Goal: Task Accomplishment & Management: Manage account settings

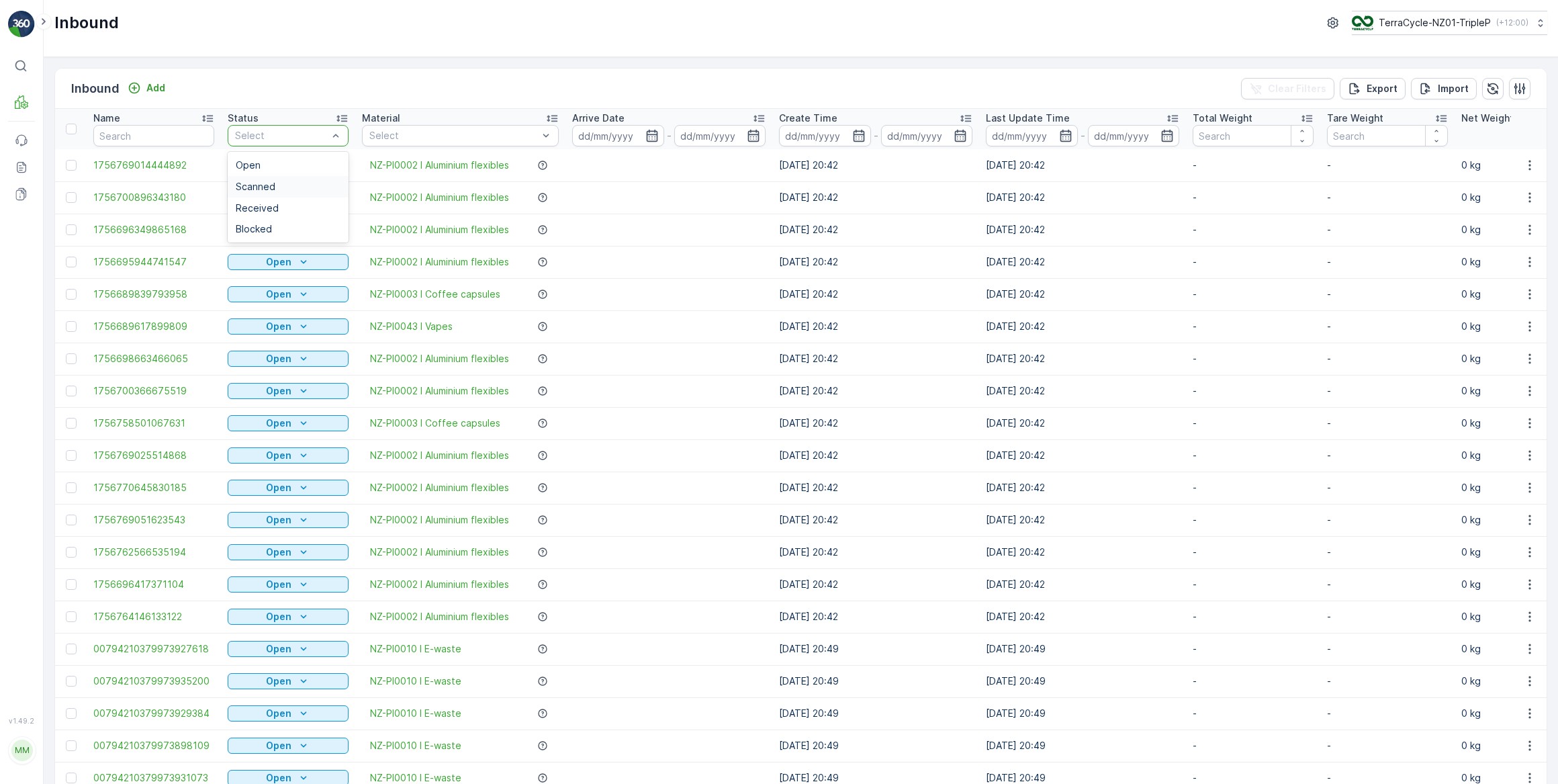
click at [260, 185] on span "Scanned" at bounding box center [255, 187] width 40 height 11
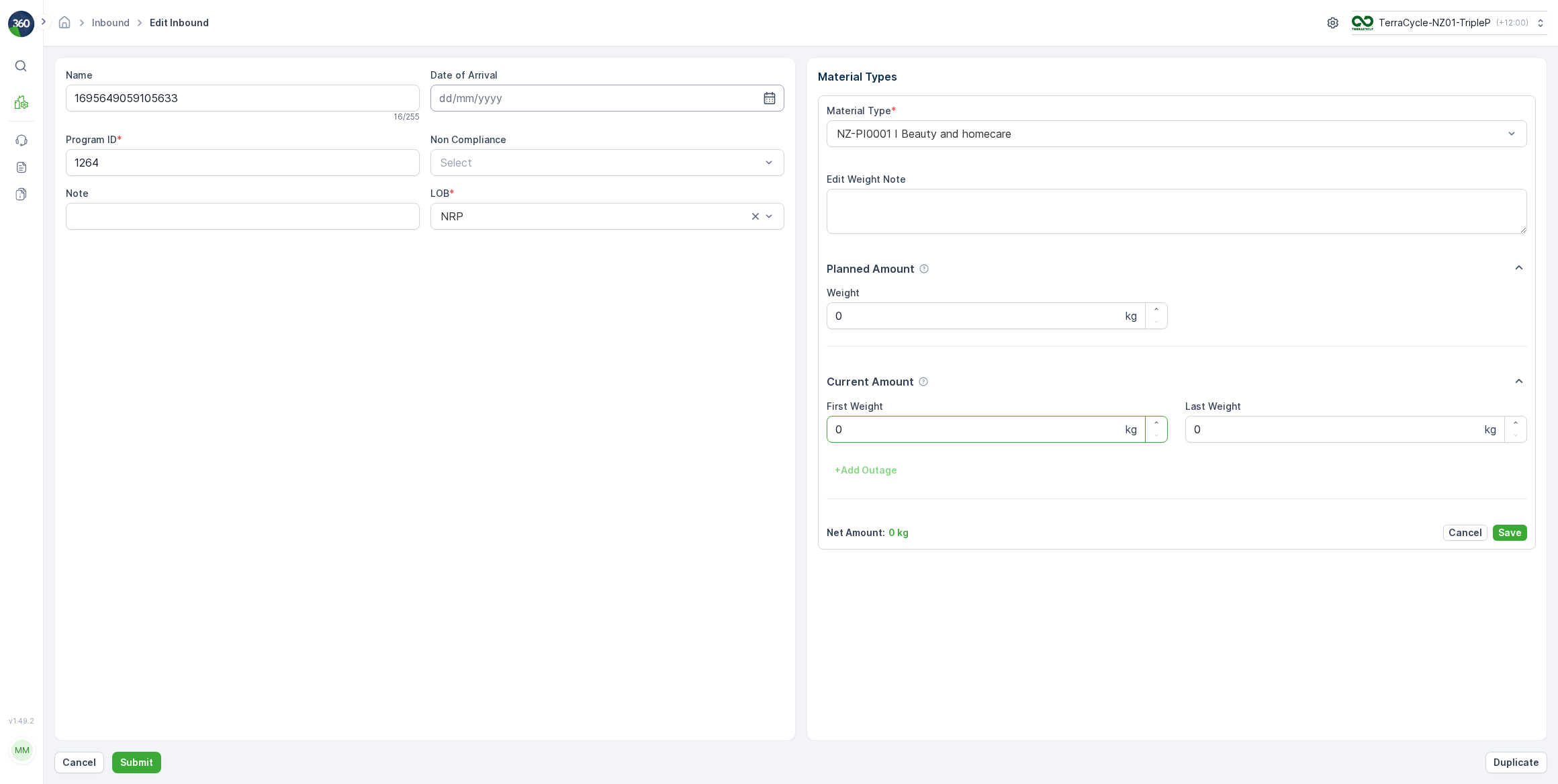
click at [489, 101] on input at bounding box center [608, 98] width 354 height 27
click at [522, 183] on div "3" at bounding box center [526, 182] width 22 height 22
type input "[DATE]"
drag, startPoint x: 873, startPoint y: 426, endPoint x: 824, endPoint y: 426, distance: 49.0
click at [824, 426] on div "Material Type * NZ-PI0001 I Beauty and homecare Edit Weight Note Planned Amount…" at bounding box center [1177, 322] width 719 height 454
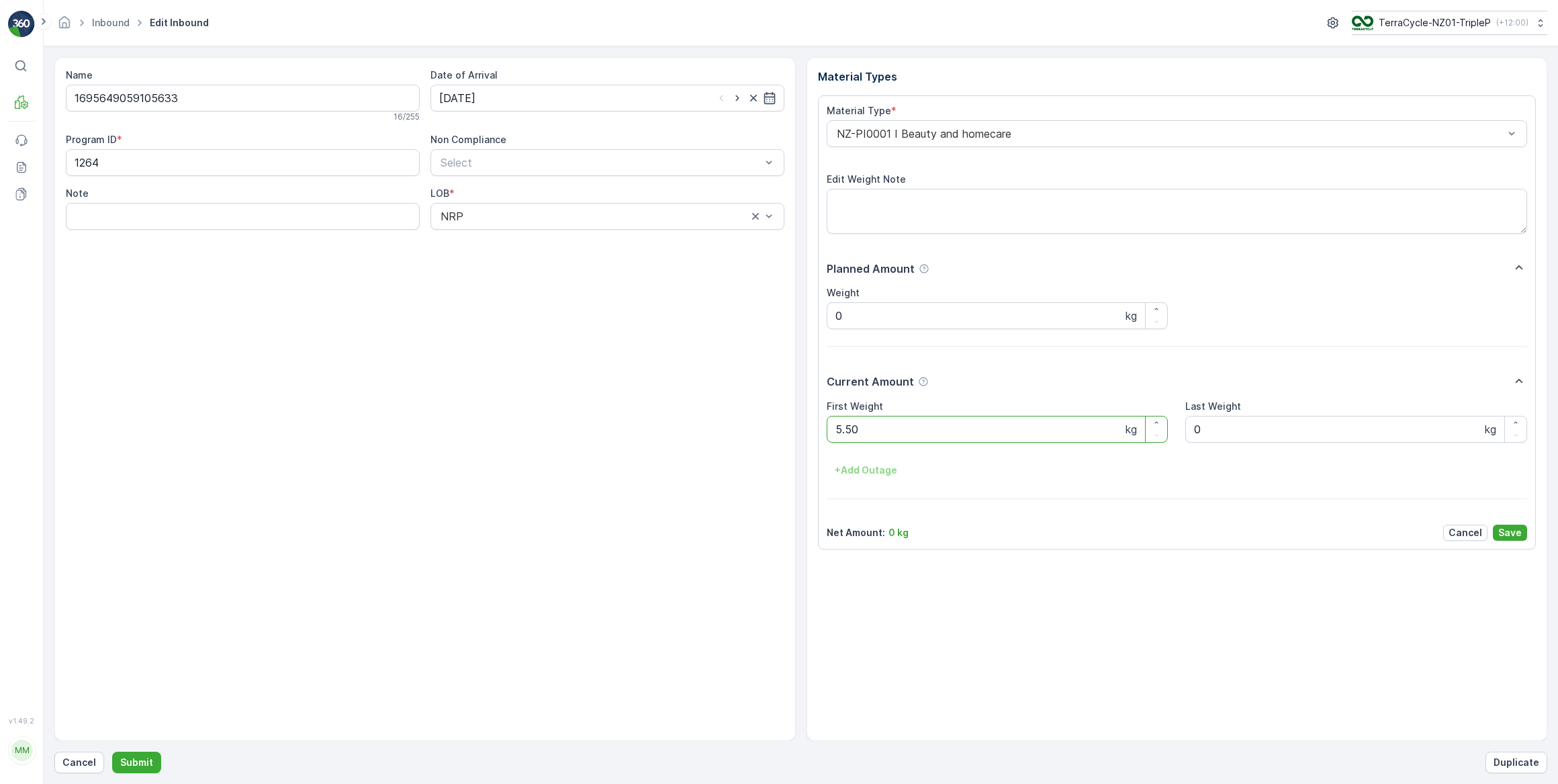
click at [112, 752] on button "Submit" at bounding box center [137, 762] width 49 height 22
click at [583, 94] on input at bounding box center [608, 98] width 354 height 27
click at [517, 185] on div "3" at bounding box center [526, 182] width 22 height 22
type input "[DATE]"
drag, startPoint x: 852, startPoint y: 436, endPoint x: 836, endPoint y: 437, distance: 16.0
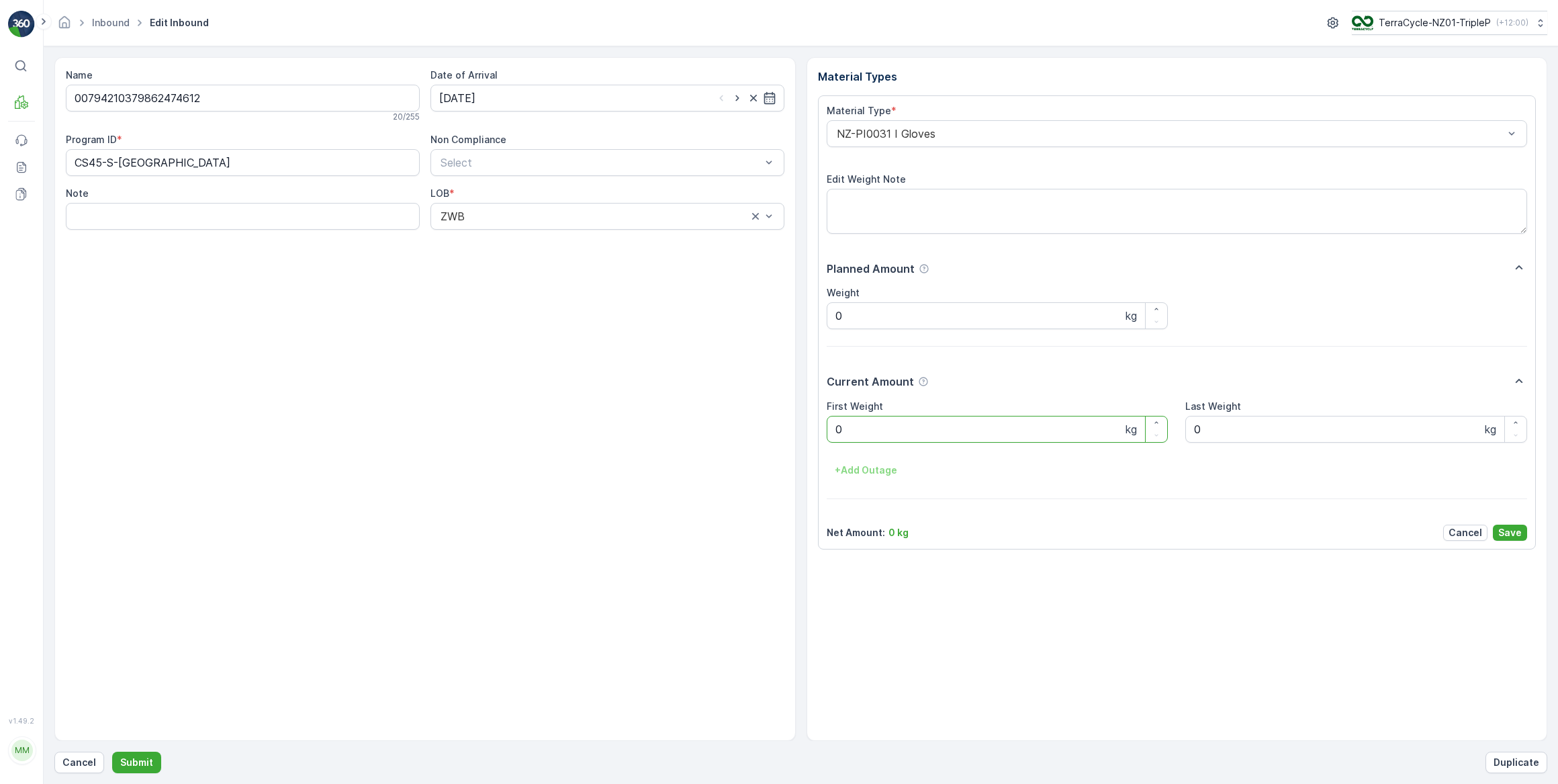
click at [836, 437] on Weight "0" at bounding box center [998, 429] width 342 height 27
click at [112, 752] on button "Submit" at bounding box center [137, 762] width 49 height 22
click at [522, 104] on input at bounding box center [608, 98] width 354 height 27
click at [523, 186] on div "3" at bounding box center [526, 182] width 22 height 22
type input "[DATE]"
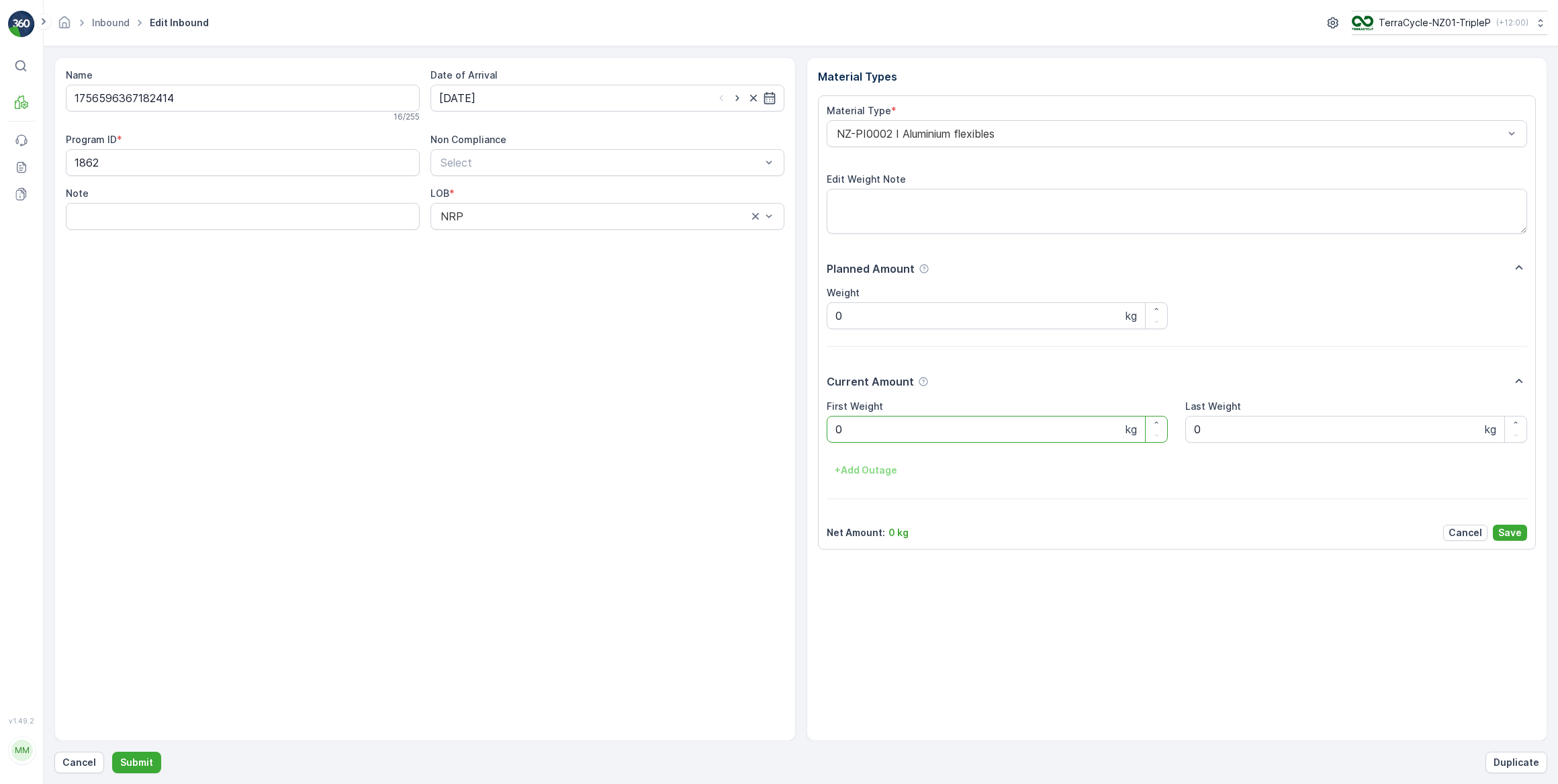
drag, startPoint x: 848, startPoint y: 433, endPoint x: 826, endPoint y: 424, distance: 23.8
click at [827, 424] on Weight "0" at bounding box center [998, 429] width 342 height 27
click at [112, 752] on button "Submit" at bounding box center [137, 762] width 49 height 22
click at [462, 93] on input at bounding box center [608, 98] width 354 height 27
click at [518, 184] on div "3" at bounding box center [526, 182] width 22 height 22
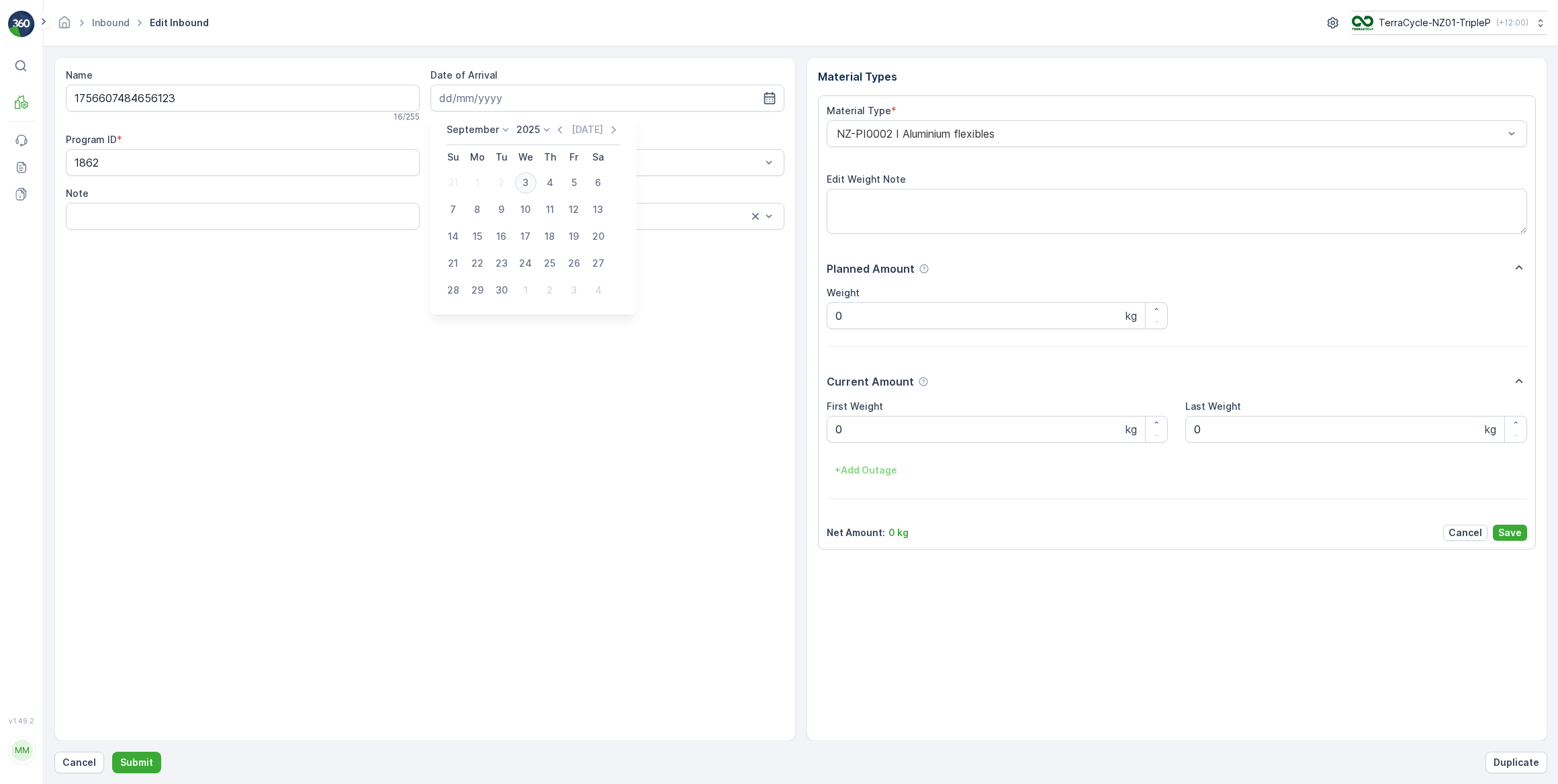
type input "[DATE]"
drag, startPoint x: 862, startPoint y: 437, endPoint x: 823, endPoint y: 436, distance: 39.0
click at [823, 436] on div "Material Type * NZ-PI0002 I Aluminium flexibles Edit Weight Note Planned Amount…" at bounding box center [1177, 322] width 719 height 454
click at [112, 752] on button "Submit" at bounding box center [137, 762] width 49 height 22
click at [531, 87] on input at bounding box center [608, 98] width 354 height 27
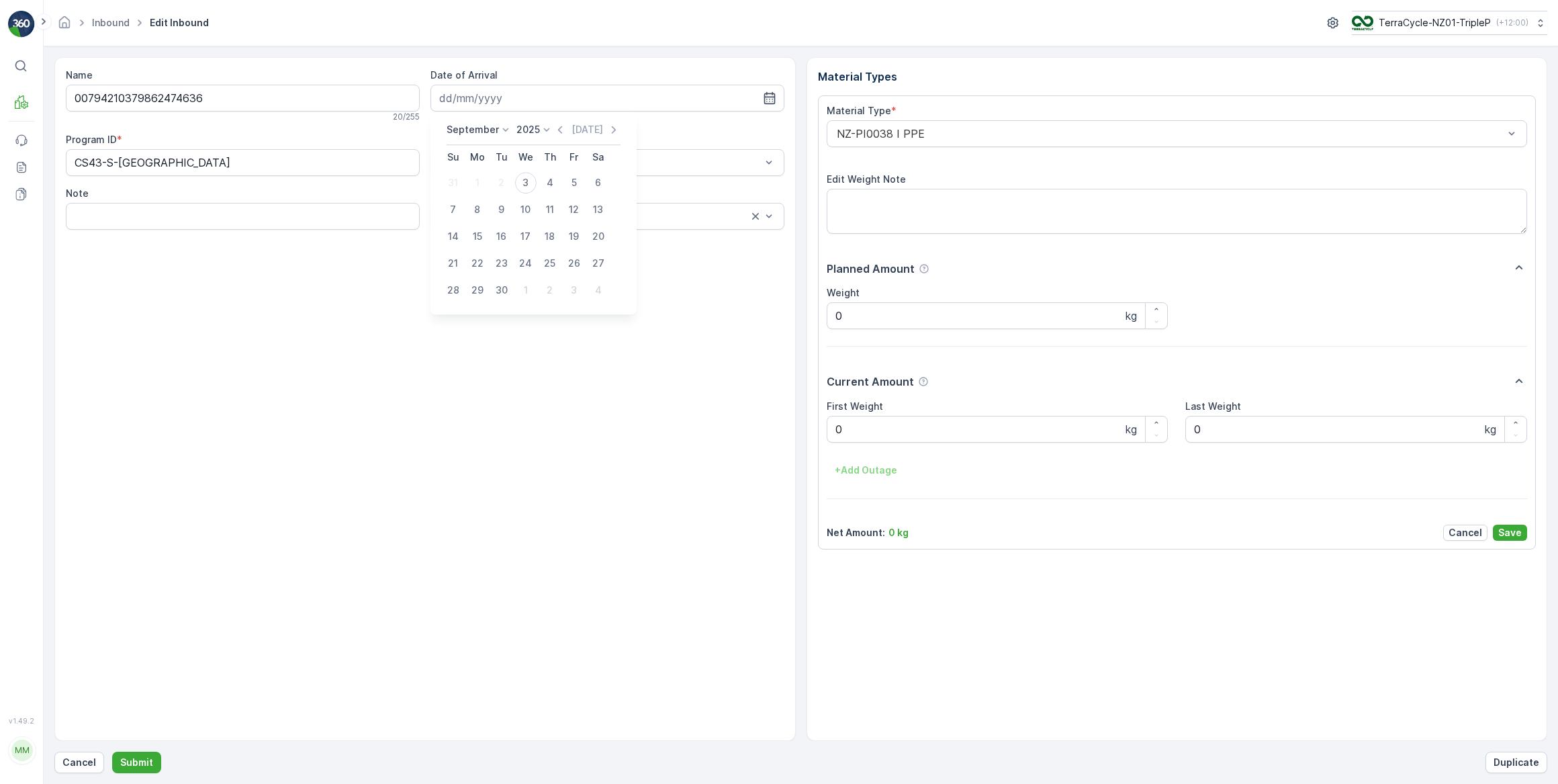
click at [521, 188] on div "3" at bounding box center [526, 182] width 22 height 22
type input "[DATE]"
drag, startPoint x: 846, startPoint y: 428, endPoint x: 831, endPoint y: 423, distance: 15.8
click at [831, 423] on Weight "0" at bounding box center [998, 429] width 342 height 27
click at [112, 752] on button "Submit" at bounding box center [137, 762] width 49 height 22
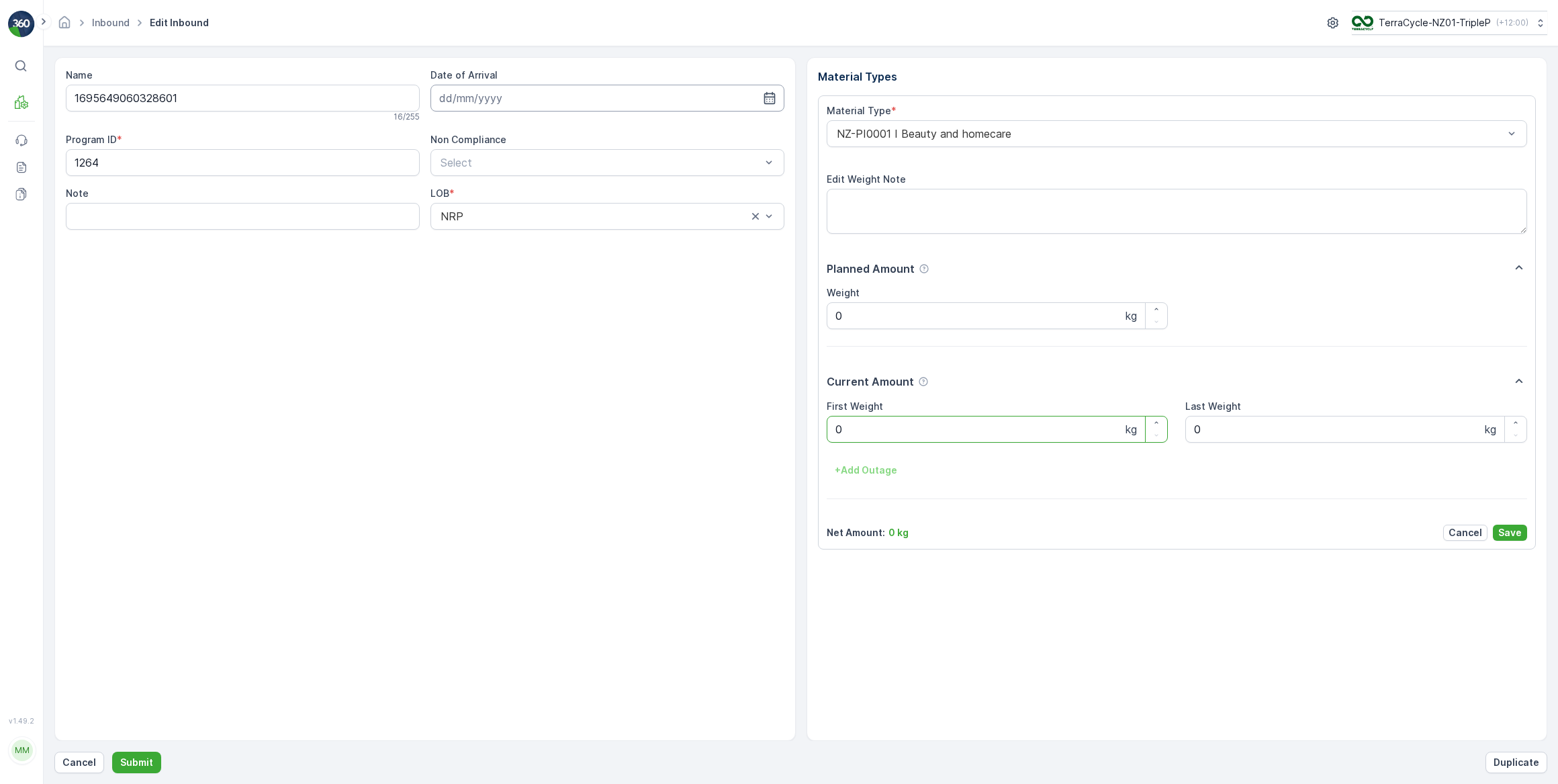
click at [501, 92] on input at bounding box center [608, 98] width 354 height 27
click at [530, 185] on div "3" at bounding box center [526, 182] width 22 height 22
type input "03.09.2025"
drag, startPoint x: 862, startPoint y: 426, endPoint x: 833, endPoint y: 425, distance: 29.0
click at [833, 425] on Weight "0" at bounding box center [998, 429] width 342 height 27
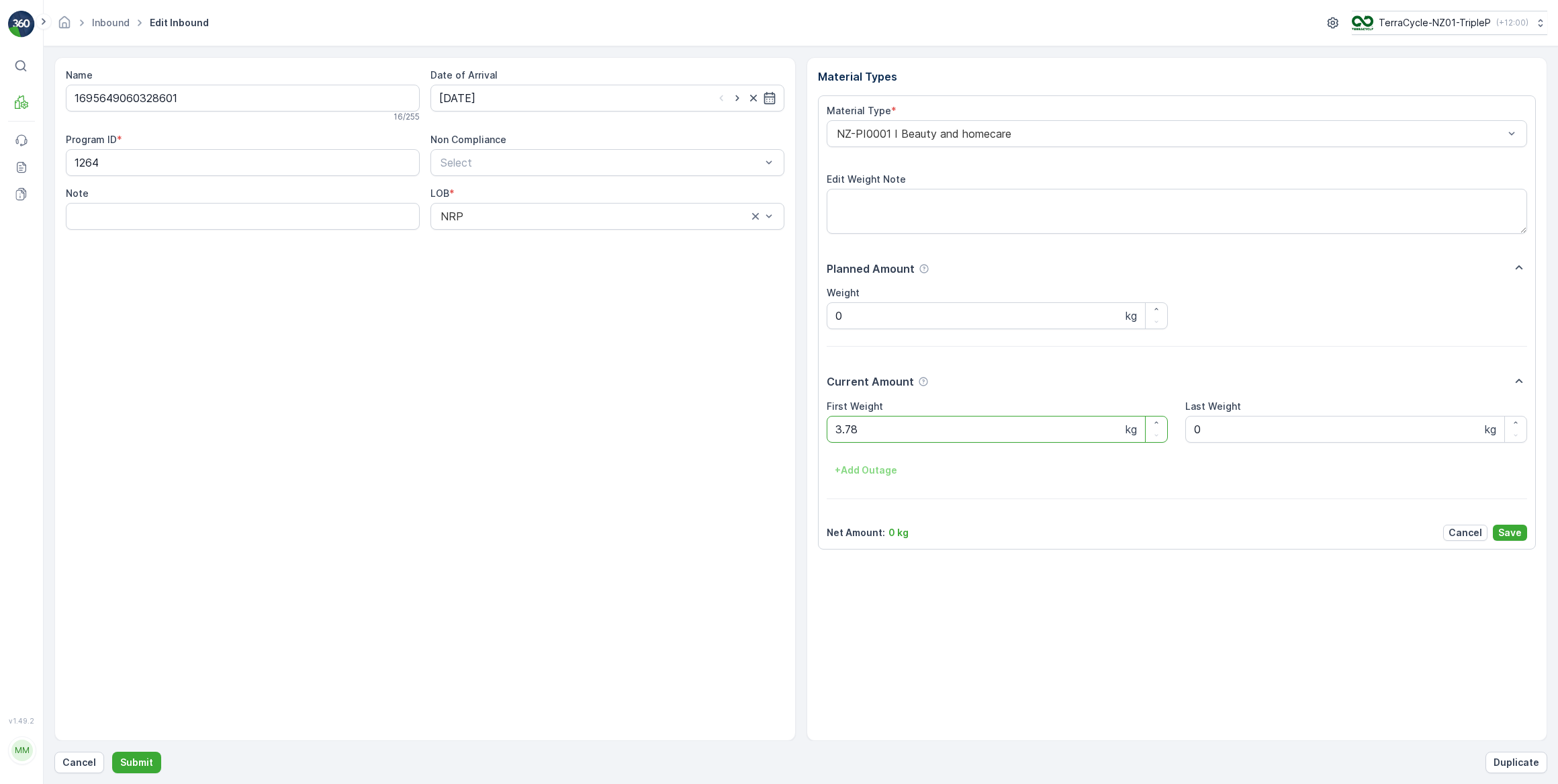
click at [112, 752] on button "Submit" at bounding box center [137, 762] width 49 height 22
click at [537, 101] on input at bounding box center [608, 98] width 354 height 27
click at [524, 181] on div "3" at bounding box center [526, 182] width 22 height 22
type input "03.09.2025"
drag, startPoint x: 878, startPoint y: 428, endPoint x: 831, endPoint y: 425, distance: 47.1
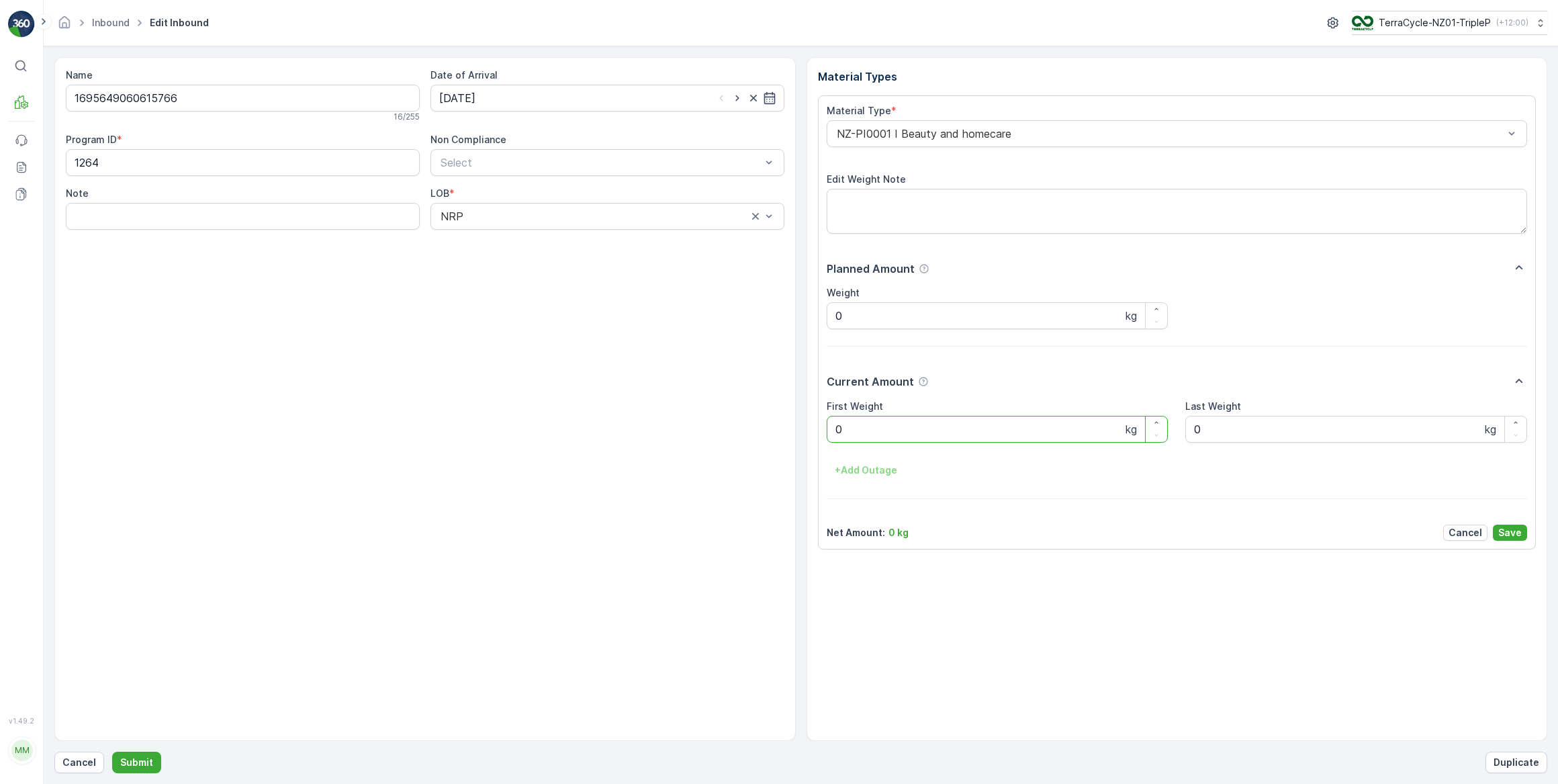
click at [831, 425] on Weight "0" at bounding box center [998, 429] width 342 height 27
click at [112, 752] on button "Submit" at bounding box center [137, 762] width 49 height 22
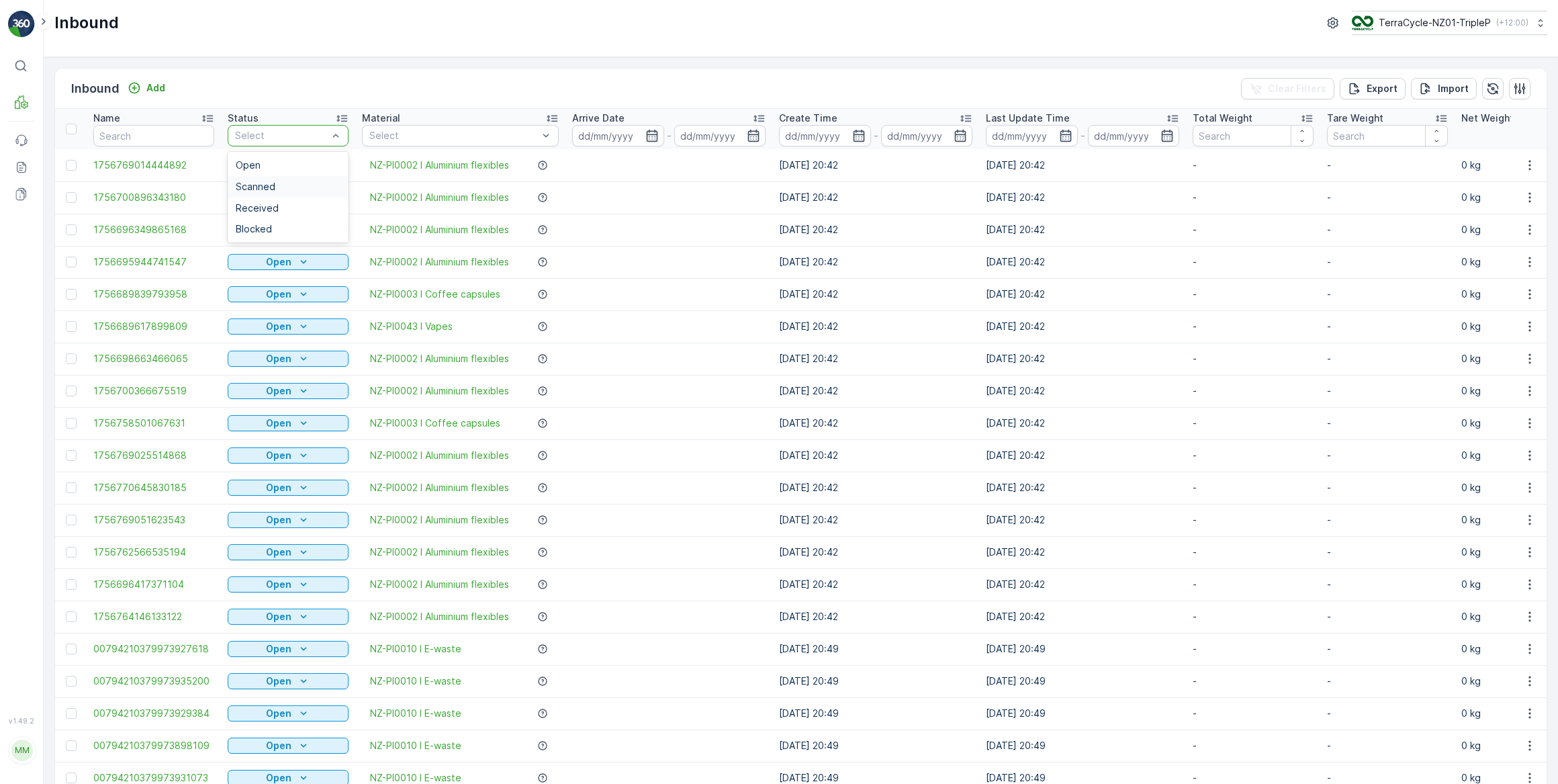
click at [258, 184] on span "Scanned" at bounding box center [255, 187] width 40 height 11
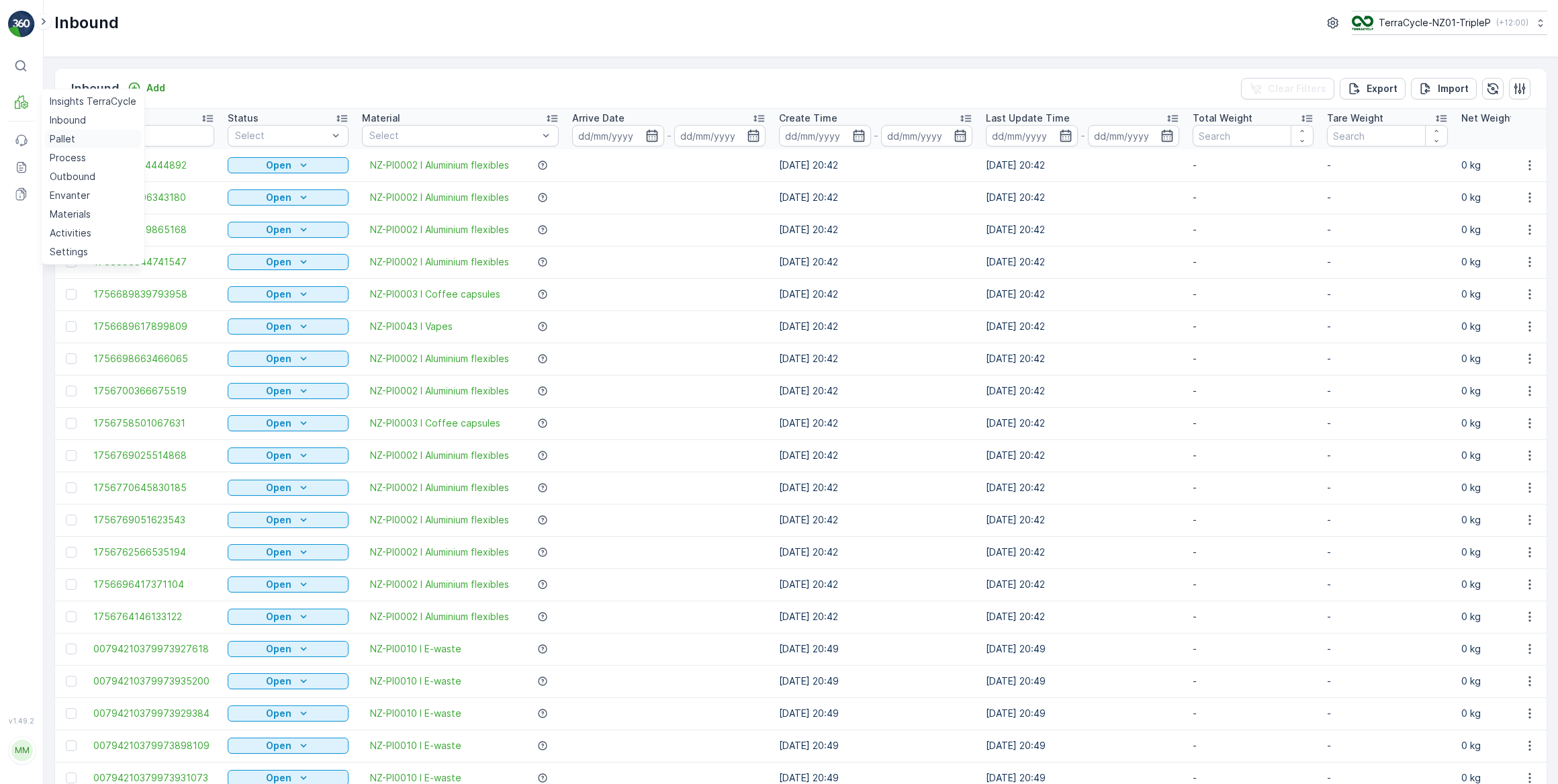
click at [66, 134] on p "Pallet" at bounding box center [63, 139] width 26 height 14
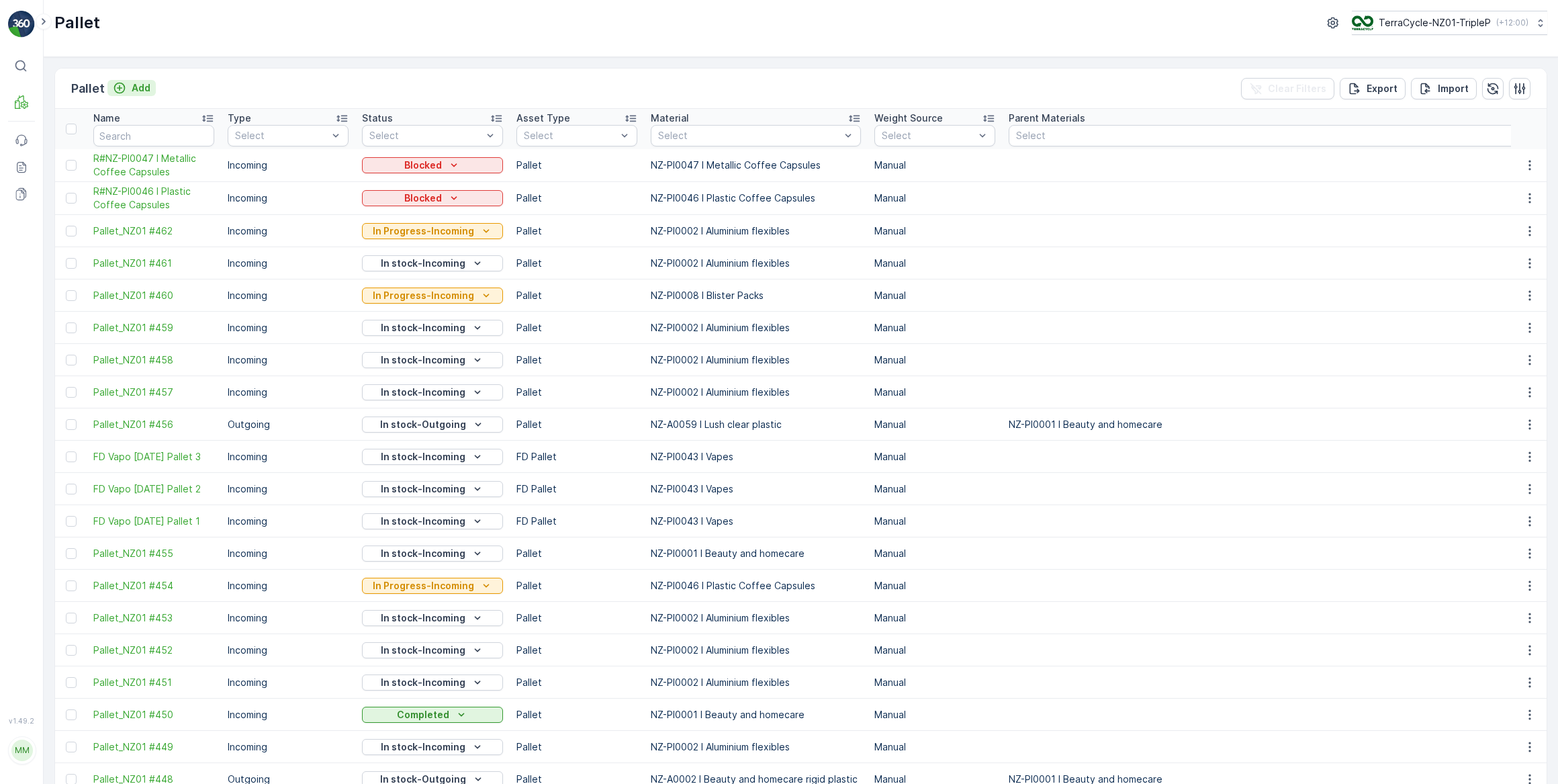
click at [125, 91] on icon "Add" at bounding box center [120, 88] width 14 height 14
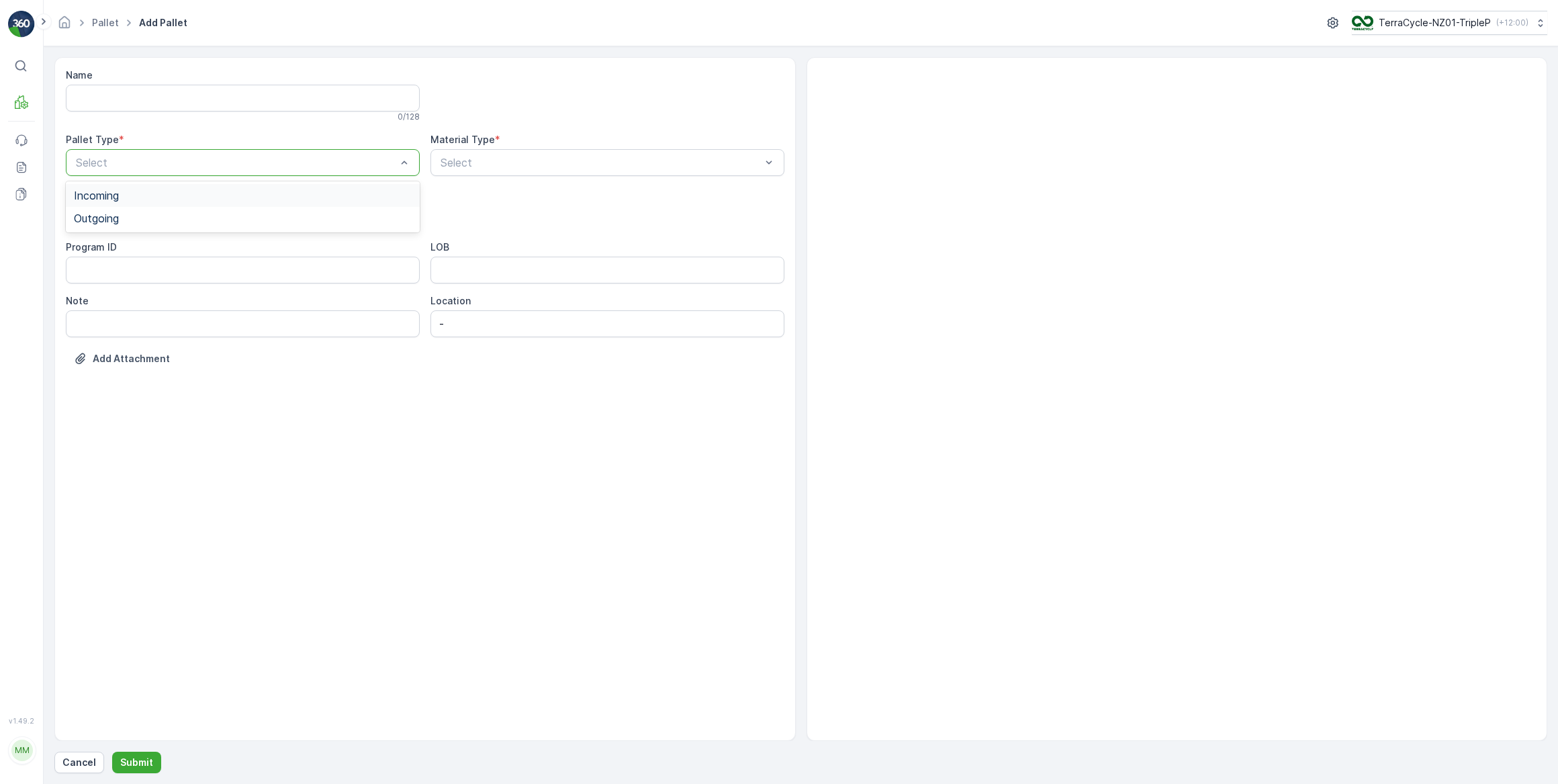
click at [138, 194] on div "Incoming" at bounding box center [243, 195] width 338 height 12
click at [118, 317] on div "Pallet" at bounding box center [243, 318] width 338 height 12
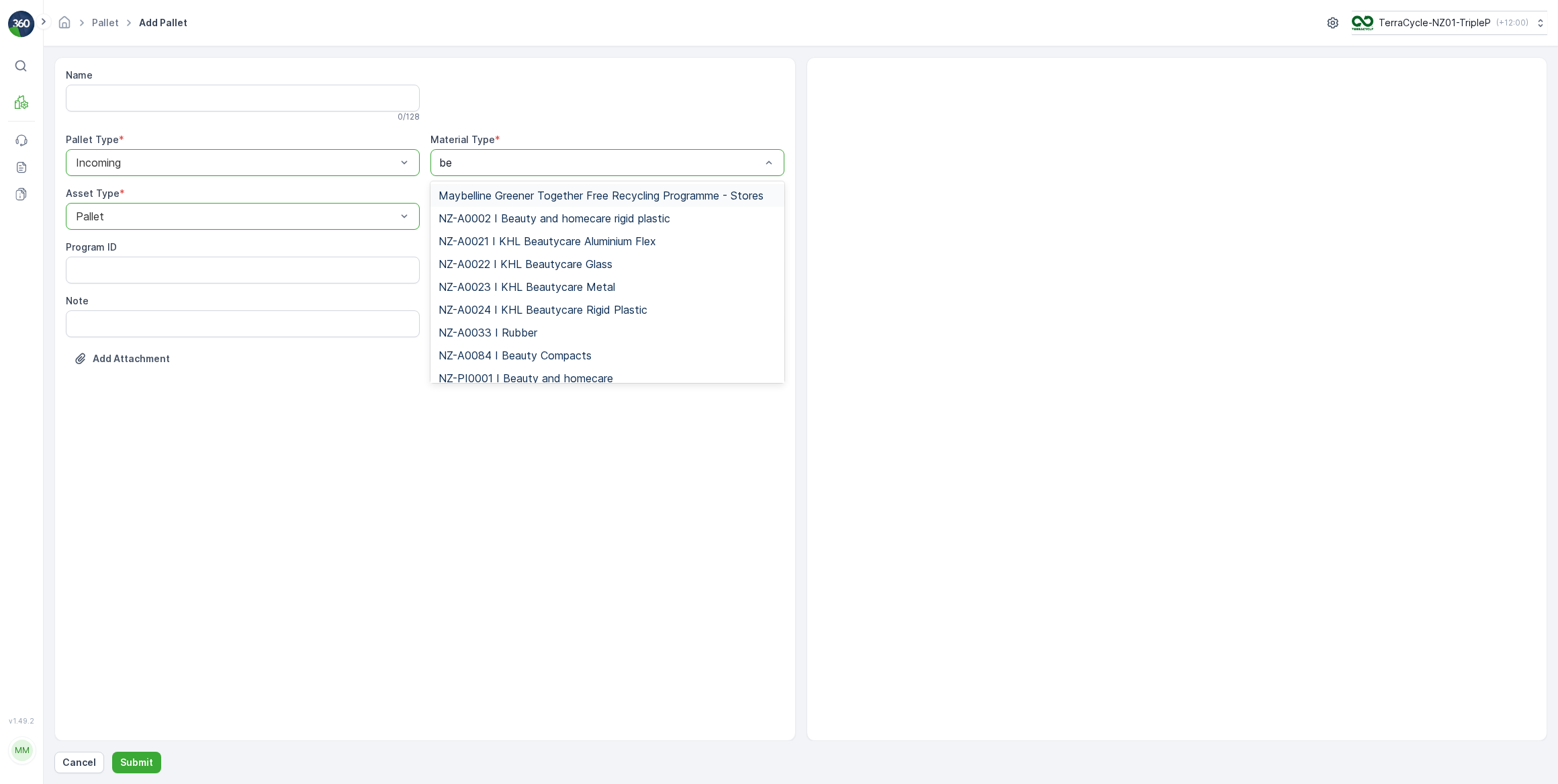
type input "bea"
click at [497, 327] on span "NZ-PI0001 I Beauty and homecare" at bounding box center [526, 333] width 174 height 12
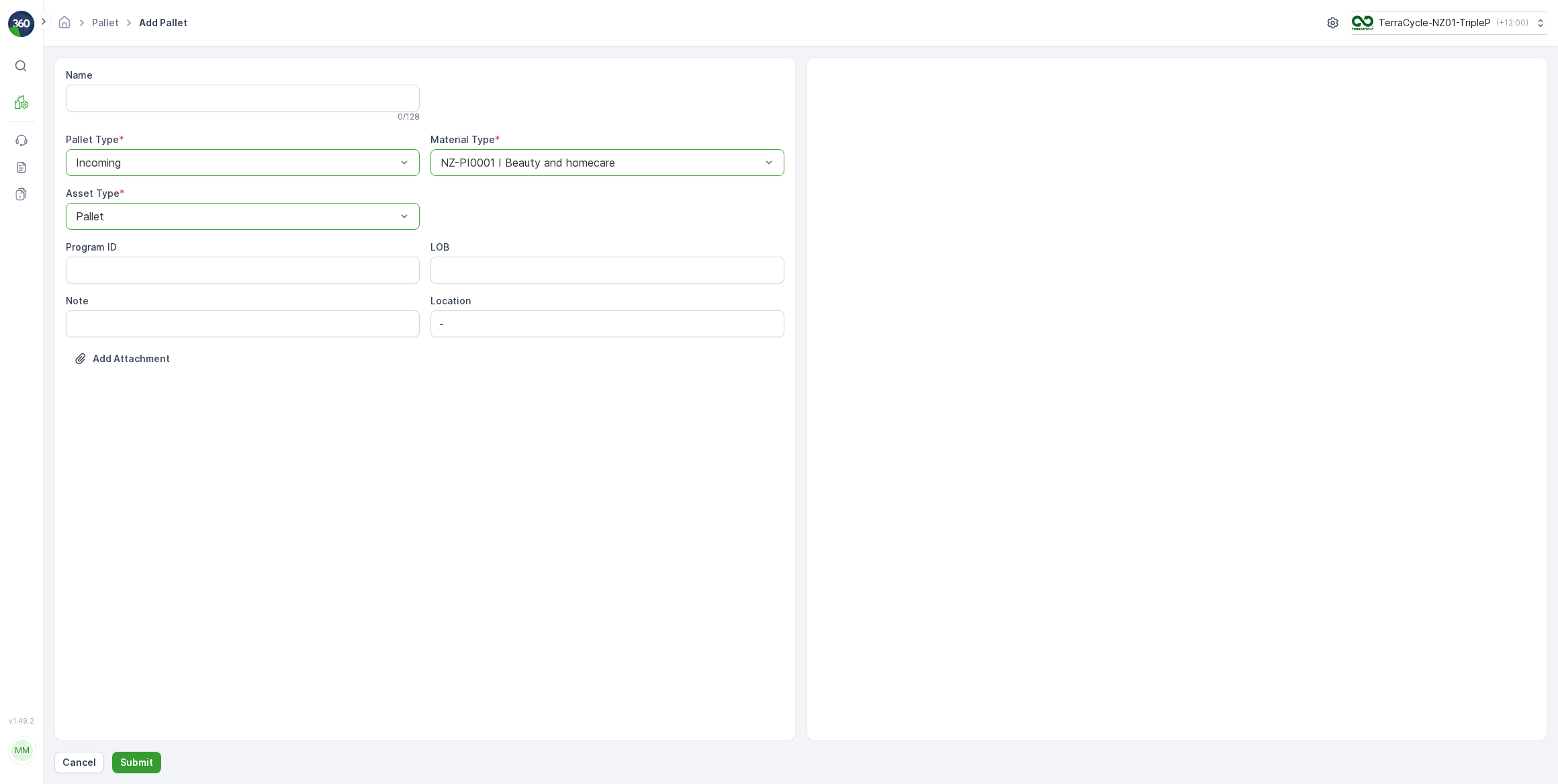
click at [137, 760] on p "Submit" at bounding box center [137, 762] width 33 height 14
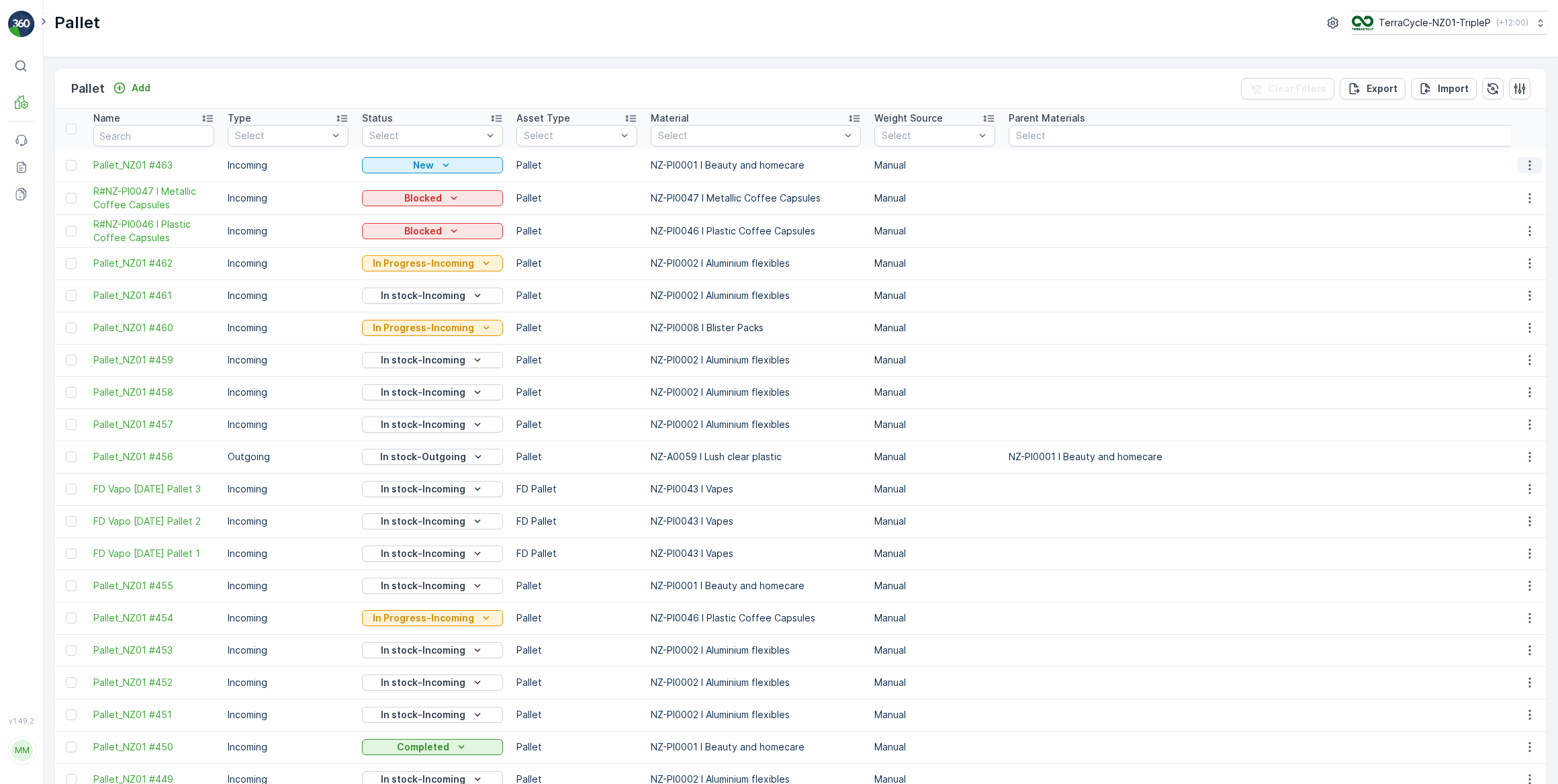
click at [1530, 167] on icon "button" at bounding box center [1530, 166] width 14 height 14
click at [1506, 262] on span "Print QR" at bounding box center [1493, 260] width 37 height 14
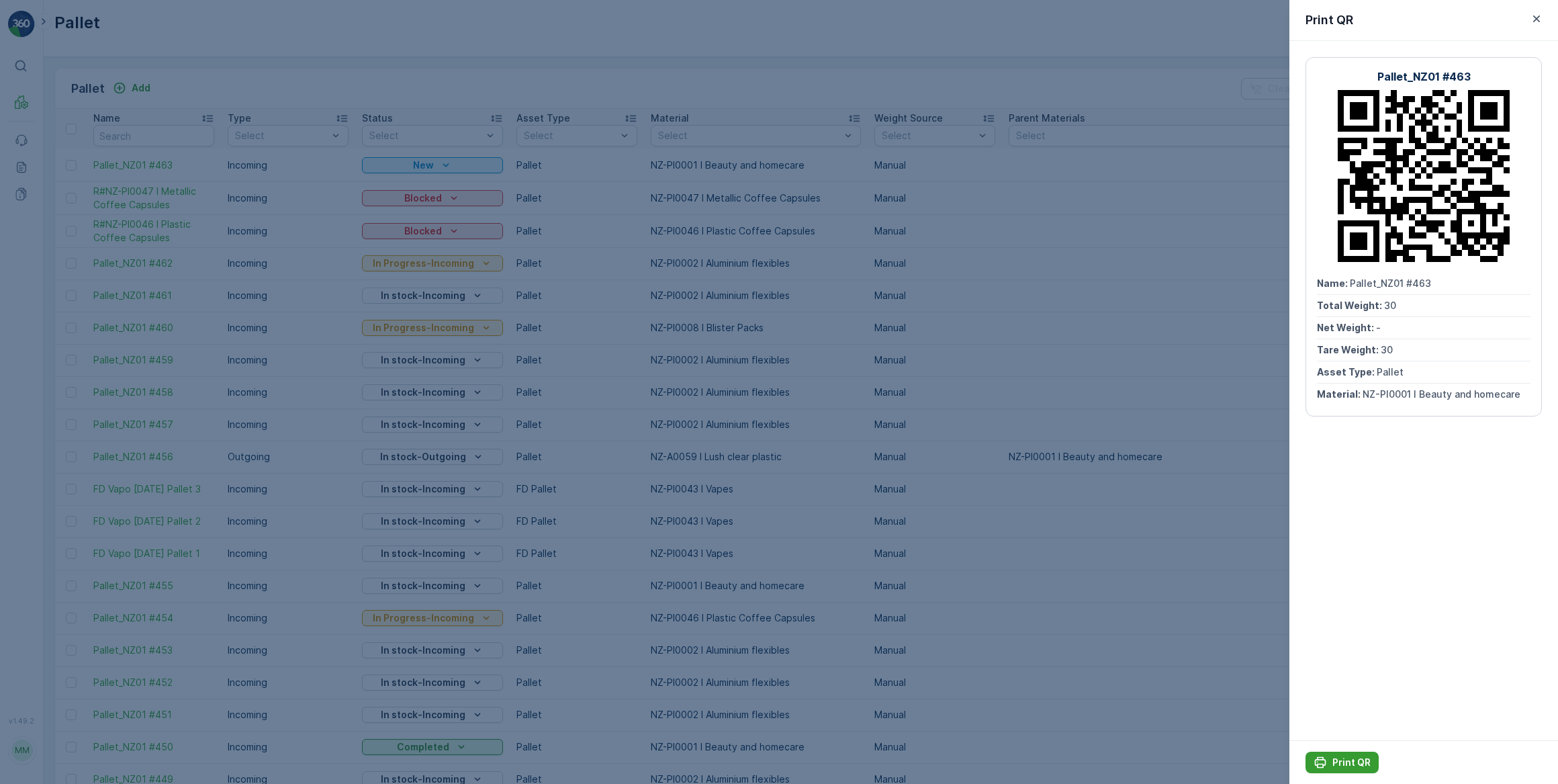
click at [1349, 758] on p "Print QR" at bounding box center [1351, 762] width 39 height 14
click at [358, 66] on div at bounding box center [779, 392] width 1558 height 784
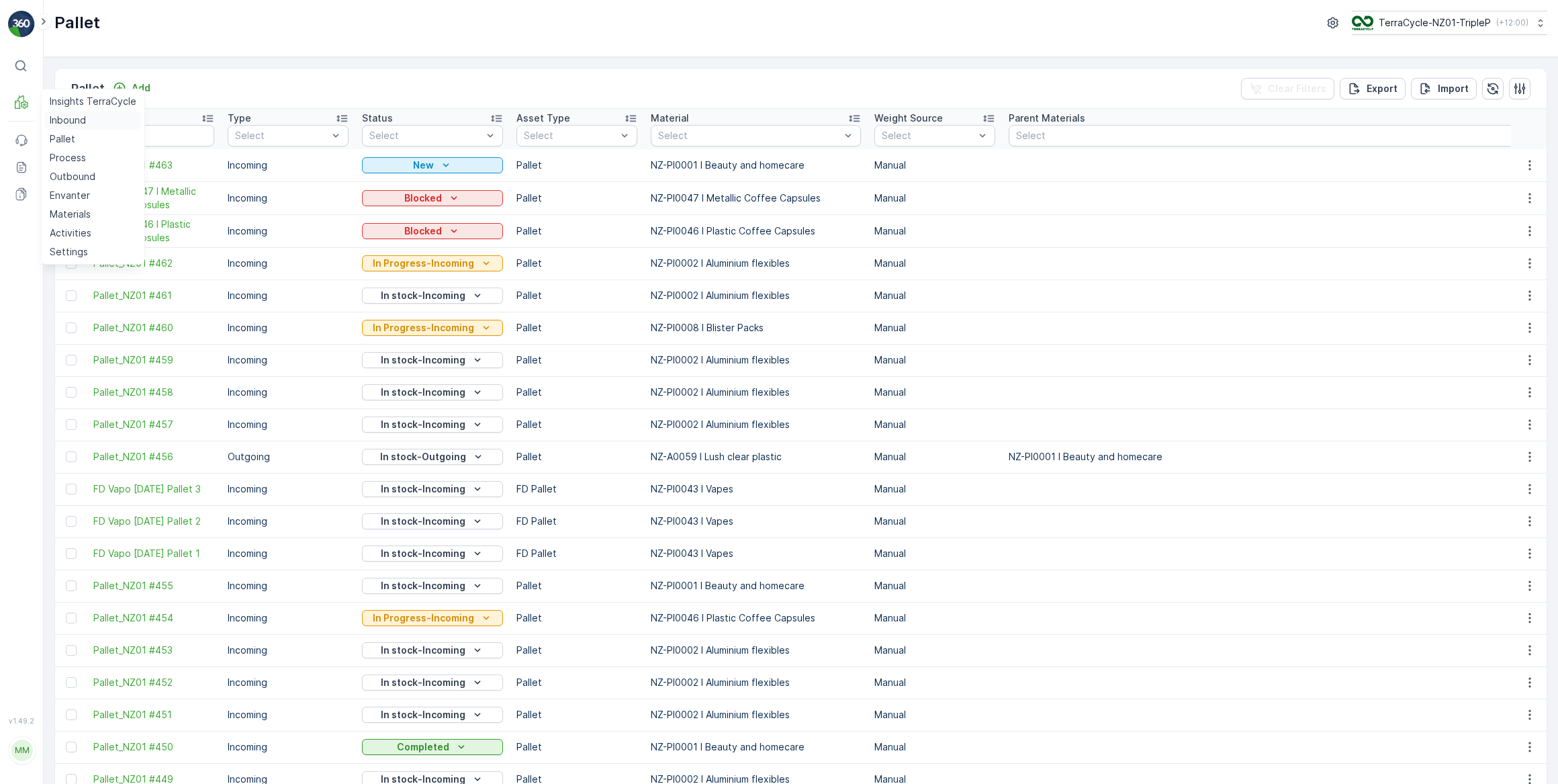
click at [60, 124] on p "Inbound" at bounding box center [68, 120] width 36 height 14
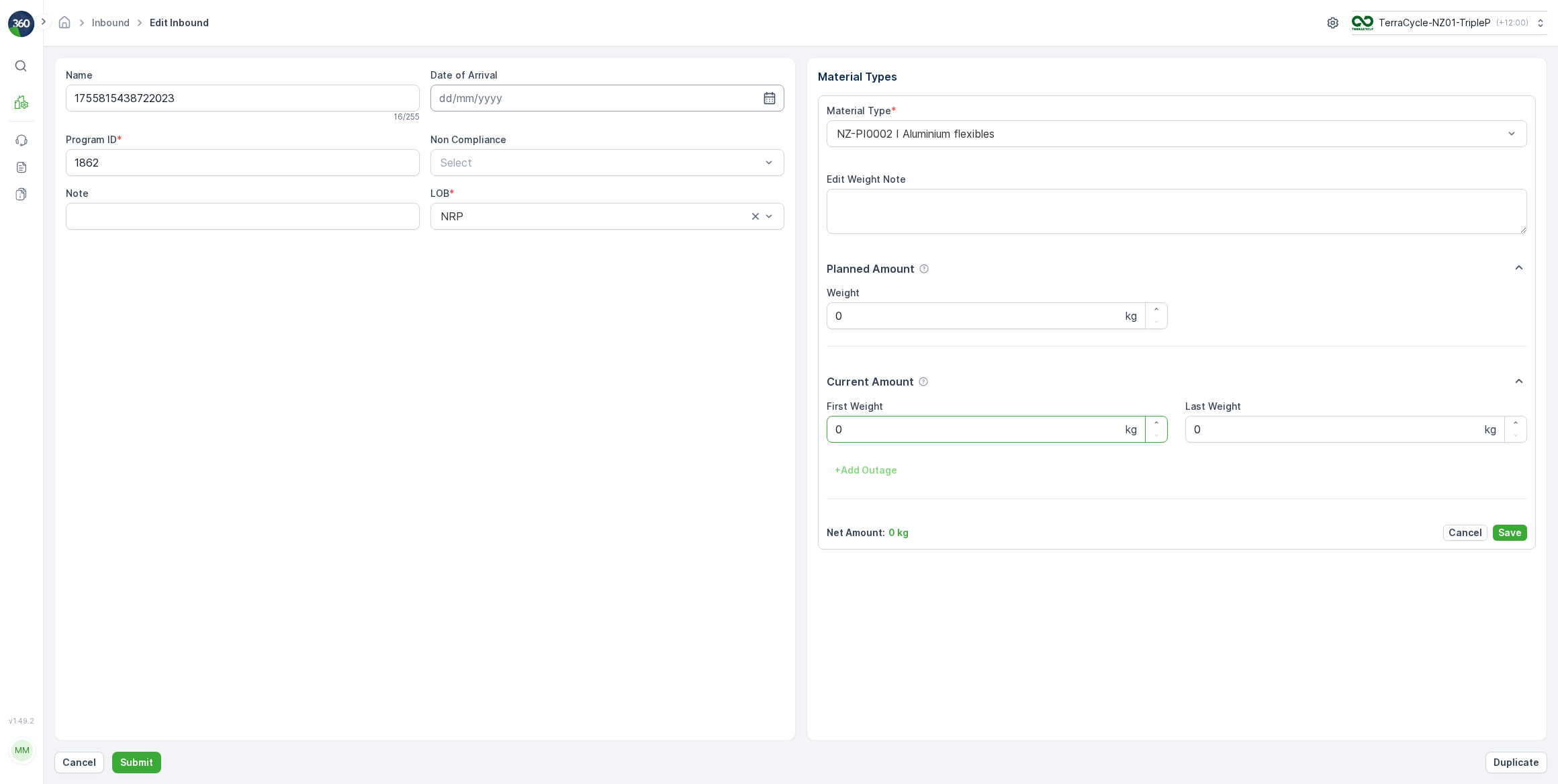
click at [637, 101] on input at bounding box center [608, 98] width 354 height 27
click at [524, 188] on div "3" at bounding box center [526, 182] width 22 height 22
type input "03.09.2025"
drag, startPoint x: 839, startPoint y: 379, endPoint x: 854, endPoint y: 404, distance: 29.2
click at [842, 383] on div "Current Amount" at bounding box center [1177, 381] width 701 height 18
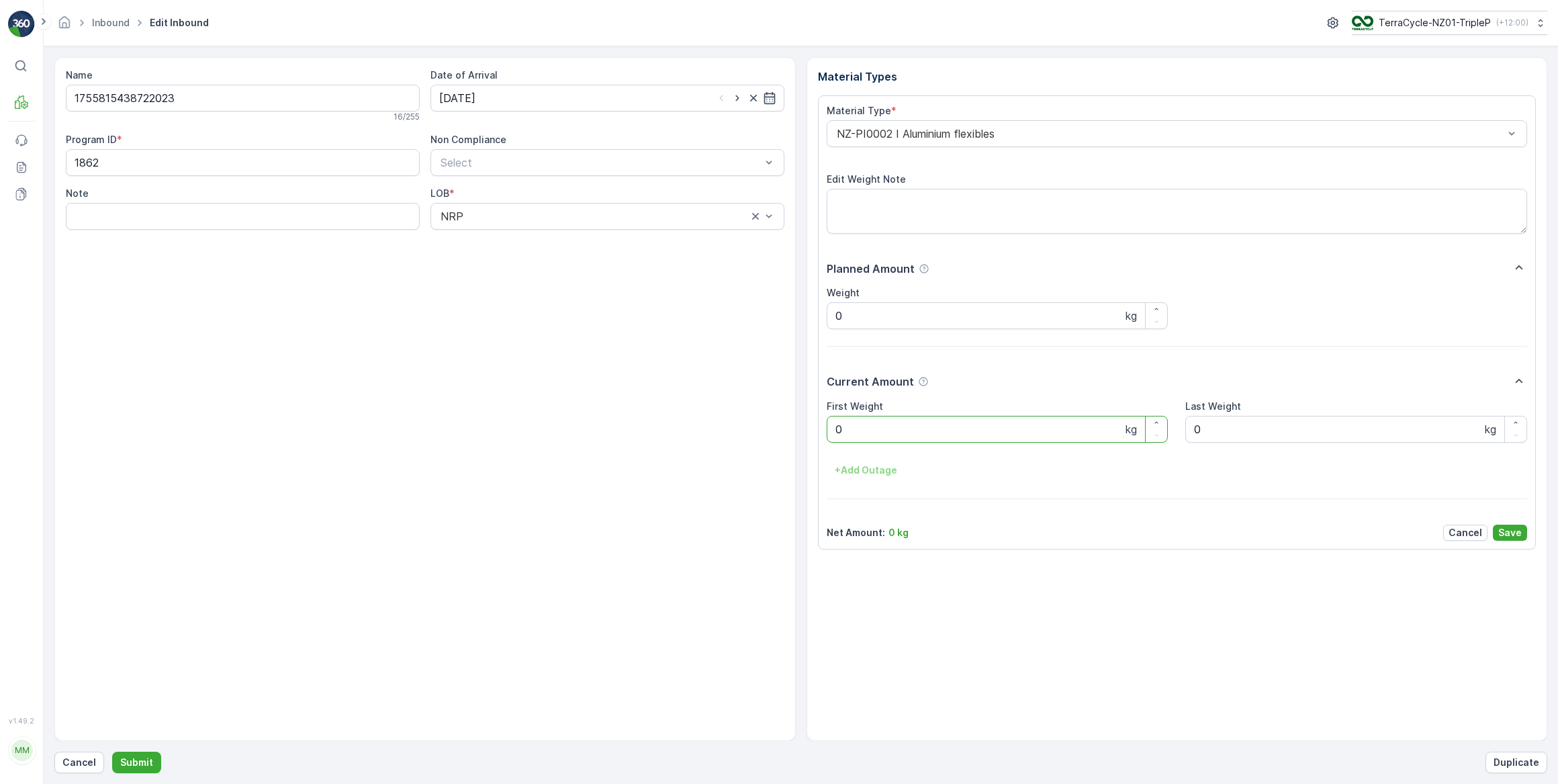
drag, startPoint x: 869, startPoint y: 431, endPoint x: 777, endPoint y: 415, distance: 93.4
click at [777, 415] on div "Name 1755815438722023 16 / 255 Date of Arrival 03.09.2025 Program ID * 1862 Non…" at bounding box center [800, 399] width 1493 height 684
click at [112, 752] on button "Submit" at bounding box center [137, 762] width 49 height 22
click at [493, 96] on input at bounding box center [608, 98] width 354 height 27
click at [527, 179] on div "3" at bounding box center [526, 182] width 22 height 22
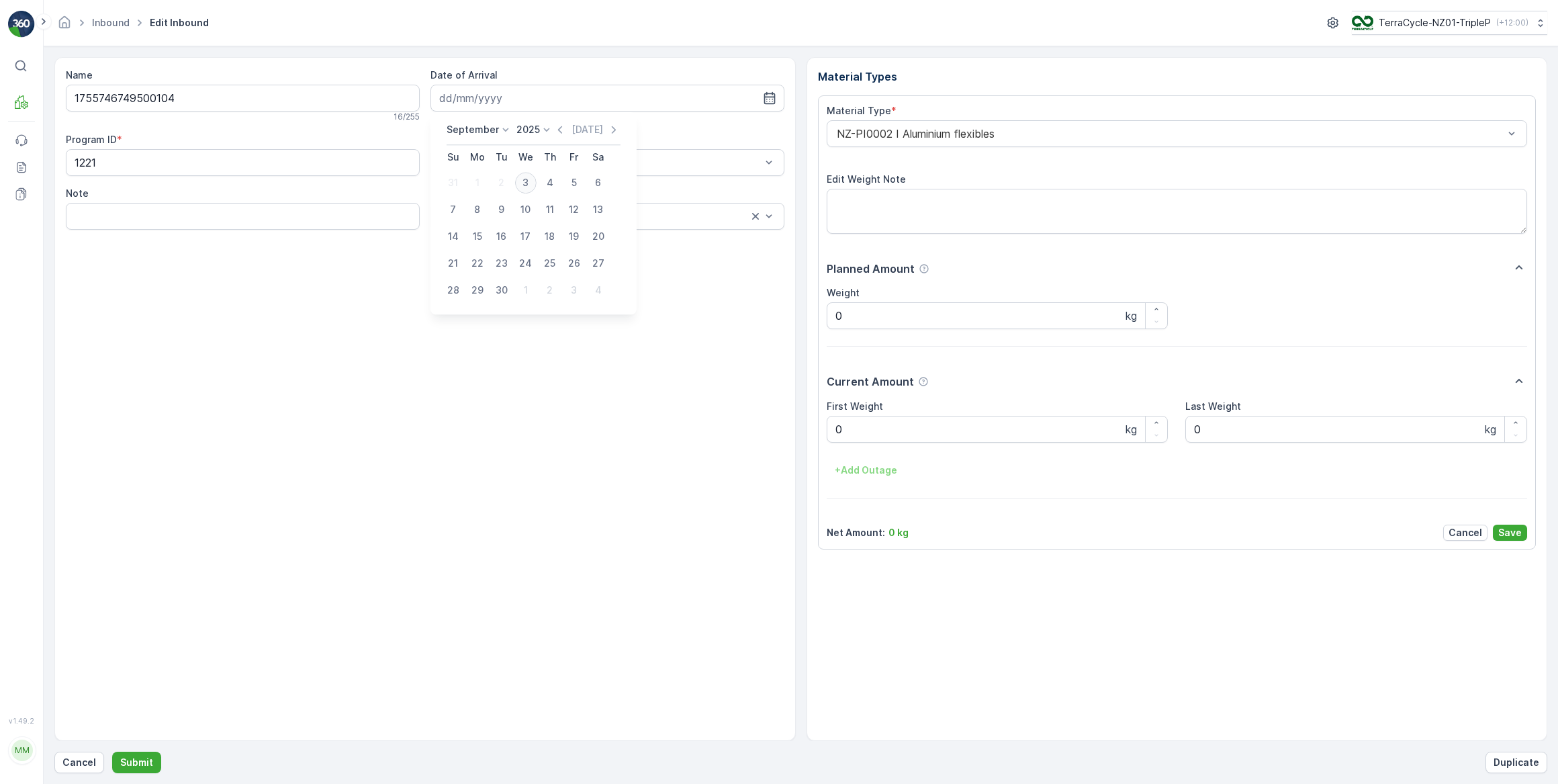
type input "03.09.2025"
drag, startPoint x: 844, startPoint y: 432, endPoint x: 793, endPoint y: 434, distance: 51.0
click at [793, 434] on div "Name 1755746749500104 16 / 255 Date of Arrival 03.09.2025 Program ID * 1221 Non…" at bounding box center [800, 399] width 1493 height 684
click at [112, 752] on button "Submit" at bounding box center [137, 762] width 49 height 22
click at [482, 93] on input at bounding box center [608, 98] width 354 height 27
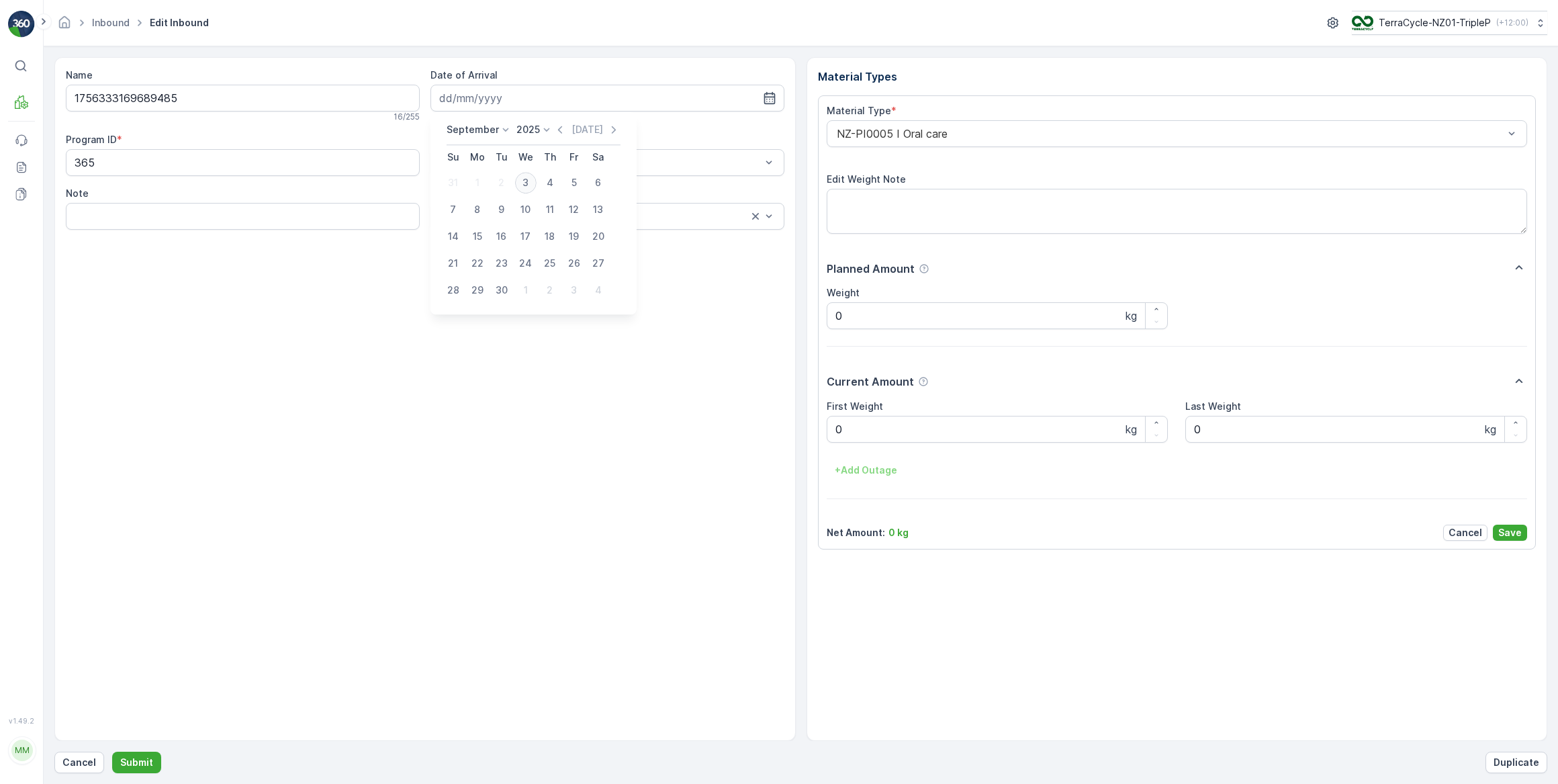
click at [525, 178] on div "3" at bounding box center [526, 182] width 22 height 22
type input "03.09.2025"
drag, startPoint x: 849, startPoint y: 428, endPoint x: 827, endPoint y: 423, distance: 22.6
click at [827, 423] on Weight "0" at bounding box center [998, 429] width 342 height 27
click at [112, 752] on button "Submit" at bounding box center [137, 762] width 49 height 22
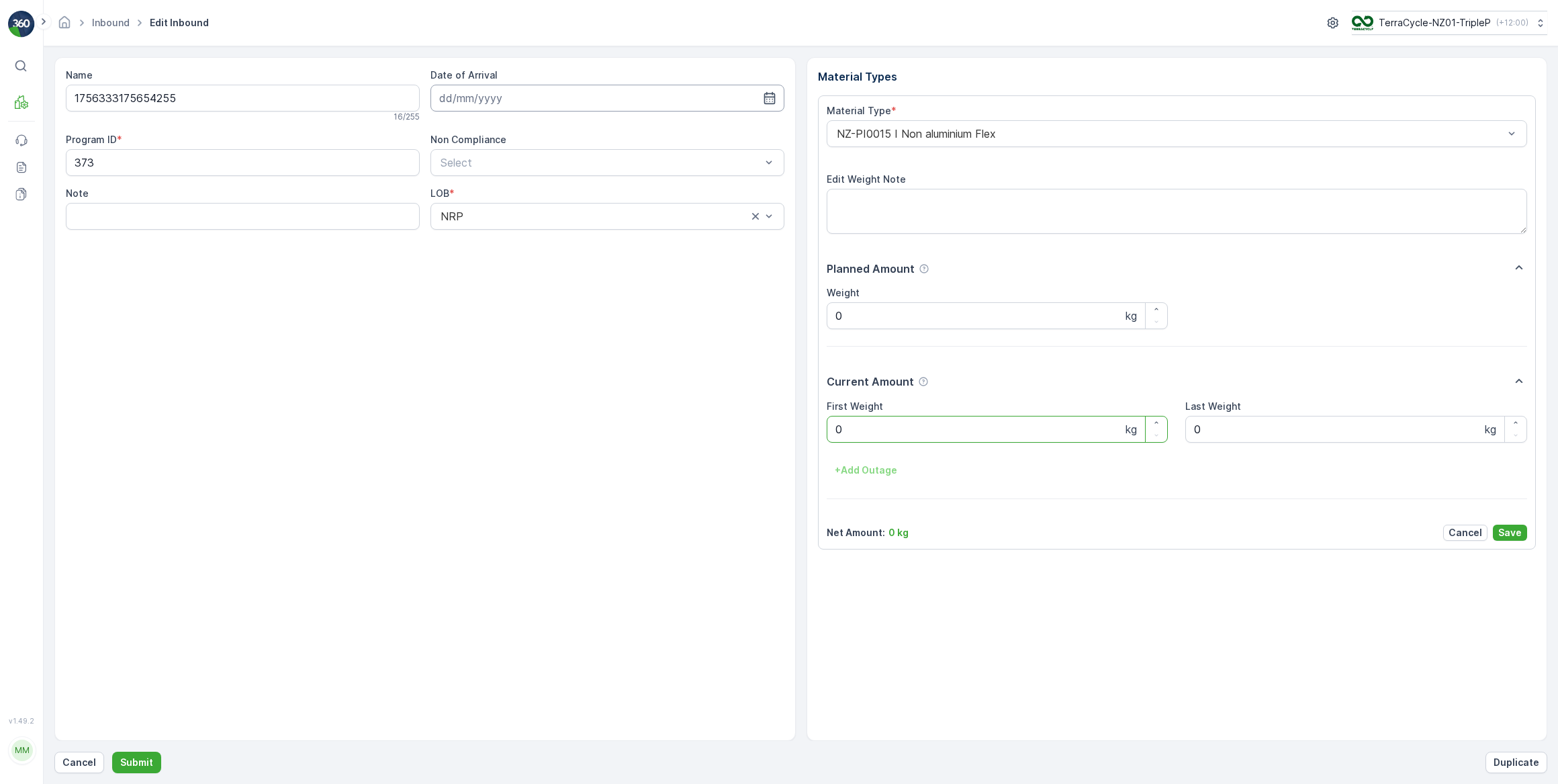
click at [520, 88] on input at bounding box center [608, 98] width 354 height 27
click at [516, 186] on div "3" at bounding box center [526, 182] width 22 height 22
type input "03.09.2025"
drag, startPoint x: 862, startPoint y: 429, endPoint x: 821, endPoint y: 426, distance: 41.1
click at [821, 427] on div "Material Type * NZ-PI0015 I Non aluminium Flex Edit Weight Note Planned Amount …" at bounding box center [1177, 322] width 719 height 454
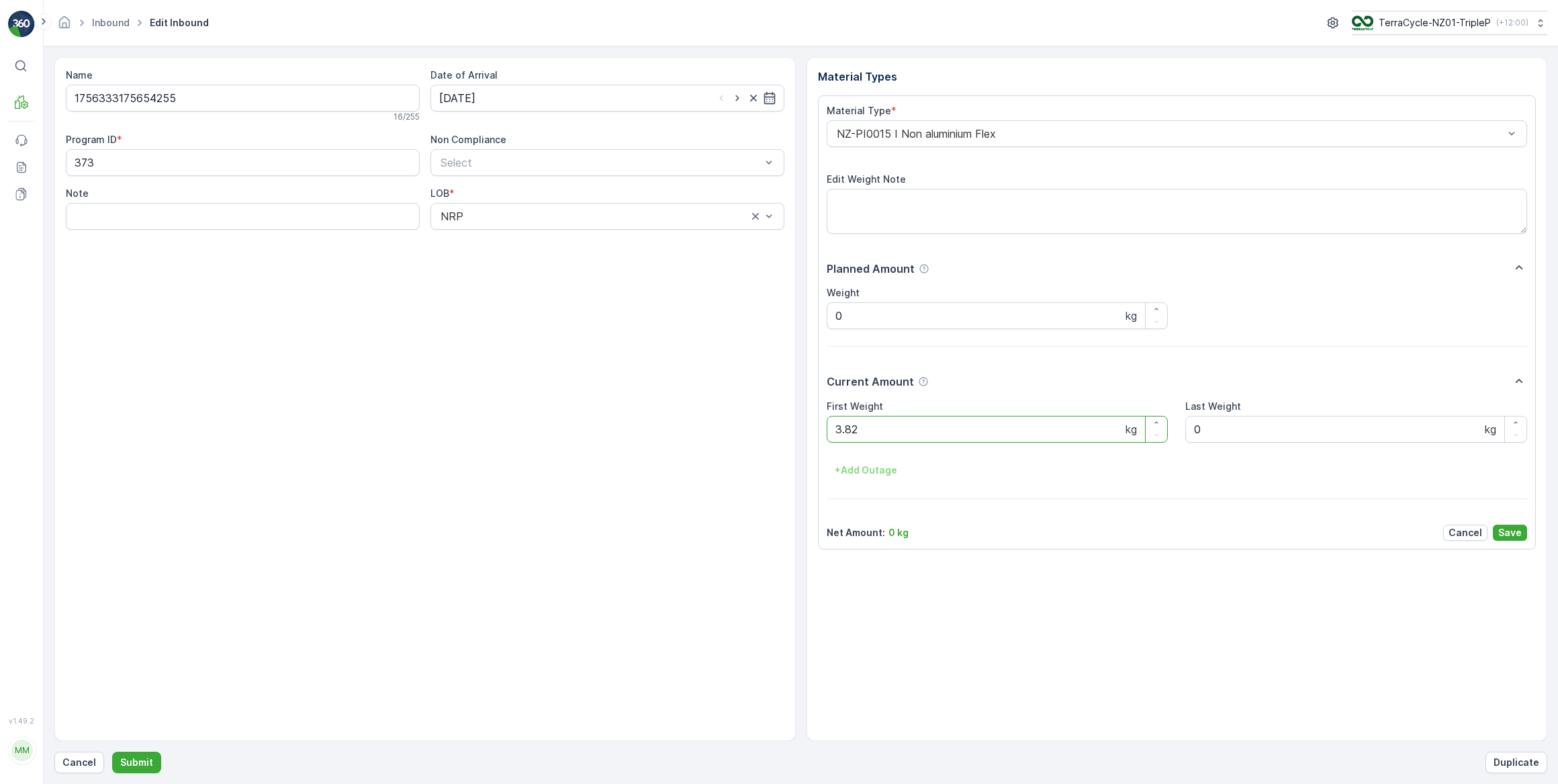
click at [112, 752] on button "Submit" at bounding box center [137, 762] width 49 height 22
click at [536, 98] on input at bounding box center [608, 98] width 354 height 27
drag, startPoint x: 527, startPoint y: 176, endPoint x: 694, endPoint y: 177, distance: 167.0
click at [527, 176] on div "3" at bounding box center [526, 182] width 22 height 22
type input "03.09.2025"
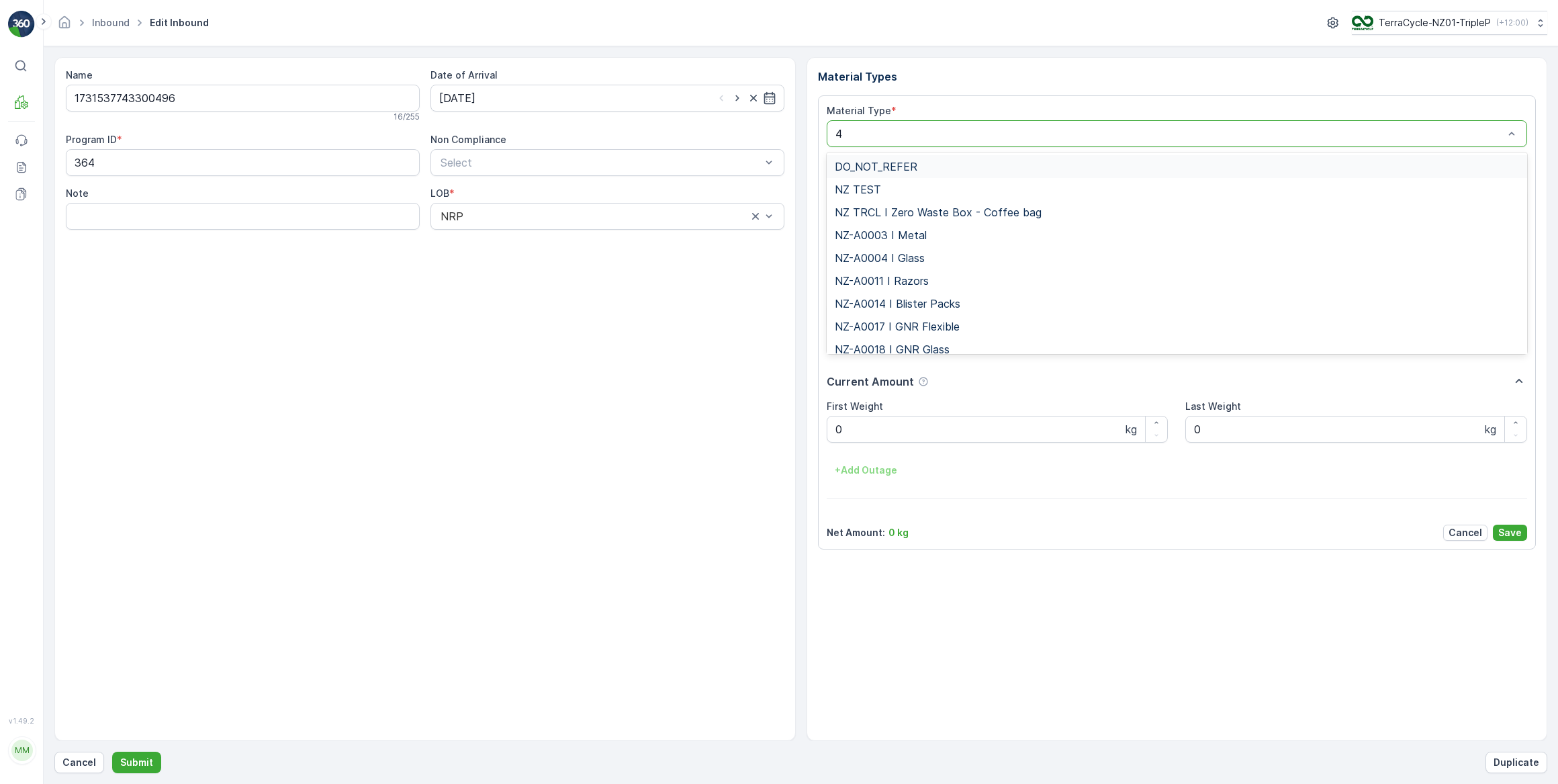
type input "46"
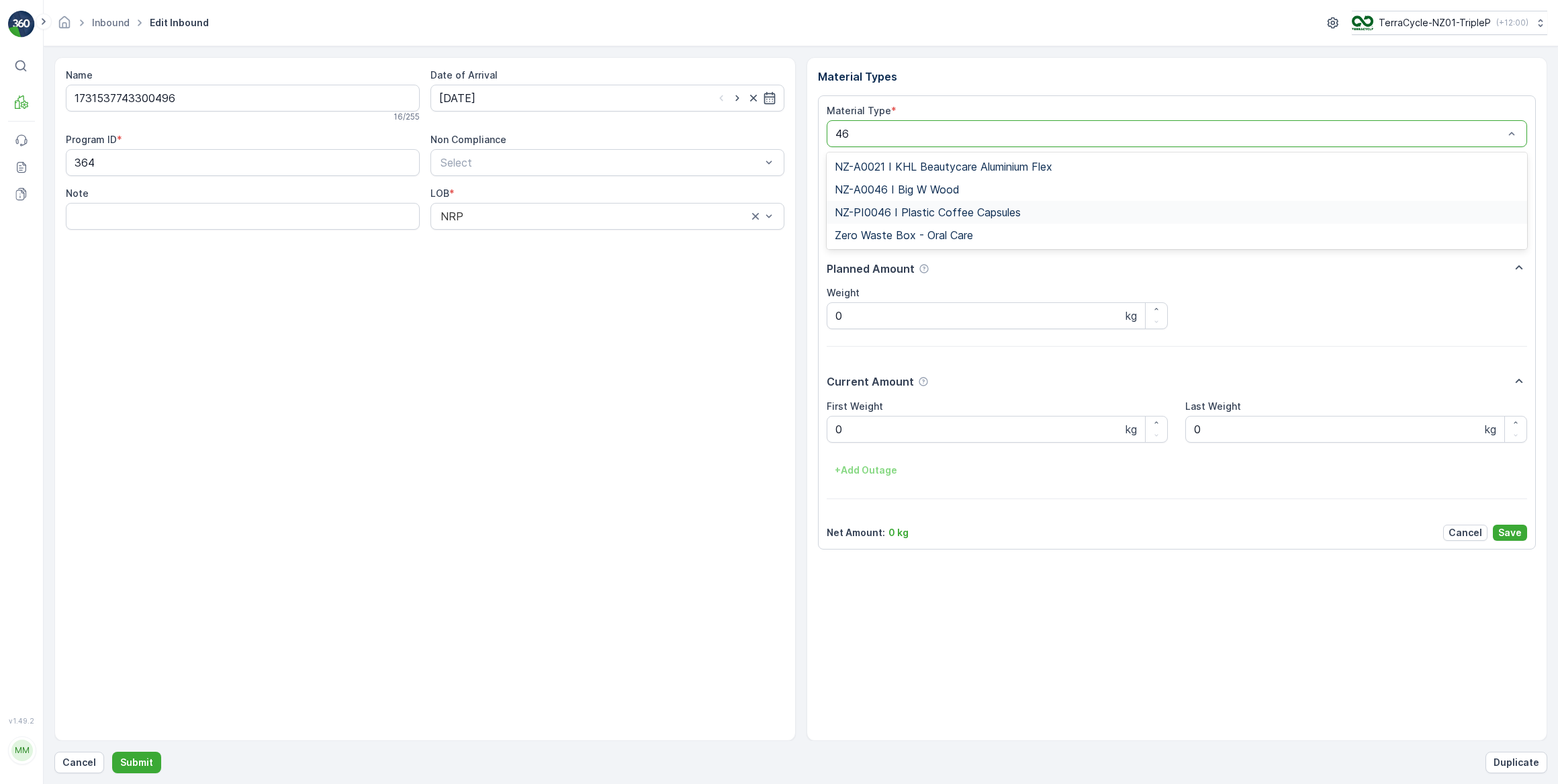
click at [933, 216] on span "NZ-PI0046 I Plastic Coffee Capsules" at bounding box center [927, 212] width 186 height 12
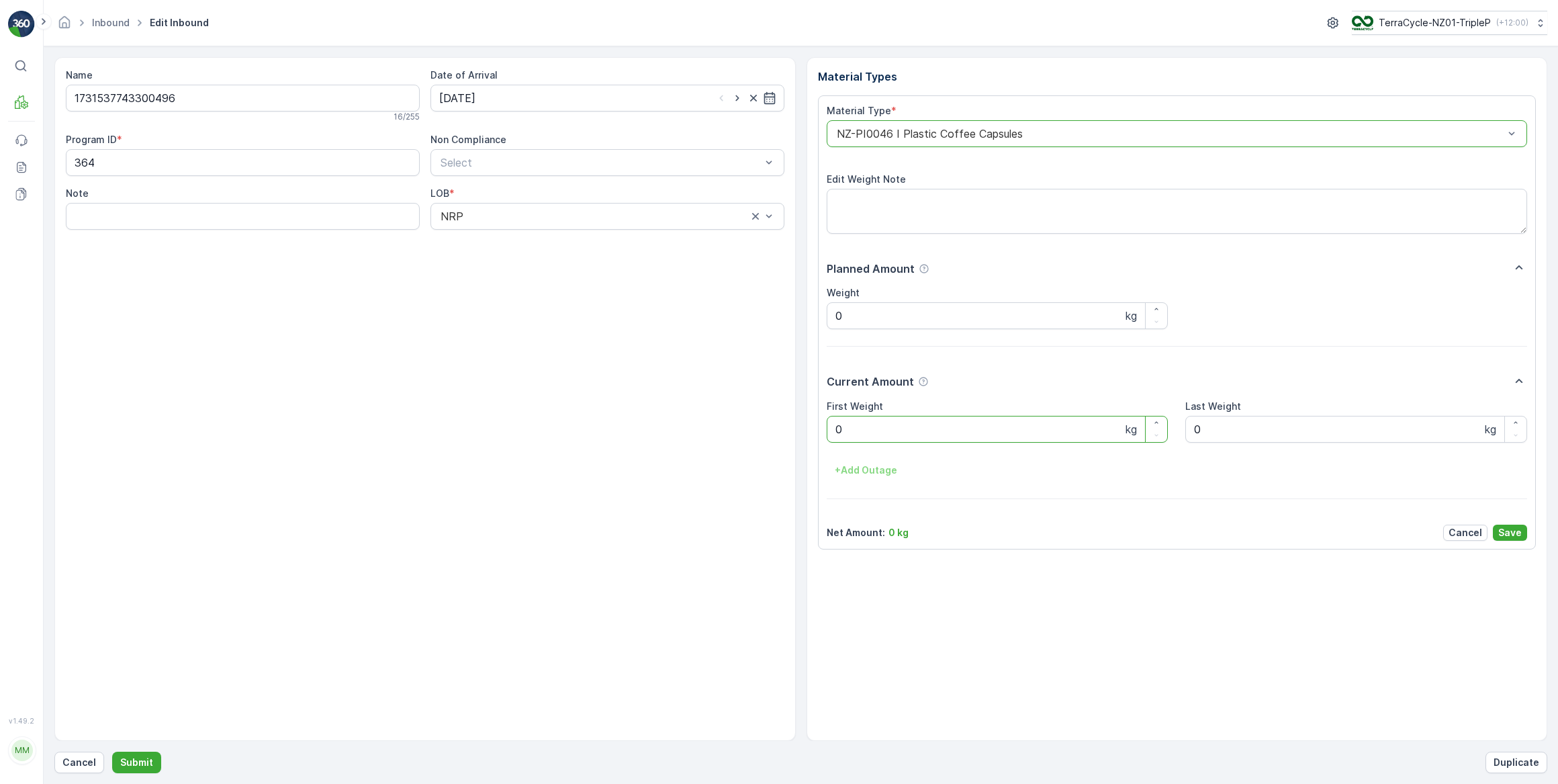
drag, startPoint x: 857, startPoint y: 434, endPoint x: 818, endPoint y: 437, distance: 39.1
click at [818, 437] on div "Material Type * option NZ-PI0046 I Plastic Coffee Capsules, selected. NZ-PI0046…" at bounding box center [1177, 322] width 719 height 454
click at [112, 752] on button "Submit" at bounding box center [137, 762] width 49 height 22
click at [710, 93] on input at bounding box center [608, 98] width 354 height 27
click at [530, 184] on div "3" at bounding box center [526, 182] width 22 height 22
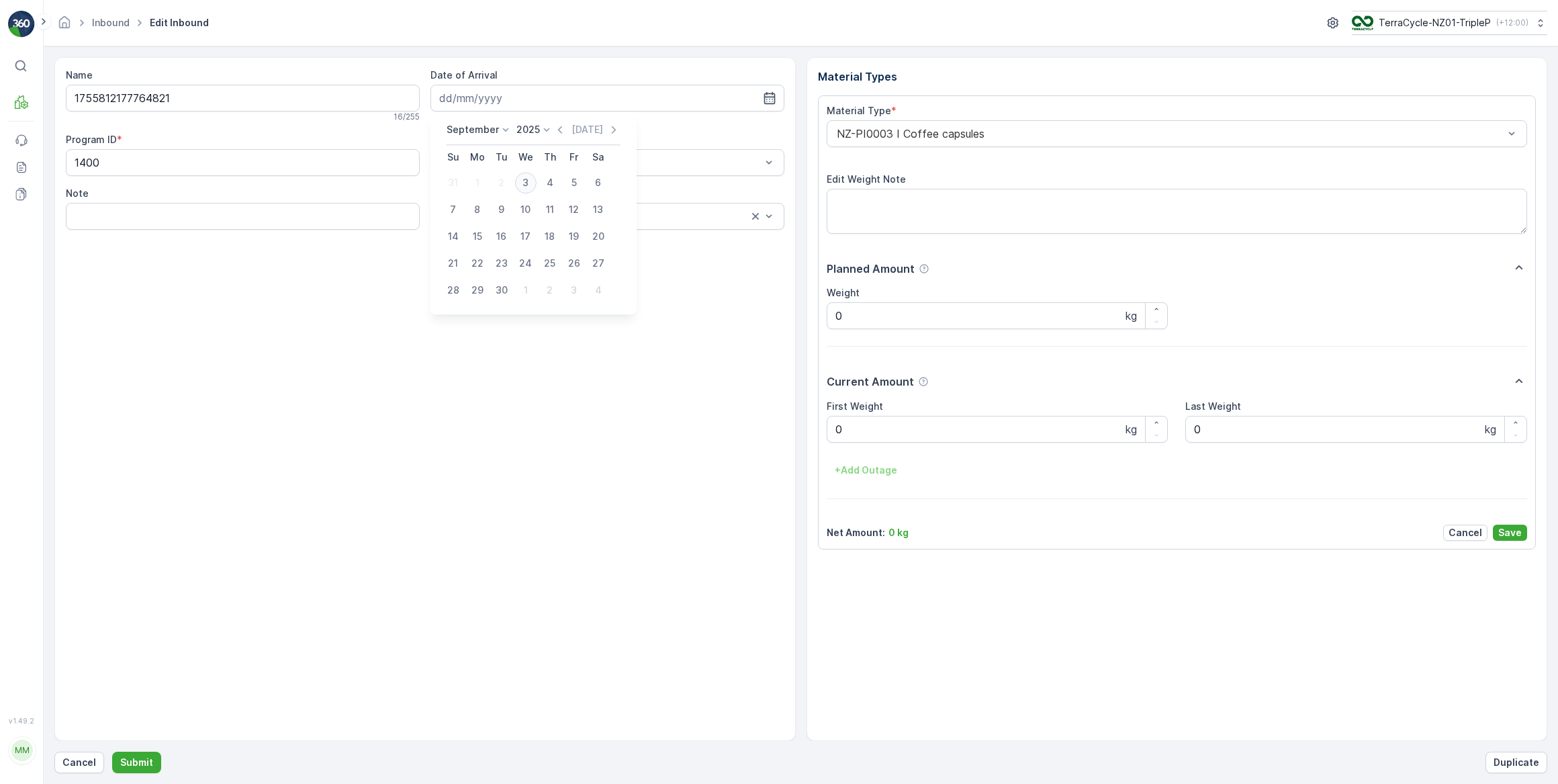
type input "03.09.2025"
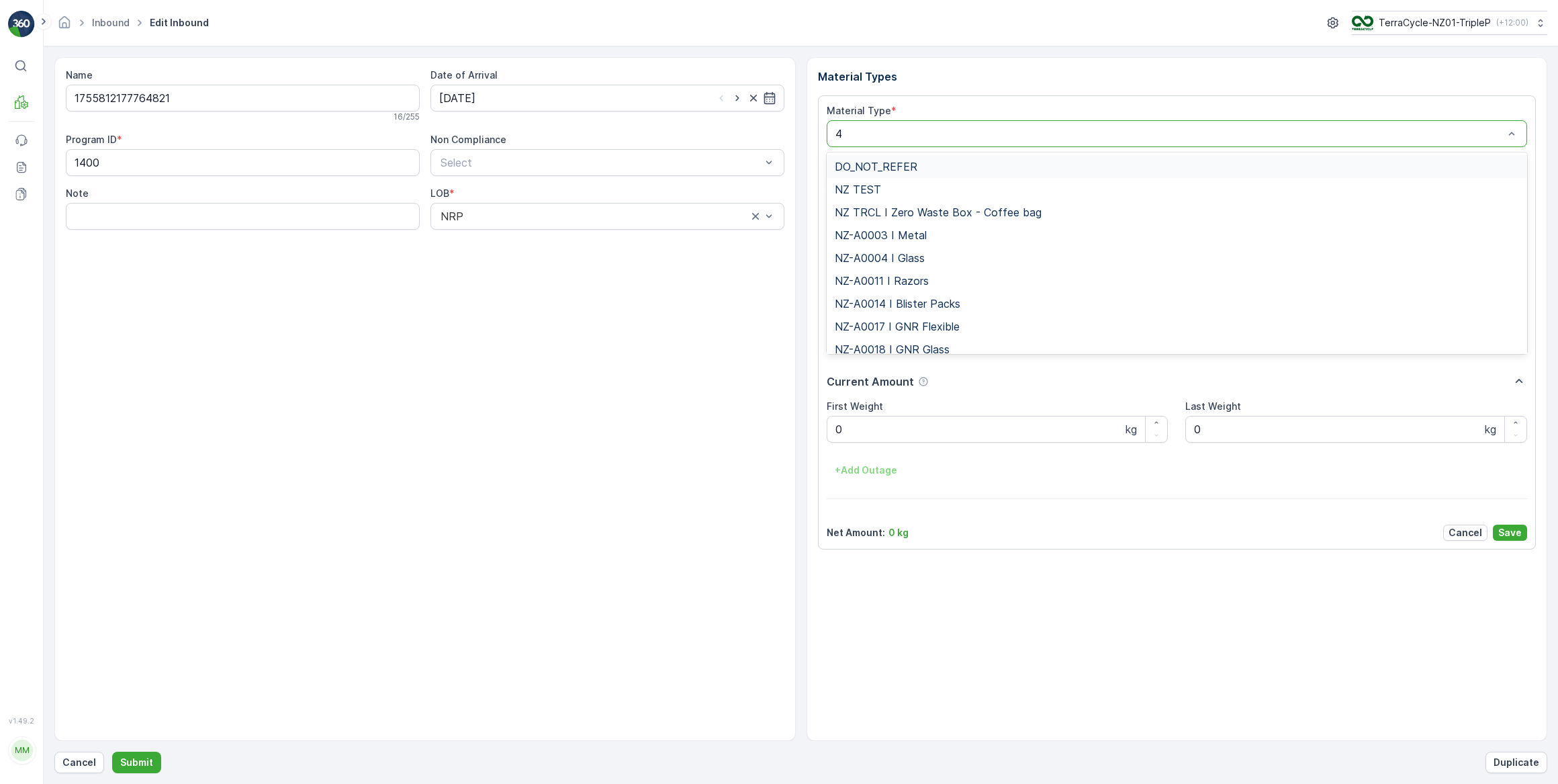
type input "46"
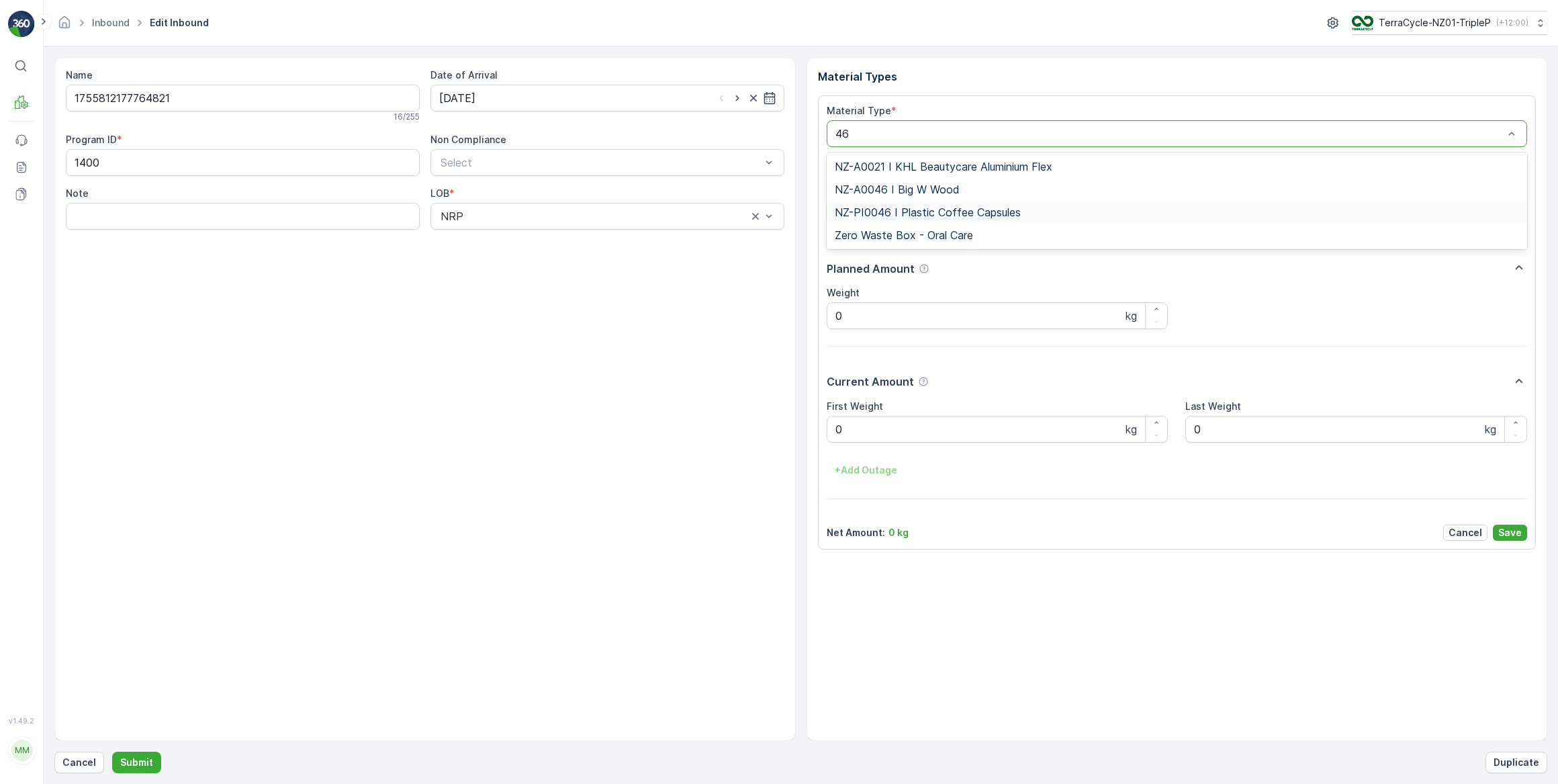
click at [905, 217] on span "NZ-PI0046 I Plastic Coffee Capsules" at bounding box center [927, 212] width 186 height 12
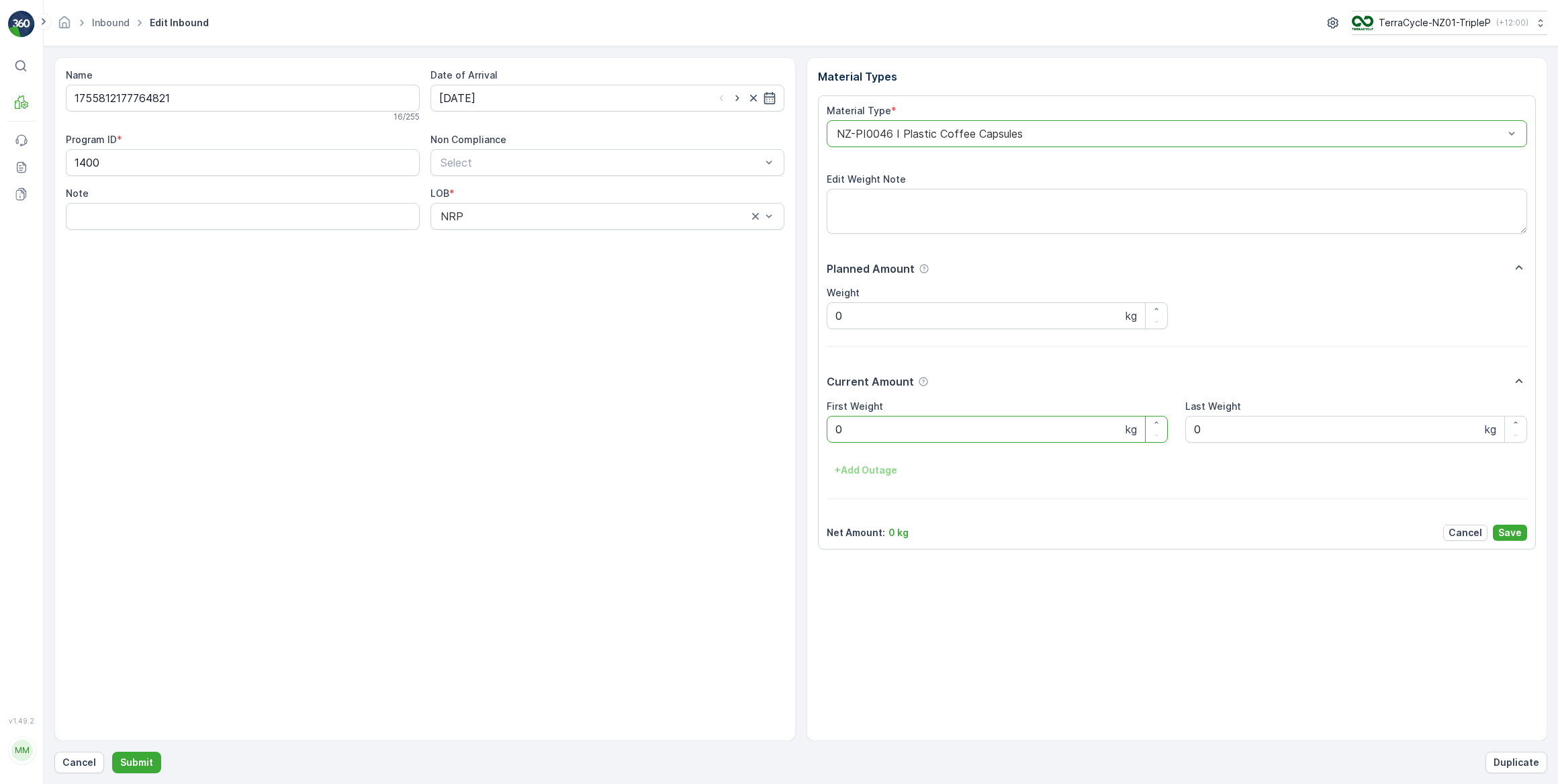
drag, startPoint x: 853, startPoint y: 420, endPoint x: 819, endPoint y: 428, distance: 34.9
click at [819, 428] on div "Material Type * option NZ-PI0046 I Plastic Coffee Capsules, selected. NZ-PI0046…" at bounding box center [1177, 322] width 719 height 454
click at [112, 752] on button "Submit" at bounding box center [137, 762] width 49 height 22
click at [524, 97] on input at bounding box center [608, 98] width 354 height 27
click at [524, 182] on div "3" at bounding box center [526, 182] width 22 height 22
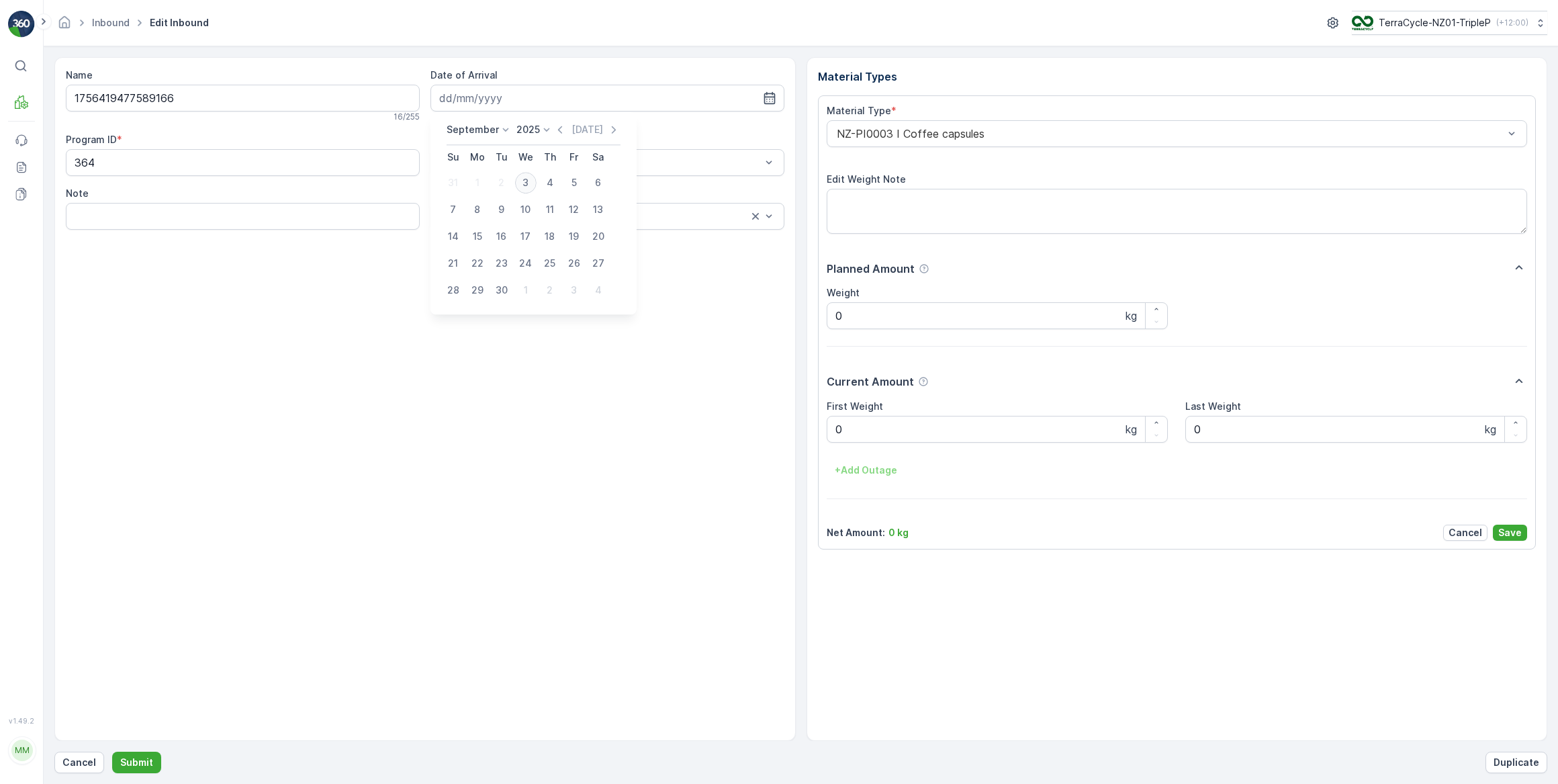
type input "03.09.2025"
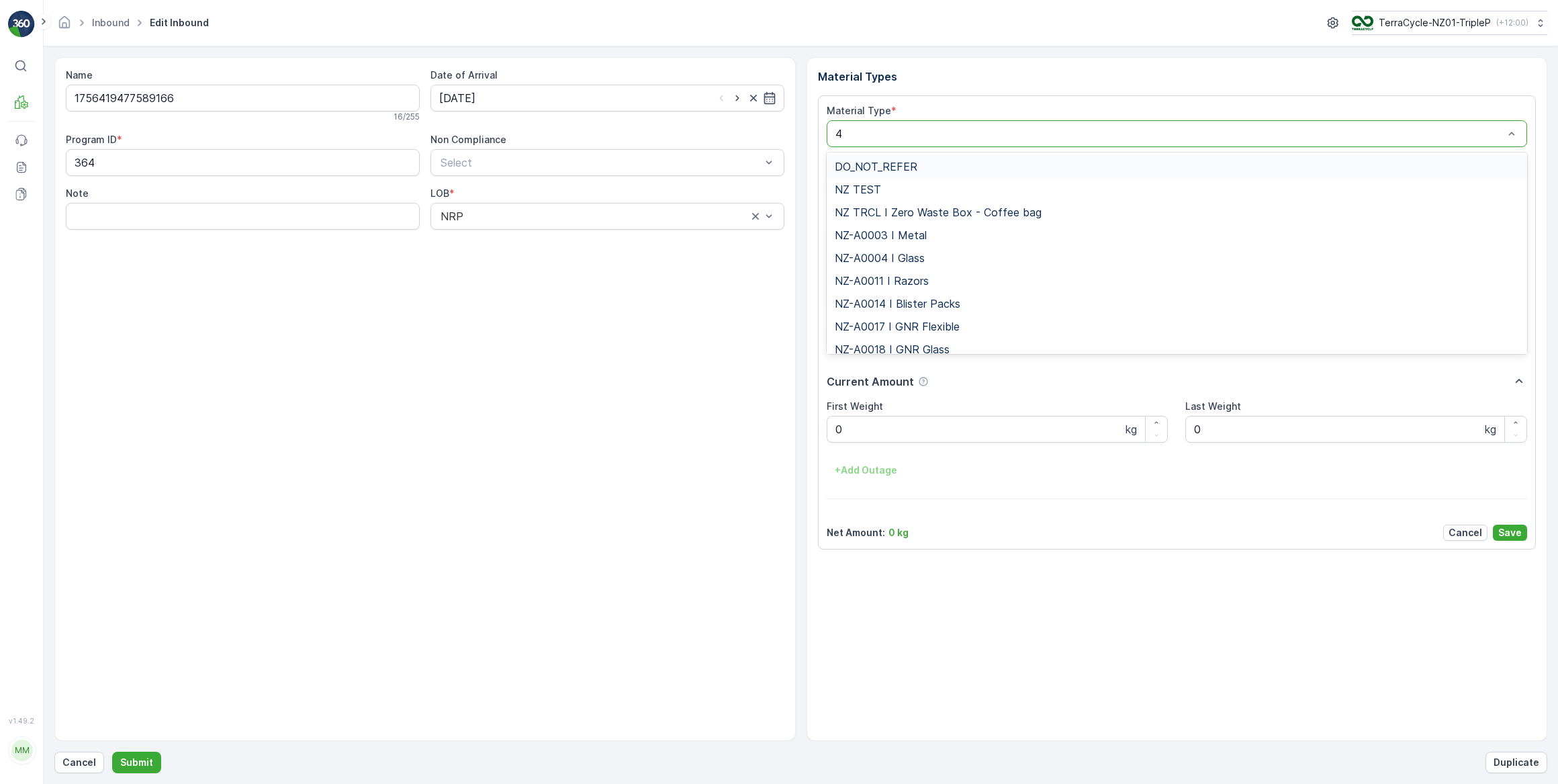
type input "46"
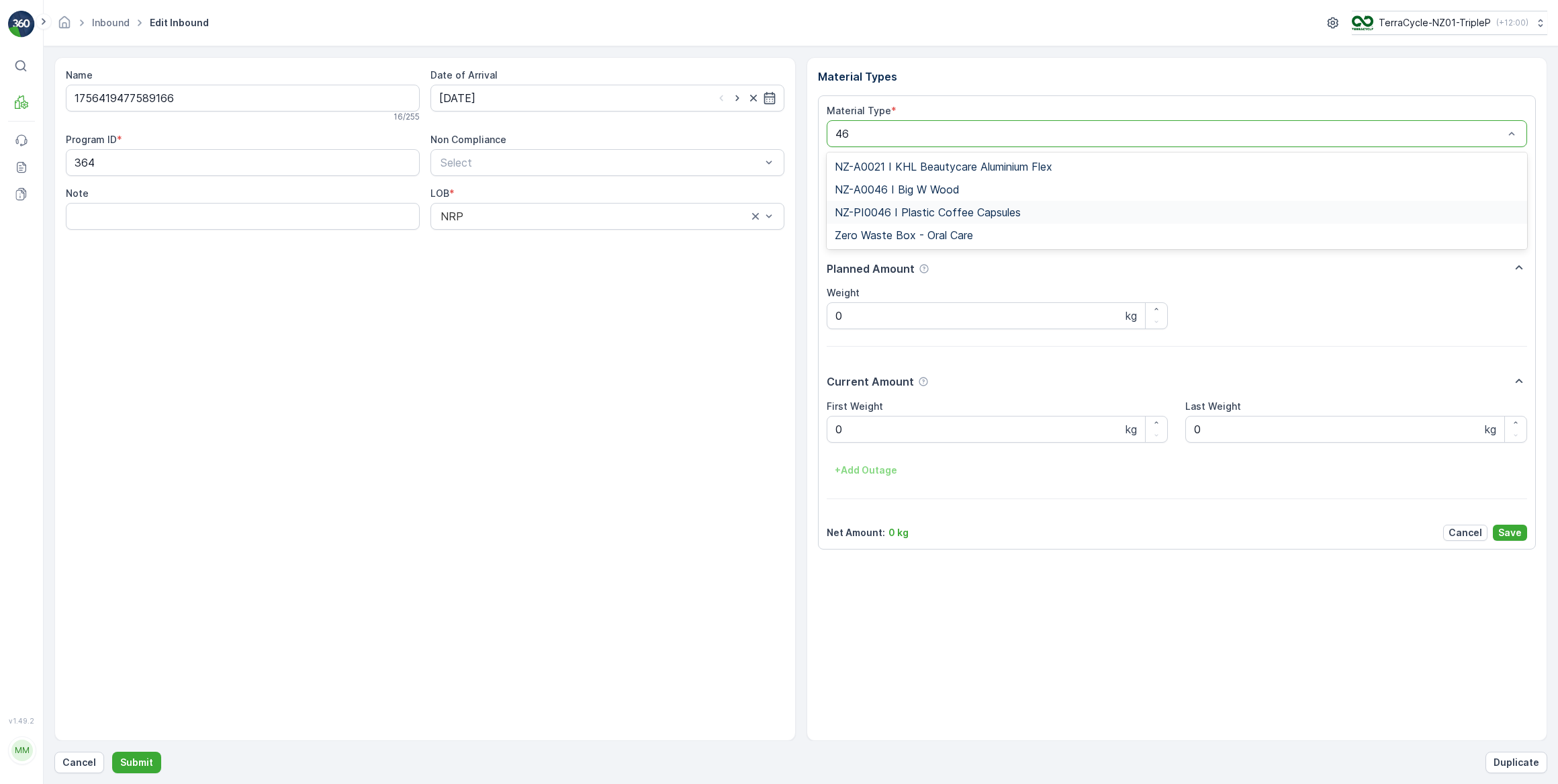
click at [973, 207] on span "NZ-PI0046 I Plastic Coffee Capsules" at bounding box center [927, 212] width 186 height 12
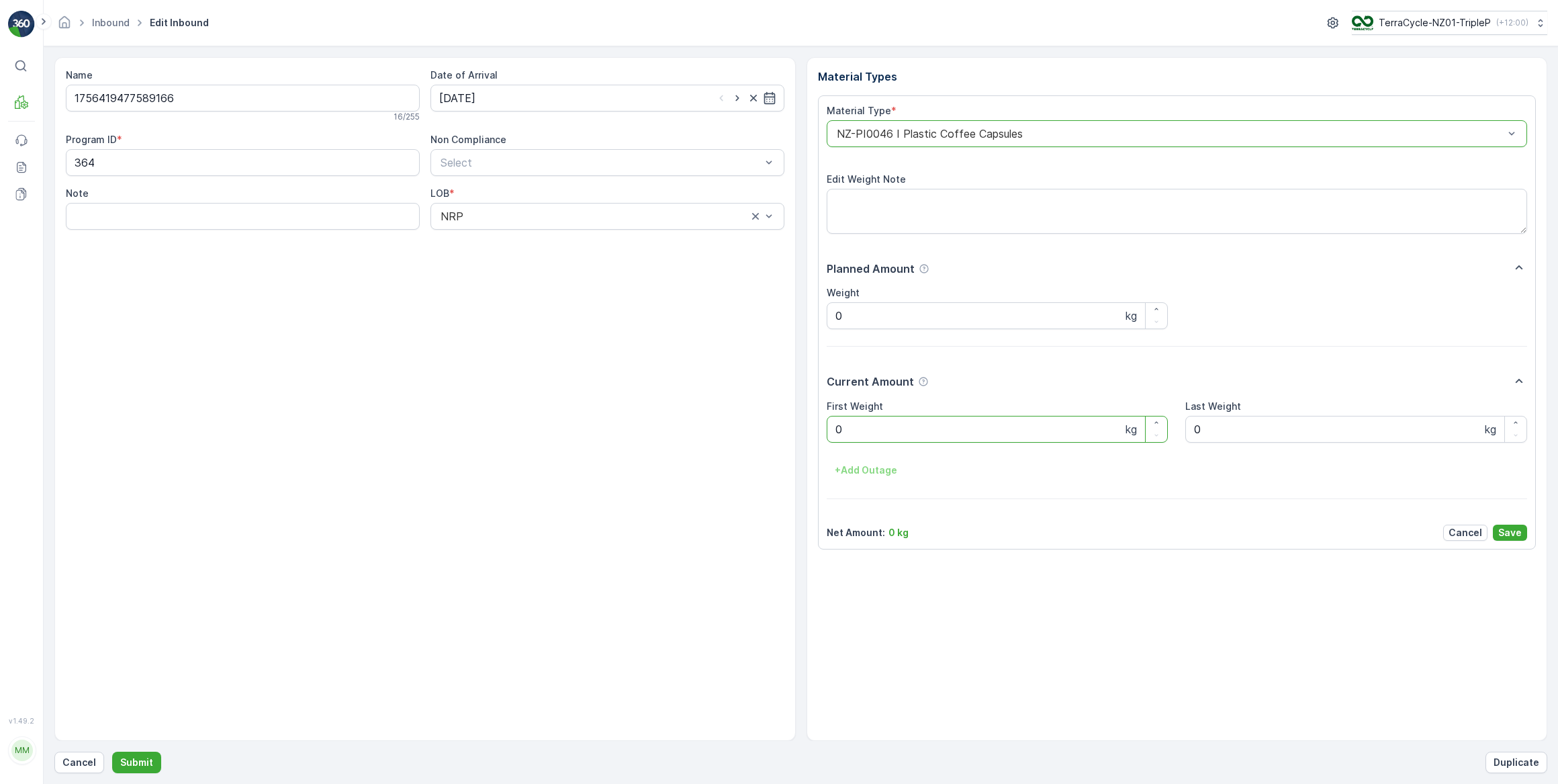
drag, startPoint x: 846, startPoint y: 420, endPoint x: 829, endPoint y: 420, distance: 17.0
click at [829, 420] on Weight "0" at bounding box center [998, 429] width 342 height 27
click at [112, 752] on button "Submit" at bounding box center [137, 762] width 49 height 22
click at [641, 100] on input at bounding box center [608, 98] width 354 height 27
click at [531, 186] on div "3" at bounding box center [526, 182] width 22 height 22
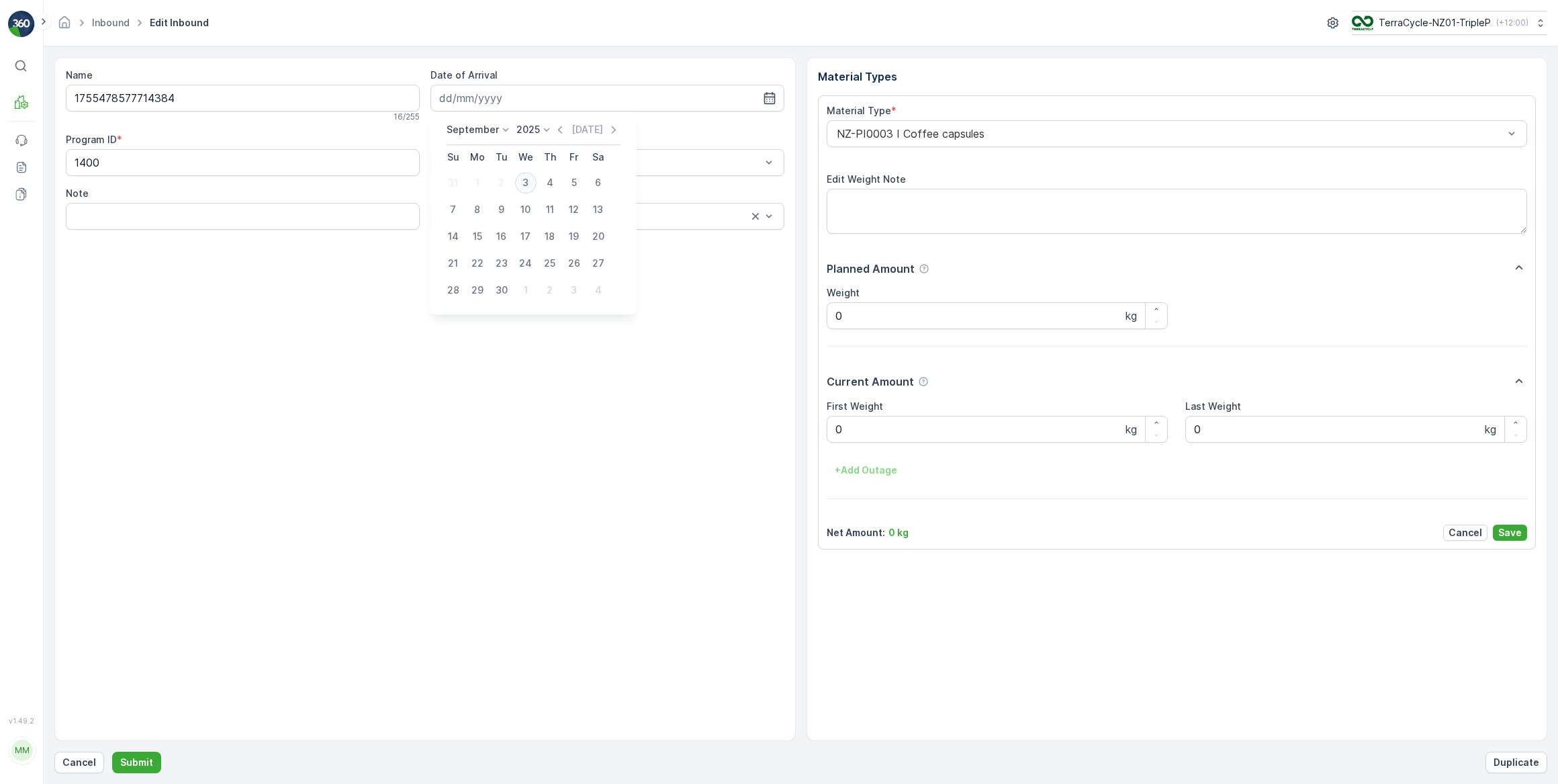
type input "03.09.2025"
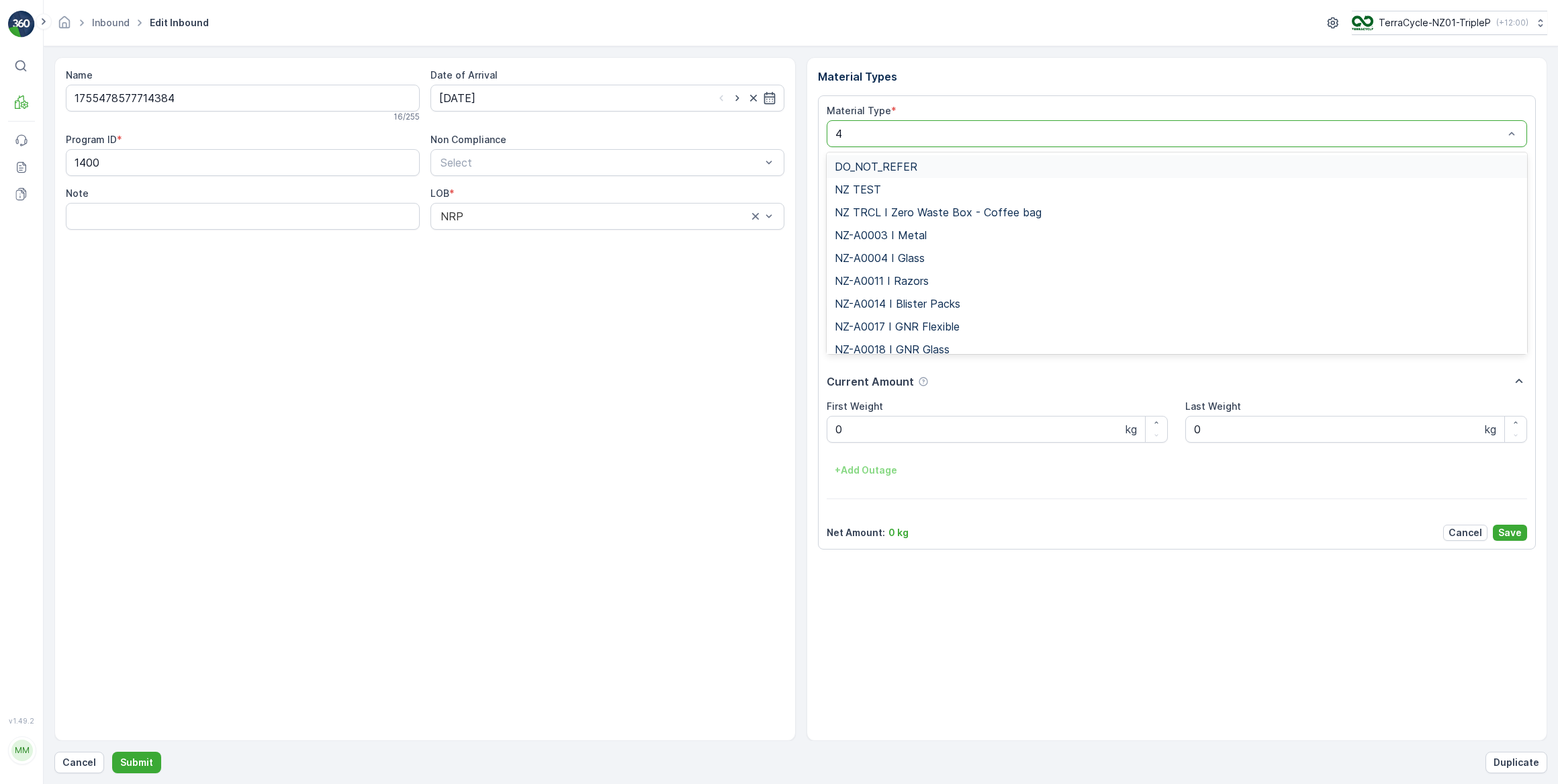
type input "46"
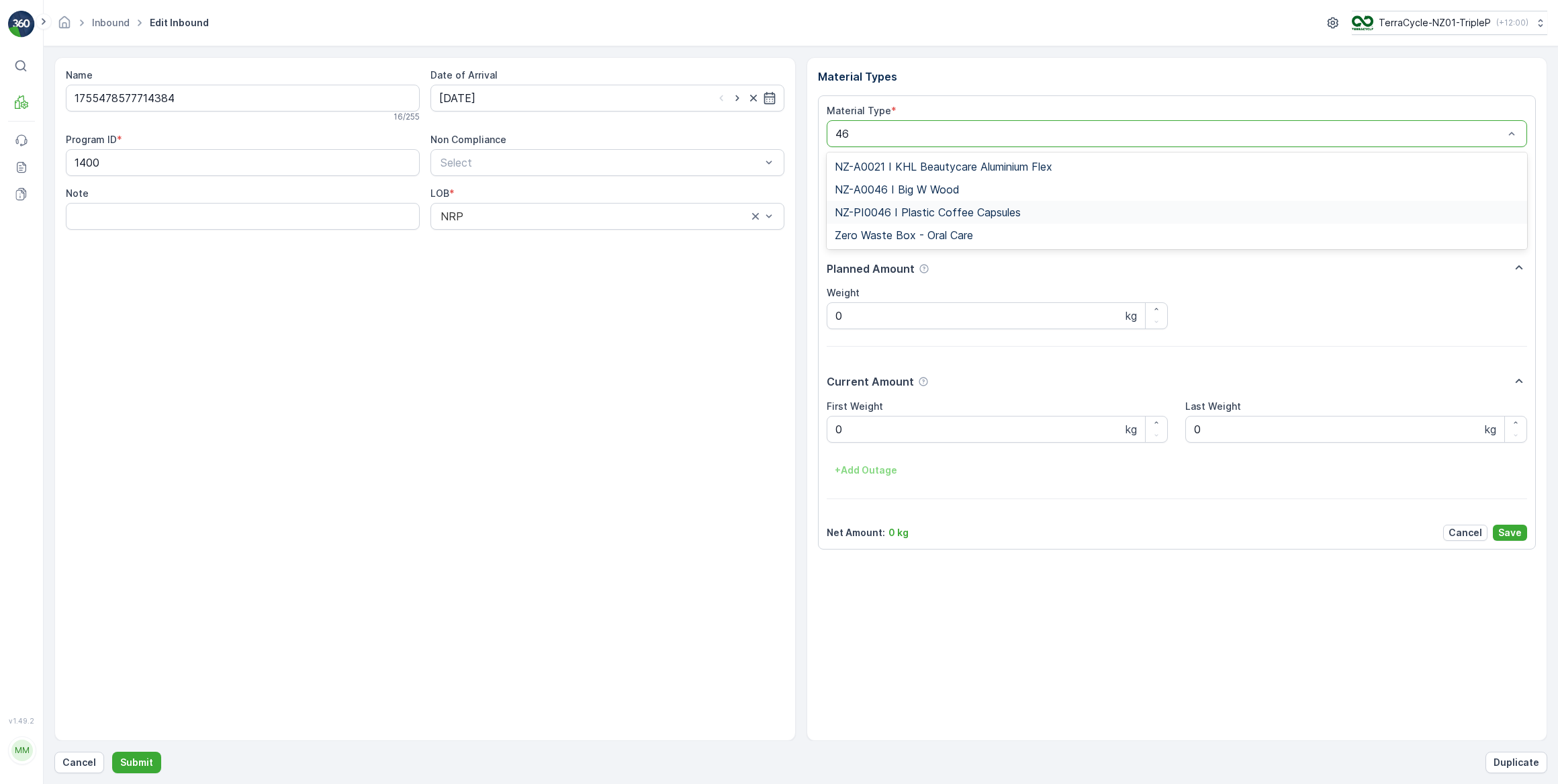
click at [965, 214] on span "NZ-PI0046 I Plastic Coffee Capsules" at bounding box center [927, 212] width 186 height 12
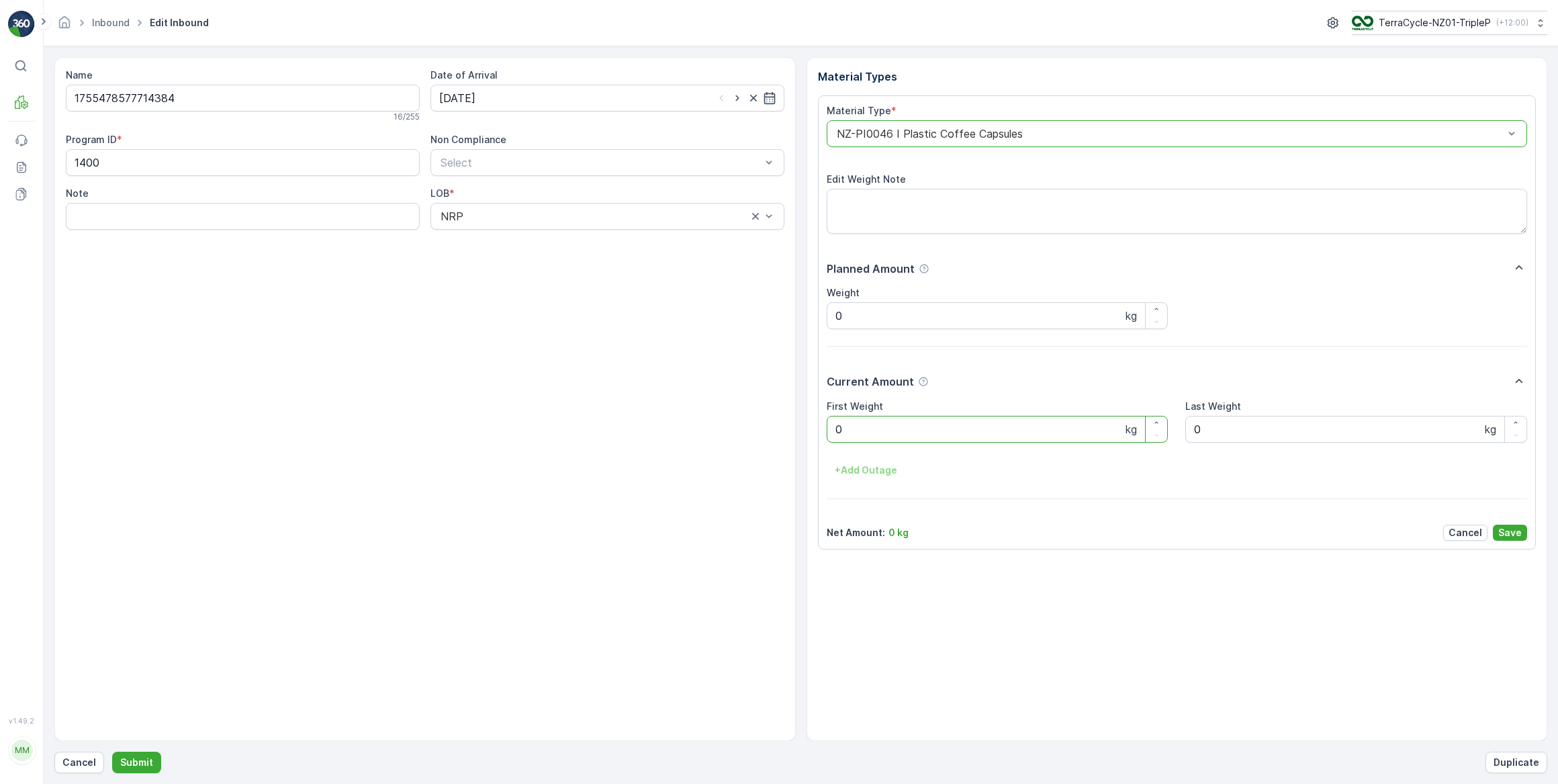
click at [833, 439] on Weight "0" at bounding box center [998, 429] width 342 height 27
click at [112, 752] on button "Submit" at bounding box center [137, 762] width 49 height 22
click at [583, 87] on input at bounding box center [608, 98] width 354 height 27
click at [534, 184] on div "3" at bounding box center [526, 182] width 22 height 22
type input "03.09.2025"
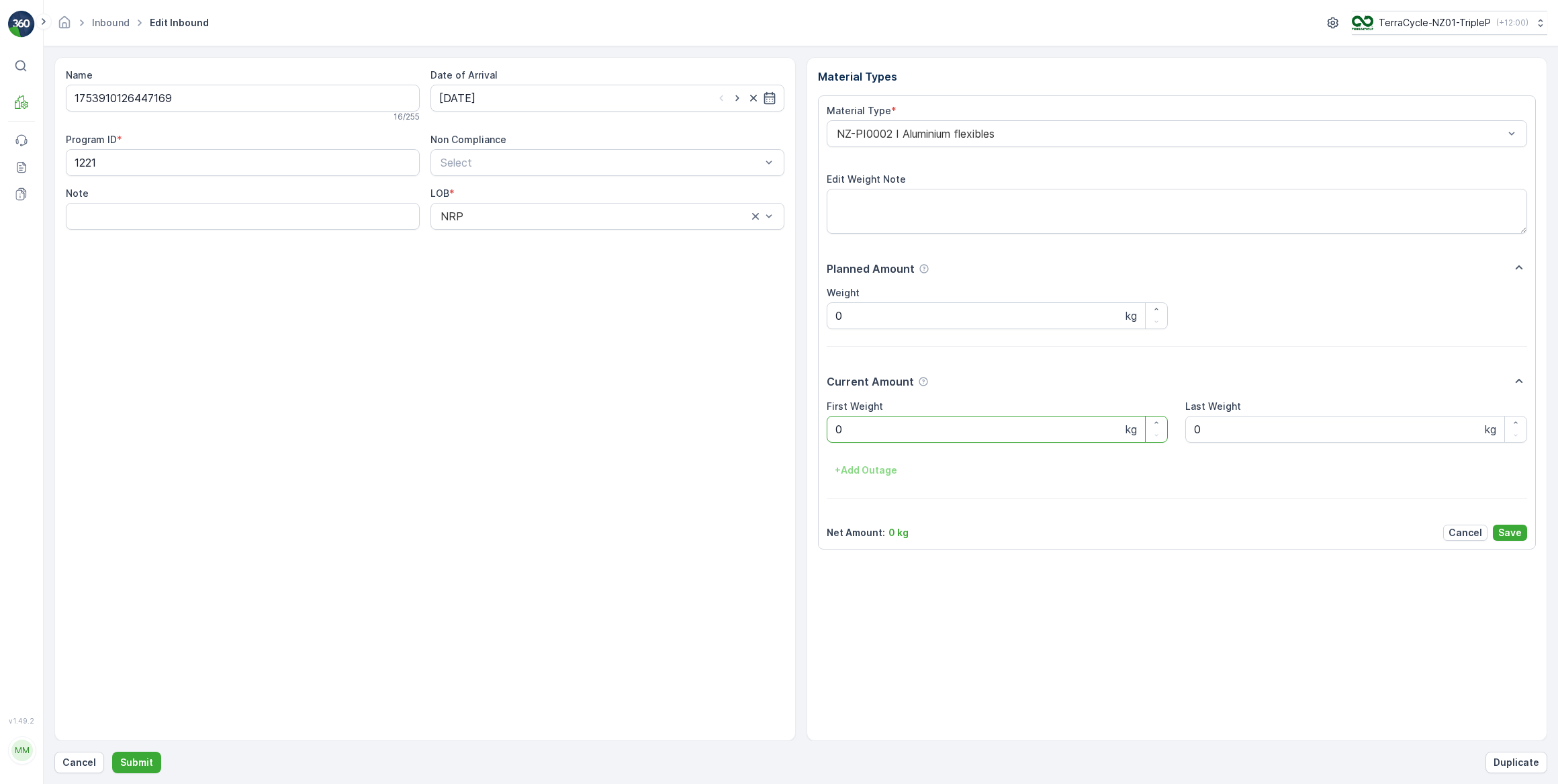
drag, startPoint x: 848, startPoint y: 437, endPoint x: 821, endPoint y: 443, distance: 27.7
click at [821, 443] on div "Material Type * NZ-PI0002 I Aluminium flexibles Edit Weight Note Planned Amount…" at bounding box center [1177, 322] width 719 height 454
click at [112, 752] on button "Submit" at bounding box center [137, 762] width 49 height 22
click at [473, 101] on input at bounding box center [608, 98] width 354 height 27
click at [522, 180] on div "3" at bounding box center [526, 182] width 22 height 22
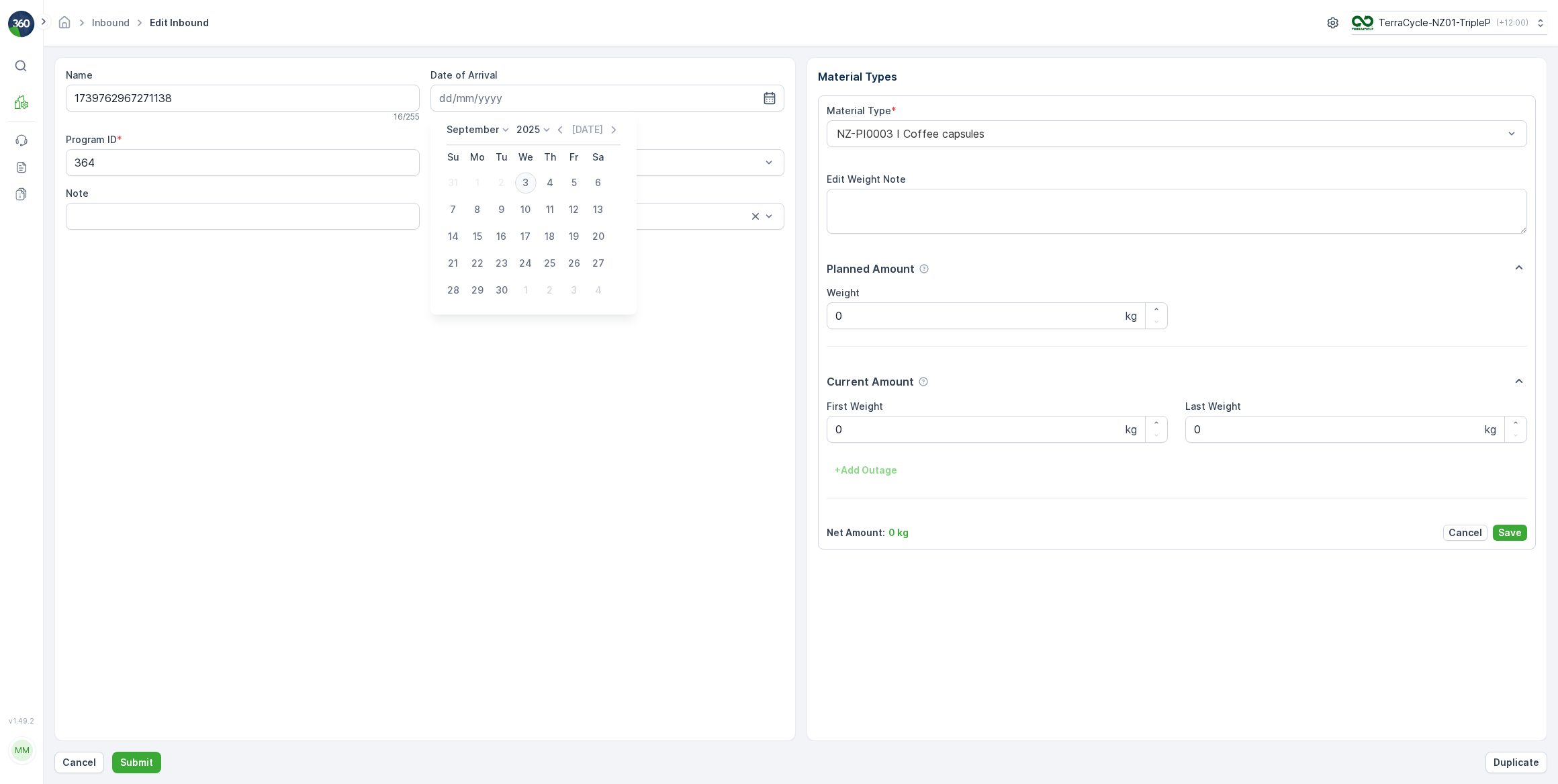
type input "03.09.2025"
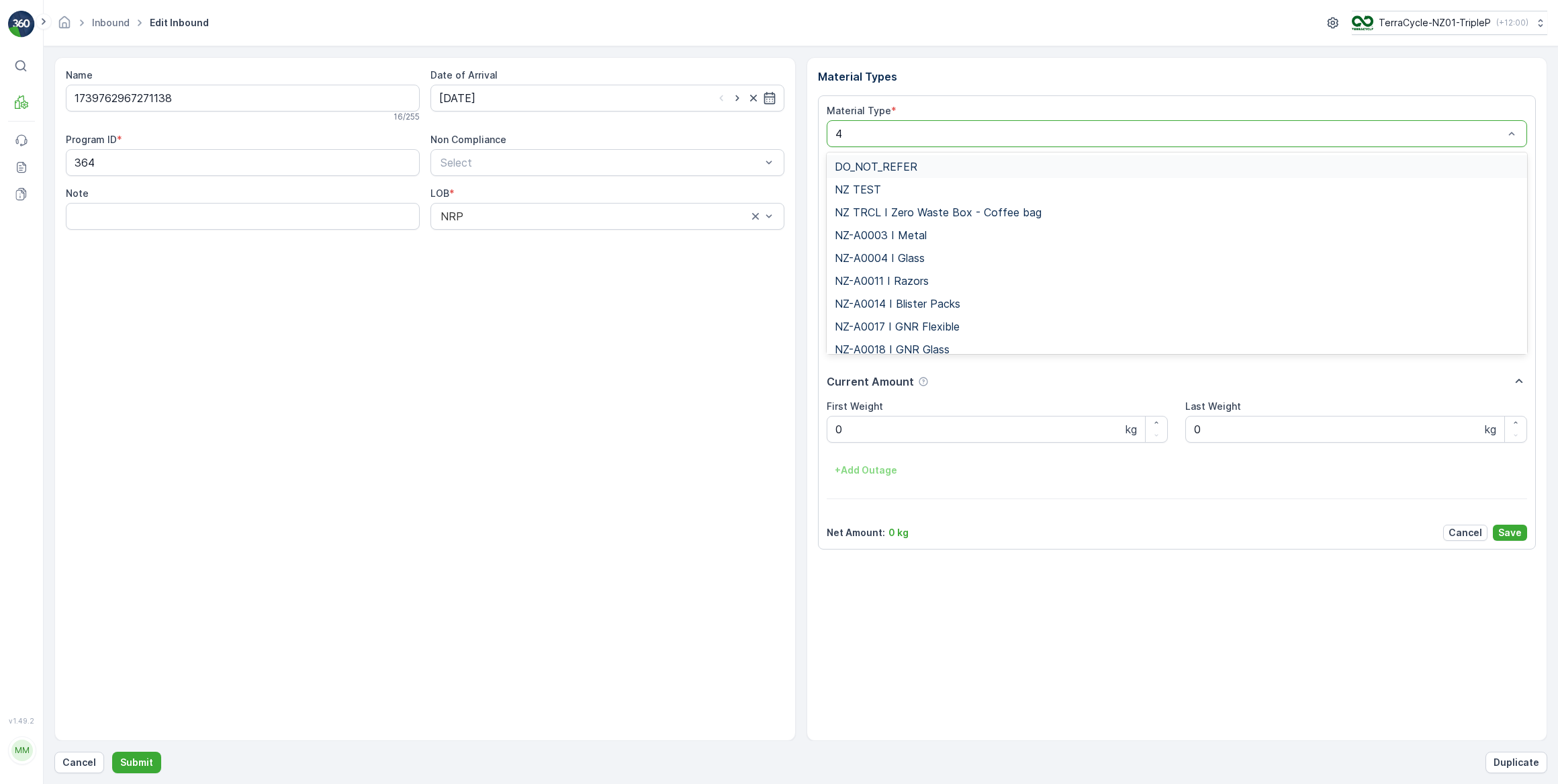
type input "46"
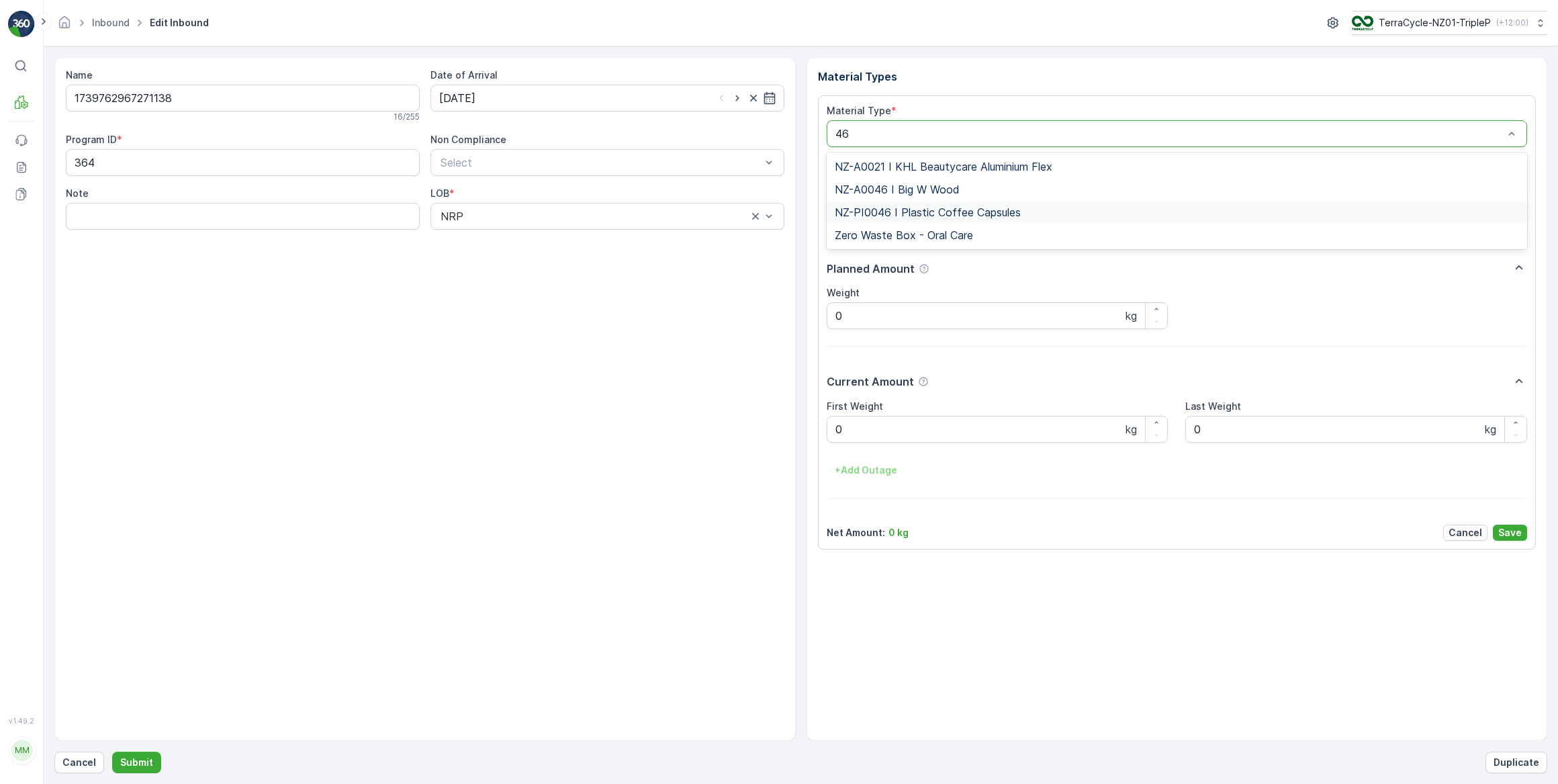
click at [946, 213] on span "NZ-PI0046 I Plastic Coffee Capsules" at bounding box center [927, 212] width 186 height 12
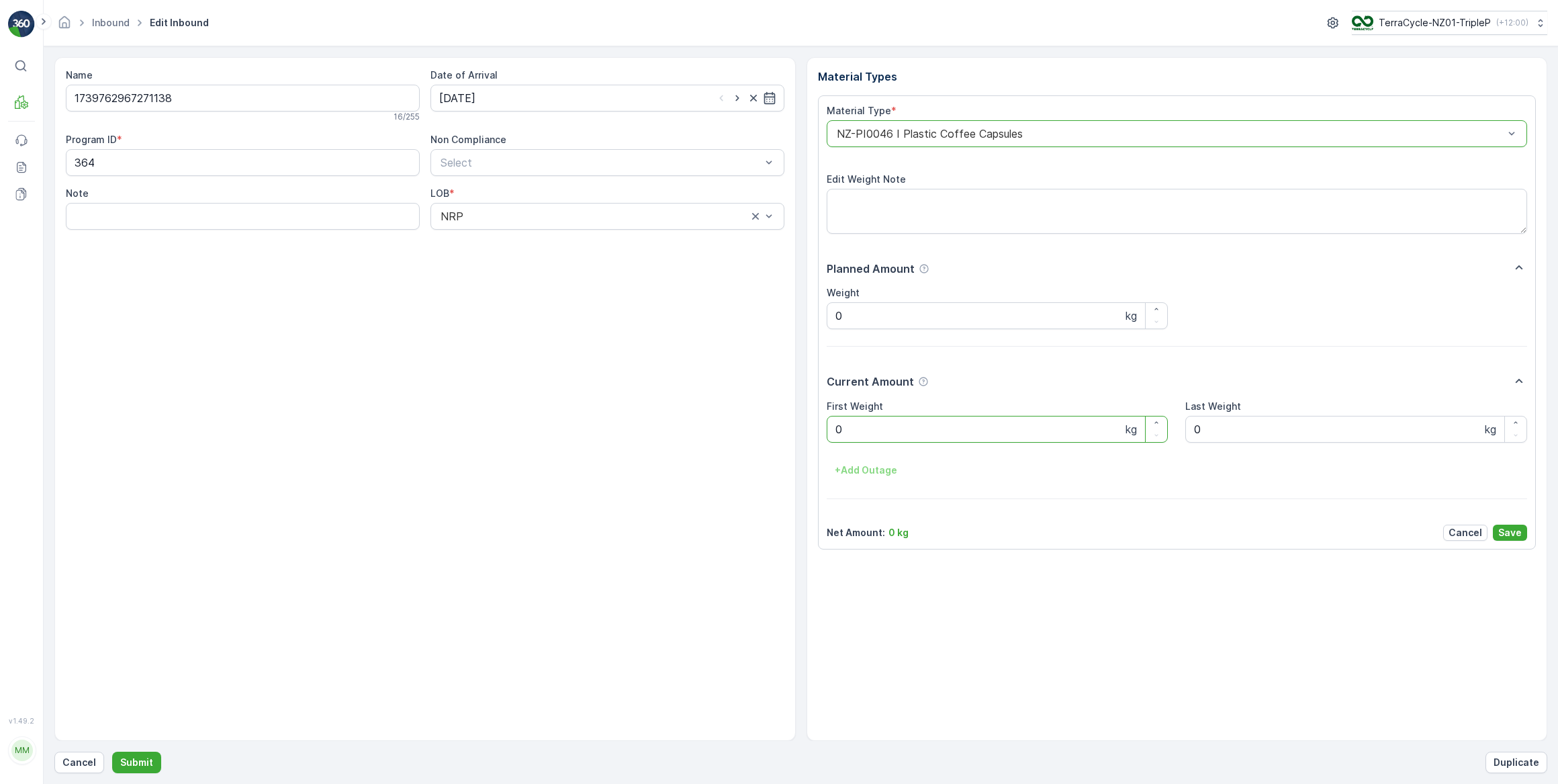
click at [827, 433] on Weight "0" at bounding box center [998, 429] width 342 height 27
click at [112, 752] on button "Submit" at bounding box center [137, 762] width 49 height 22
click at [579, 99] on input at bounding box center [608, 98] width 354 height 27
click at [532, 186] on div "3" at bounding box center [526, 182] width 22 height 22
type input "03.09.2025"
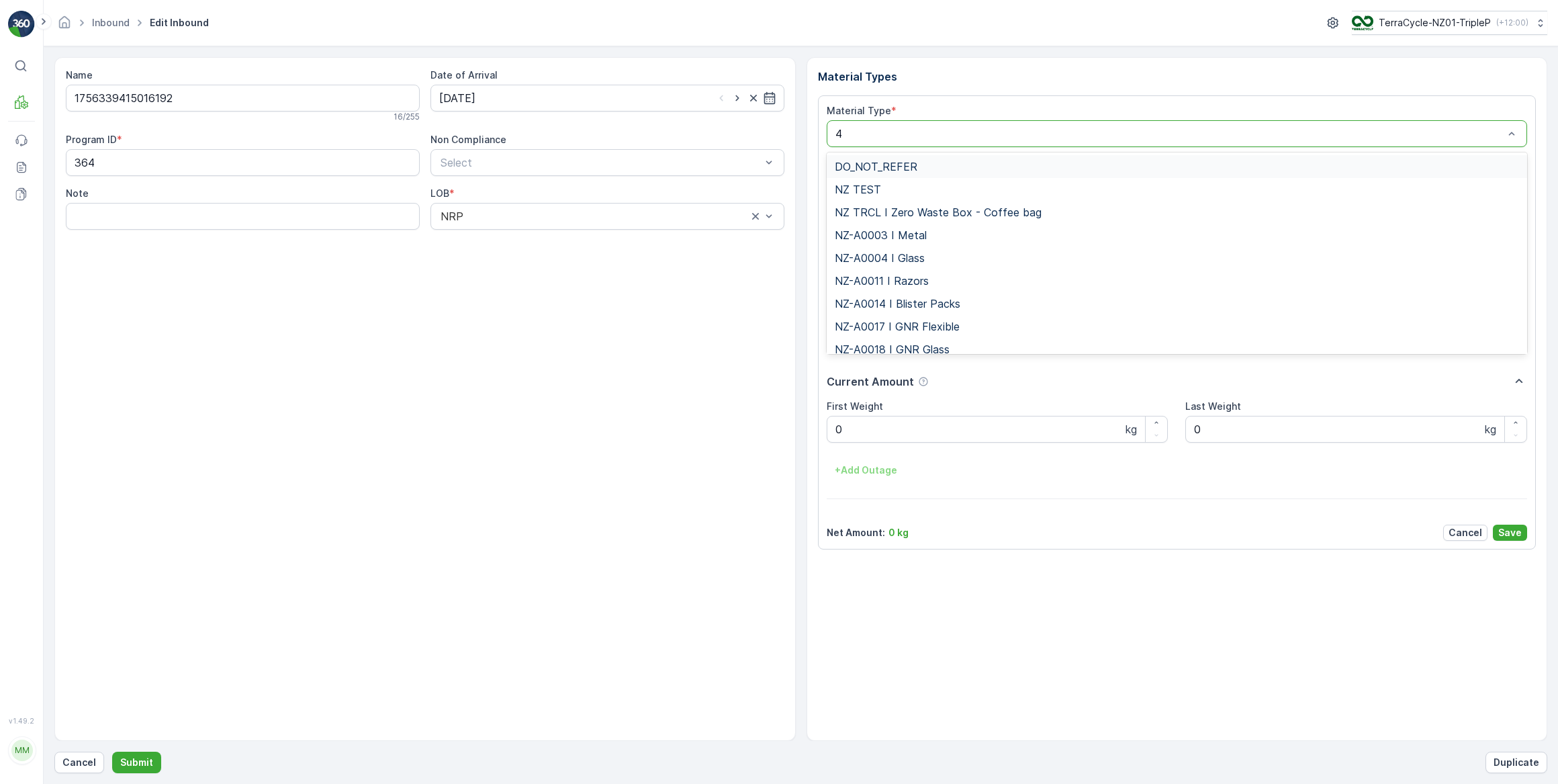
type input "46"
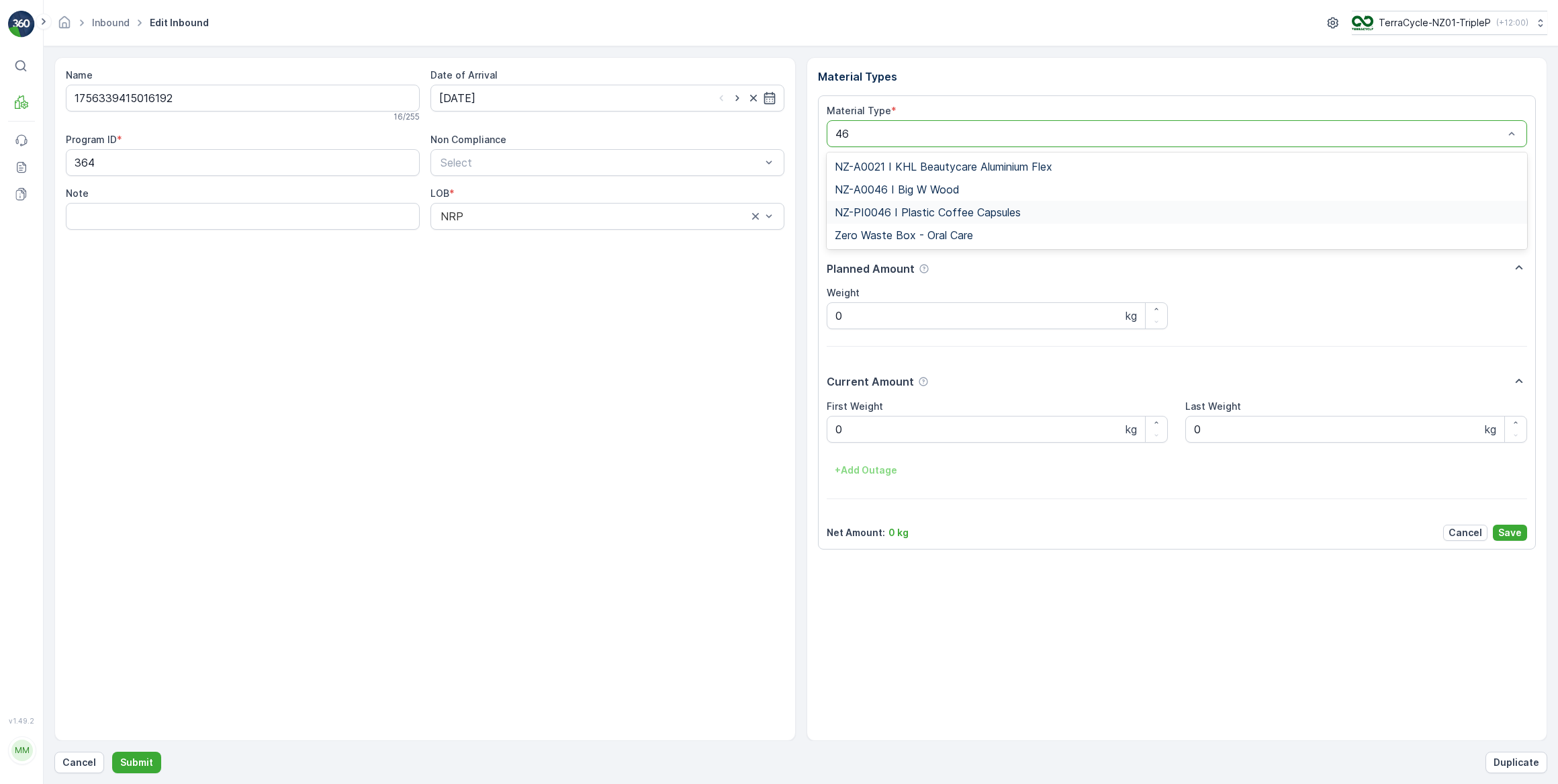
click at [934, 208] on span "NZ-PI0046 I Plastic Coffee Capsules" at bounding box center [927, 212] width 186 height 12
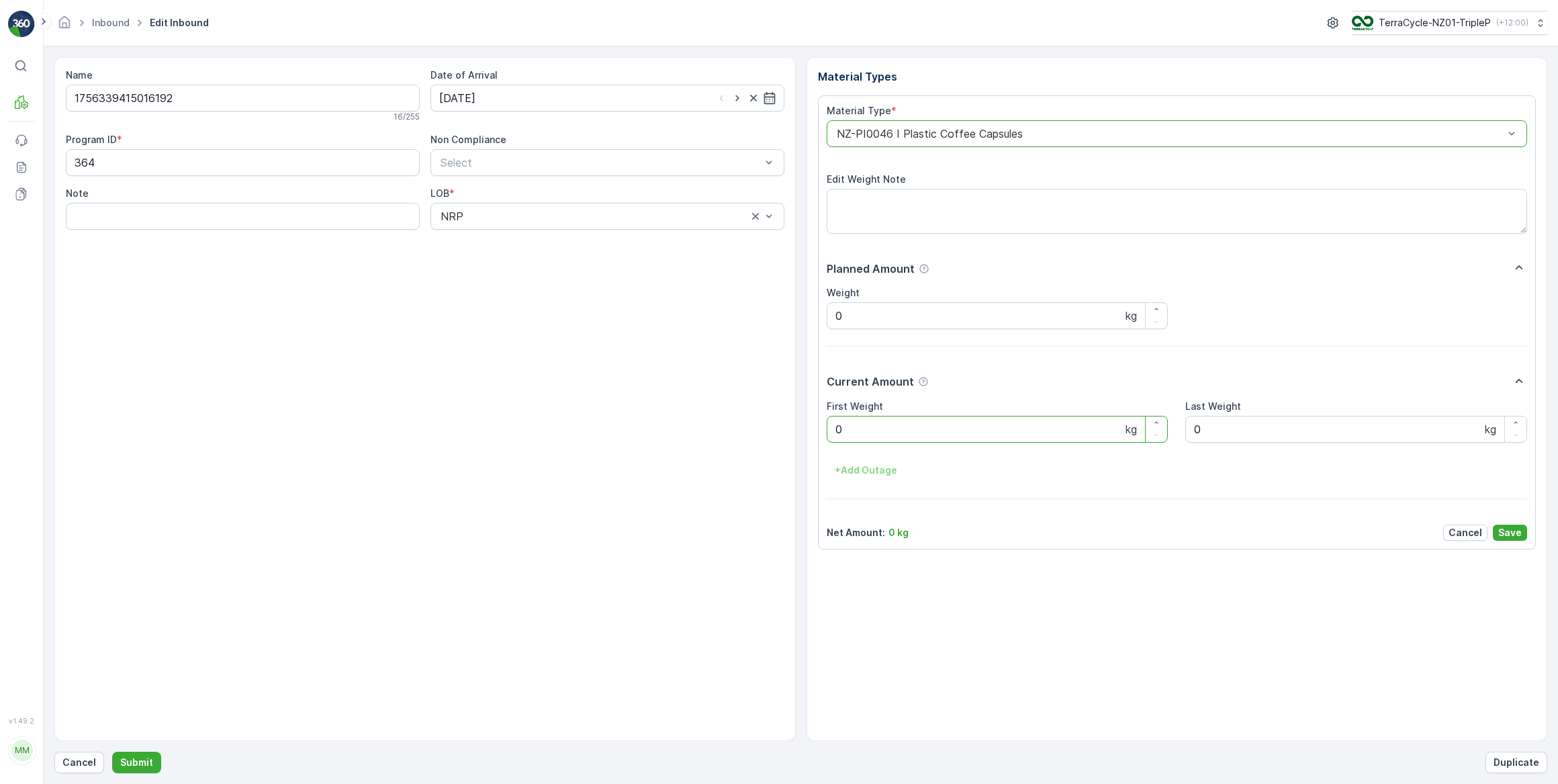
drag, startPoint x: 862, startPoint y: 421, endPoint x: 802, endPoint y: 430, distance: 60.7
click at [802, 430] on div "Name 1756339415016192 16 / 255 Date of Arrival 03.09.2025 Program ID * 364 Non …" at bounding box center [800, 399] width 1493 height 684
click at [112, 752] on button "Submit" at bounding box center [137, 762] width 49 height 22
click at [562, 101] on input at bounding box center [608, 98] width 354 height 27
click at [527, 191] on div "3" at bounding box center [526, 182] width 22 height 22
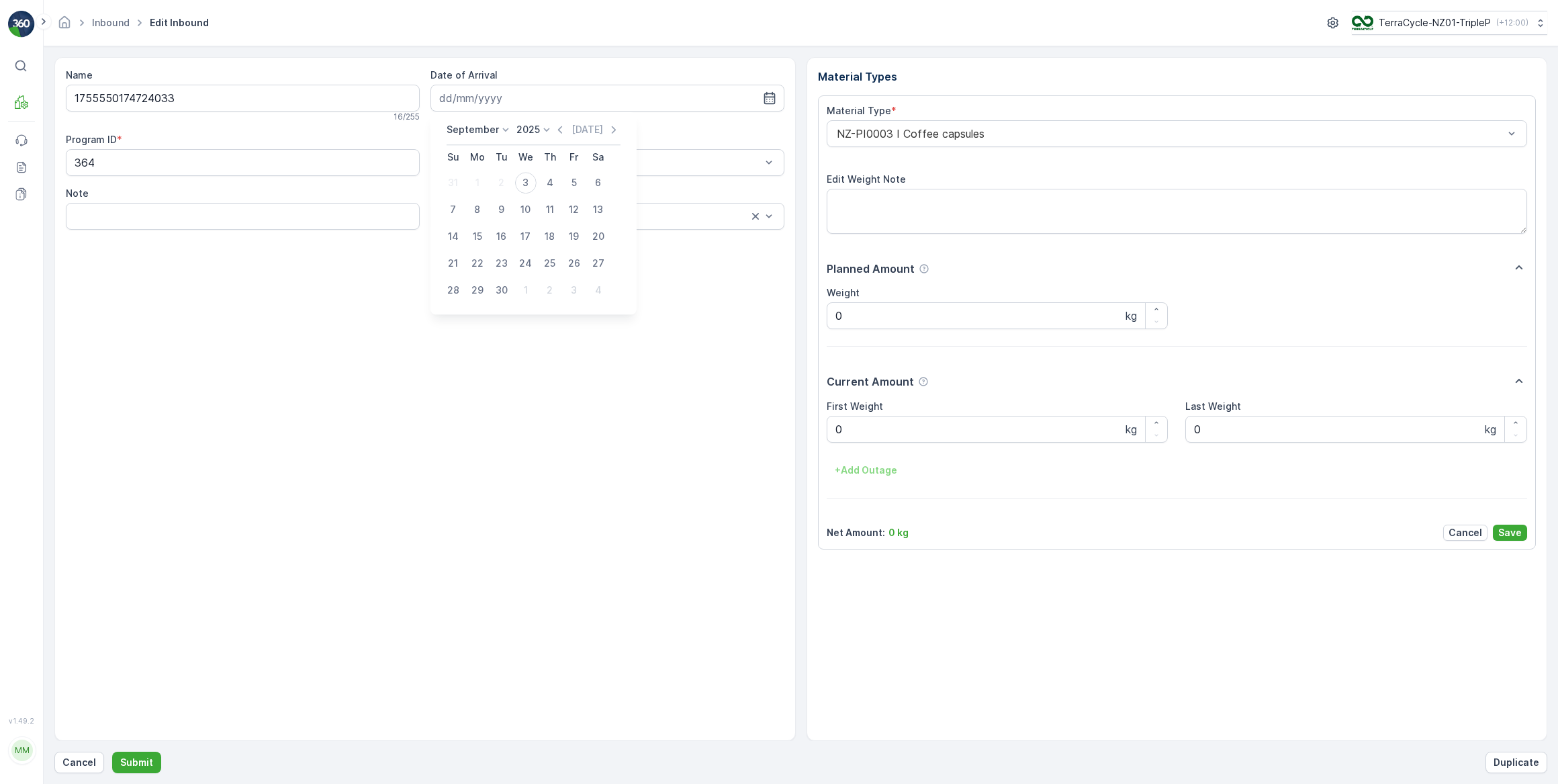
type input "03.09.2025"
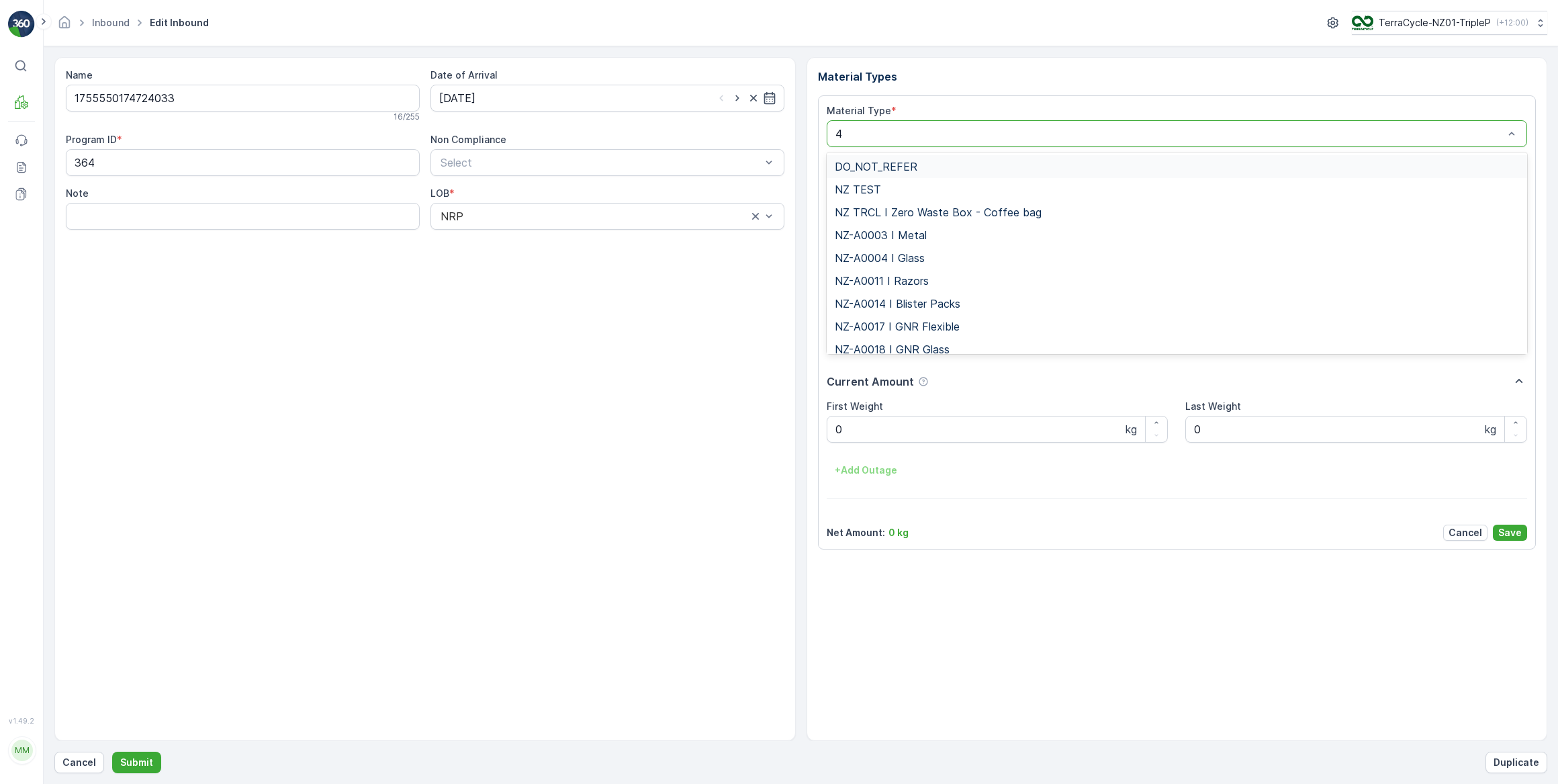
type input "46"
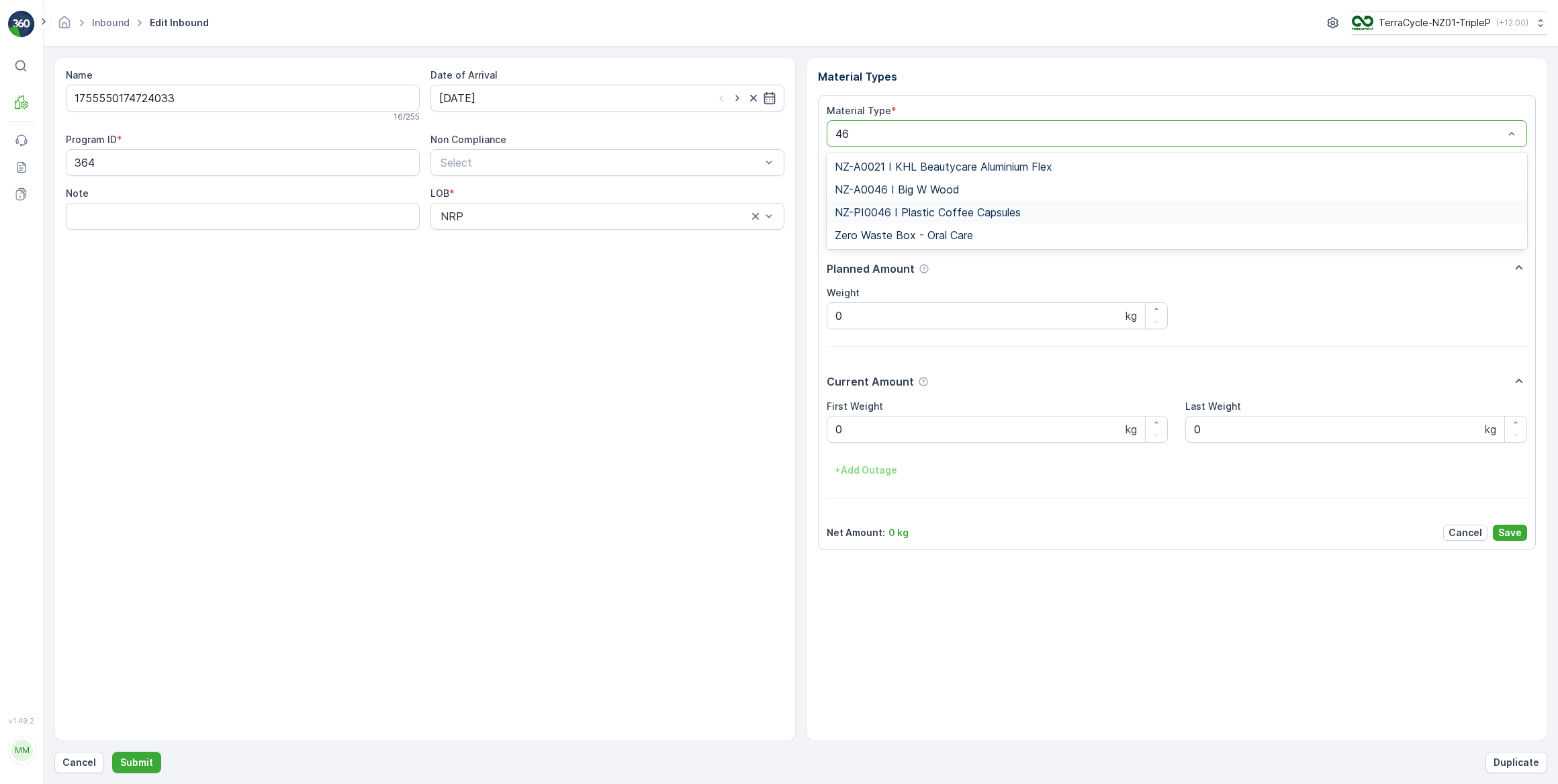
click at [933, 211] on span "NZ-PI0046 I Plastic Coffee Capsules" at bounding box center [927, 212] width 186 height 12
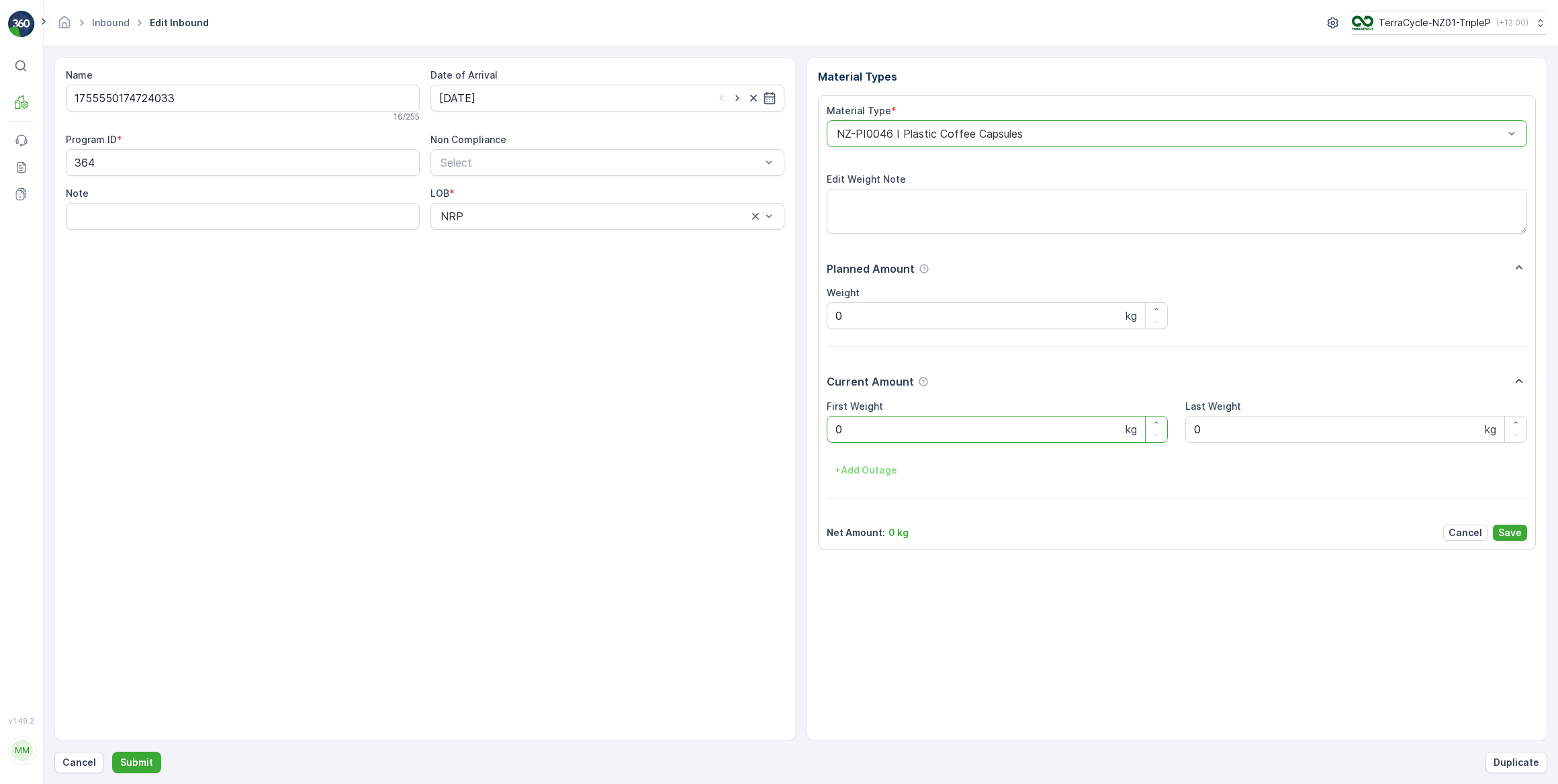
drag, startPoint x: 863, startPoint y: 424, endPoint x: 836, endPoint y: 424, distance: 27.0
click at [836, 424] on Weight "0" at bounding box center [998, 429] width 342 height 27
click at [112, 752] on button "Submit" at bounding box center [137, 762] width 49 height 22
click at [579, 99] on input at bounding box center [608, 98] width 354 height 27
click at [531, 180] on div "3" at bounding box center [526, 182] width 22 height 22
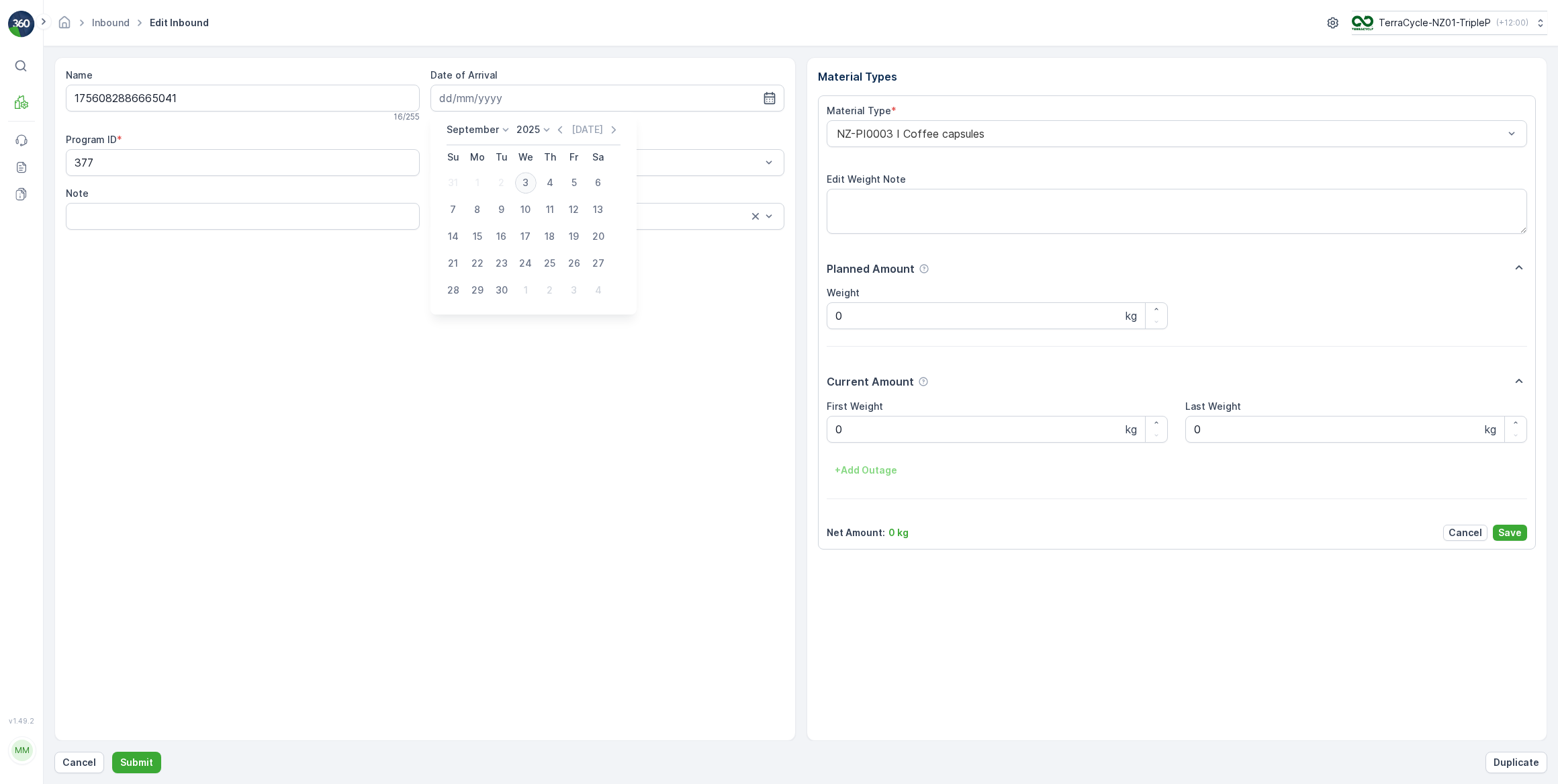
type input "03.09.2025"
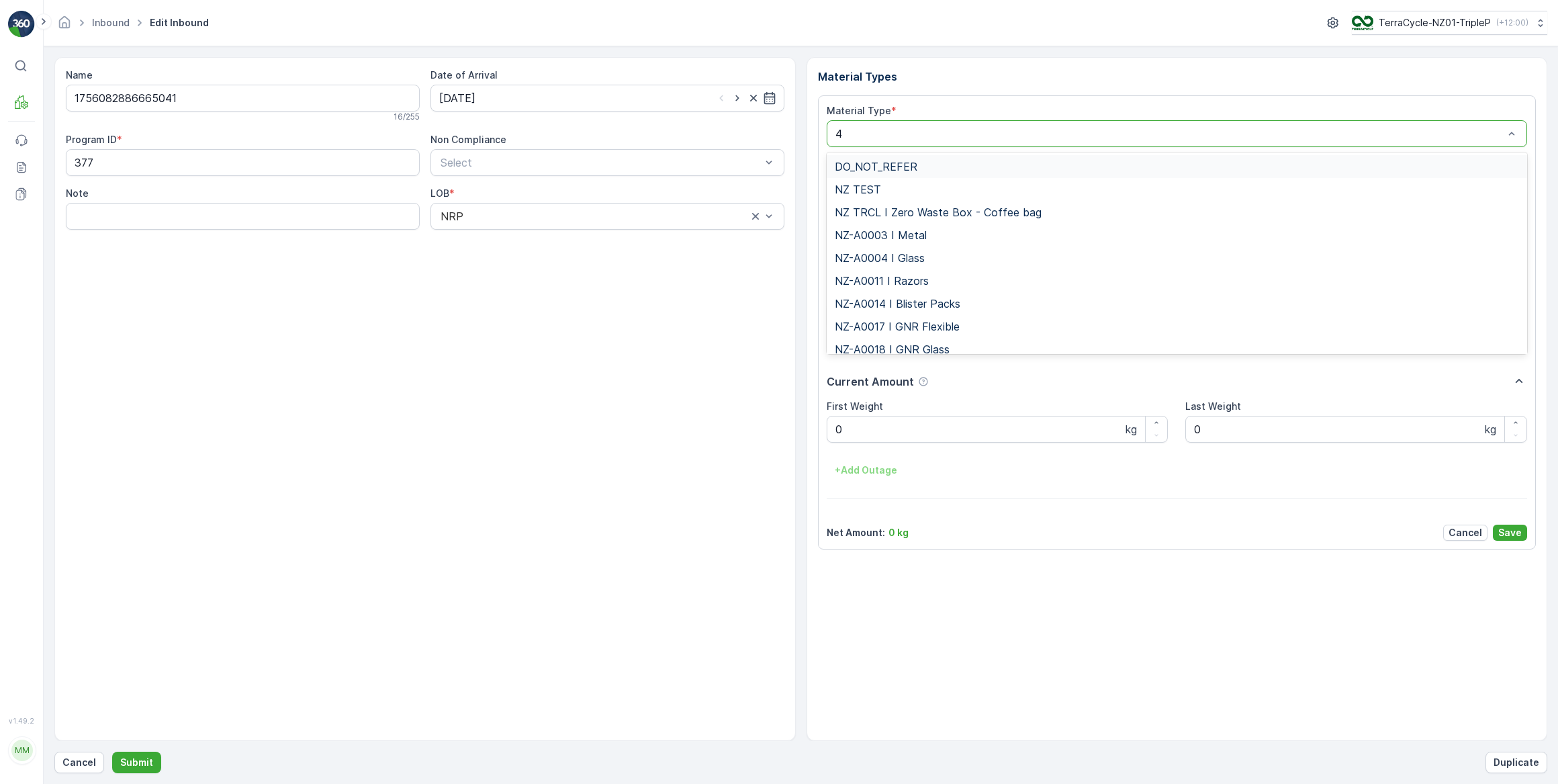
type input "47"
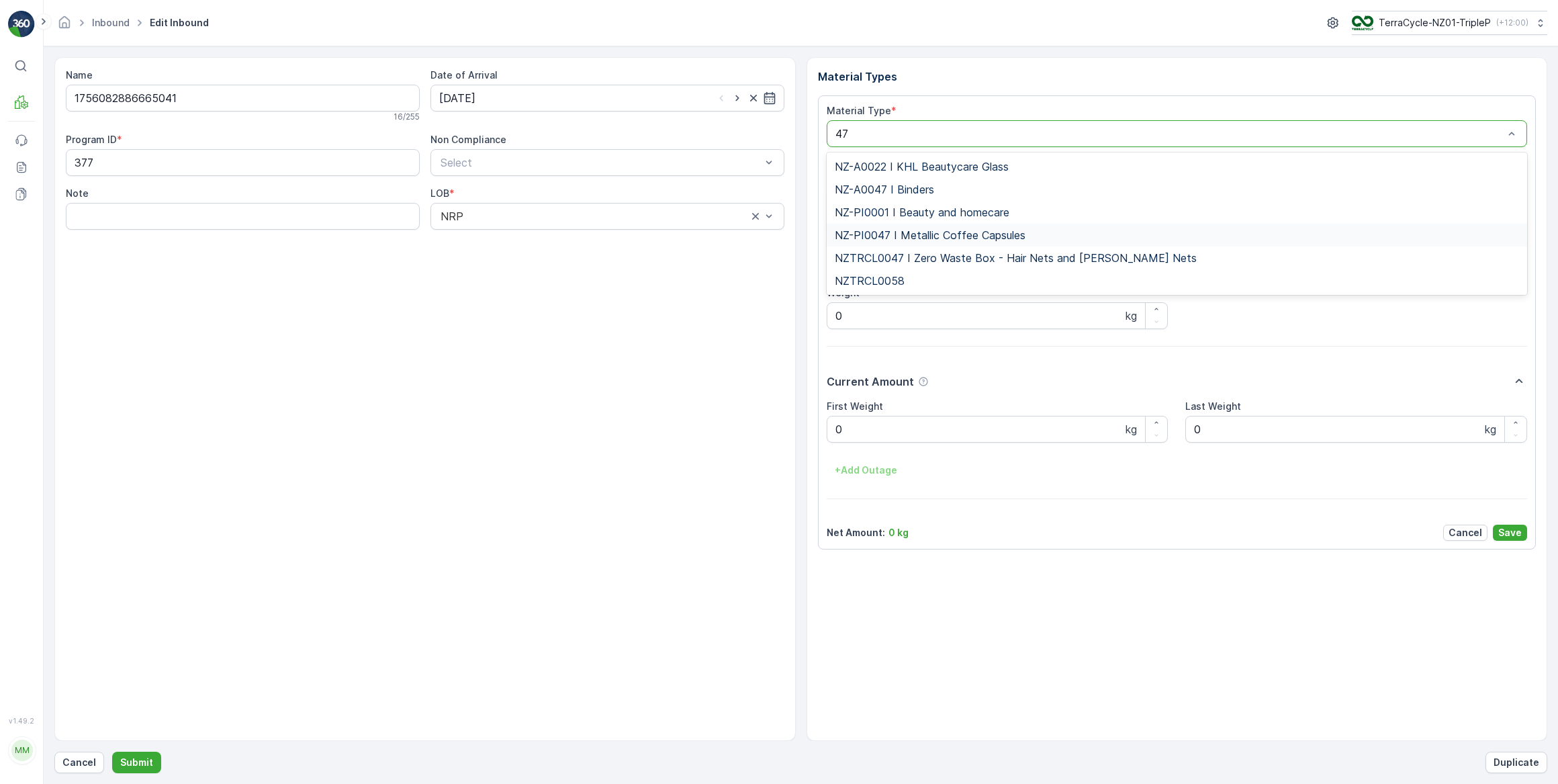
click at [939, 242] on div "NZ-PI0047 I Metallic Coffee Capsules" at bounding box center [1177, 235] width 701 height 23
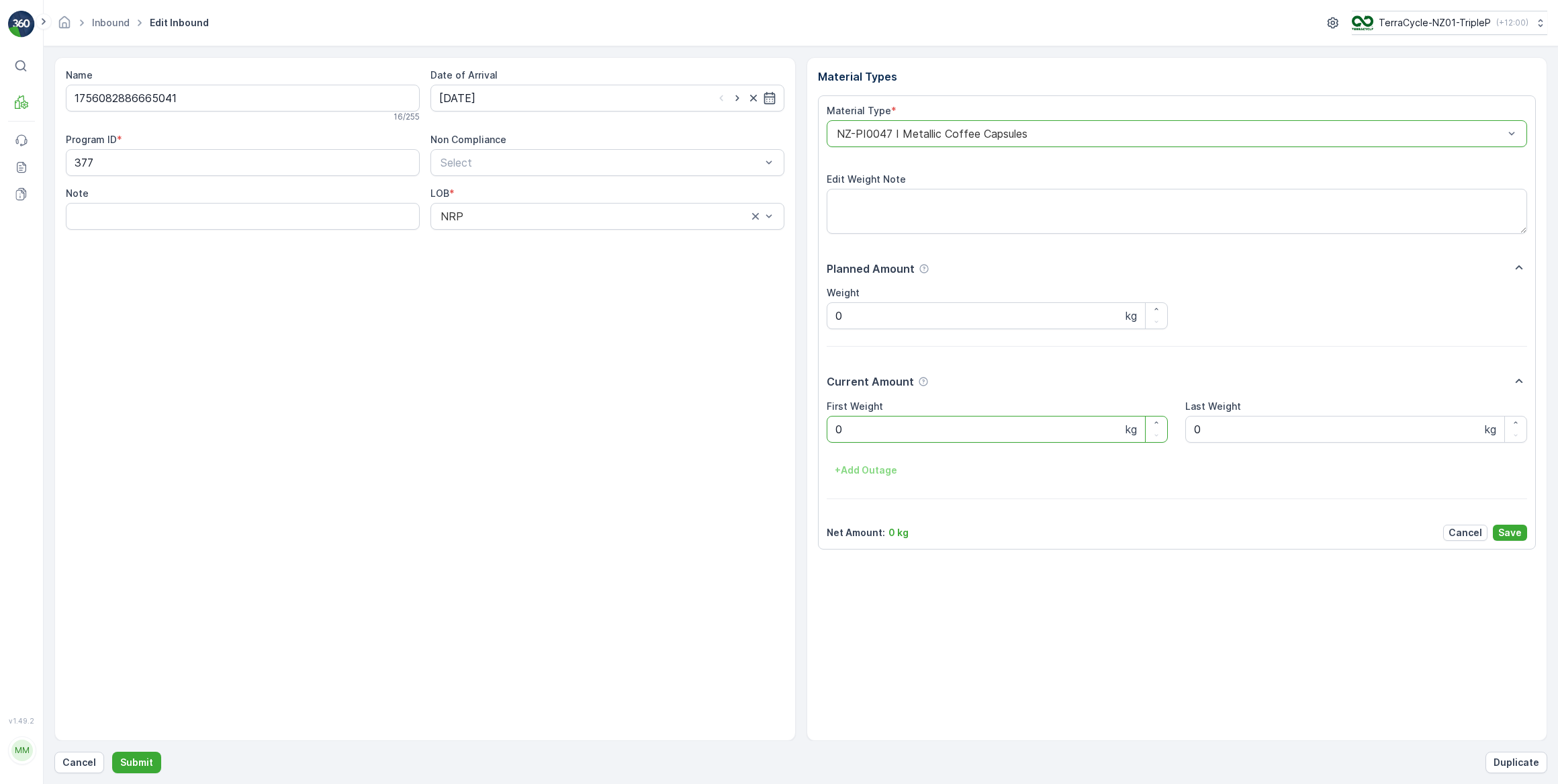
drag, startPoint x: 873, startPoint y: 425, endPoint x: 830, endPoint y: 428, distance: 43.1
click at [830, 428] on Weight "0" at bounding box center [998, 429] width 342 height 27
click at [112, 752] on button "Submit" at bounding box center [137, 762] width 49 height 22
click at [541, 91] on input at bounding box center [608, 98] width 354 height 27
click at [527, 178] on div "3" at bounding box center [526, 182] width 22 height 22
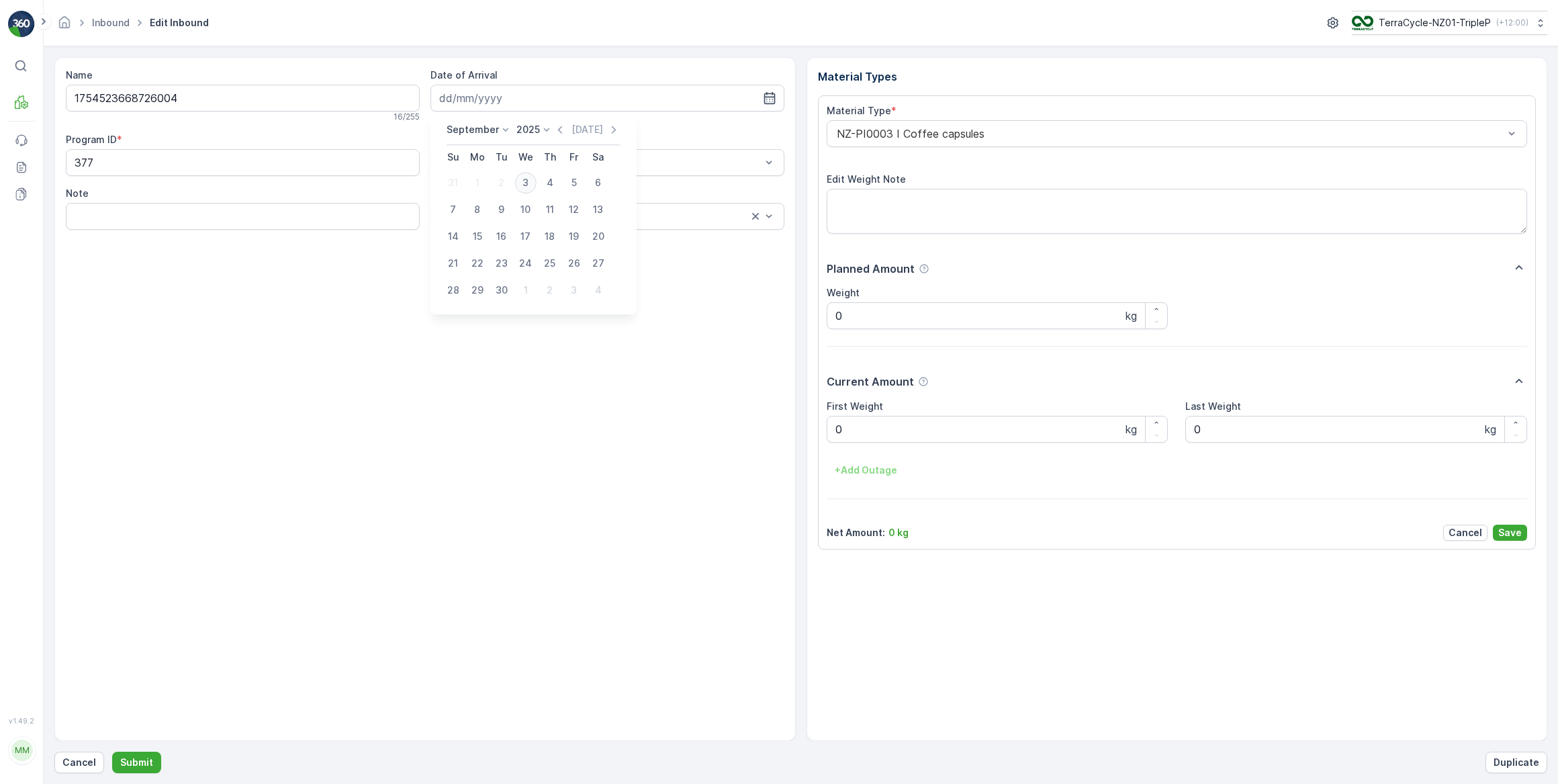
type input "03.09.2025"
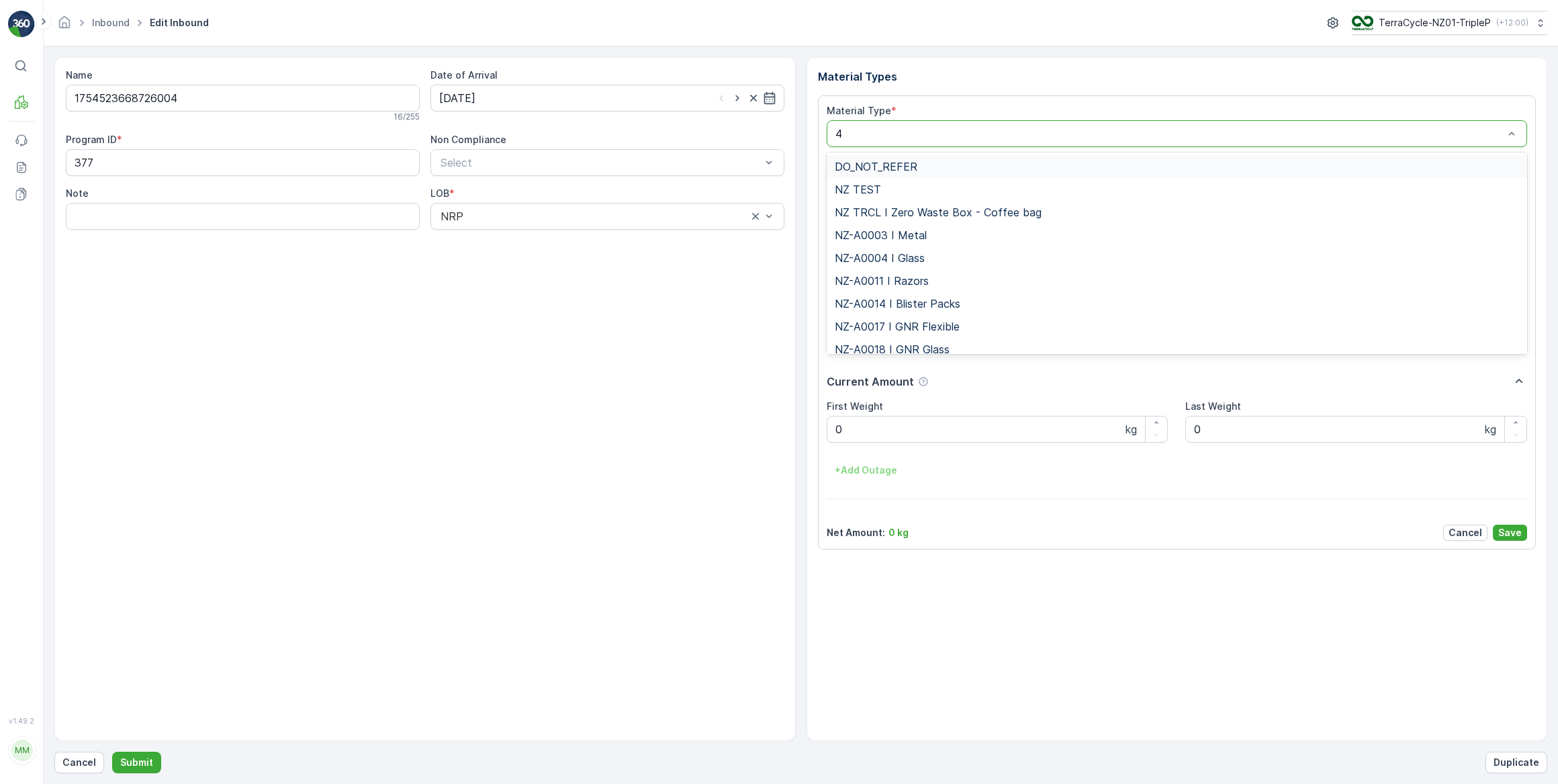
type input "47"
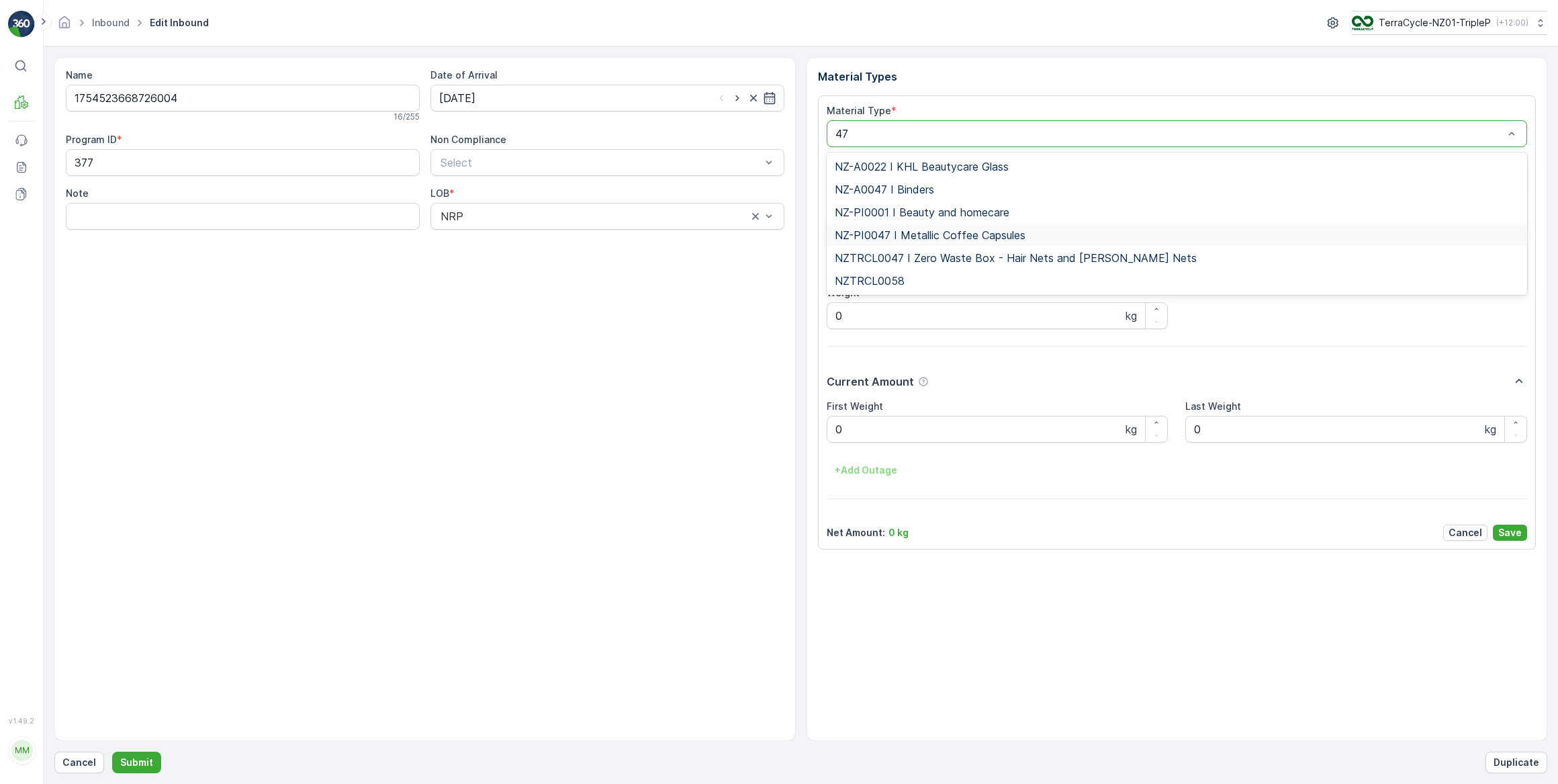
click at [899, 232] on span "NZ-PI0047 I Metallic Coffee Capsules" at bounding box center [930, 235] width 191 height 12
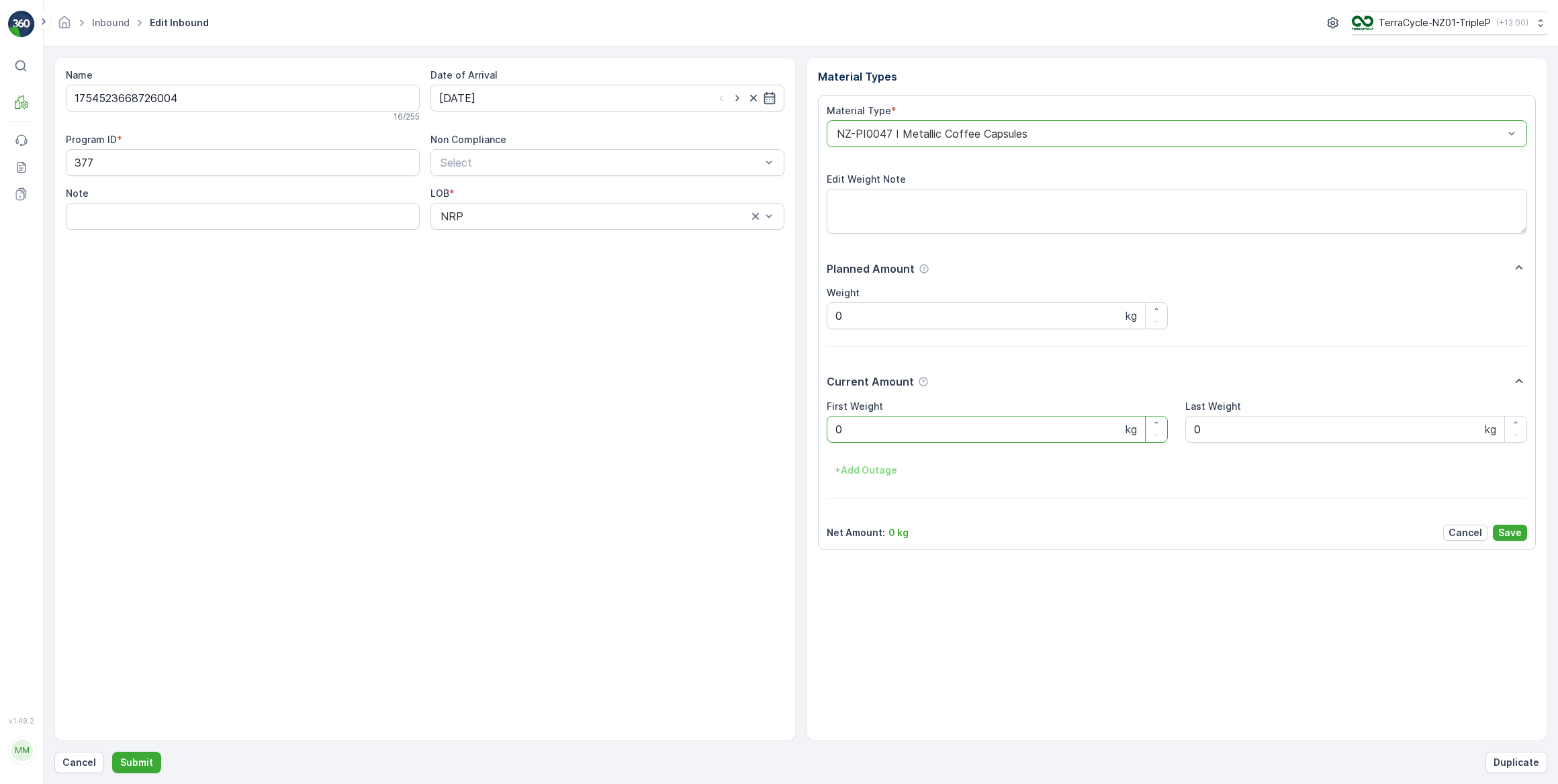
drag, startPoint x: 854, startPoint y: 428, endPoint x: 827, endPoint y: 428, distance: 27.0
click at [827, 428] on Weight "0" at bounding box center [998, 429] width 342 height 27
click at [112, 752] on button "Submit" at bounding box center [137, 762] width 49 height 22
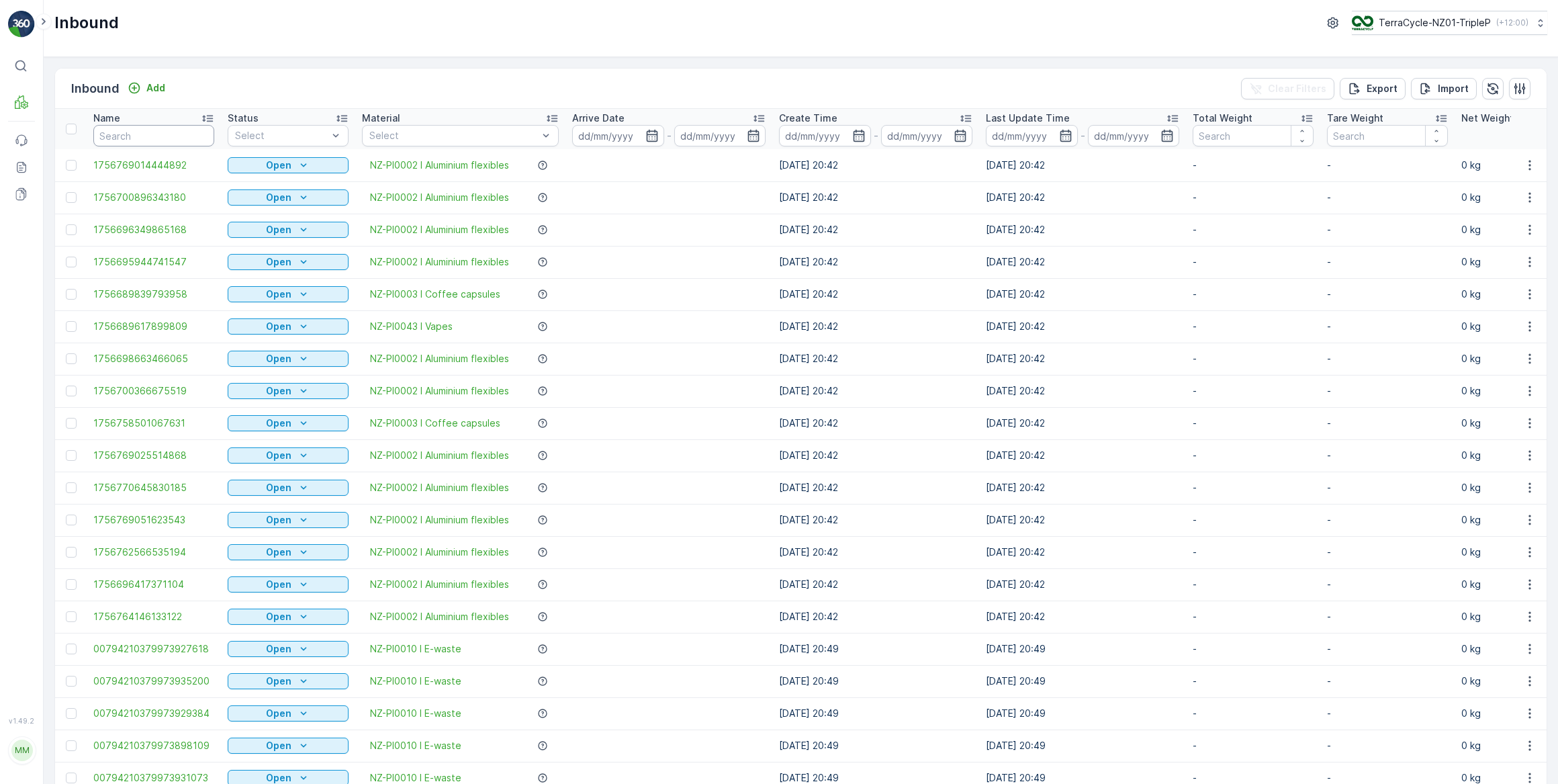
click at [182, 132] on input "text" at bounding box center [153, 136] width 121 height 22
type input "34590"
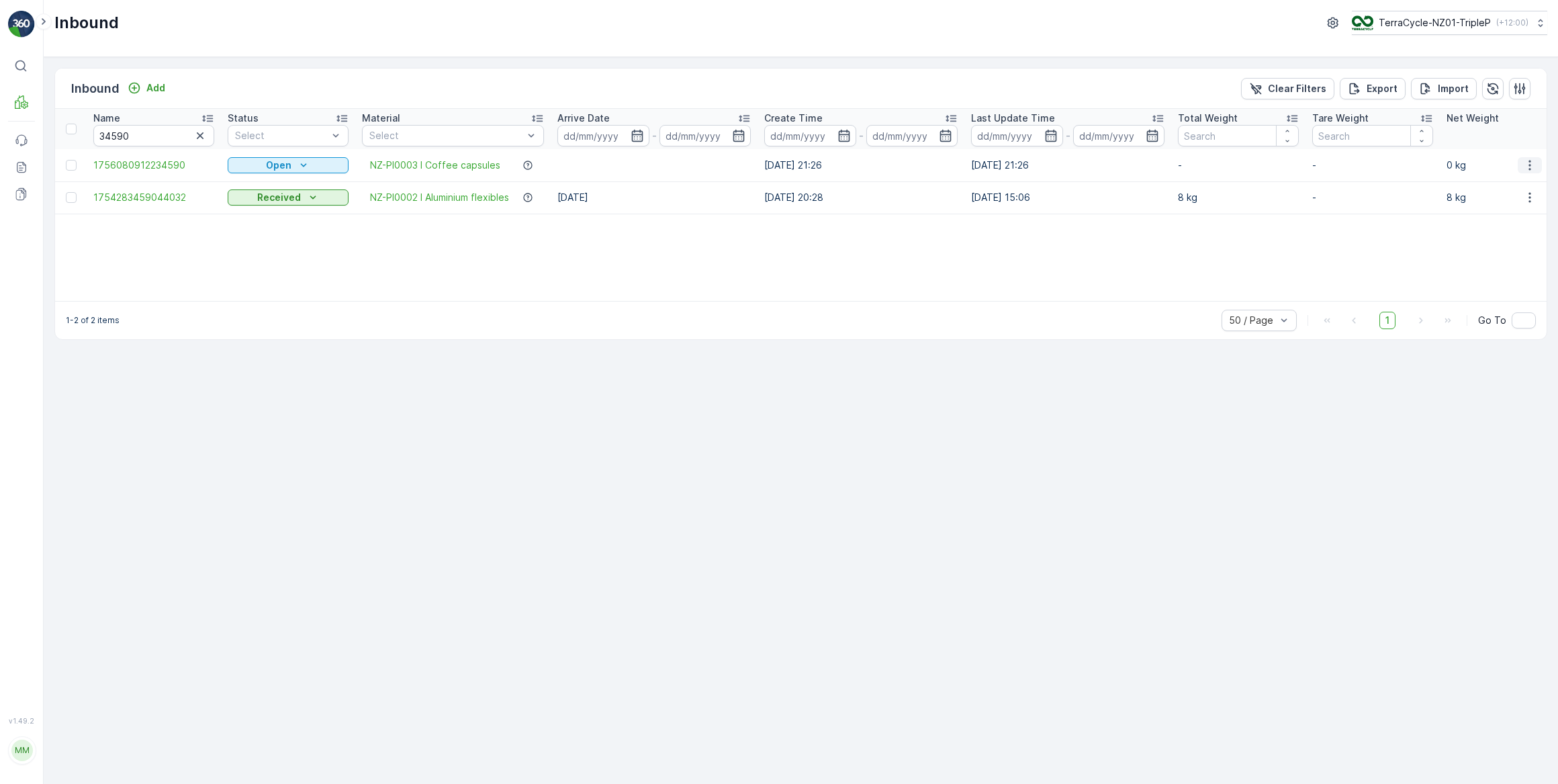
click at [1526, 167] on icon "button" at bounding box center [1530, 166] width 14 height 14
click at [1490, 197] on span "Edit Inbound" at bounding box center [1485, 203] width 56 height 14
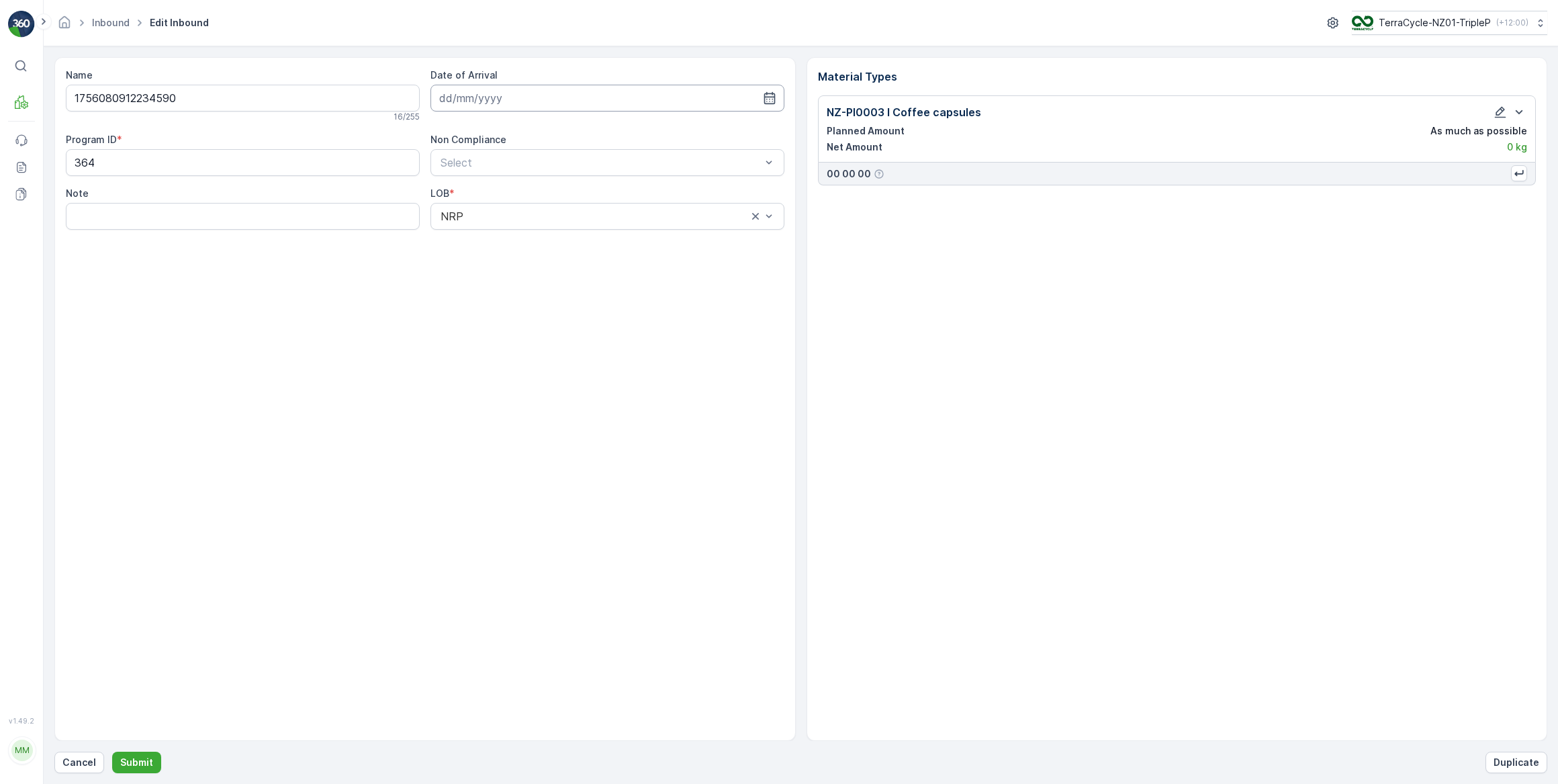
click at [627, 101] on input at bounding box center [608, 98] width 354 height 27
click at [527, 177] on div "3" at bounding box center [526, 182] width 22 height 22
type input "03.09.2025"
click at [1501, 112] on icon "button" at bounding box center [1501, 112] width 14 height 14
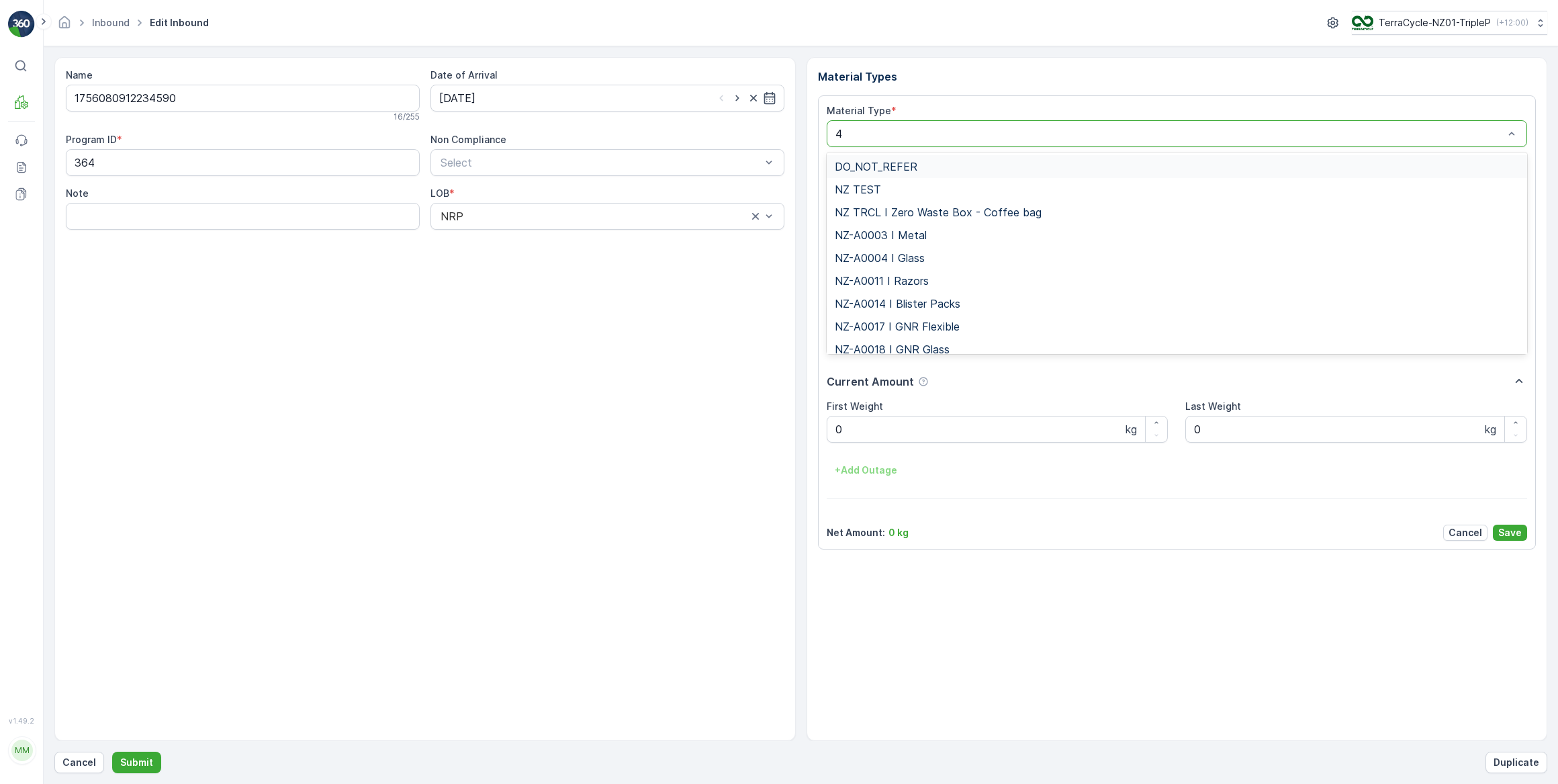
type input "46"
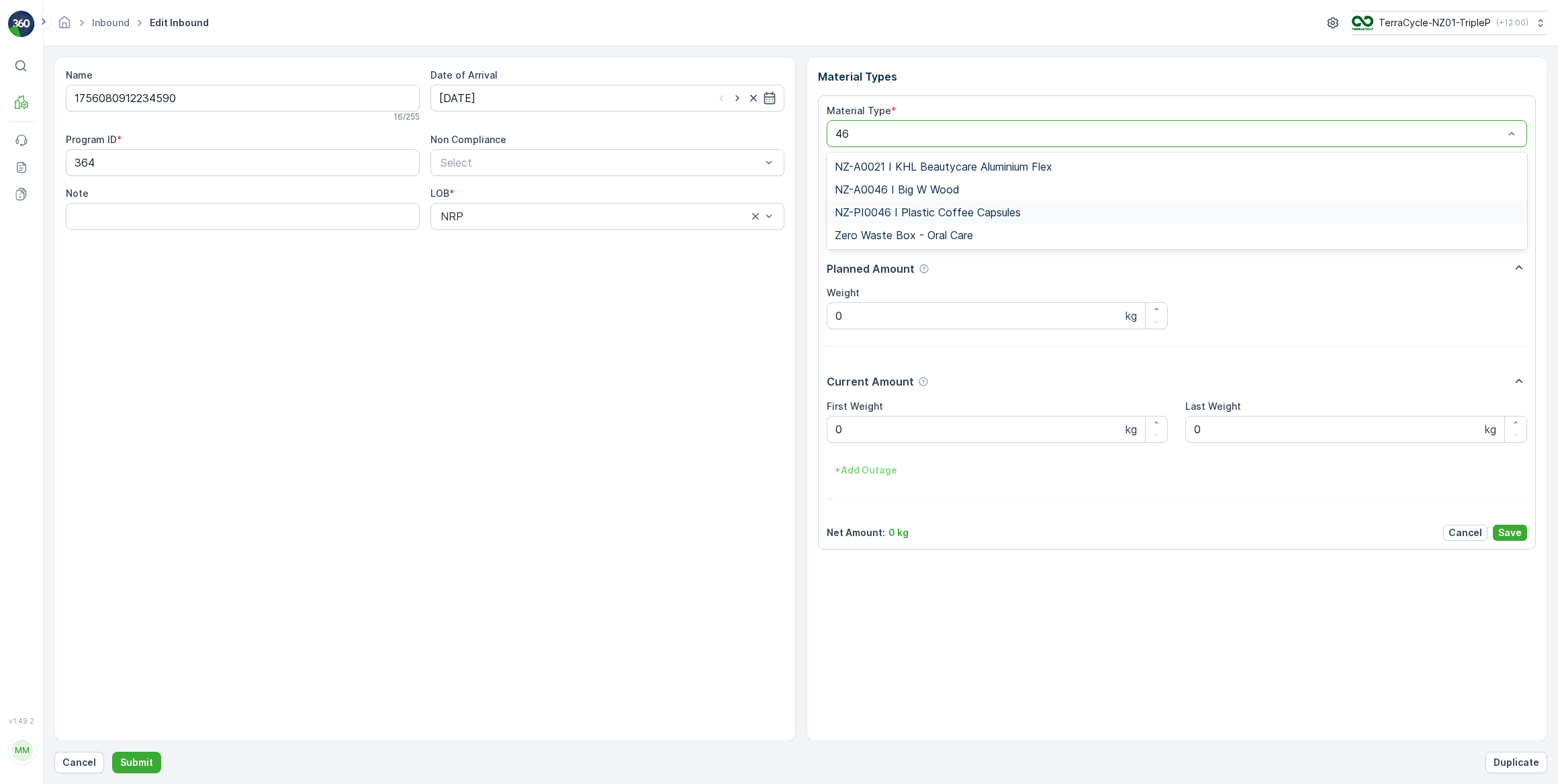
click at [895, 210] on span "NZ-PI0046 I Plastic Coffee Capsules" at bounding box center [927, 212] width 186 height 12
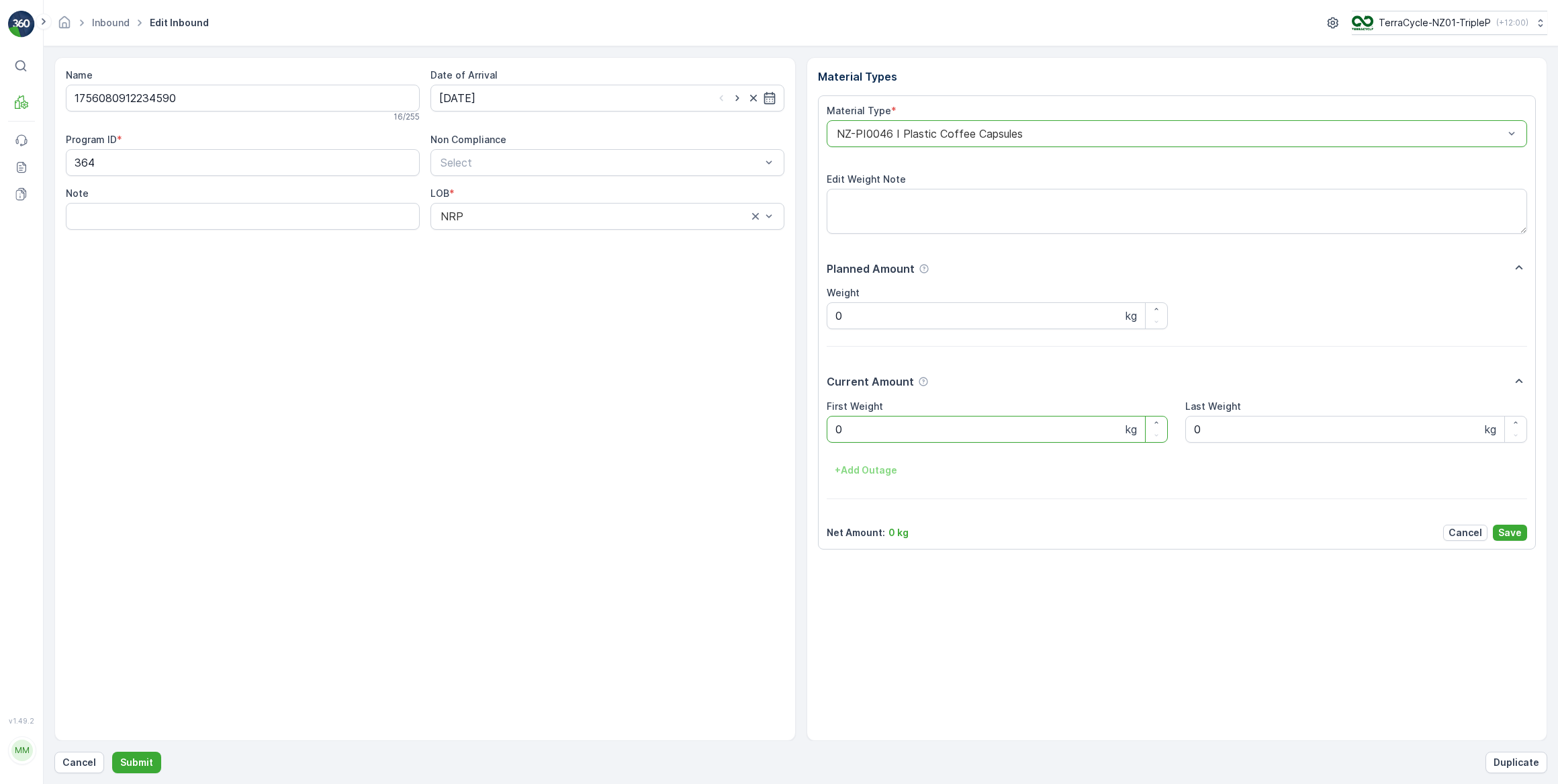
drag, startPoint x: 873, startPoint y: 420, endPoint x: 773, endPoint y: 433, distance: 100.8
click at [773, 433] on div "Name 1756080912234590 16 / 255 Date of Arrival 03.09.2025 Program ID * 364 Non …" at bounding box center [800, 399] width 1493 height 684
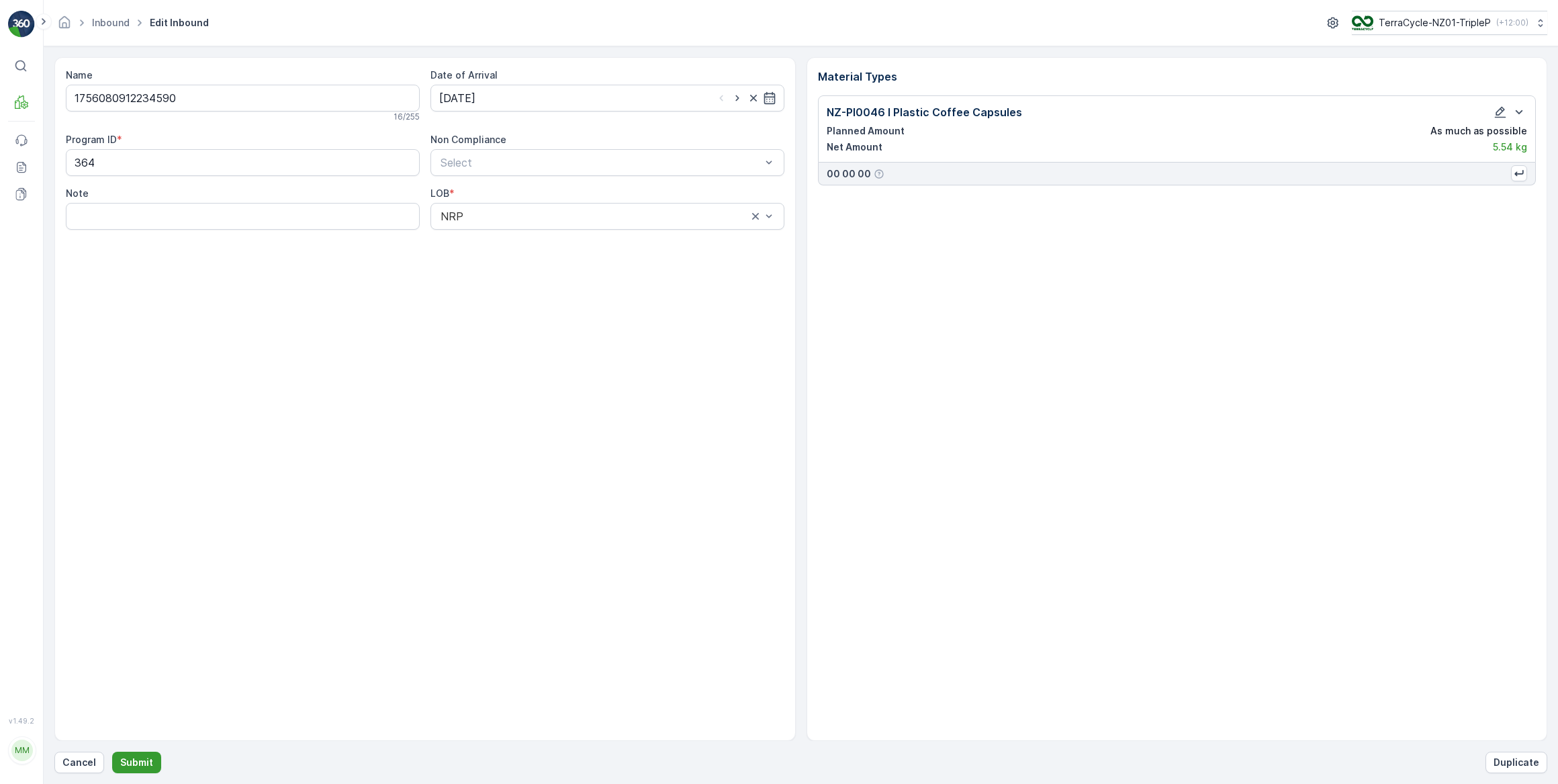
click at [145, 762] on p "Submit" at bounding box center [137, 762] width 33 height 14
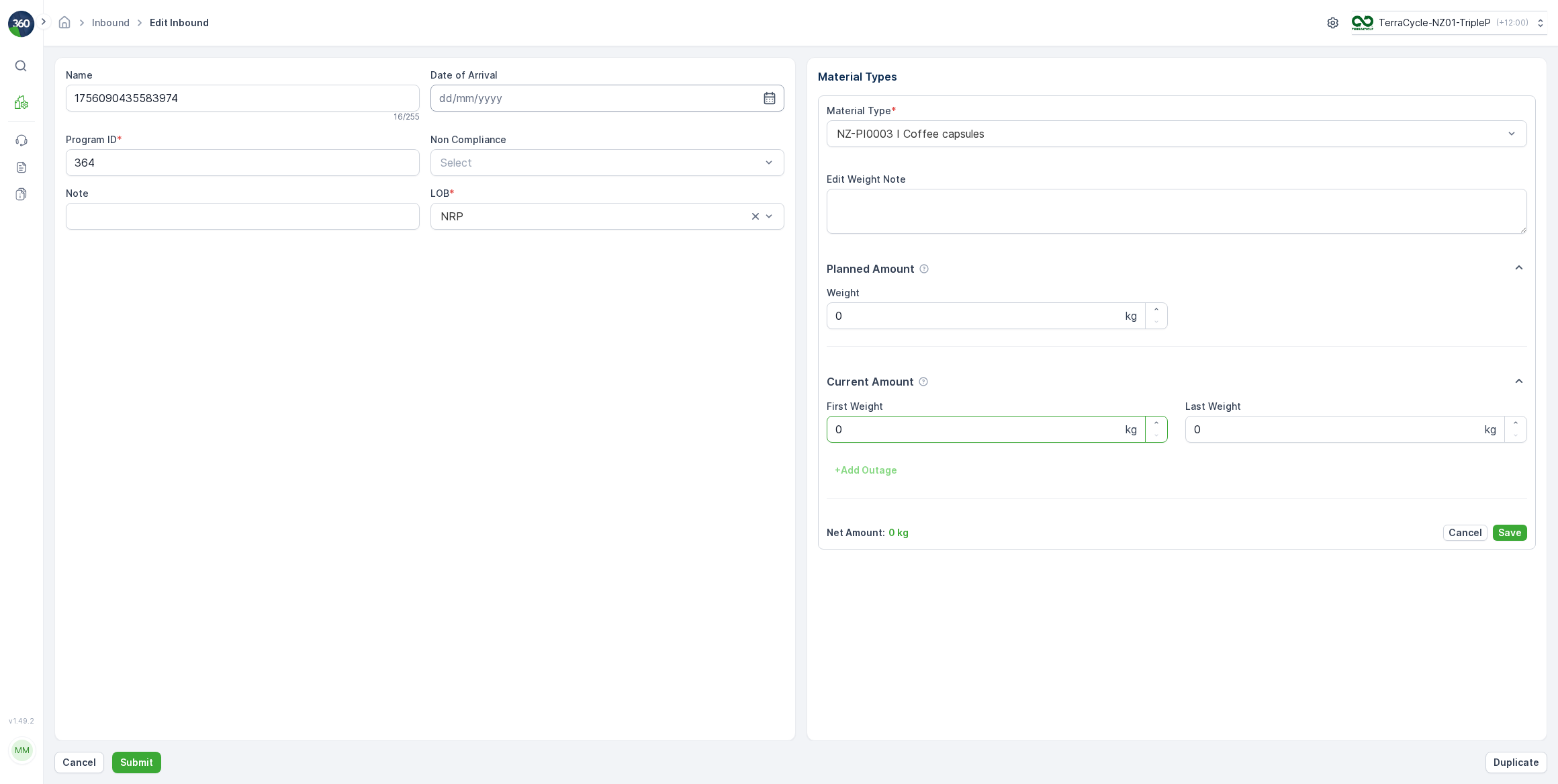
click at [504, 105] on input at bounding box center [608, 98] width 354 height 27
click at [520, 171] on button "3" at bounding box center [526, 182] width 24 height 24
type input "03.09.2025"
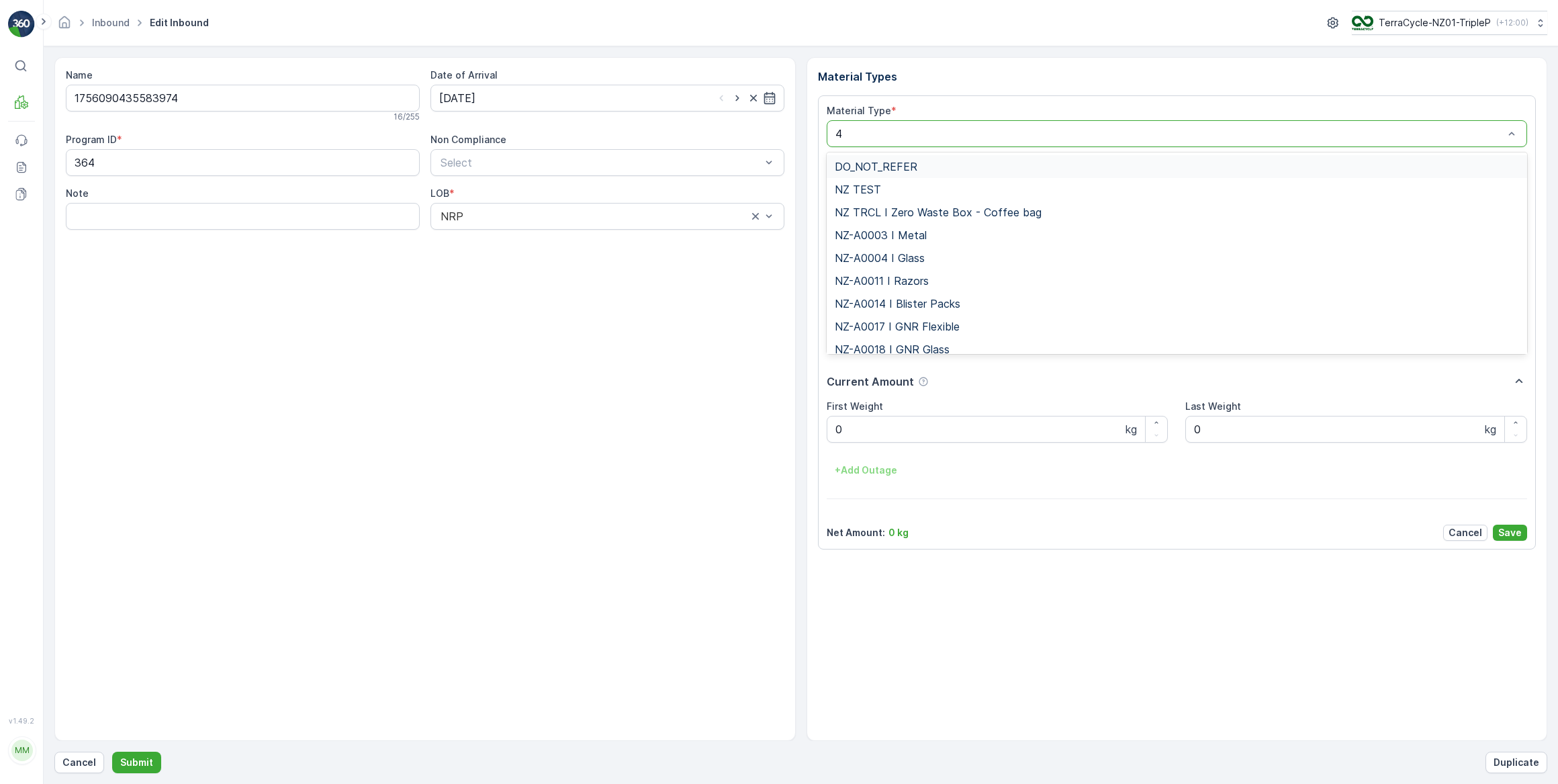
type input "46"
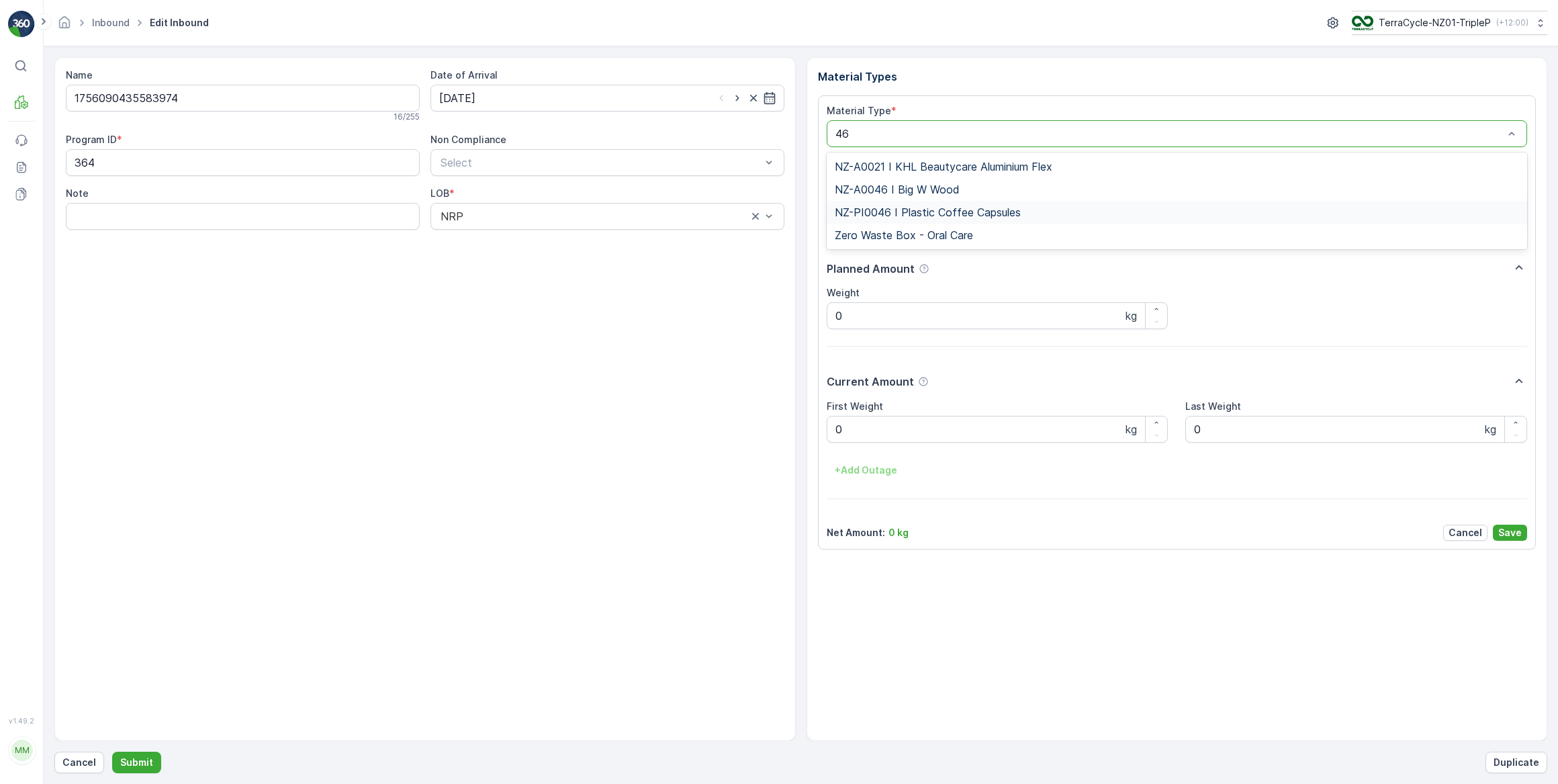
click at [973, 210] on span "NZ-PI0046 I Plastic Coffee Capsules" at bounding box center [927, 212] width 186 height 12
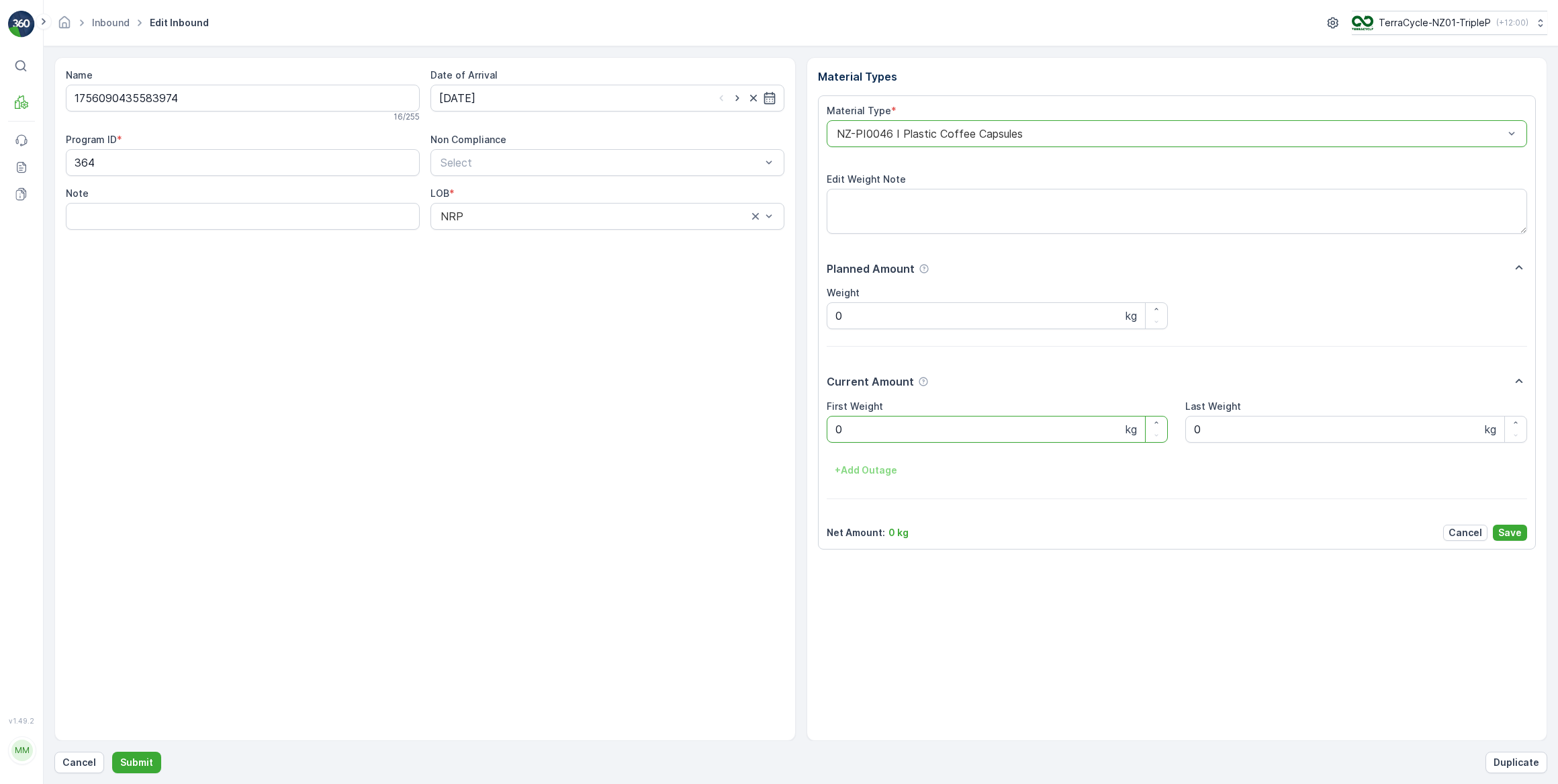
drag, startPoint x: 860, startPoint y: 431, endPoint x: 818, endPoint y: 431, distance: 42.0
click at [818, 431] on div "Material Type * option NZ-PI0046 I Plastic Coffee Capsules, selected. NZ-PI0046…" at bounding box center [1177, 322] width 719 height 454
click at [112, 752] on button "Submit" at bounding box center [137, 762] width 49 height 22
click at [569, 88] on input at bounding box center [608, 98] width 354 height 27
click at [524, 177] on div "3" at bounding box center [526, 182] width 22 height 22
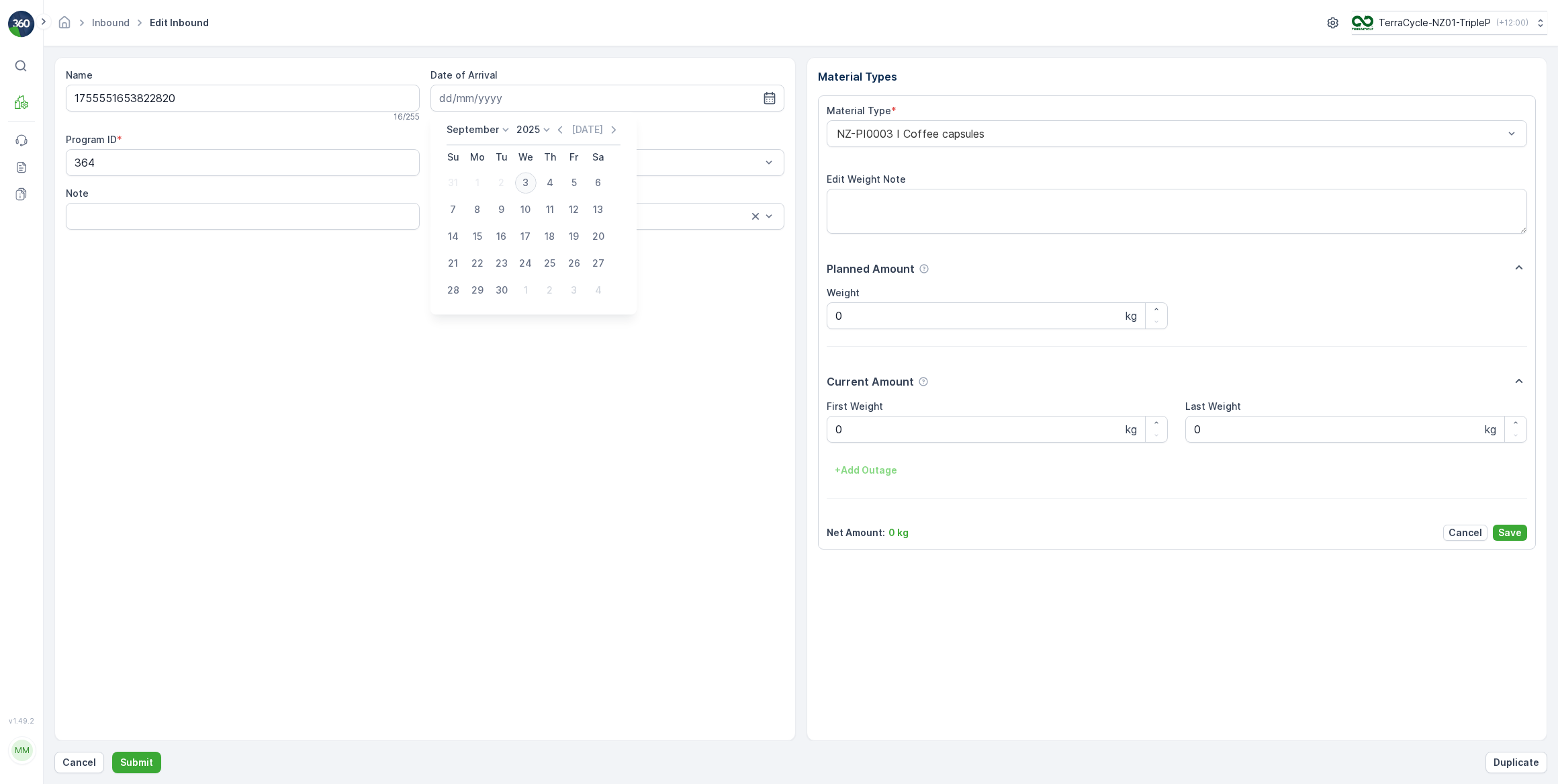
type input "03.09.2025"
click at [925, 122] on div "NZ-PI0003 I Coffee capsules" at bounding box center [1177, 134] width 701 height 27
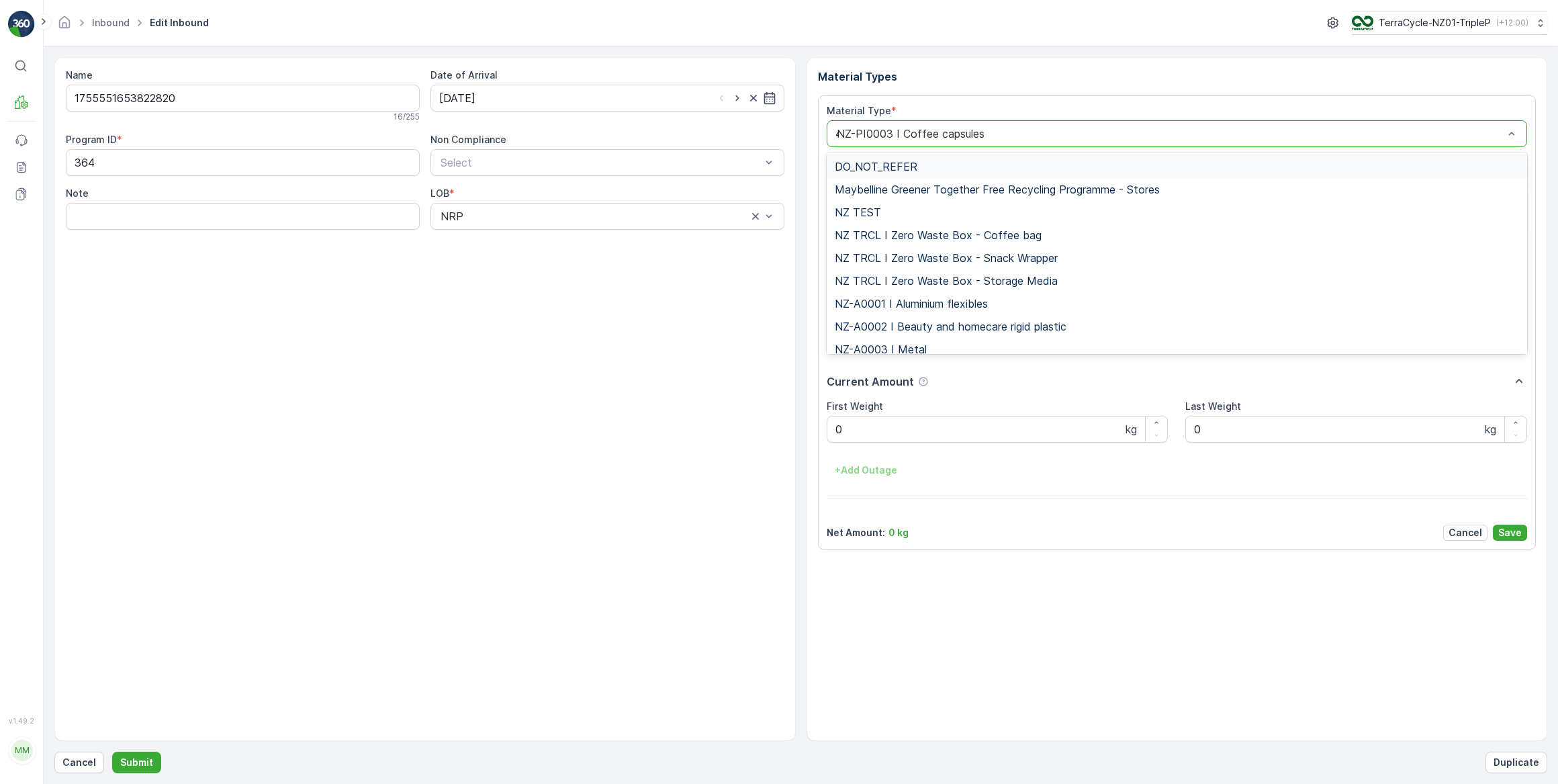
type input "46"
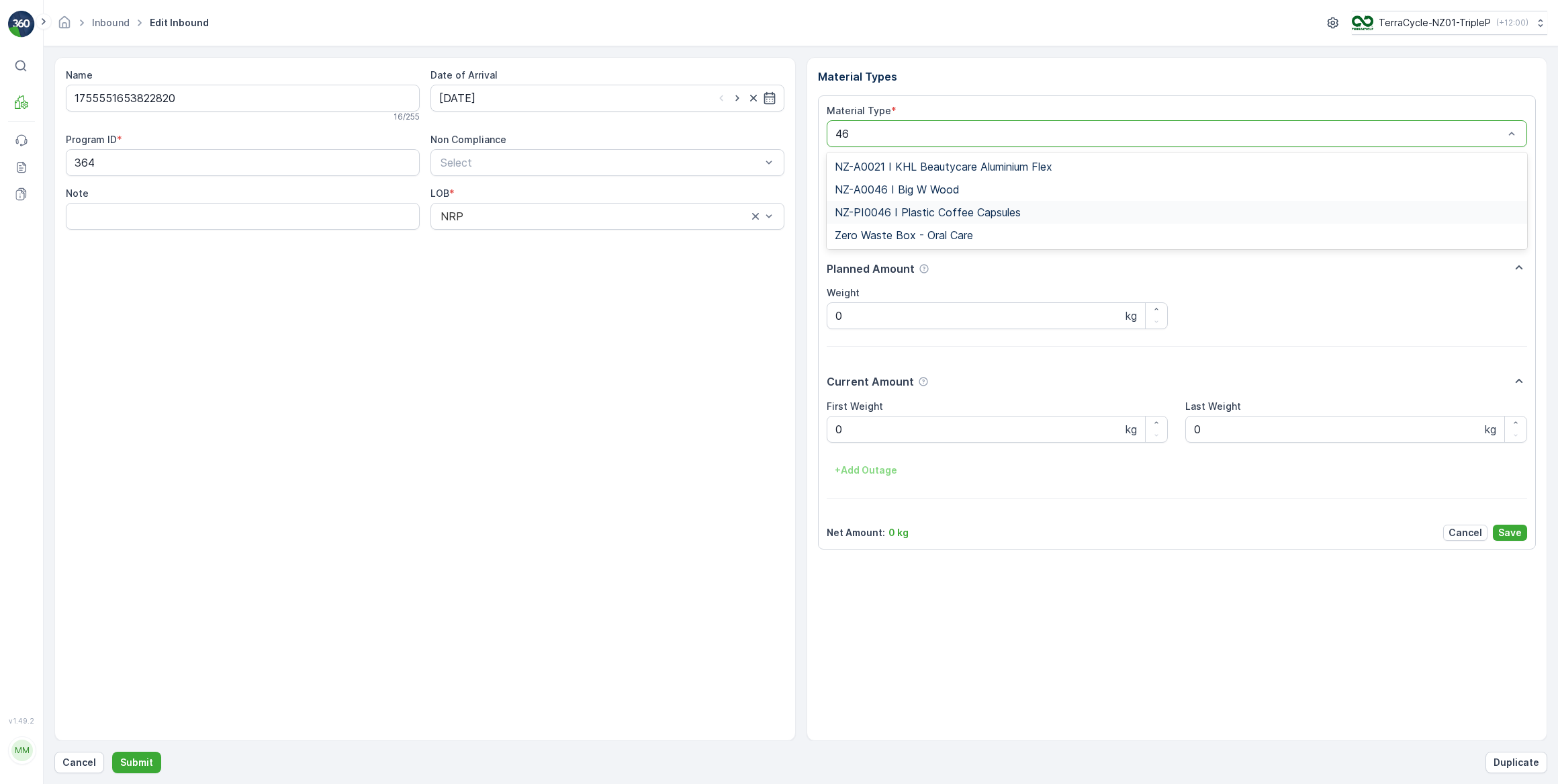
click at [894, 208] on span "NZ-PI0046 I Plastic Coffee Capsules" at bounding box center [927, 212] width 186 height 12
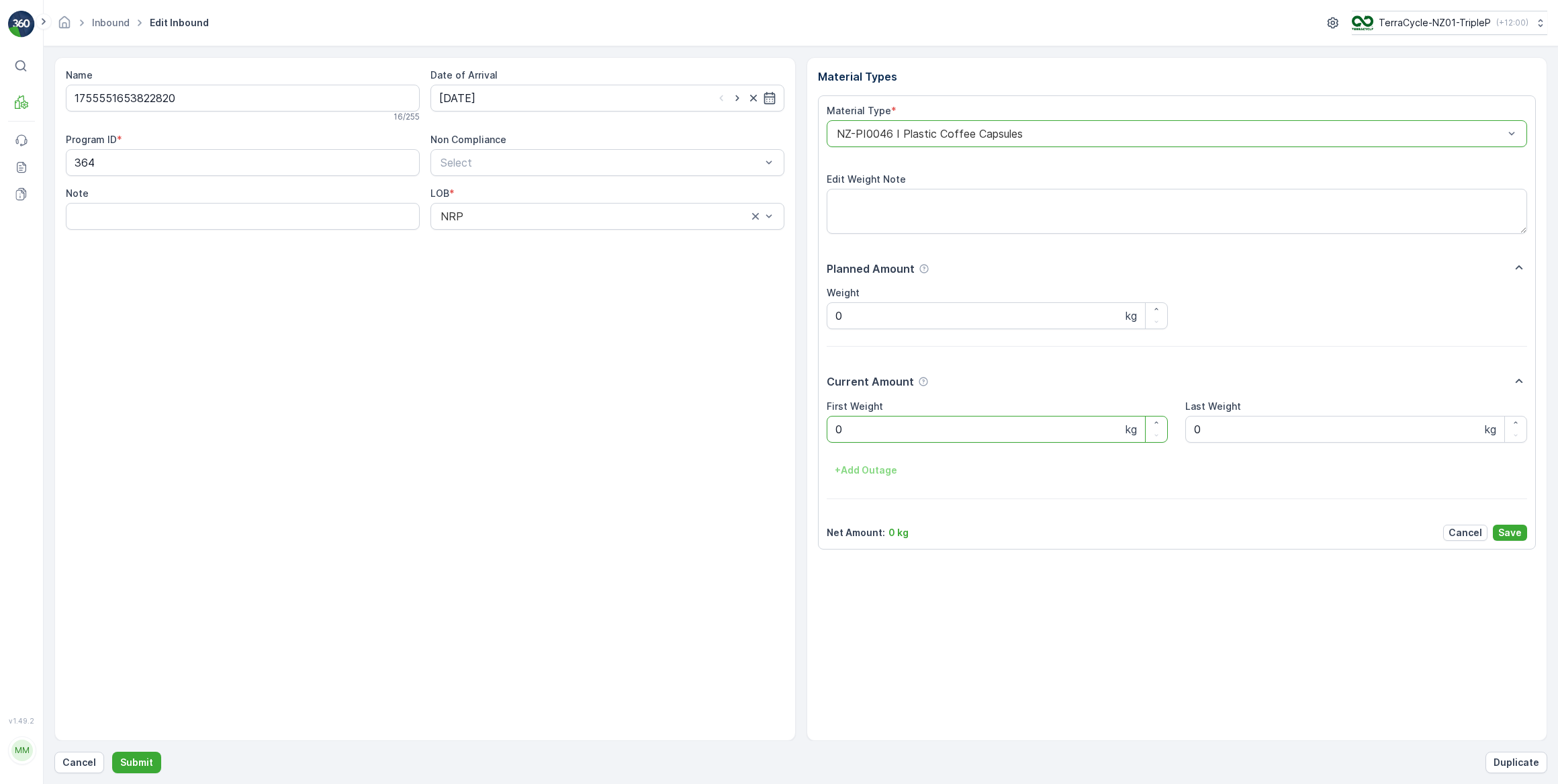
drag, startPoint x: 902, startPoint y: 420, endPoint x: 807, endPoint y: 435, distance: 96.2
click at [807, 435] on div "Material Types Material Type * option NZ-PI0046 I Plastic Coffee Capsules, sele…" at bounding box center [1177, 399] width 741 height 684
click at [112, 752] on button "Submit" at bounding box center [137, 762] width 49 height 22
click at [550, 97] on input at bounding box center [608, 98] width 354 height 27
click at [524, 179] on div "3" at bounding box center [526, 182] width 22 height 22
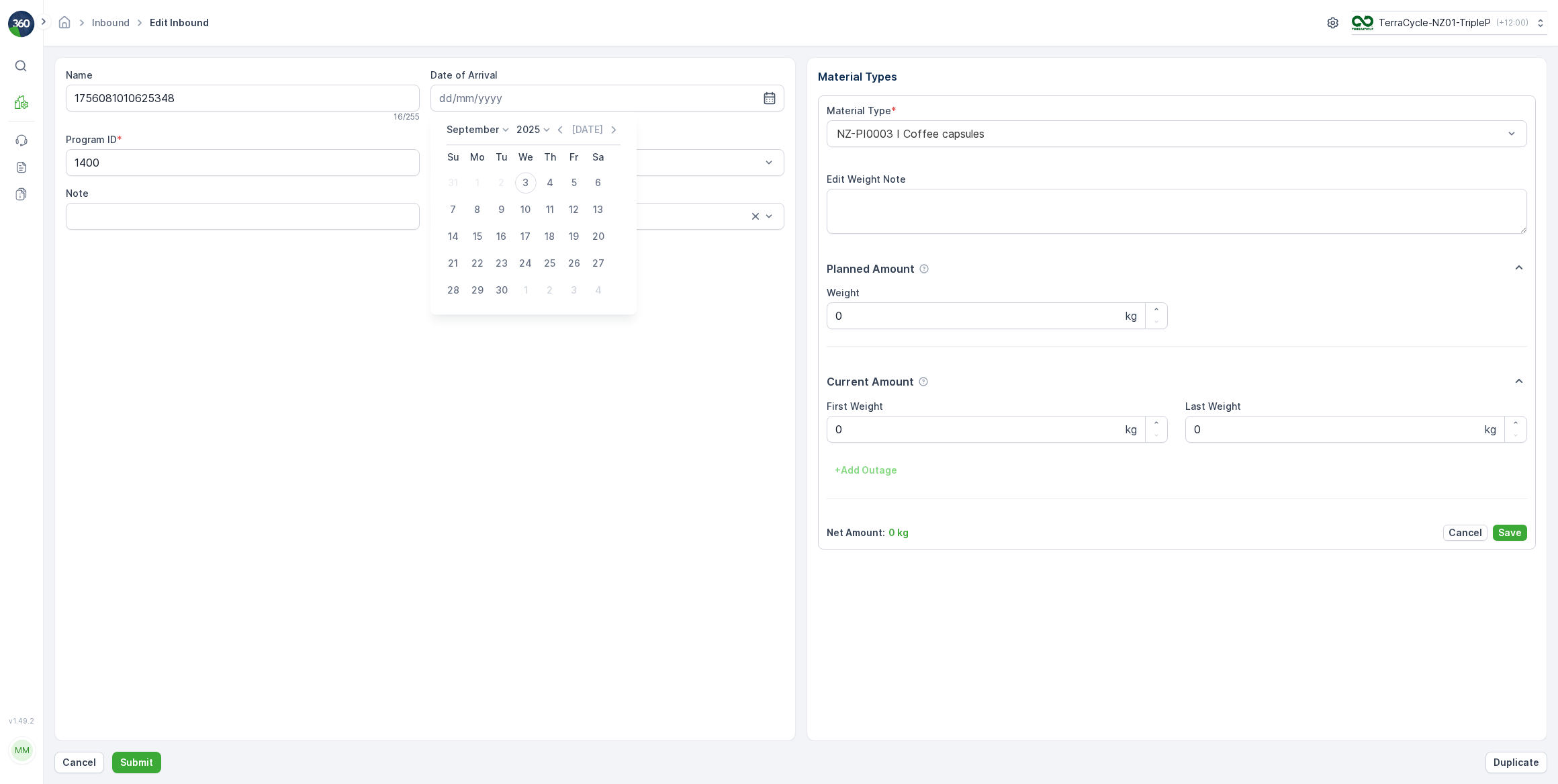
type input "03.09.2025"
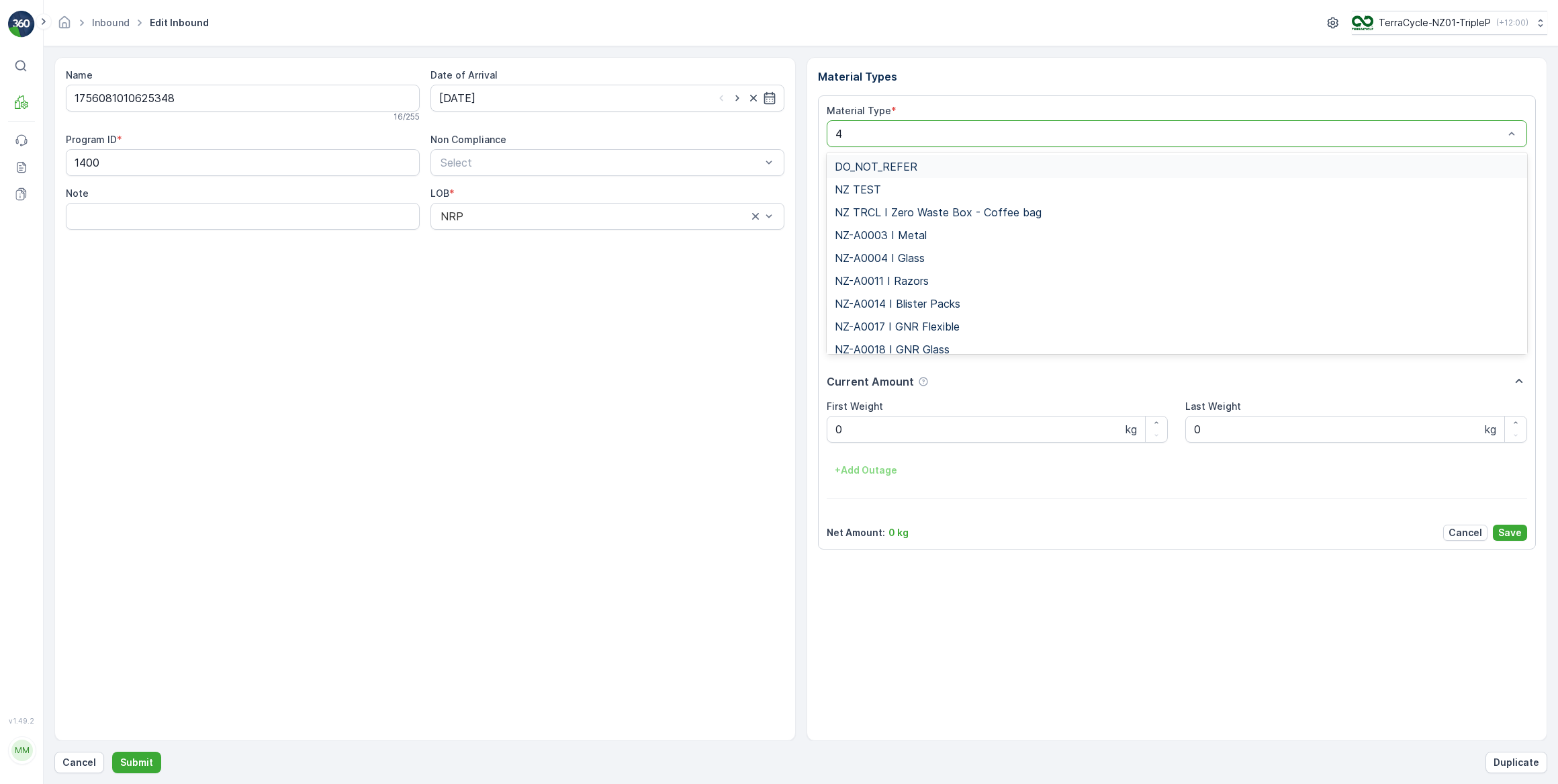
type input "46"
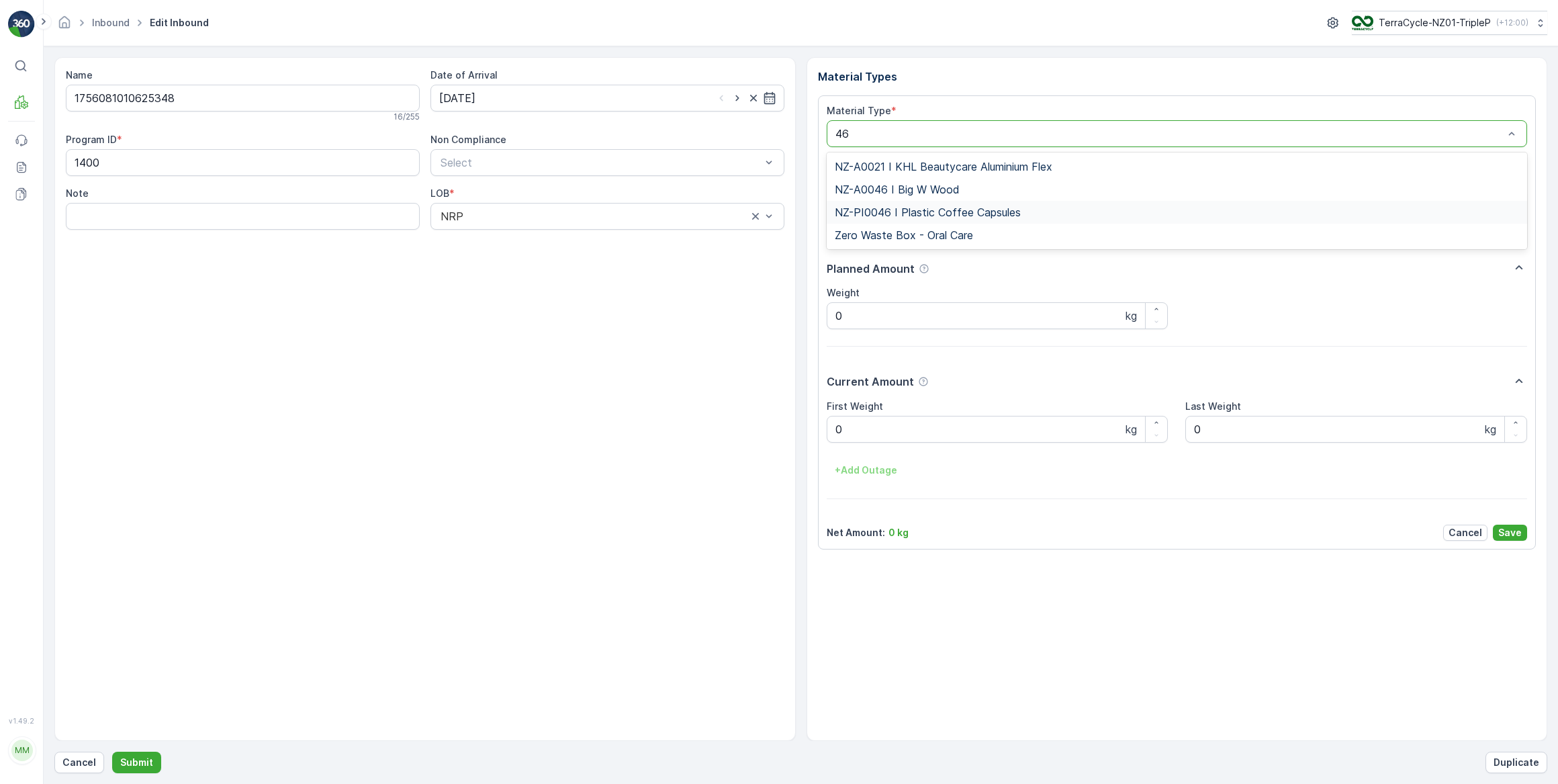
click at [876, 208] on span "NZ-PI0046 I Plastic Coffee Capsules" at bounding box center [927, 212] width 186 height 12
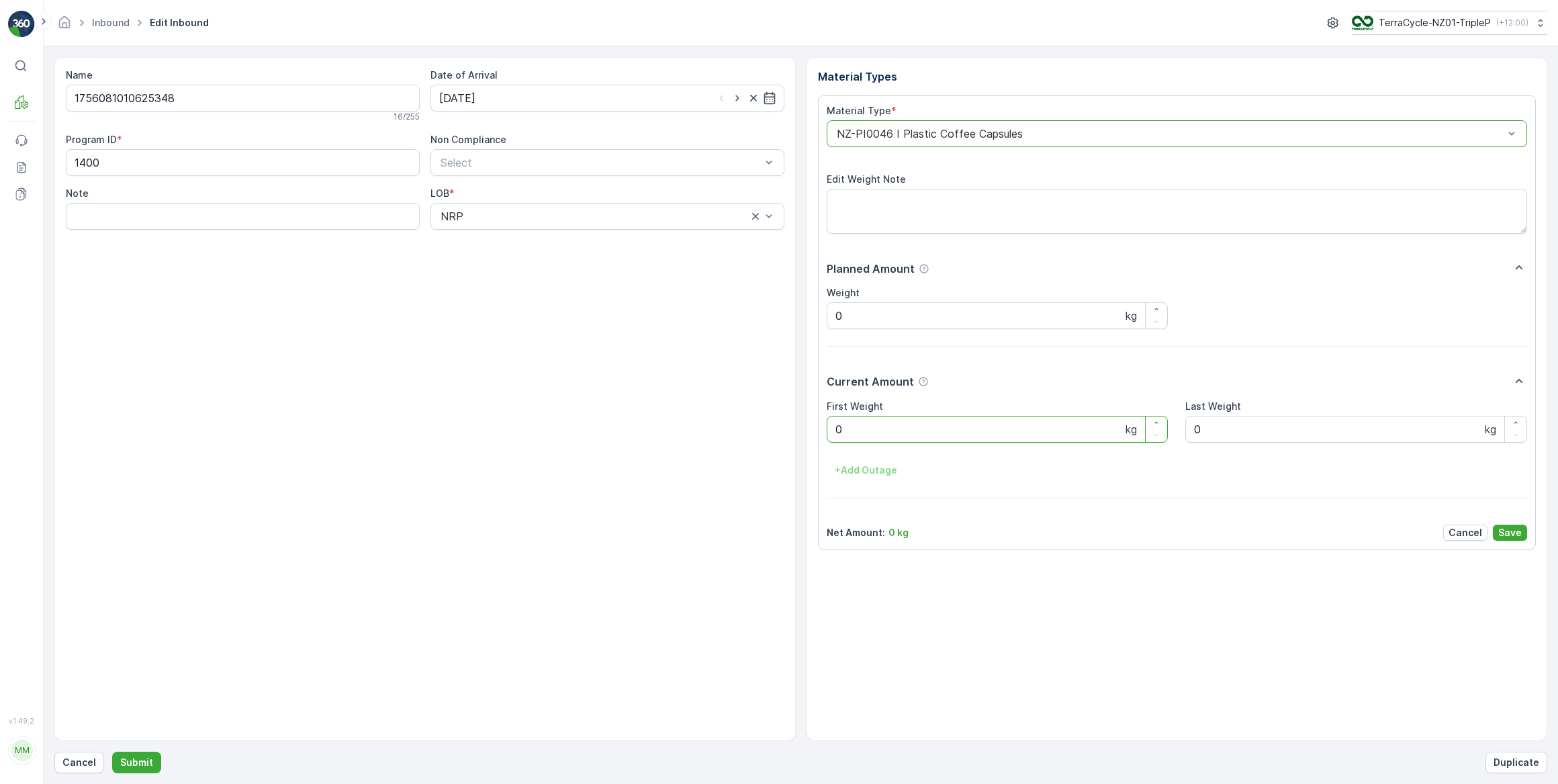
drag, startPoint x: 867, startPoint y: 434, endPoint x: 805, endPoint y: 434, distance: 62.0
click at [805, 434] on div "Name 1756081010625348 16 / 255 Date of Arrival 03.09.2025 Program ID * 1400 Non…" at bounding box center [800, 399] width 1493 height 684
click at [112, 752] on button "Submit" at bounding box center [137, 762] width 49 height 22
click at [513, 87] on input at bounding box center [608, 98] width 354 height 27
drag, startPoint x: 531, startPoint y: 185, endPoint x: 541, endPoint y: 186, distance: 10.0
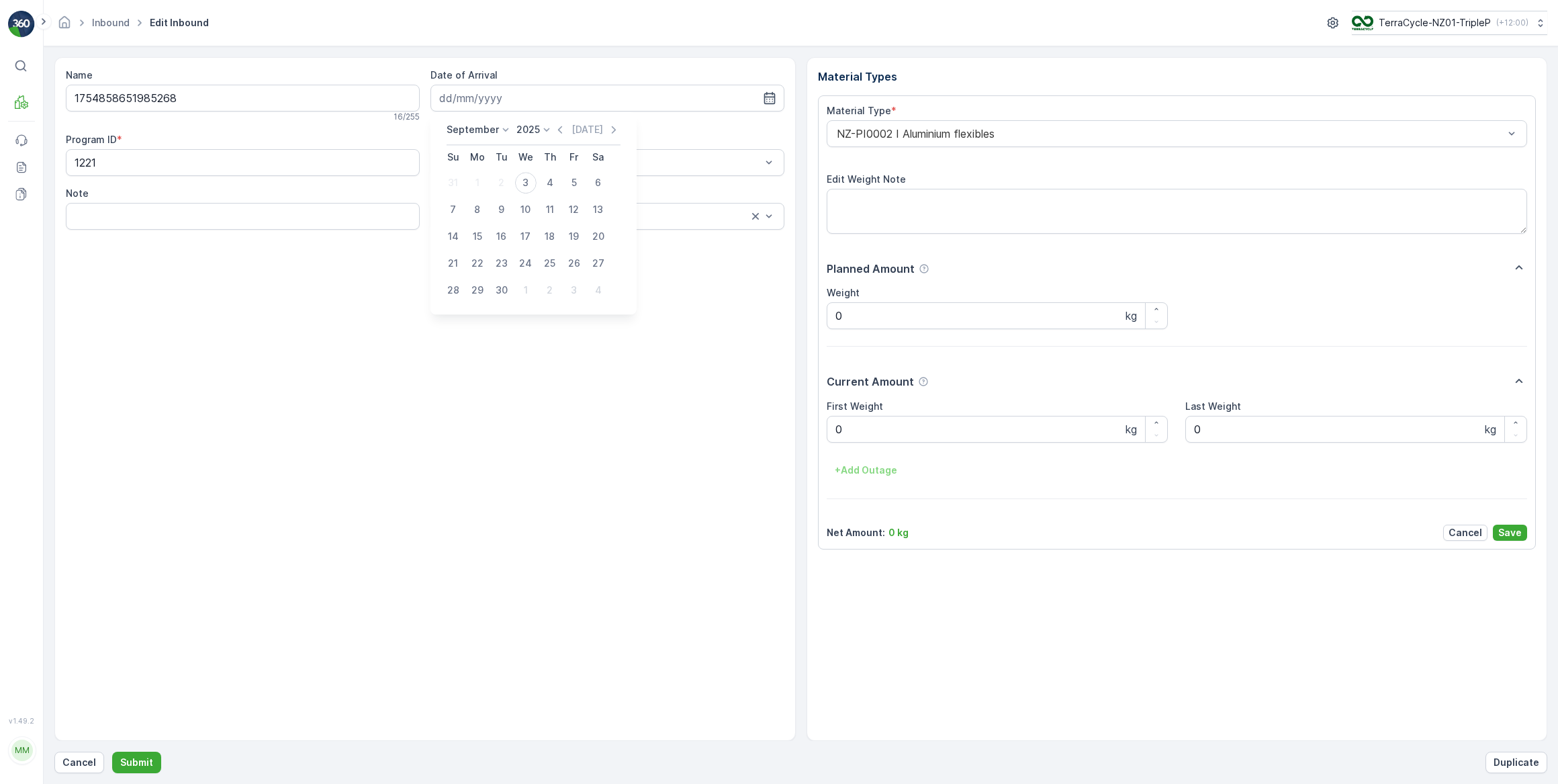
click at [531, 185] on div "3" at bounding box center [526, 182] width 22 height 22
type input "03.09.2025"
drag, startPoint x: 786, startPoint y: 443, endPoint x: 769, endPoint y: 449, distance: 18.0
click at [773, 446] on div "Name 1754858651985268 16 / 255 Date of Arrival 03.09.2025 Program ID * 1221 Non…" at bounding box center [800, 399] width 1493 height 684
click at [112, 752] on button "Submit" at bounding box center [137, 762] width 49 height 22
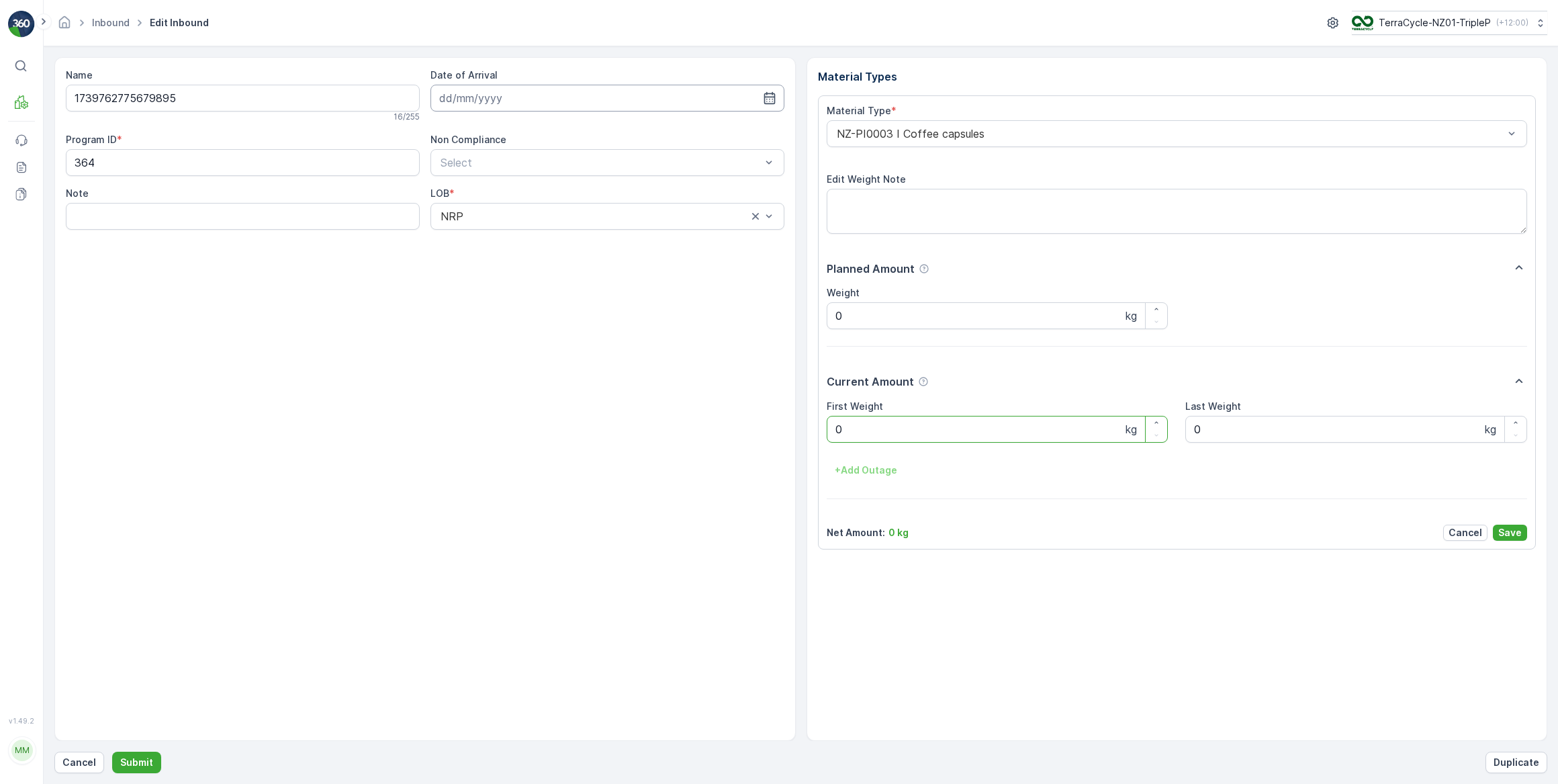
click at [464, 99] on input at bounding box center [608, 98] width 354 height 27
drag, startPoint x: 527, startPoint y: 182, endPoint x: 552, endPoint y: 189, distance: 26.0
click at [527, 182] on div "3" at bounding box center [526, 182] width 22 height 22
type input "03.09.2025"
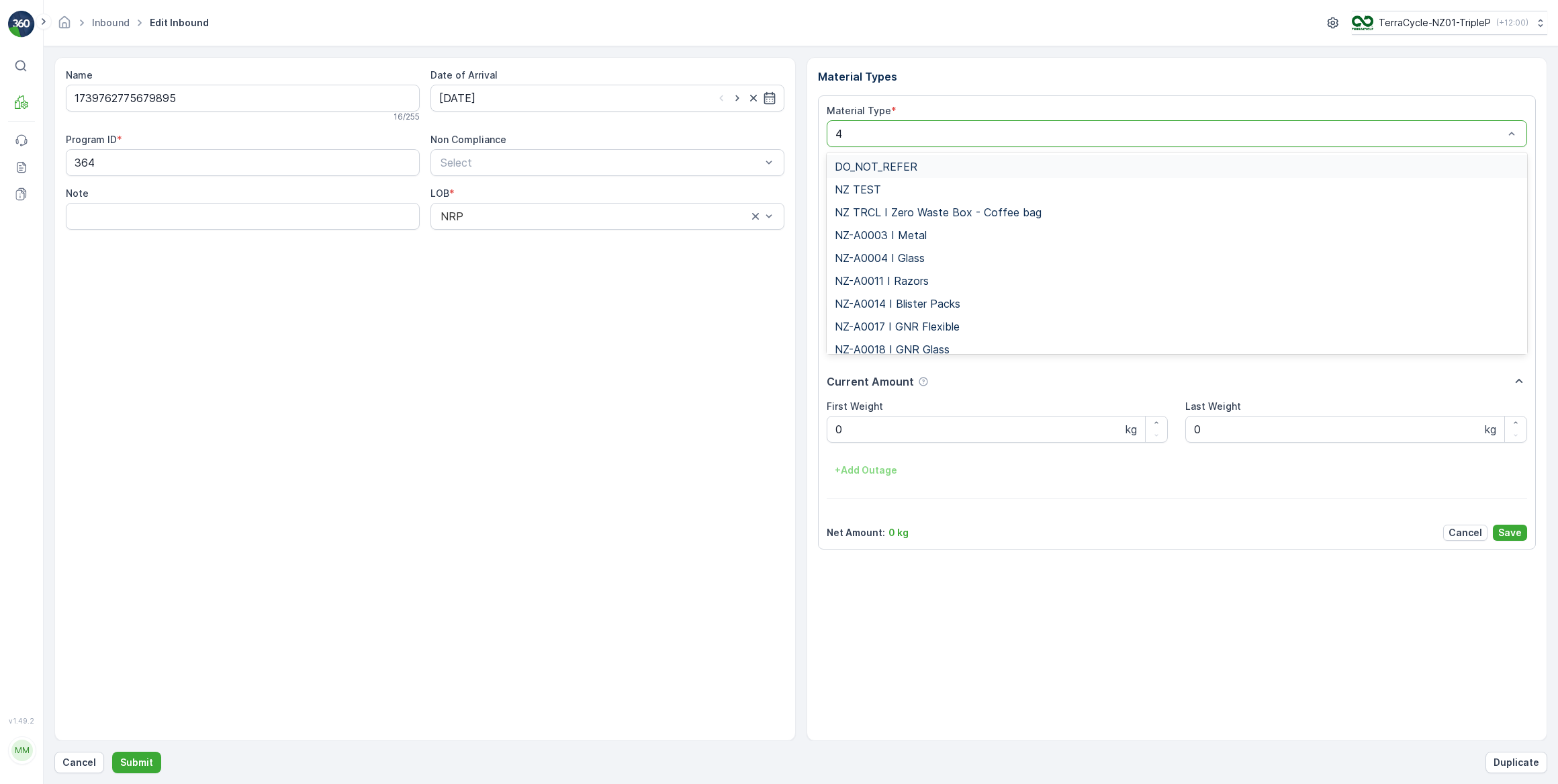
type input "46"
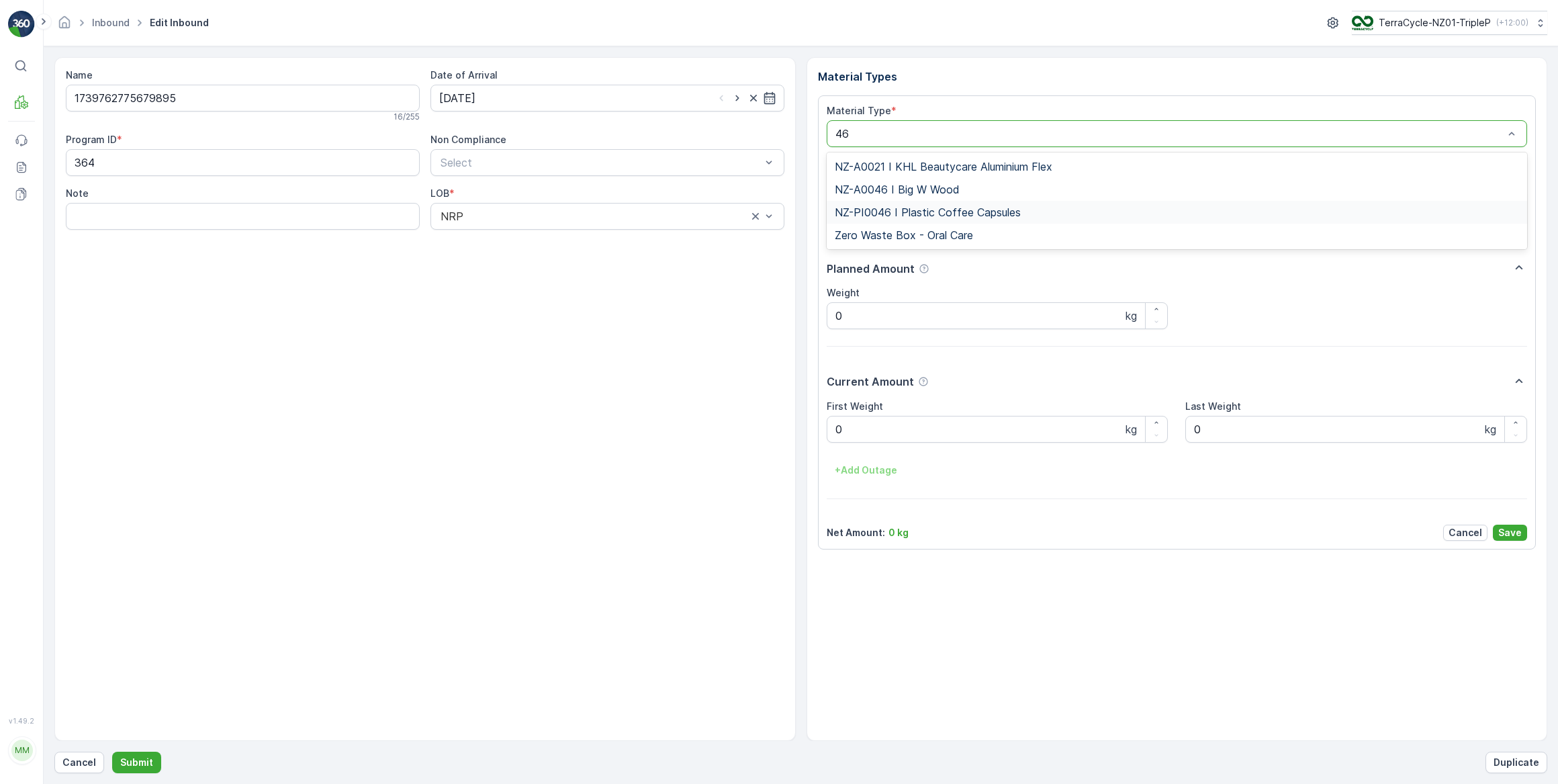
click at [908, 206] on span "NZ-PI0046 I Plastic Coffee Capsules" at bounding box center [927, 212] width 186 height 12
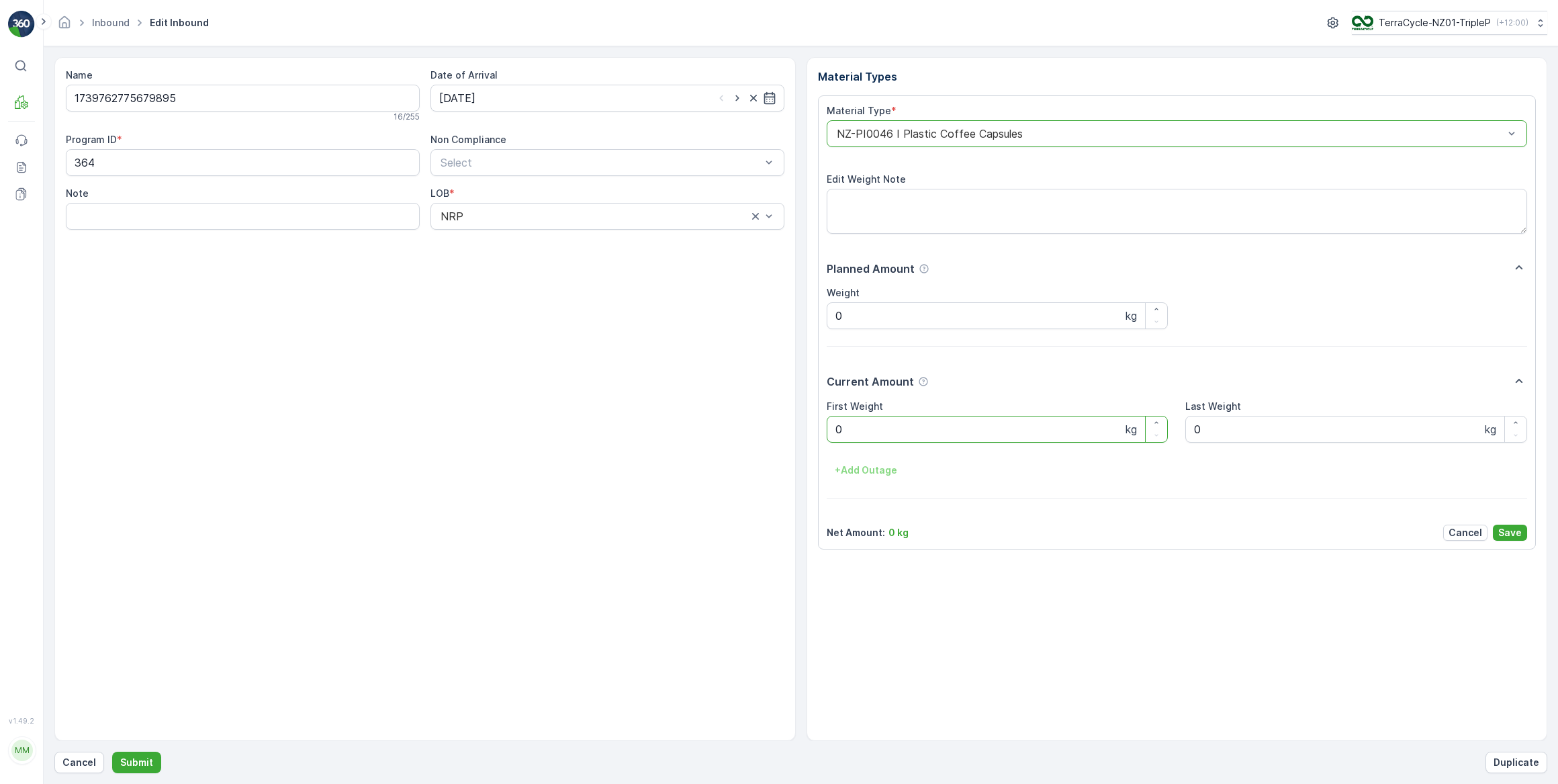
drag, startPoint x: 867, startPoint y: 418, endPoint x: 831, endPoint y: 424, distance: 36.5
click at [831, 424] on Weight "0" at bounding box center [998, 429] width 342 height 27
click at [112, 752] on button "Submit" at bounding box center [137, 762] width 49 height 22
click at [507, 101] on input at bounding box center [608, 98] width 354 height 27
click at [524, 184] on div "3" at bounding box center [526, 182] width 22 height 22
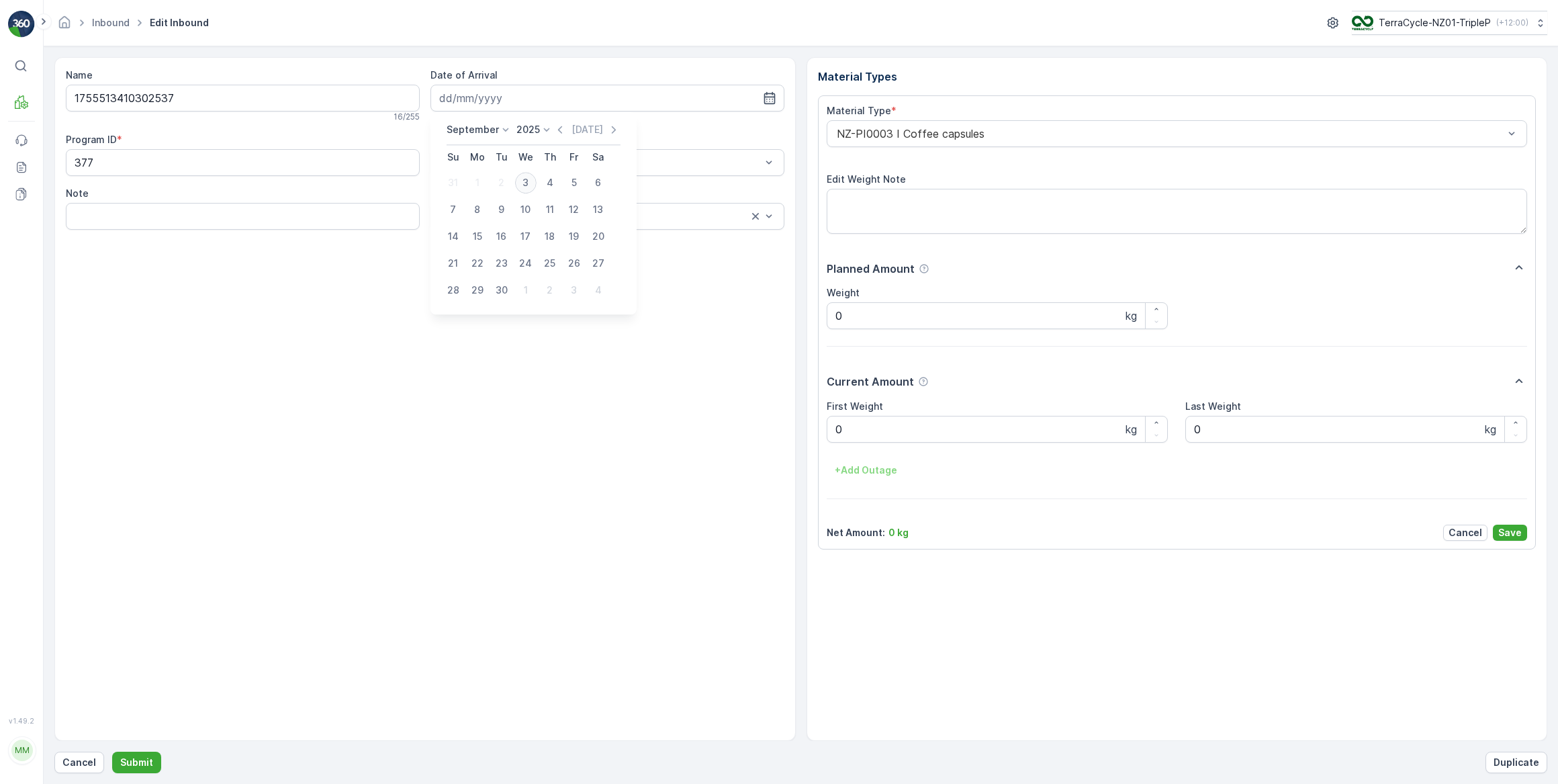
type input "03.09.2025"
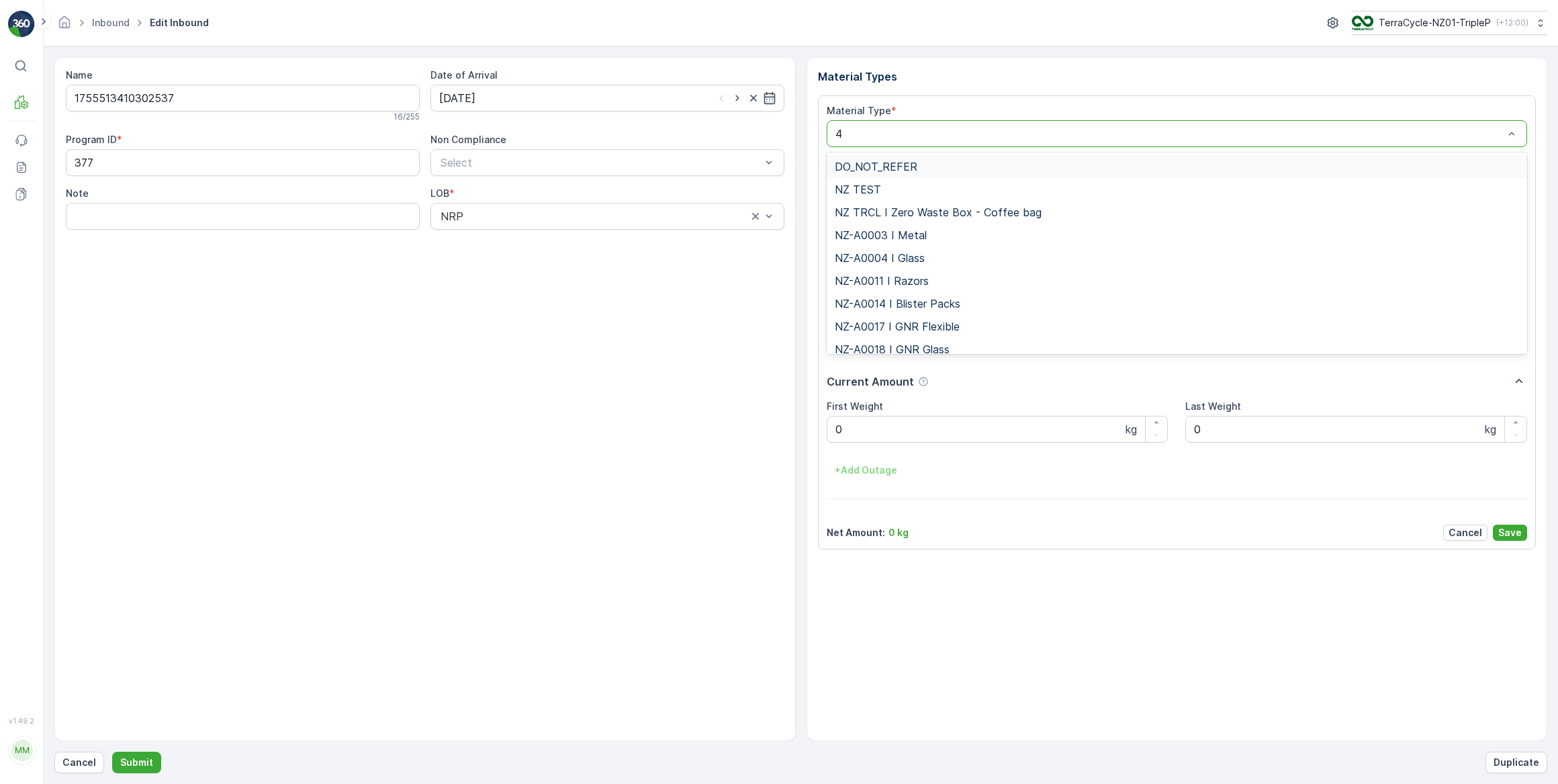
type input "46"
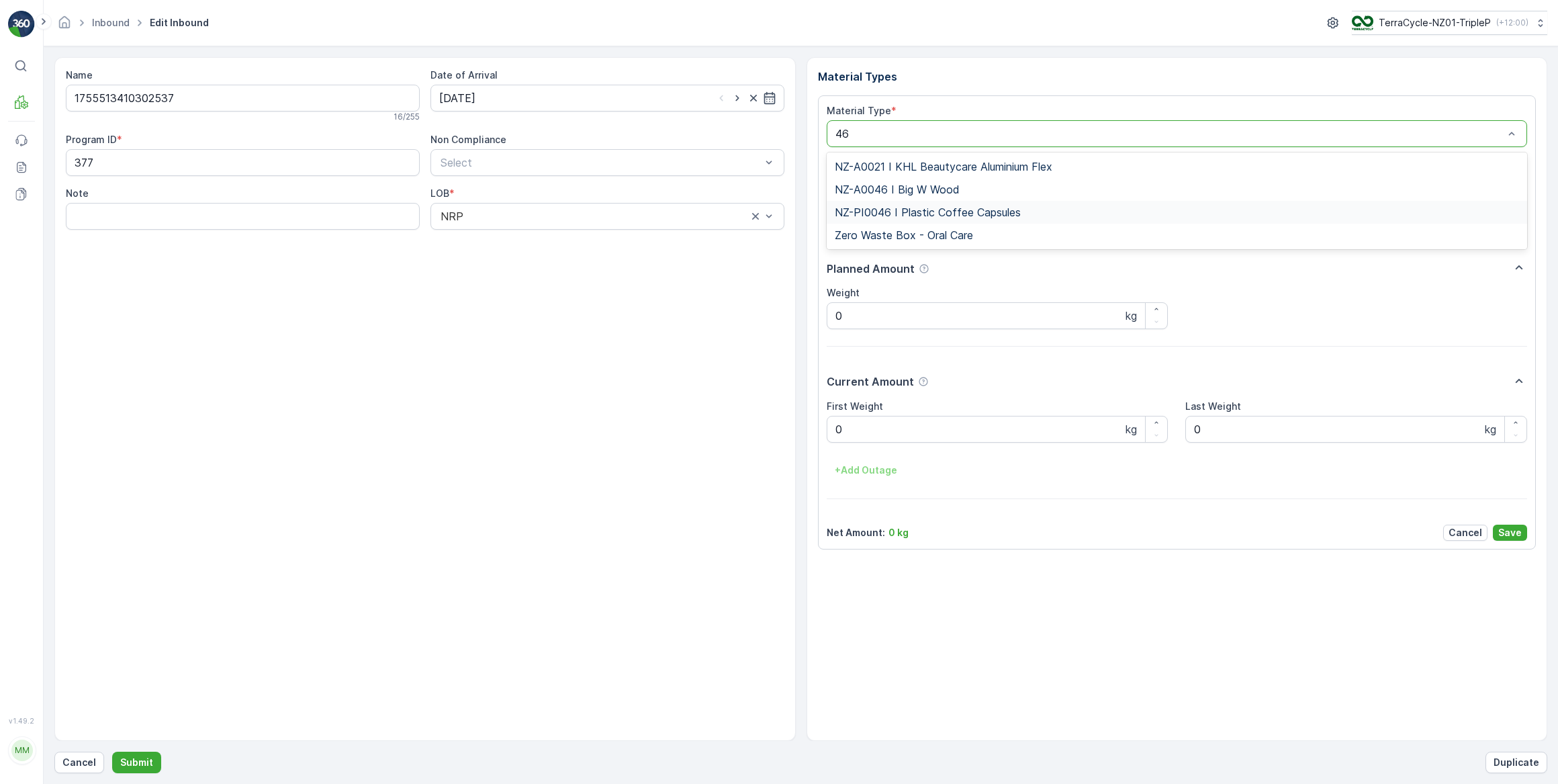
click at [940, 219] on div "NZ-PI0046 I Plastic Coffee Capsules" at bounding box center [1177, 212] width 701 height 23
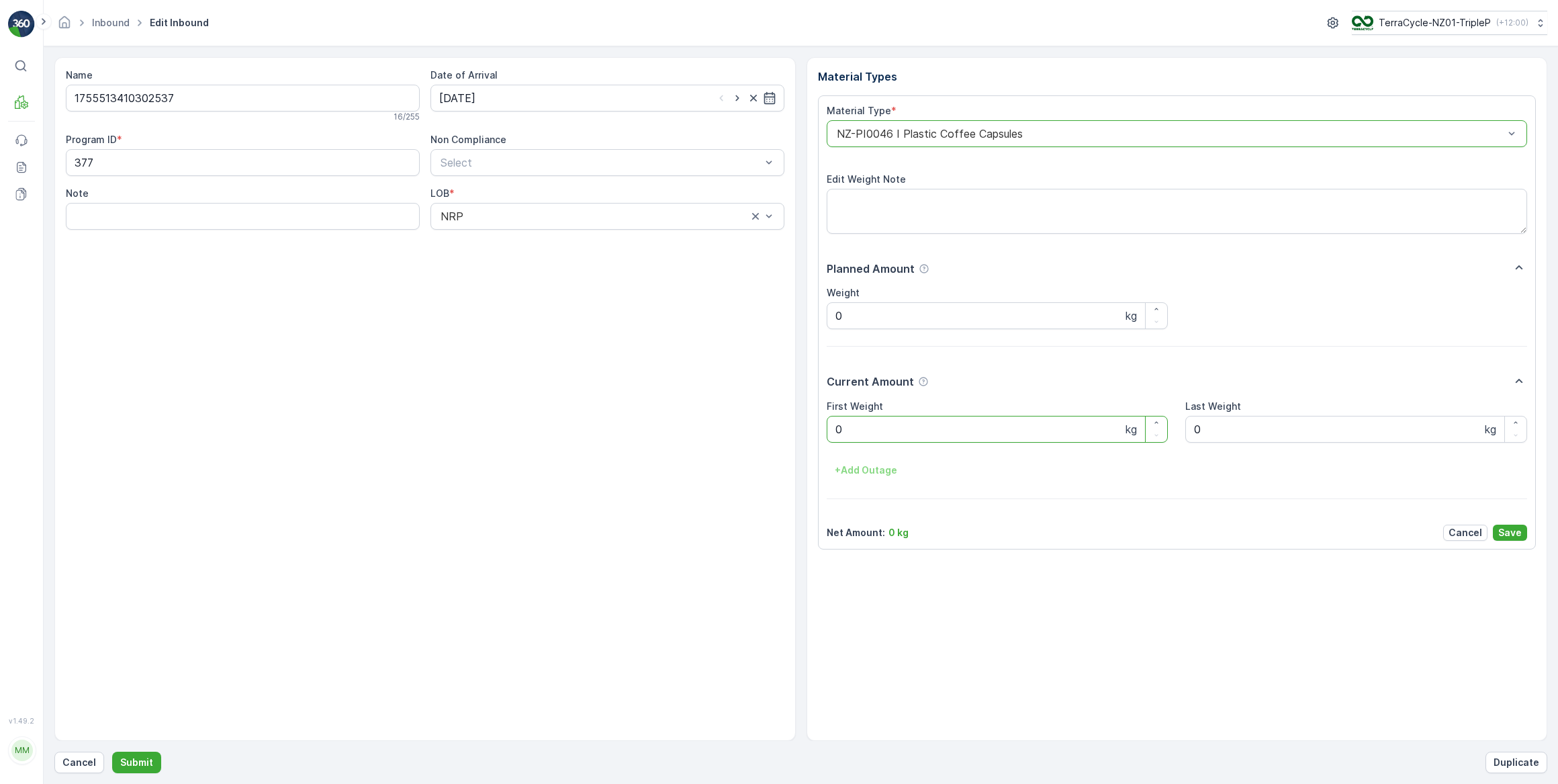
drag, startPoint x: 869, startPoint y: 437, endPoint x: 806, endPoint y: 439, distance: 63.0
click at [806, 439] on div "Material Types Material Type * option NZ-PI0046 I Plastic Coffee Capsules, sele…" at bounding box center [1177, 399] width 741 height 684
click at [112, 752] on button "Submit" at bounding box center [137, 762] width 49 height 22
click at [477, 84] on div "Date of Arrival" at bounding box center [608, 90] width 354 height 43
click at [477, 89] on input at bounding box center [608, 98] width 354 height 27
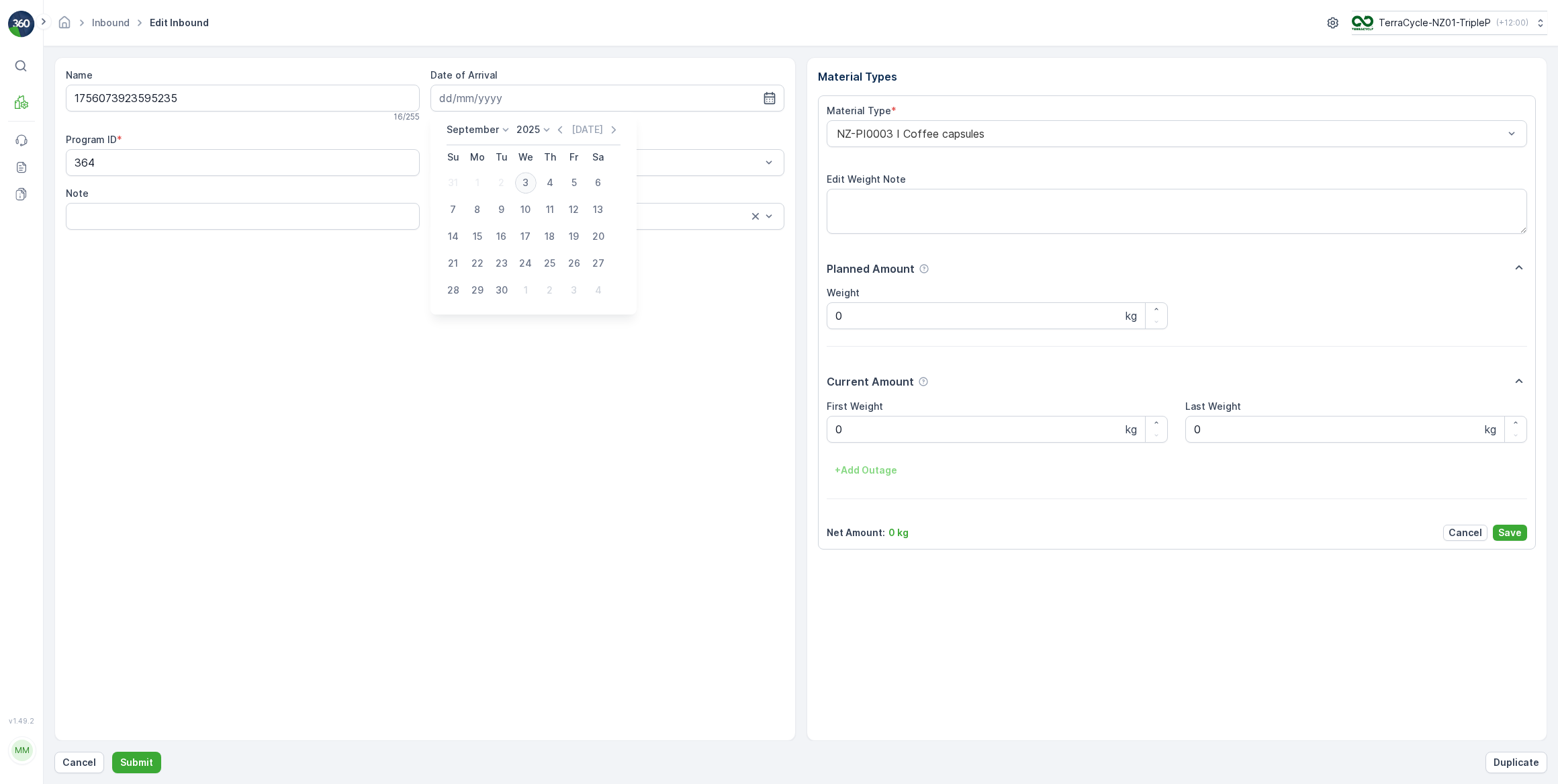
click at [521, 183] on div "3" at bounding box center [526, 182] width 22 height 22
type input "03.09.2025"
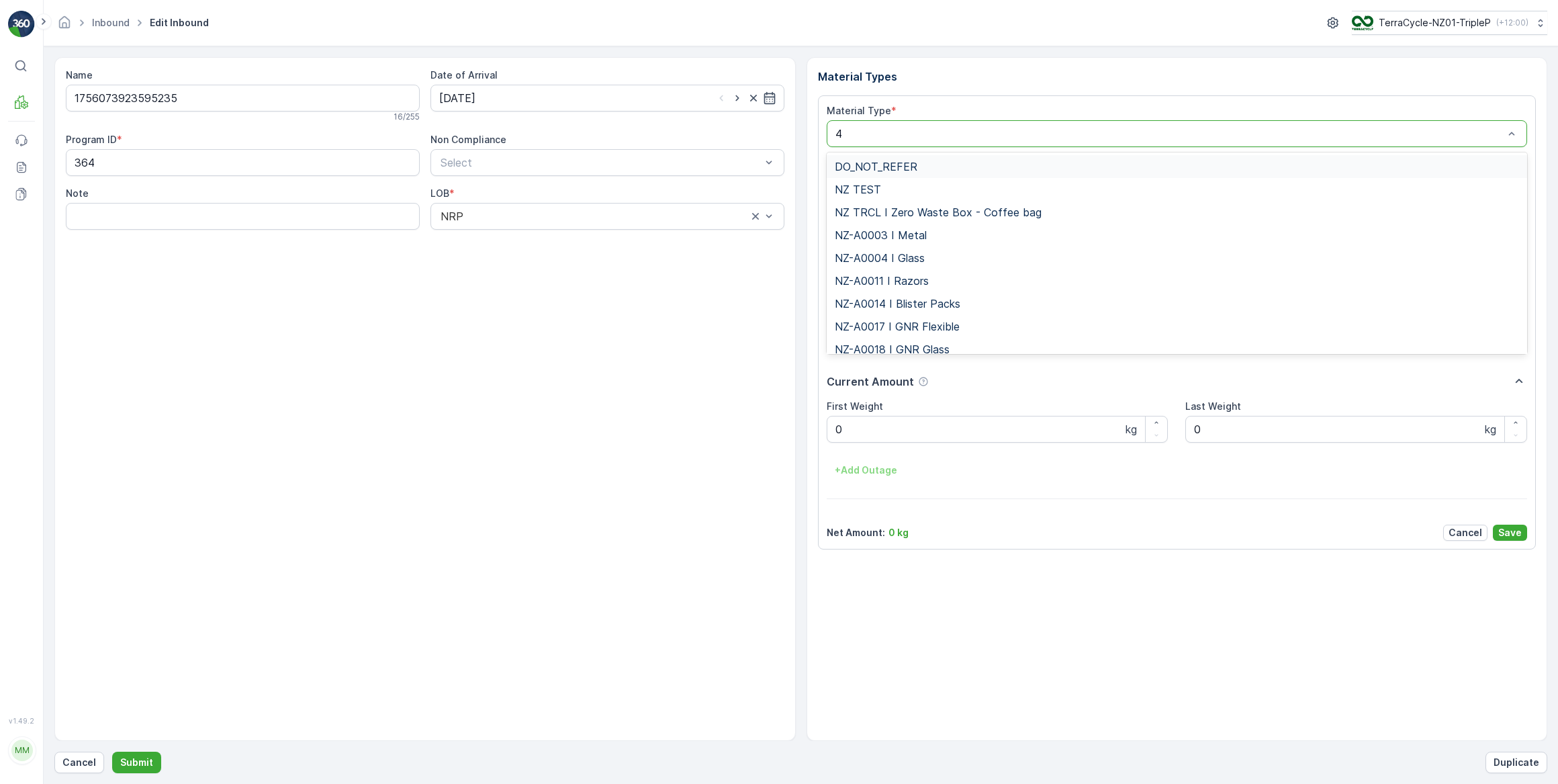
type input "46"
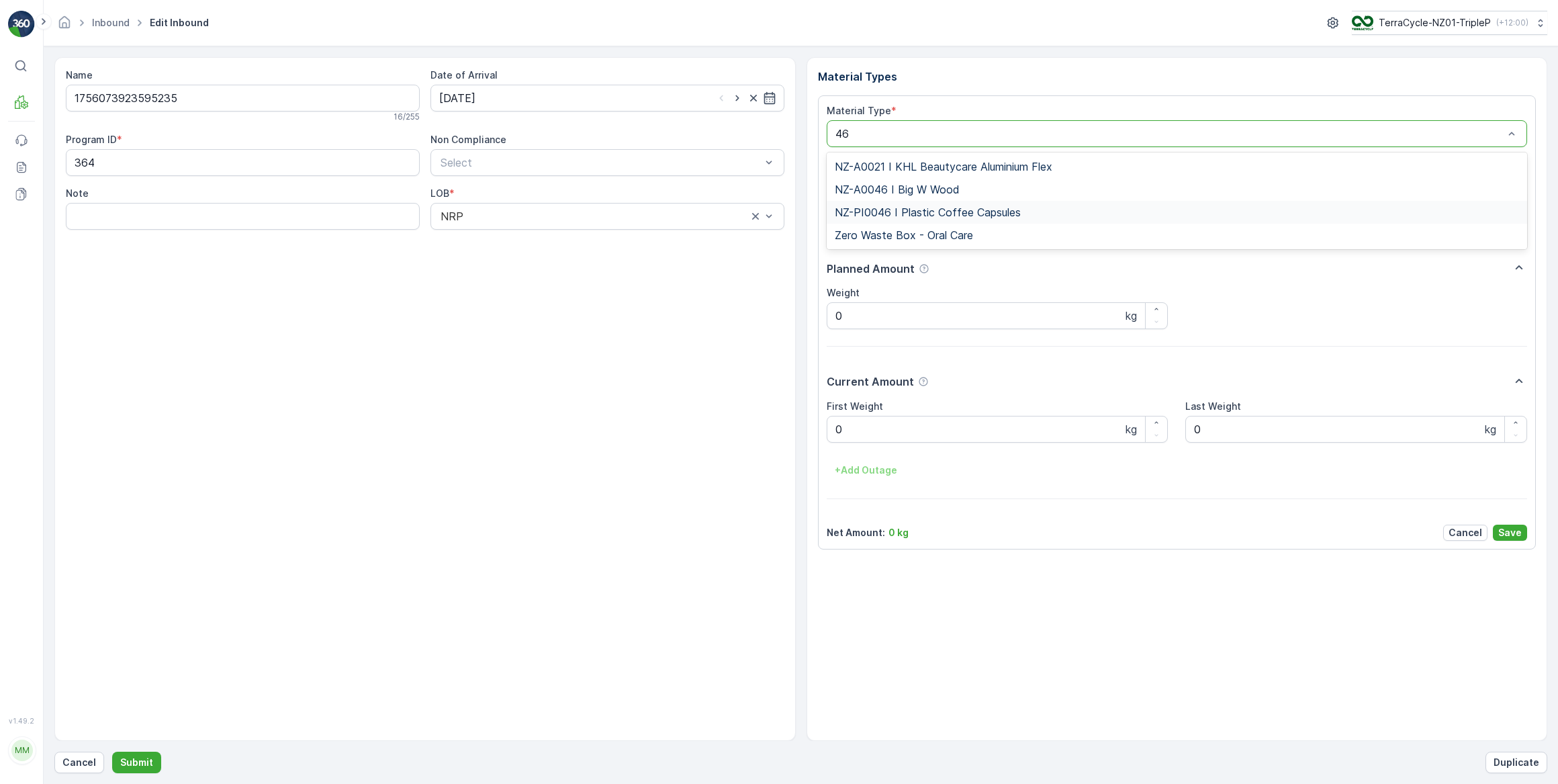
click at [975, 215] on span "NZ-PI0046 I Plastic Coffee Capsules" at bounding box center [927, 212] width 186 height 12
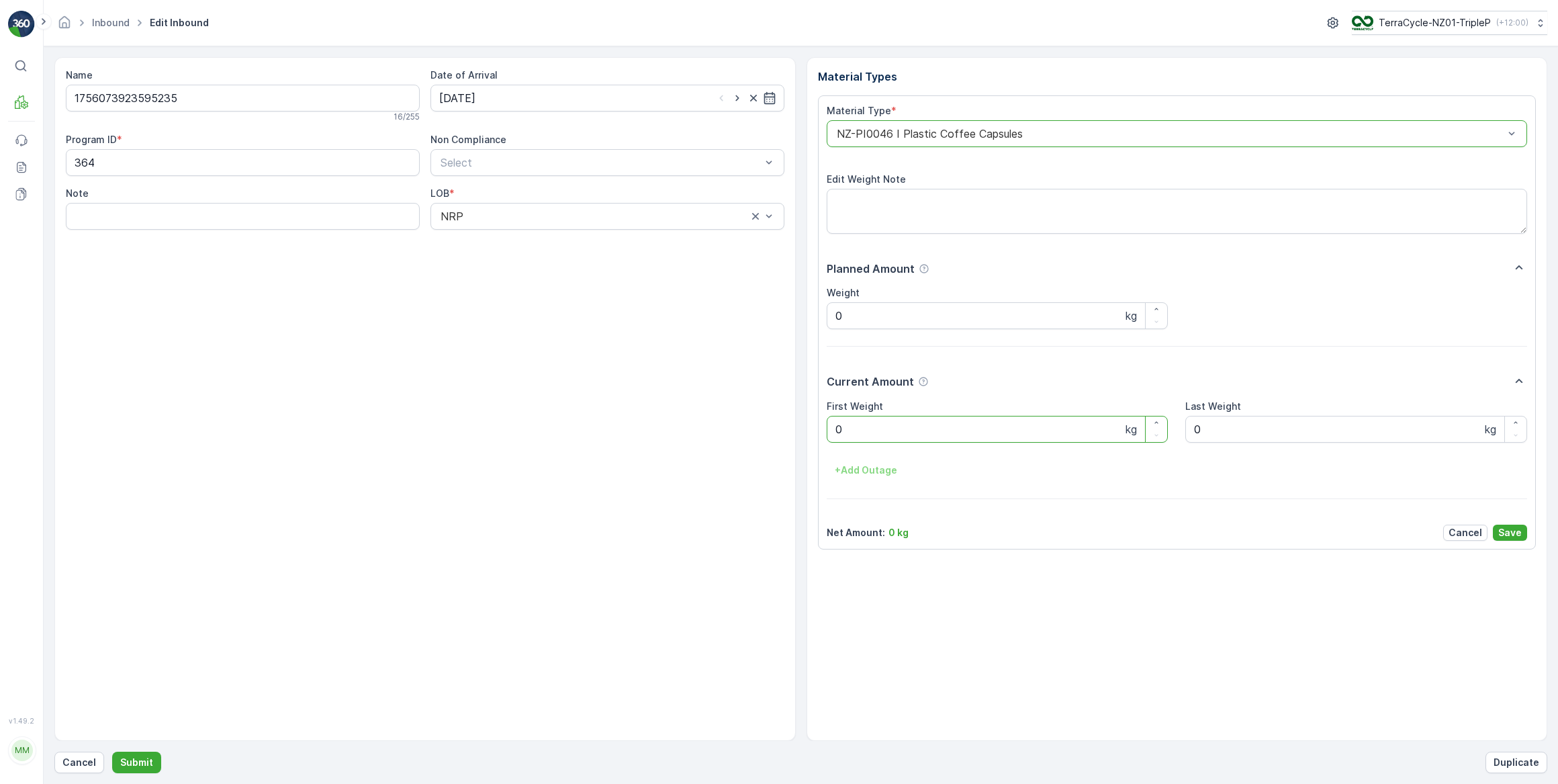
drag, startPoint x: 860, startPoint y: 441, endPoint x: 831, endPoint y: 440, distance: 29.0
click at [831, 440] on Weight "0" at bounding box center [998, 429] width 342 height 27
click at [112, 752] on button "Submit" at bounding box center [137, 762] width 49 height 22
click at [590, 93] on input at bounding box center [608, 98] width 354 height 27
click at [524, 174] on div "3" at bounding box center [526, 182] width 22 height 22
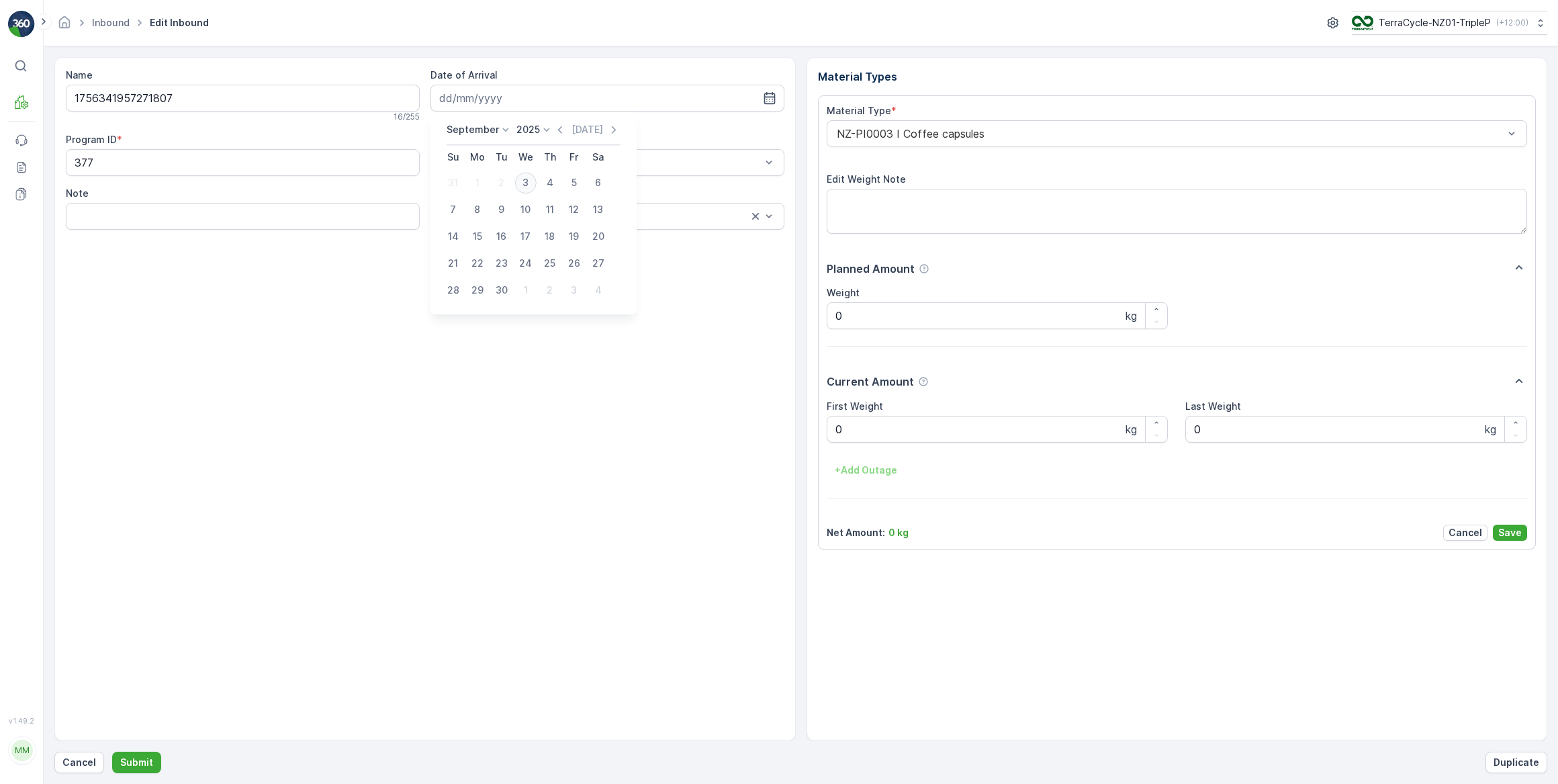
type input "03.09.2025"
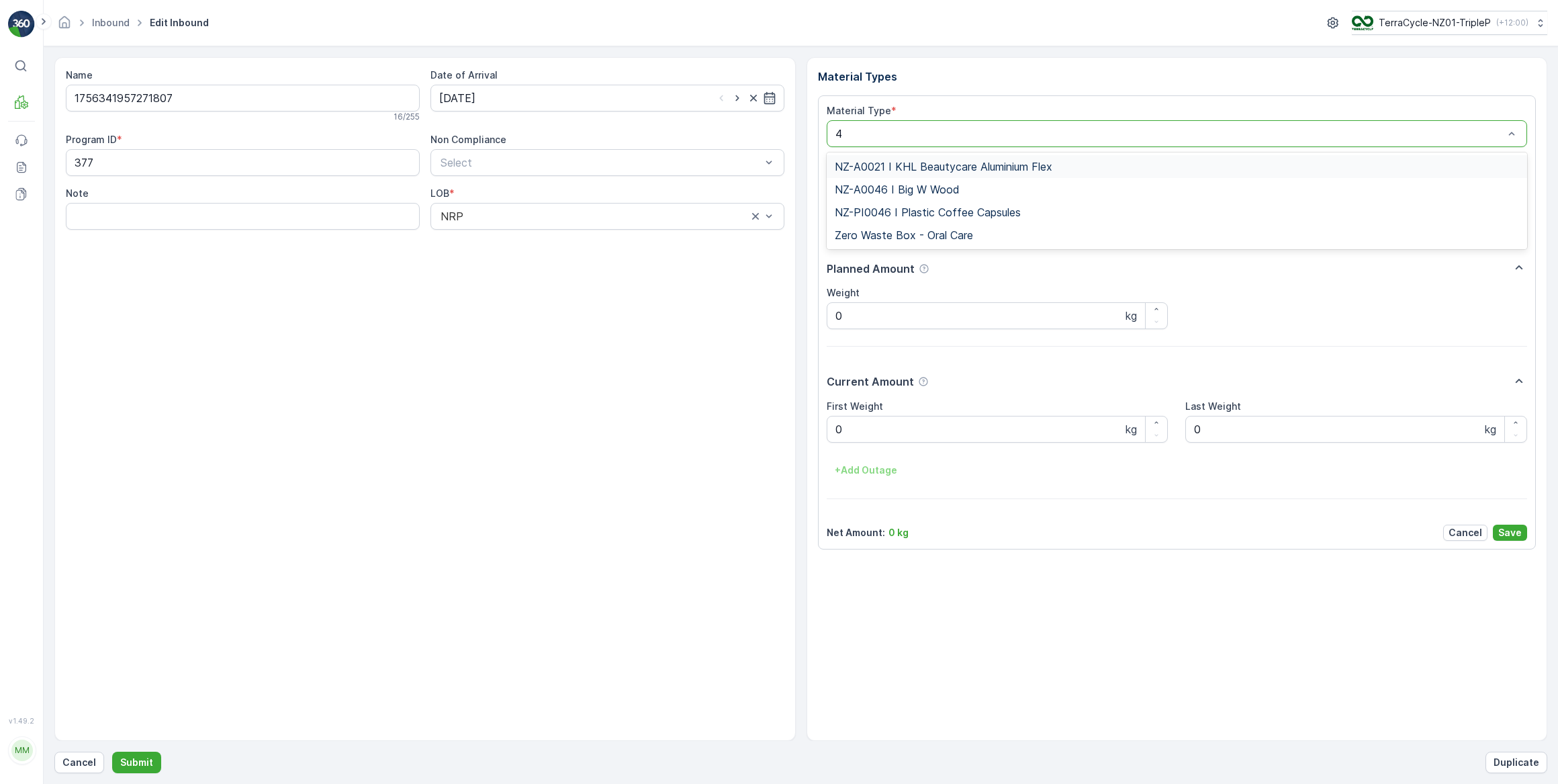
type input "46"
click at [1000, 207] on span "NZ-PI0046 I Plastic Coffee Capsules" at bounding box center [927, 212] width 186 height 12
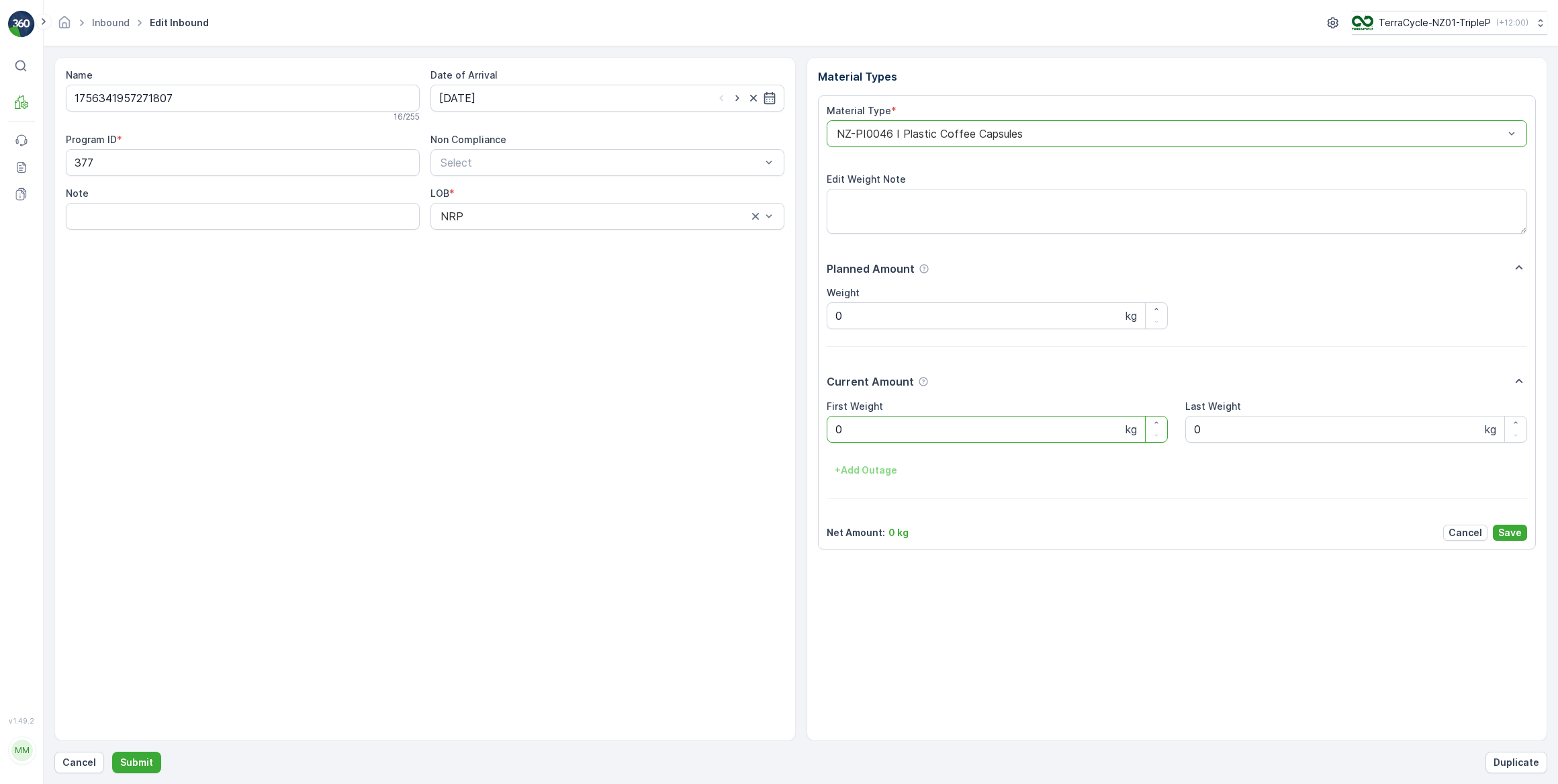
drag, startPoint x: 852, startPoint y: 422, endPoint x: 802, endPoint y: 428, distance: 50.4
click at [802, 428] on div "Name 1756341957271807 16 / 255 Date of Arrival 03.09.2025 Program ID * 377 Non …" at bounding box center [800, 399] width 1493 height 684
click at [112, 752] on button "Submit" at bounding box center [137, 762] width 49 height 22
drag, startPoint x: 494, startPoint y: 102, endPoint x: 497, endPoint y: 111, distance: 9.5
click at [495, 102] on input at bounding box center [608, 98] width 354 height 27
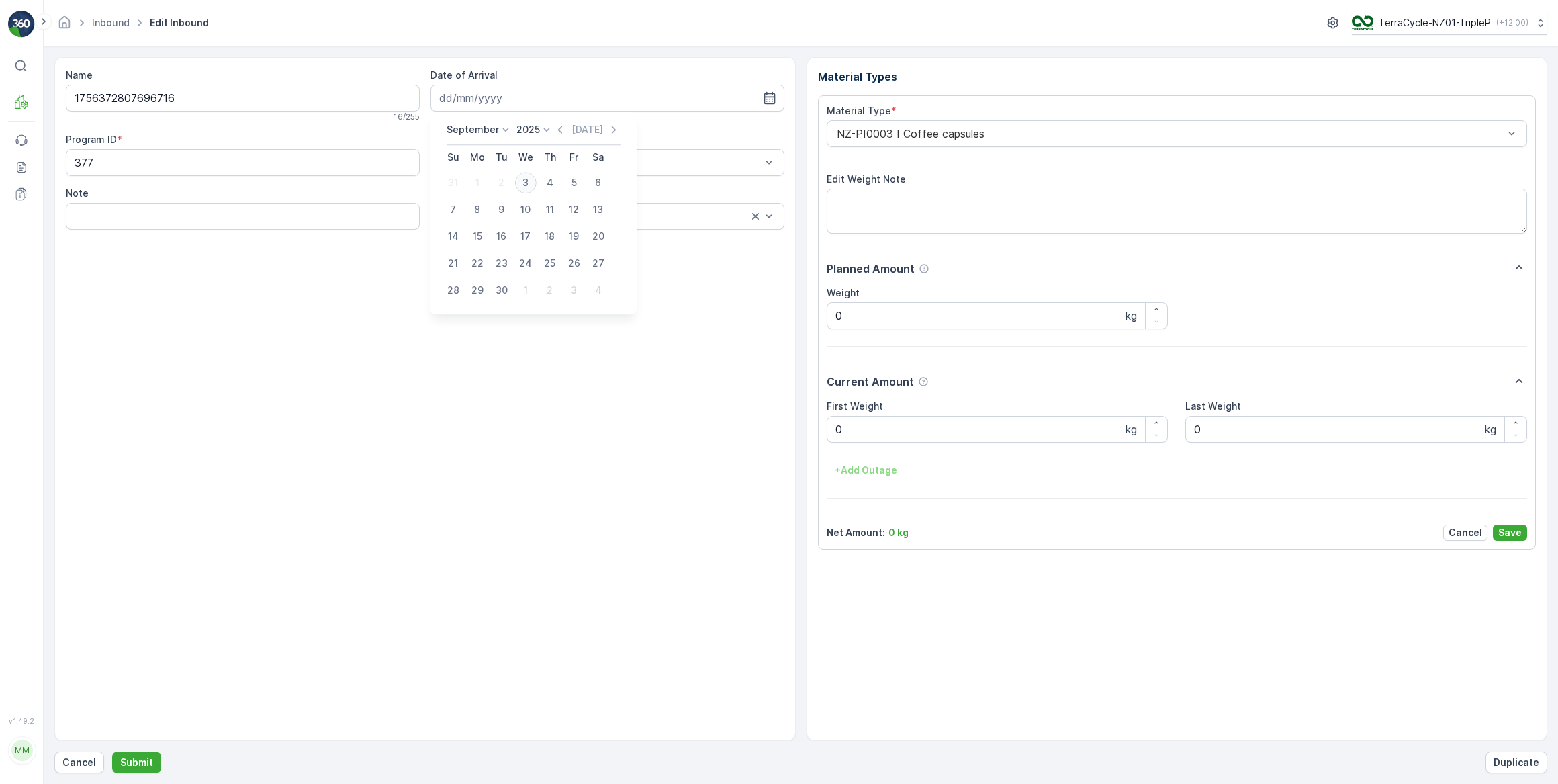
click at [523, 181] on div "3" at bounding box center [526, 182] width 22 height 22
type input "03.09.2025"
click at [914, 142] on div "NZ-PI0003 I Coffee capsules" at bounding box center [1177, 134] width 701 height 27
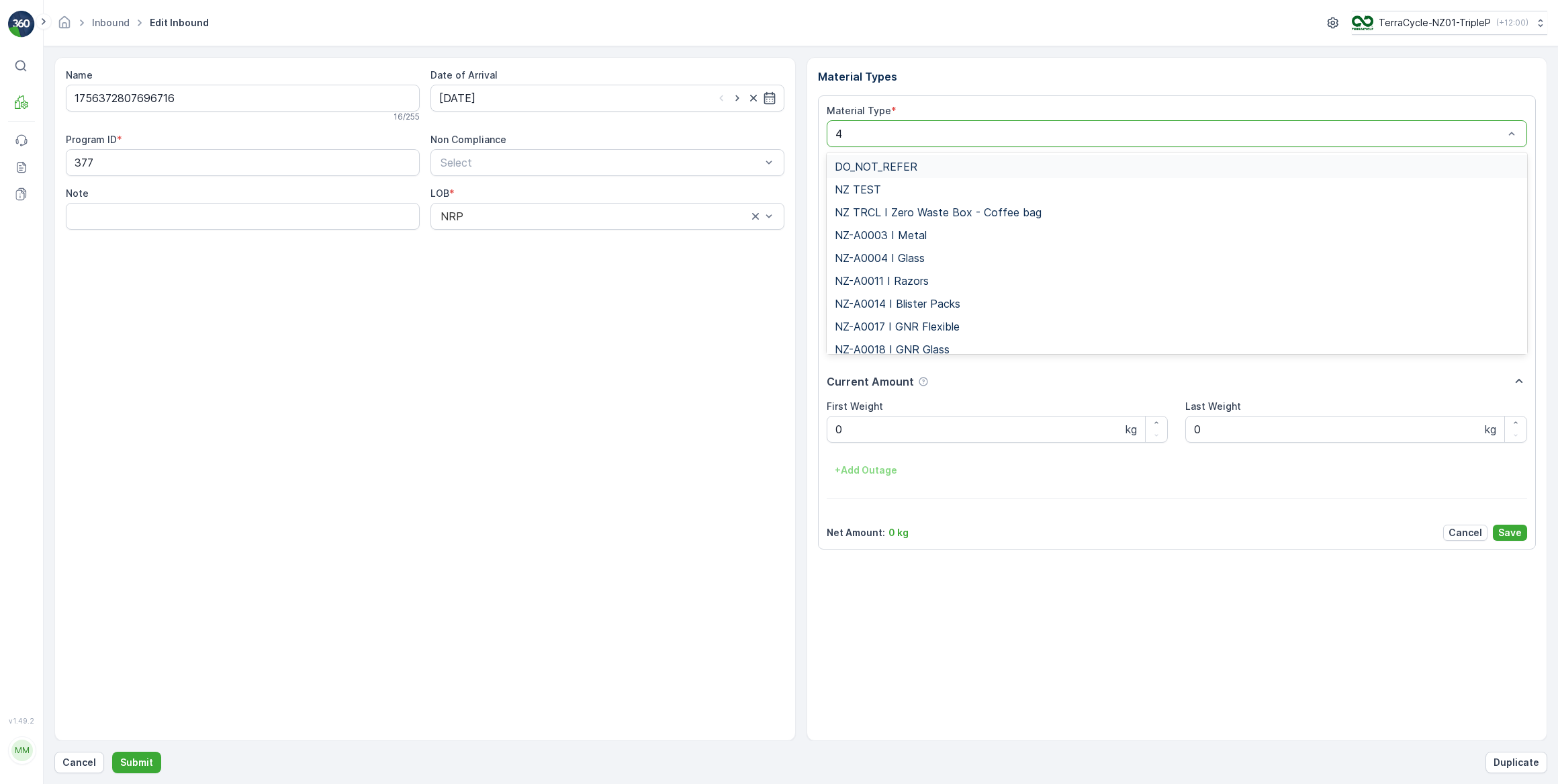
type input "47"
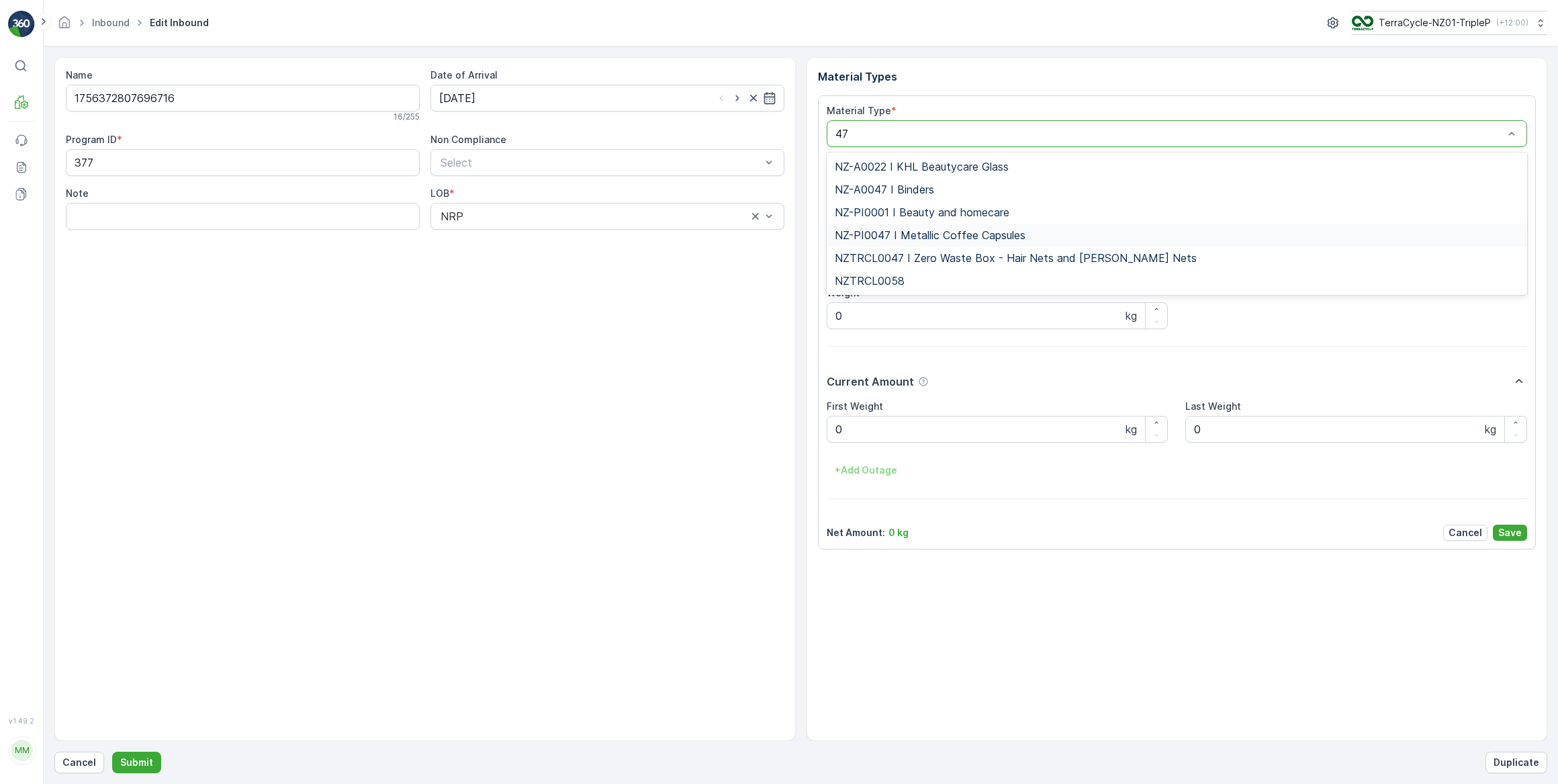
click at [931, 240] on span "NZ-PI0047 I Metallic Coffee Capsules" at bounding box center [930, 235] width 191 height 12
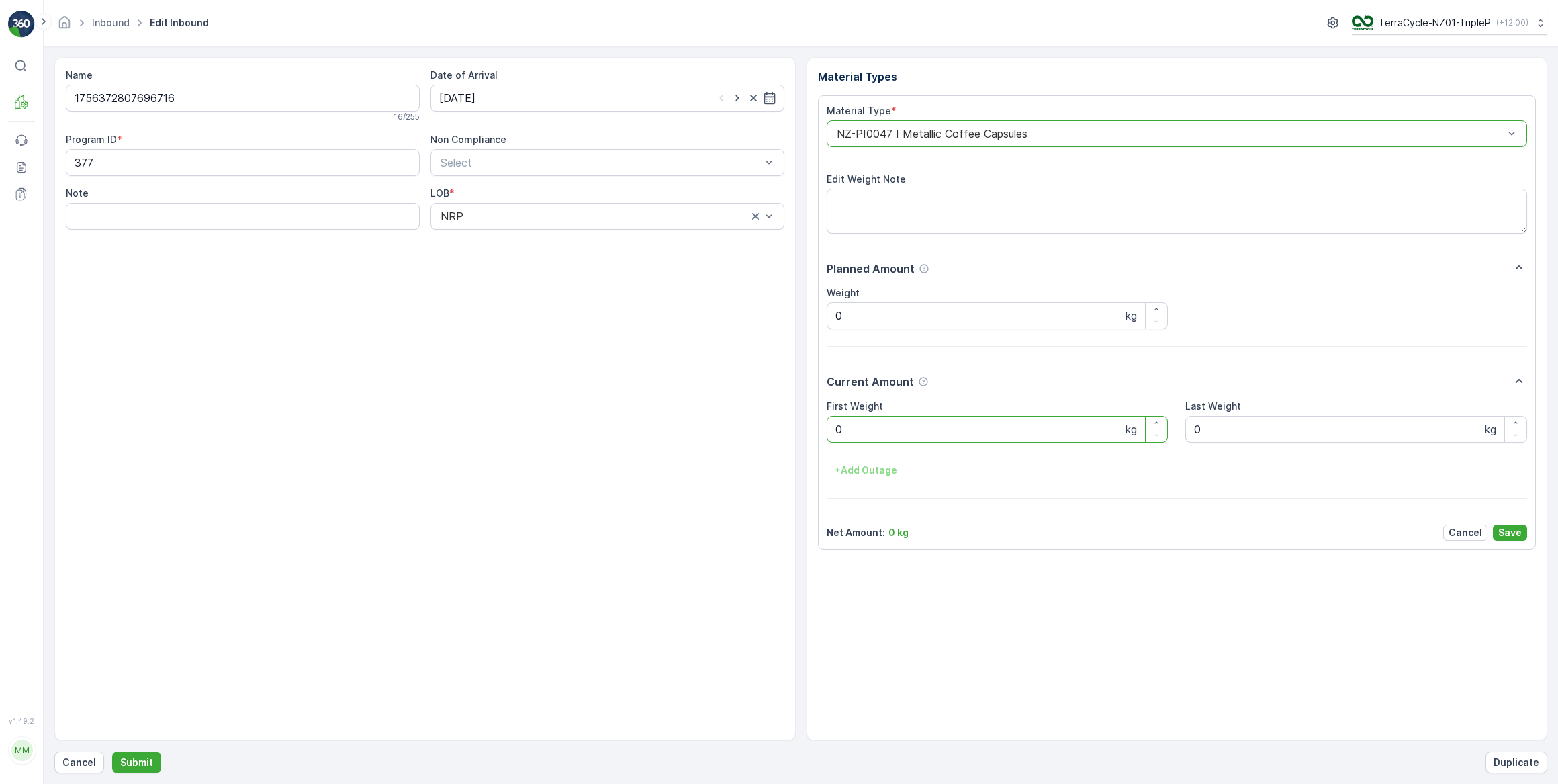
drag, startPoint x: 869, startPoint y: 431, endPoint x: 825, endPoint y: 443, distance: 45.6
click at [825, 443] on div "Material Type * option NZ-PI0047 I Metallic Coffee Capsules, selected. NZ-PI004…" at bounding box center [1177, 322] width 719 height 454
click at [112, 752] on button "Submit" at bounding box center [137, 762] width 49 height 22
click at [541, 101] on input at bounding box center [608, 98] width 354 height 27
click at [524, 182] on div "3" at bounding box center [526, 182] width 22 height 22
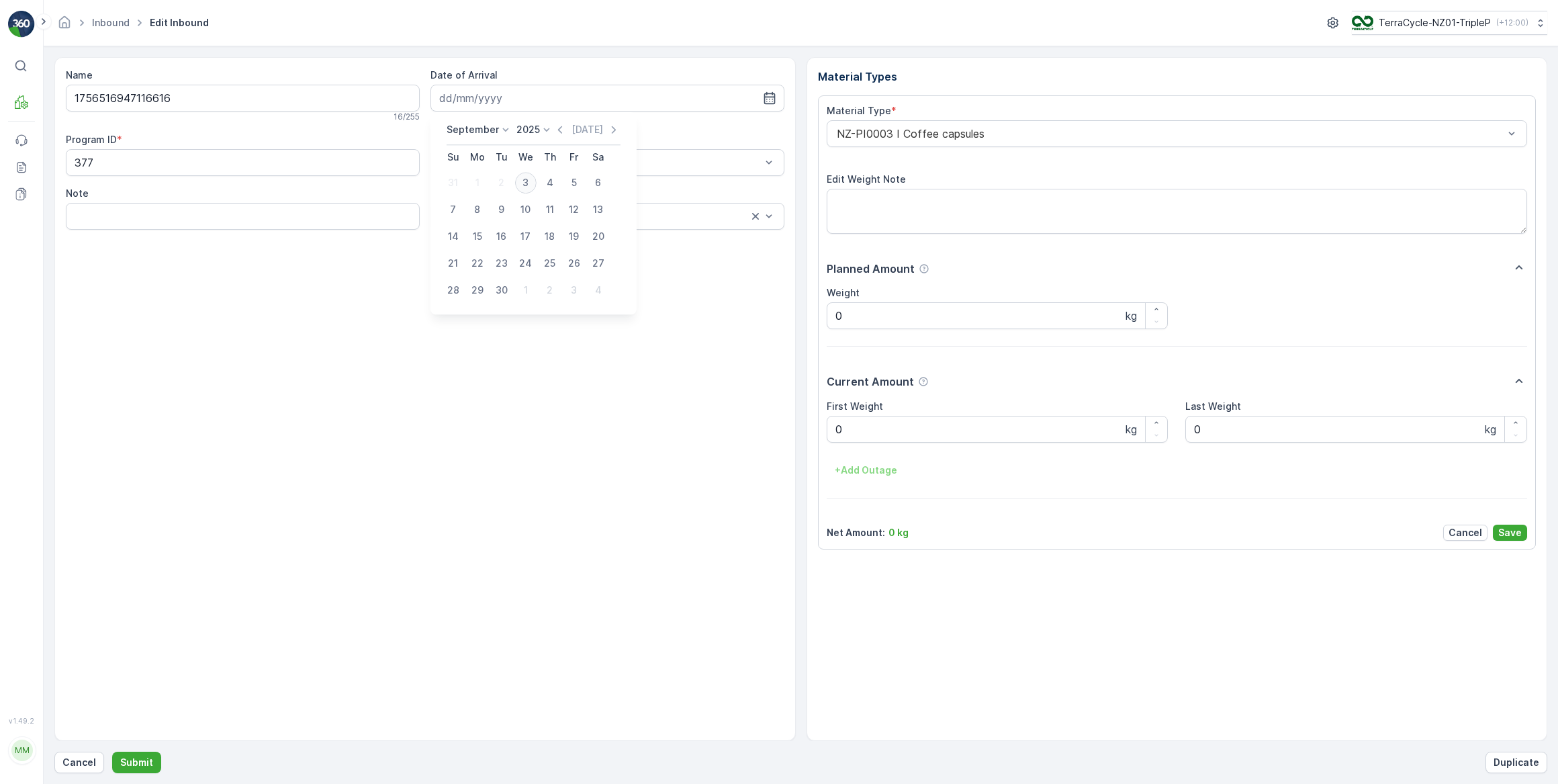
type input "03.09.2025"
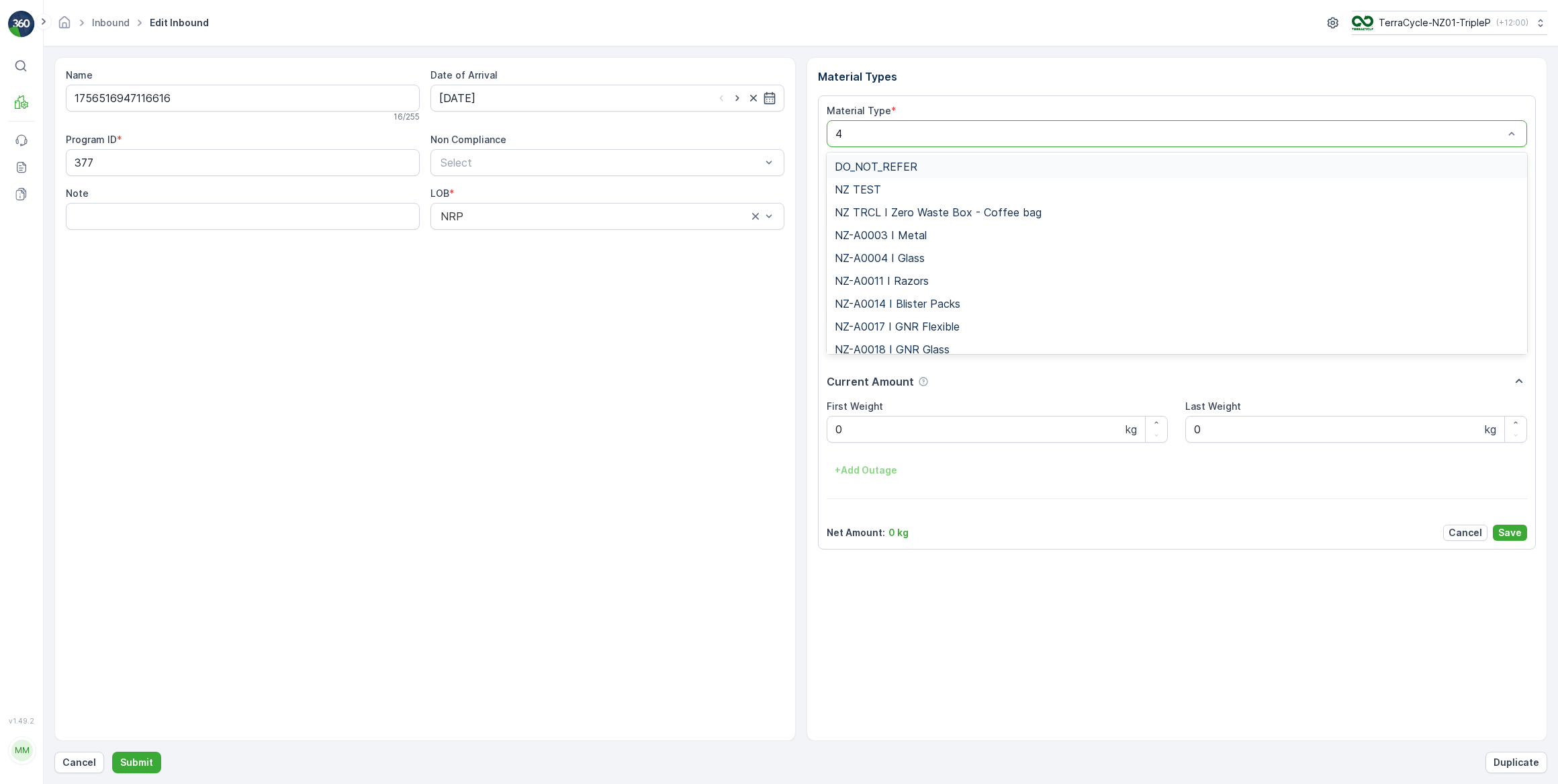
type input "47"
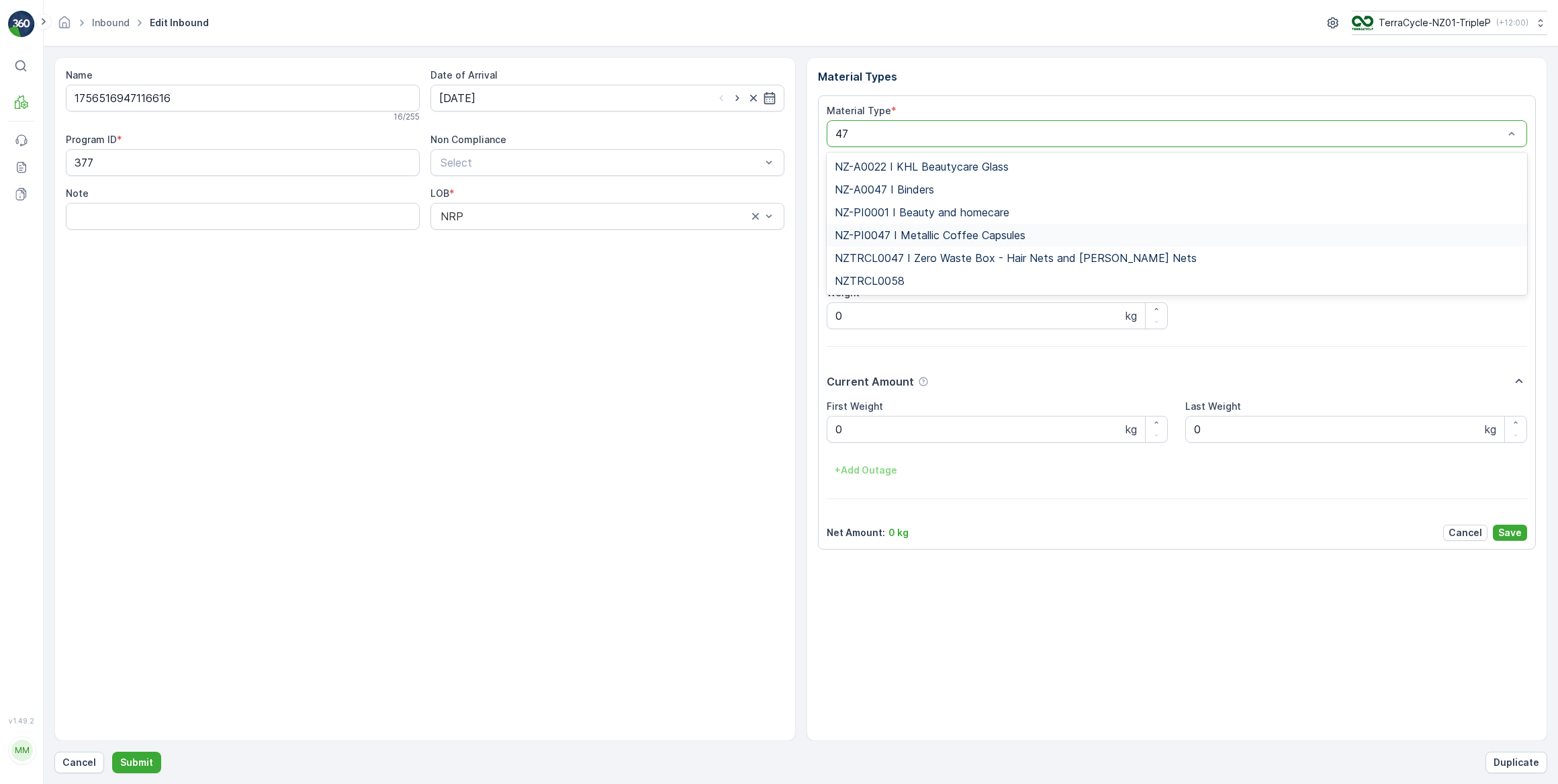
click at [960, 238] on span "NZ-PI0047 I Metallic Coffee Capsules" at bounding box center [930, 235] width 191 height 12
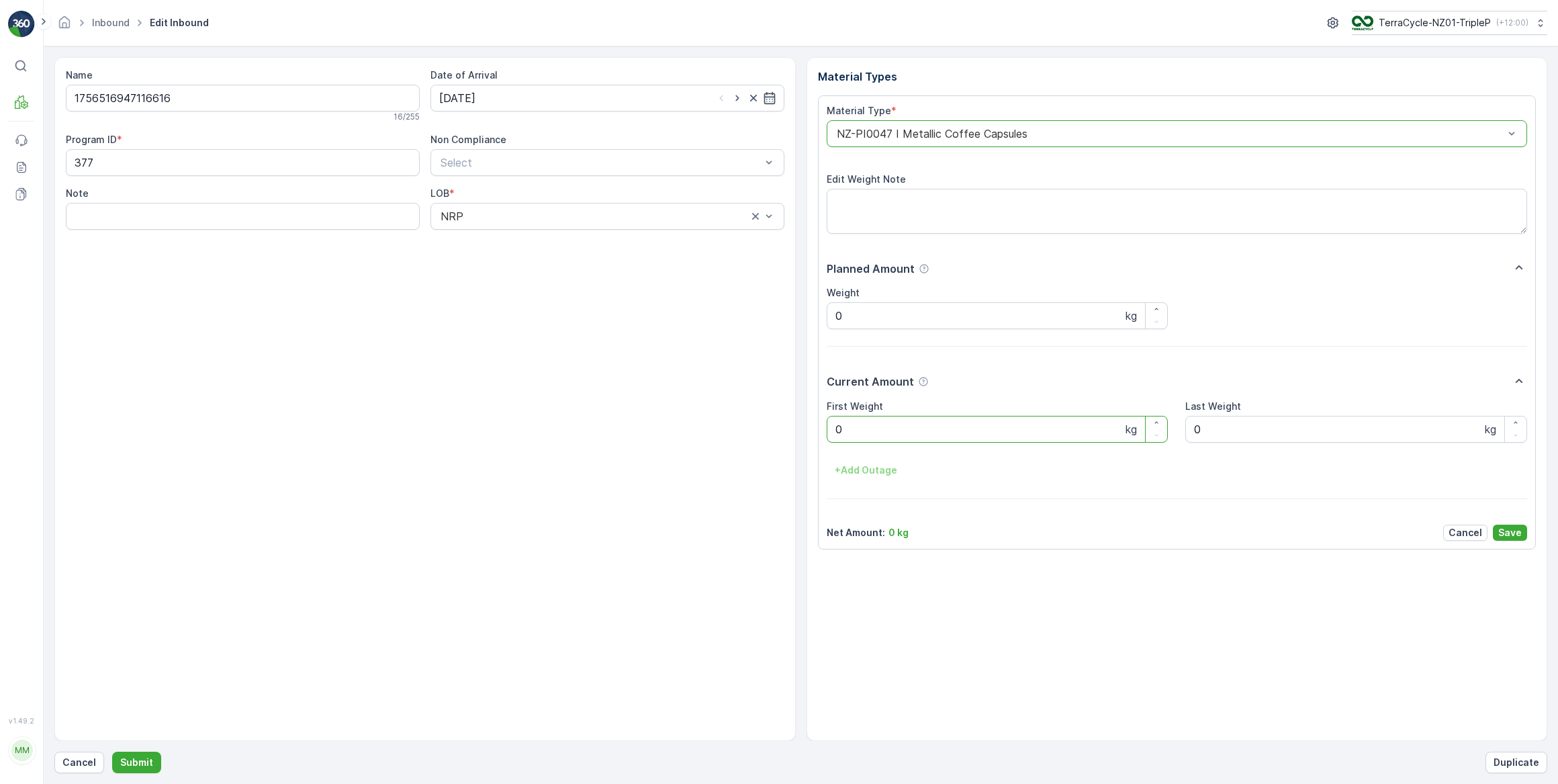
click at [819, 428] on div "Material Type * option NZ-PI0047 I Metallic Coffee Capsules, selected. NZ-PI004…" at bounding box center [1177, 322] width 719 height 454
click at [112, 752] on button "Submit" at bounding box center [137, 762] width 49 height 22
click at [616, 91] on input at bounding box center [608, 98] width 354 height 27
click at [524, 185] on div "3" at bounding box center [526, 182] width 22 height 22
type input "03.09.2025"
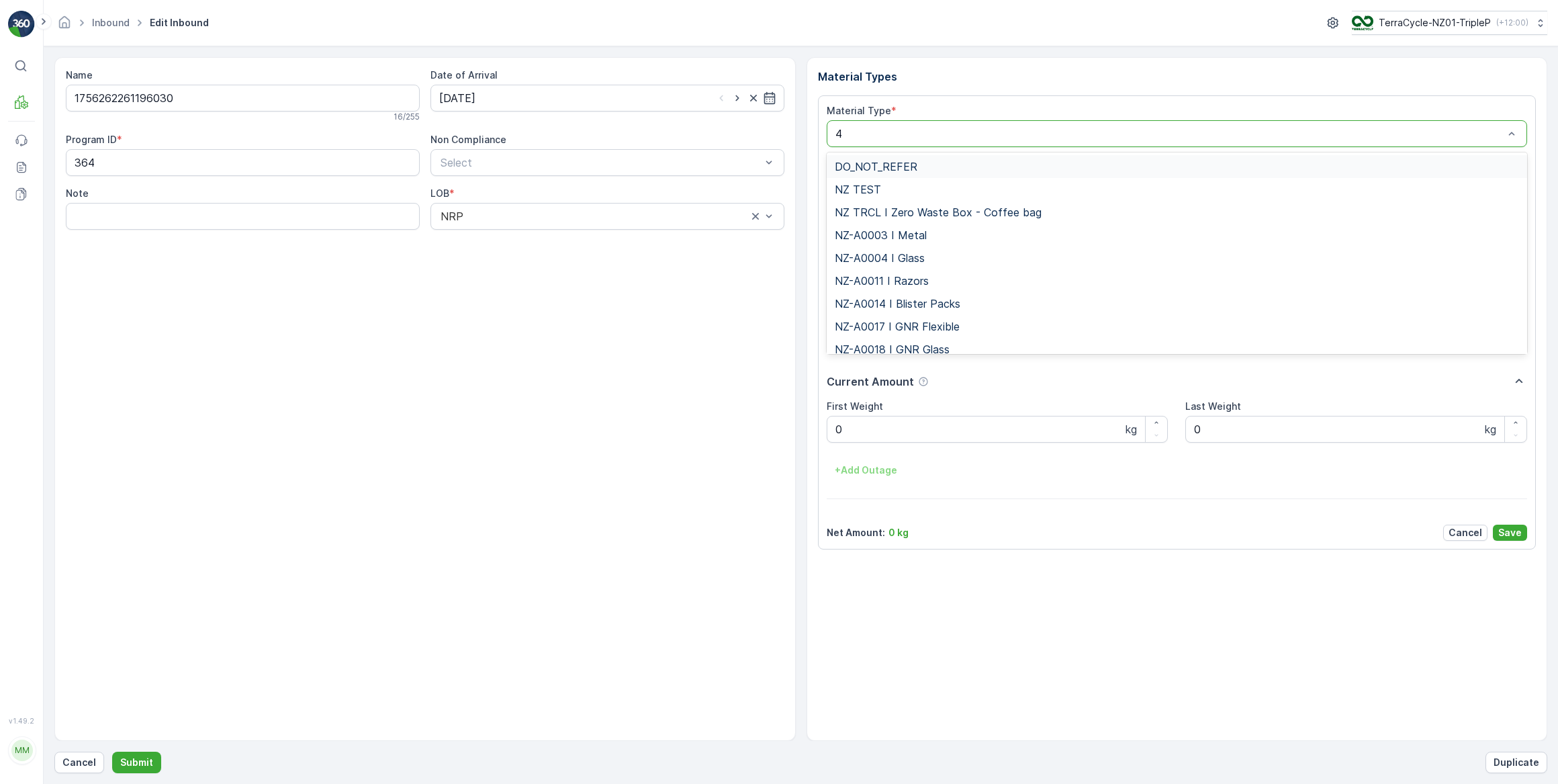
type input "46"
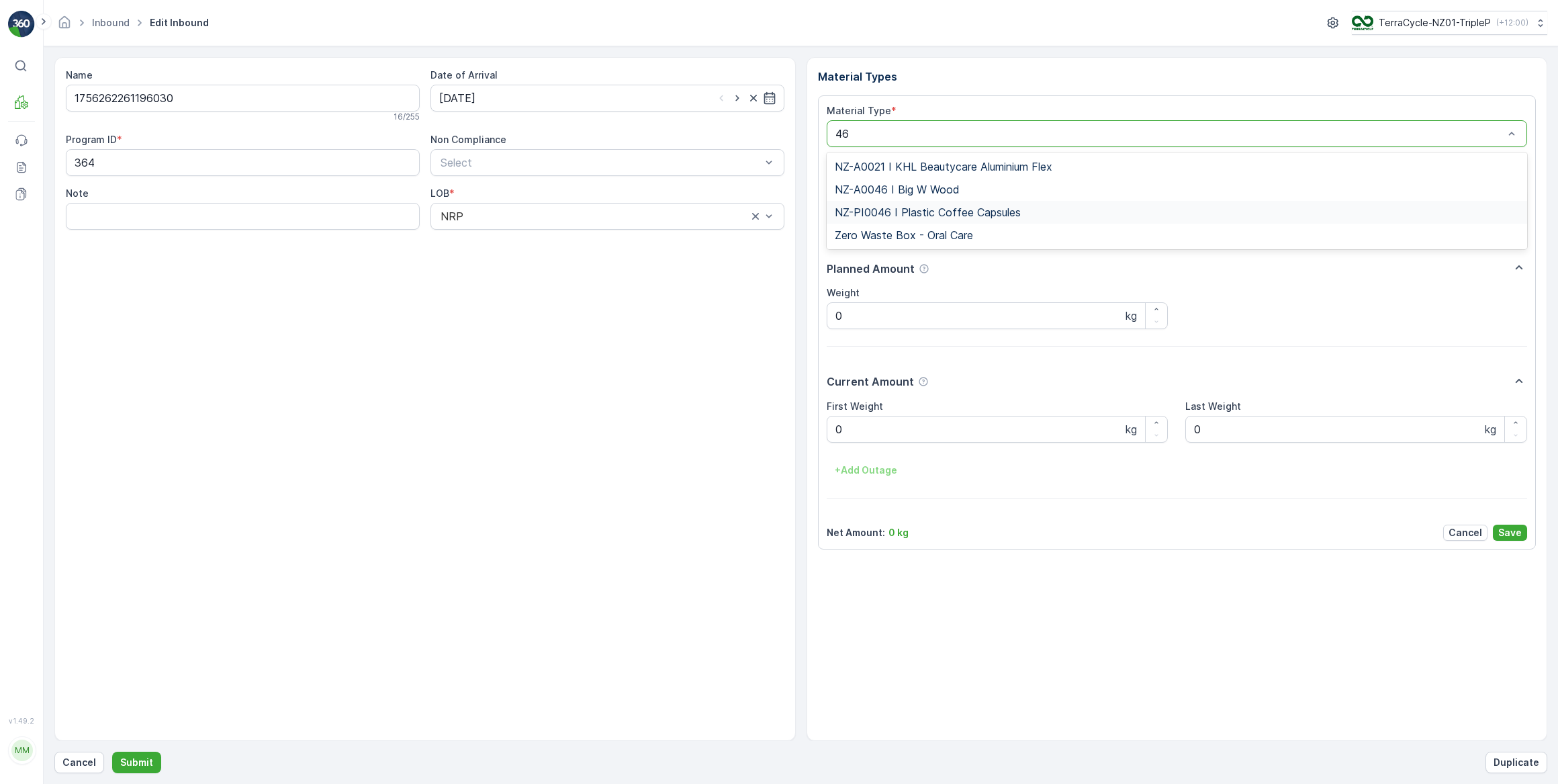
click at [938, 214] on span "NZ-PI0046 I Plastic Coffee Capsules" at bounding box center [927, 212] width 186 height 12
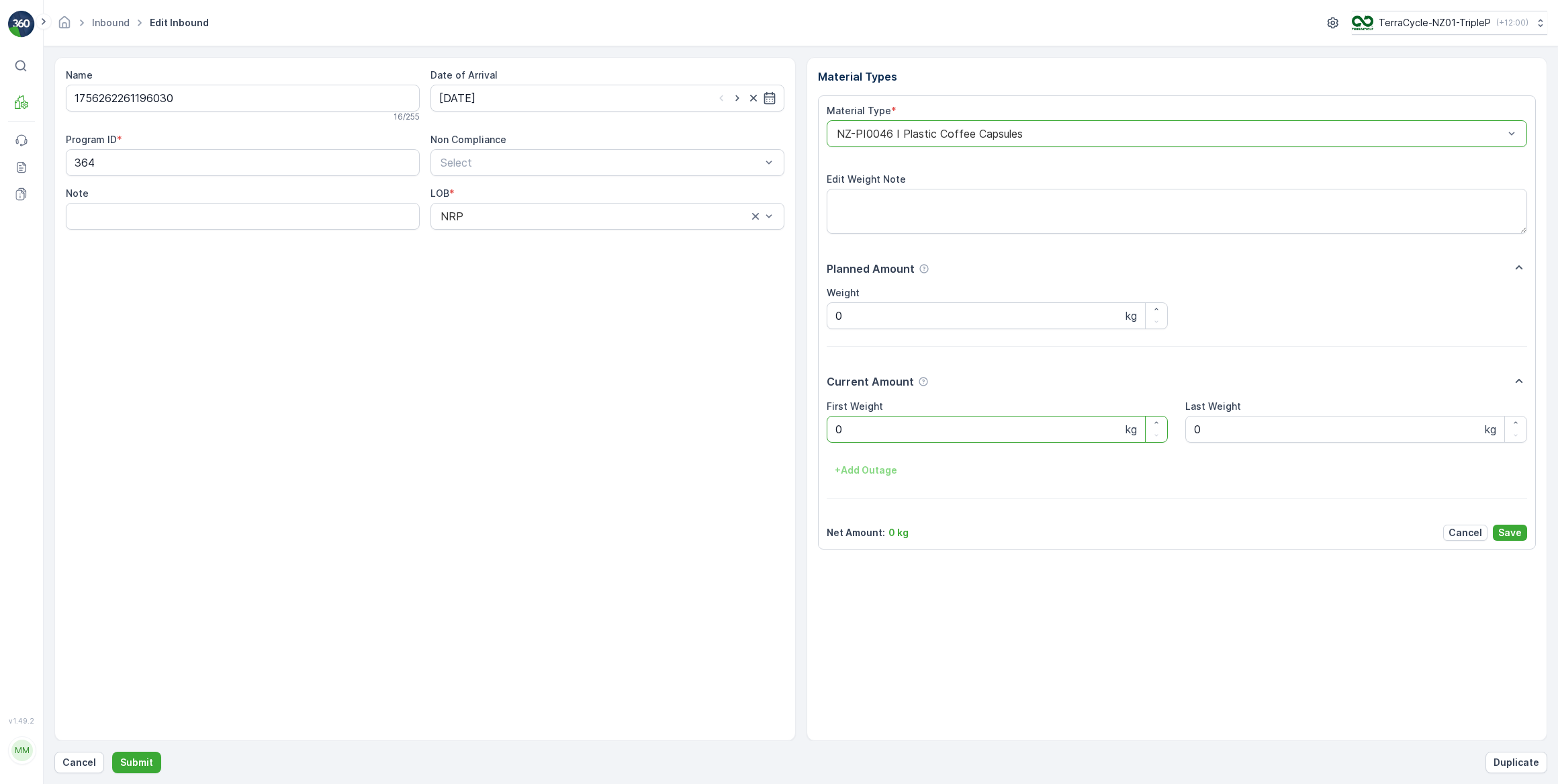
drag, startPoint x: 849, startPoint y: 422, endPoint x: 800, endPoint y: 439, distance: 51.9
click at [813, 433] on div "Material Types Material Type * option NZ-PI0046 I Plastic Coffee Capsules, sele…" at bounding box center [1177, 399] width 741 height 684
click at [112, 752] on button "Submit" at bounding box center [137, 762] width 49 height 22
click at [569, 78] on div "Date of Arrival" at bounding box center [608, 75] width 354 height 14
click at [547, 100] on input at bounding box center [608, 98] width 354 height 27
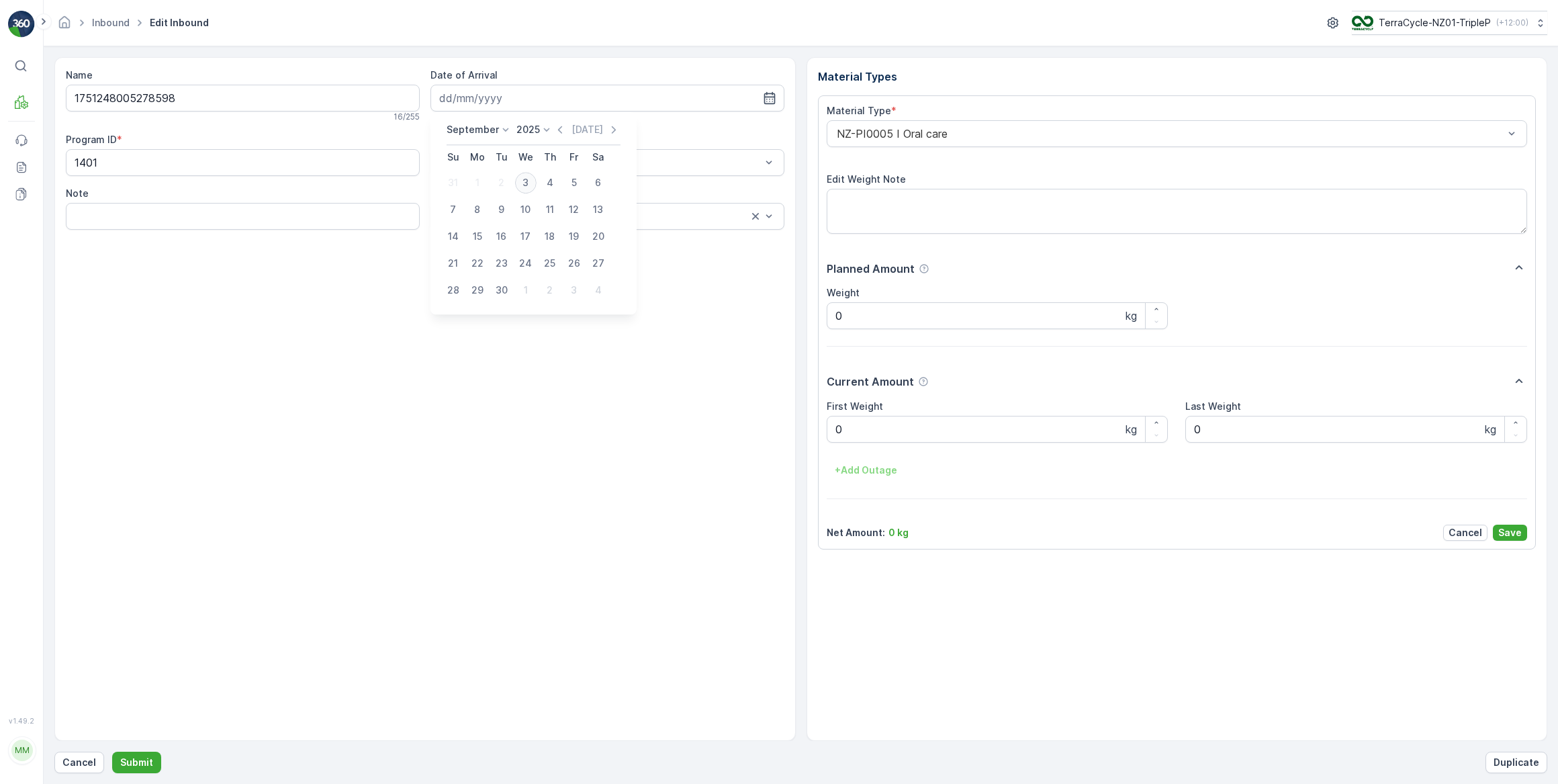
click at [526, 180] on div "3" at bounding box center [526, 182] width 22 height 22
type input "03.09.2025"
drag, startPoint x: 858, startPoint y: 428, endPoint x: 814, endPoint y: 433, distance: 44.3
click at [814, 433] on div "Material Types Material Type * NZ-PI0005 I Oral care Edit Weight Note Planned A…" at bounding box center [1177, 399] width 741 height 684
click at [112, 752] on button "Submit" at bounding box center [137, 762] width 49 height 22
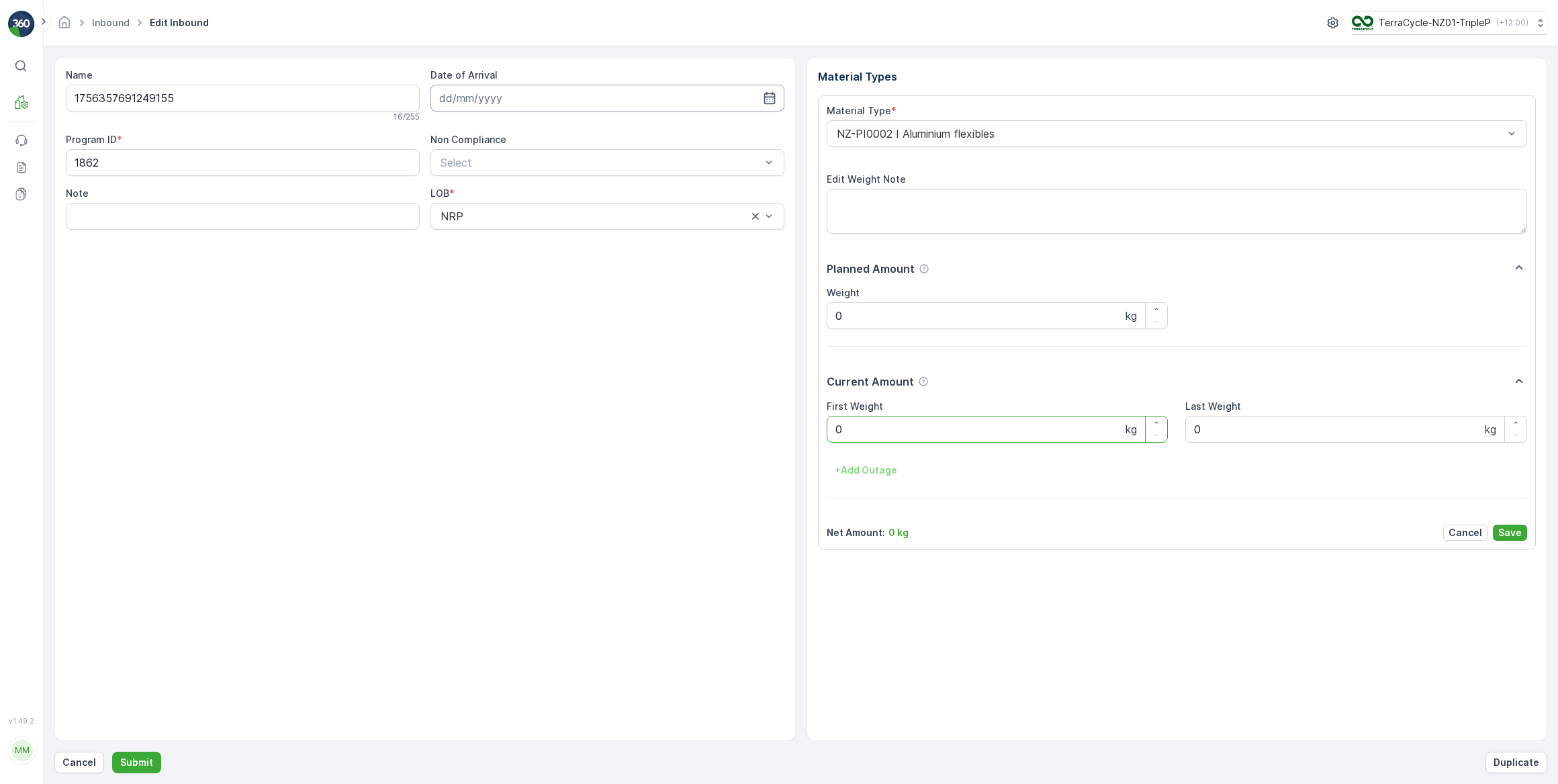
click at [483, 84] on div "Date of Arrival" at bounding box center [608, 90] width 354 height 43
click at [489, 96] on input at bounding box center [608, 98] width 354 height 27
drag, startPoint x: 530, startPoint y: 191, endPoint x: 643, endPoint y: 166, distance: 115.7
click at [530, 189] on div "3" at bounding box center [526, 182] width 22 height 22
type input "03.09.2025"
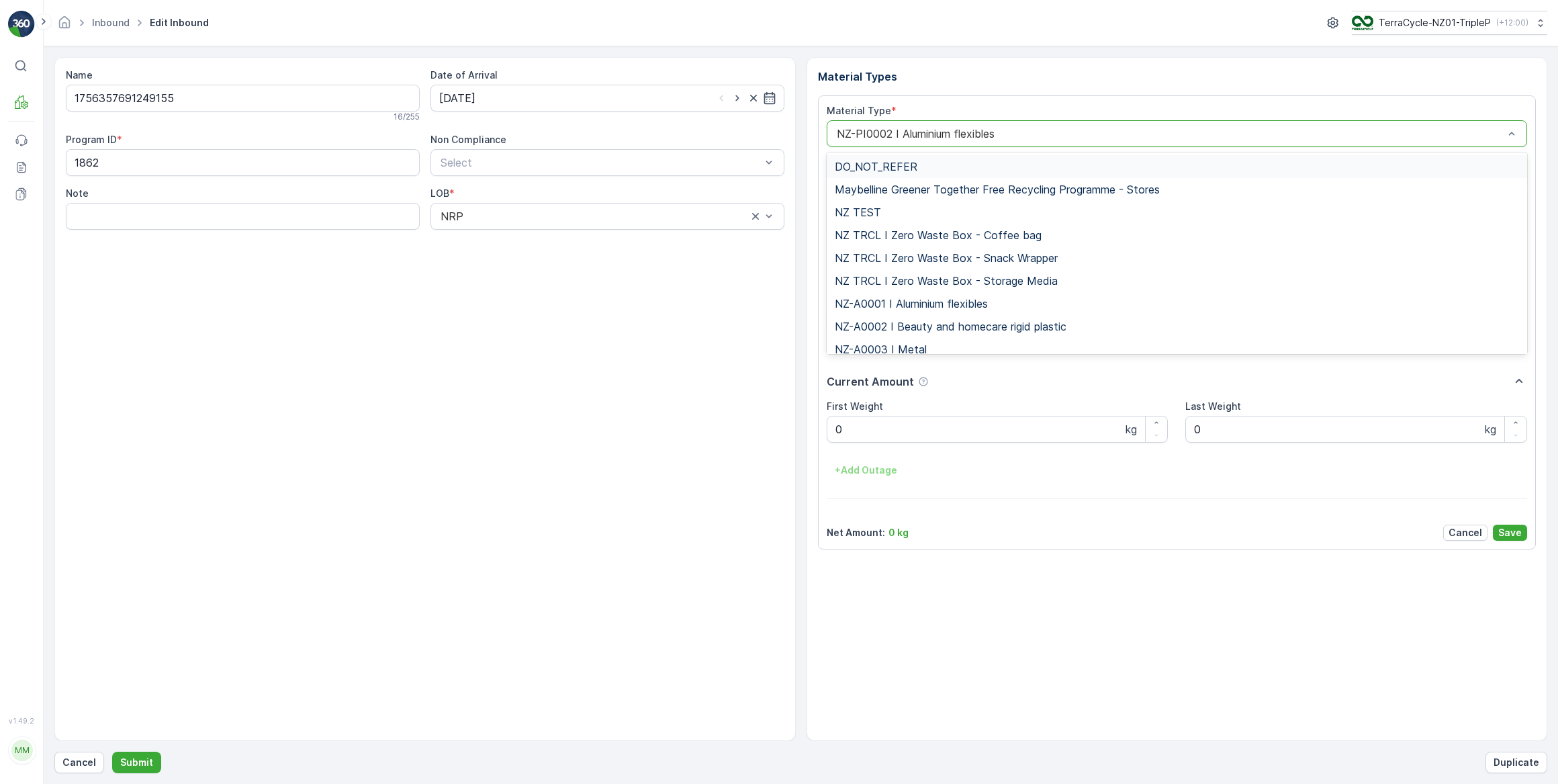
click at [996, 76] on p "Material Types" at bounding box center [1177, 76] width 719 height 16
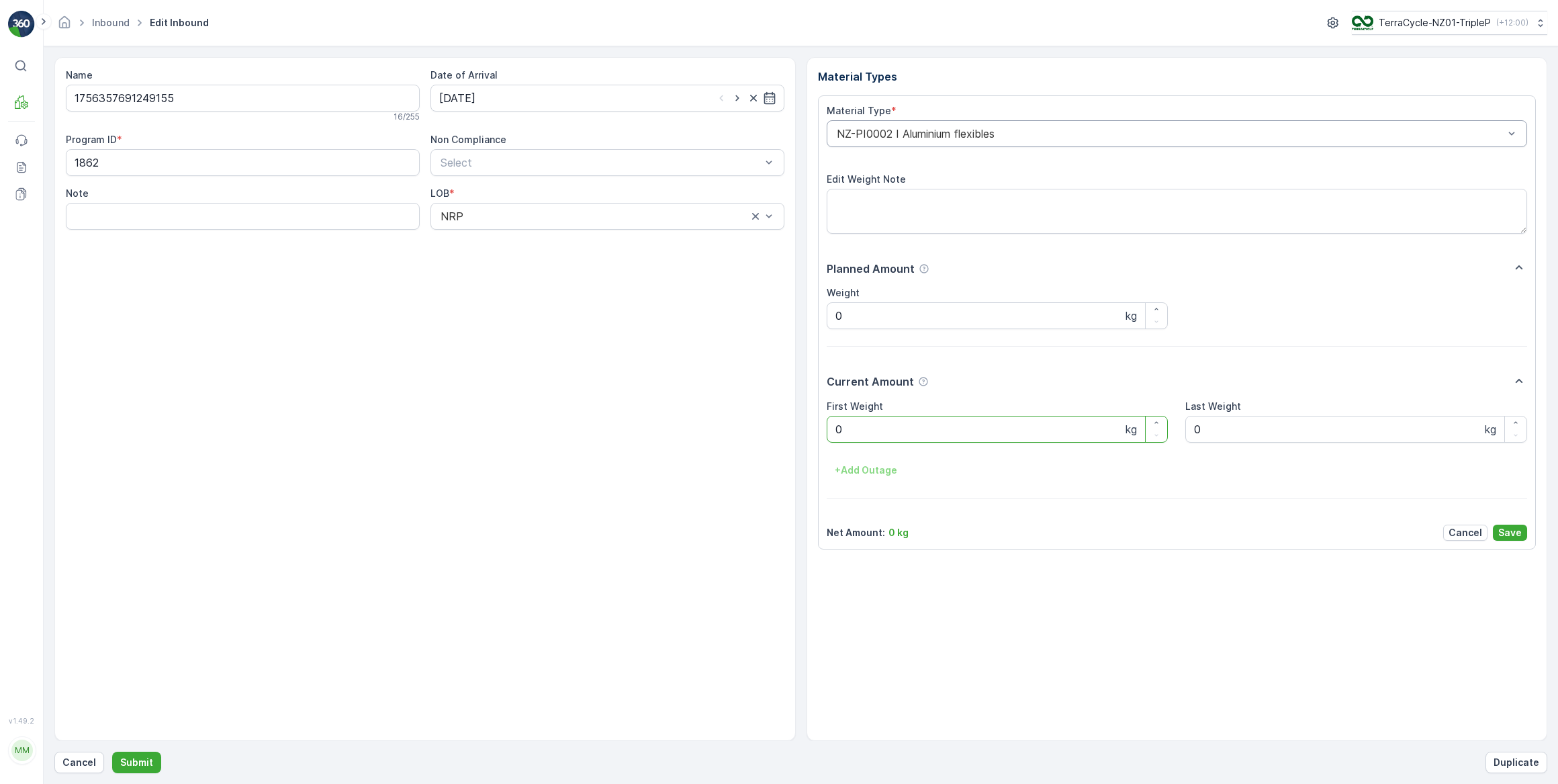
drag, startPoint x: 865, startPoint y: 433, endPoint x: 825, endPoint y: 437, distance: 40.2
click at [825, 437] on div "Material Type * NZ-PI0002 I Aluminium flexibles Edit Weight Note Planned Amount…" at bounding box center [1177, 322] width 719 height 454
click at [112, 752] on button "Submit" at bounding box center [137, 762] width 49 height 22
click at [533, 104] on input at bounding box center [608, 98] width 354 height 27
drag, startPoint x: 523, startPoint y: 188, endPoint x: 537, endPoint y: 188, distance: 14.0
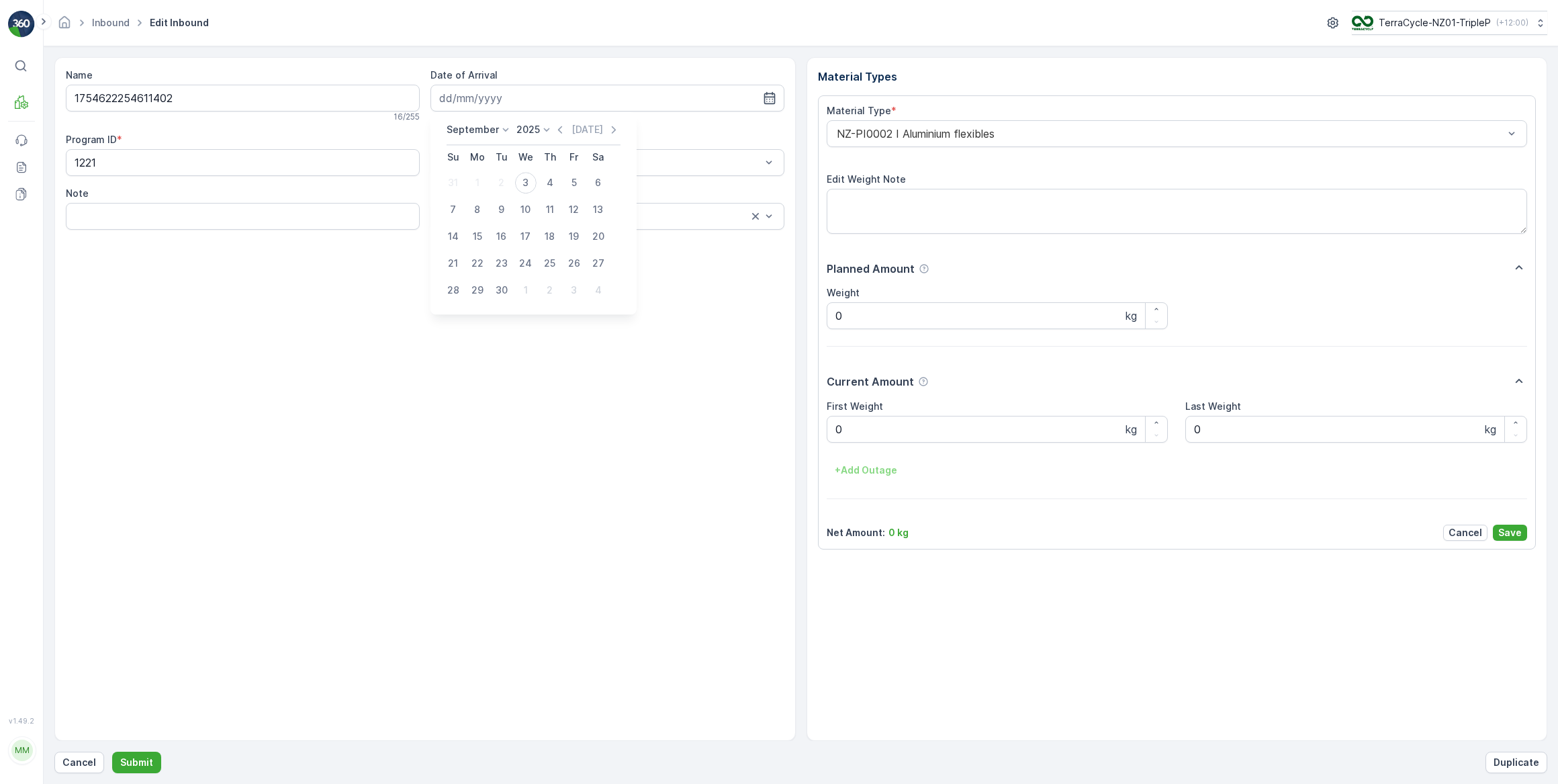
click at [524, 188] on div "3" at bounding box center [526, 182] width 22 height 22
type input "03.09.2025"
drag, startPoint x: 854, startPoint y: 429, endPoint x: 789, endPoint y: 437, distance: 65.5
click at [809, 433] on div "Material Types Material Type * NZ-PI0002 I Aluminium flexibles Edit Weight Note…" at bounding box center [1177, 399] width 741 height 684
click at [112, 752] on button "Submit" at bounding box center [137, 762] width 49 height 22
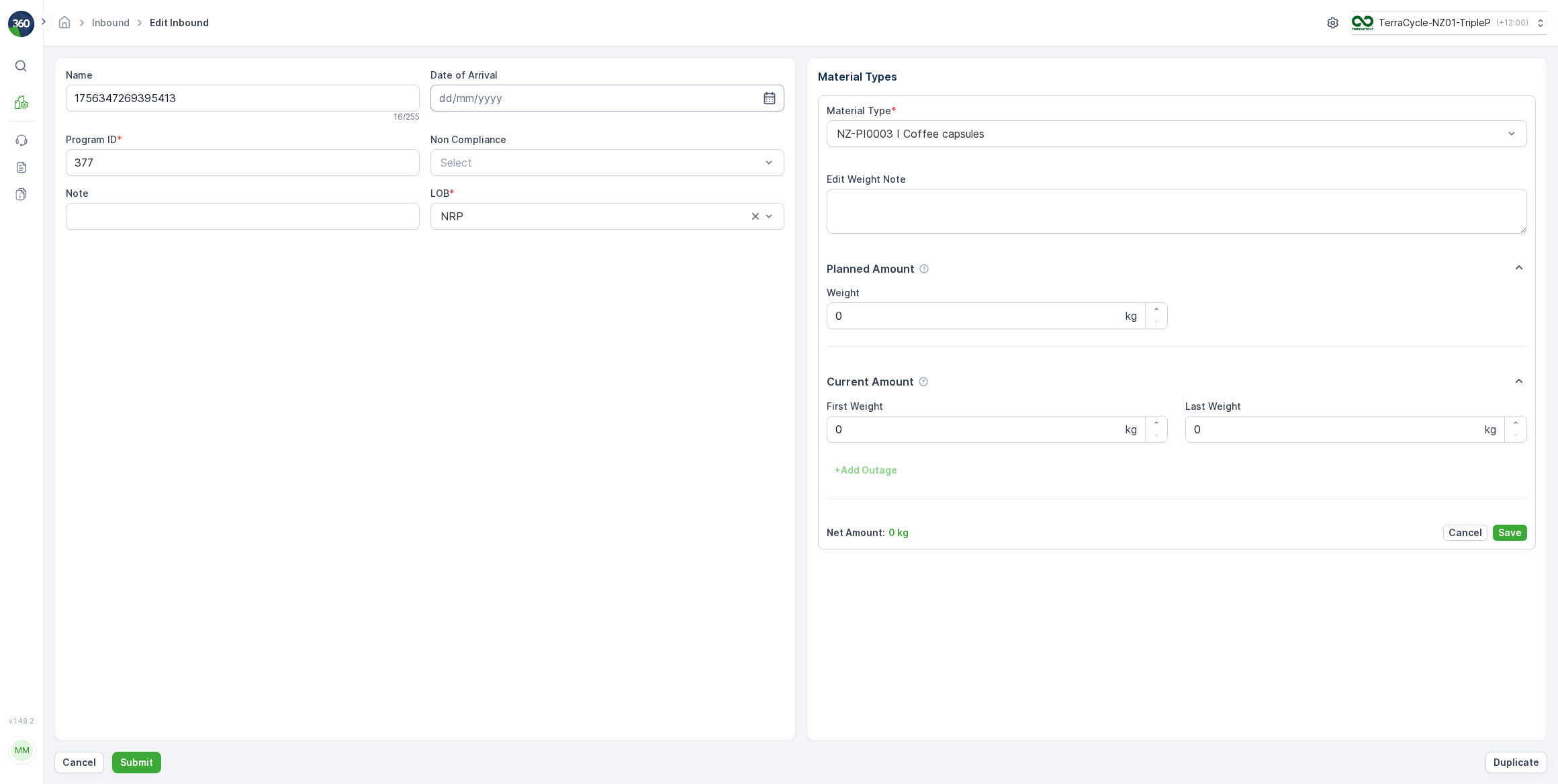
click at [522, 92] on input at bounding box center [608, 98] width 354 height 27
click at [525, 184] on div "3" at bounding box center [526, 182] width 22 height 22
type input "03.09.2025"
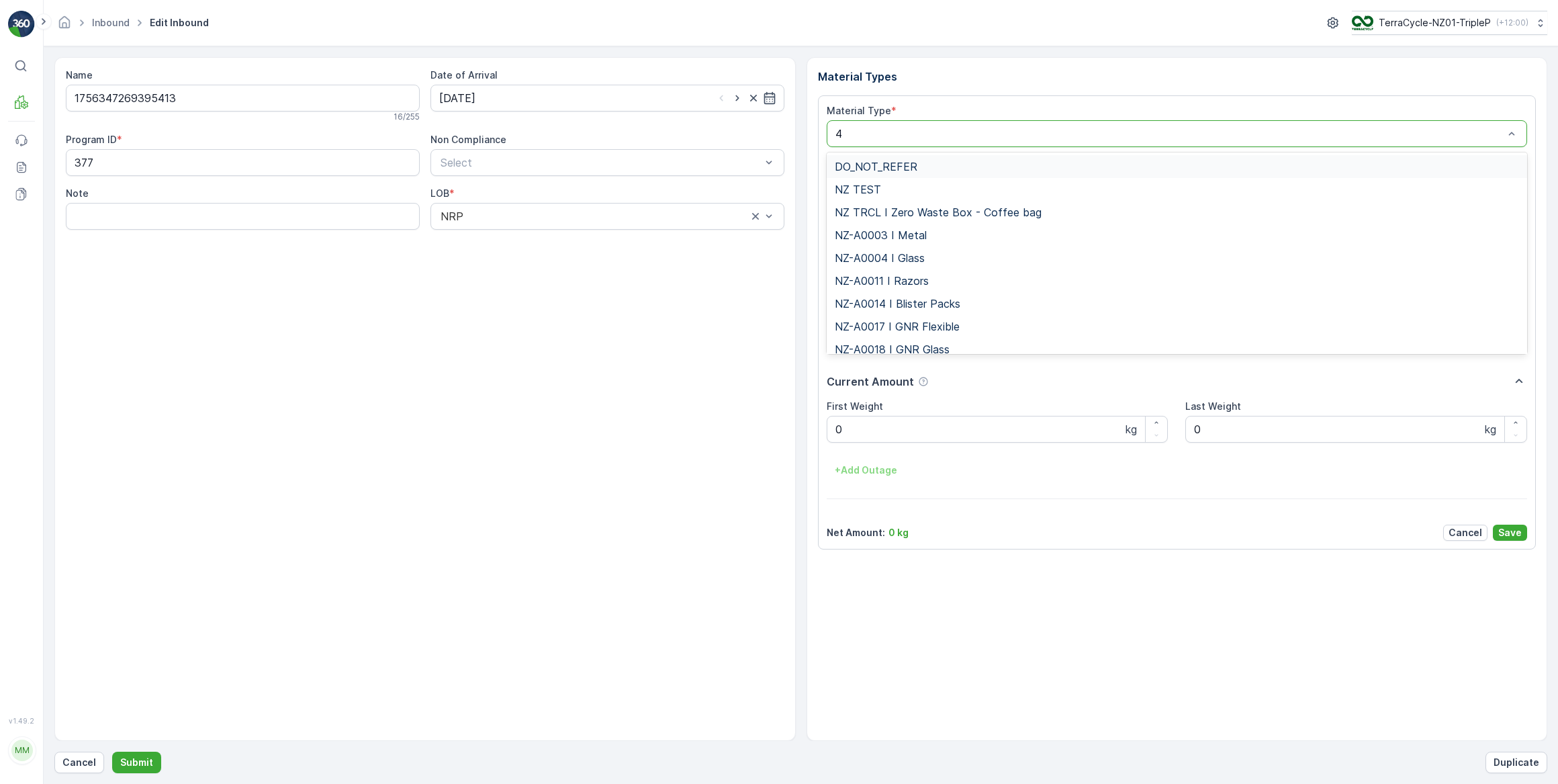
type input "47"
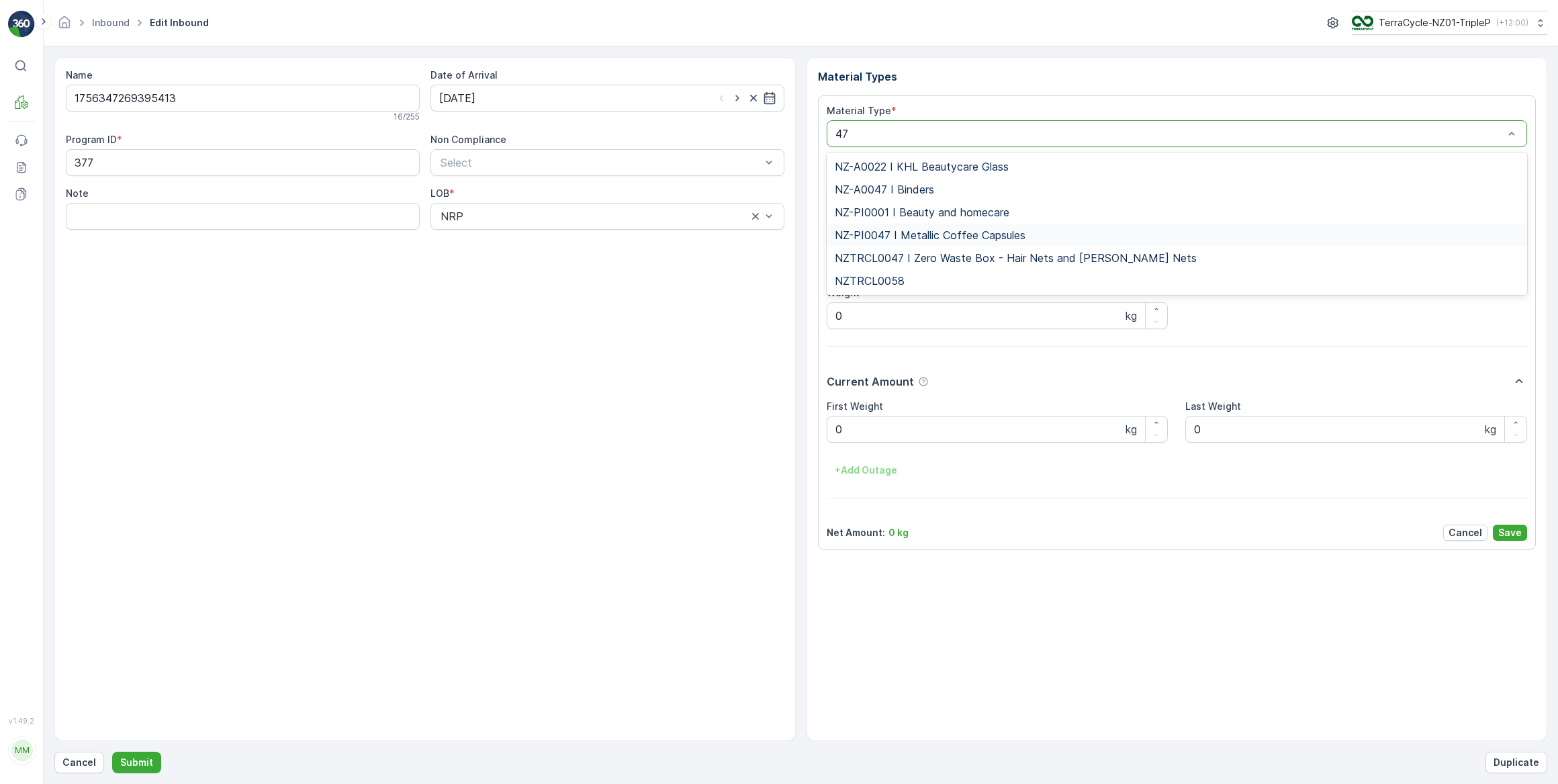
click at [899, 231] on span "NZ-PI0047 I Metallic Coffee Capsules" at bounding box center [930, 235] width 191 height 12
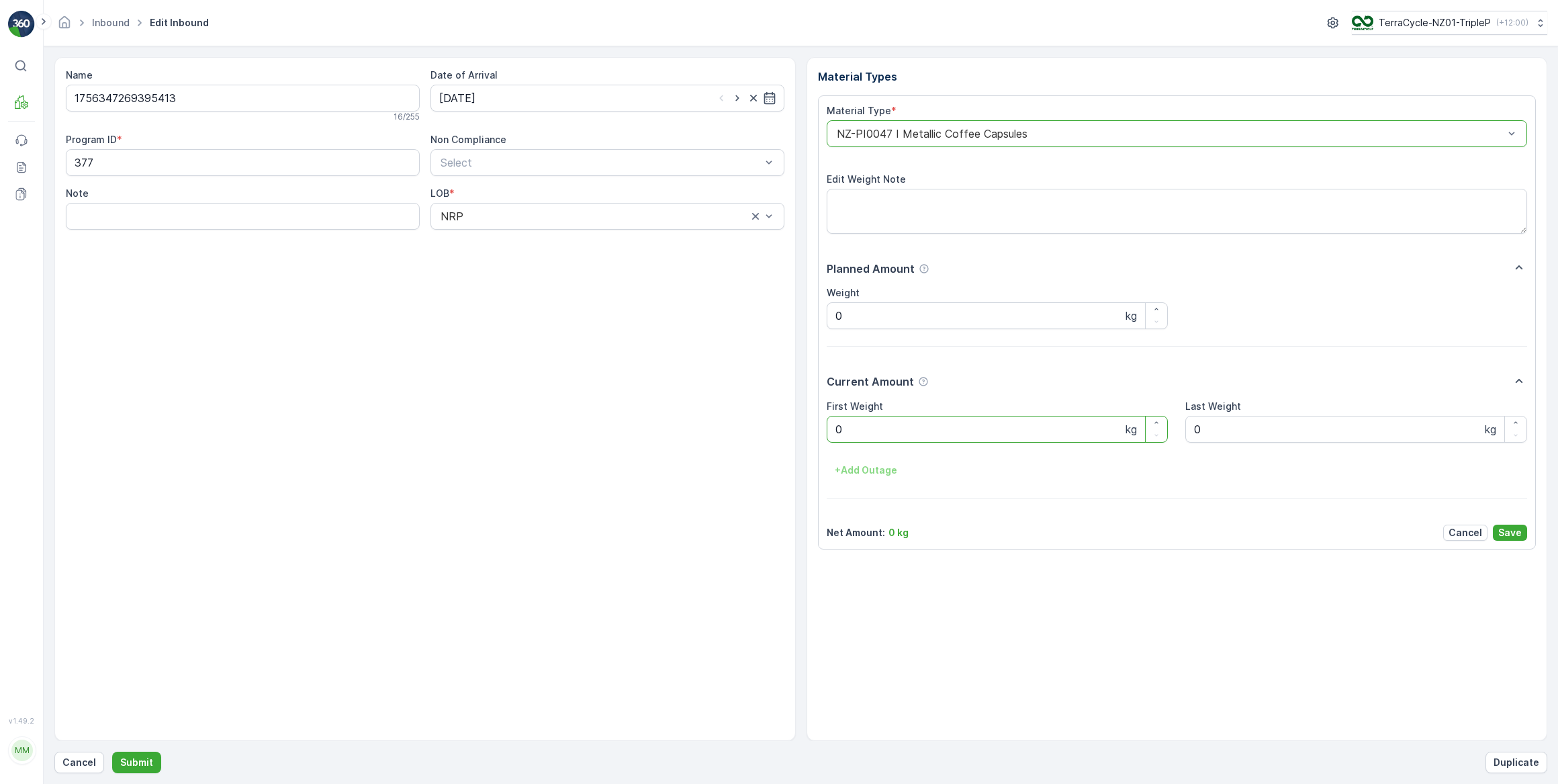
drag, startPoint x: 861, startPoint y: 428, endPoint x: 823, endPoint y: 433, distance: 38.3
click at [823, 433] on div "Material Type * option NZ-PI0047 I Metallic Coffee Capsules, selected. NZ-PI004…" at bounding box center [1177, 322] width 719 height 454
click at [112, 752] on button "Submit" at bounding box center [137, 762] width 49 height 22
click at [515, 91] on input at bounding box center [608, 98] width 354 height 27
click at [527, 178] on div "3" at bounding box center [526, 182] width 22 height 22
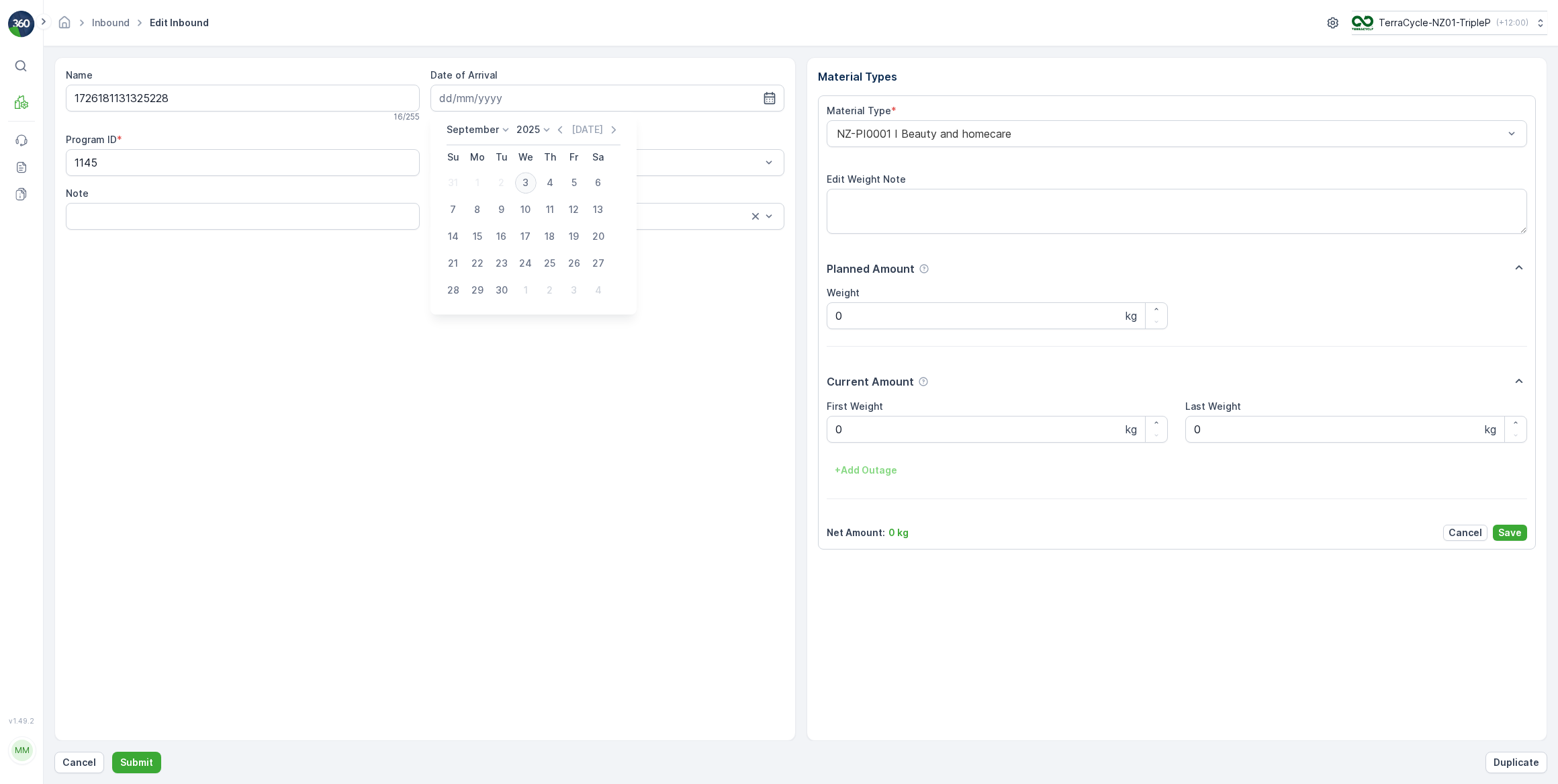
type input "03.09.2025"
drag, startPoint x: 858, startPoint y: 429, endPoint x: 803, endPoint y: 429, distance: 55.0
click at [803, 429] on div "Name 1726181131325228 16 / 255 Date of Arrival 03.09.2025 Program ID * 1145 Non…" at bounding box center [800, 399] width 1493 height 684
click at [112, 752] on button "Submit" at bounding box center [137, 762] width 49 height 22
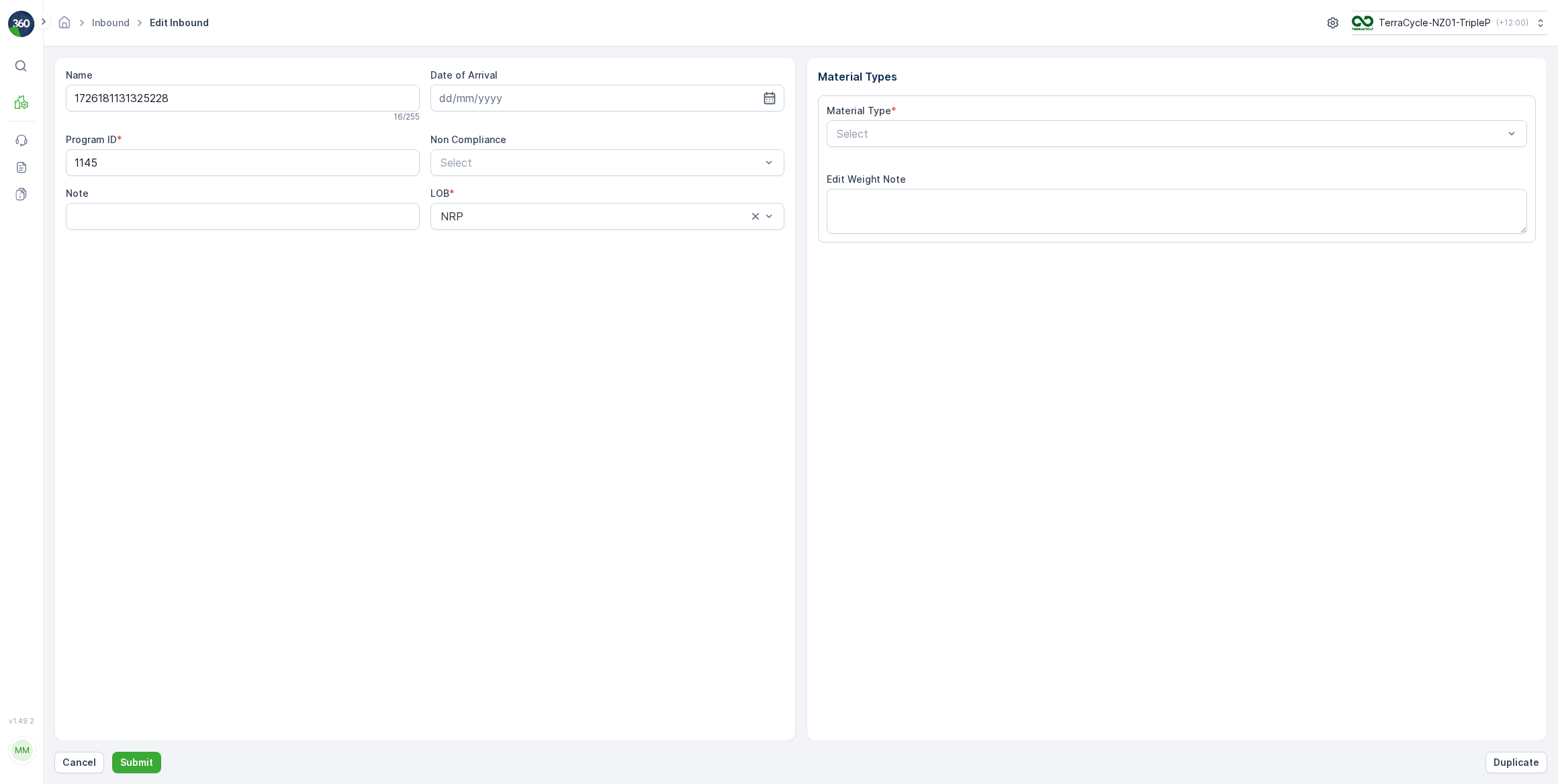
type input "03.09.2025"
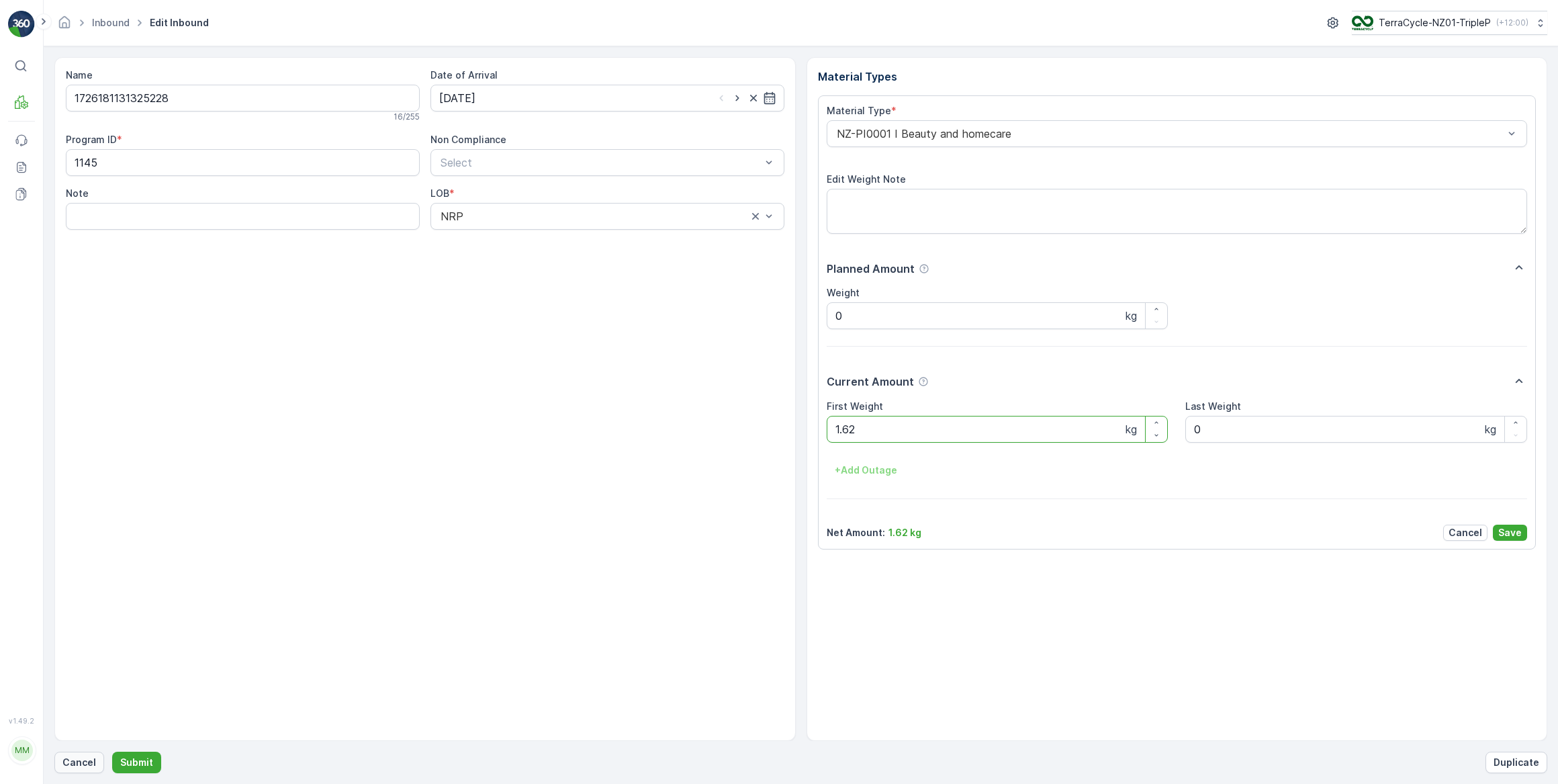
click at [91, 762] on p "Cancel" at bounding box center [79, 762] width 34 height 14
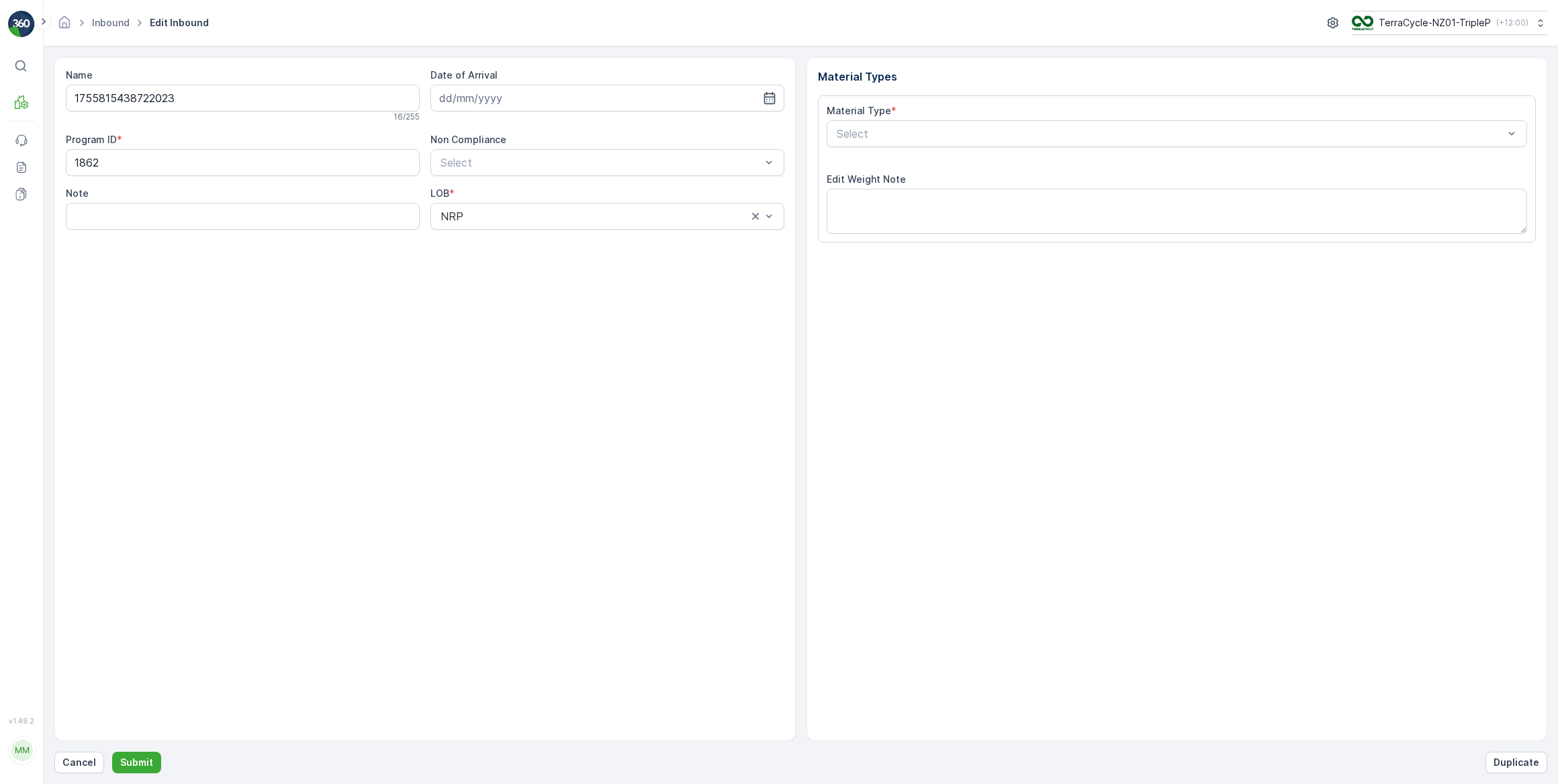
type input "03.09.2025"
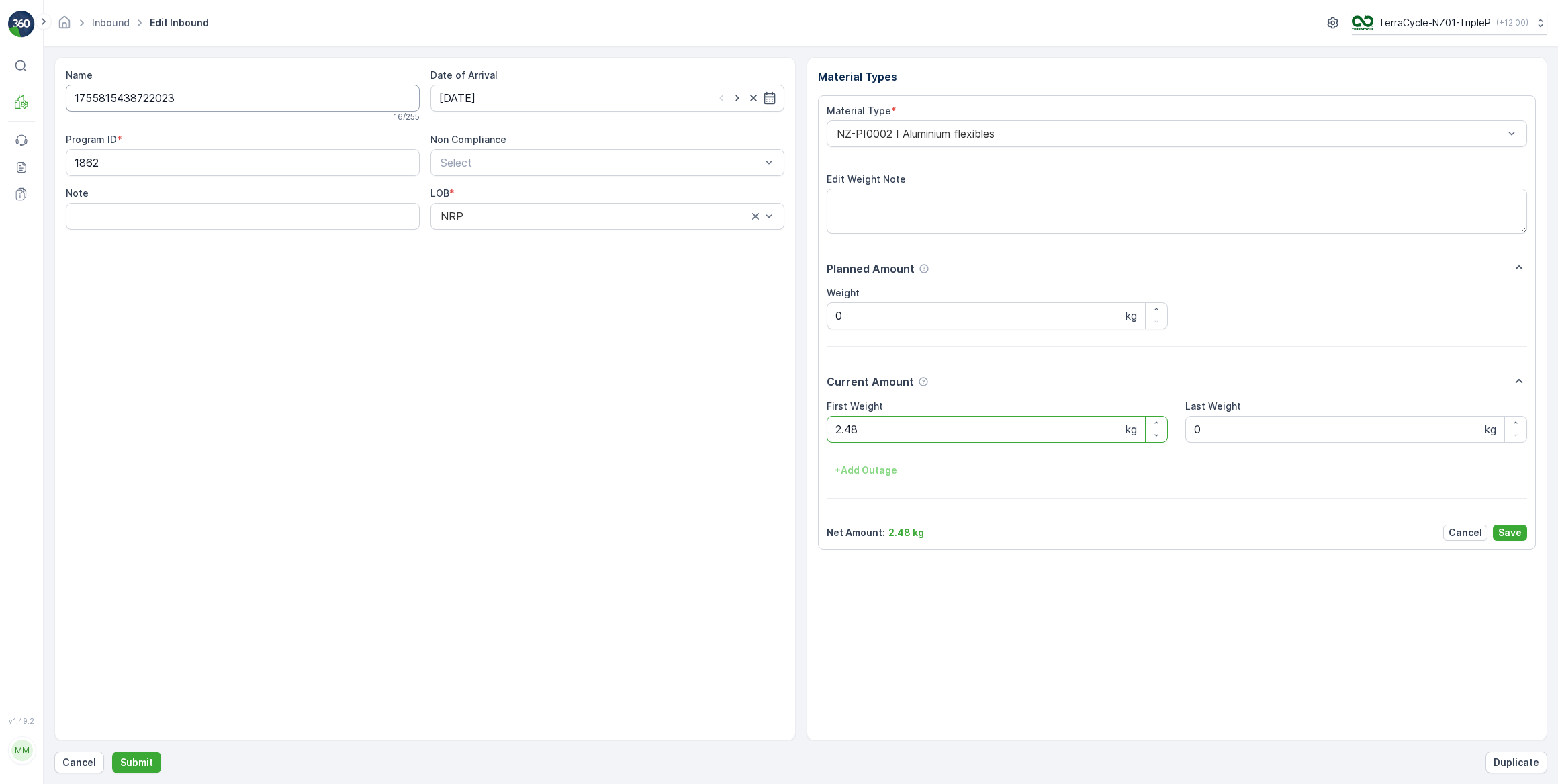
click at [202, 101] on input "1755815438722023" at bounding box center [243, 98] width 354 height 27
click at [78, 768] on p "Cancel" at bounding box center [79, 762] width 34 height 14
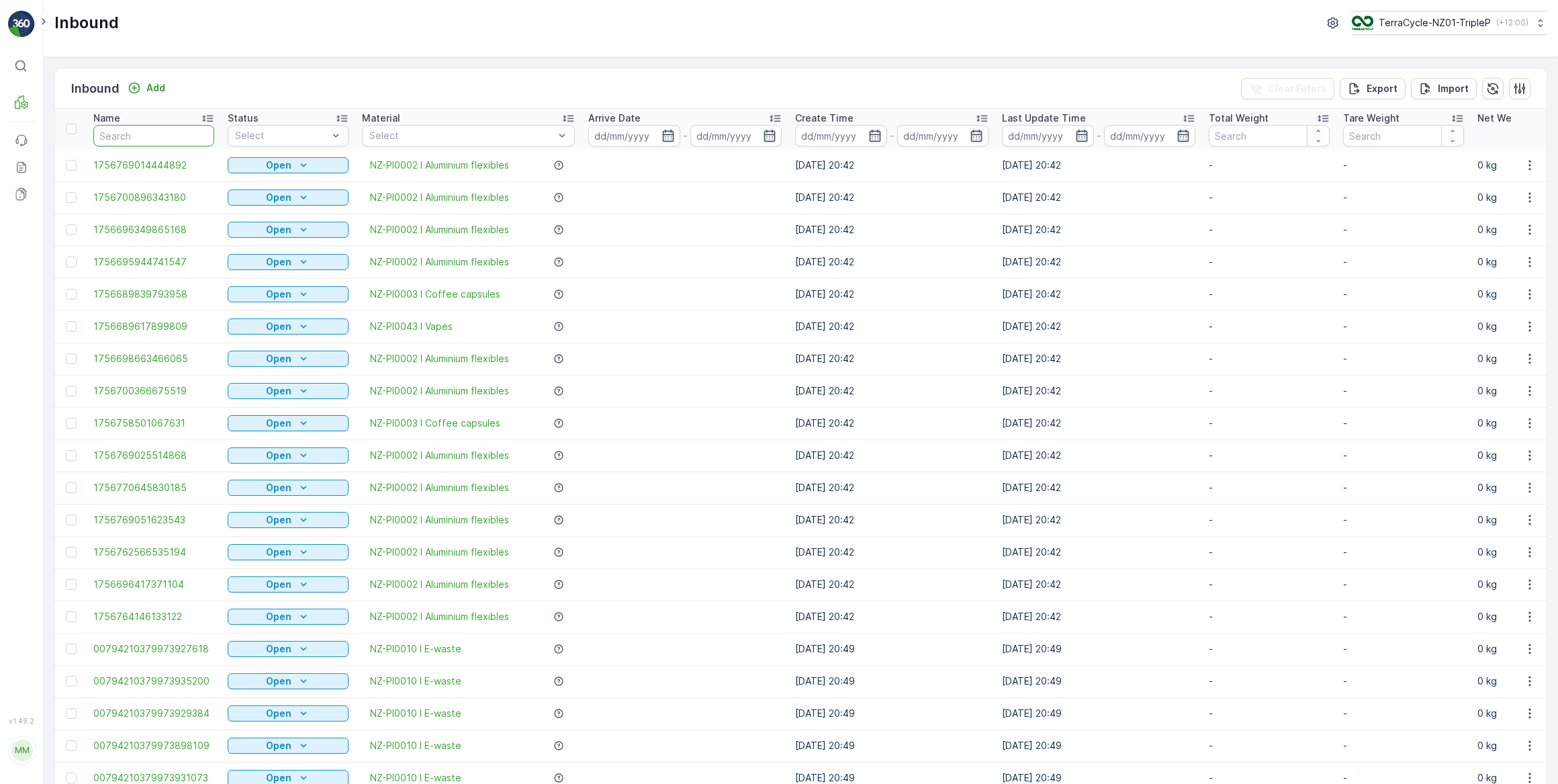
type input "1755815438722023"
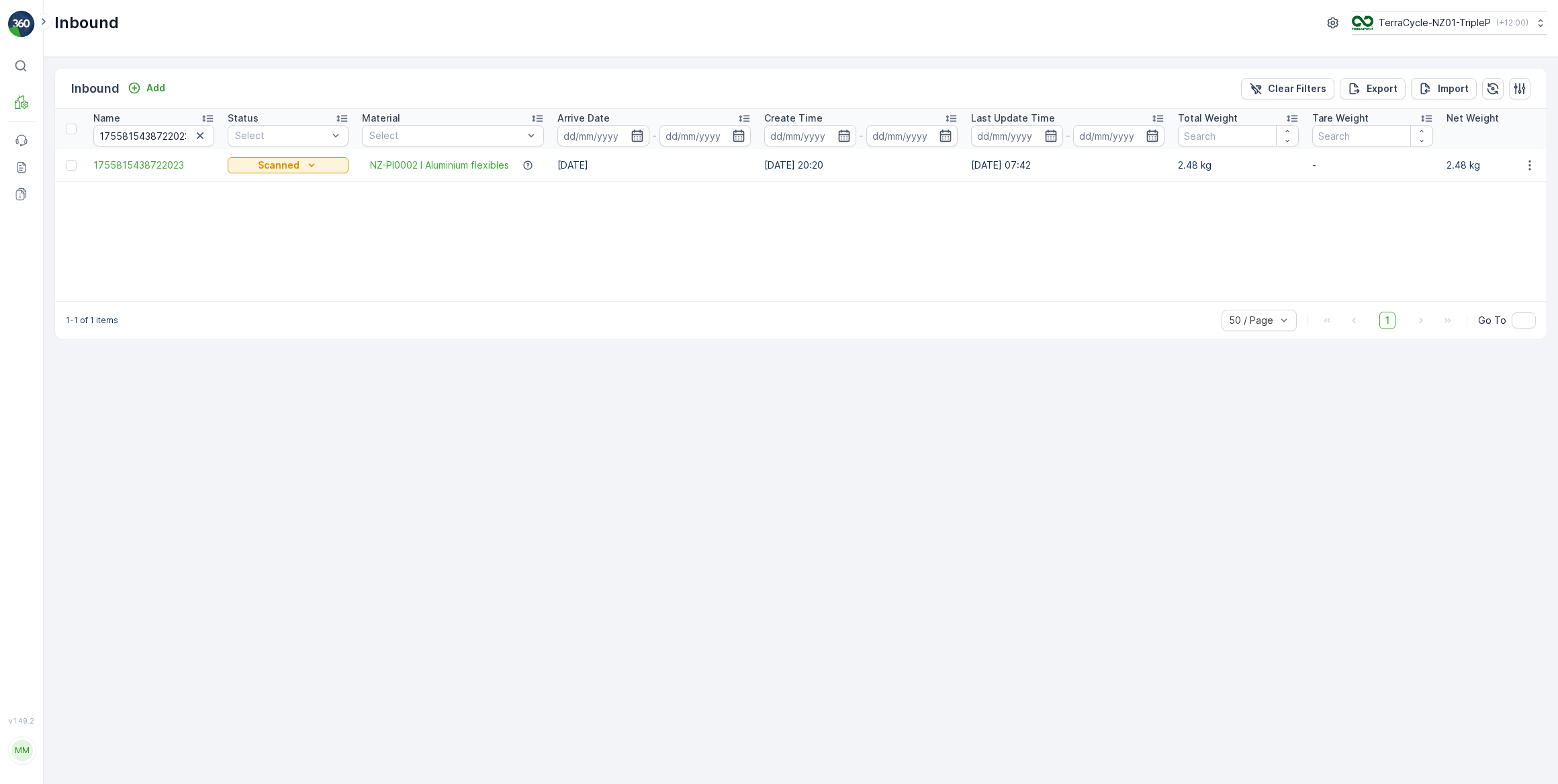
click at [1544, 166] on td at bounding box center [1530, 166] width 36 height 32
click at [1531, 166] on icon "button" at bounding box center [1530, 166] width 14 height 14
click at [1484, 222] on span "Duplicate Inbound" at bounding box center [1498, 222] width 82 height 14
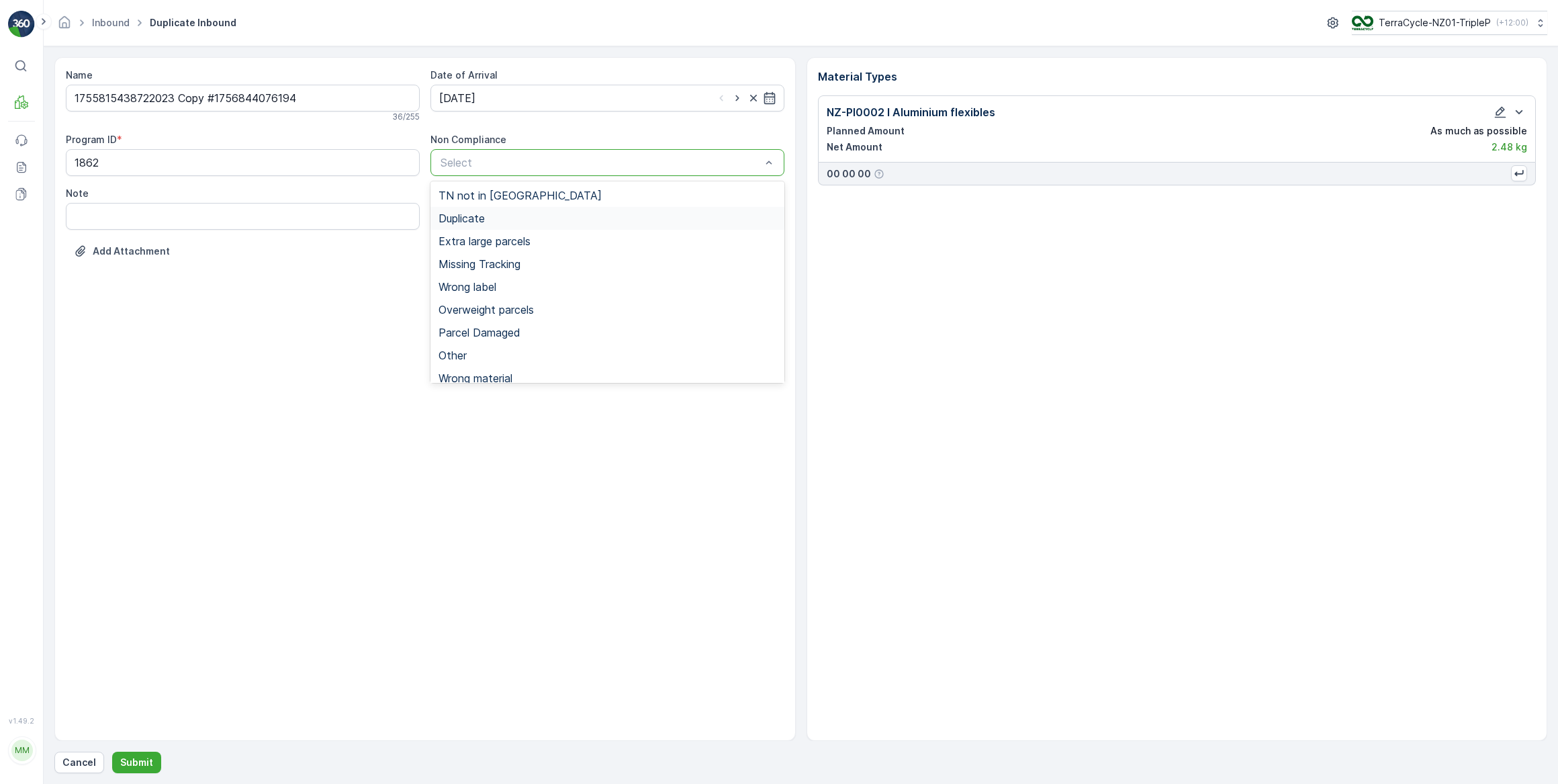
click at [449, 216] on span "Duplicate" at bounding box center [462, 218] width 47 height 12
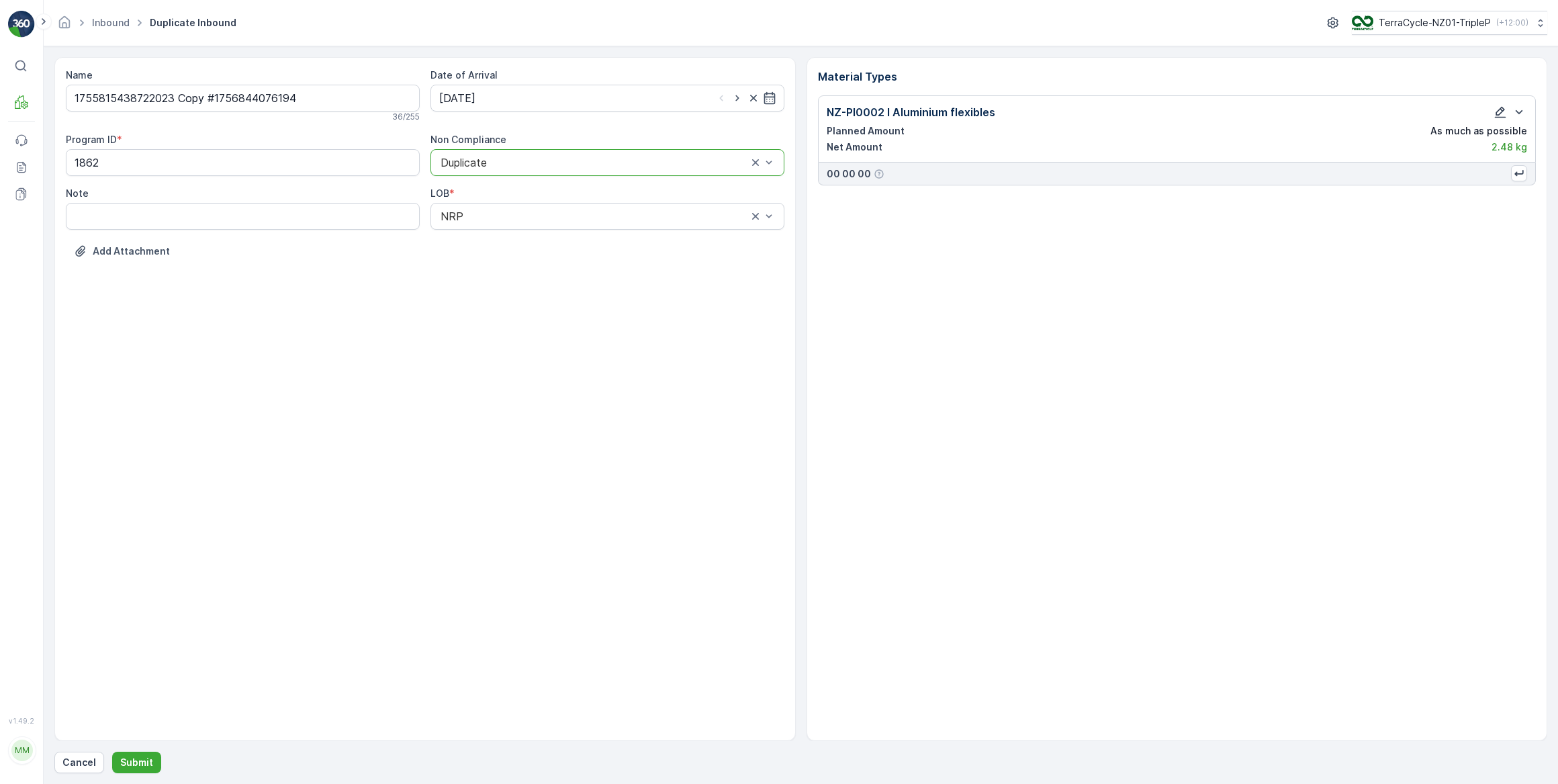
click at [1501, 116] on icon "button" at bounding box center [1501, 112] width 14 height 14
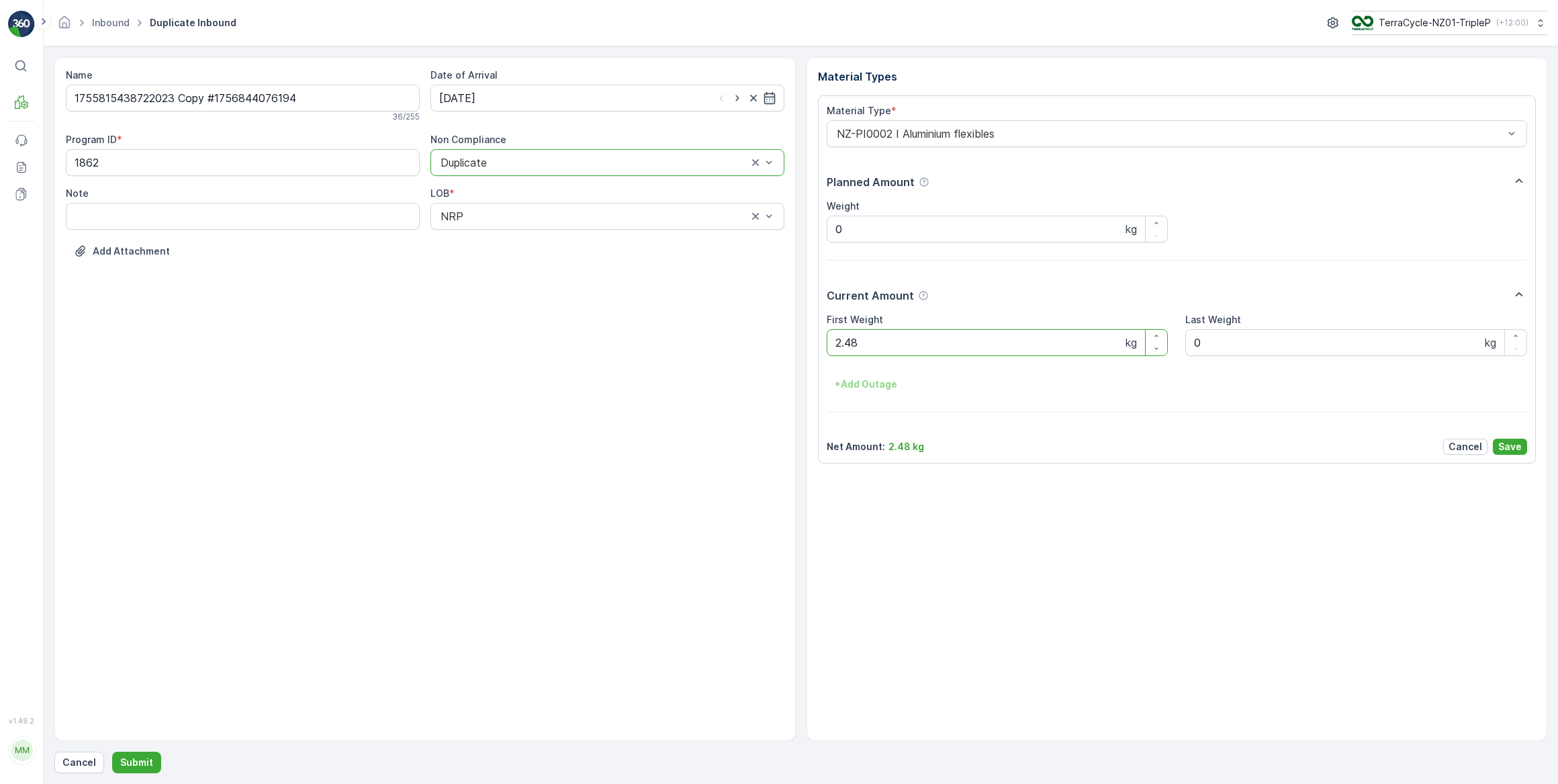
drag, startPoint x: 878, startPoint y: 344, endPoint x: 811, endPoint y: 349, distance: 67.2
click at [811, 349] on div "Material Types Material Type * NZ-PI0002 I Aluminium flexibles Planned Amount W…" at bounding box center [1177, 399] width 741 height 684
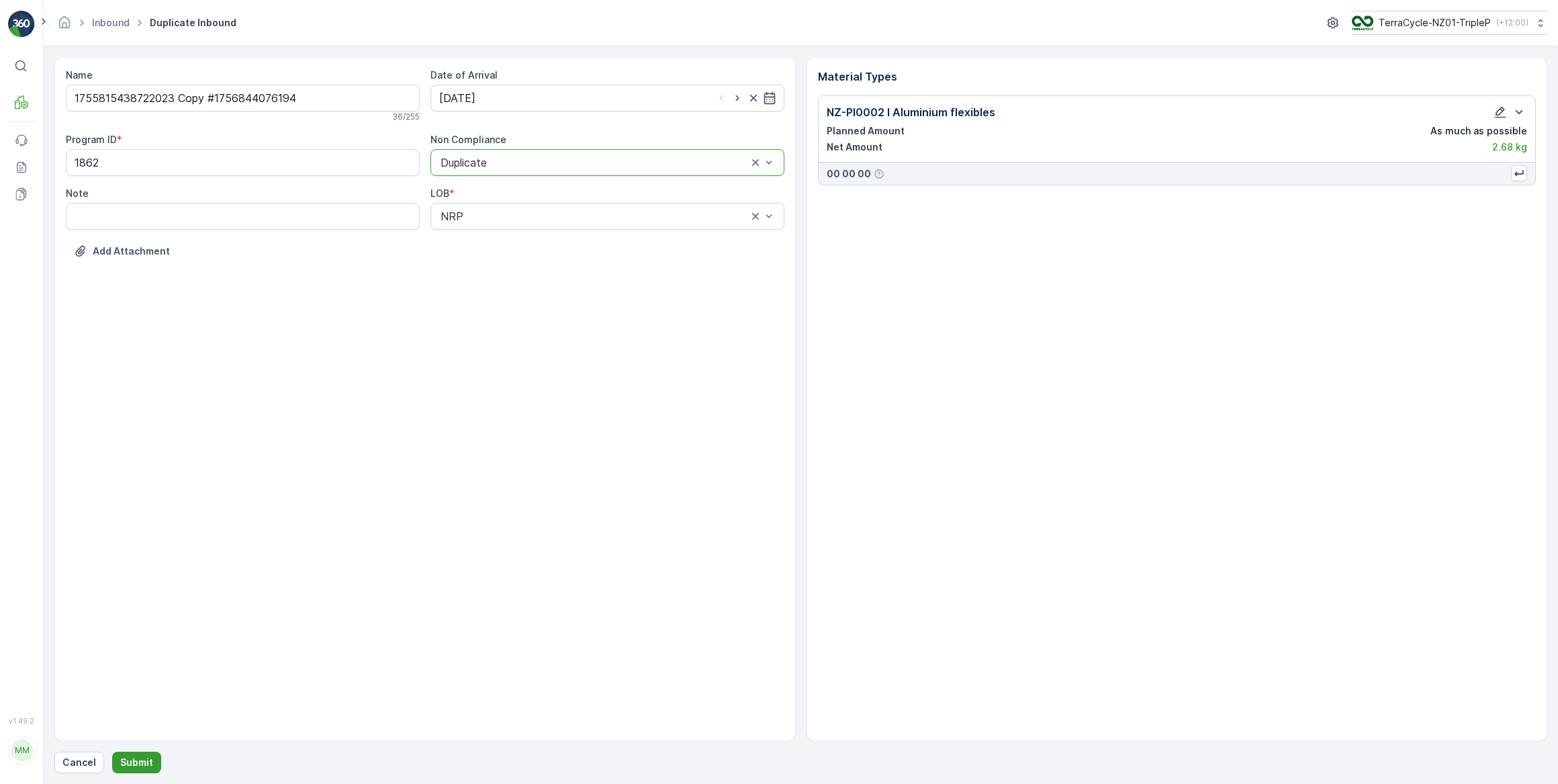
click at [146, 768] on p "Submit" at bounding box center [137, 762] width 33 height 14
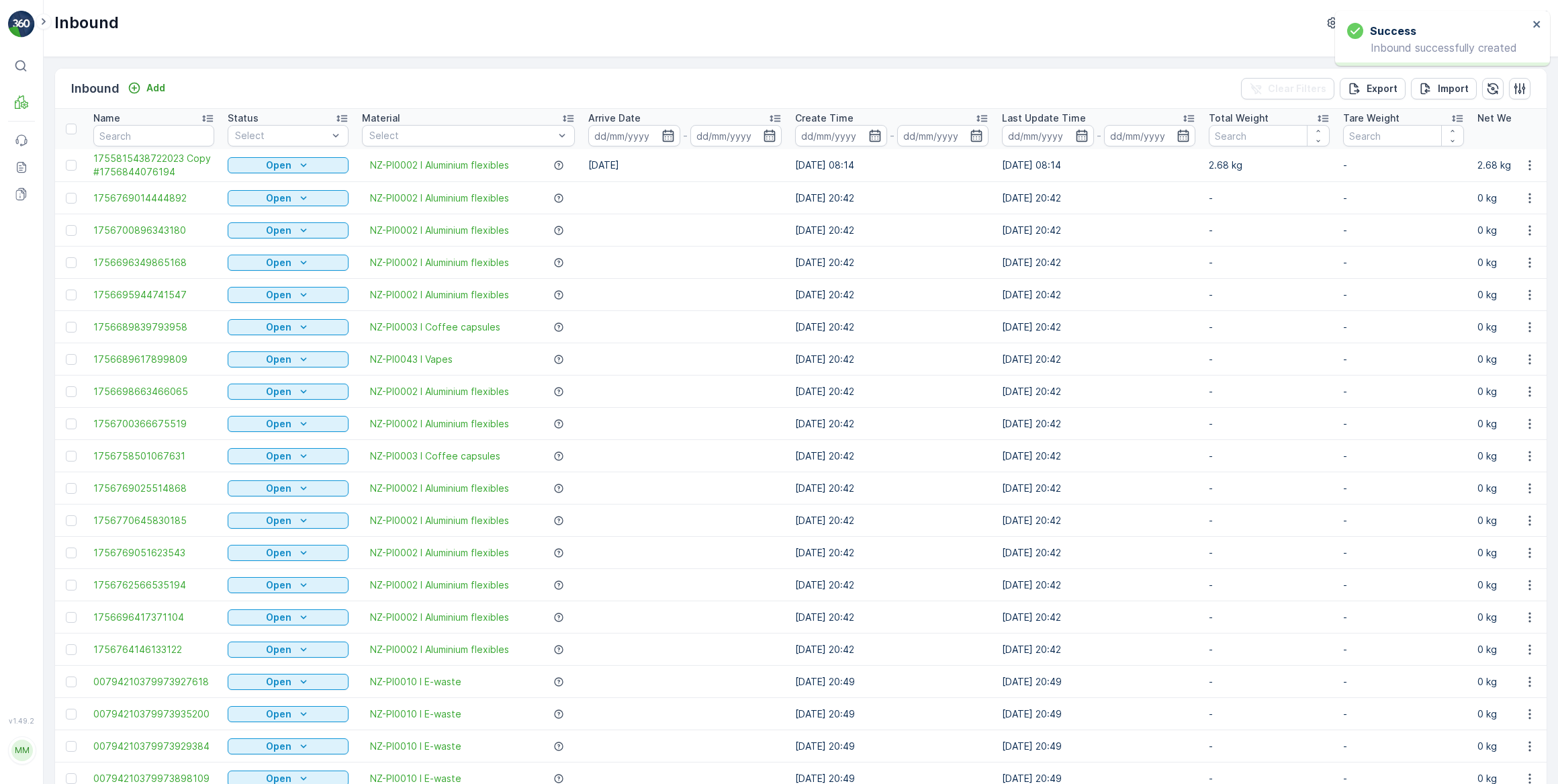
click at [327, 167] on div "Open" at bounding box center [288, 166] width 110 height 14
click at [263, 202] on span "Scanned" at bounding box center [255, 203] width 40 height 14
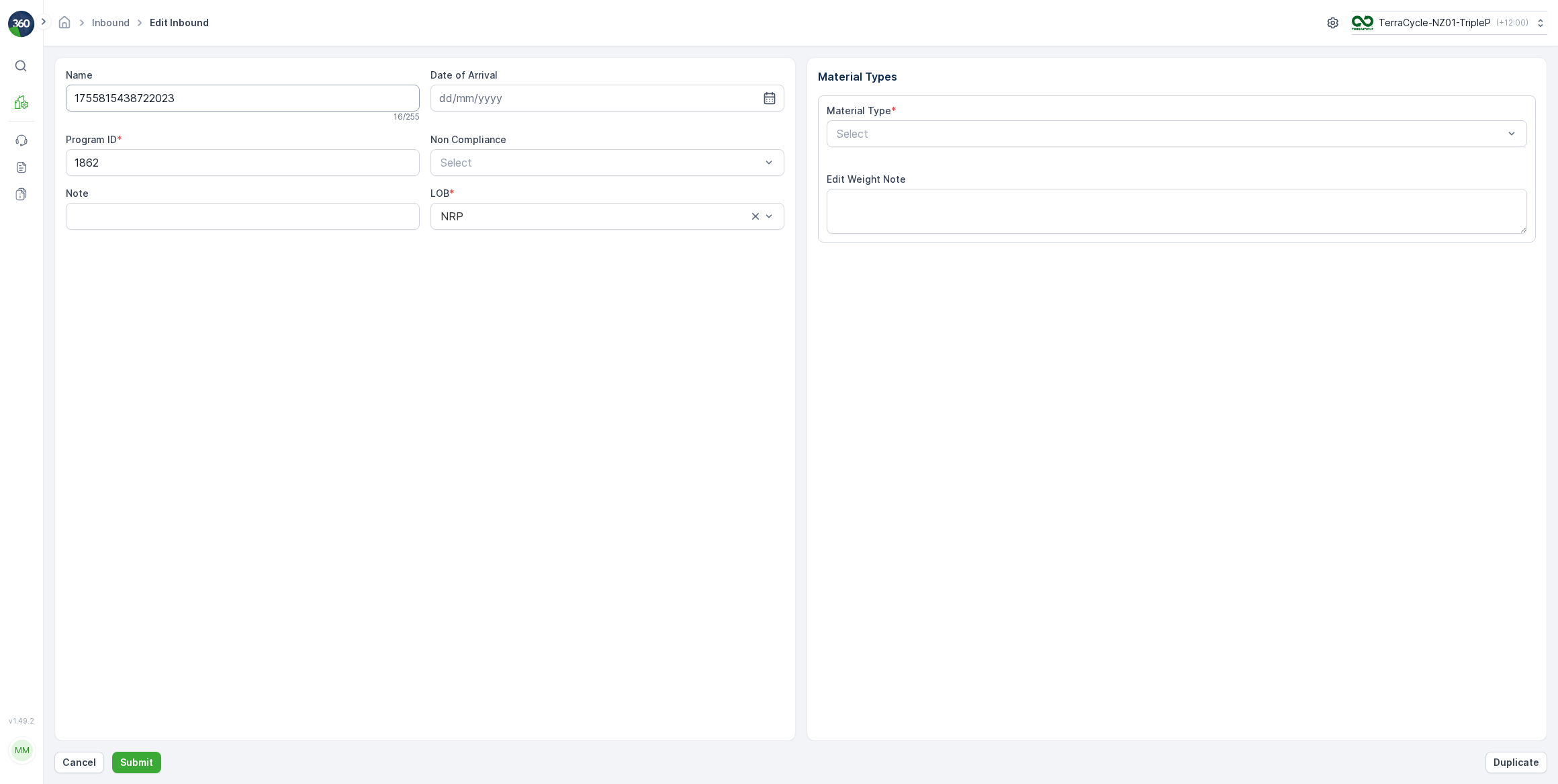
type input "03.09.2025"
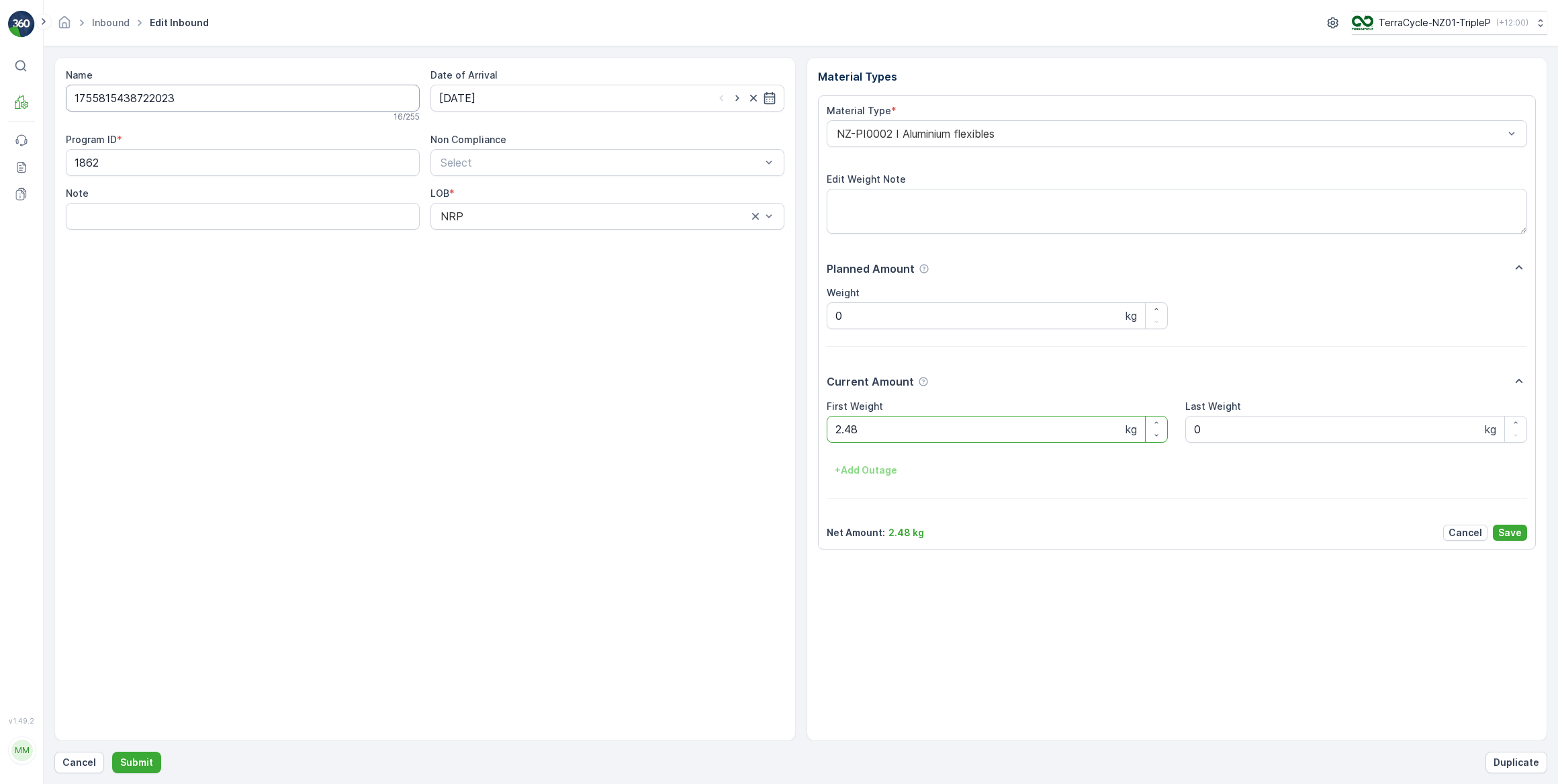
click at [205, 99] on input "1755815438722023" at bounding box center [243, 98] width 354 height 27
click at [72, 762] on p "Cancel" at bounding box center [79, 762] width 34 height 14
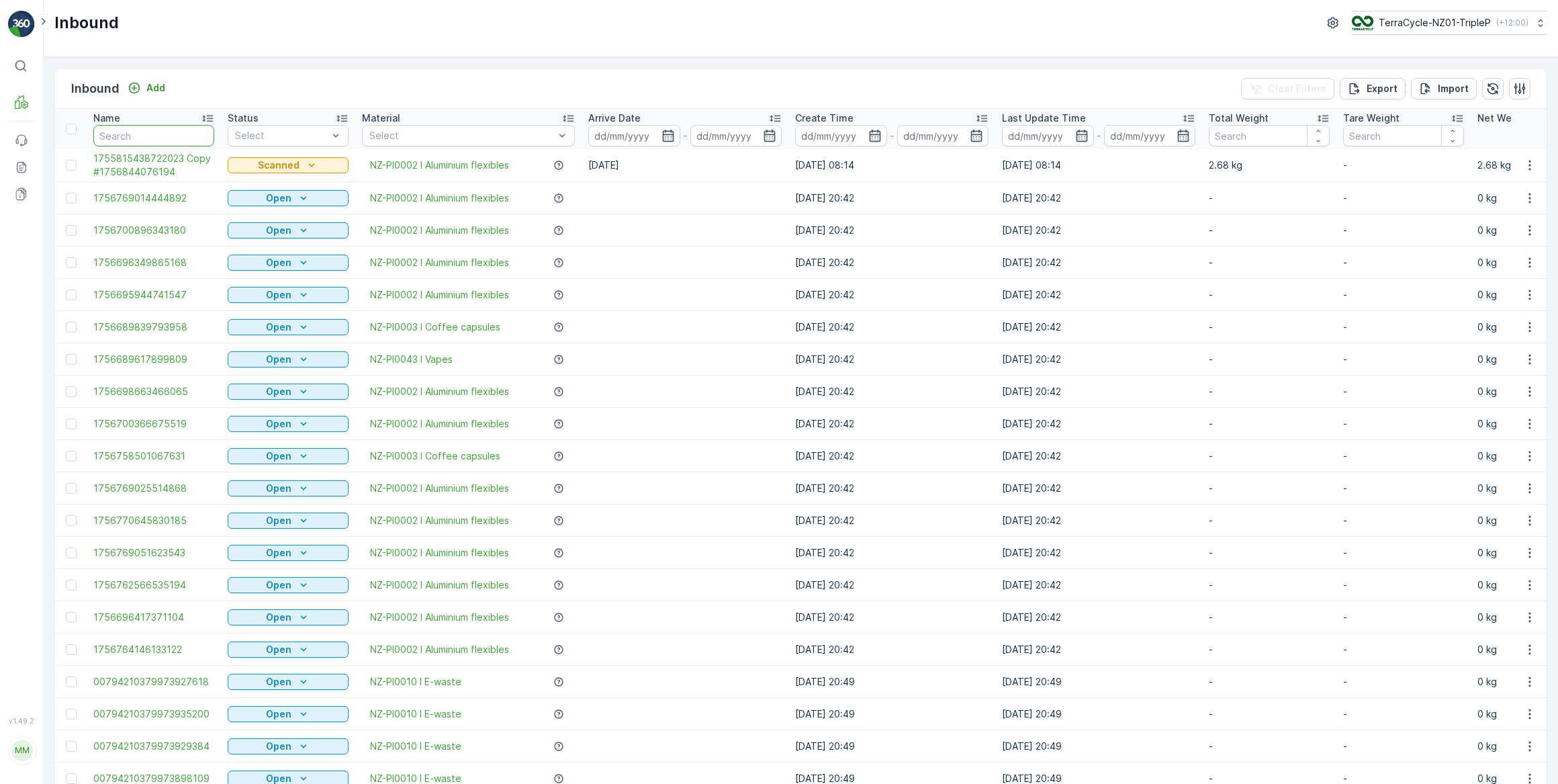
click at [154, 136] on input "text" at bounding box center [153, 136] width 121 height 22
paste input "1755815438722023"
type input "1755815438722023"
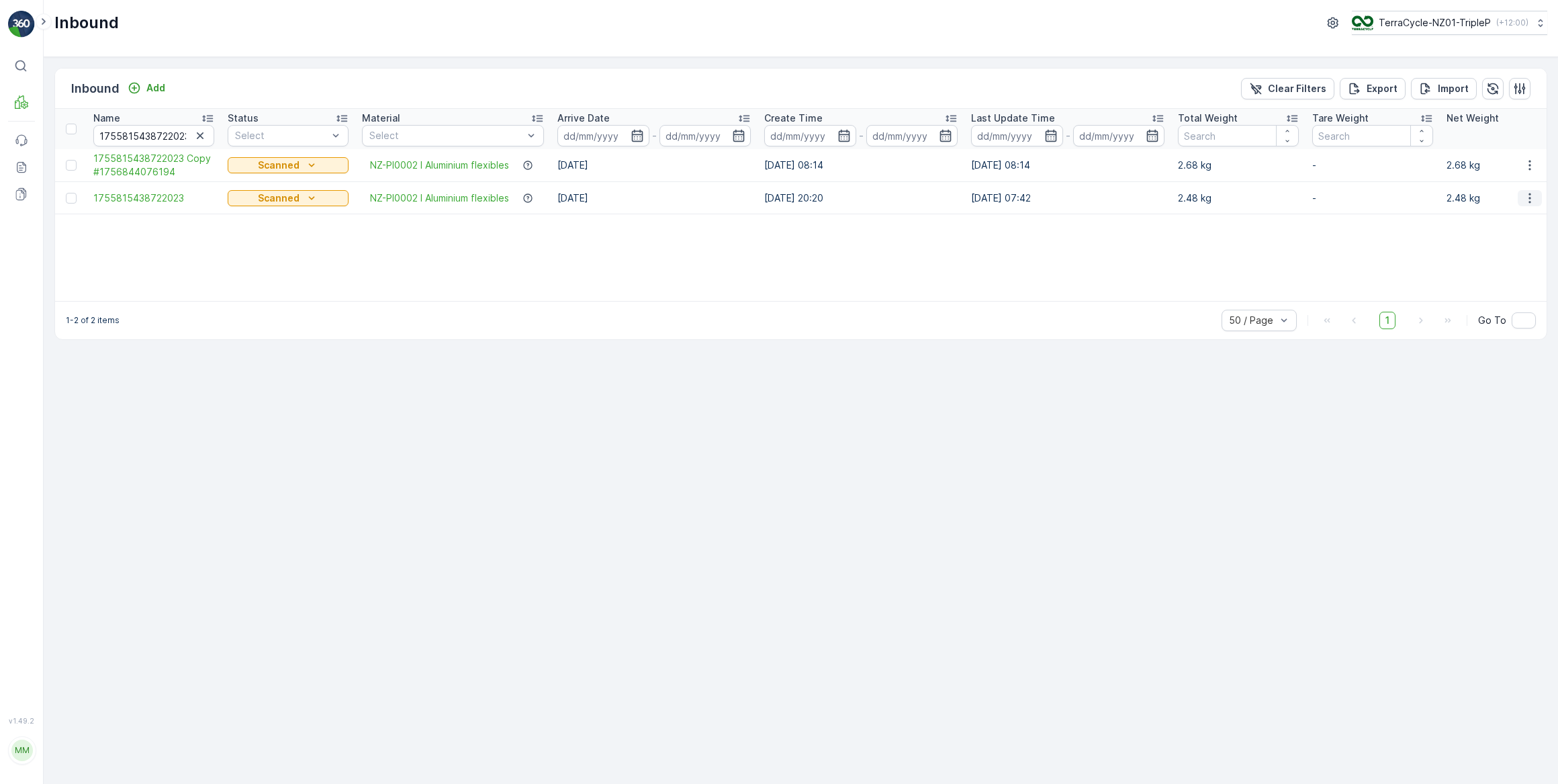
click at [1528, 196] on icon "button" at bounding box center [1530, 198] width 14 height 14
click at [1490, 256] on span "Duplicate Inbound" at bounding box center [1498, 255] width 82 height 14
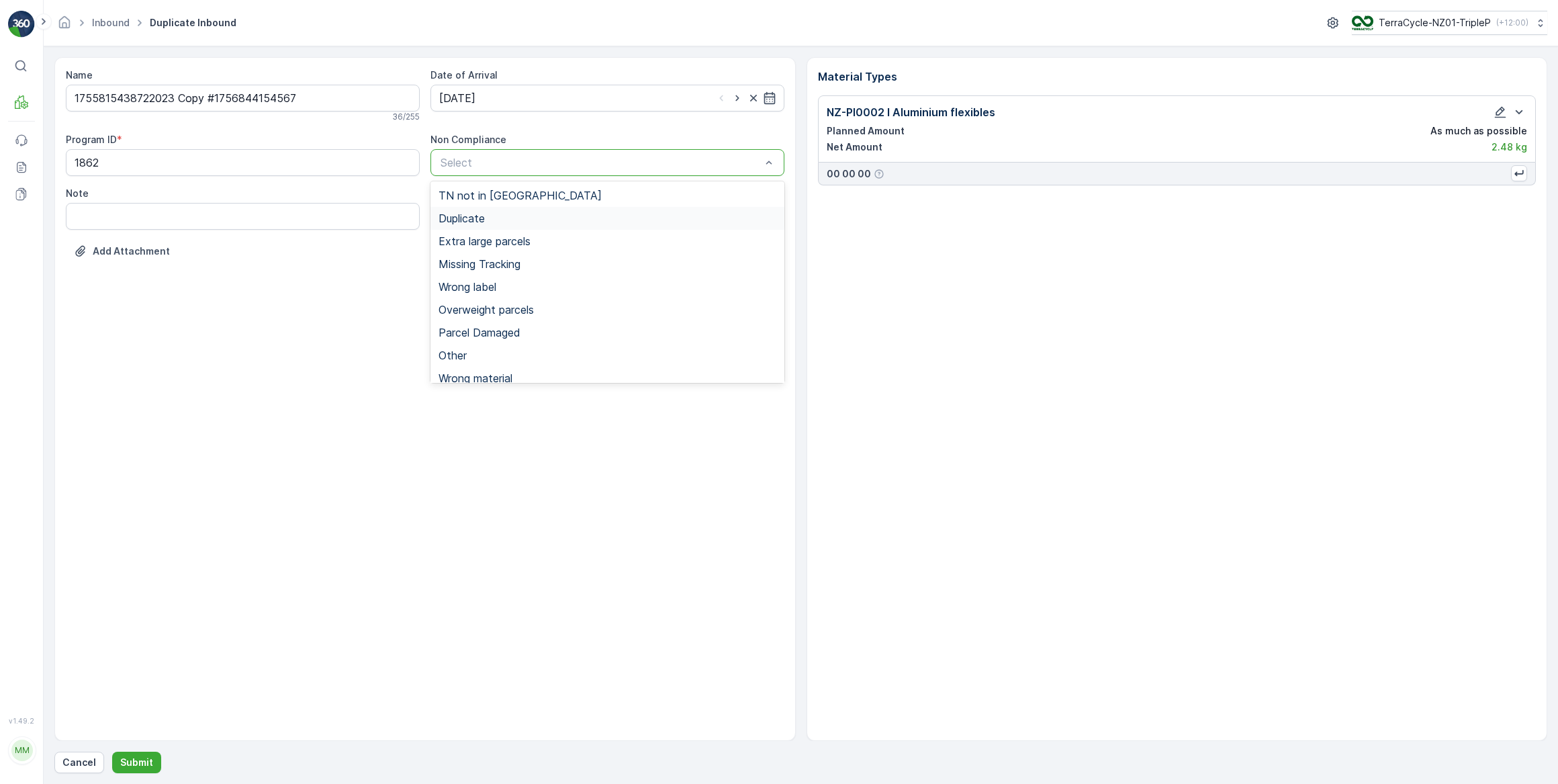
click at [482, 214] on span "Duplicate" at bounding box center [462, 218] width 47 height 12
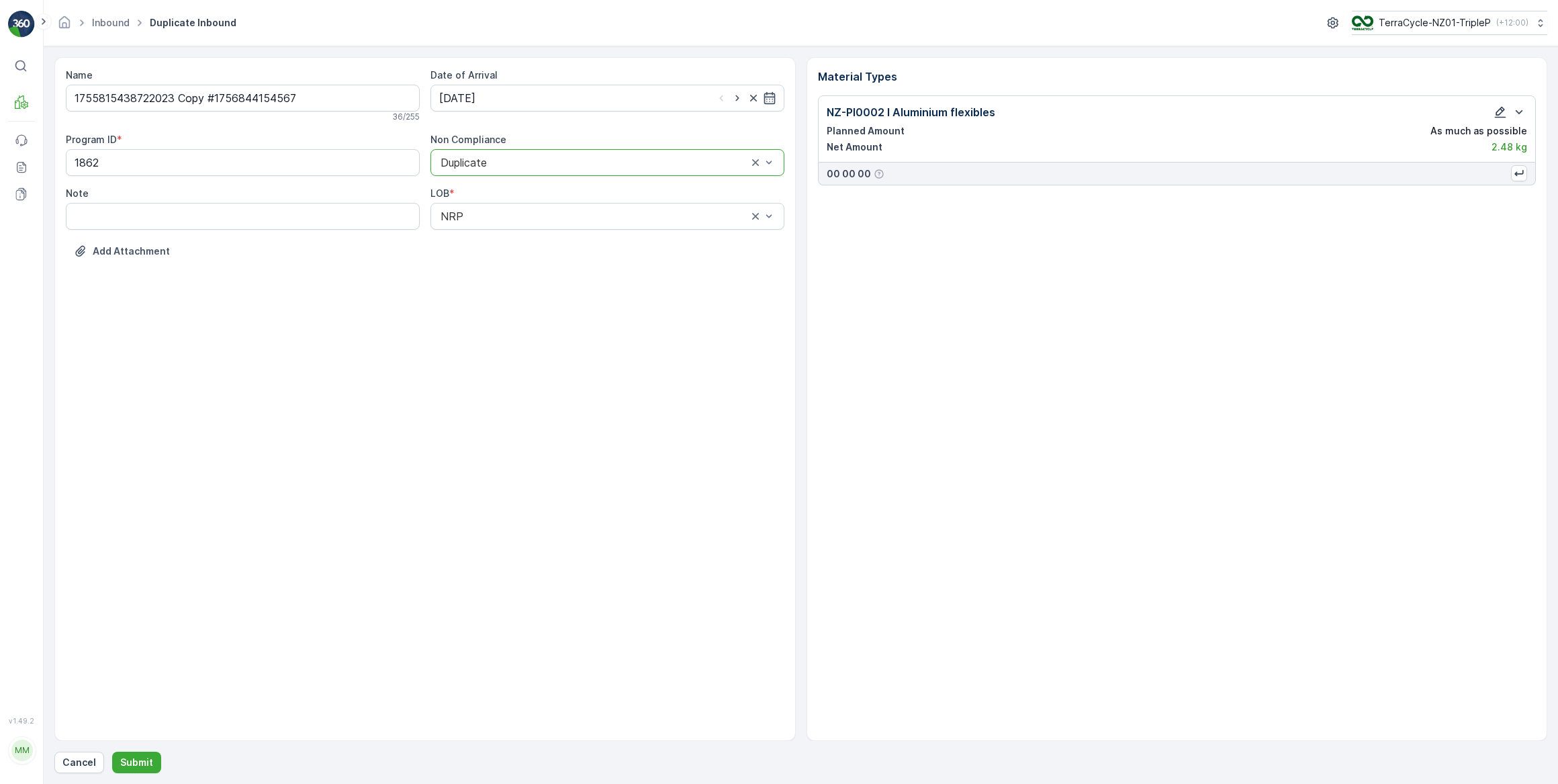
click at [1504, 113] on icon "button" at bounding box center [1501, 112] width 14 height 14
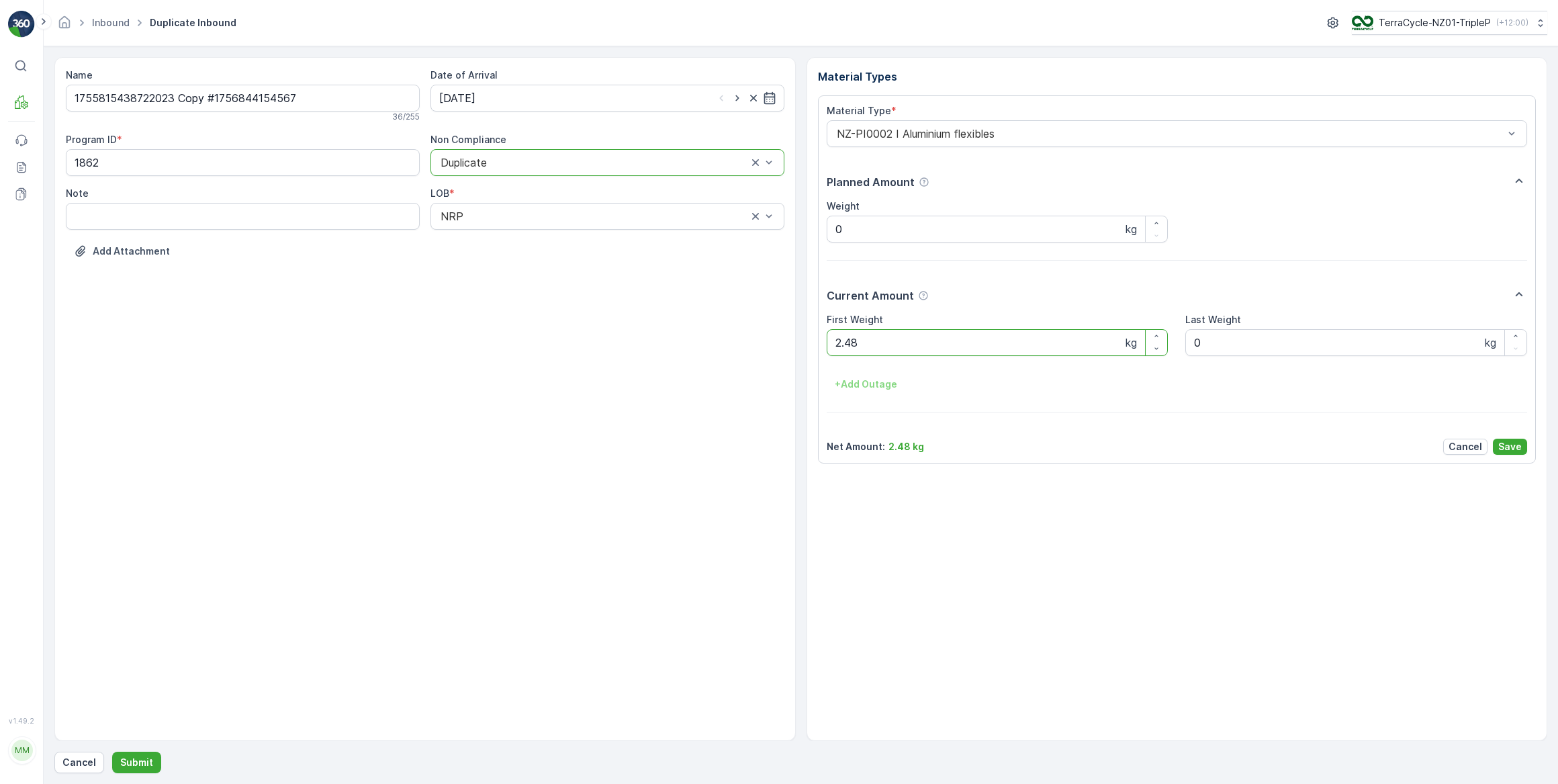
drag, startPoint x: 898, startPoint y: 343, endPoint x: 739, endPoint y: 344, distance: 159.0
click at [741, 345] on div "Name 1755815438722023 Copy #1756844154567 36 / 255 Date of Arrival 03.09.2025 P…" at bounding box center [800, 399] width 1493 height 684
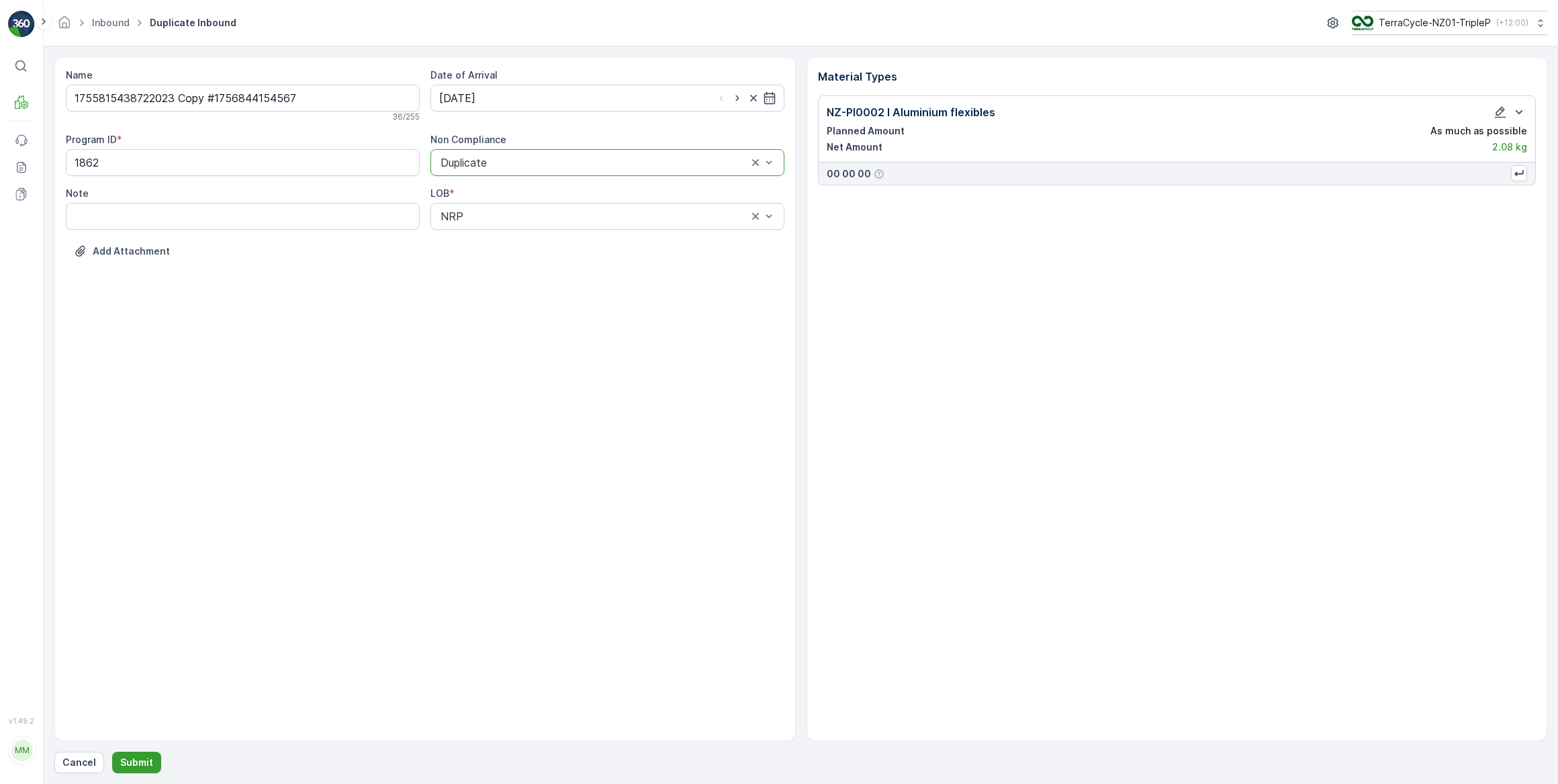
click at [147, 760] on p "Submit" at bounding box center [137, 762] width 33 height 14
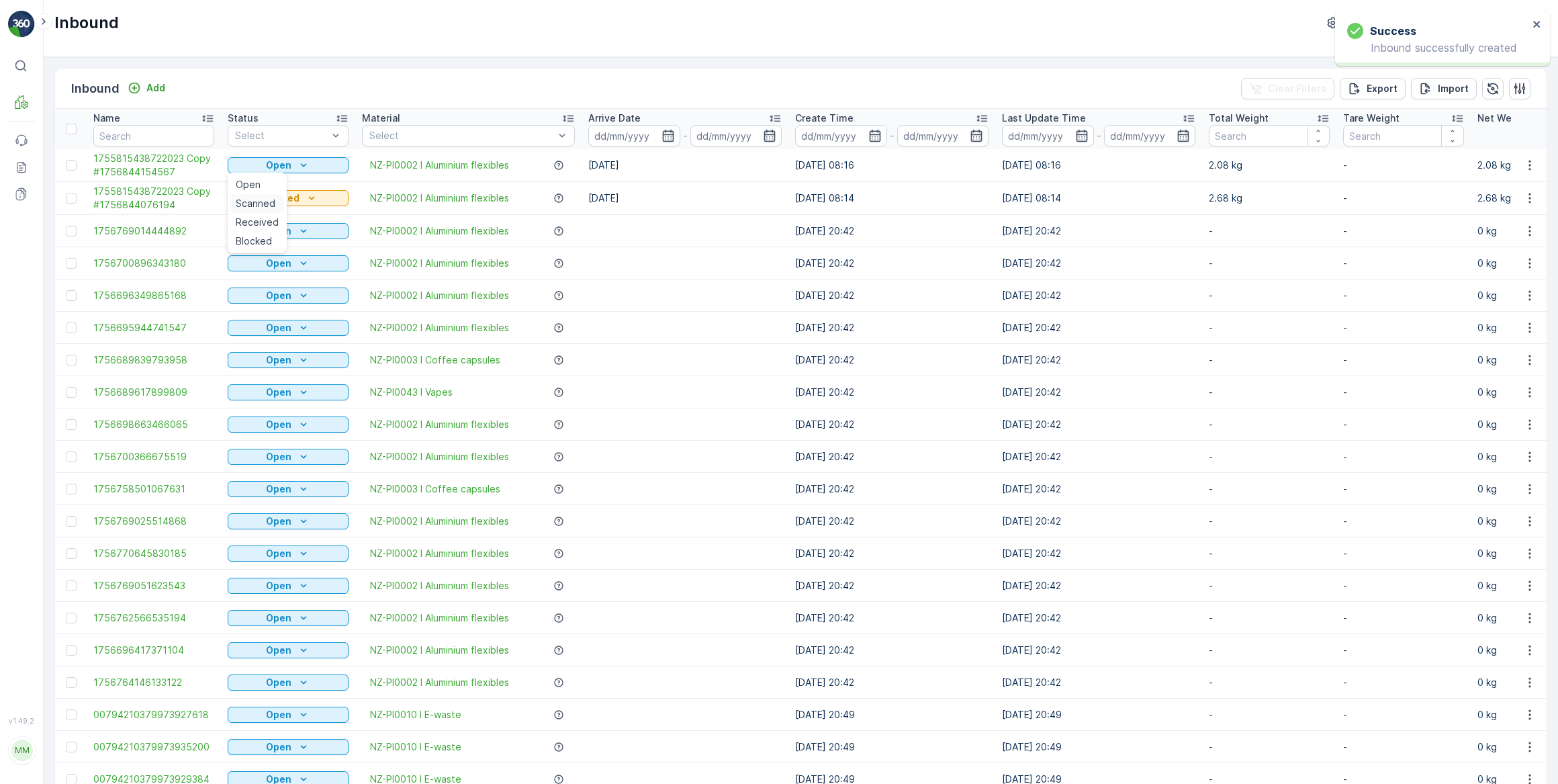
click at [264, 205] on span "Scanned" at bounding box center [255, 203] width 40 height 14
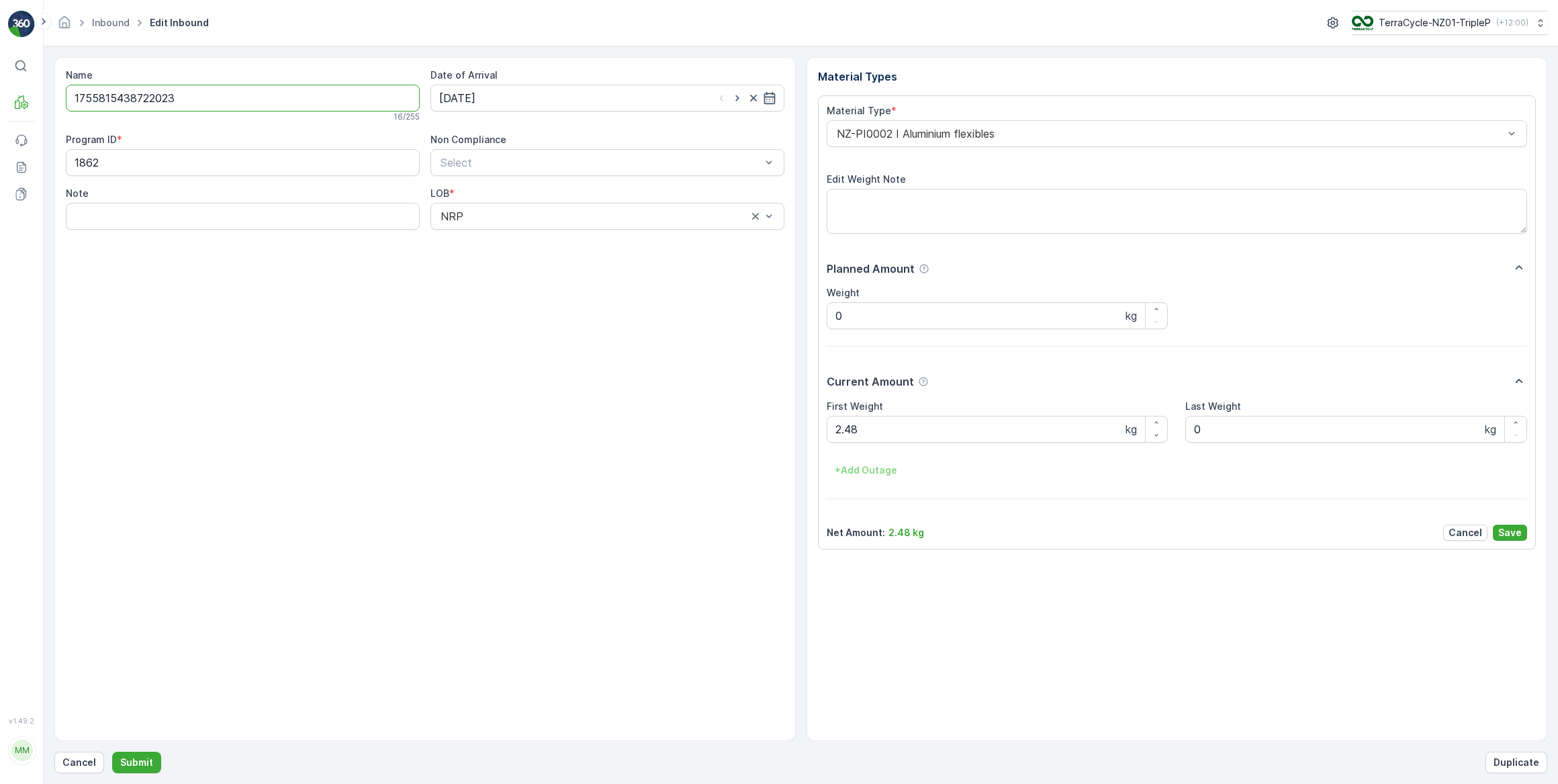
drag, startPoint x: 201, startPoint y: 99, endPoint x: -3, endPoint y: 76, distance: 205.3
click at [0, 76] on html "⌘B MRF Events Reports Documents v 1.49.2 MM MRF.NZ clemence.vasseur@terracycle.…" at bounding box center [779, 392] width 1558 height 784
click at [74, 766] on p "Cancel" at bounding box center [79, 762] width 34 height 14
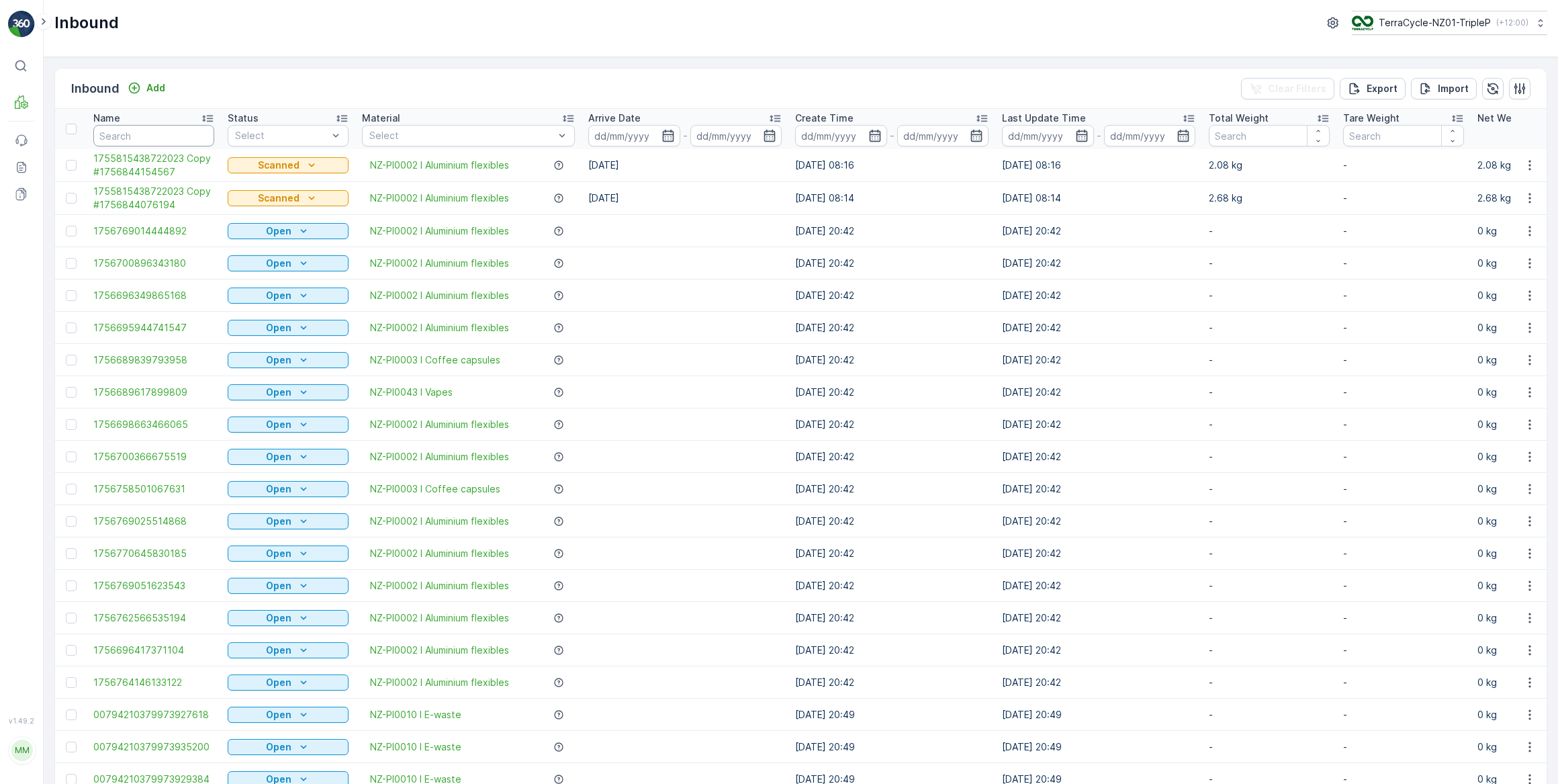
click at [166, 132] on input "text" at bounding box center [153, 136] width 121 height 22
paste input "1755815438722023"
type input "1755815438722023"
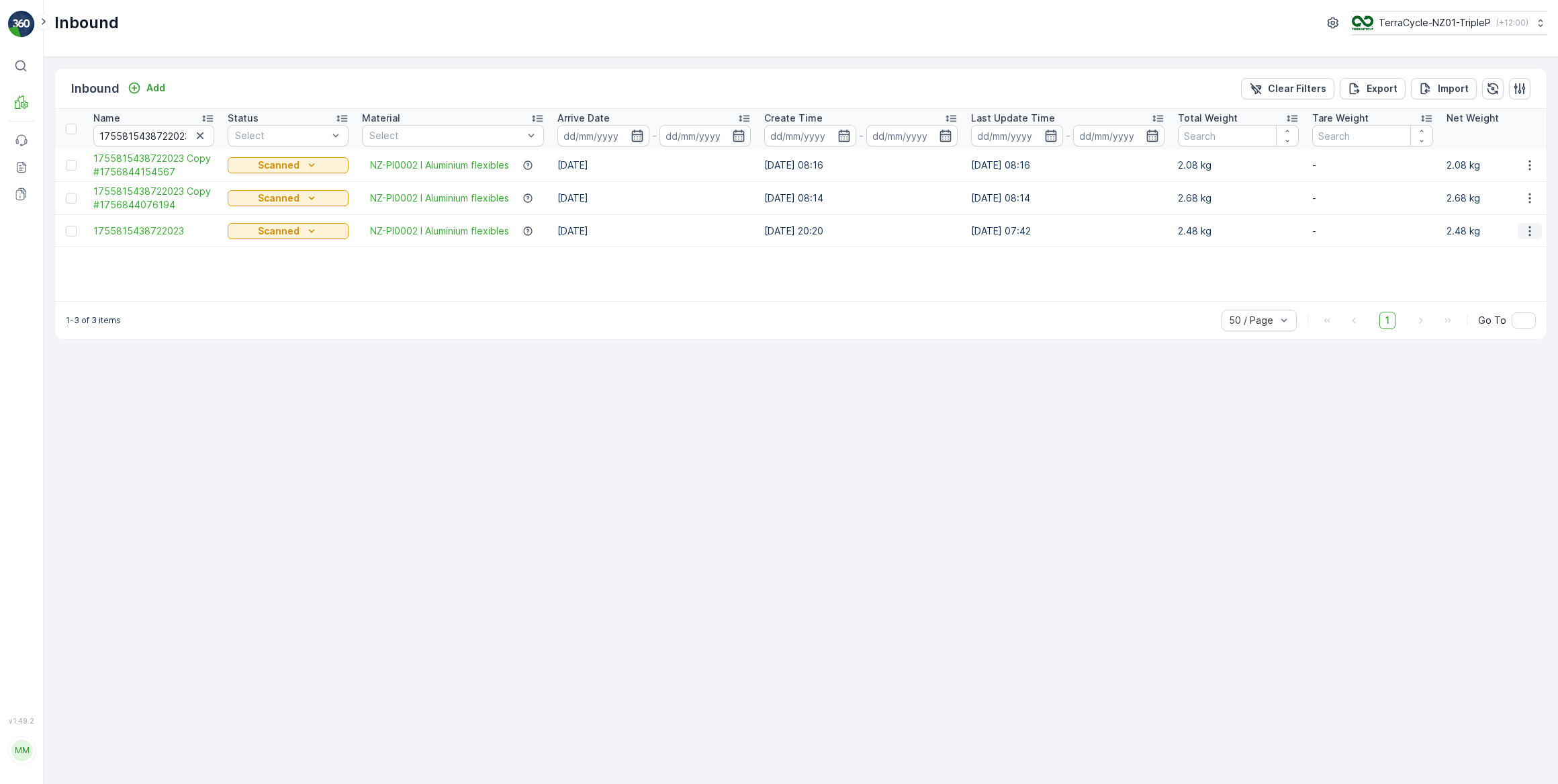
click at [1537, 230] on button "button" at bounding box center [1530, 231] width 24 height 16
click at [1484, 280] on div "Duplicate Inbound" at bounding box center [1505, 288] width 107 height 19
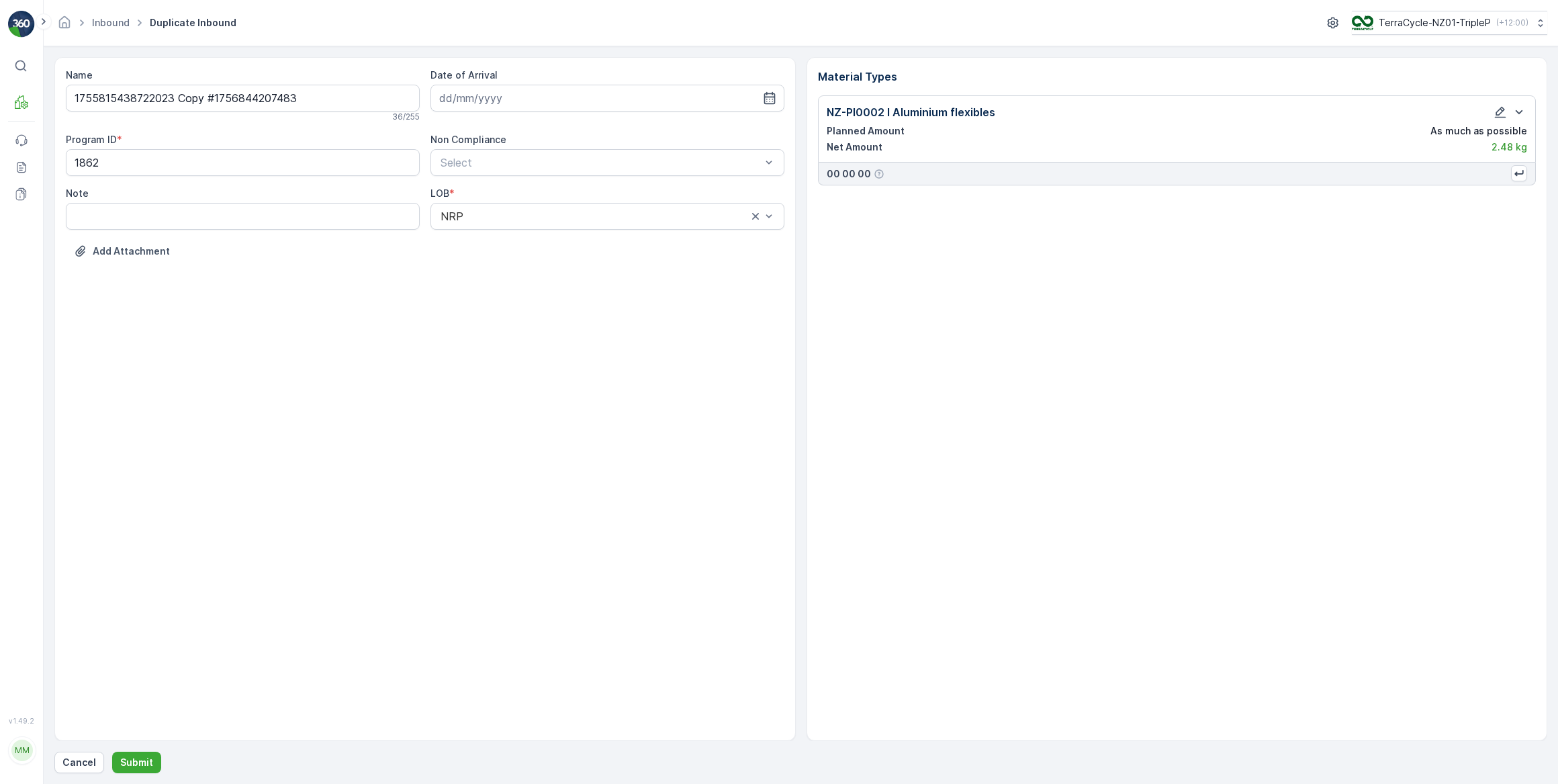
type input "03.09.2025"
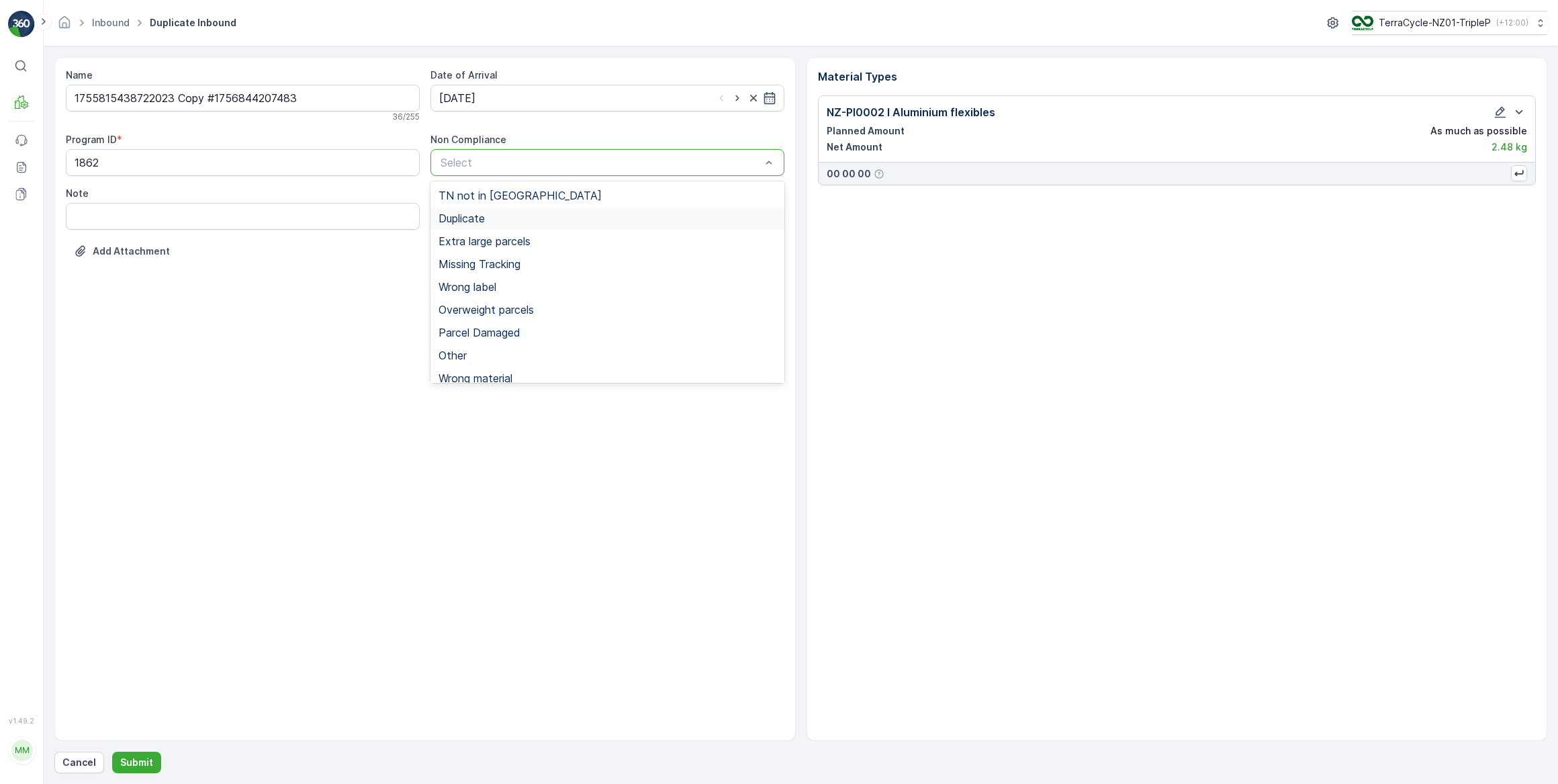
click at [485, 222] on span "Duplicate" at bounding box center [462, 218] width 47 height 12
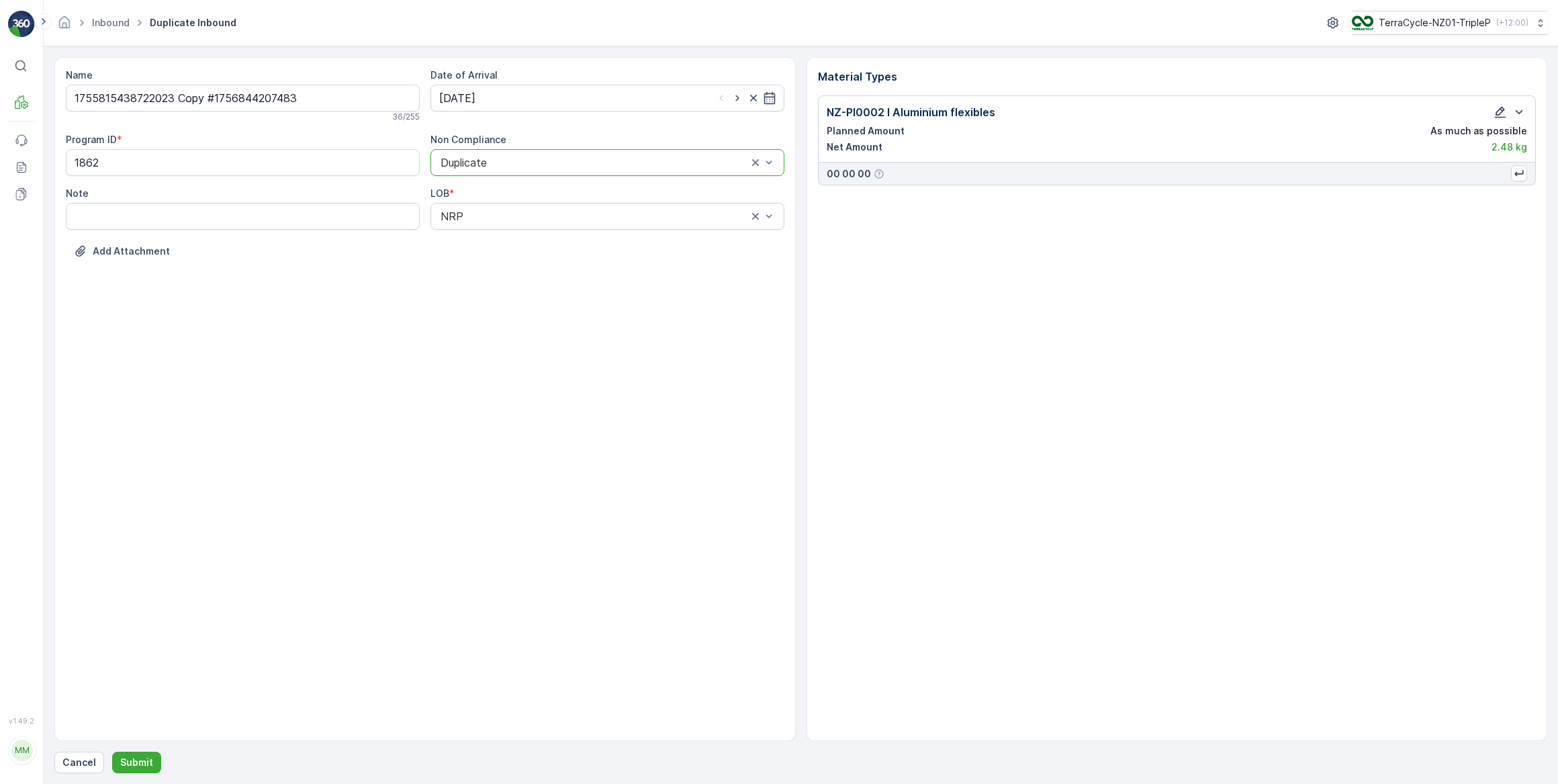
click at [1499, 115] on icon "button" at bounding box center [1501, 112] width 14 height 14
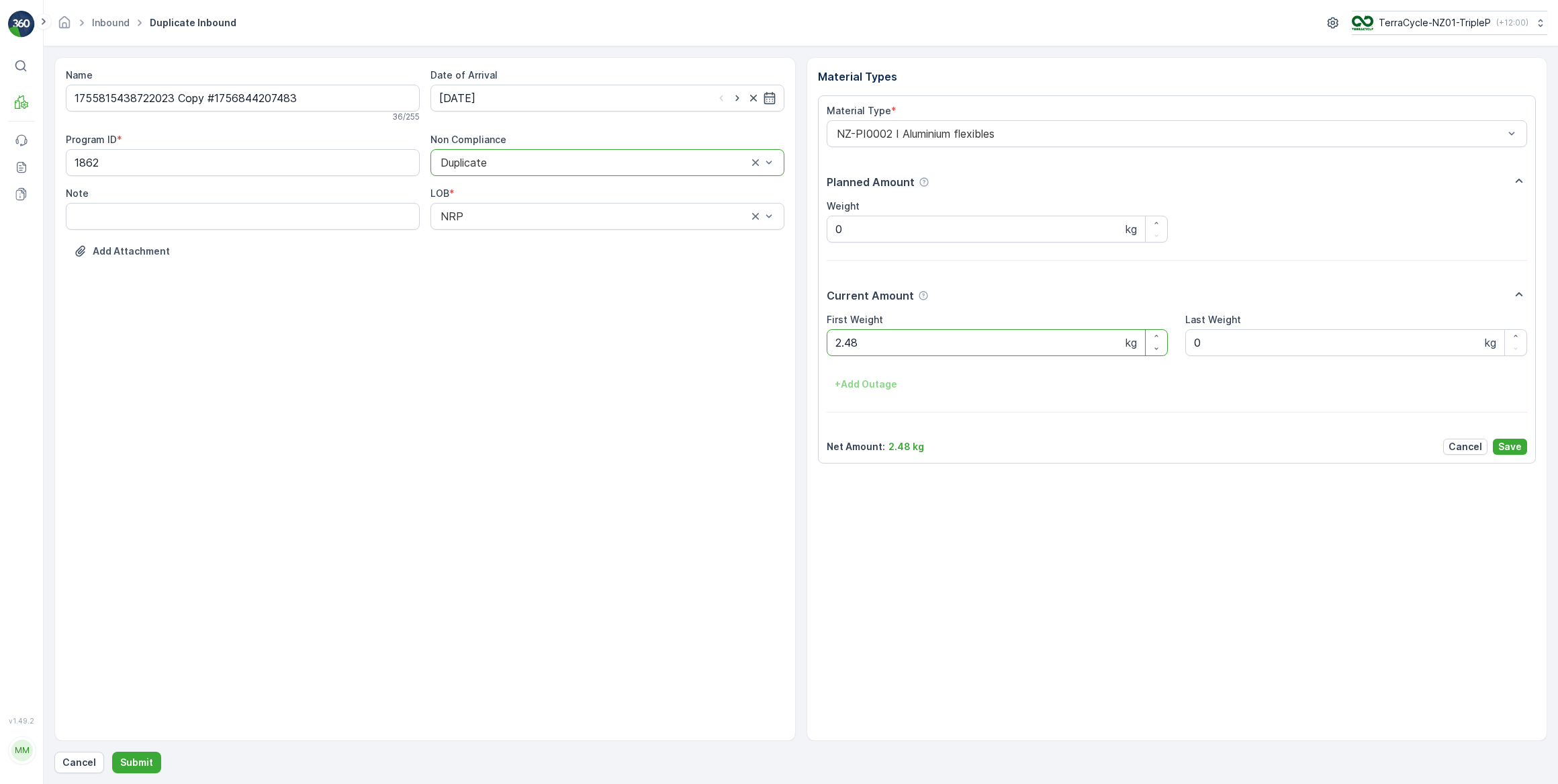
drag, startPoint x: 921, startPoint y: 349, endPoint x: 785, endPoint y: 352, distance: 136.0
click at [786, 351] on div "Name 1755815438722023 Copy #1756844207483 36 / 255 Date of Arrival 03.09.2025 P…" at bounding box center [800, 399] width 1493 height 684
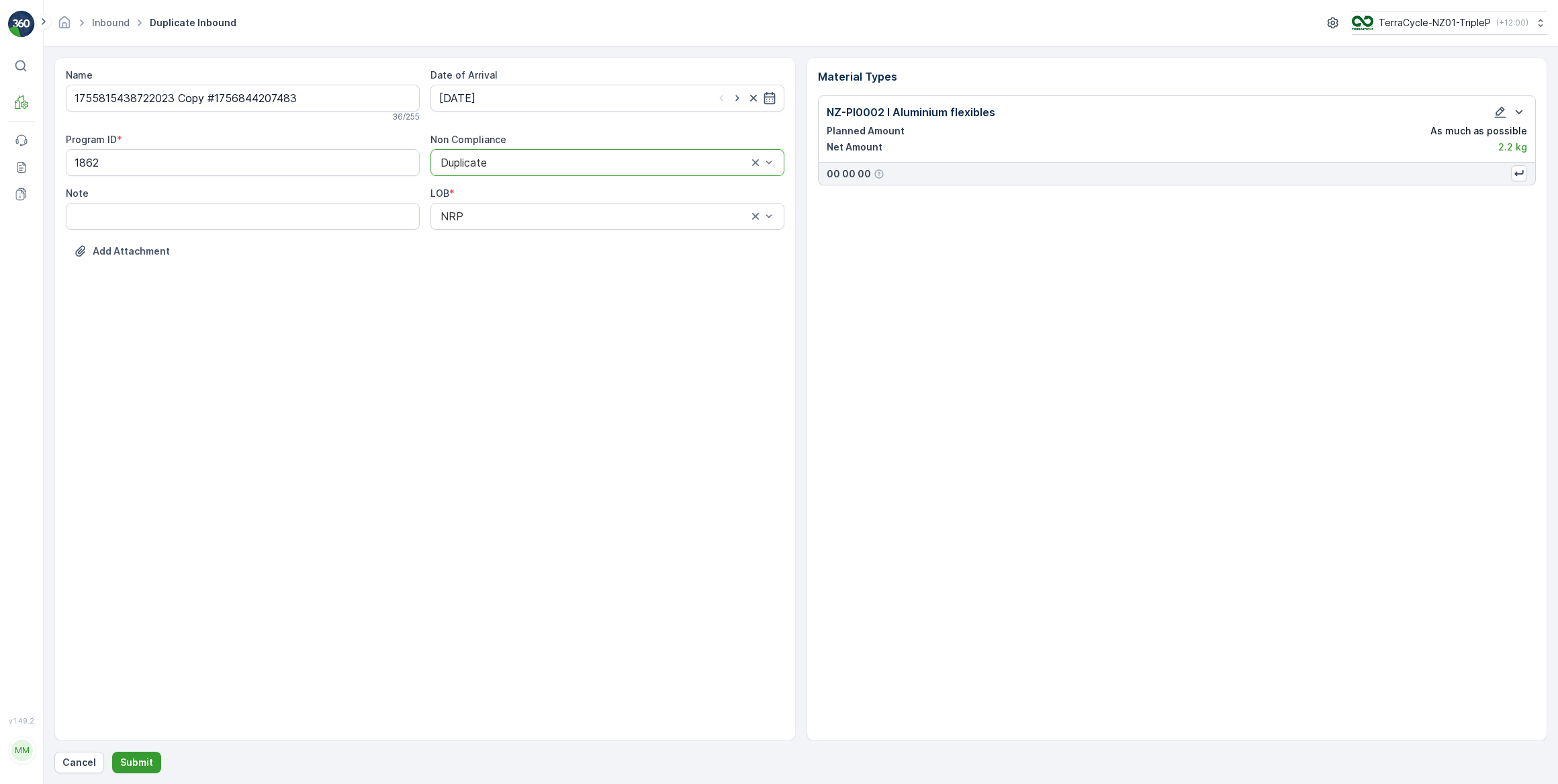
click at [139, 768] on p "Submit" at bounding box center [137, 762] width 33 height 14
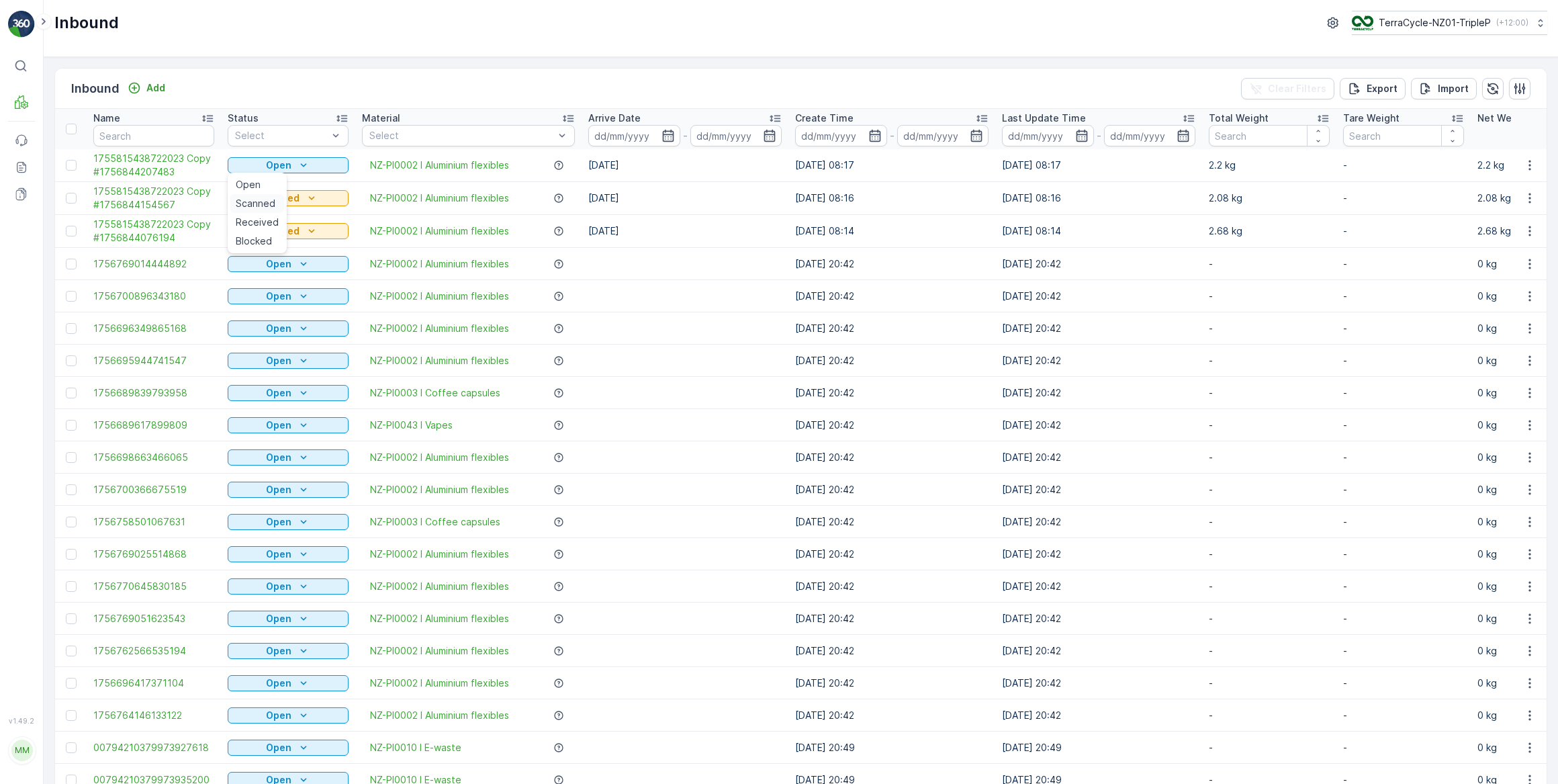
click at [267, 205] on span "Scanned" at bounding box center [255, 203] width 40 height 14
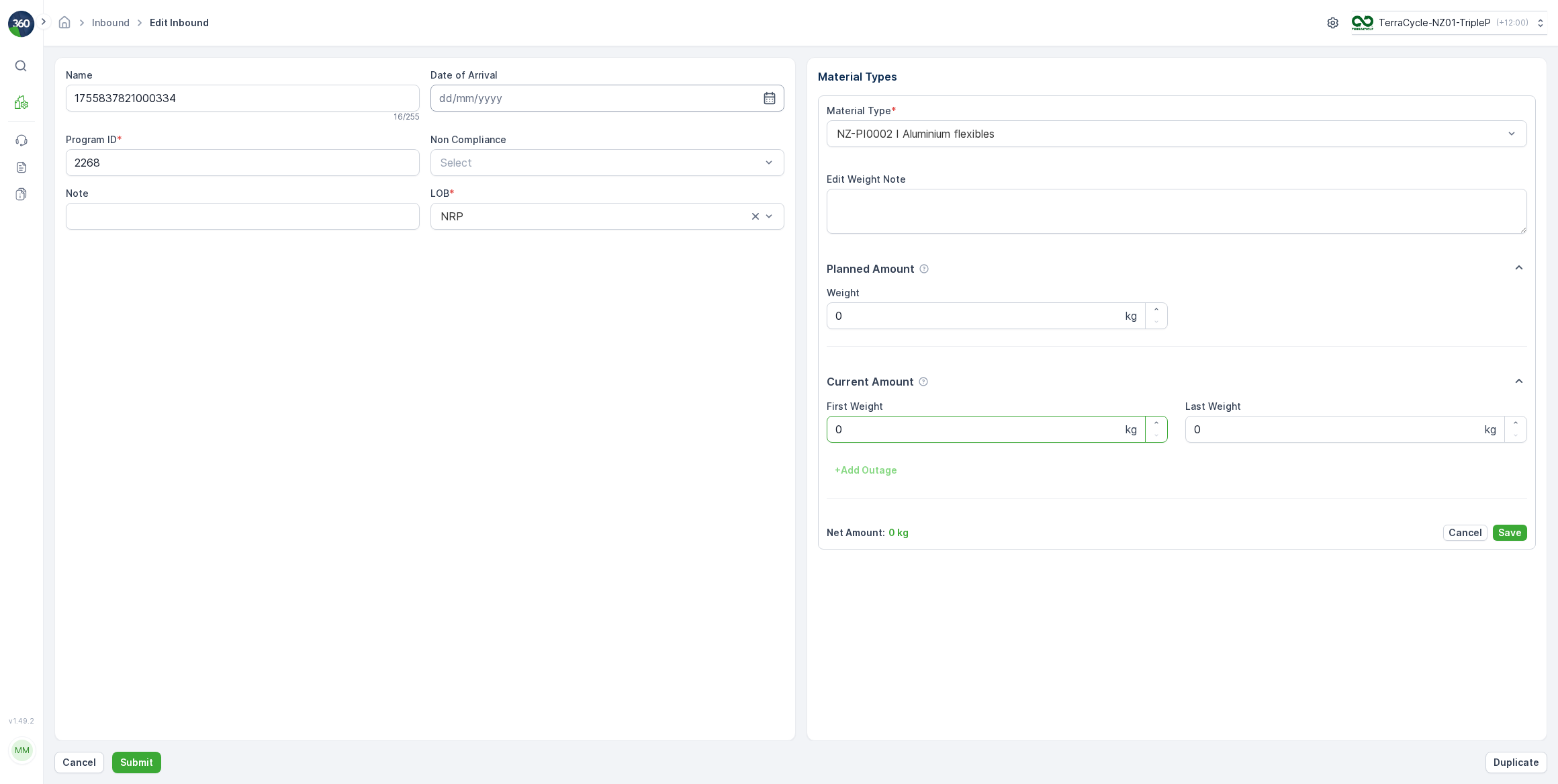
click at [490, 97] on input at bounding box center [608, 98] width 354 height 27
click at [522, 178] on div "3" at bounding box center [526, 182] width 22 height 22
type input "03.09.2025"
drag, startPoint x: 852, startPoint y: 424, endPoint x: 817, endPoint y: 435, distance: 36.7
click at [817, 435] on div "Material Types Material Type * NZ-PI0002 I Aluminium flexibles Edit Weight Note…" at bounding box center [1177, 399] width 741 height 684
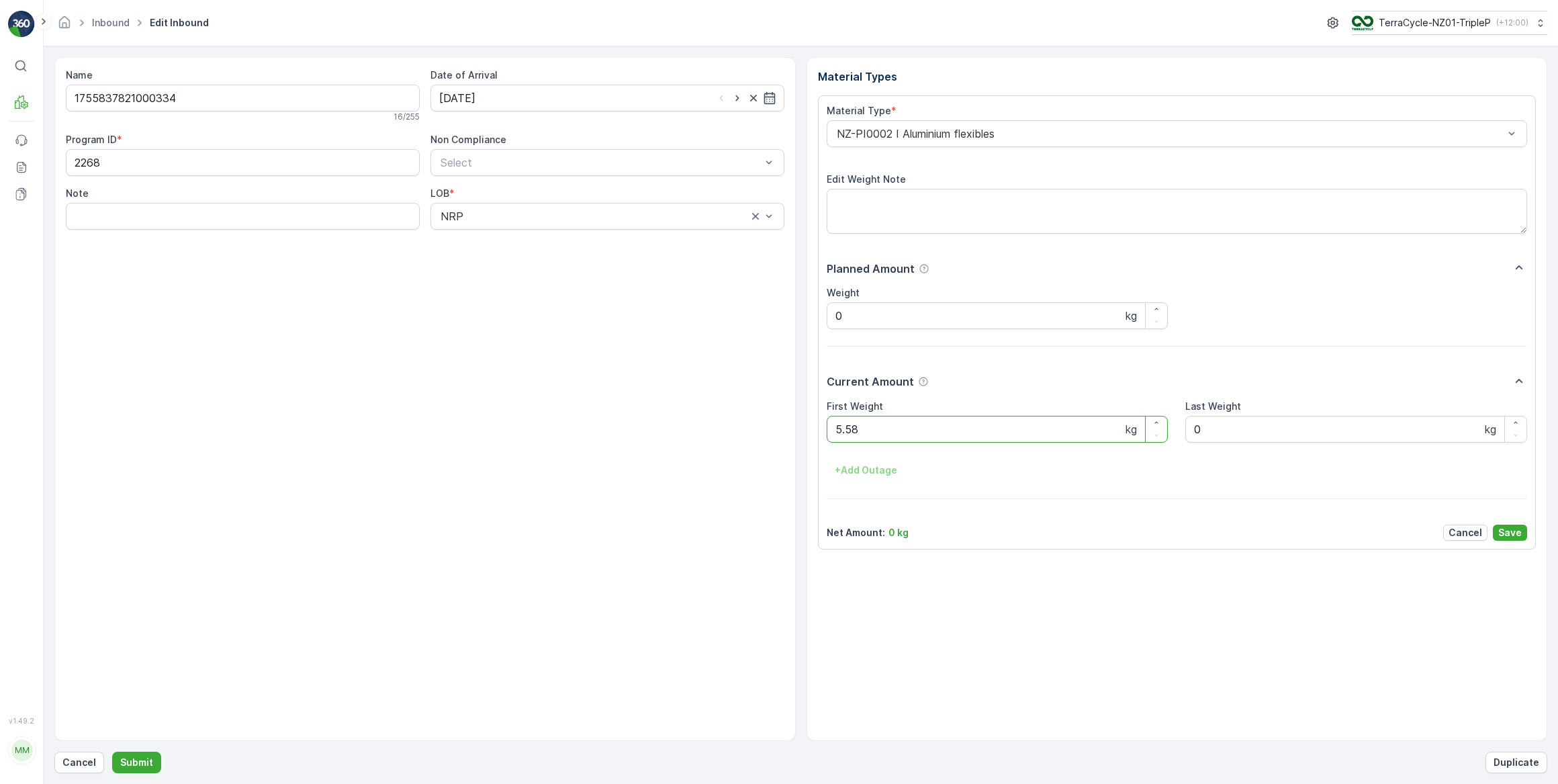
click at [112, 752] on button "Submit" at bounding box center [137, 762] width 49 height 22
drag, startPoint x: 660, startPoint y: 94, endPoint x: 652, endPoint y: 103, distance: 12.0
click at [660, 94] on input at bounding box center [608, 98] width 354 height 27
click at [526, 179] on div "3" at bounding box center [526, 182] width 22 height 22
type input "03.09.2025"
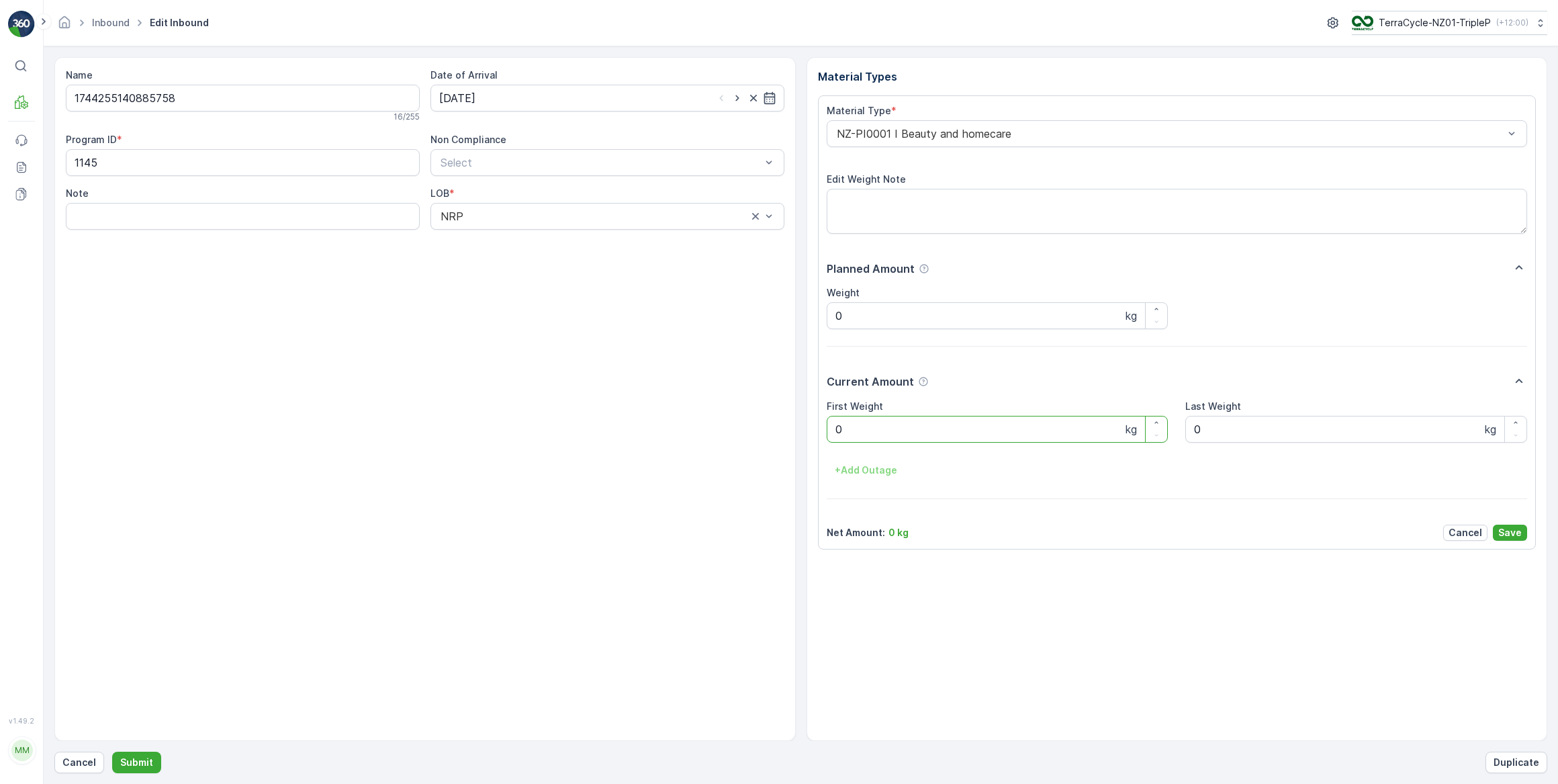
drag, startPoint x: 885, startPoint y: 437, endPoint x: 782, endPoint y: 435, distance: 103.0
click at [783, 435] on div "Name 1744255140885758 16 / 255 Date of Arrival 03.09.2025 Program ID * 1145 Non…" at bounding box center [800, 399] width 1493 height 684
click at [112, 752] on button "Submit" at bounding box center [137, 762] width 49 height 22
click at [528, 95] on input at bounding box center [608, 98] width 354 height 27
click at [521, 181] on div "3" at bounding box center [526, 182] width 22 height 22
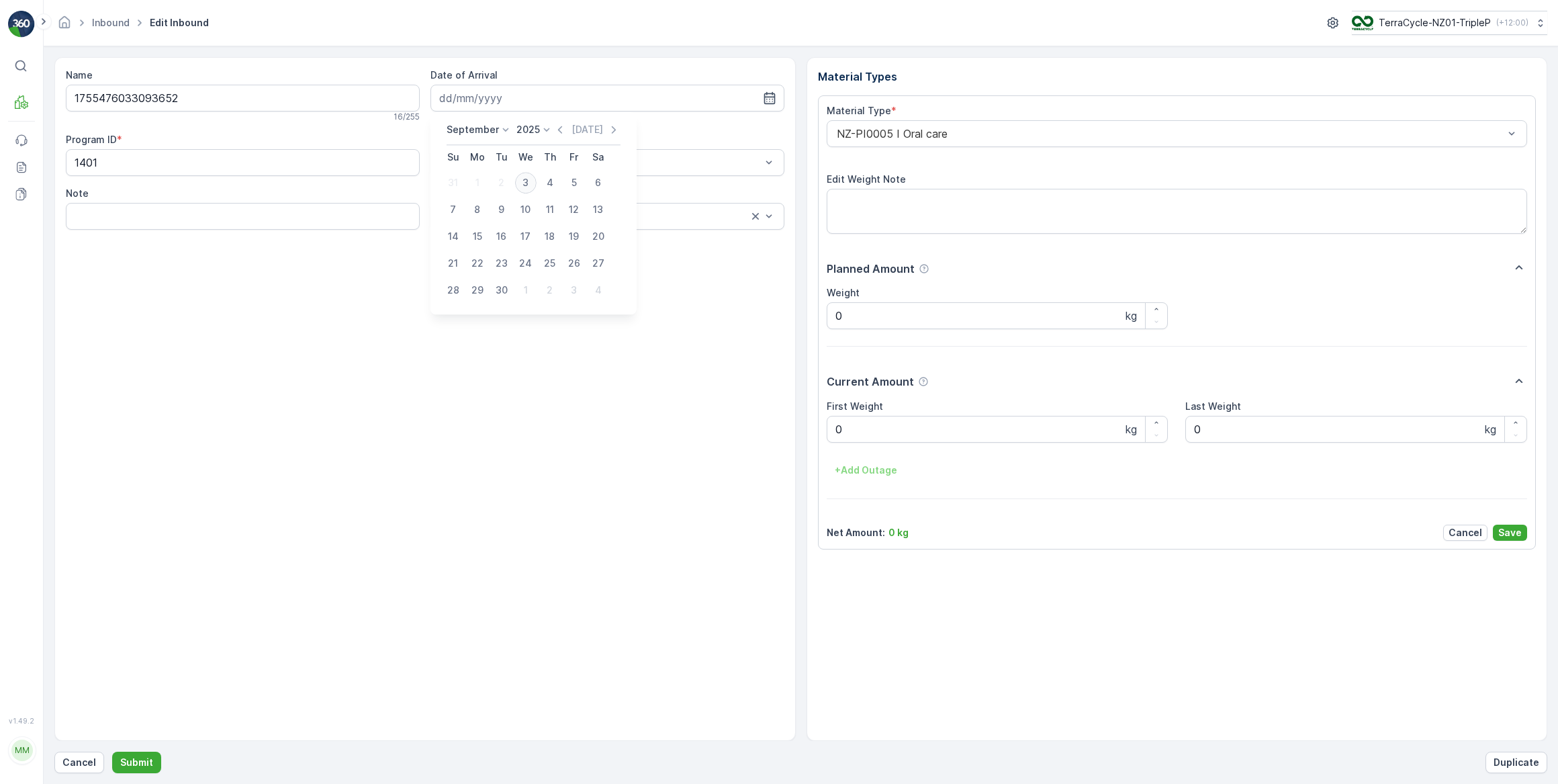
type input "03.09.2025"
drag, startPoint x: 842, startPoint y: 437, endPoint x: 813, endPoint y: 443, distance: 29.6
click at [817, 442] on div "Material Types Material Type * NZ-PI0005 I Oral care Edit Weight Note Planned A…" at bounding box center [1177, 399] width 741 height 684
click at [112, 752] on button "Submit" at bounding box center [137, 762] width 49 height 22
click at [570, 105] on input at bounding box center [608, 98] width 354 height 27
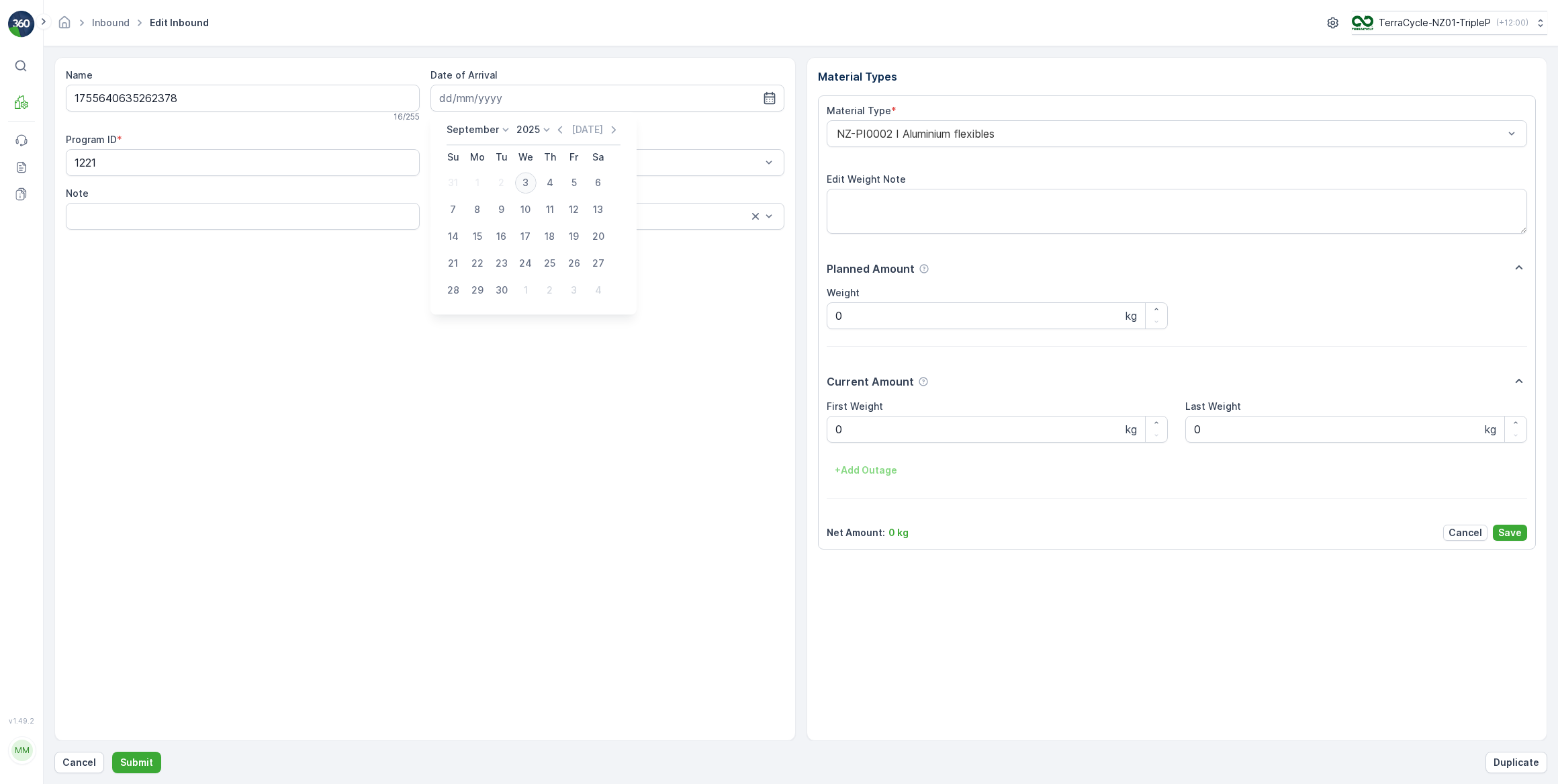
click at [524, 184] on div "3" at bounding box center [526, 182] width 22 height 22
type input "03.09.2025"
click at [823, 431] on div "Material Type * NZ-PI0002 I Aluminium flexibles Edit Weight Note Planned Amount…" at bounding box center [1177, 322] width 719 height 454
click at [112, 752] on button "Submit" at bounding box center [137, 762] width 49 height 22
click at [512, 107] on input at bounding box center [608, 98] width 354 height 27
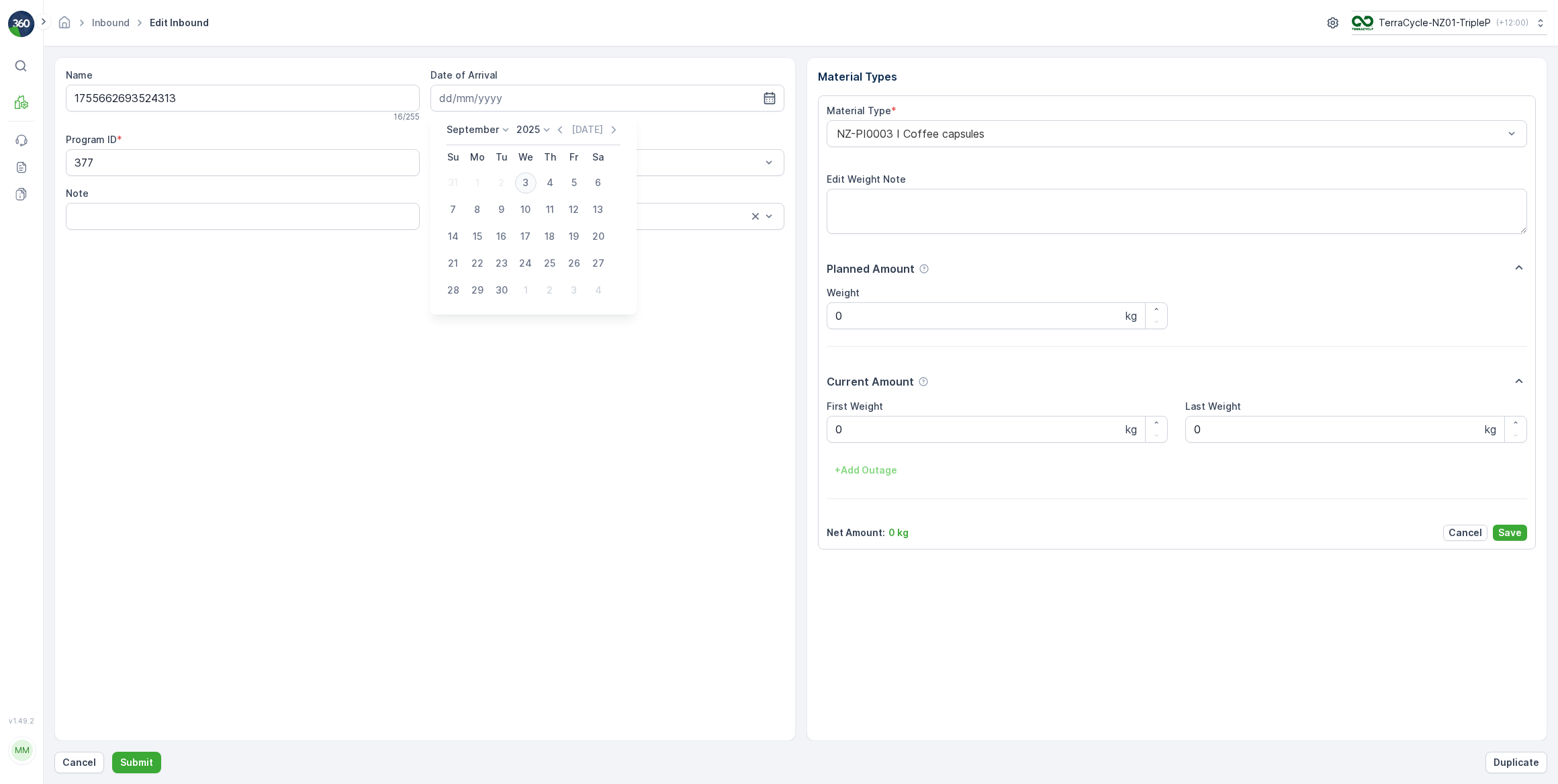
click at [521, 181] on div "3" at bounding box center [526, 182] width 22 height 22
type input "03.09.2025"
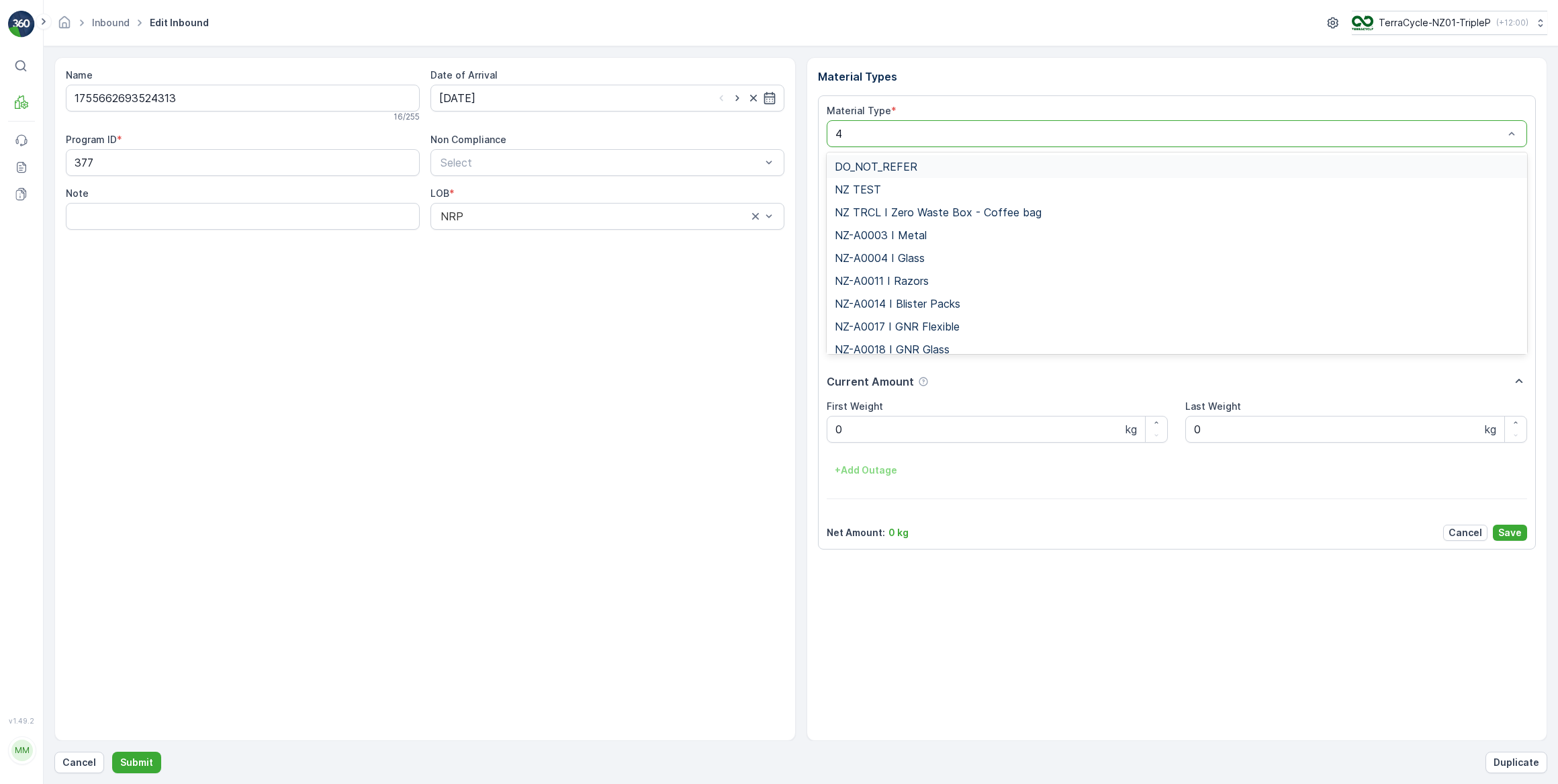
type input "47"
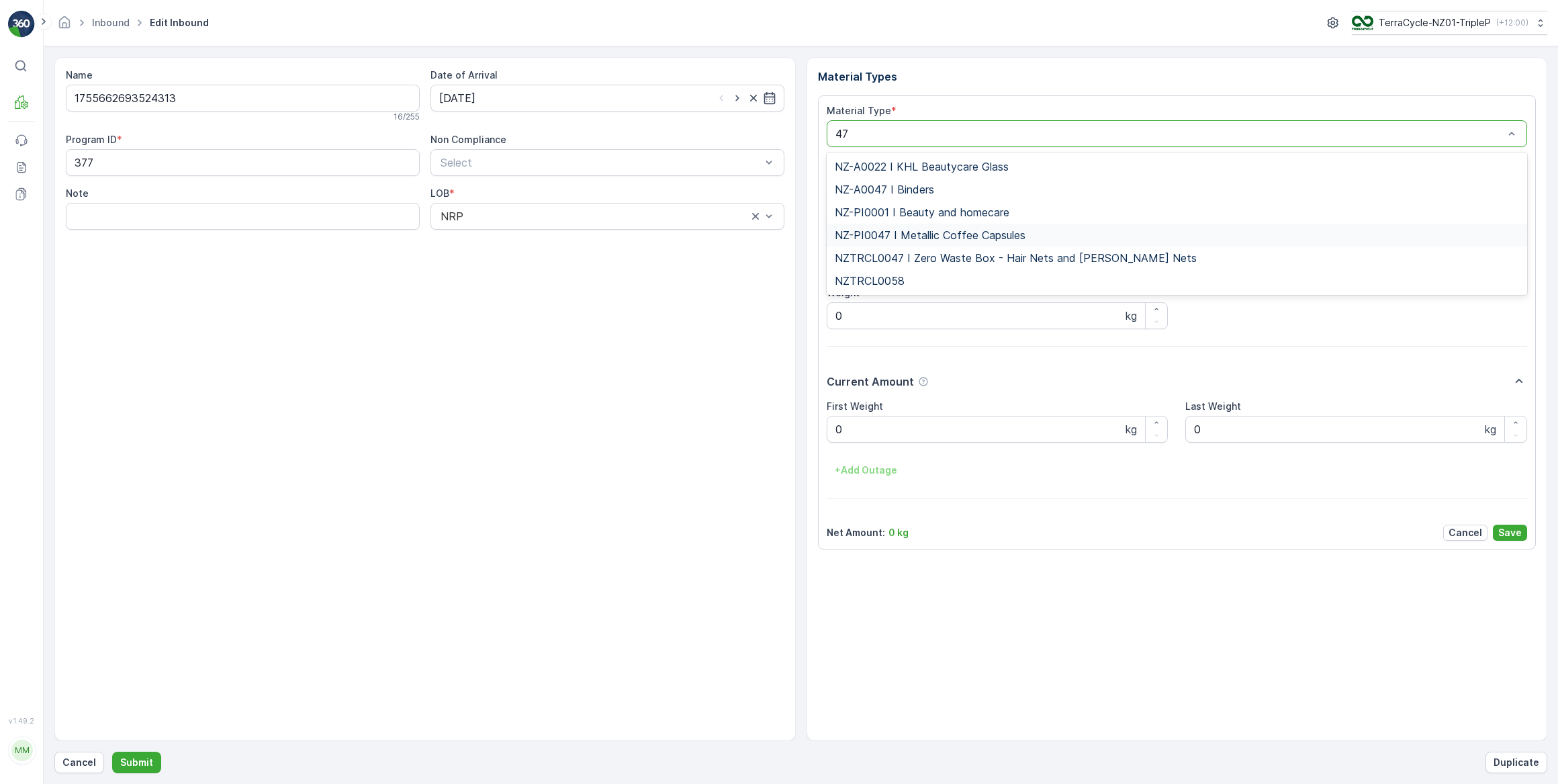
click at [902, 235] on span "NZ-PI0047 I Metallic Coffee Capsules" at bounding box center [930, 235] width 191 height 12
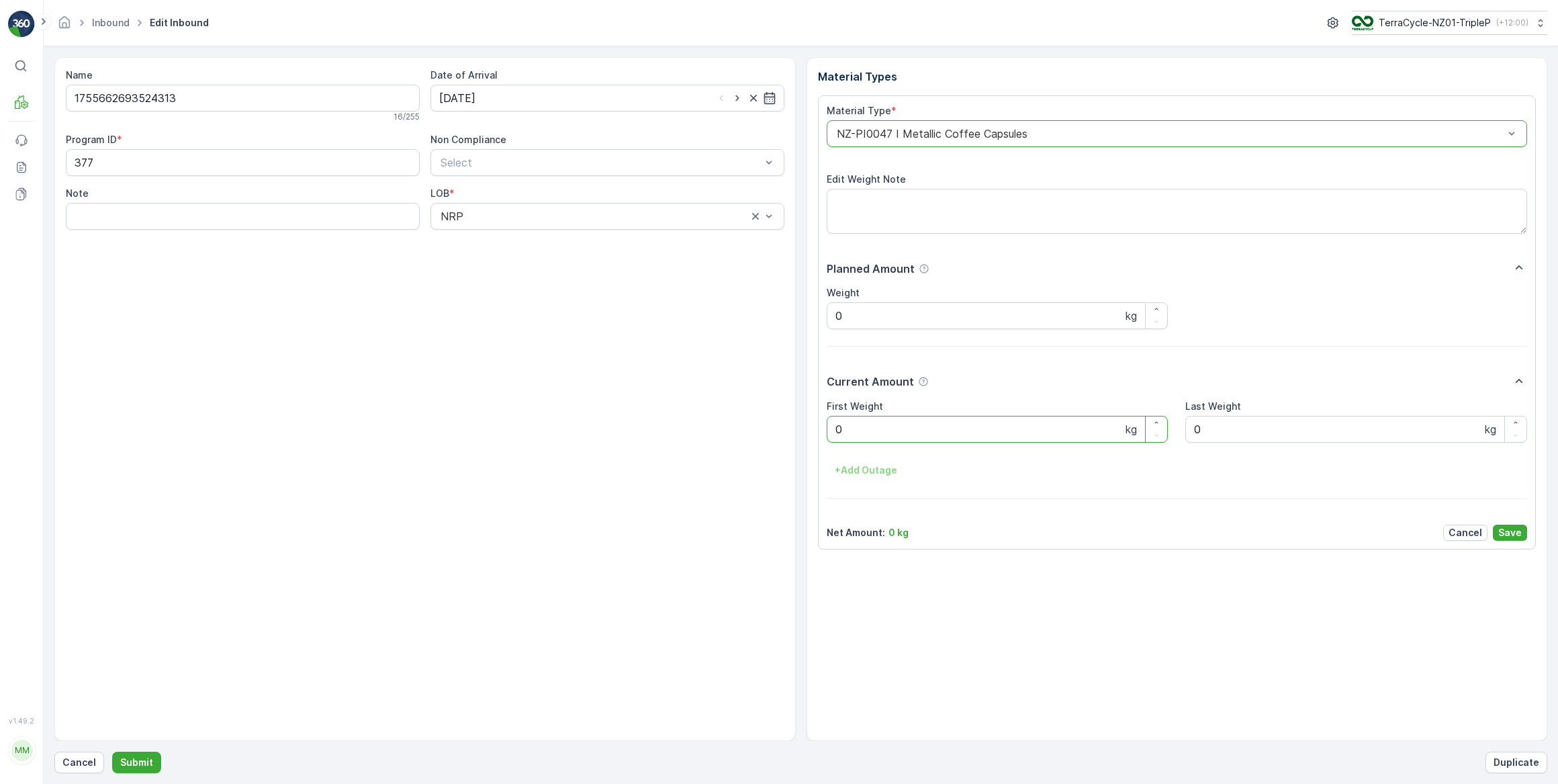
drag, startPoint x: 839, startPoint y: 431, endPoint x: 821, endPoint y: 434, distance: 18.2
click at [821, 434] on div "Material Type * option NZ-PI0047 I Metallic Coffee Capsules, selected. NZ-PI004…" at bounding box center [1177, 322] width 719 height 454
click at [112, 752] on button "Submit" at bounding box center [137, 762] width 49 height 22
click at [643, 94] on input at bounding box center [608, 98] width 354 height 27
click at [529, 180] on div "3" at bounding box center [526, 182] width 22 height 22
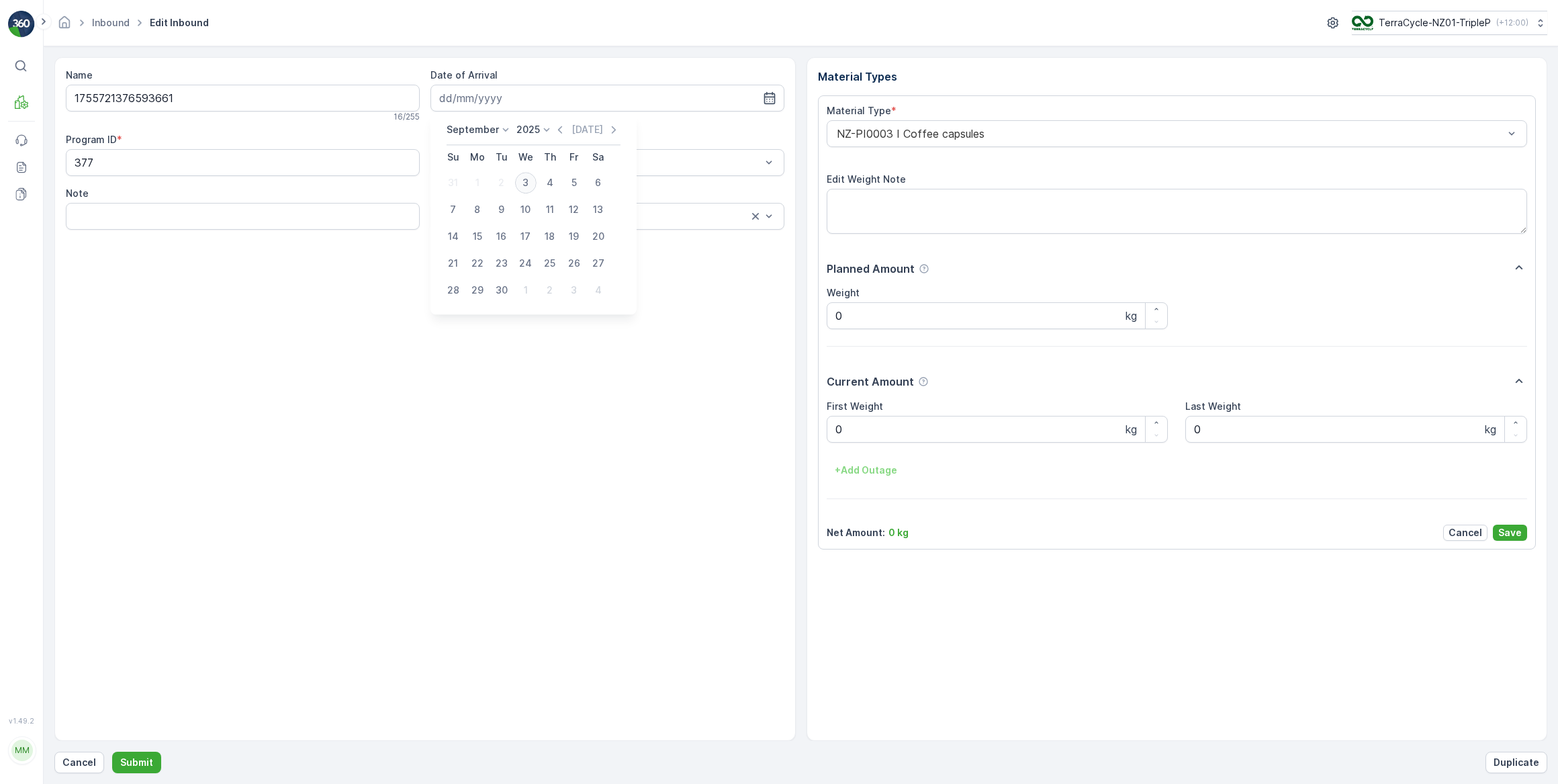
type input "03.09.2025"
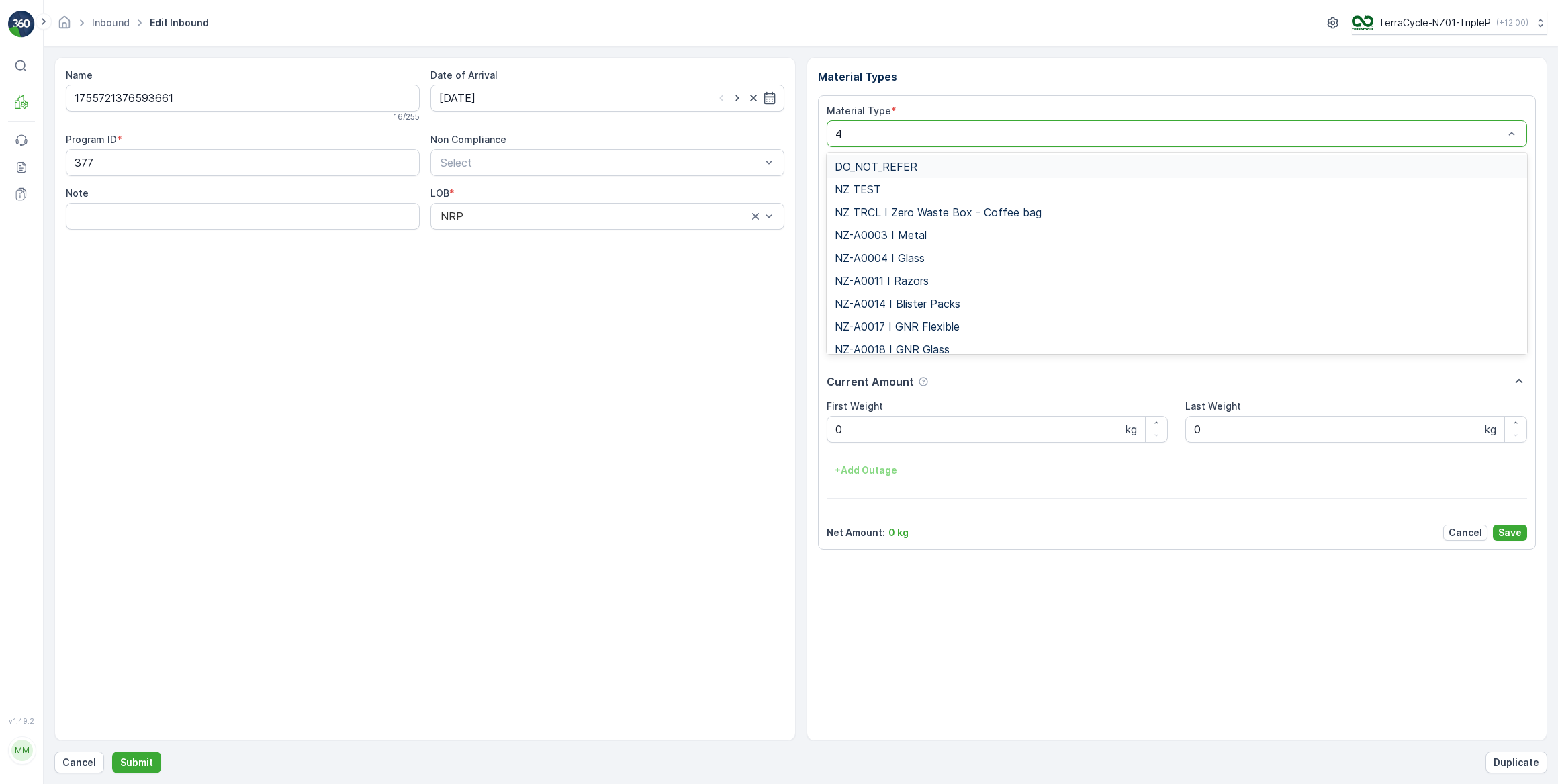
type input "47"
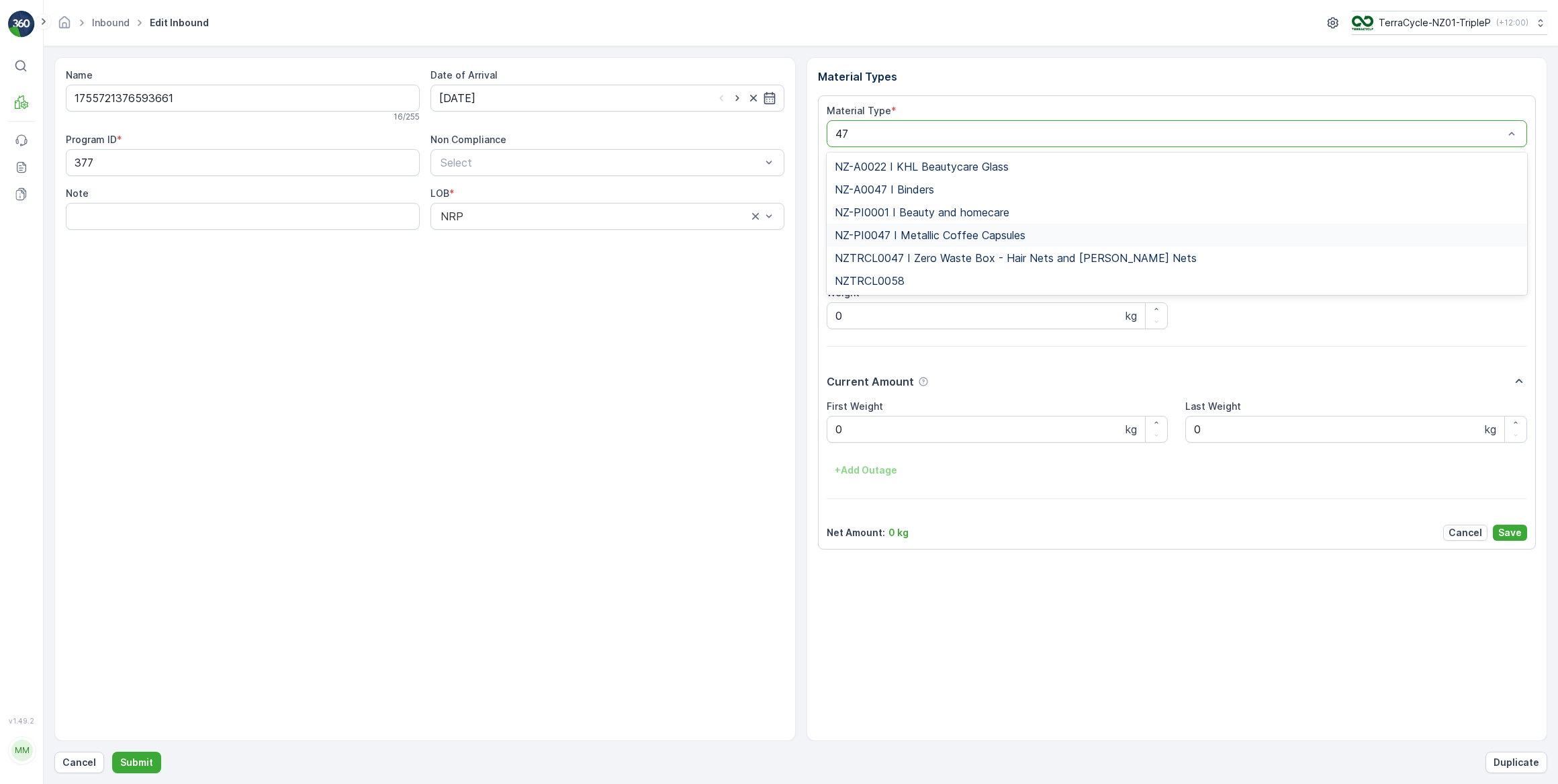
click at [939, 235] on span "NZ-PI0047 I Metallic Coffee Capsules" at bounding box center [930, 235] width 191 height 12
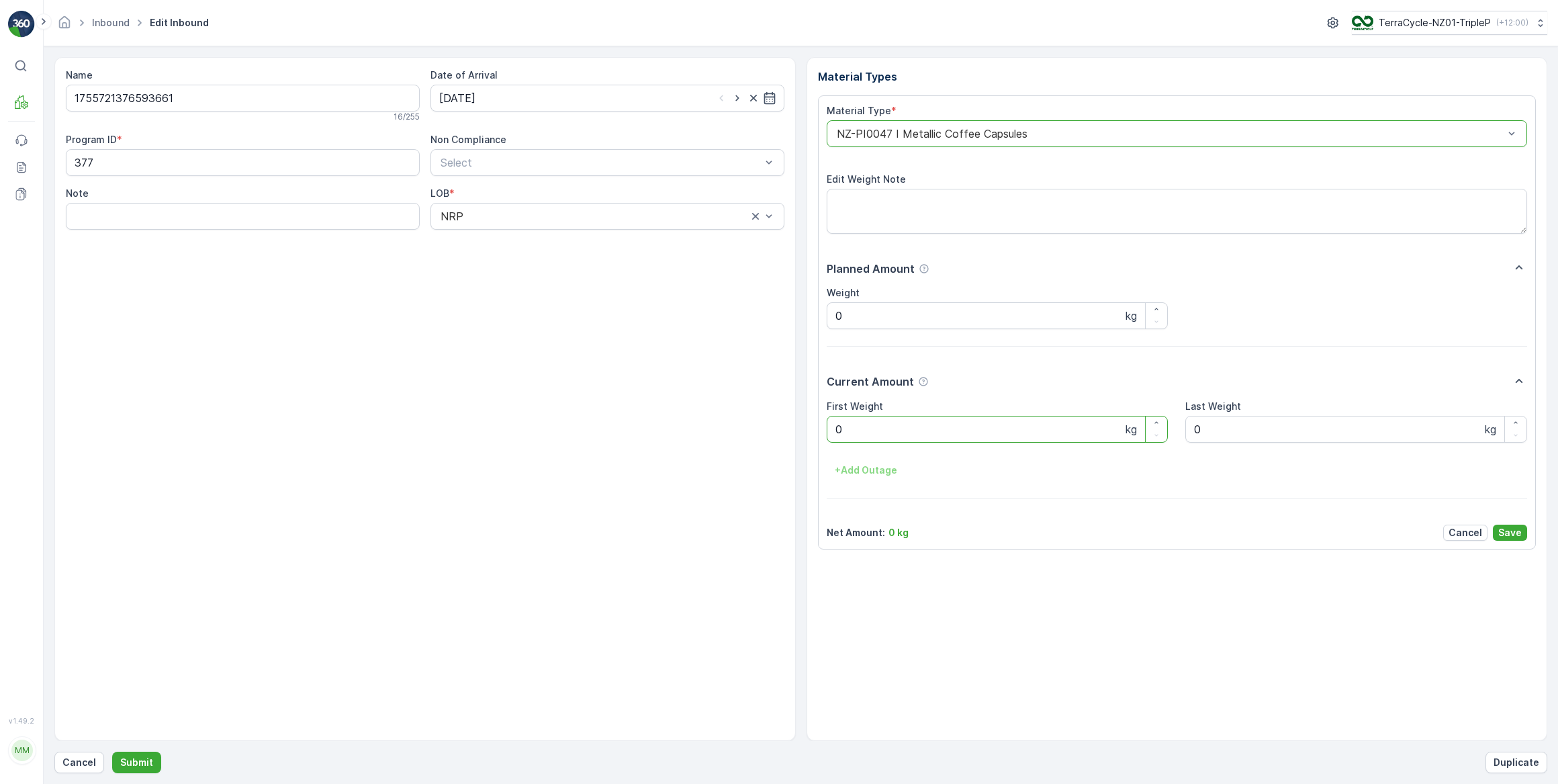
drag, startPoint x: 859, startPoint y: 435, endPoint x: 821, endPoint y: 437, distance: 38.1
click at [821, 437] on div "Material Type * option NZ-PI0047 I Metallic Coffee Capsules, selected. NZ-PI004…" at bounding box center [1177, 322] width 719 height 454
click at [112, 752] on button "Submit" at bounding box center [137, 762] width 49 height 22
drag, startPoint x: 625, startPoint y: 87, endPoint x: 616, endPoint y: 105, distance: 20.1
click at [625, 88] on input at bounding box center [608, 98] width 354 height 27
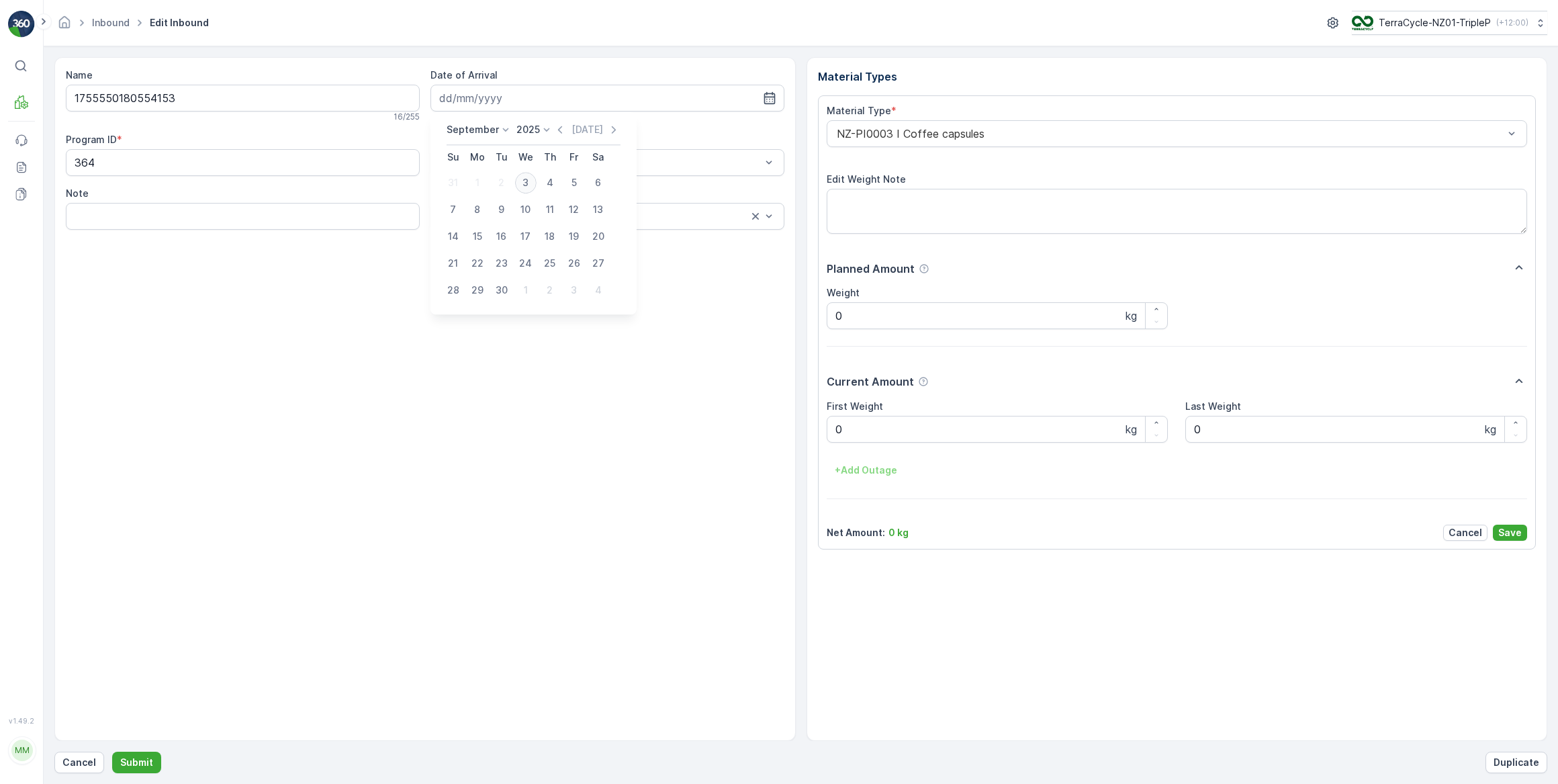
click at [517, 181] on div "3" at bounding box center [526, 182] width 22 height 22
type input "03.09.2025"
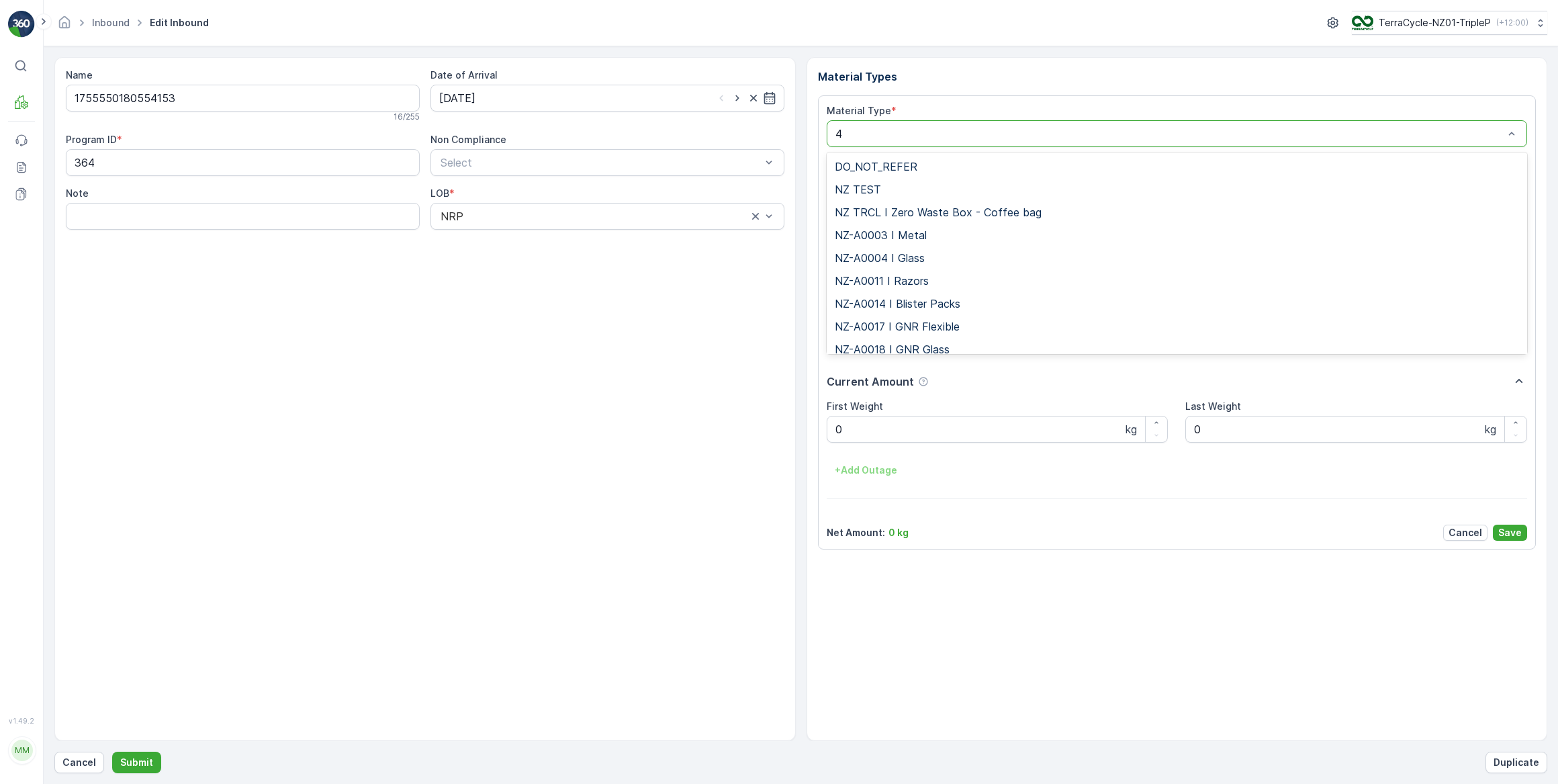
type input "46"
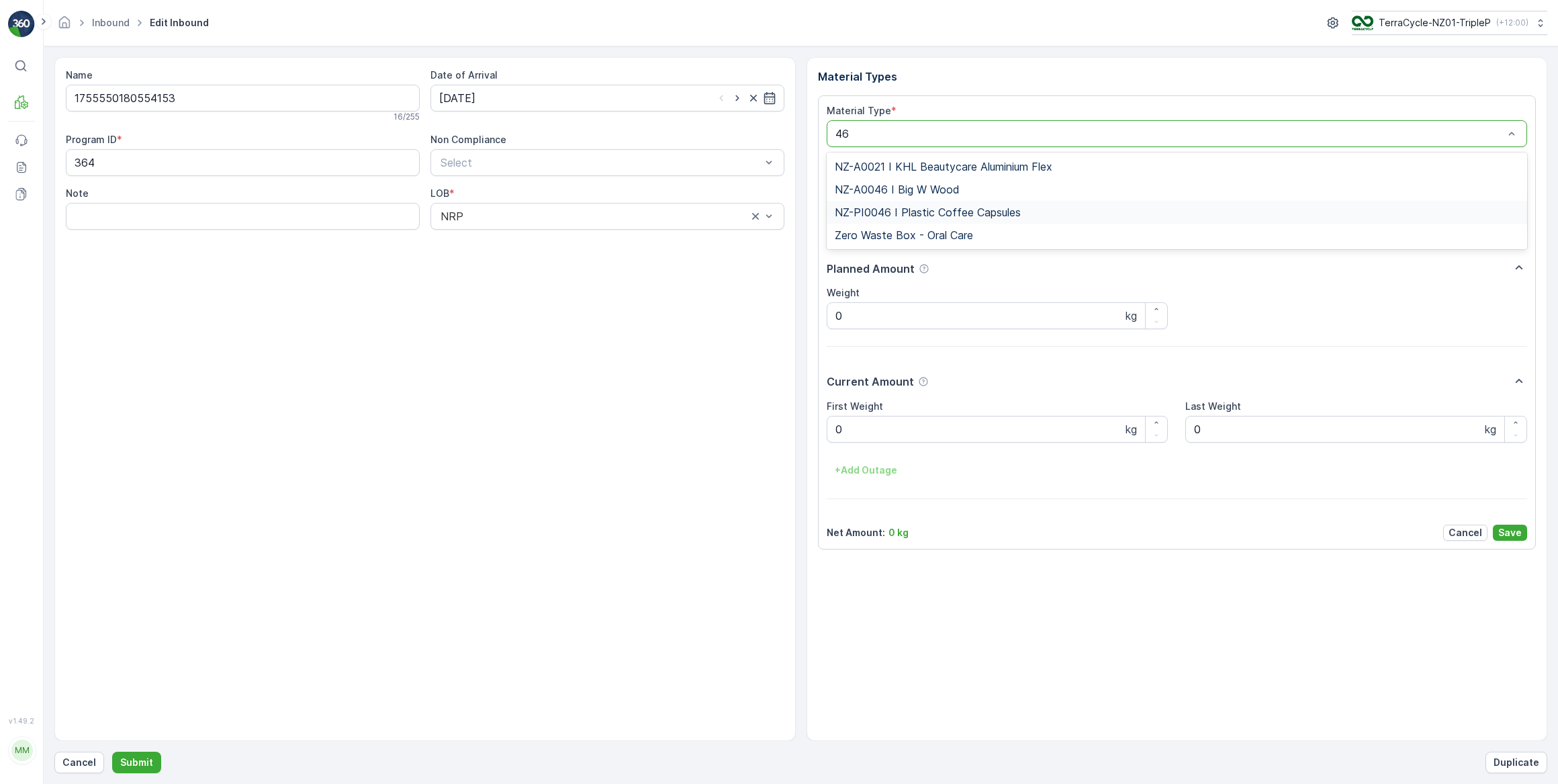
click at [946, 208] on span "NZ-PI0046 I Plastic Coffee Capsules" at bounding box center [927, 212] width 186 height 12
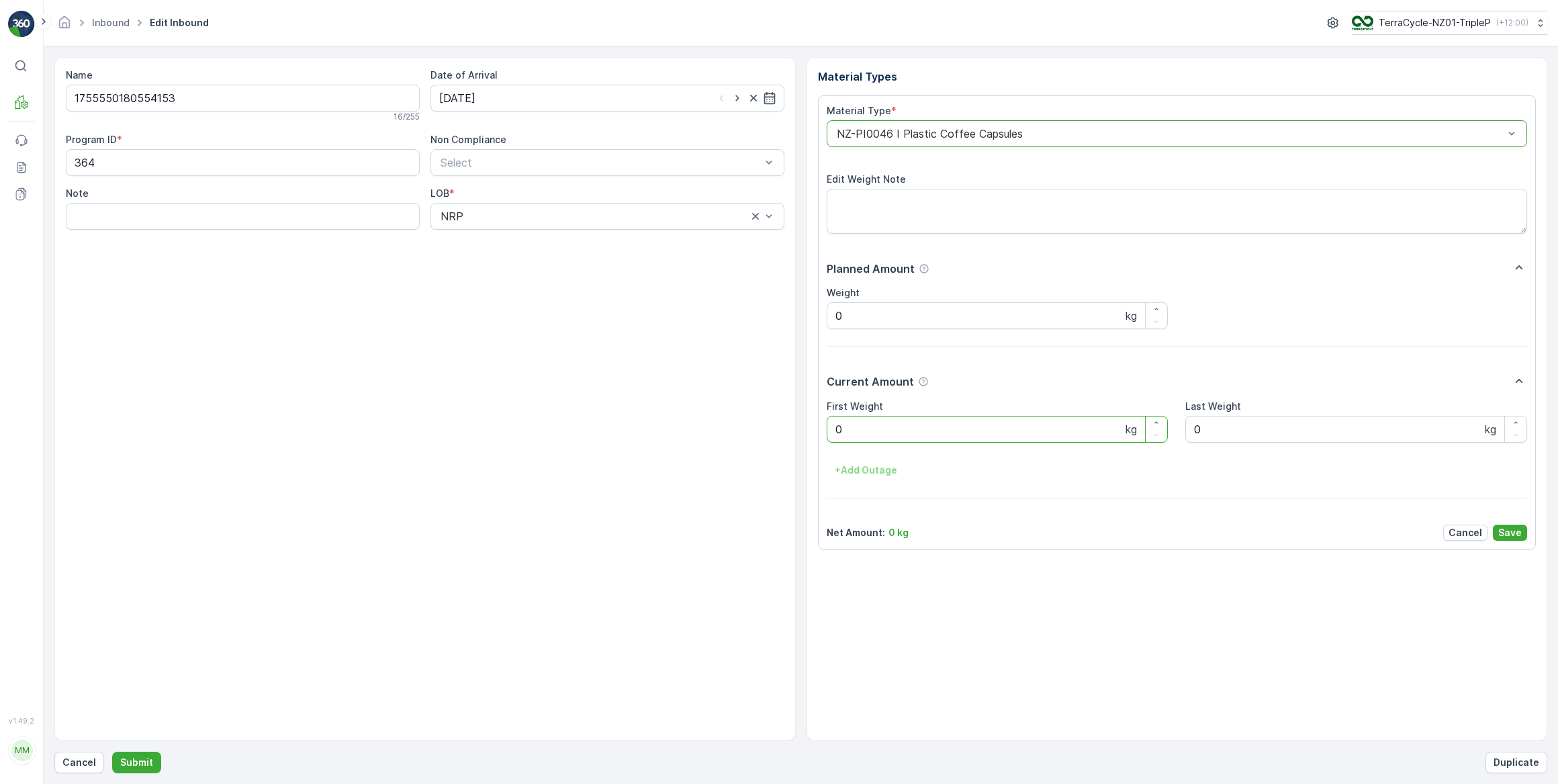
drag, startPoint x: 869, startPoint y: 433, endPoint x: 818, endPoint y: 443, distance: 52.0
click at [818, 443] on div "Material Type * option NZ-PI0046 I Plastic Coffee Capsules, selected. NZ-PI0046…" at bounding box center [1177, 322] width 719 height 454
click at [112, 752] on button "Submit" at bounding box center [137, 762] width 49 height 22
click at [563, 82] on div "Date of Arrival" at bounding box center [608, 90] width 354 height 43
drag, startPoint x: 564, startPoint y: 97, endPoint x: 565, endPoint y: 112, distance: 15.0
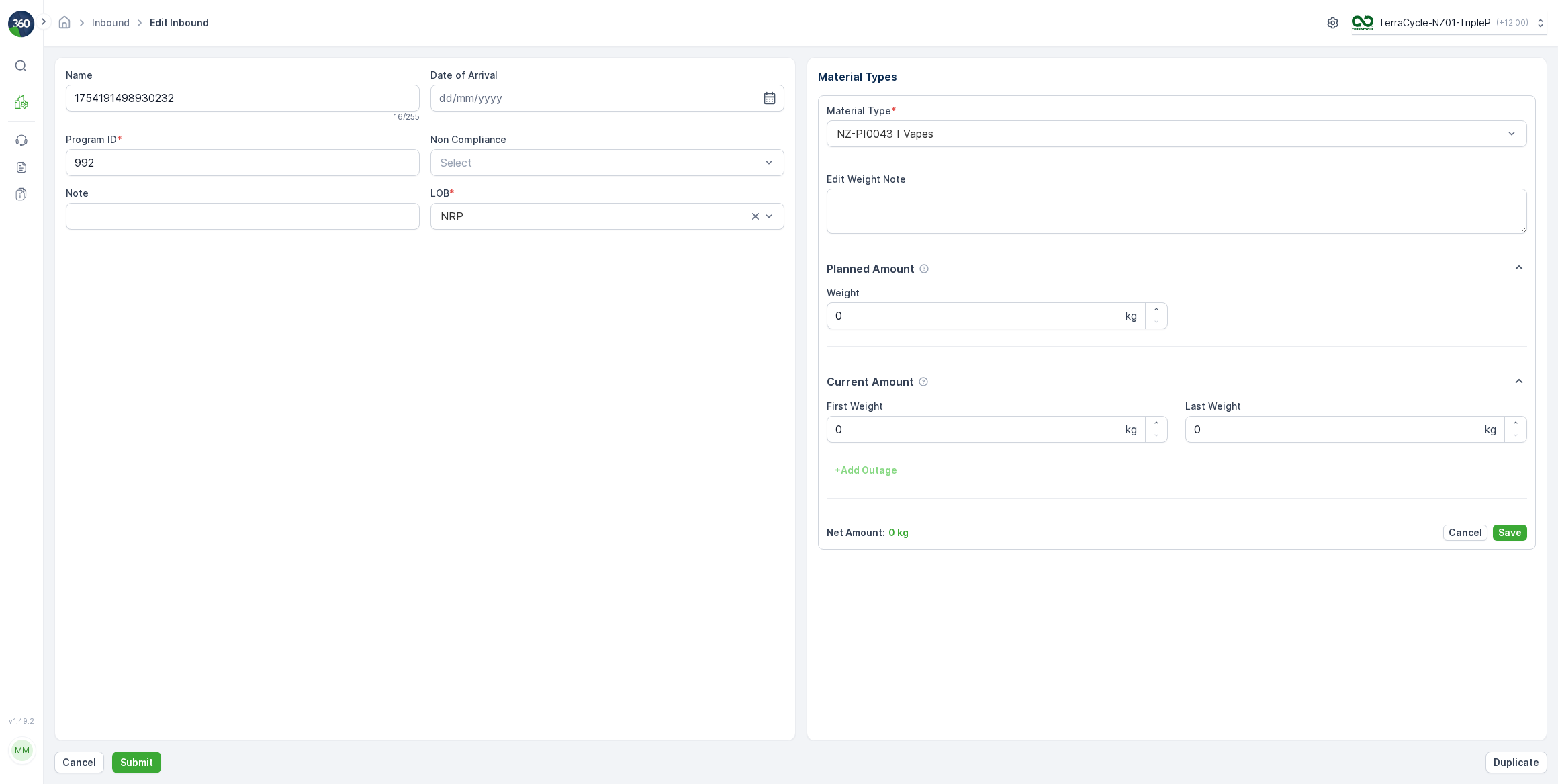
click at [564, 98] on input at bounding box center [608, 98] width 354 height 27
drag, startPoint x: 524, startPoint y: 180, endPoint x: 533, endPoint y: 183, distance: 9.5
click at [526, 181] on div "3" at bounding box center [526, 182] width 22 height 22
type input "03.09.2025"
drag, startPoint x: 882, startPoint y: 424, endPoint x: 831, endPoint y: 430, distance: 51.4
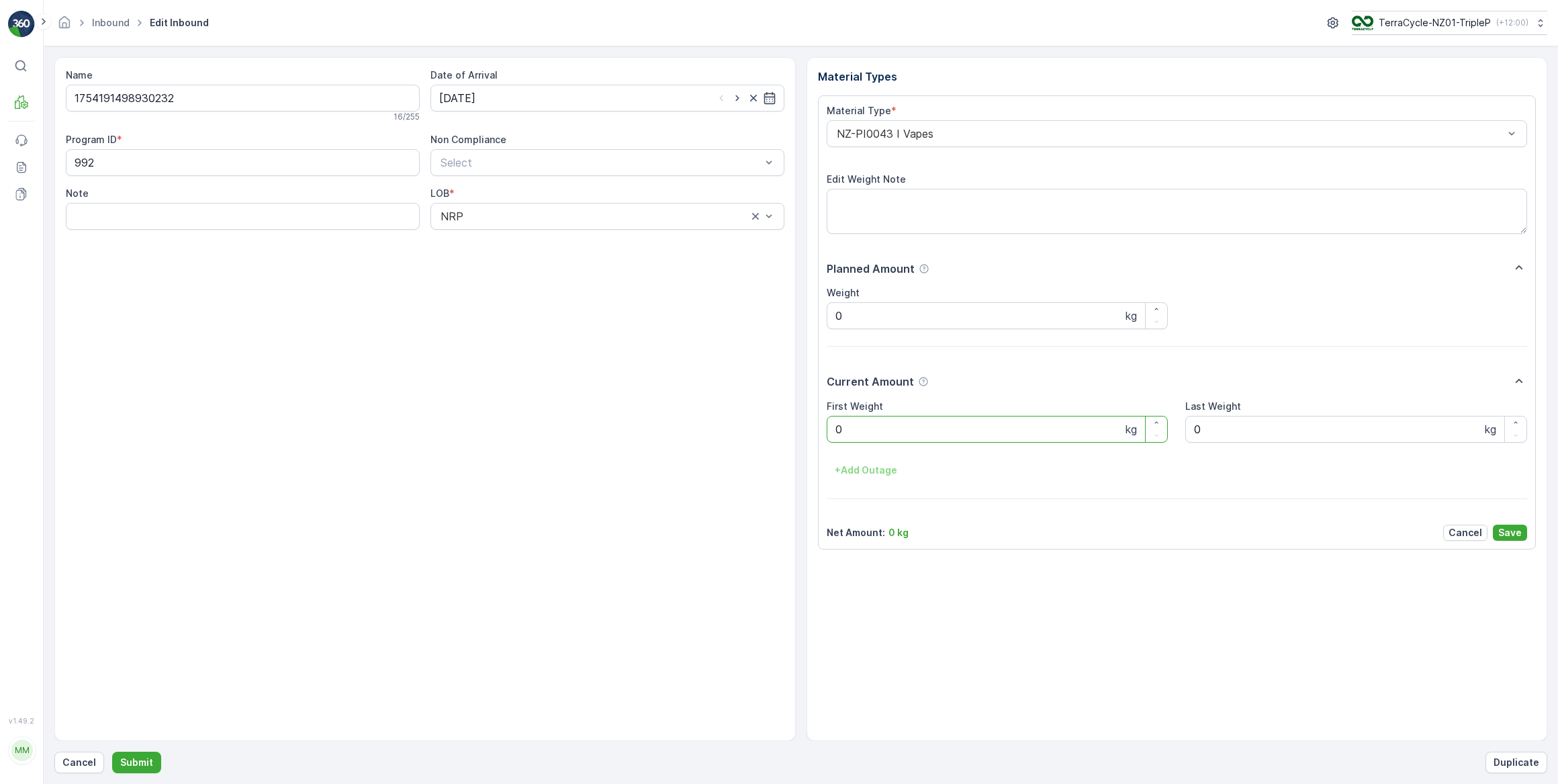
click at [831, 430] on Weight "0" at bounding box center [998, 429] width 342 height 27
click at [112, 752] on button "Submit" at bounding box center [137, 762] width 49 height 22
click at [487, 104] on input at bounding box center [608, 98] width 354 height 27
drag, startPoint x: 528, startPoint y: 184, endPoint x: 552, endPoint y: 188, distance: 24.3
click at [528, 183] on div "3" at bounding box center [526, 182] width 22 height 22
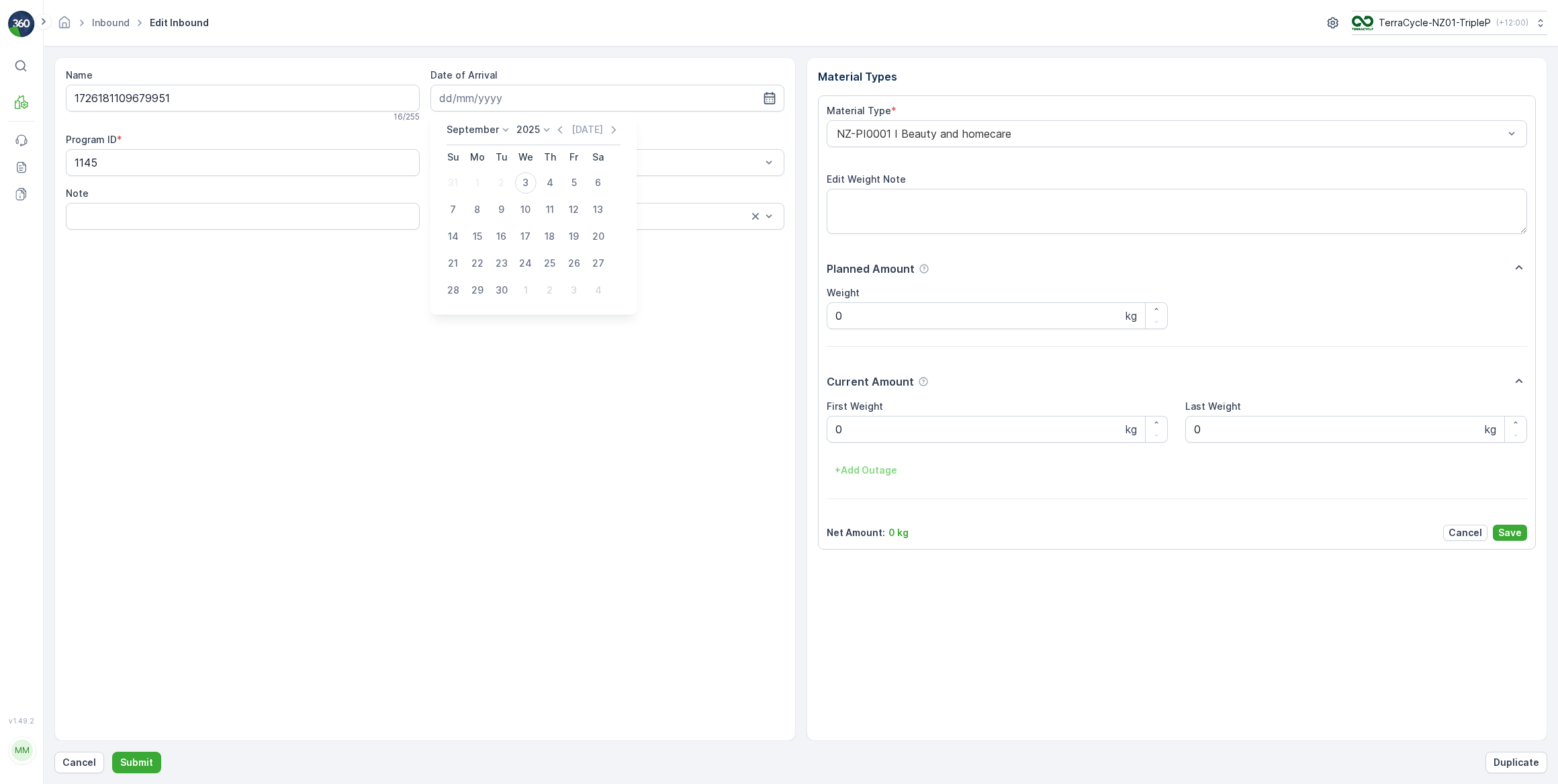
type input "03.09.2025"
drag, startPoint x: 846, startPoint y: 424, endPoint x: 829, endPoint y: 427, distance: 17.3
click at [829, 426] on Weight "0" at bounding box center [998, 429] width 342 height 27
click at [112, 752] on button "Submit" at bounding box center [137, 762] width 49 height 22
click at [564, 97] on input at bounding box center [608, 98] width 354 height 27
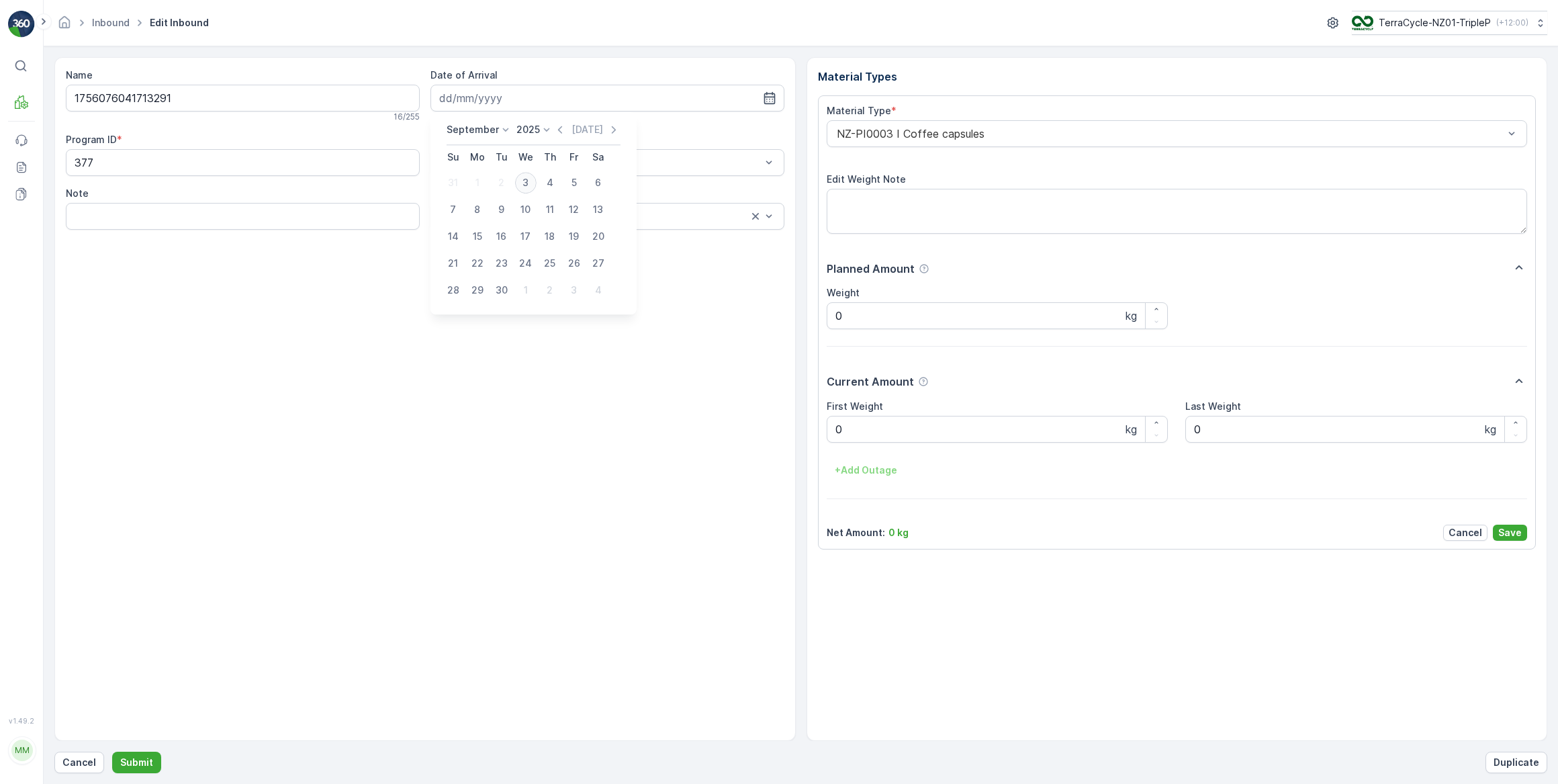
click at [531, 180] on div "3" at bounding box center [526, 182] width 22 height 22
type input "03.09.2025"
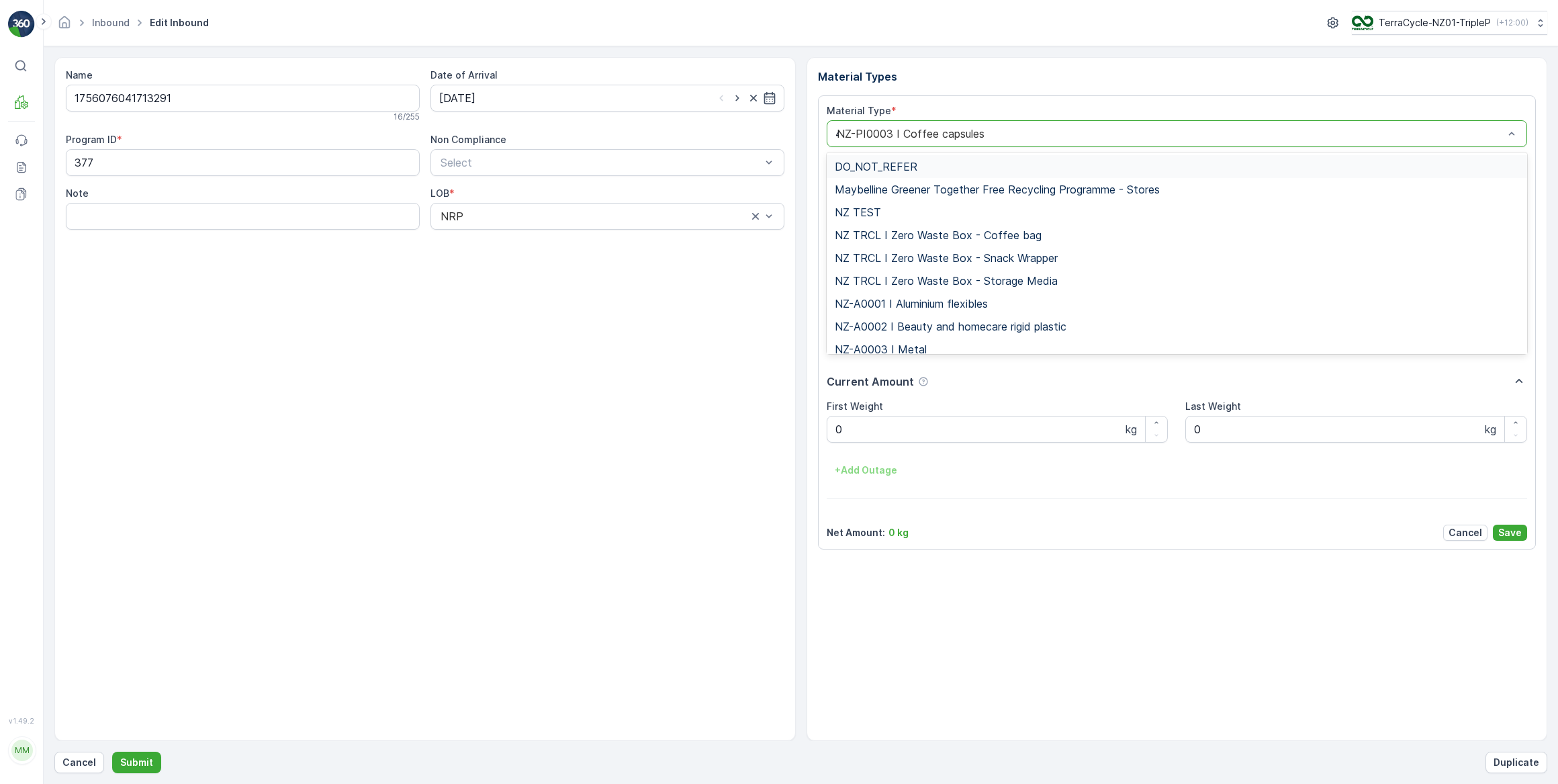
type input "47"
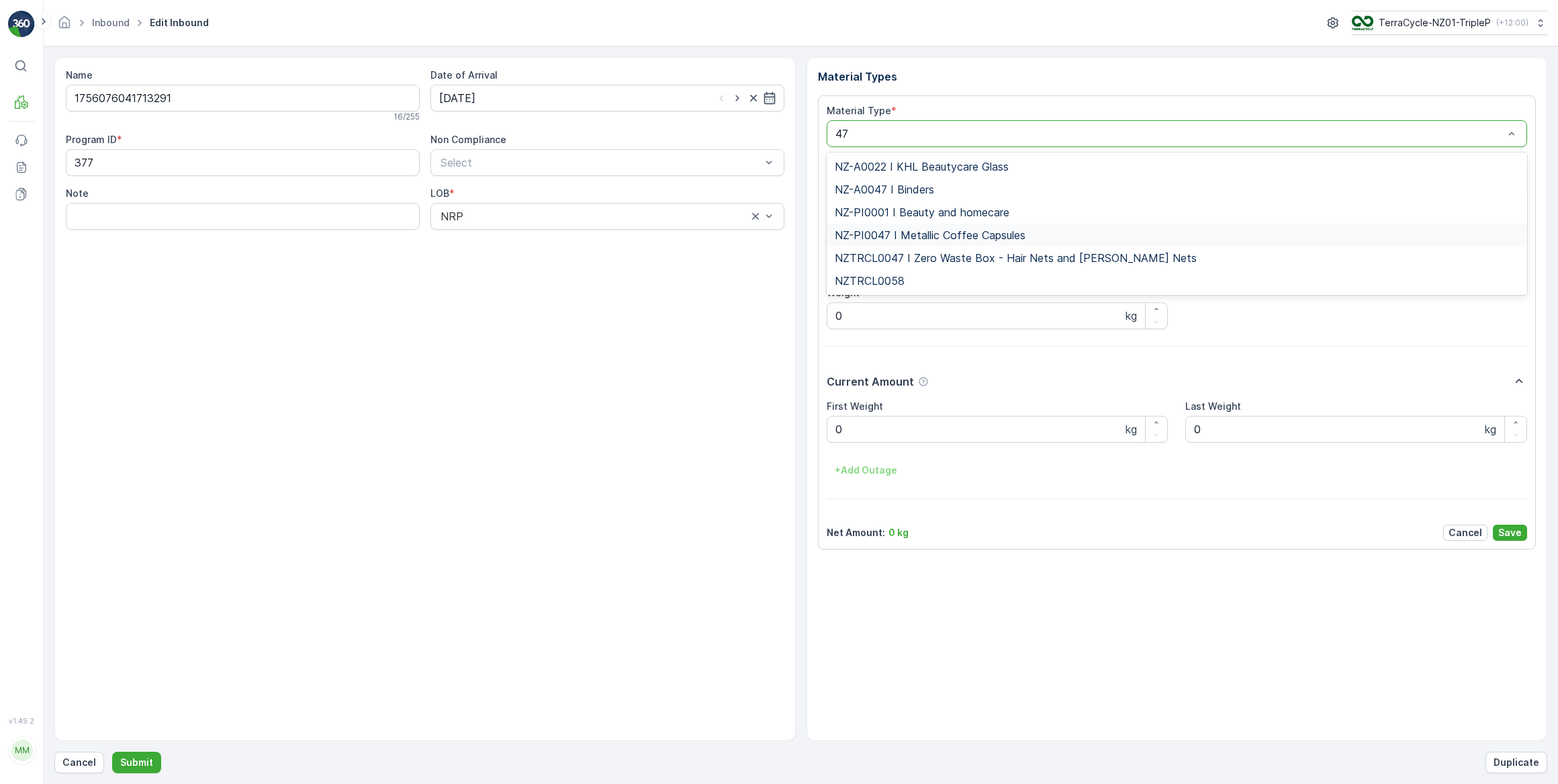
click at [902, 233] on span "NZ-PI0047 I Metallic Coffee Capsules" at bounding box center [930, 235] width 191 height 12
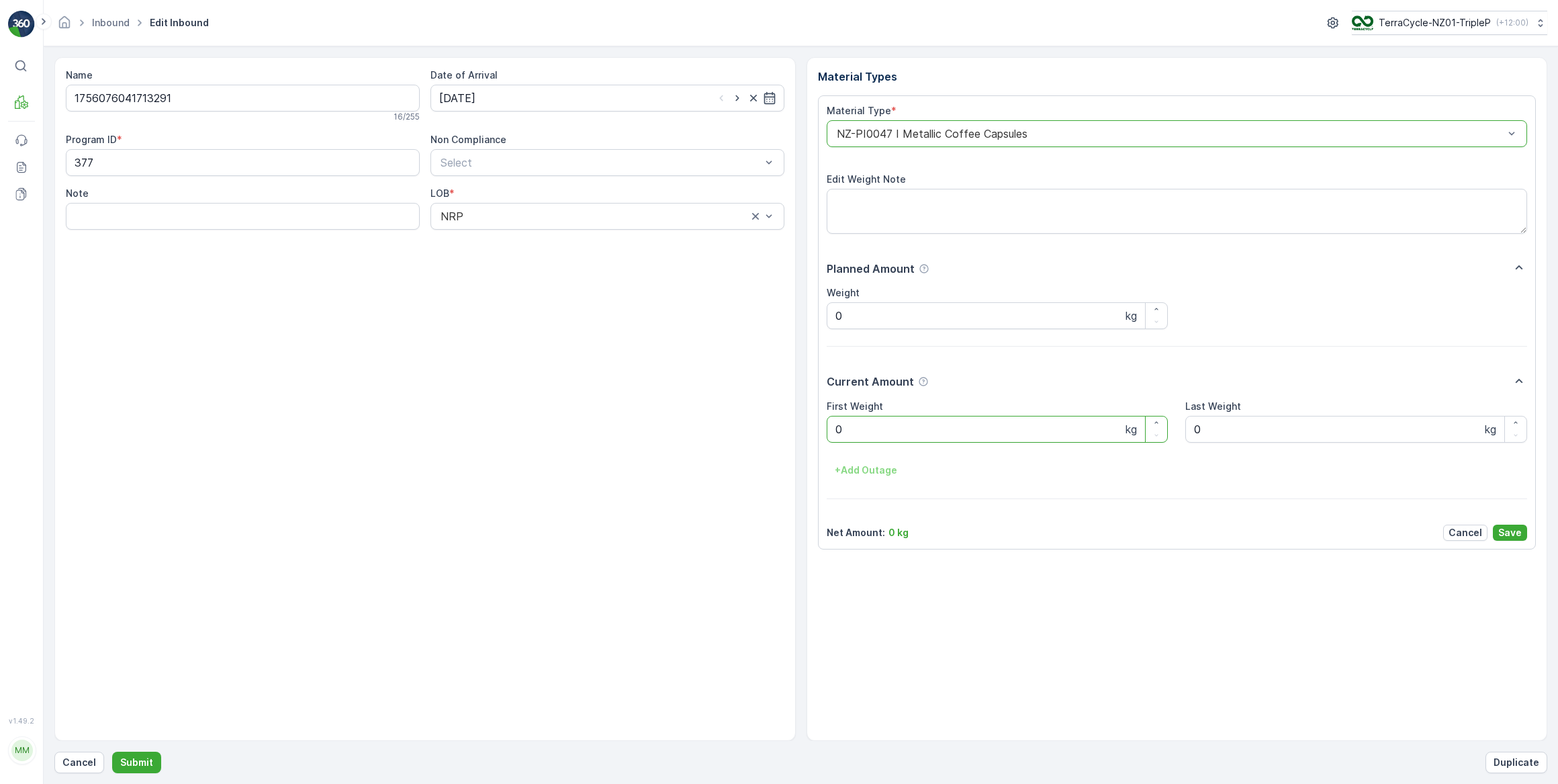
drag, startPoint x: 834, startPoint y: 443, endPoint x: 823, endPoint y: 444, distance: 11.0
click at [823, 444] on div "Material Type * option NZ-PI0047 I Metallic Coffee Capsules, selected. NZ-PI004…" at bounding box center [1177, 322] width 719 height 454
click at [112, 752] on button "Submit" at bounding box center [137, 762] width 49 height 22
click at [614, 98] on input at bounding box center [608, 98] width 354 height 27
click at [517, 188] on button "3" at bounding box center [526, 182] width 24 height 24
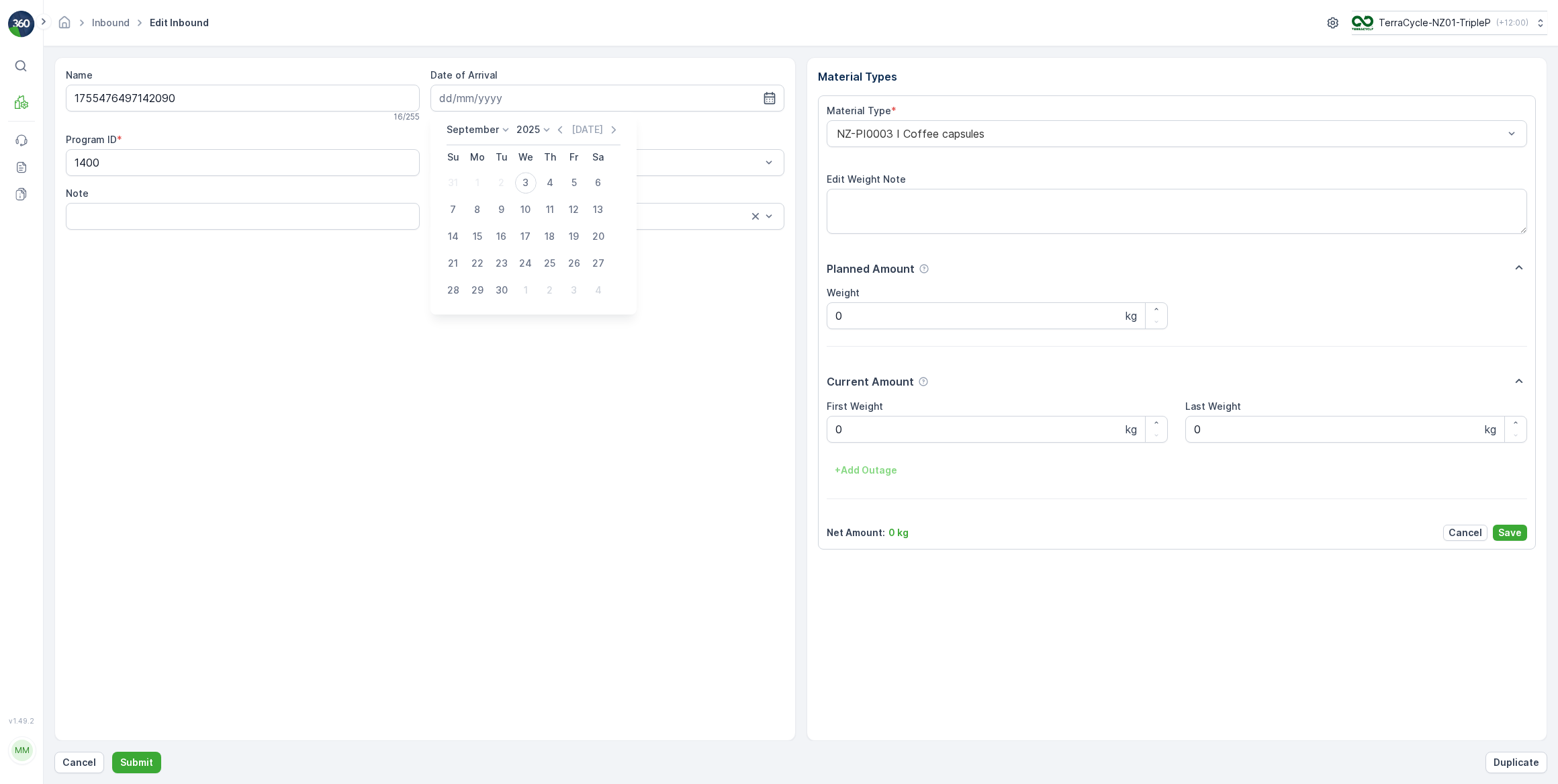
type input "03.09.2025"
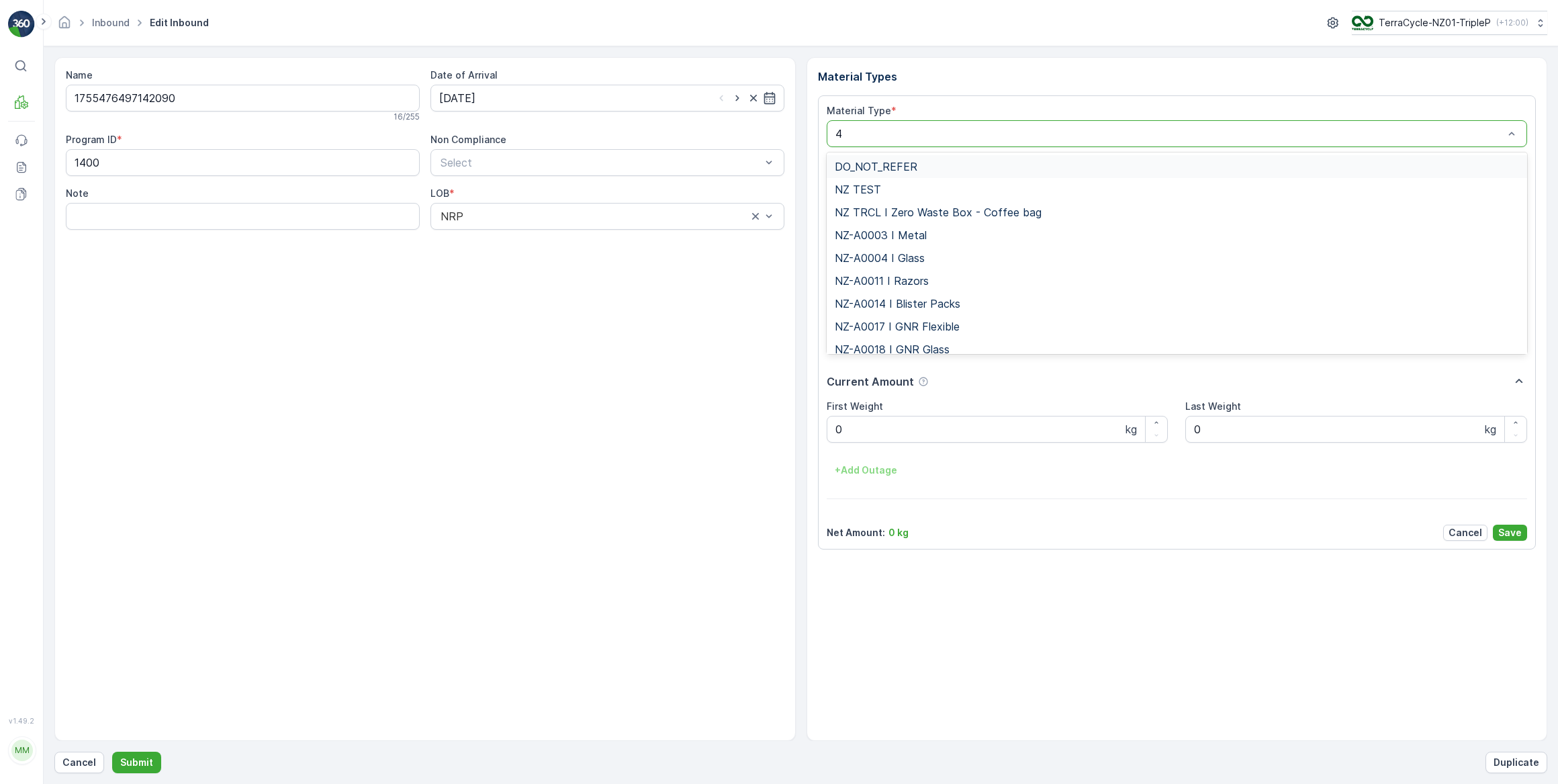
type input "46"
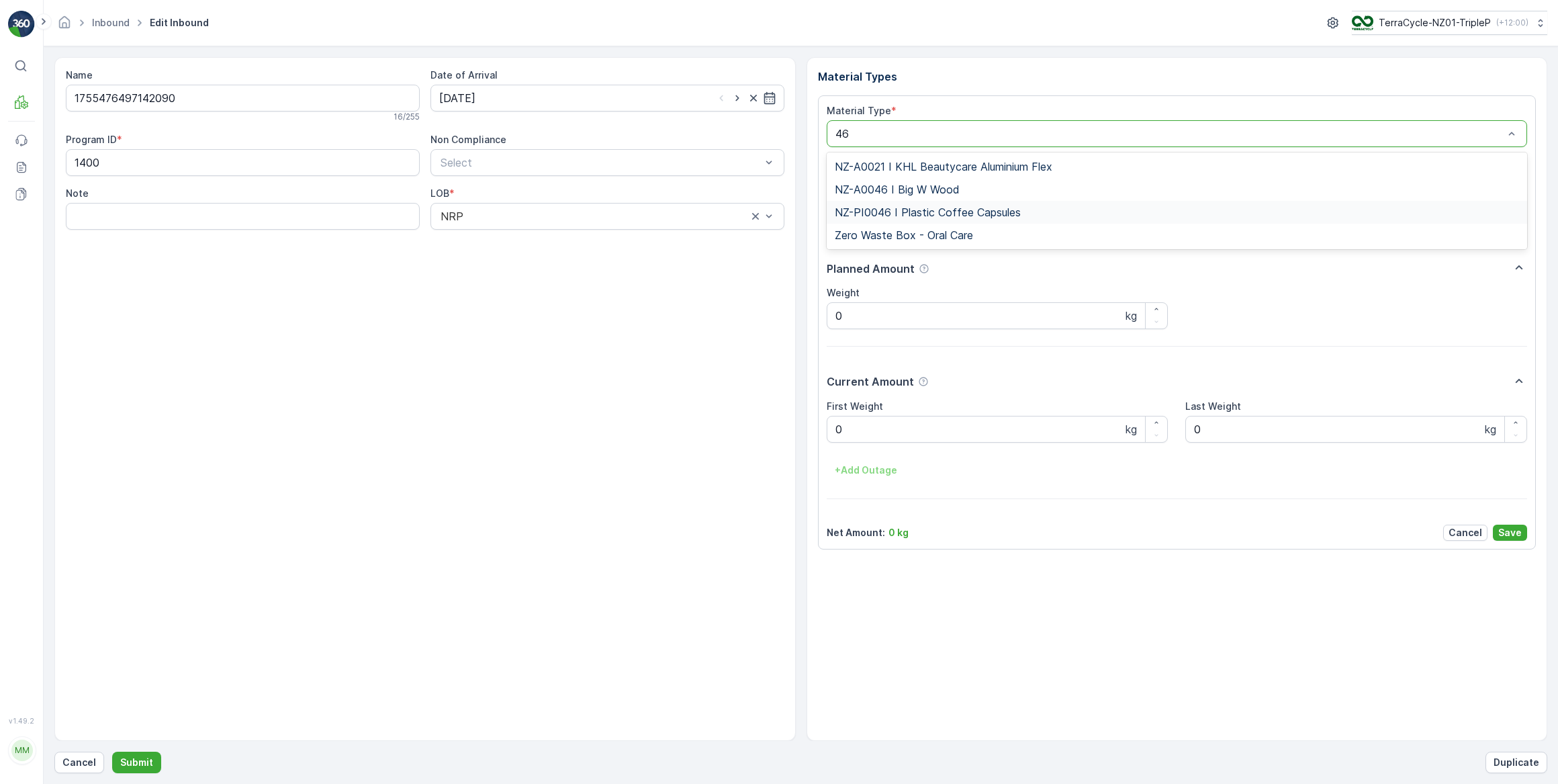
click at [946, 203] on div "NZ-PI0046 I Plastic Coffee Capsules" at bounding box center [1177, 212] width 701 height 23
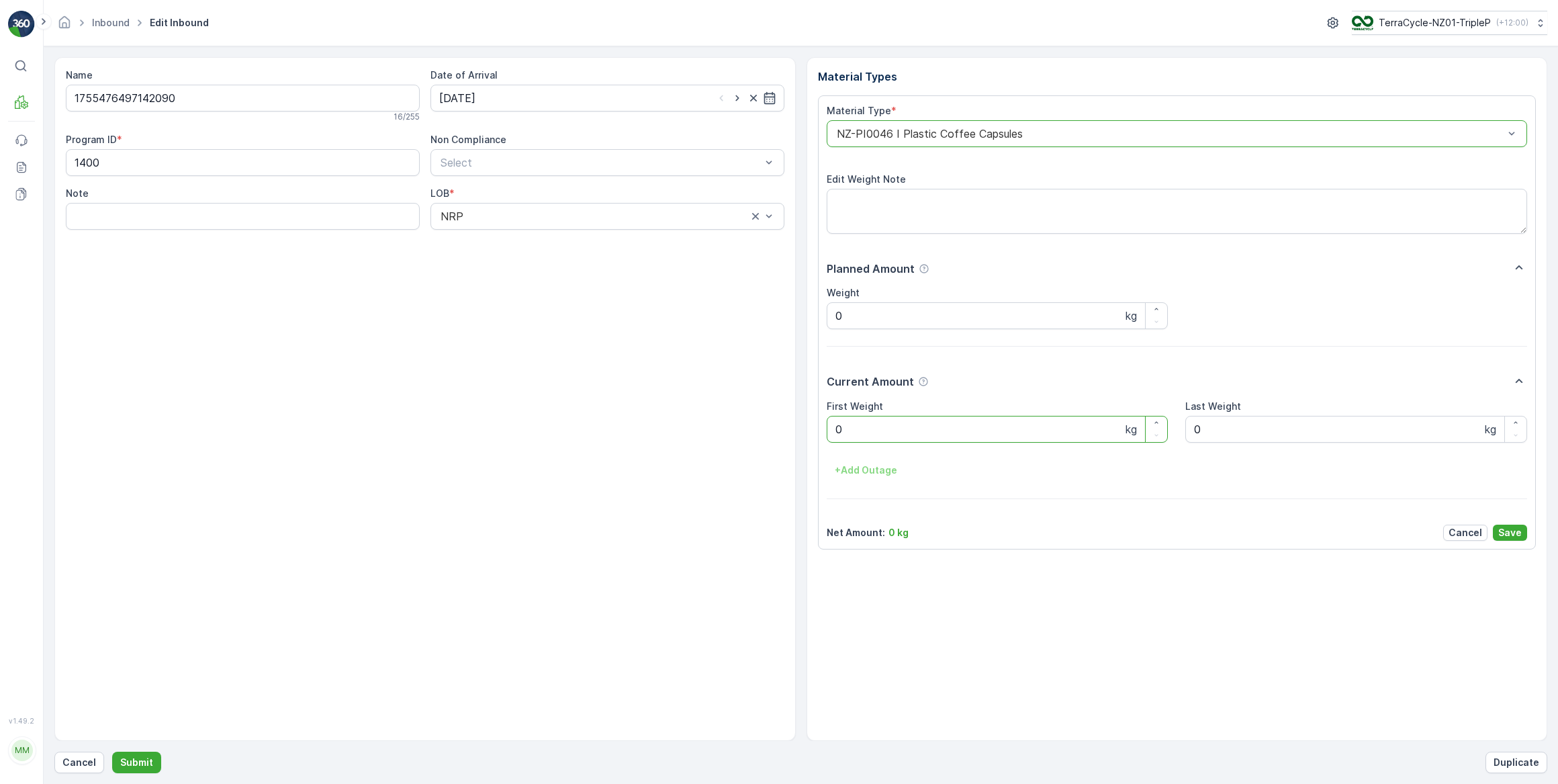
drag, startPoint x: 875, startPoint y: 433, endPoint x: 814, endPoint y: 439, distance: 61.3
click at [814, 439] on div "Material Types Material Type * option NZ-PI0046 I Plastic Coffee Capsules, sele…" at bounding box center [1177, 399] width 741 height 684
click at [112, 752] on button "Submit" at bounding box center [137, 762] width 49 height 22
click at [514, 101] on input at bounding box center [608, 98] width 354 height 27
click at [529, 180] on div "3" at bounding box center [526, 182] width 22 height 22
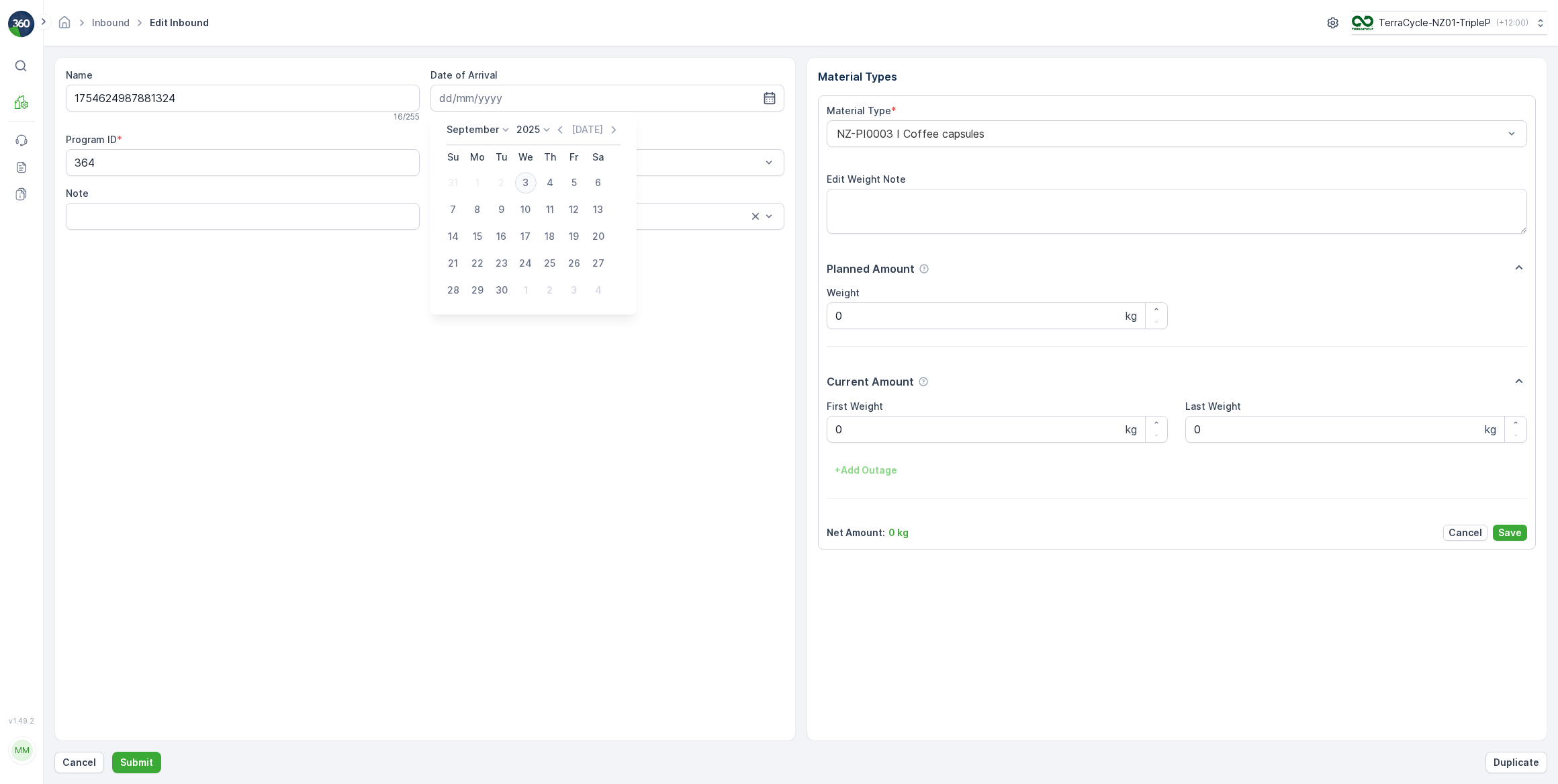
type input "03.09.2025"
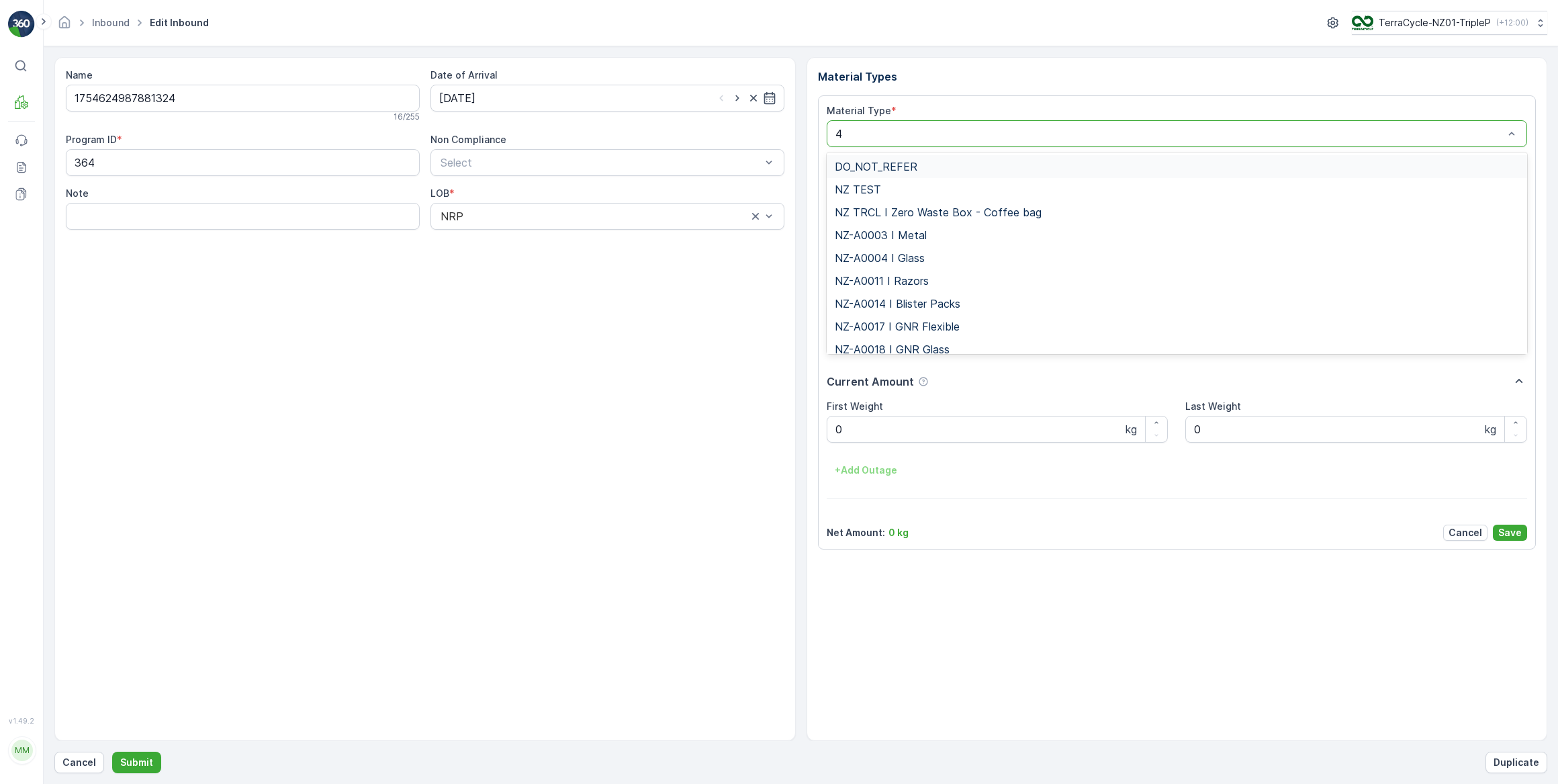
type input "46"
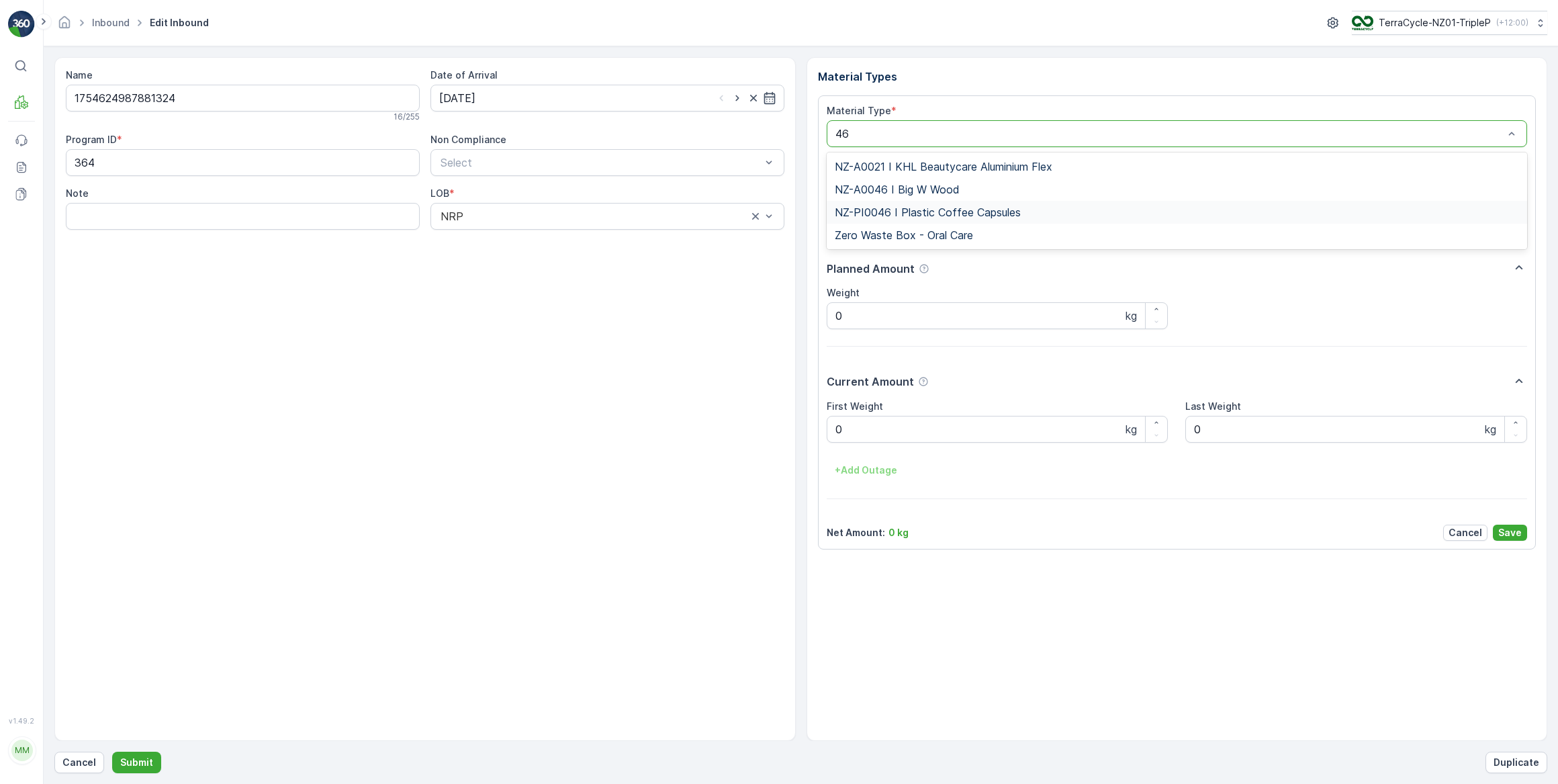
click at [962, 208] on span "NZ-PI0046 I Plastic Coffee Capsules" at bounding box center [927, 212] width 186 height 12
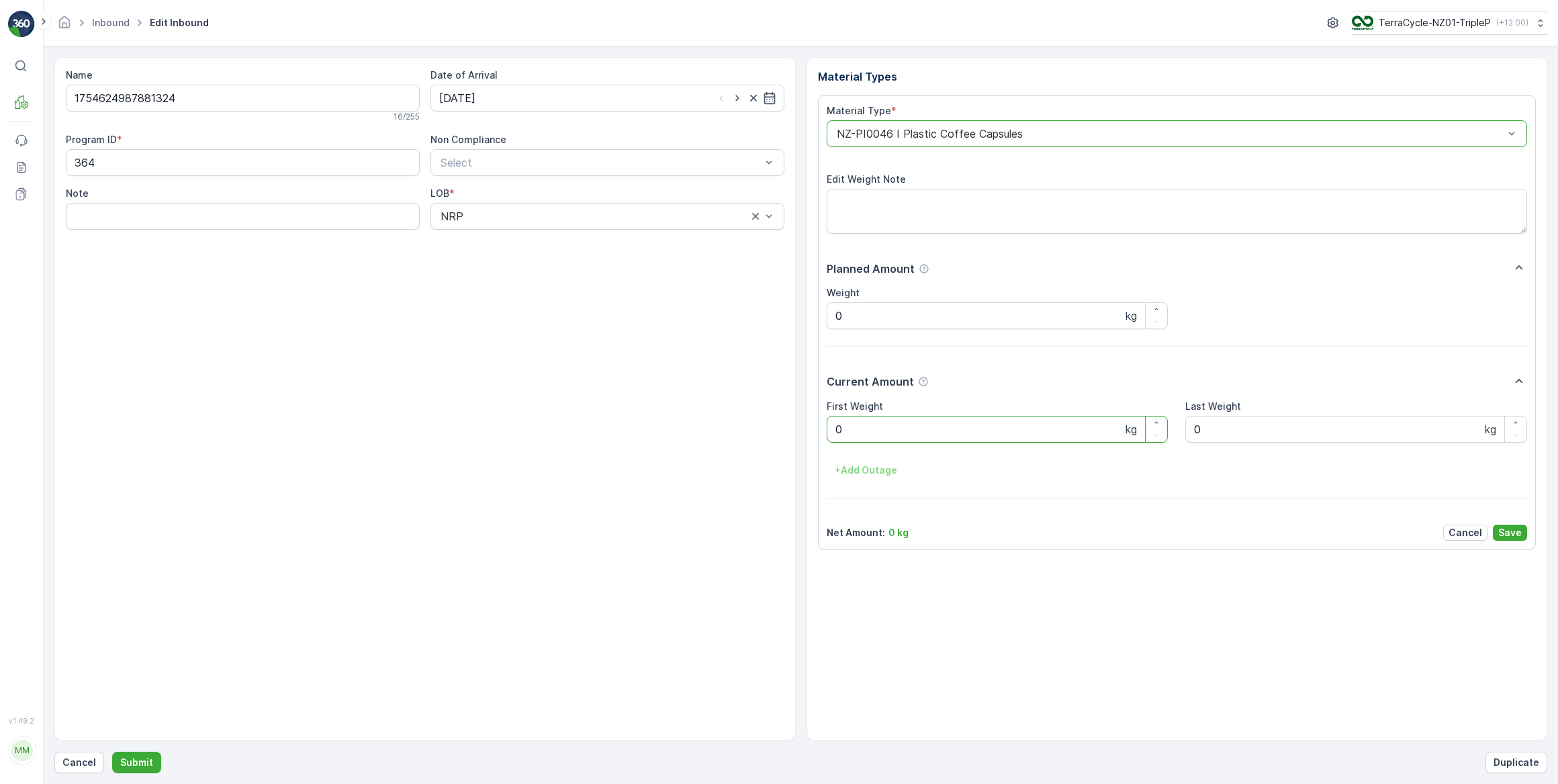
drag, startPoint x: 886, startPoint y: 439, endPoint x: 812, endPoint y: 432, distance: 74.3
click at [812, 431] on div "Material Types Material Type * option NZ-PI0046 I Plastic Coffee Capsules, sele…" at bounding box center [1177, 399] width 741 height 684
click at [112, 752] on button "Submit" at bounding box center [137, 762] width 49 height 22
click at [490, 105] on input at bounding box center [608, 98] width 354 height 27
click at [524, 184] on div "3" at bounding box center [526, 182] width 22 height 22
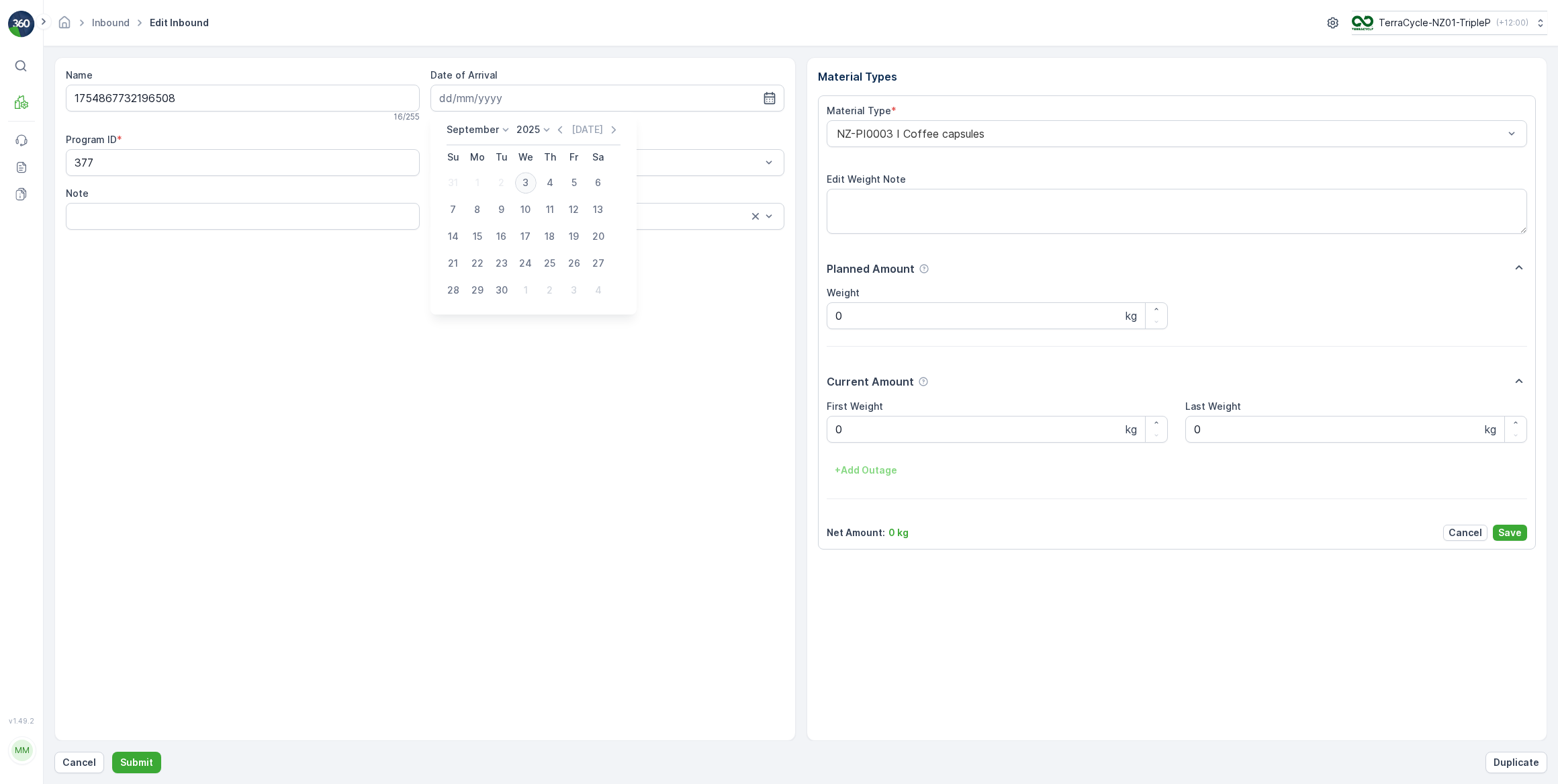
type input "03.09.2025"
click at [906, 141] on div "NZ-PI0003 I Coffee capsules" at bounding box center [1177, 134] width 701 height 27
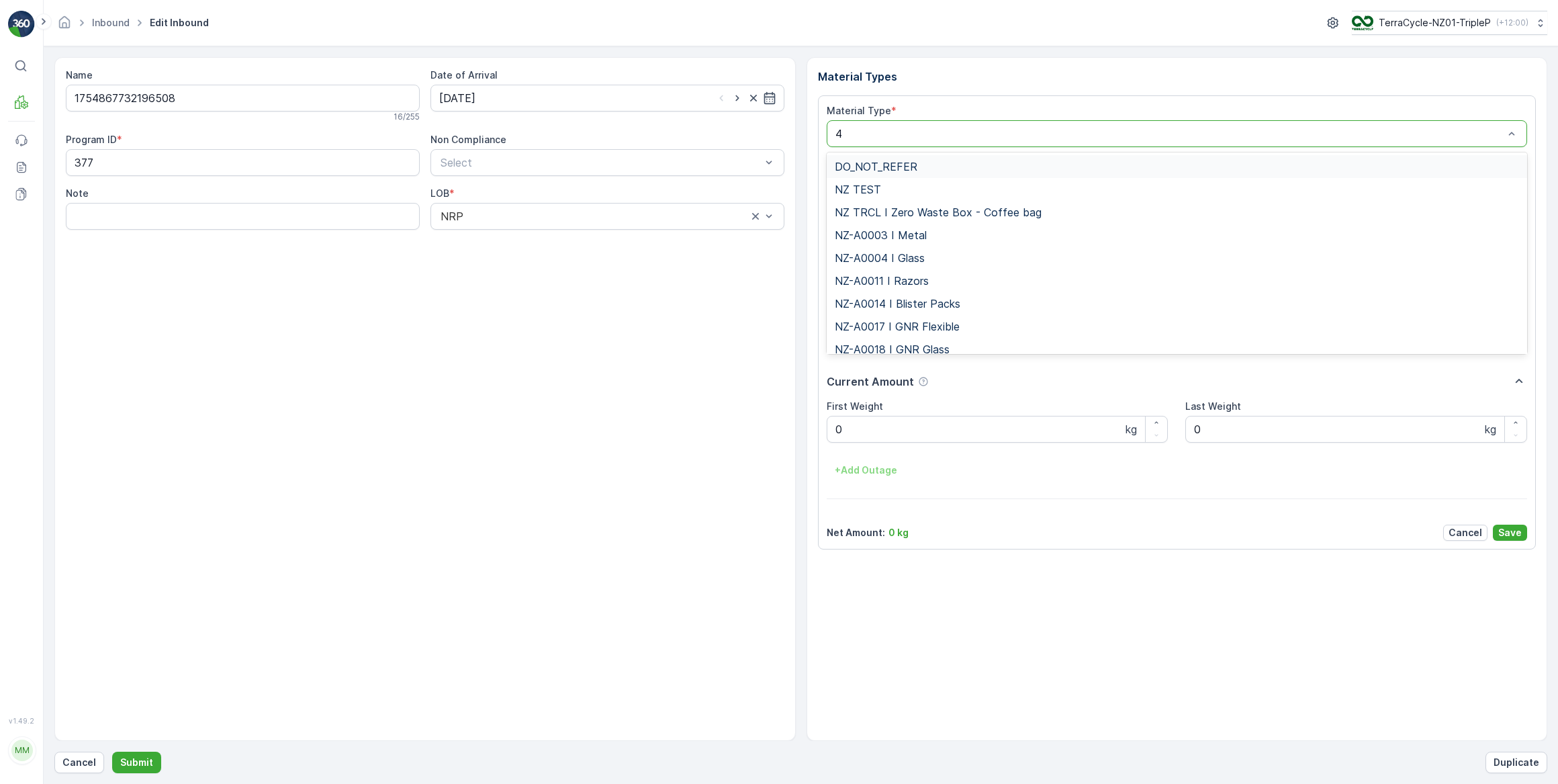
type input "47"
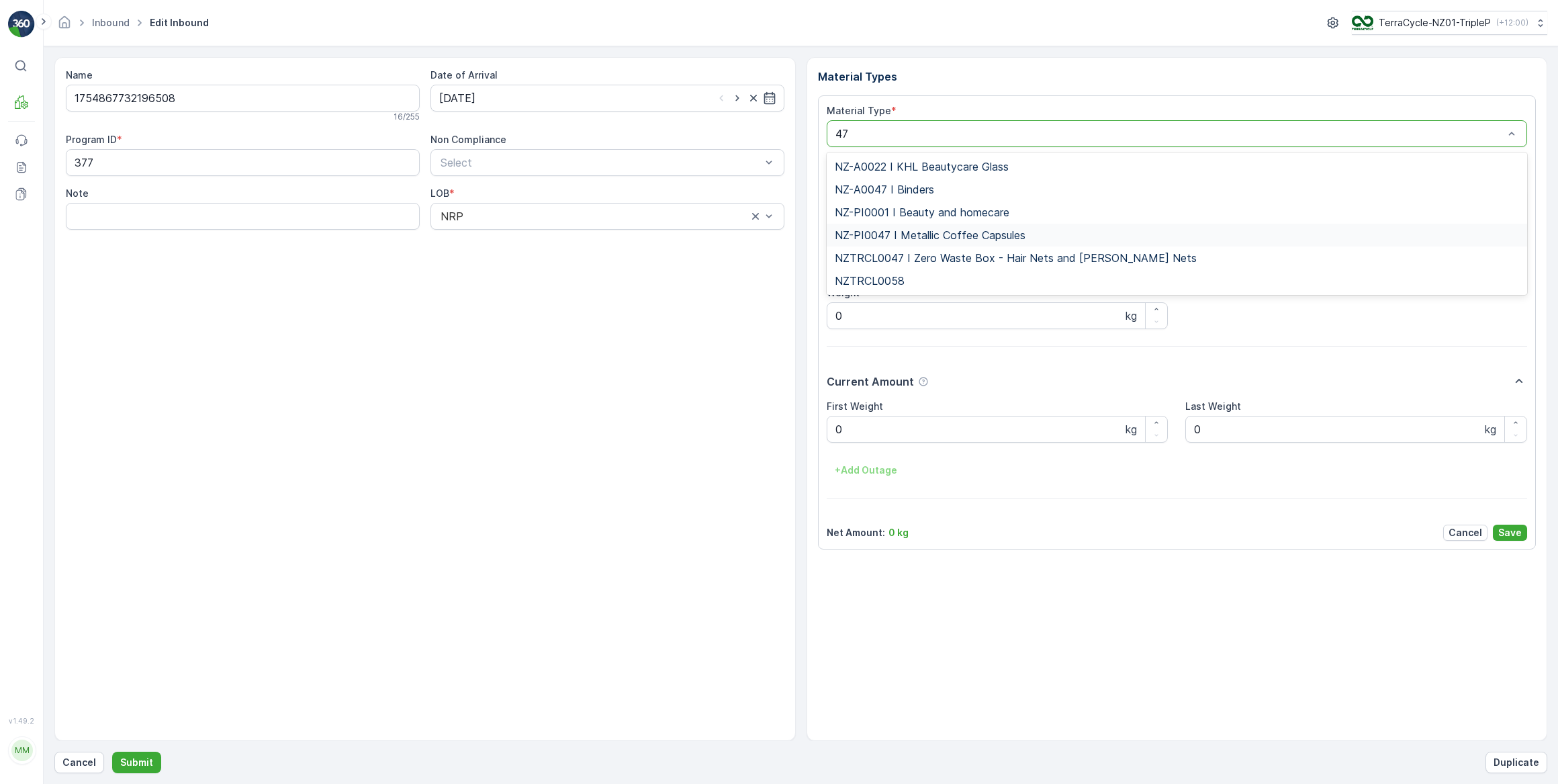
click at [963, 230] on span "NZ-PI0047 I Metallic Coffee Capsules" at bounding box center [930, 235] width 191 height 12
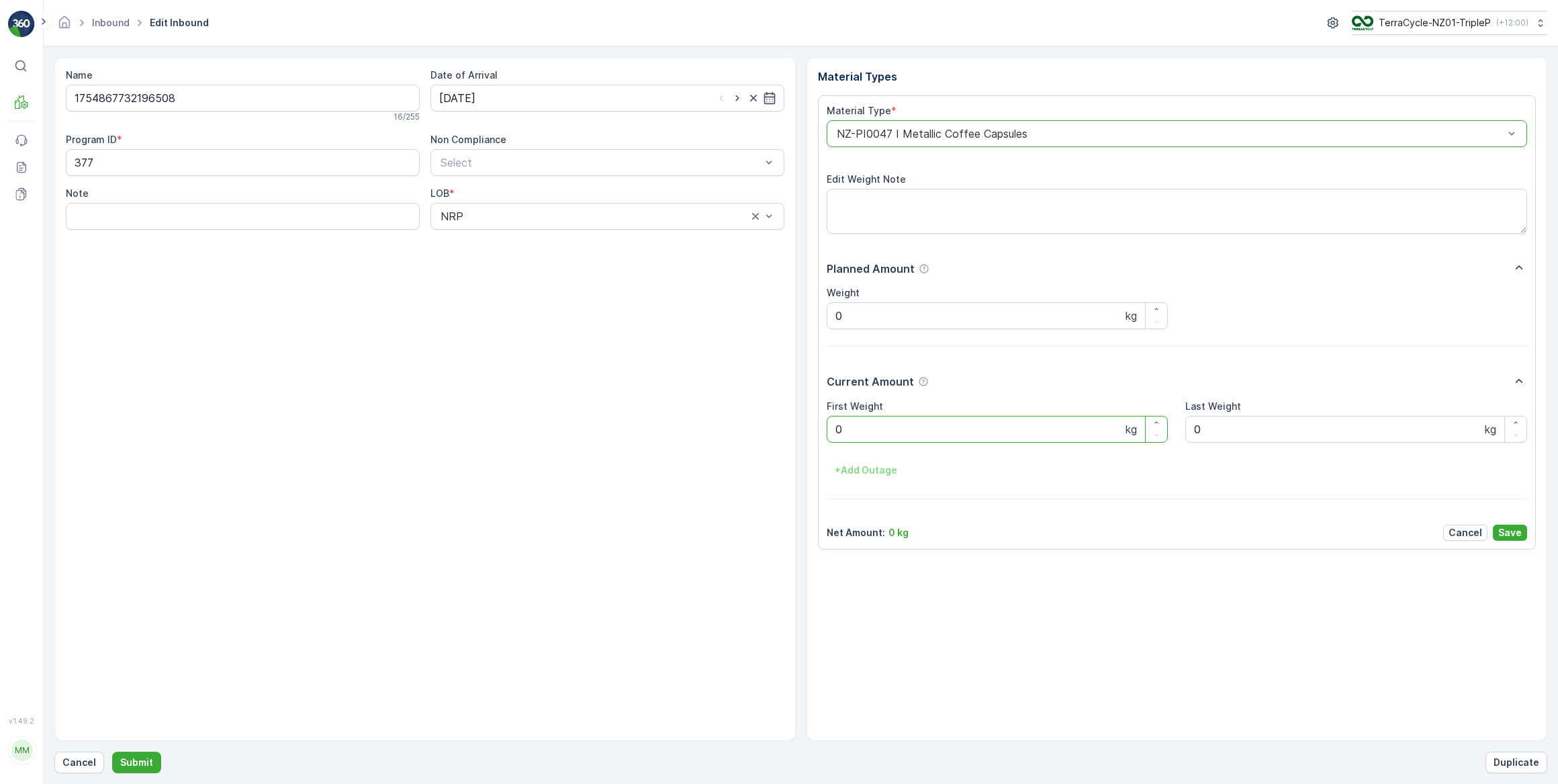
drag, startPoint x: 870, startPoint y: 414, endPoint x: 821, endPoint y: 423, distance: 49.8
click at [821, 423] on div "Material Type * option NZ-PI0047 I Metallic Coffee Capsules, selected. NZ-PI004…" at bounding box center [1177, 322] width 719 height 454
click at [112, 752] on button "Submit" at bounding box center [137, 762] width 49 height 22
click at [525, 100] on input at bounding box center [608, 98] width 354 height 27
click at [518, 183] on div "3" at bounding box center [526, 182] width 22 height 22
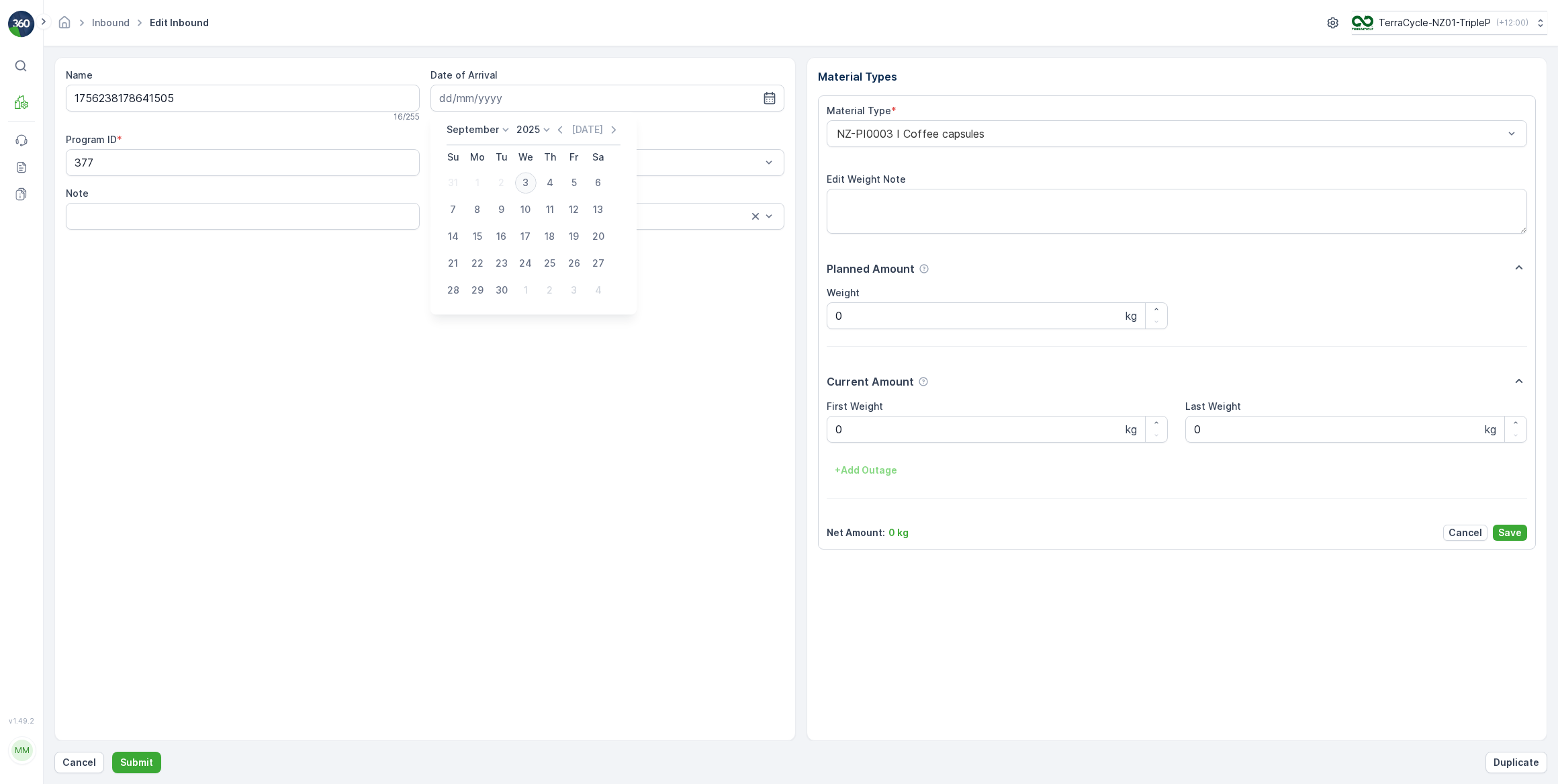
type input "[DATE]"
click at [518, 183] on div "Program ID * 377 Non Compliance Select Note LOB * NRP" at bounding box center [424, 181] width 719 height 97
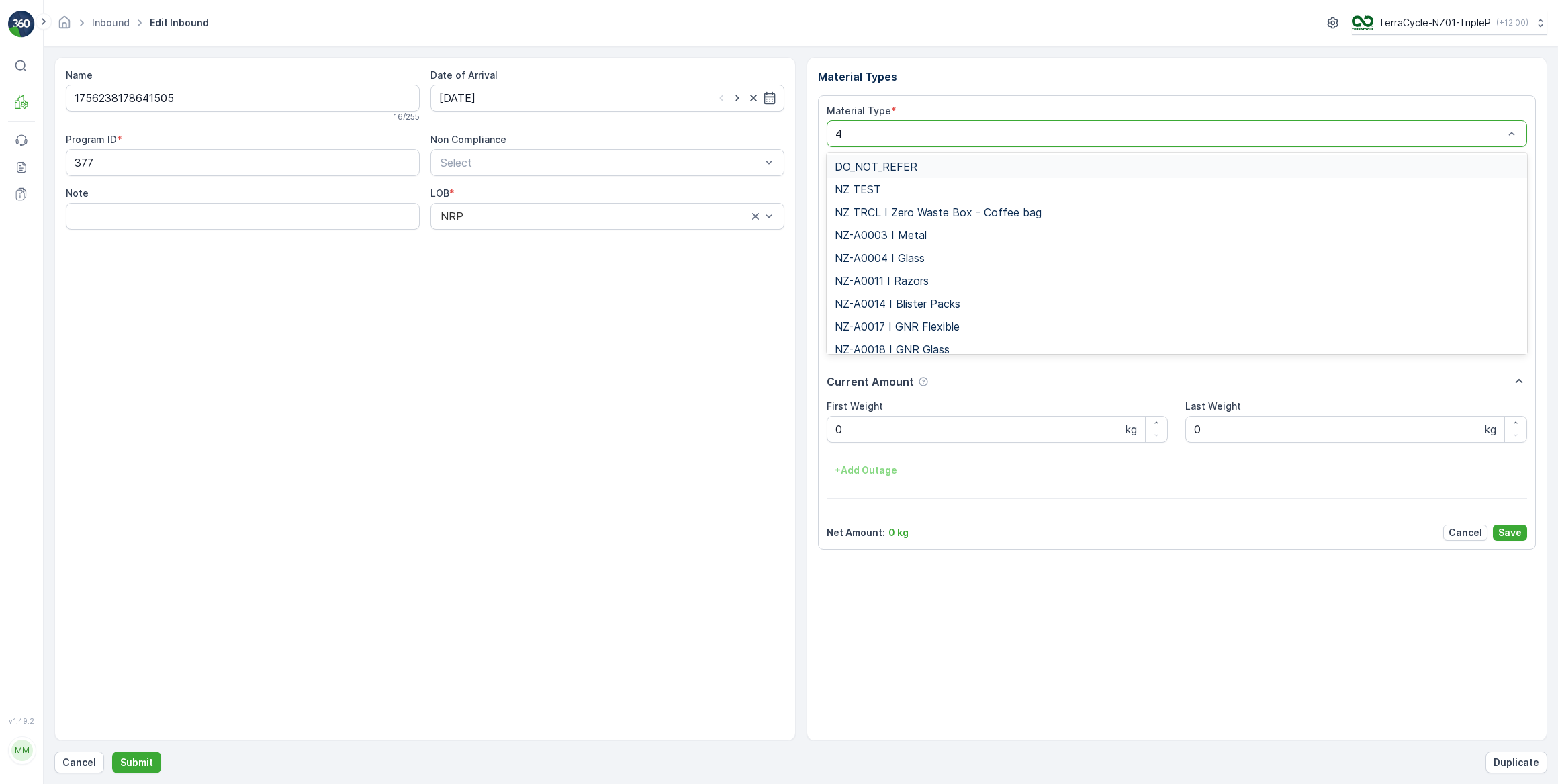
type input "47"
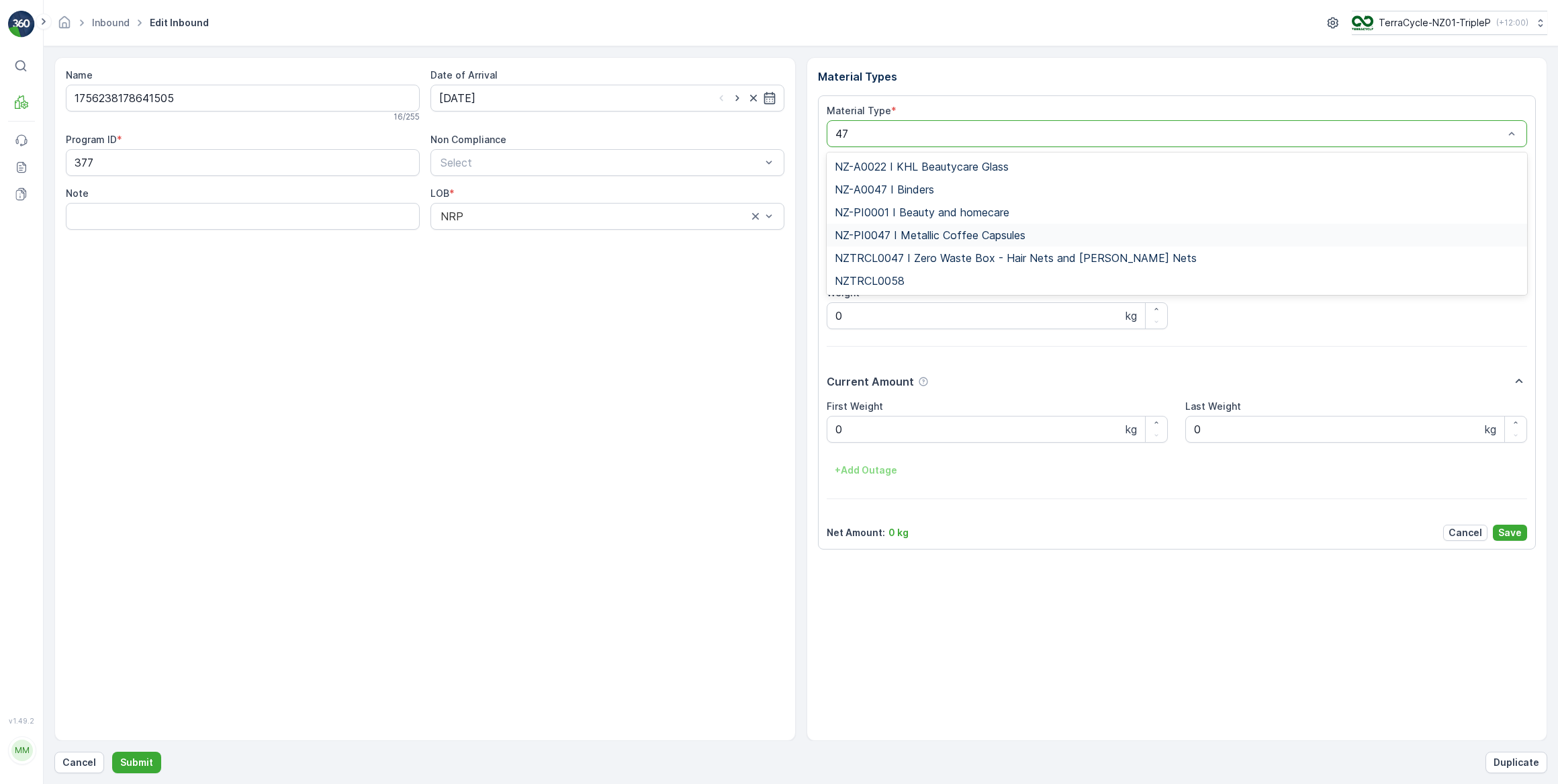
click at [906, 235] on span "NZ-PI0047 I Metallic Coffee Capsules" at bounding box center [930, 235] width 191 height 12
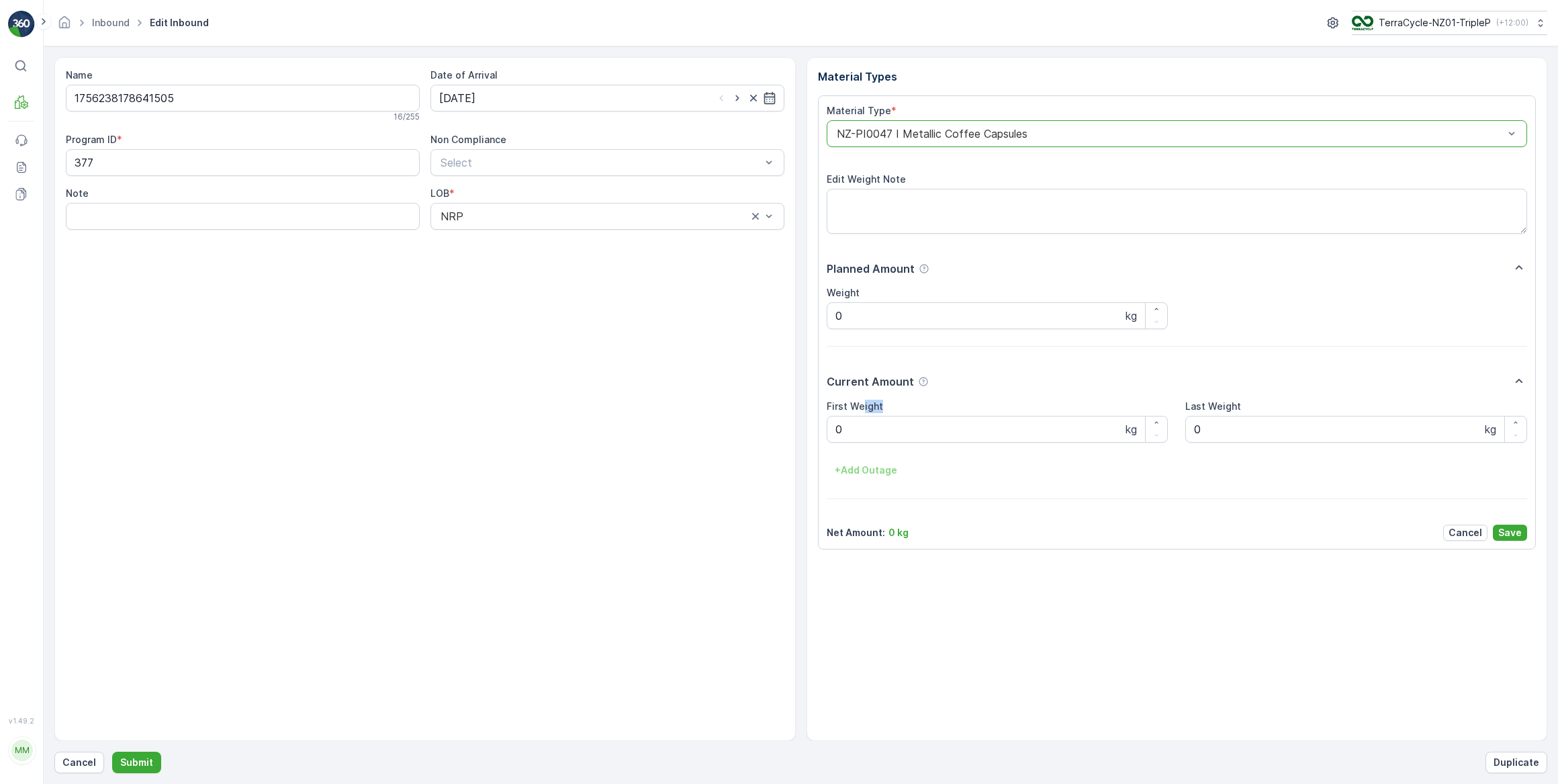
drag, startPoint x: 842, startPoint y: 420, endPoint x: 848, endPoint y: 436, distance: 17.1
click at [819, 431] on div "Material Type * option NZ-PI0047 I Metallic Coffee Capsules, selected. NZ-PI004…" at bounding box center [1177, 322] width 719 height 454
click at [854, 432] on Weight "0" at bounding box center [998, 429] width 342 height 27
drag, startPoint x: 851, startPoint y: 431, endPoint x: 825, endPoint y: 435, distance: 26.3
click at [825, 435] on div "Material Type * option NZ-PI0047 I Metallic Coffee Capsules, selected. NZ-PI004…" at bounding box center [1177, 322] width 719 height 454
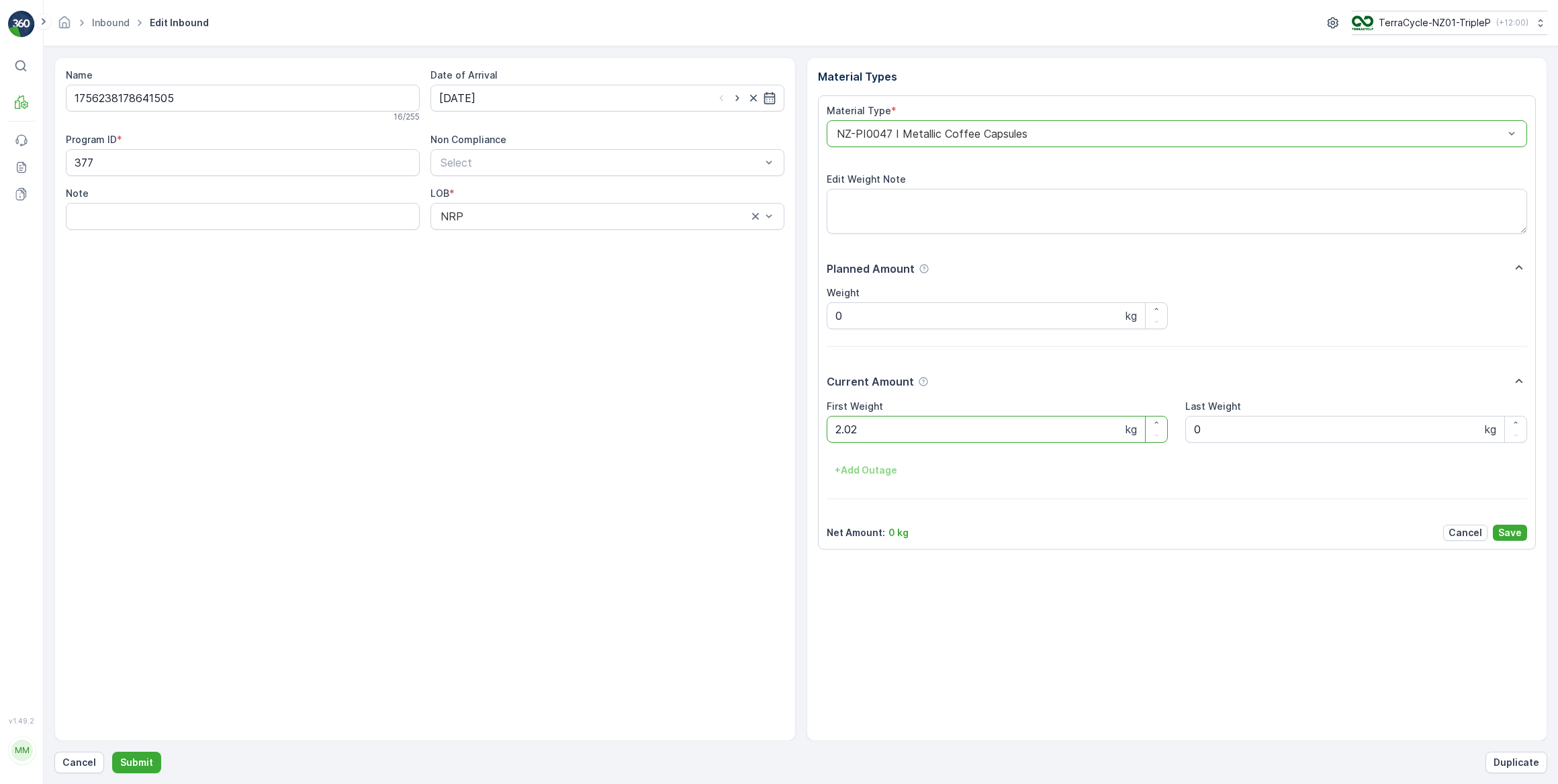
click at [112, 752] on button "Submit" at bounding box center [137, 762] width 49 height 22
click at [470, 104] on input at bounding box center [608, 98] width 354 height 27
drag, startPoint x: 520, startPoint y: 182, endPoint x: 535, endPoint y: 180, distance: 15.1
click at [520, 182] on div "3" at bounding box center [526, 182] width 22 height 22
type input "[DATE]"
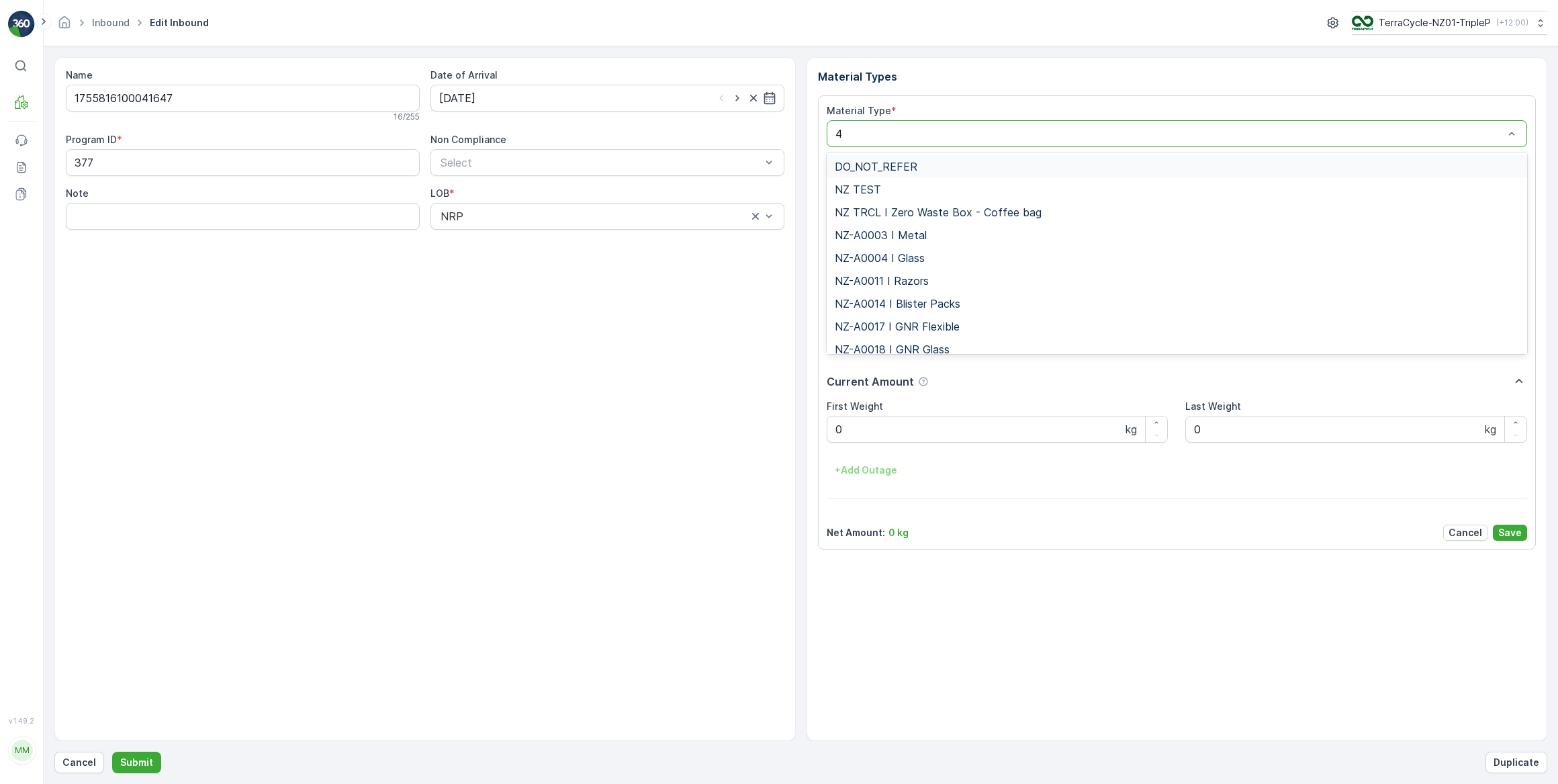
type input "47"
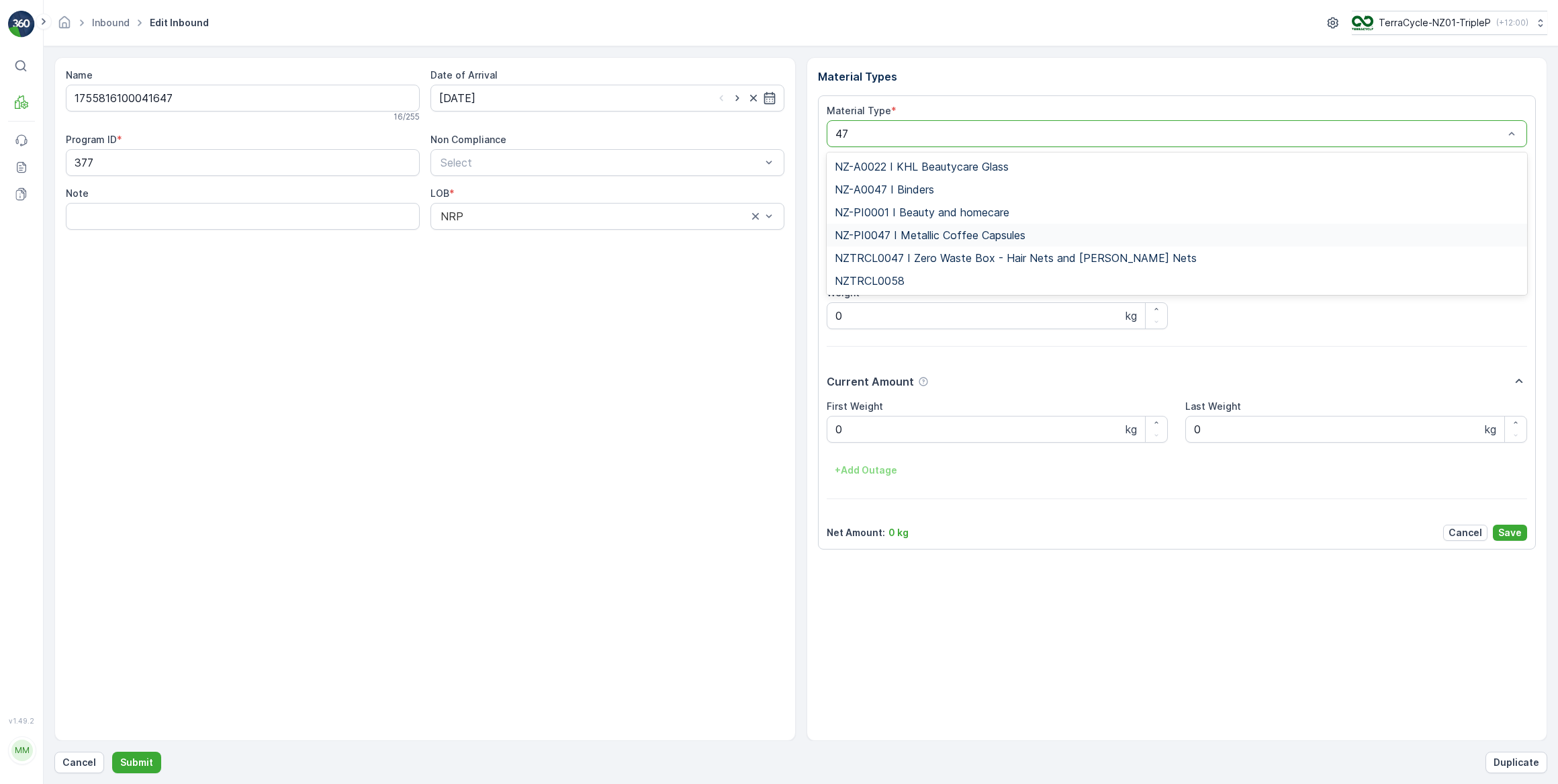
click at [898, 237] on span "NZ-PI0047 I Metallic Coffee Capsules" at bounding box center [930, 235] width 191 height 12
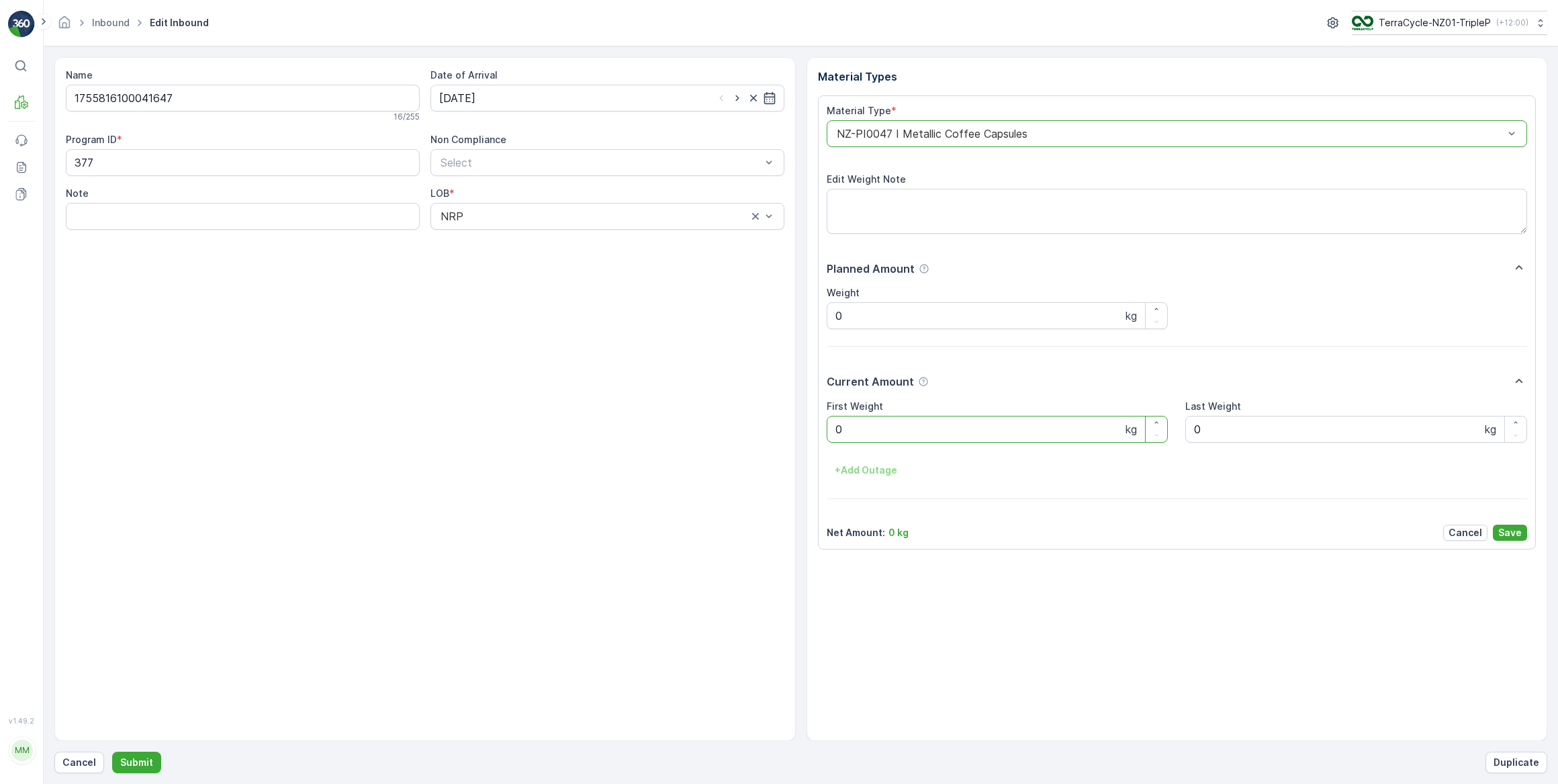
click at [831, 439] on Weight "0" at bounding box center [998, 429] width 342 height 27
click at [112, 752] on button "Submit" at bounding box center [137, 762] width 49 height 22
click at [566, 107] on input at bounding box center [608, 98] width 354 height 27
click at [531, 180] on div "3" at bounding box center [526, 182] width 22 height 22
type input "[DATE]"
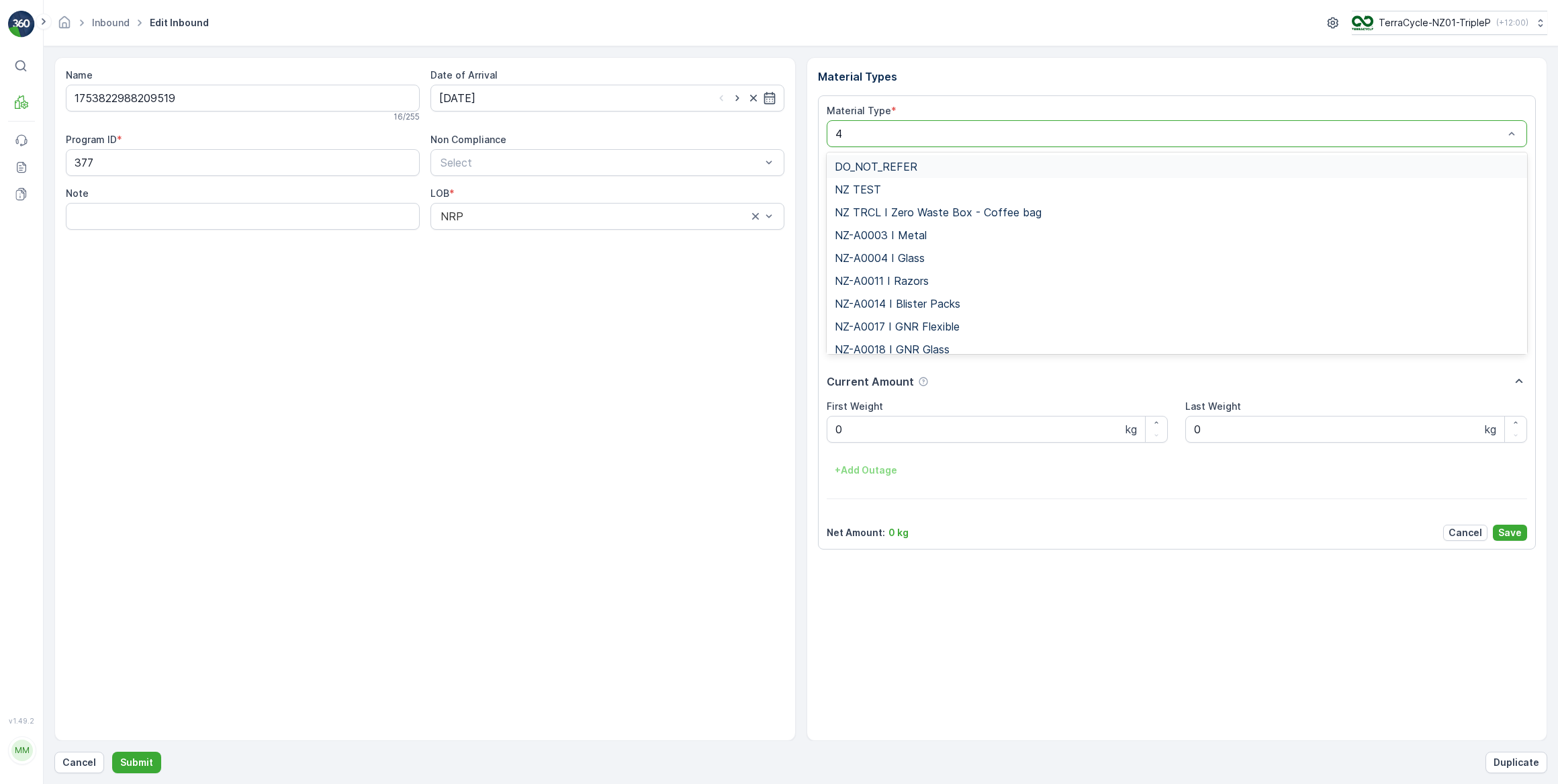
type input "47"
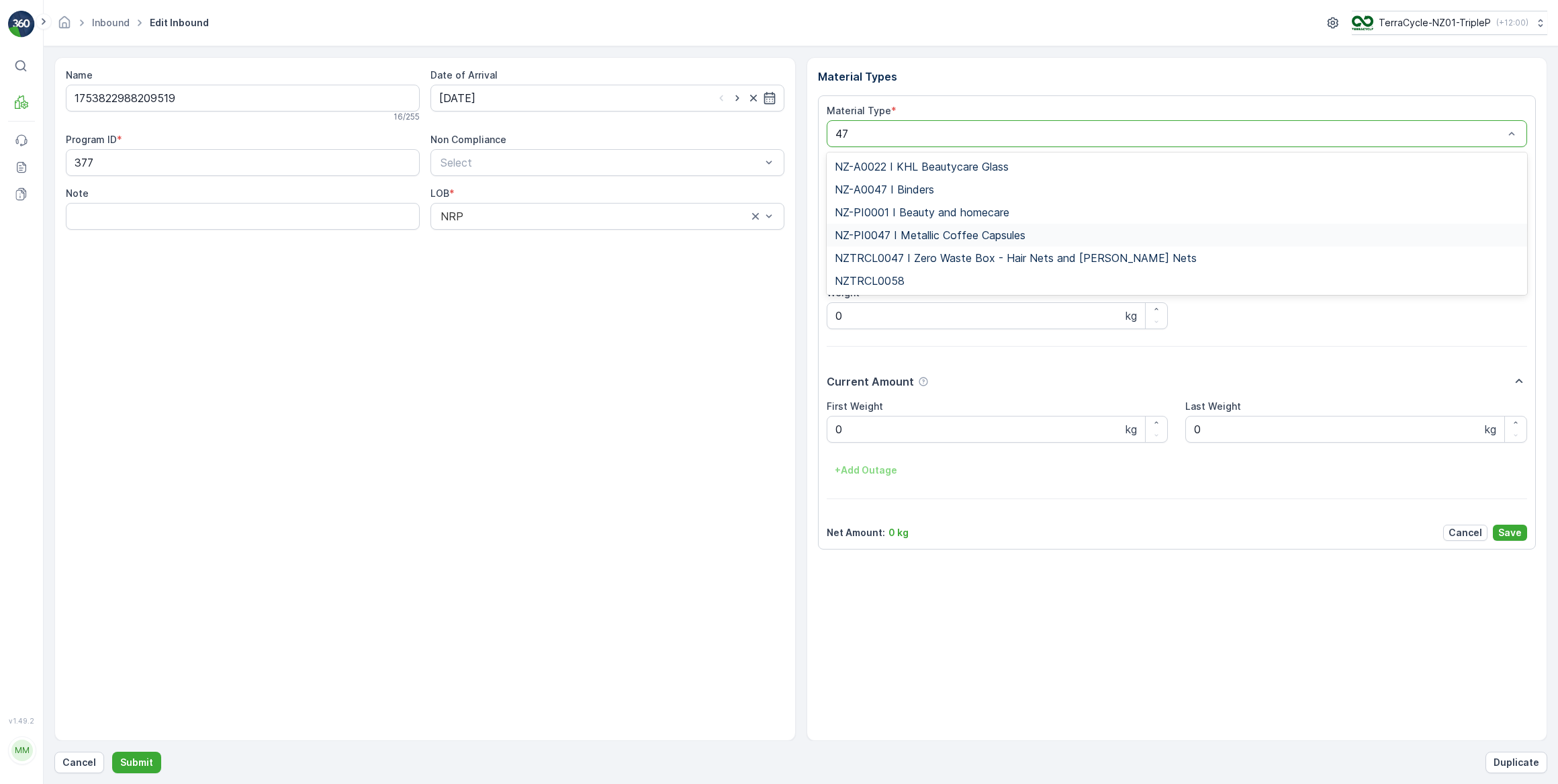
click at [916, 241] on div "NZ-PI0047 I Metallic Coffee Capsules" at bounding box center [1177, 235] width 701 height 23
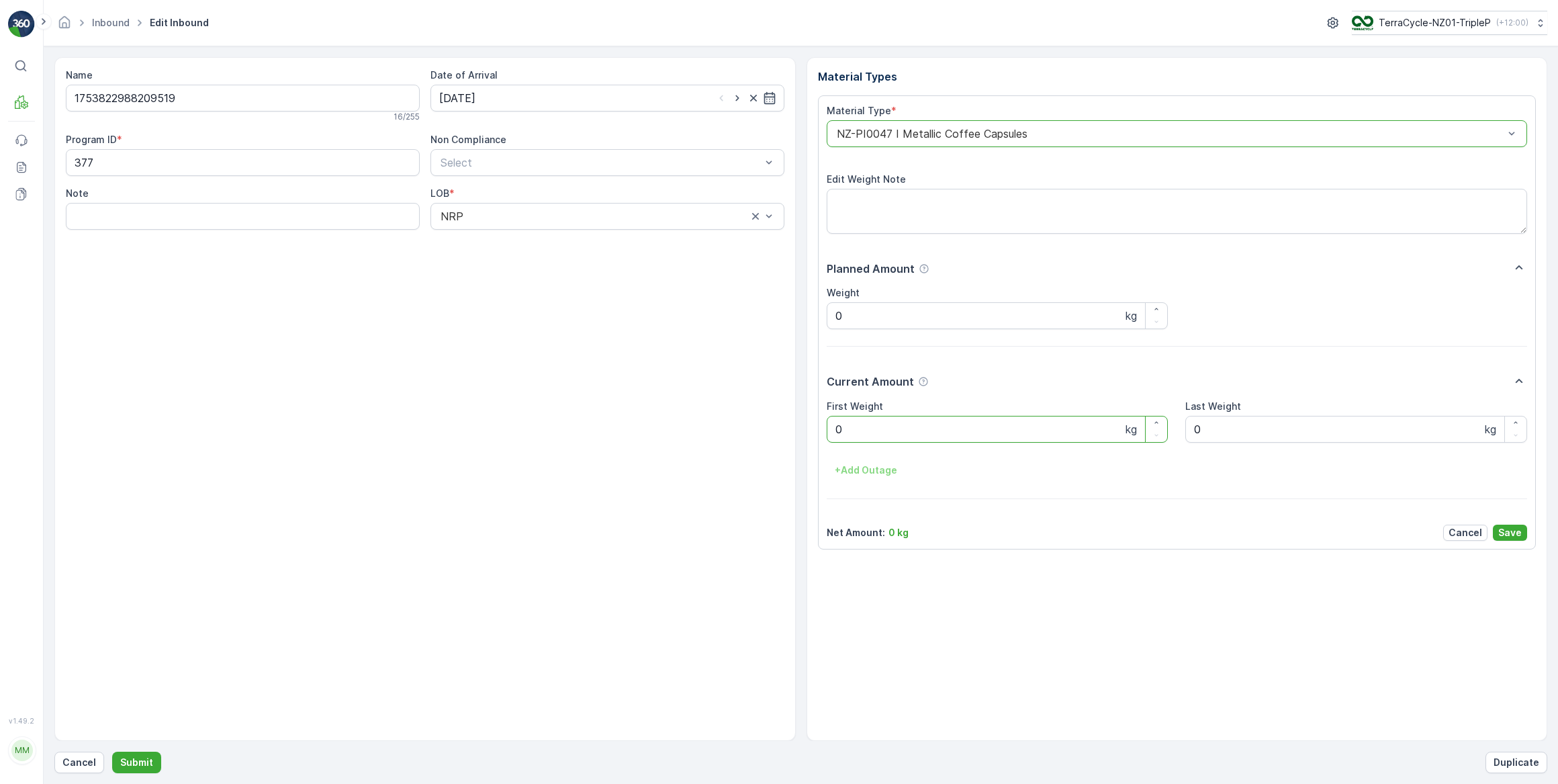
drag, startPoint x: 841, startPoint y: 439, endPoint x: 820, endPoint y: 447, distance: 22.5
click at [822, 445] on div "Material Type * option NZ-PI0047 I Metallic Coffee Capsules, selected. NZ-PI004…" at bounding box center [1177, 322] width 719 height 454
click at [112, 752] on button "Submit" at bounding box center [137, 762] width 49 height 22
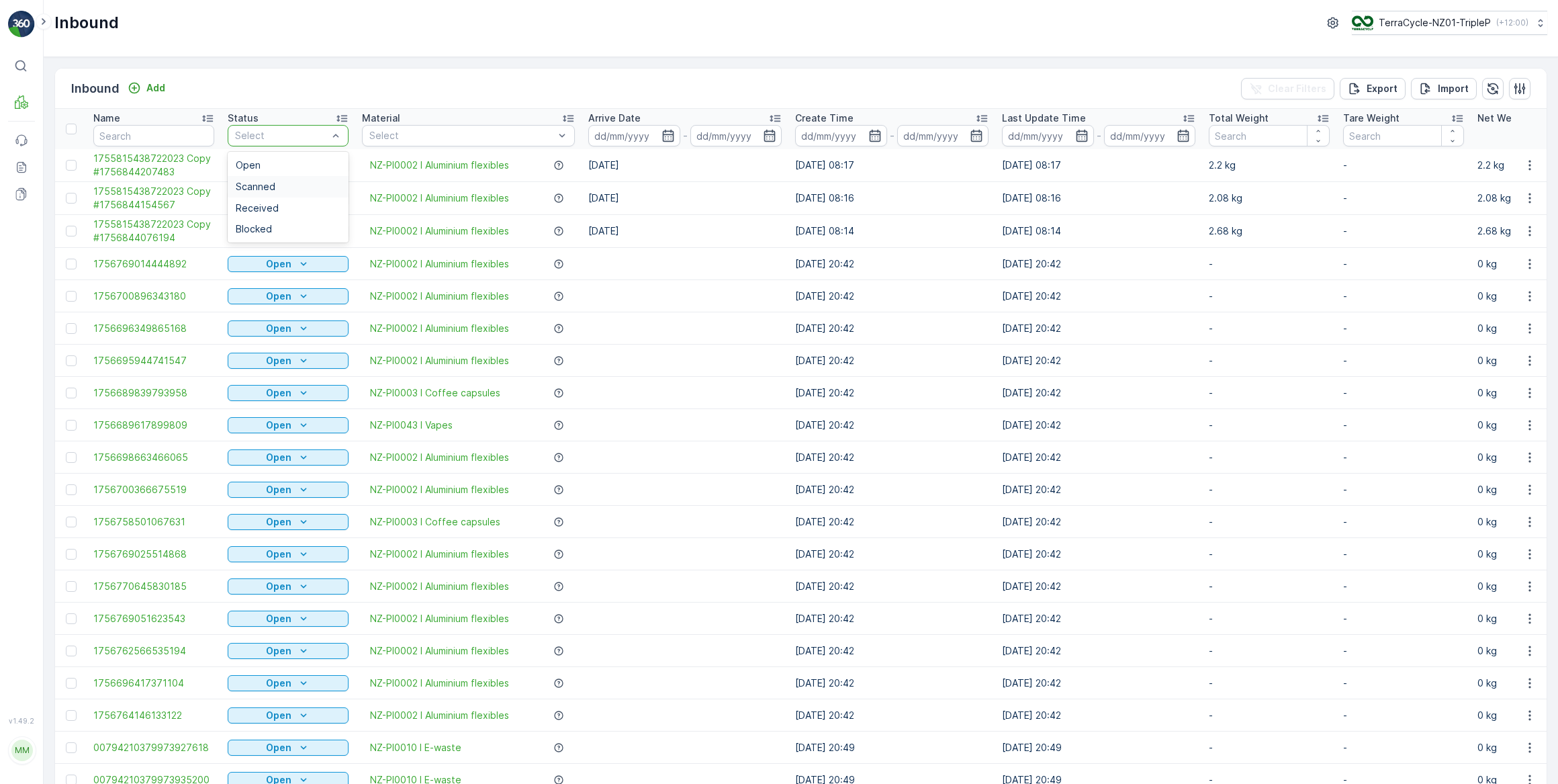
click at [286, 185] on div "Scanned" at bounding box center [288, 187] width 105 height 11
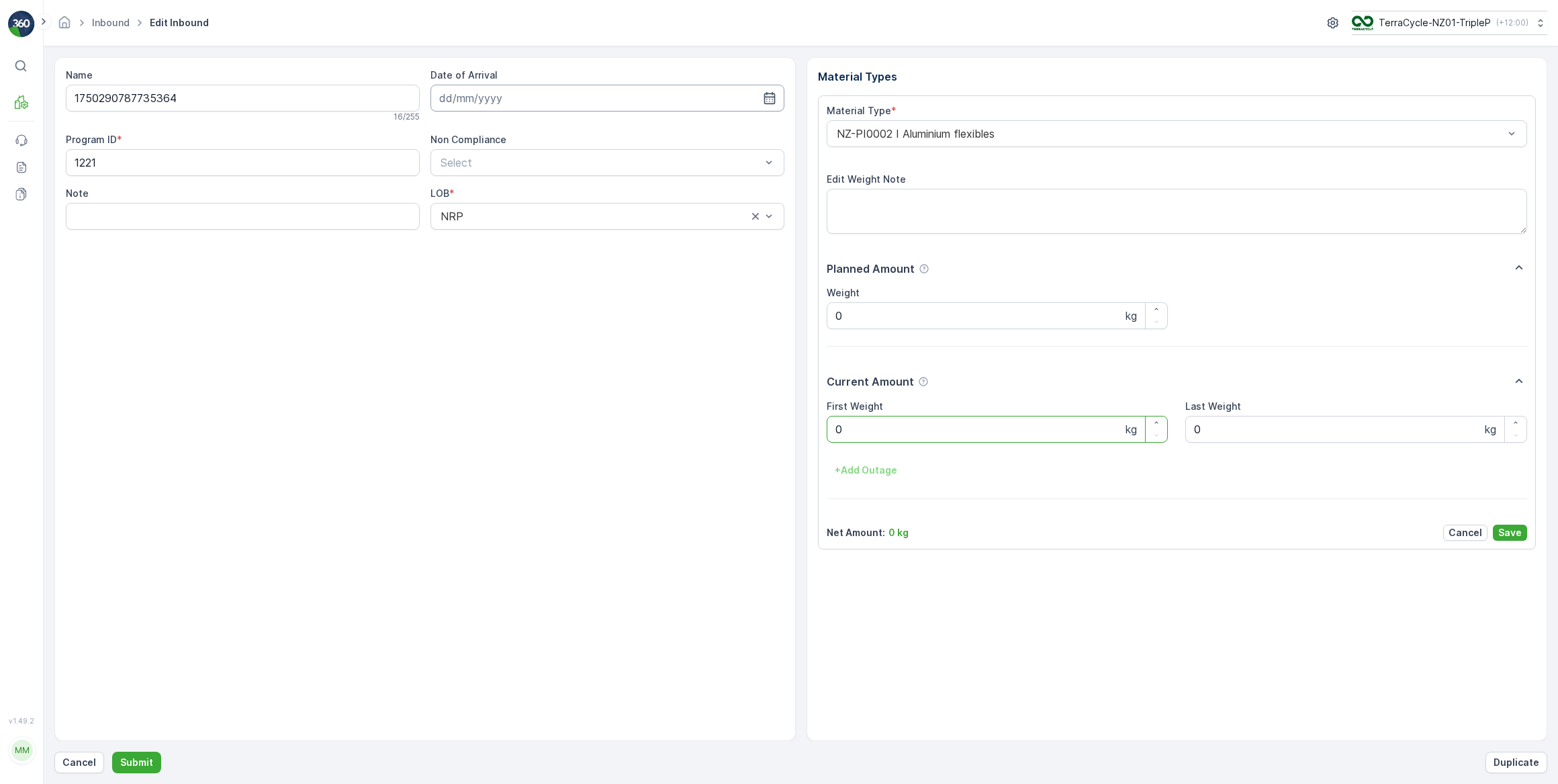
click at [460, 103] on input at bounding box center [608, 98] width 354 height 27
click at [520, 186] on div "3" at bounding box center [526, 182] width 22 height 22
type input "03.09.2025"
click at [894, 434] on Weight "0" at bounding box center [998, 429] width 342 height 27
click at [112, 752] on button "Submit" at bounding box center [137, 762] width 49 height 22
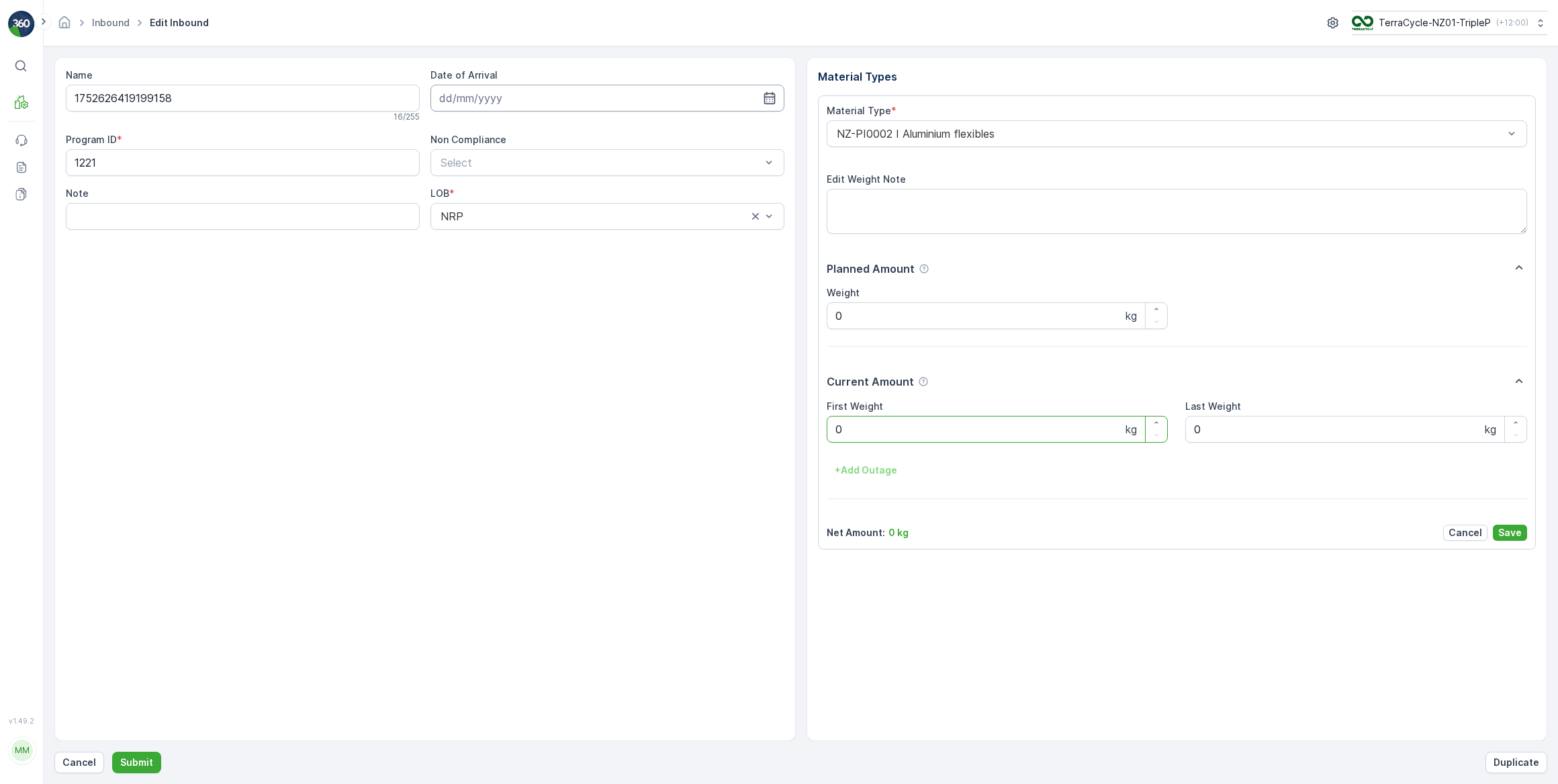
click at [497, 107] on input at bounding box center [608, 98] width 354 height 27
click at [526, 179] on div "3" at bounding box center [526, 182] width 22 height 22
type input "03.09.2025"
drag, startPoint x: 848, startPoint y: 426, endPoint x: 823, endPoint y: 427, distance: 25.0
click at [825, 426] on div "Material Type * NZ-PI0002 I Aluminium flexibles Edit Weight Note Planned Amount…" at bounding box center [1177, 322] width 719 height 454
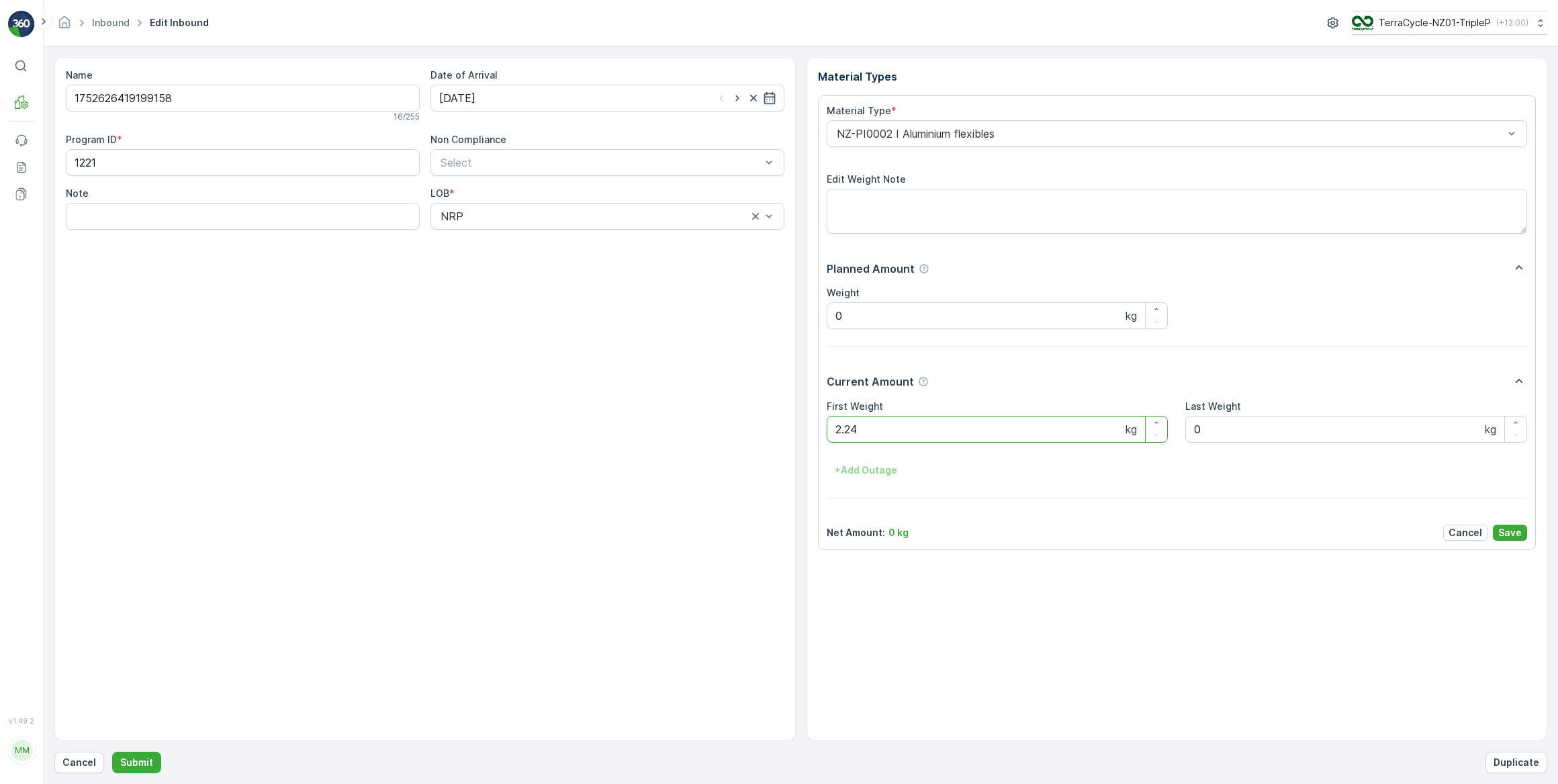
click at [112, 752] on button "Submit" at bounding box center [137, 762] width 49 height 22
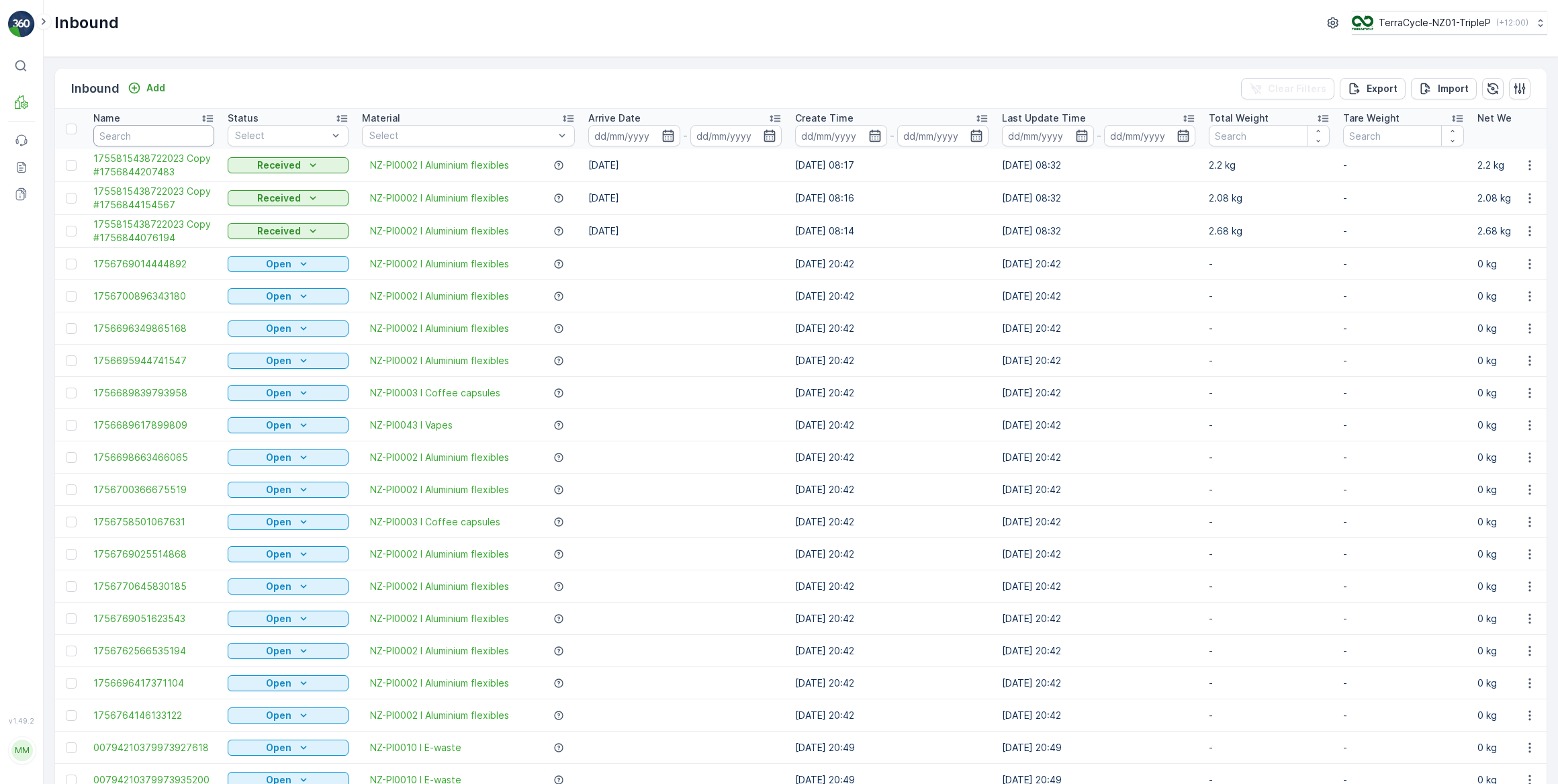
click at [131, 138] on input "text" at bounding box center [153, 136] width 121 height 22
type input "57300"
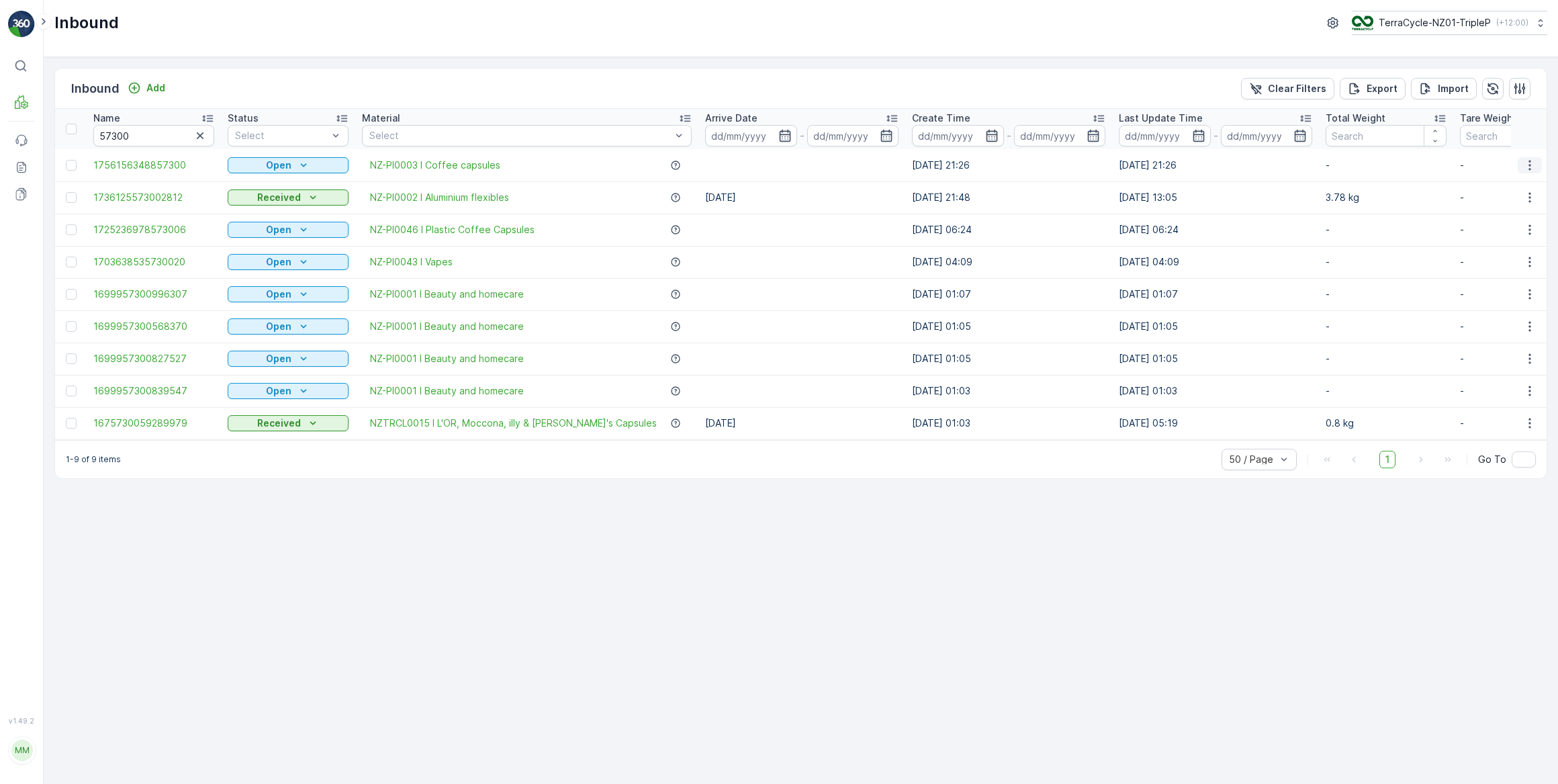
click at [1532, 160] on icon "button" at bounding box center [1530, 166] width 14 height 14
click at [1480, 199] on span "Edit Inbound" at bounding box center [1485, 203] width 56 height 14
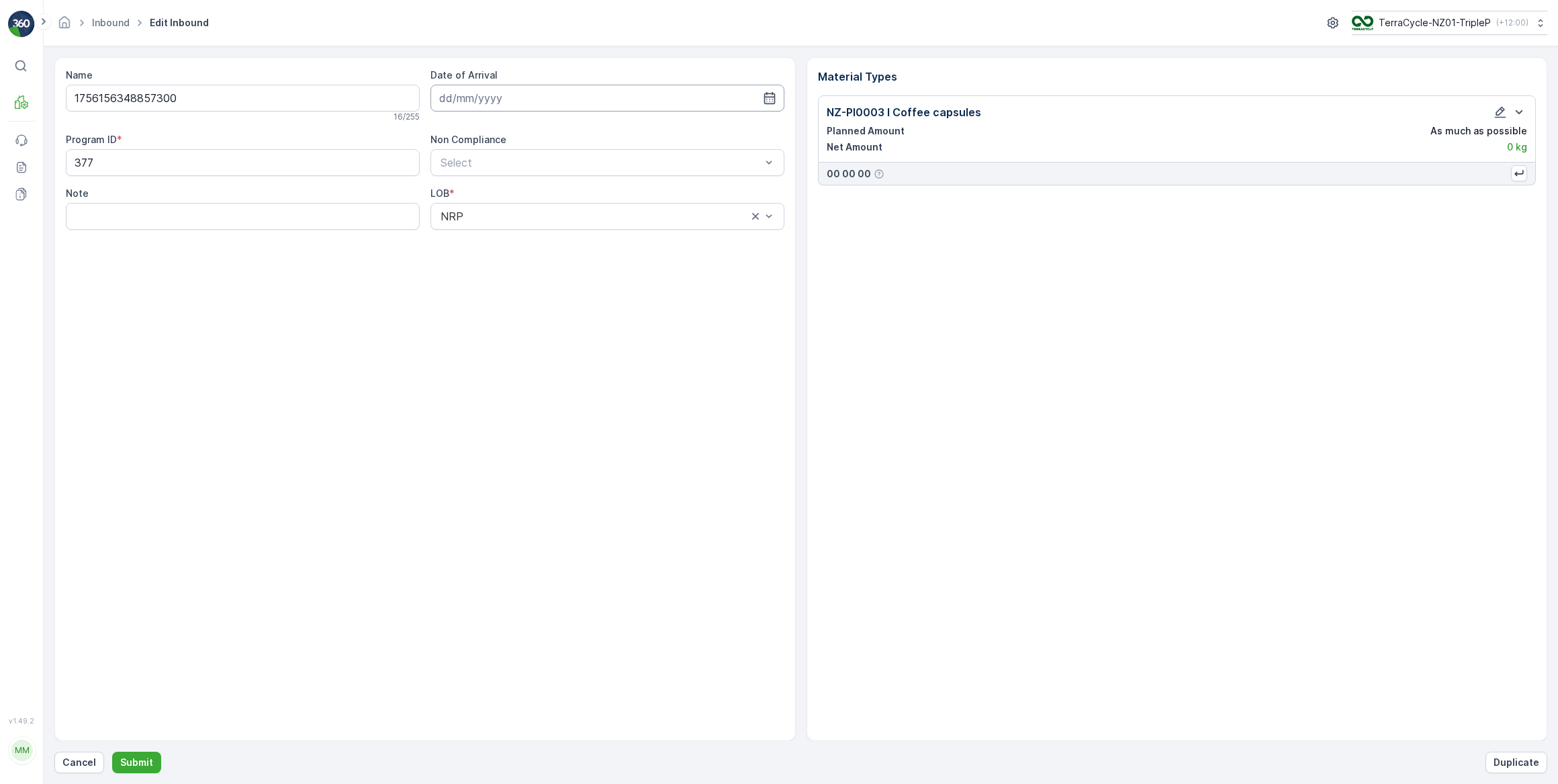
click at [566, 94] on input at bounding box center [608, 98] width 354 height 27
click at [522, 181] on div "3" at bounding box center [526, 182] width 22 height 22
type input "03.09.2025"
click at [1499, 107] on icon "button" at bounding box center [1501, 112] width 14 height 14
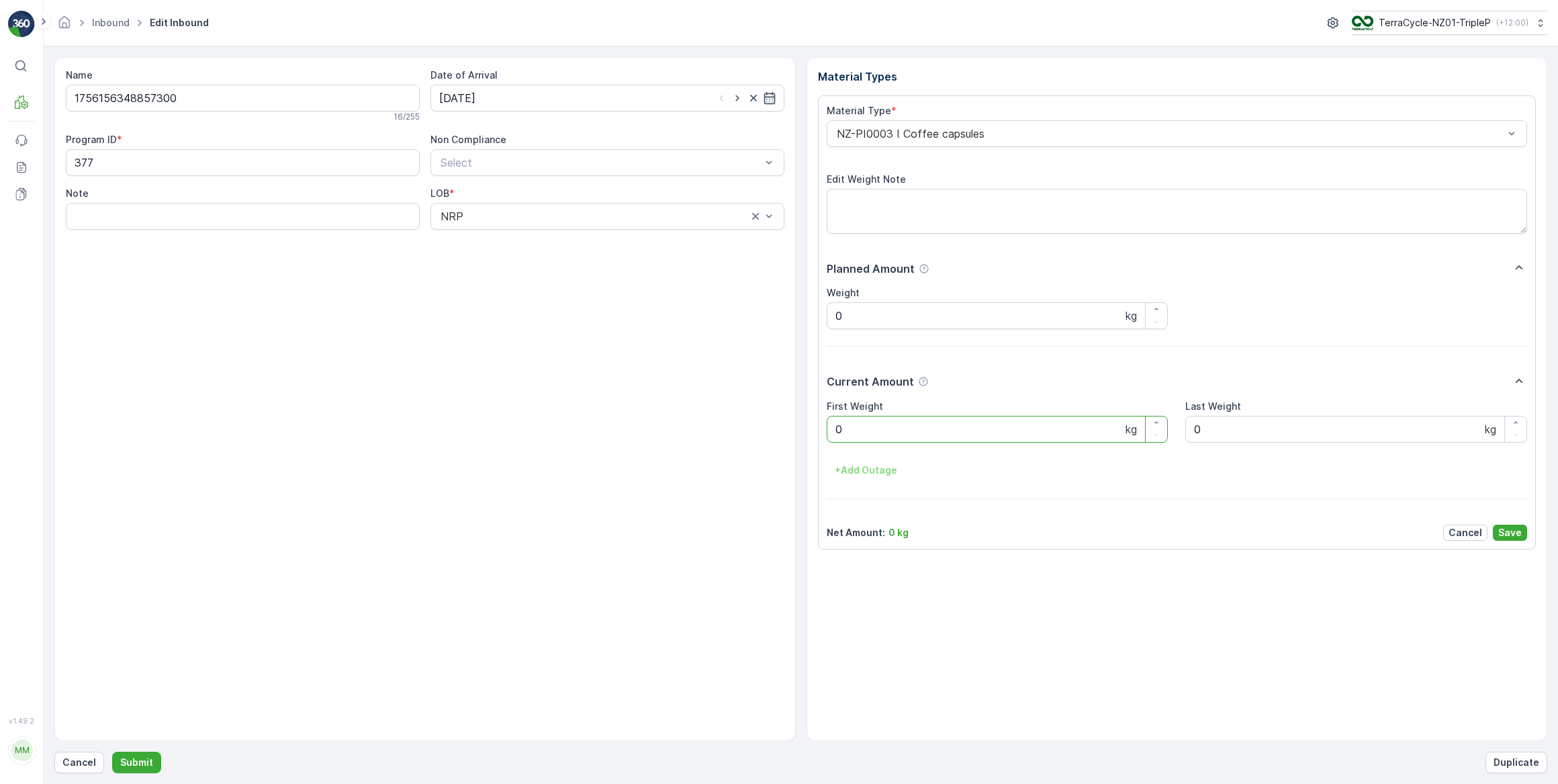
drag, startPoint x: 845, startPoint y: 430, endPoint x: 766, endPoint y: 441, distance: 79.8
click at [793, 437] on div "Name 1756156348857300 16 / 255 Date of Arrival 03.09.2025 Program ID * 377 Non …" at bounding box center [800, 399] width 1493 height 684
click at [965, 126] on div "NZ-PI0003 I Coffee capsules" at bounding box center [1177, 134] width 701 height 27
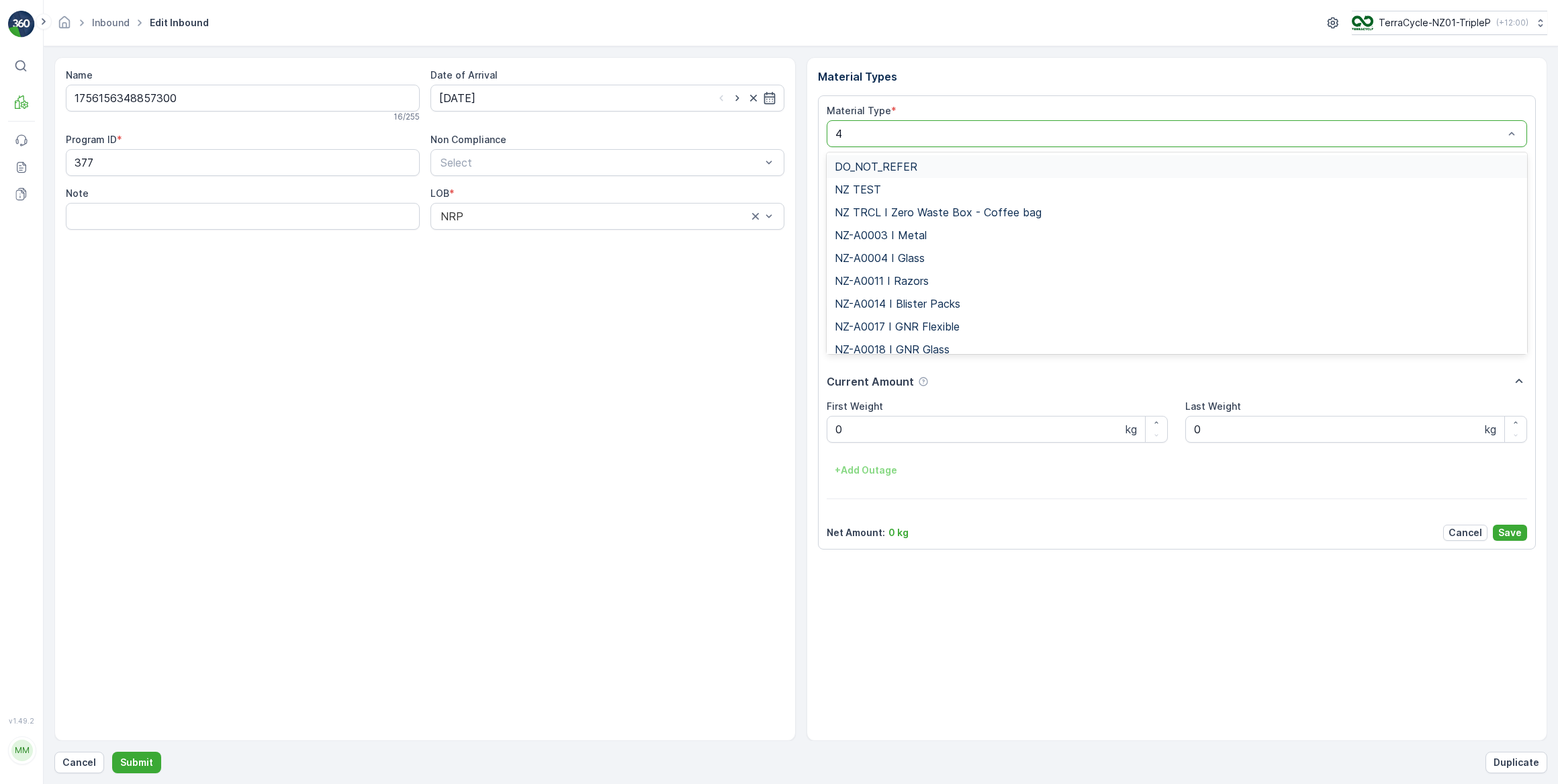
type input "47"
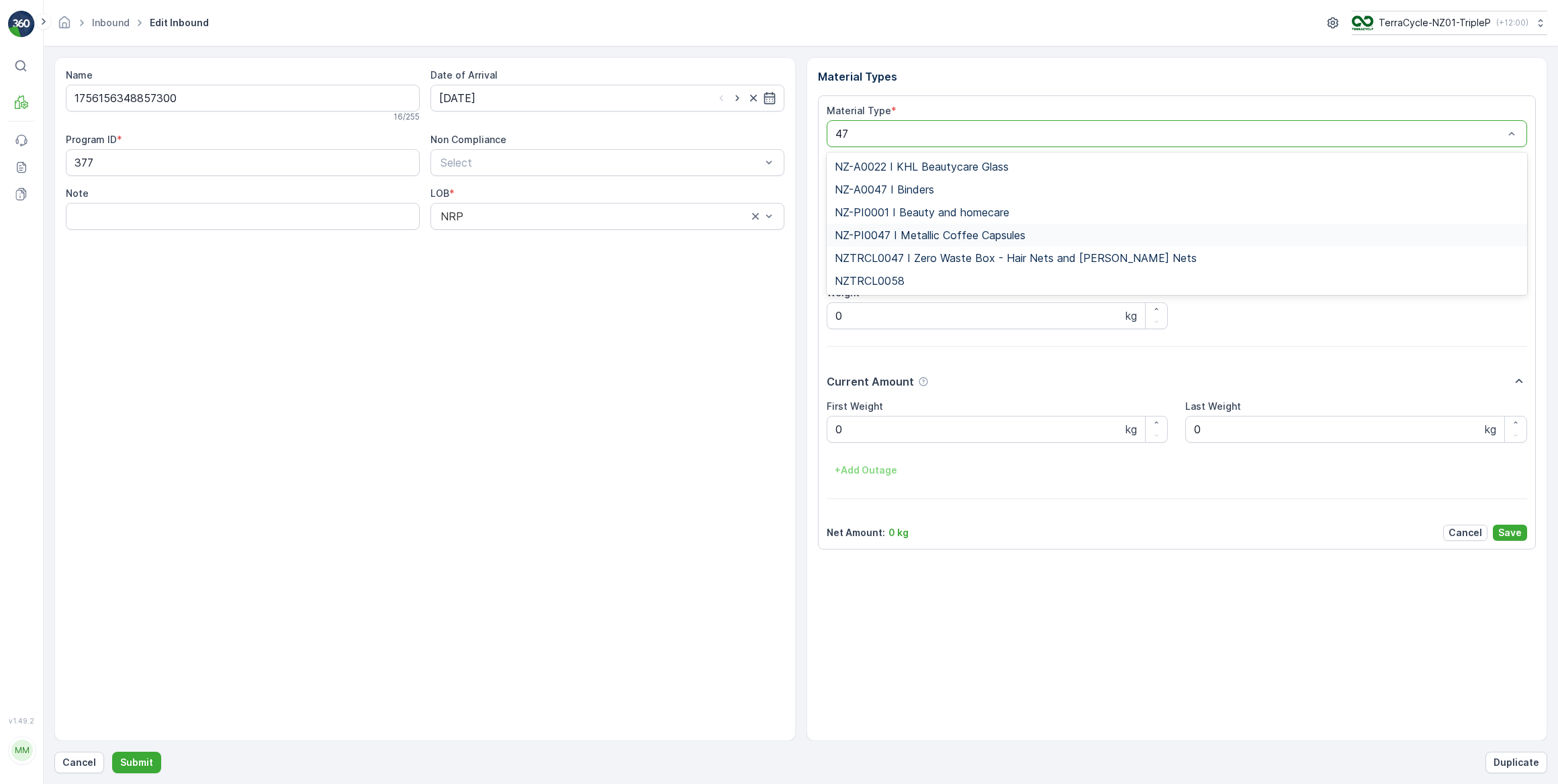
click at [1004, 235] on span "NZ-PI0047 I Metallic Coffee Capsules" at bounding box center [930, 235] width 191 height 12
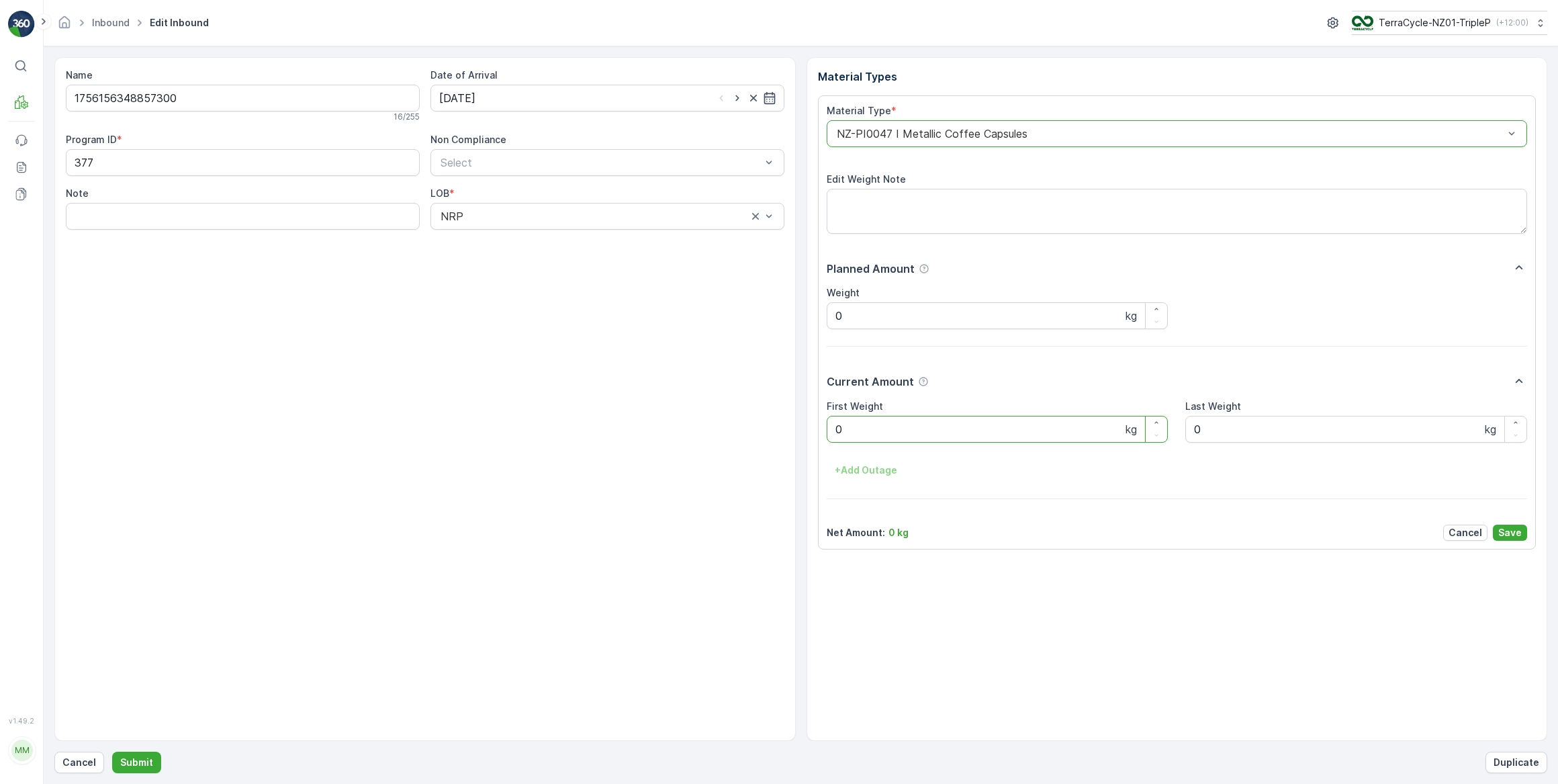
drag, startPoint x: 845, startPoint y: 428, endPoint x: 833, endPoint y: 430, distance: 12.2
click at [833, 430] on Weight "0" at bounding box center [998, 429] width 342 height 27
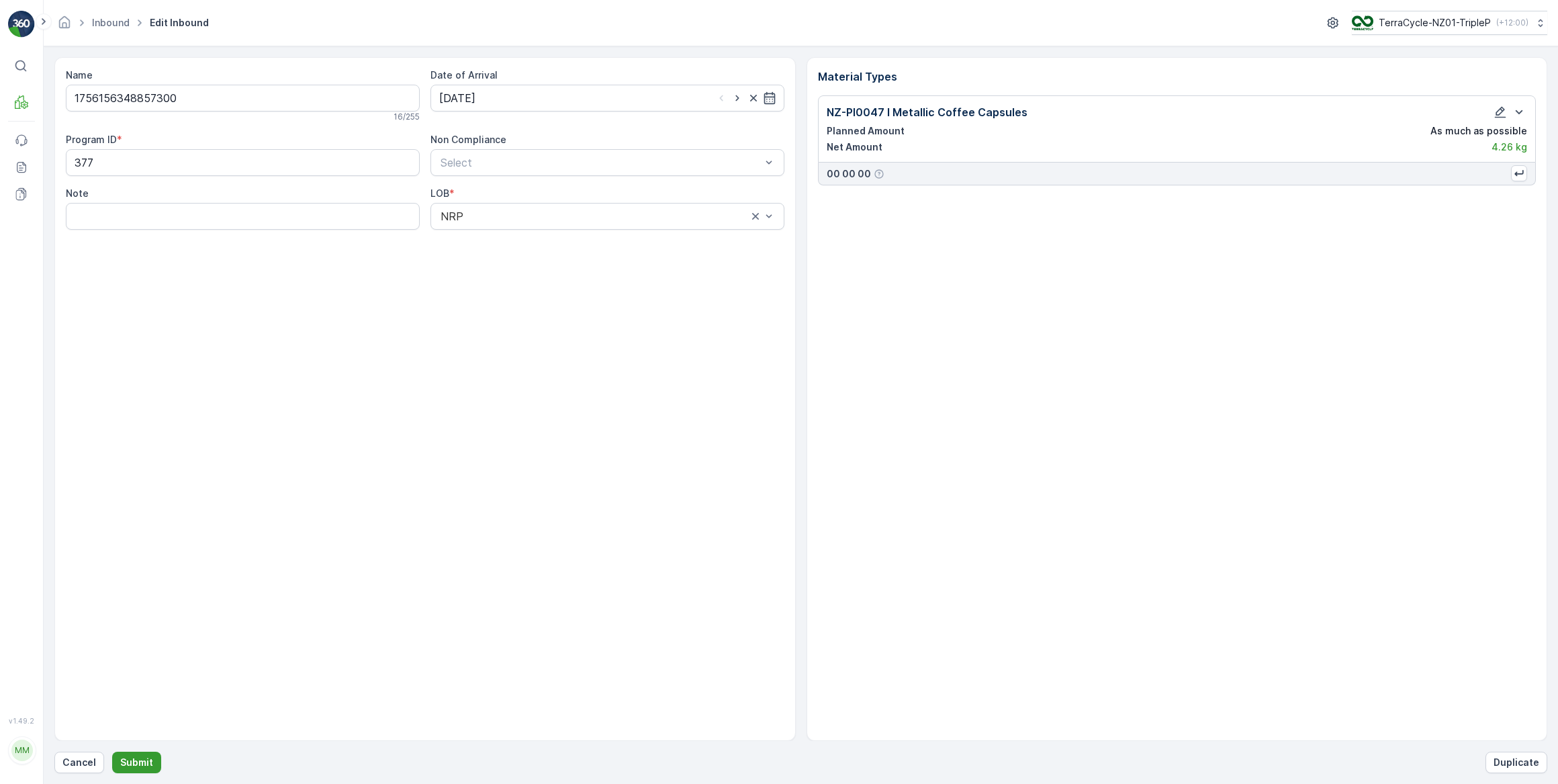
click at [139, 759] on p "Submit" at bounding box center [137, 762] width 33 height 14
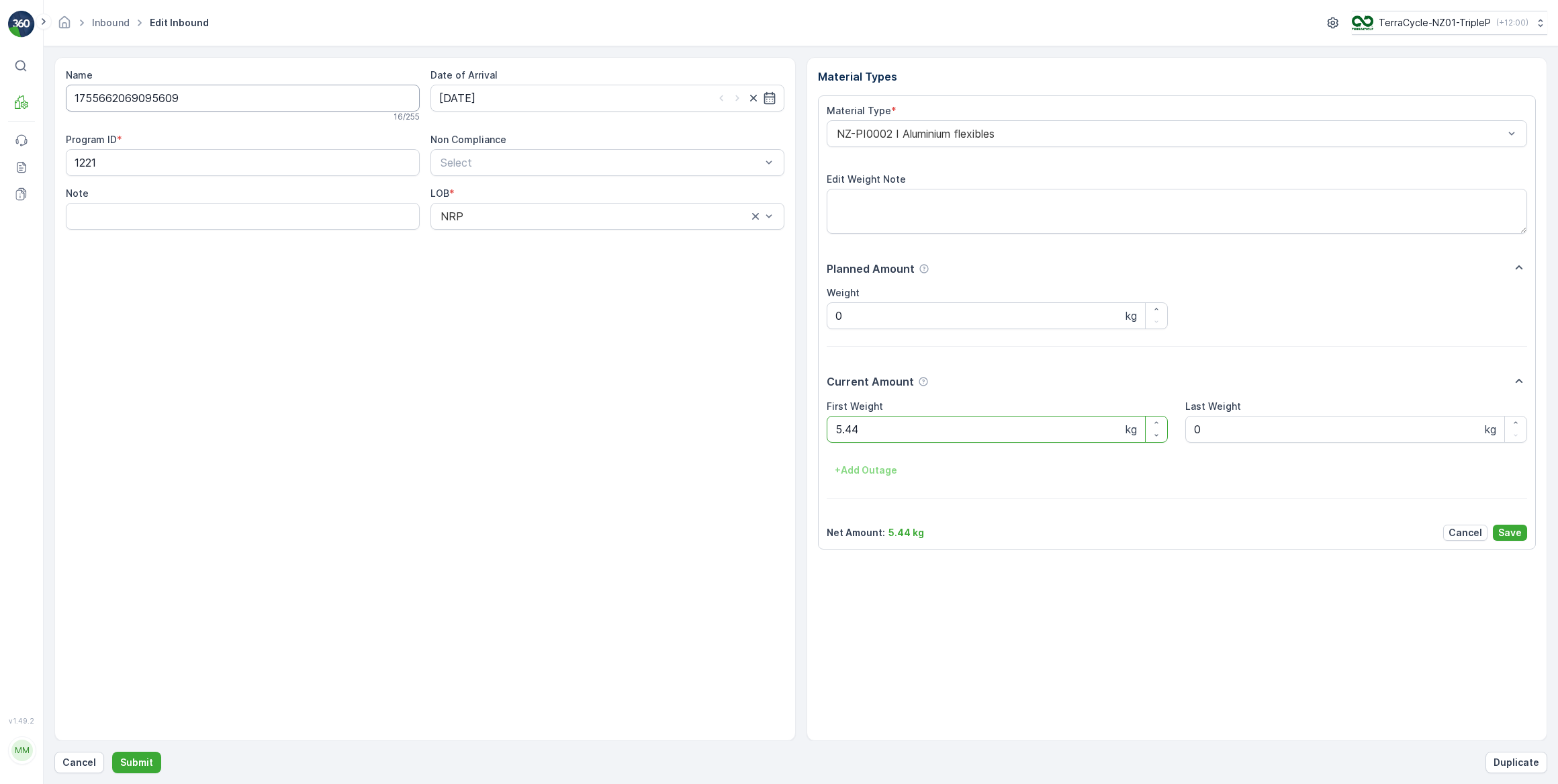
click at [195, 101] on input "1755662069095609" at bounding box center [243, 98] width 354 height 27
click at [66, 770] on button "Cancel" at bounding box center [79, 762] width 50 height 22
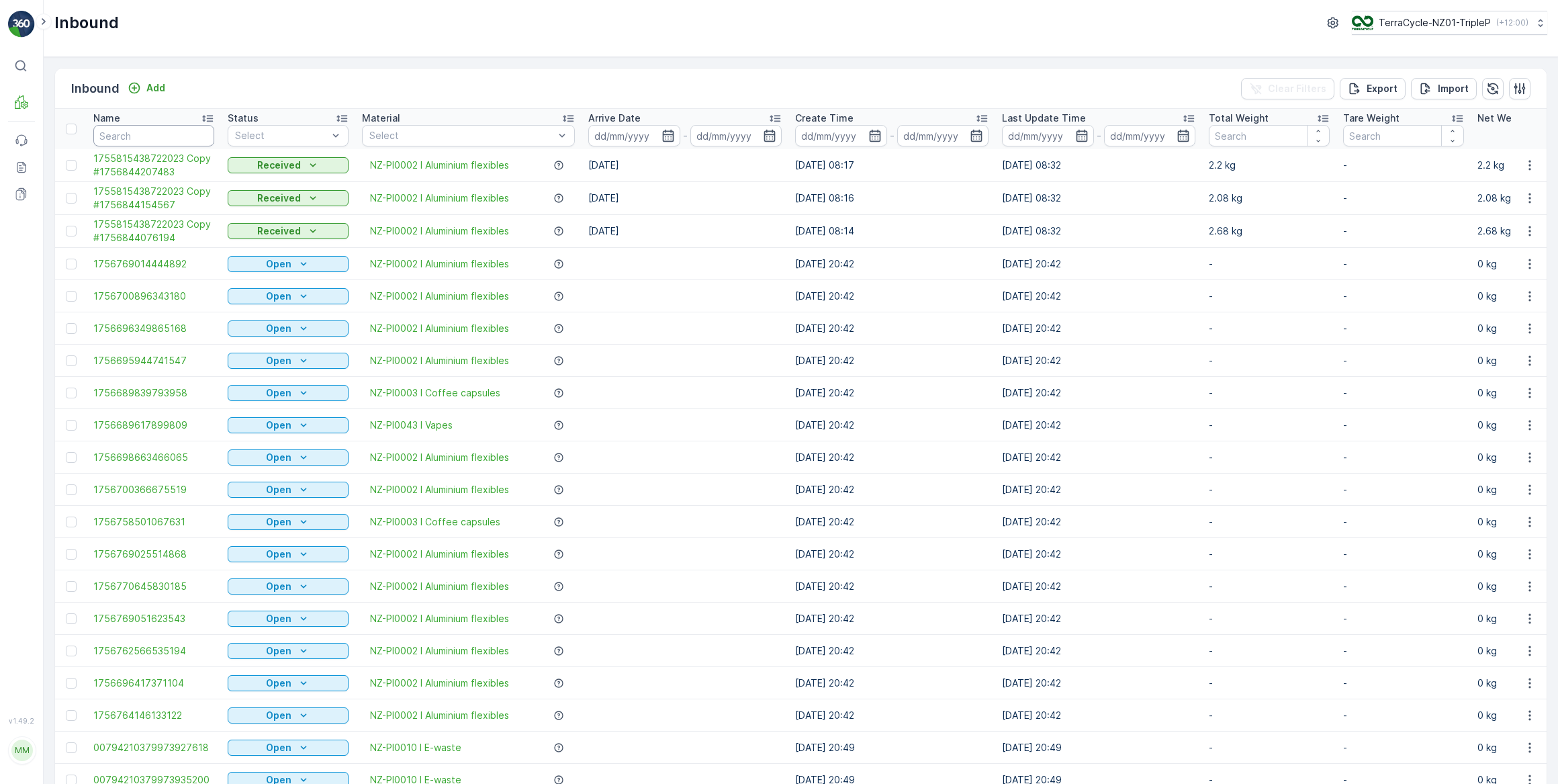
click at [200, 137] on input "text" at bounding box center [153, 136] width 121 height 22
paste input "1755662069095609"
type input "1755662069095609"
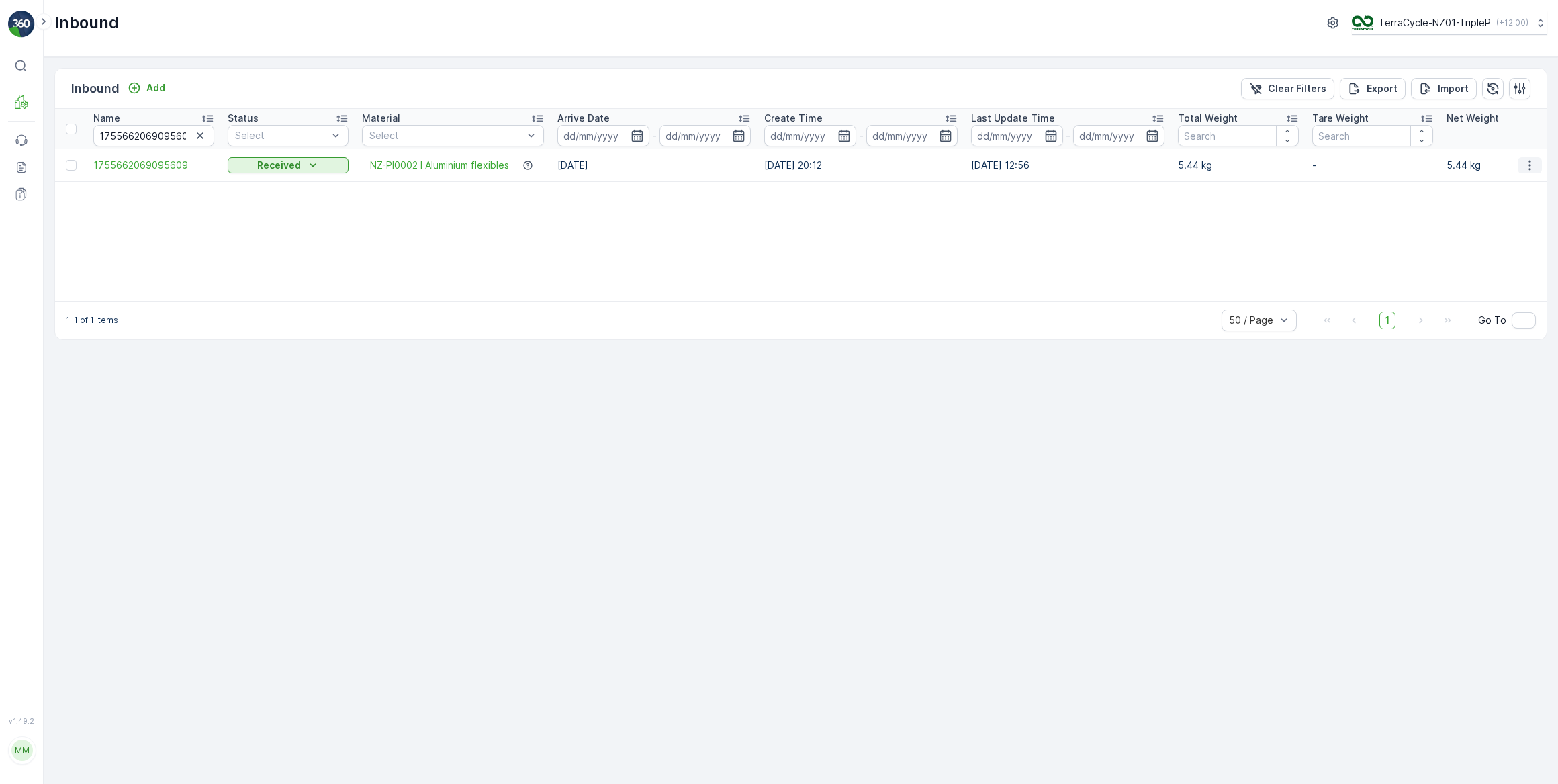
click at [1530, 160] on icon "button" at bounding box center [1530, 166] width 14 height 14
click at [1496, 222] on span "Duplicate Inbound" at bounding box center [1498, 222] width 82 height 14
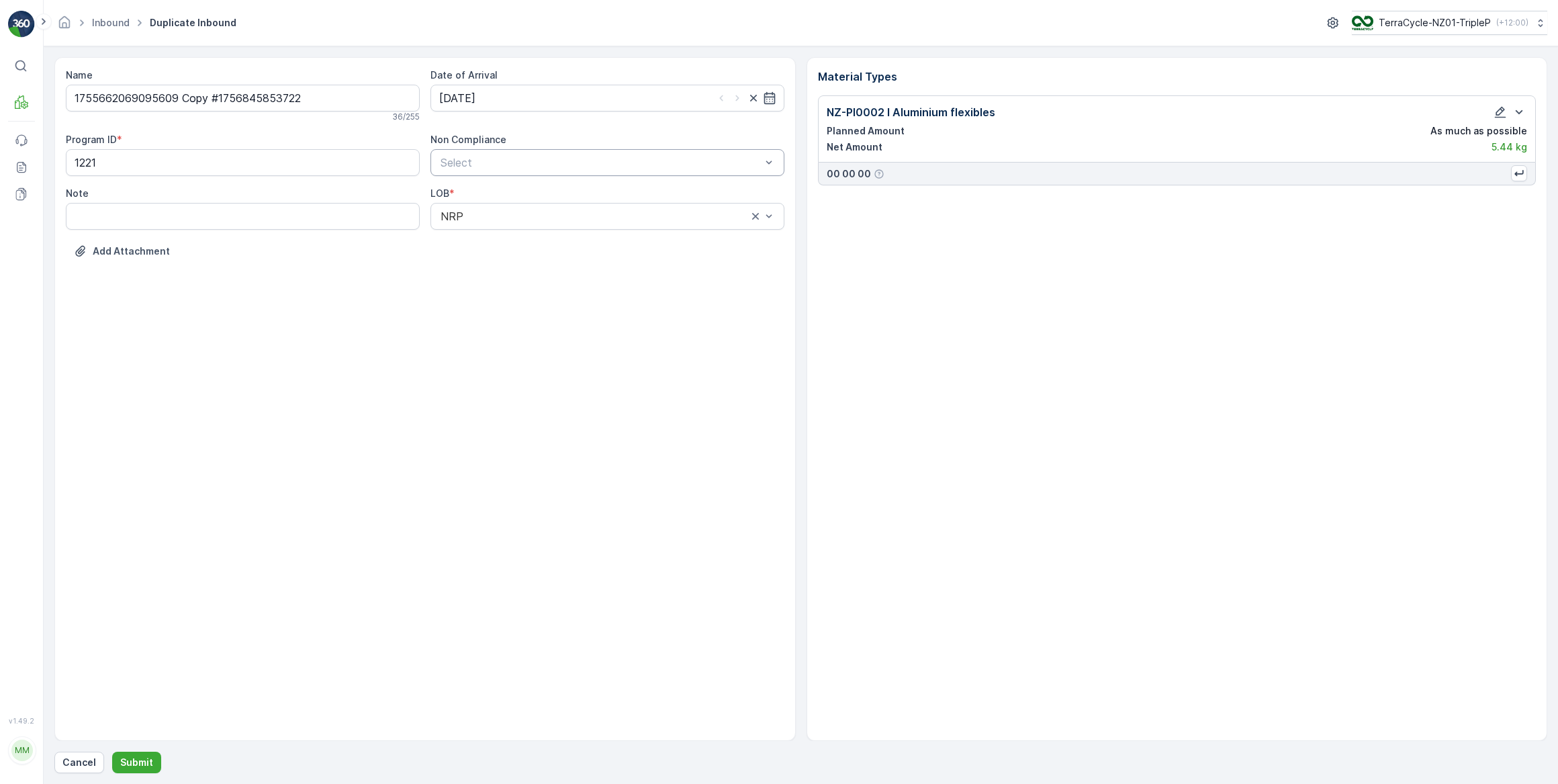
click at [548, 152] on div "Select" at bounding box center [608, 163] width 354 height 27
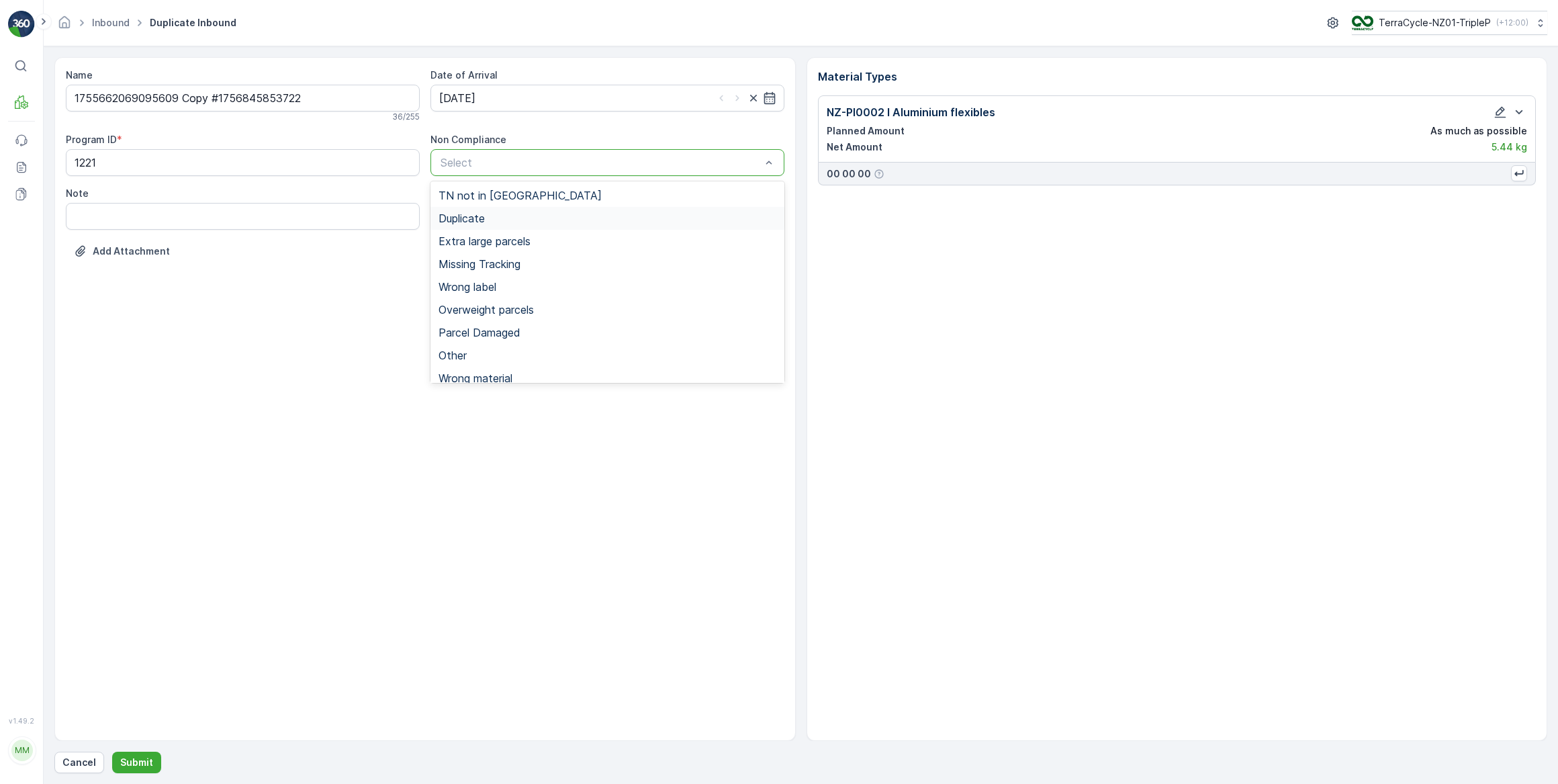
click at [493, 210] on div "Duplicate" at bounding box center [608, 218] width 354 height 23
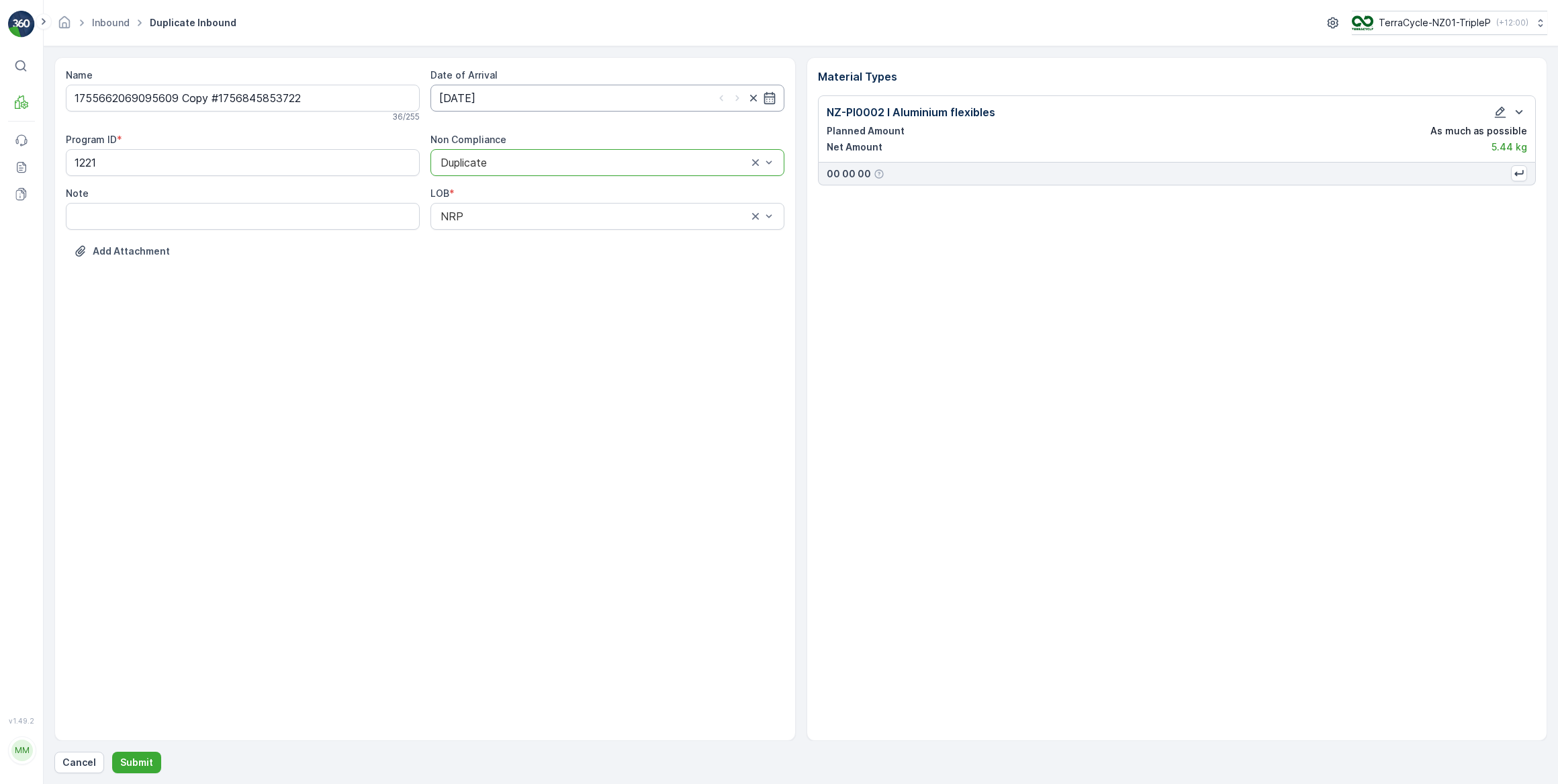
click at [575, 92] on input "01.09.2025" at bounding box center [608, 98] width 354 height 27
drag, startPoint x: 522, startPoint y: 185, endPoint x: 559, endPoint y: 181, distance: 37.2
click at [522, 184] on div "3" at bounding box center [526, 182] width 22 height 22
type input "03.09.2025"
click at [1495, 112] on icon "button" at bounding box center [1501, 112] width 14 height 14
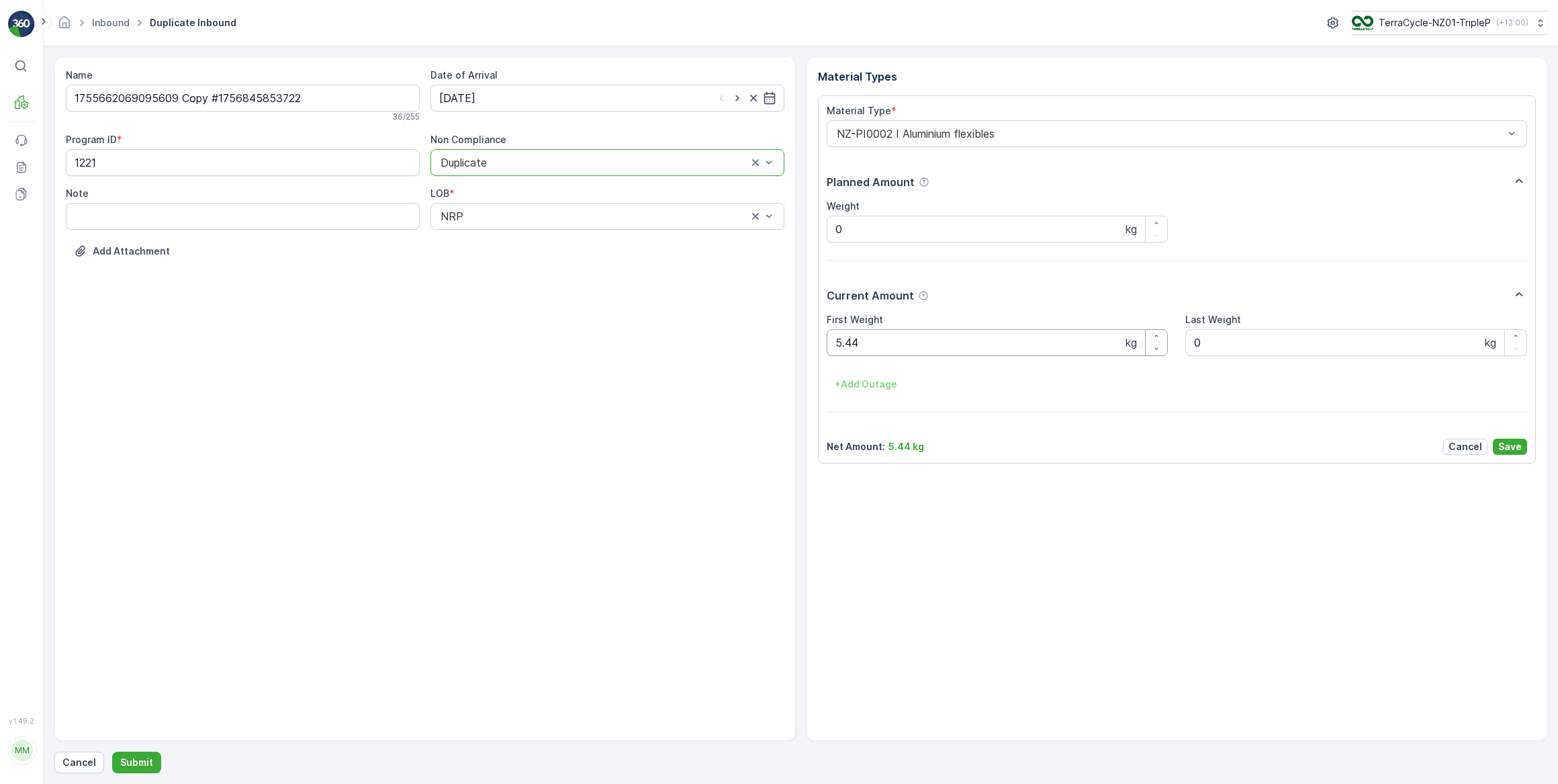
drag, startPoint x: 875, startPoint y: 335, endPoint x: 764, endPoint y: 339, distance: 111.1
click at [764, 339] on div "Name 1755662069095609 Copy #1756845853722 36 / 255 Date of Arrival 03.09.2025 P…" at bounding box center [800, 399] width 1493 height 684
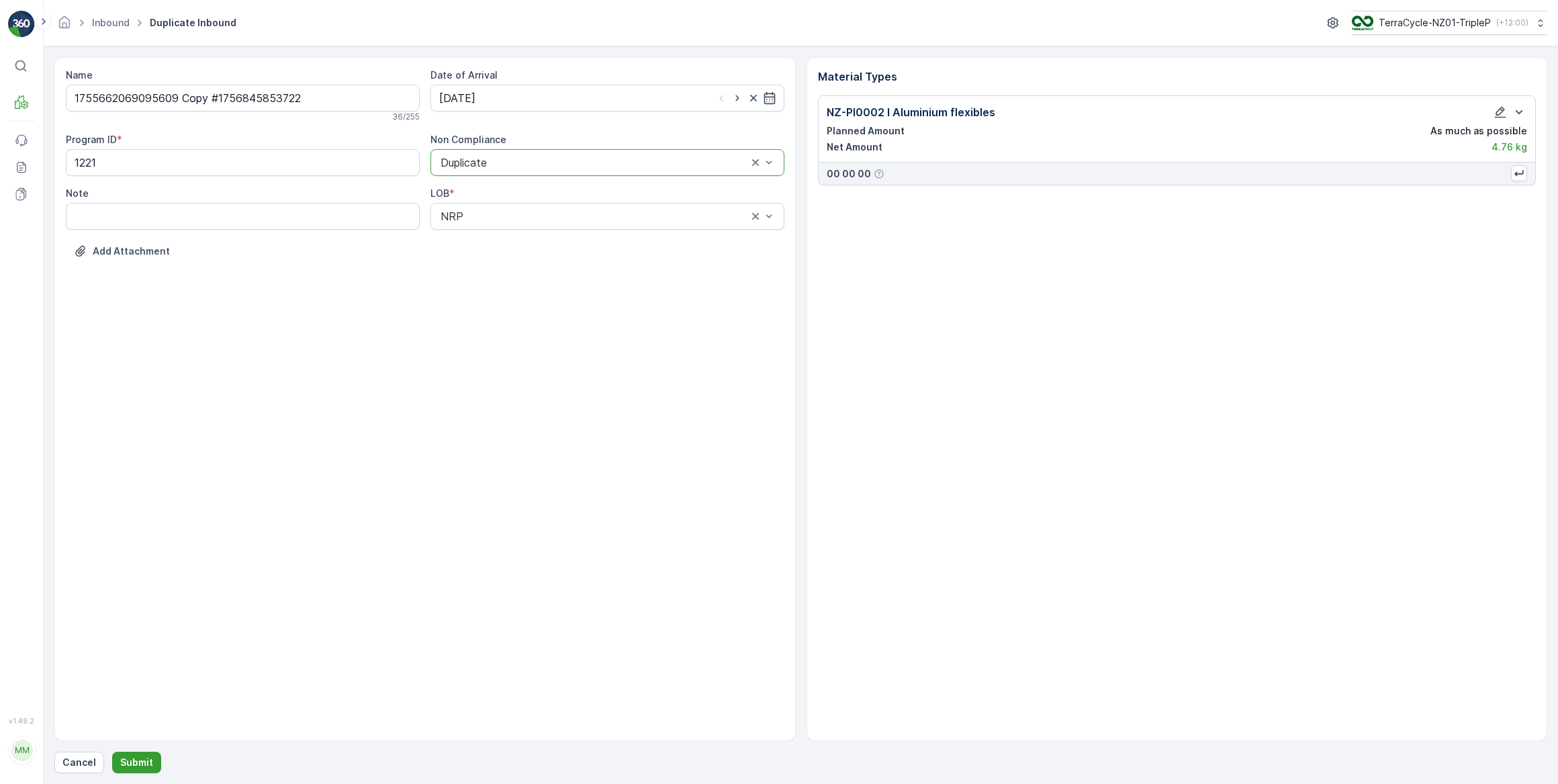
click at [143, 766] on p "Submit" at bounding box center [137, 762] width 33 height 14
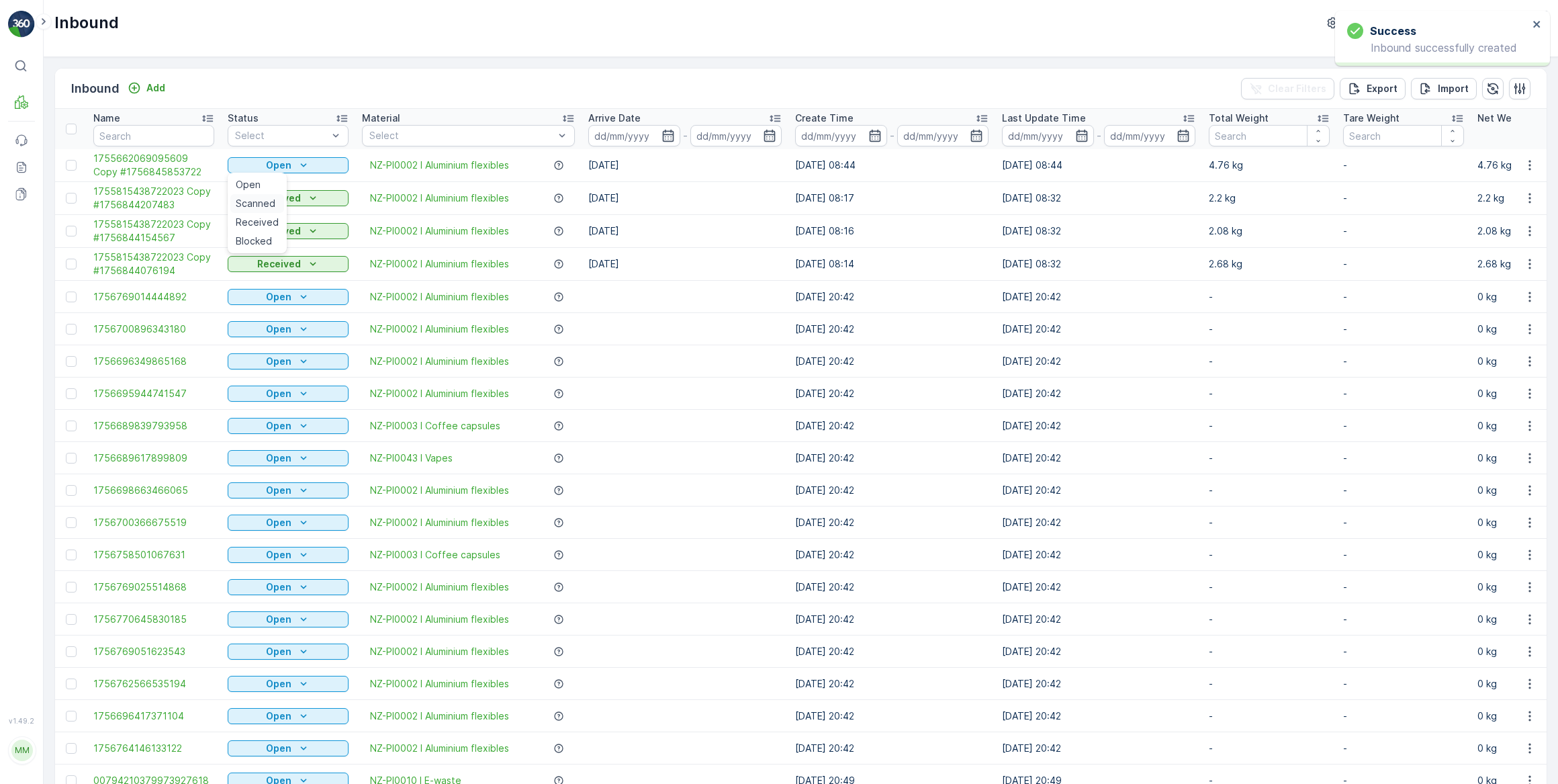
click at [255, 199] on span "Scanned" at bounding box center [255, 203] width 40 height 14
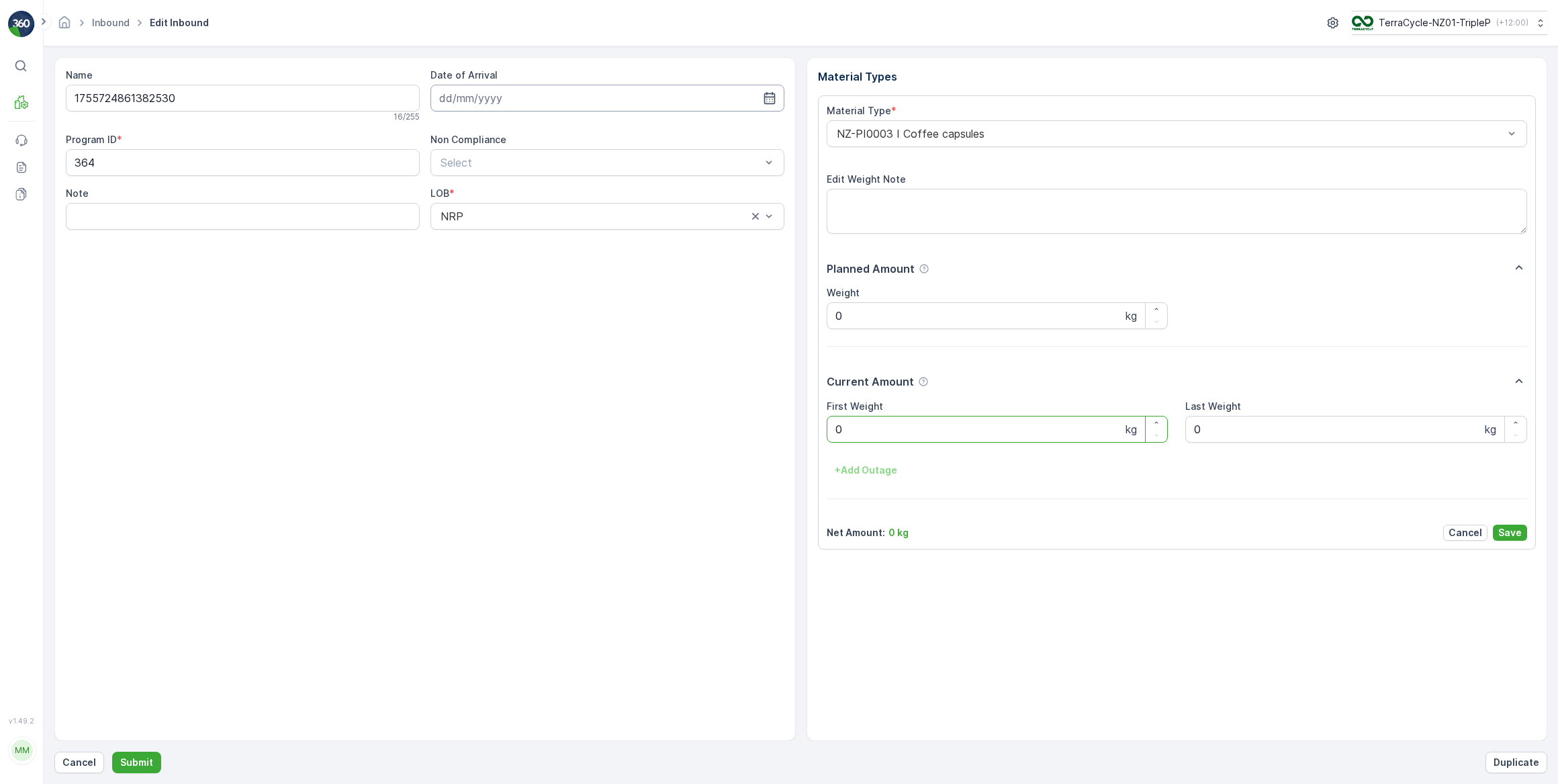
click at [516, 95] on input at bounding box center [608, 98] width 354 height 27
click at [521, 186] on div "3" at bounding box center [526, 182] width 22 height 22
type input "03.09.2025"
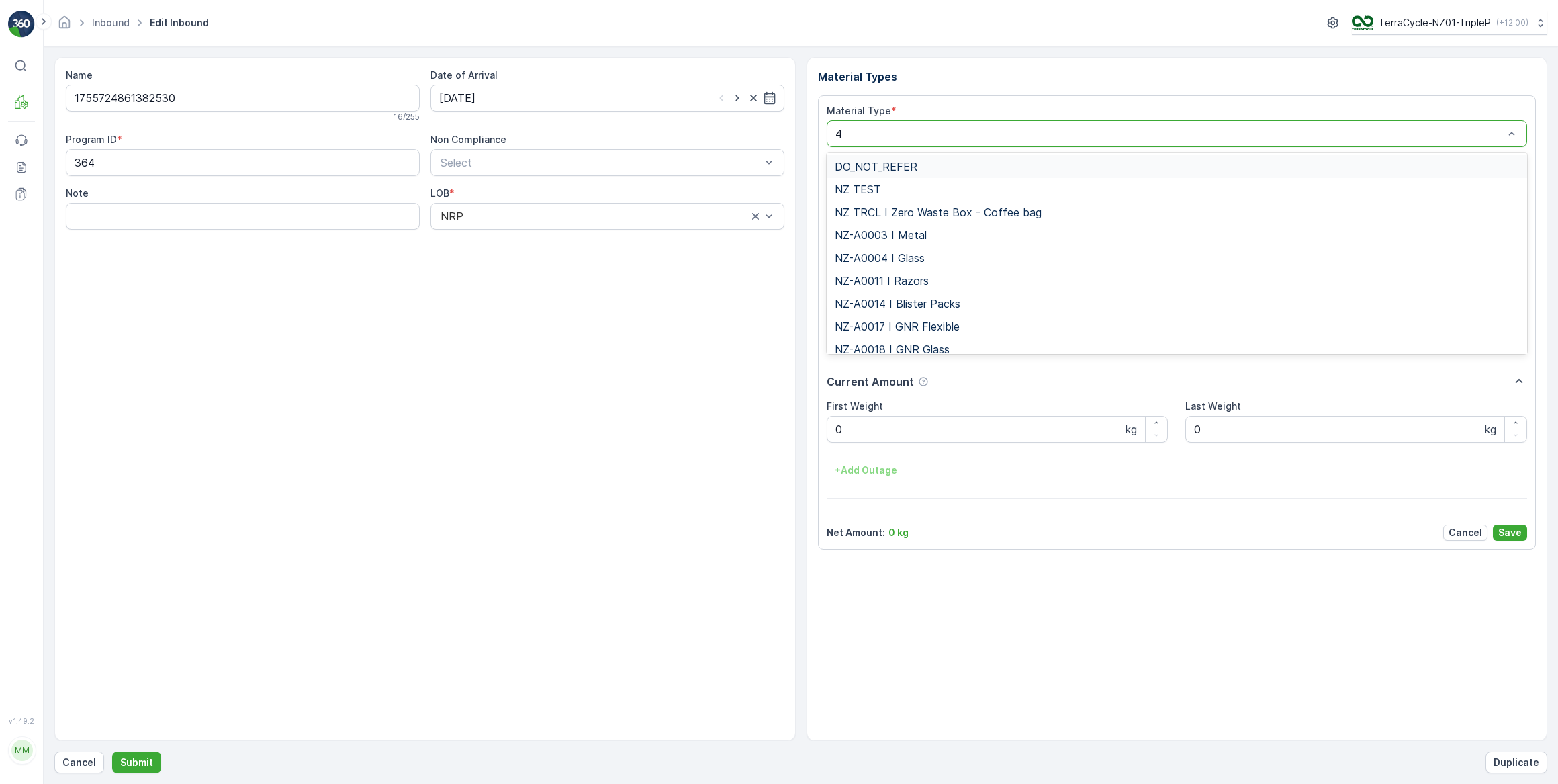
type input "46"
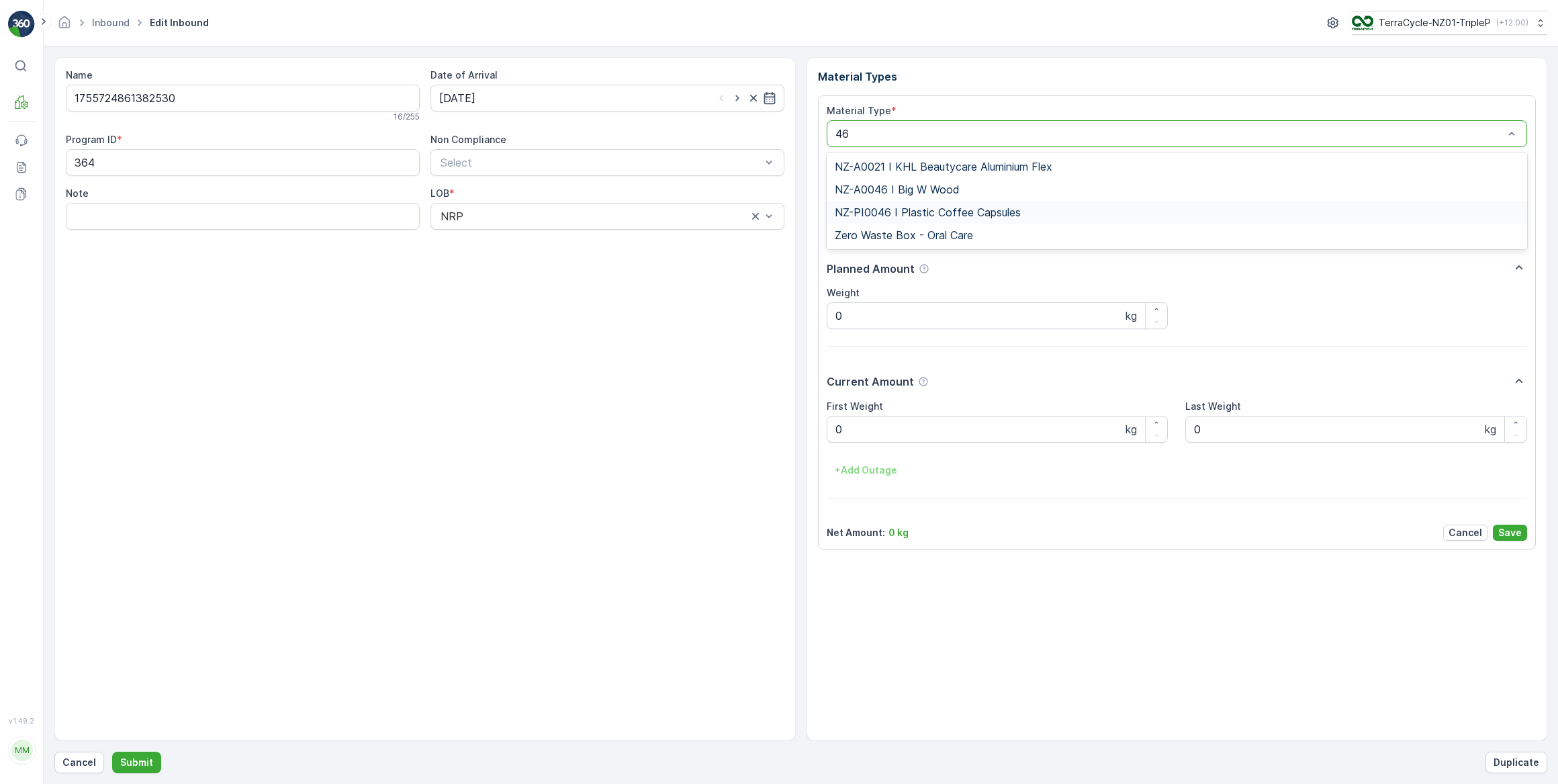
click at [911, 218] on div "NZ-PI0046 I Plastic Coffee Capsules" at bounding box center [1177, 212] width 701 height 23
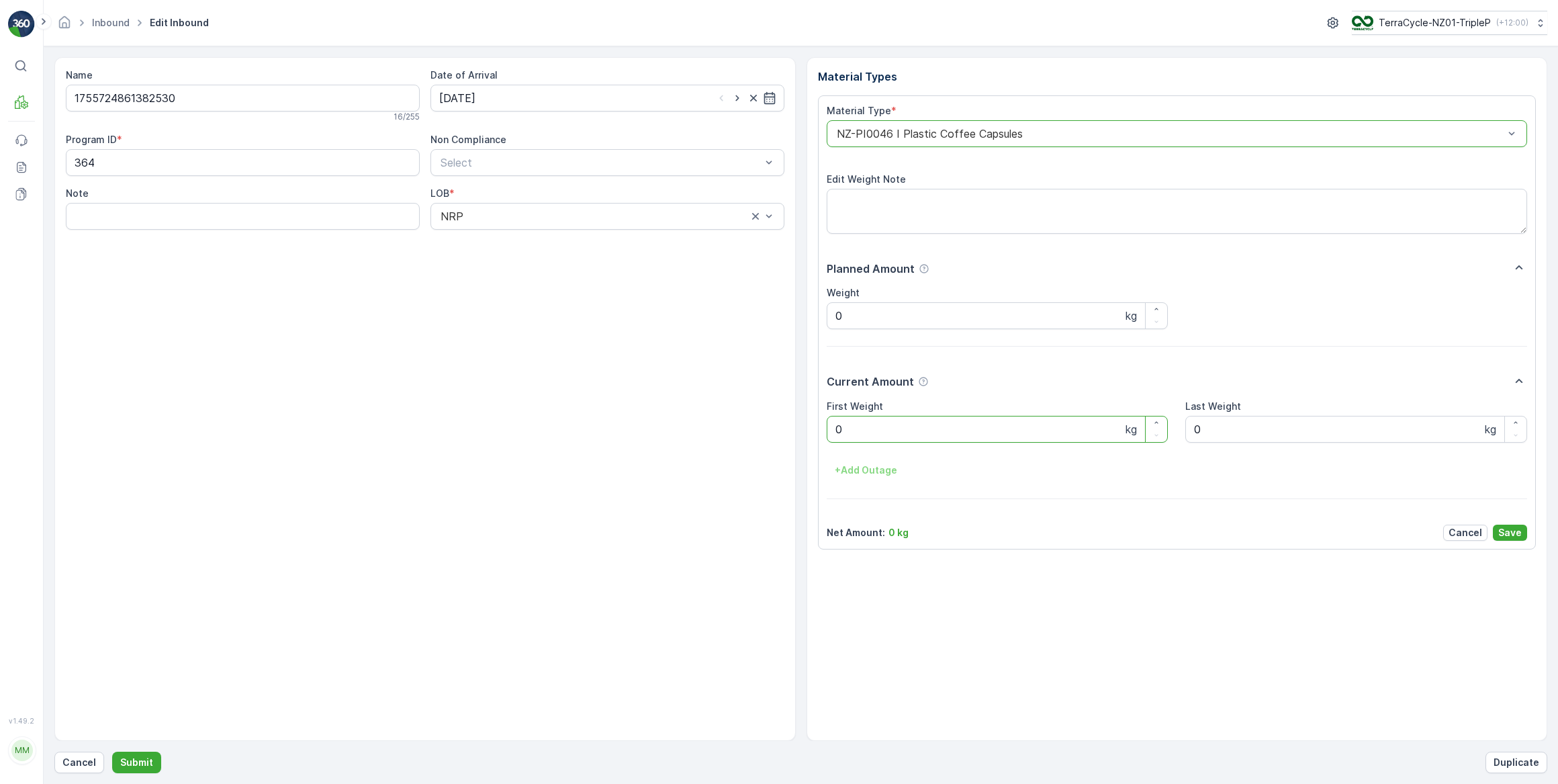
drag, startPoint x: 848, startPoint y: 437, endPoint x: 824, endPoint y: 436, distance: 24.0
click at [827, 436] on Weight "0" at bounding box center [998, 429] width 342 height 27
click at [112, 752] on button "Submit" at bounding box center [137, 762] width 49 height 22
click at [704, 105] on input at bounding box center [608, 98] width 354 height 27
click at [515, 191] on td "3" at bounding box center [526, 182] width 24 height 27
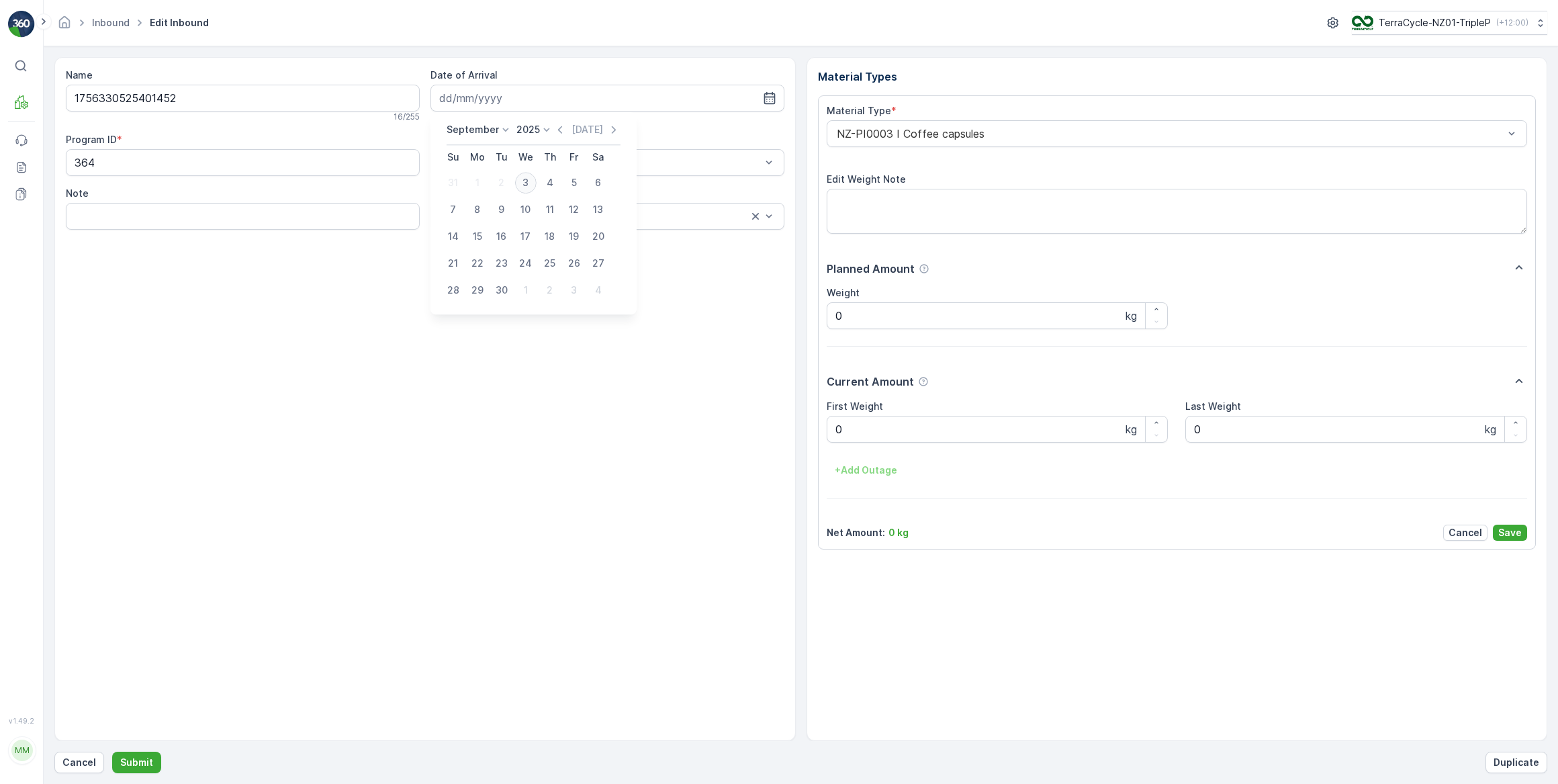
click at [521, 184] on div "3" at bounding box center [526, 182] width 22 height 22
type input "03.09.2025"
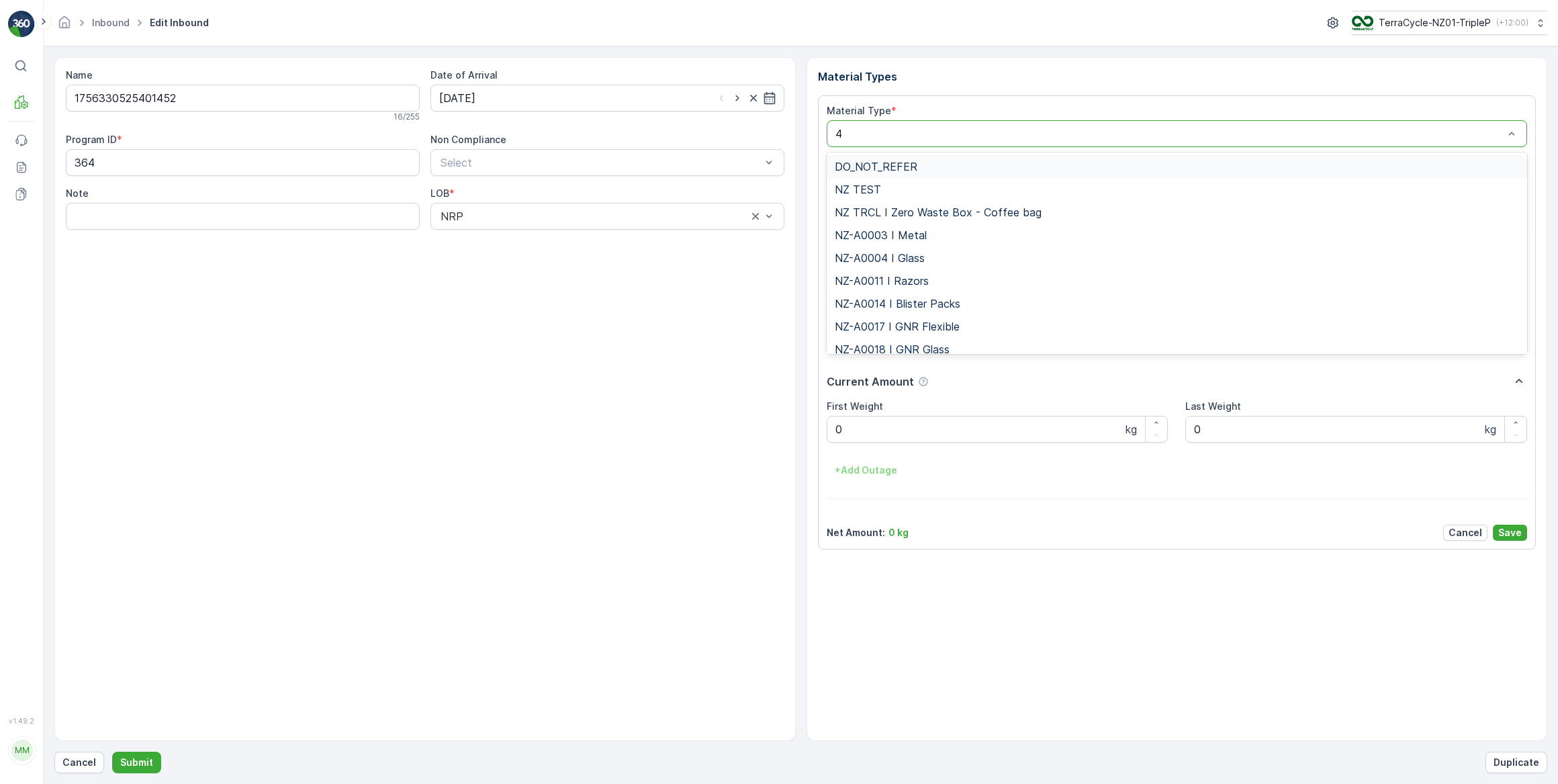
type input "46"
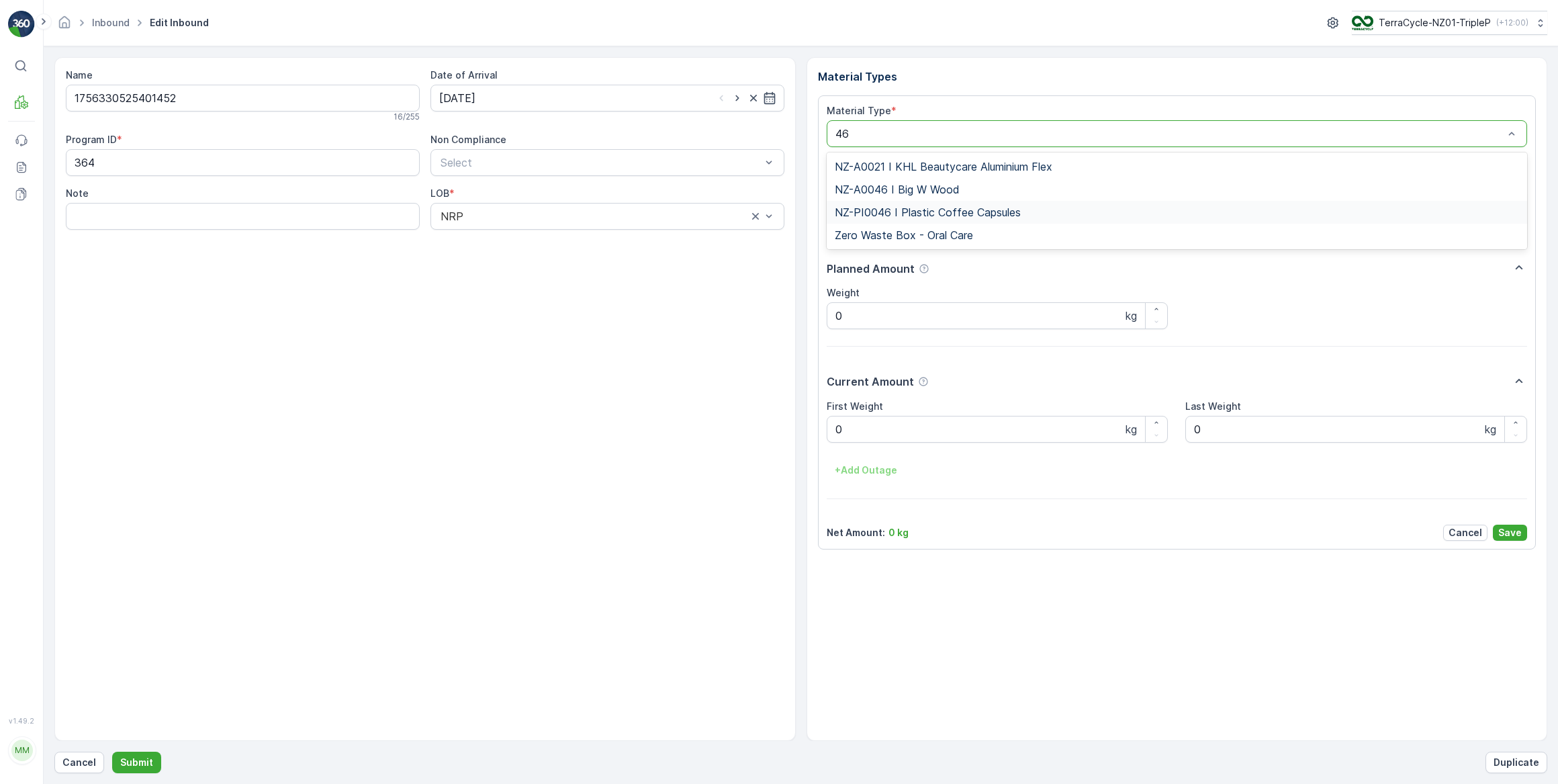
click at [977, 218] on div "NZ-PI0046 I Plastic Coffee Capsules" at bounding box center [1177, 212] width 701 height 23
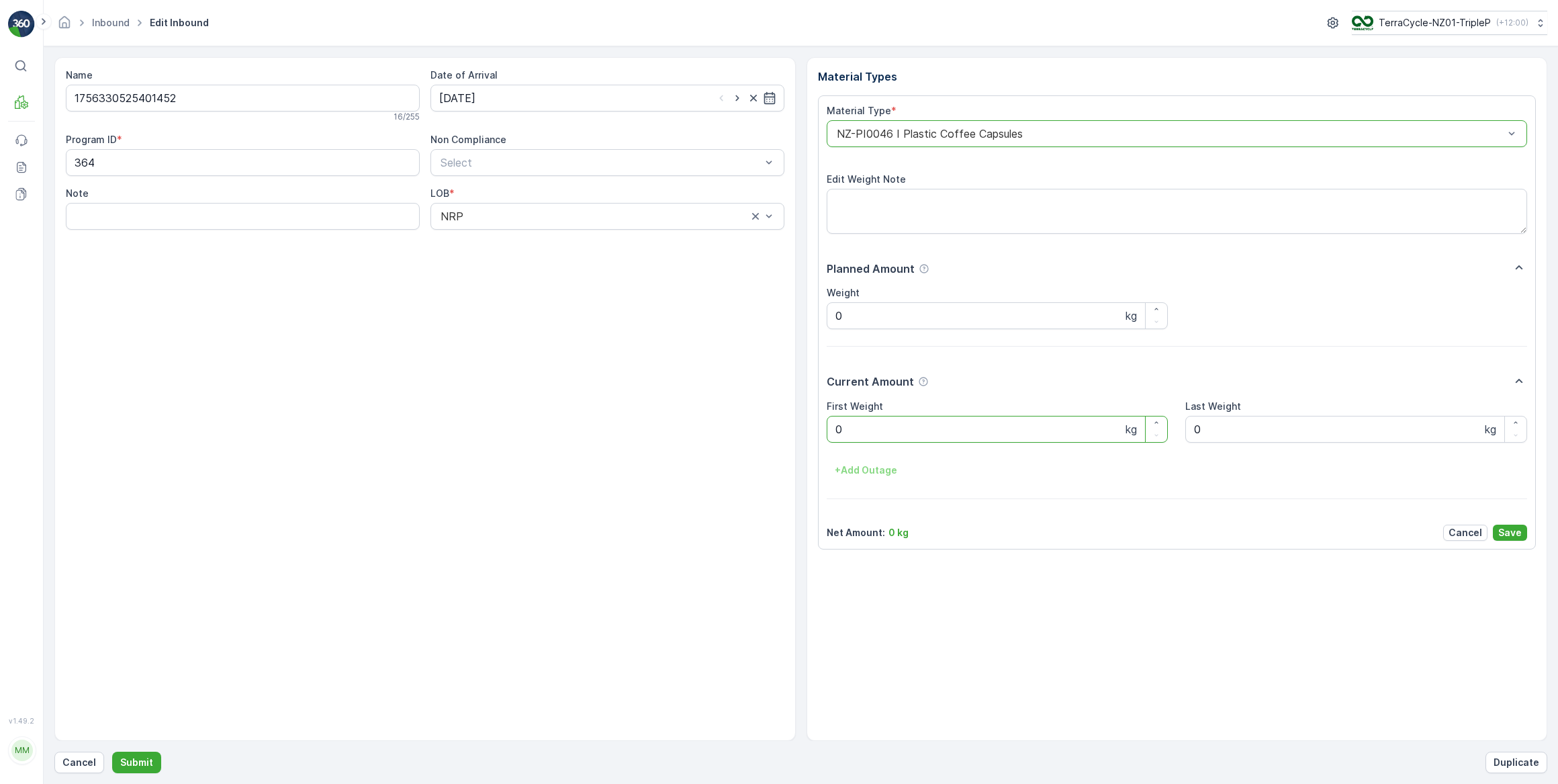
drag, startPoint x: 863, startPoint y: 437, endPoint x: 826, endPoint y: 441, distance: 37.2
click at [827, 441] on div "0 kg" at bounding box center [998, 429] width 342 height 27
click at [112, 752] on button "Submit" at bounding box center [137, 762] width 49 height 22
click at [531, 98] on input at bounding box center [608, 98] width 354 height 27
click at [533, 188] on div "3" at bounding box center [526, 182] width 22 height 22
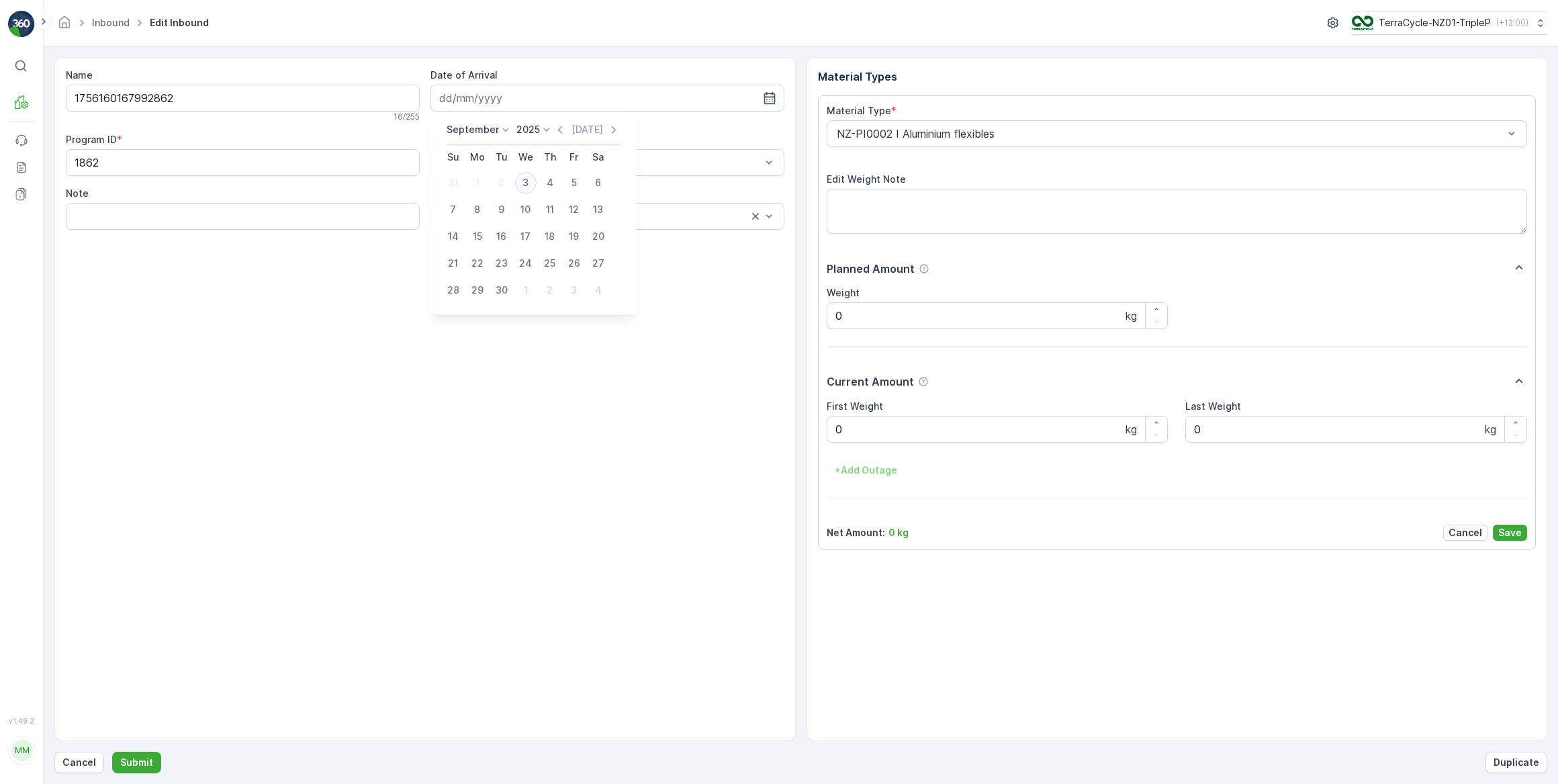
type input "03.09.2025"
drag, startPoint x: 885, startPoint y: 428, endPoint x: 791, endPoint y: 442, distance: 95.0
click at [791, 442] on div "Name 1756160167992862 16 / 255 Date of Arrival 03.09.2025 Program ID * 1862 Non…" at bounding box center [800, 399] width 1493 height 684
click at [112, 752] on button "Submit" at bounding box center [137, 762] width 49 height 22
drag, startPoint x: 493, startPoint y: 93, endPoint x: 506, endPoint y: 107, distance: 19.1
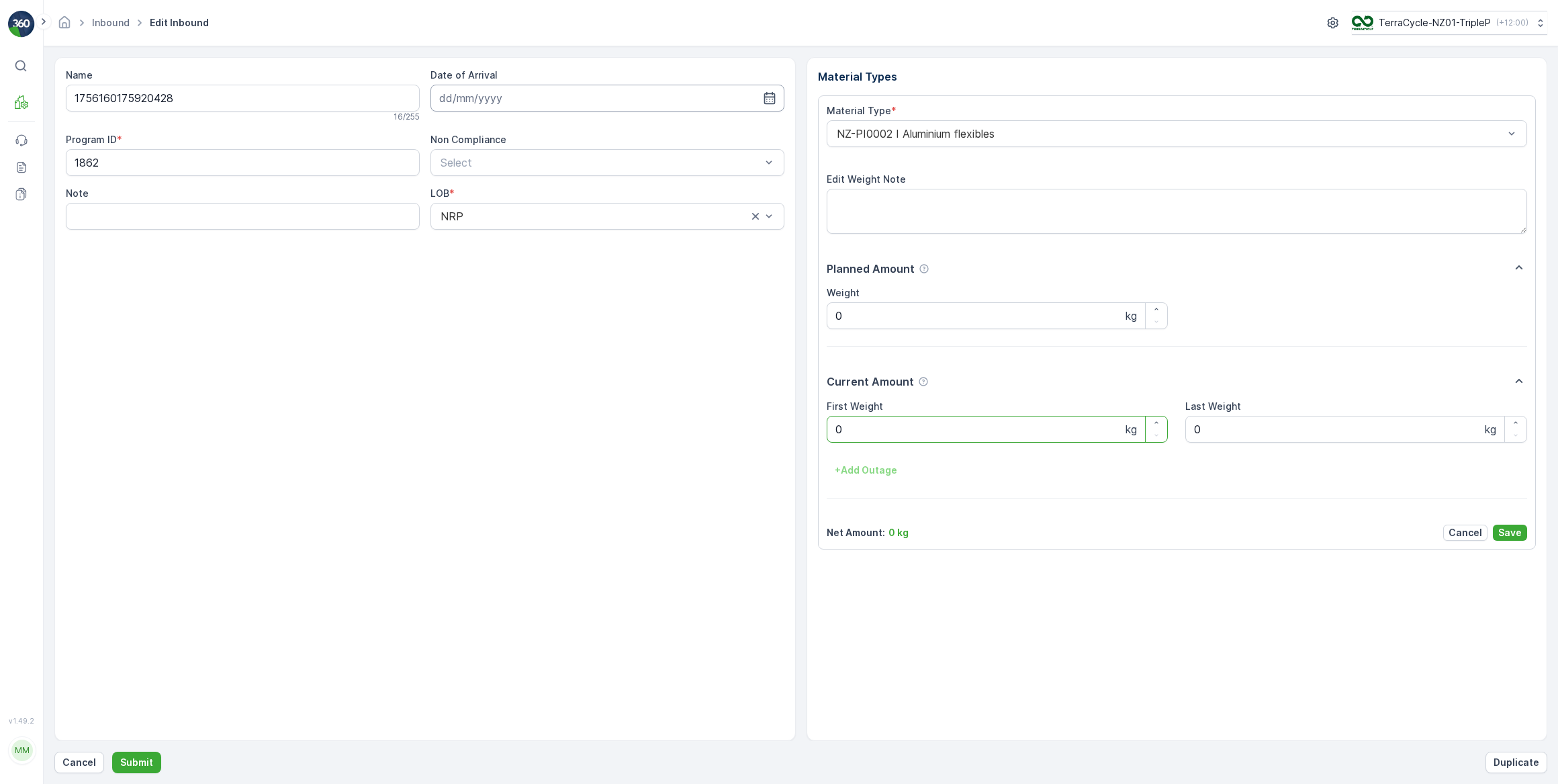
click at [494, 93] on input at bounding box center [608, 98] width 354 height 27
click at [526, 188] on div "3" at bounding box center [526, 182] width 22 height 22
type input "03.09.2025"
drag, startPoint x: 873, startPoint y: 423, endPoint x: 812, endPoint y: 443, distance: 64.2
click at [812, 443] on div "Material Types Material Type * NZ-PI0002 I Aluminium flexibles Edit Weight Note…" at bounding box center [1177, 399] width 741 height 684
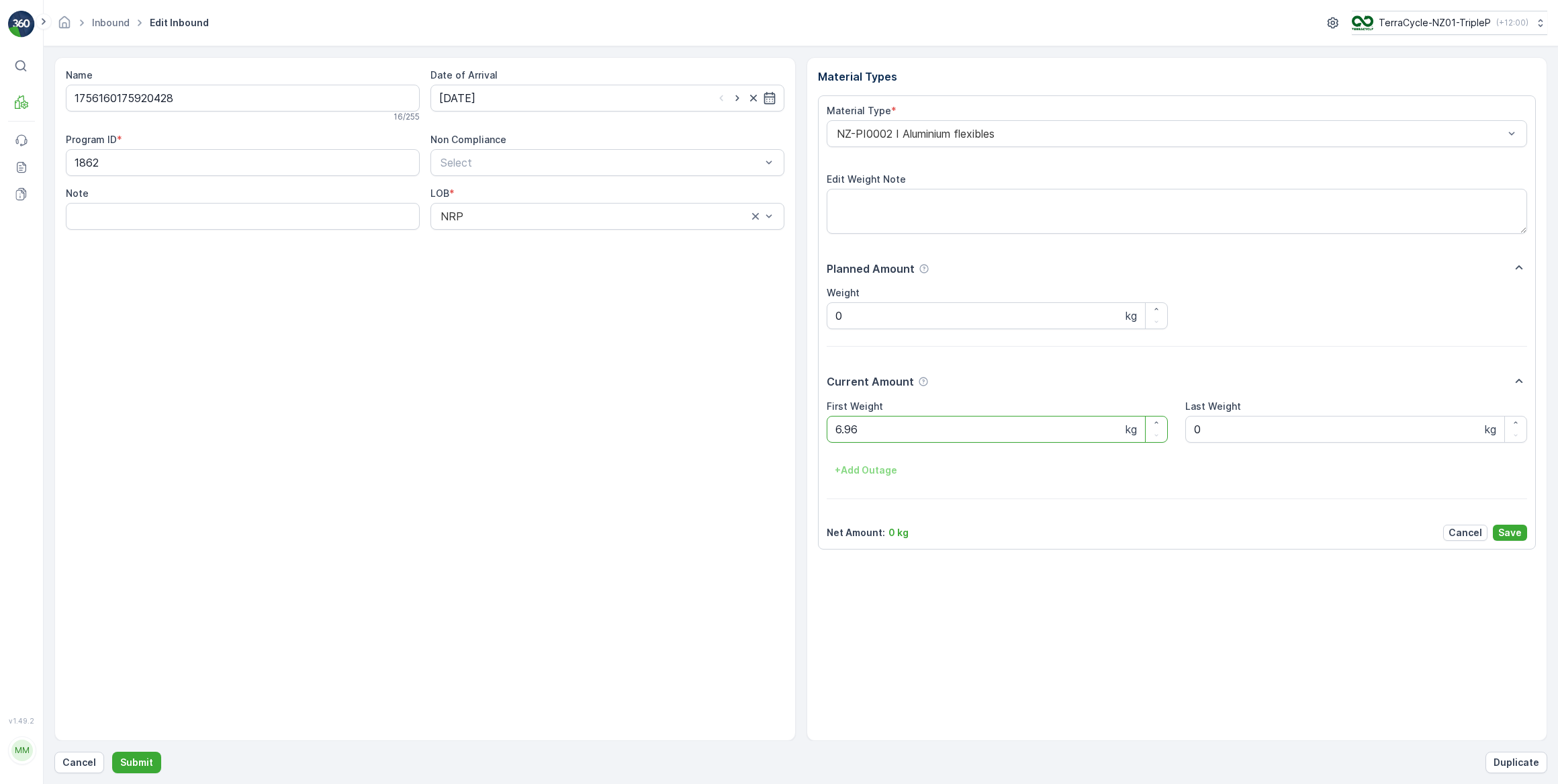
click at [112, 752] on button "Submit" at bounding box center [137, 762] width 49 height 22
click at [547, 91] on input at bounding box center [608, 98] width 354 height 27
click at [522, 181] on div "3" at bounding box center [526, 182] width 22 height 22
type input "03.09.2025"
drag, startPoint x: 862, startPoint y: 428, endPoint x: 831, endPoint y: 426, distance: 31.1
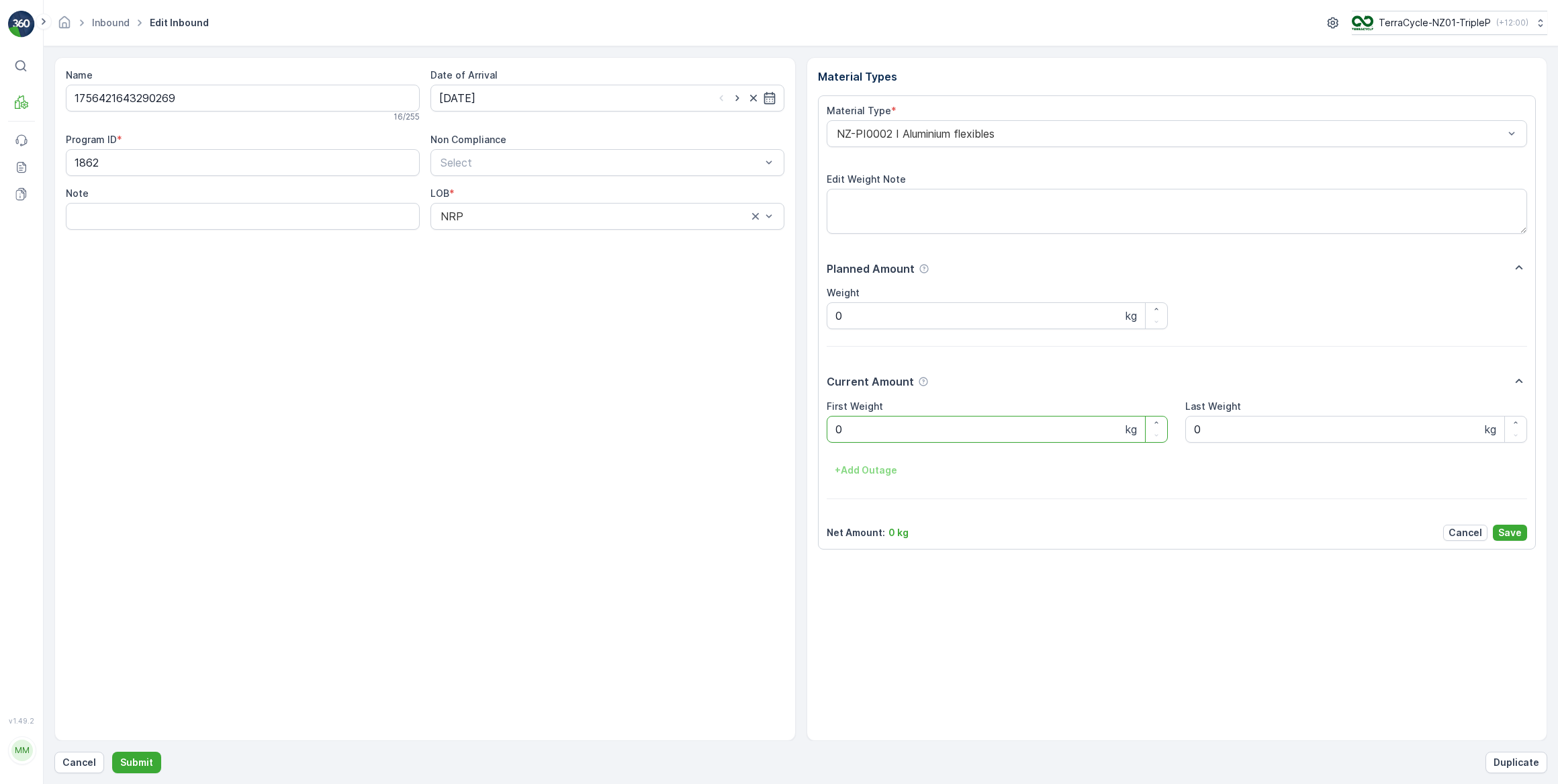
click at [833, 426] on Weight "0" at bounding box center [998, 429] width 342 height 27
click at [112, 752] on button "Submit" at bounding box center [137, 762] width 49 height 22
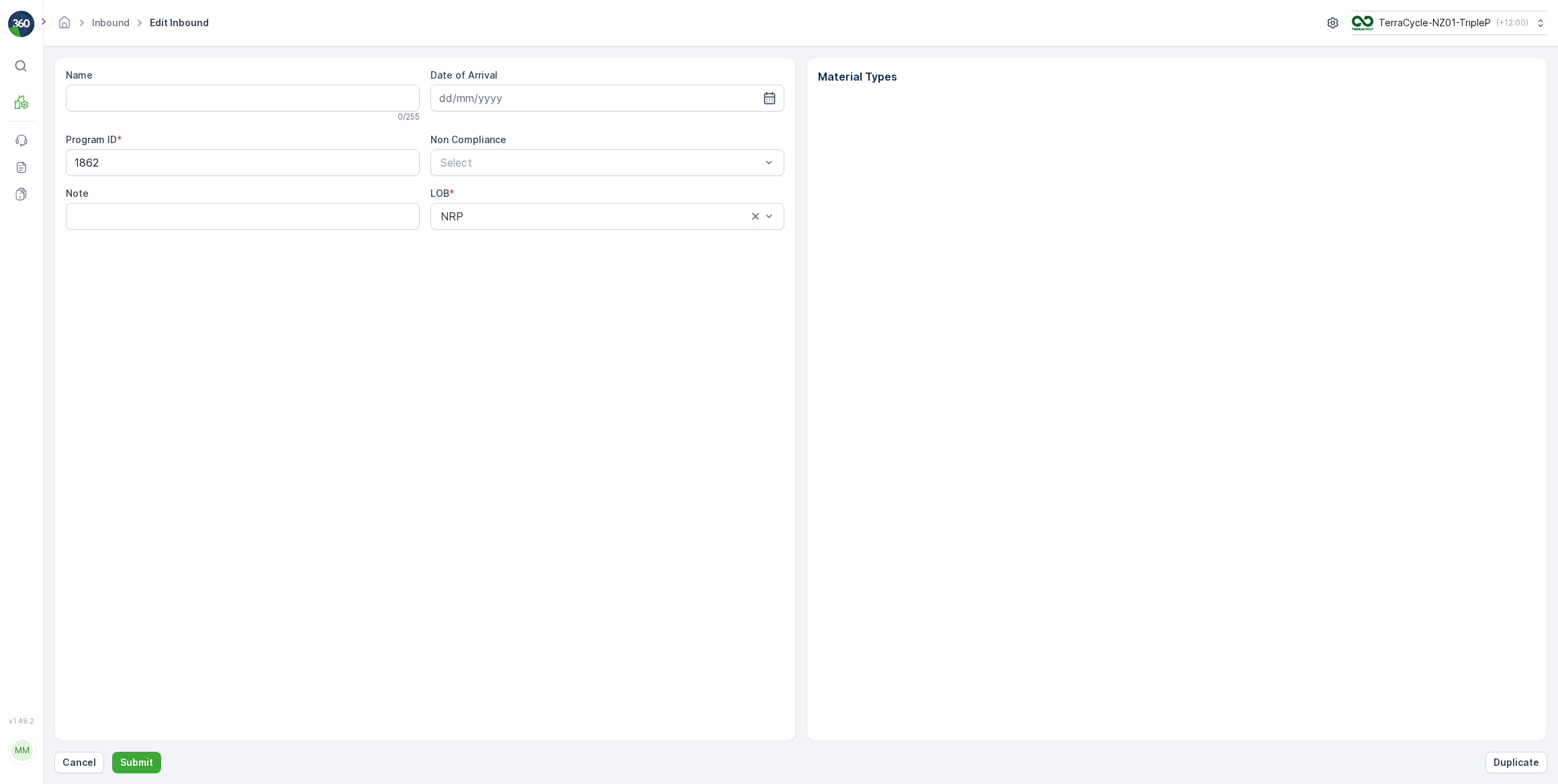
type input "1756421643290269"
type input "03.09.2025"
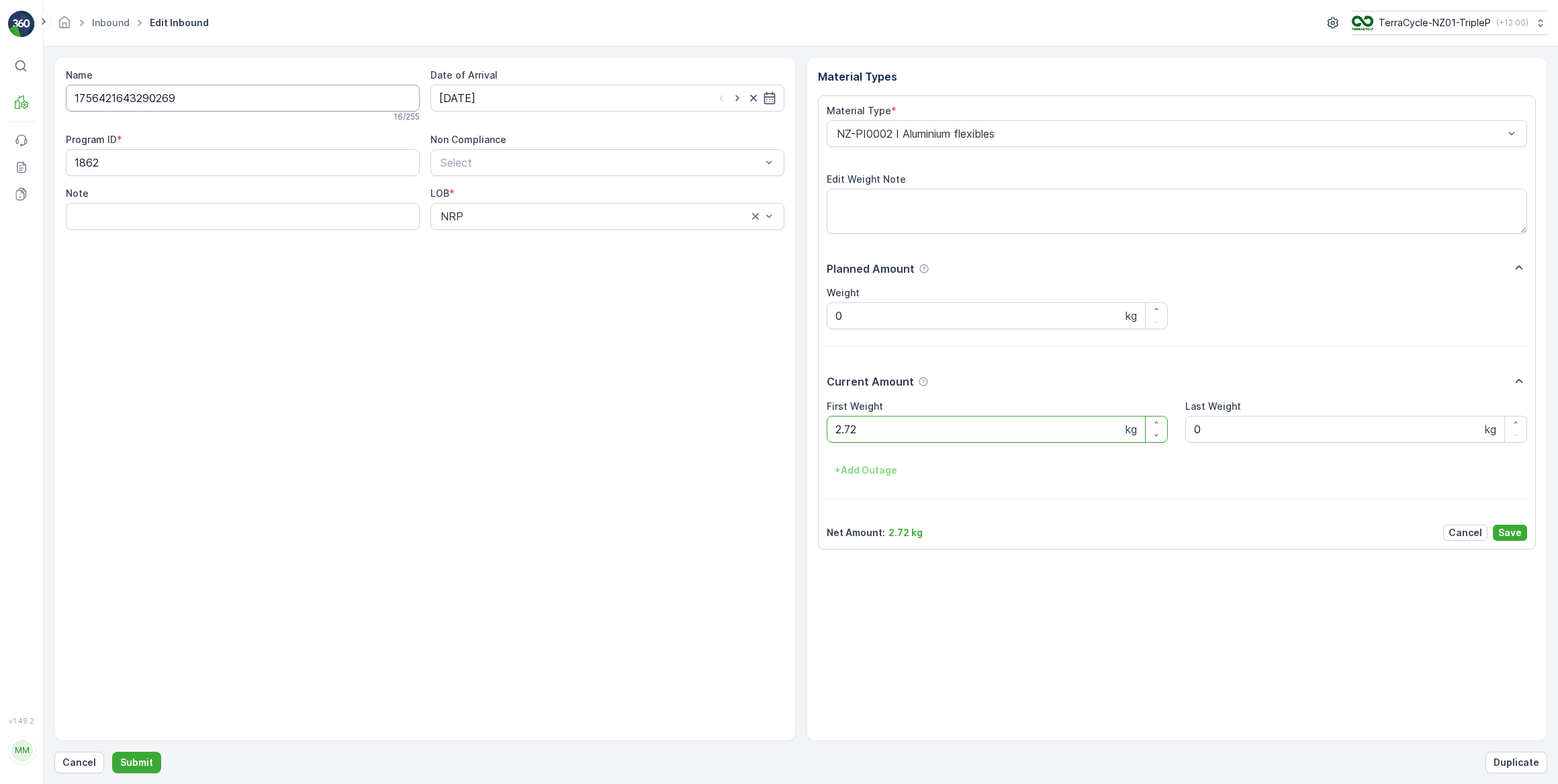
click at [195, 89] on input "1756421643290269" at bounding box center [243, 98] width 354 height 27
click at [87, 756] on p "Cancel" at bounding box center [79, 762] width 34 height 14
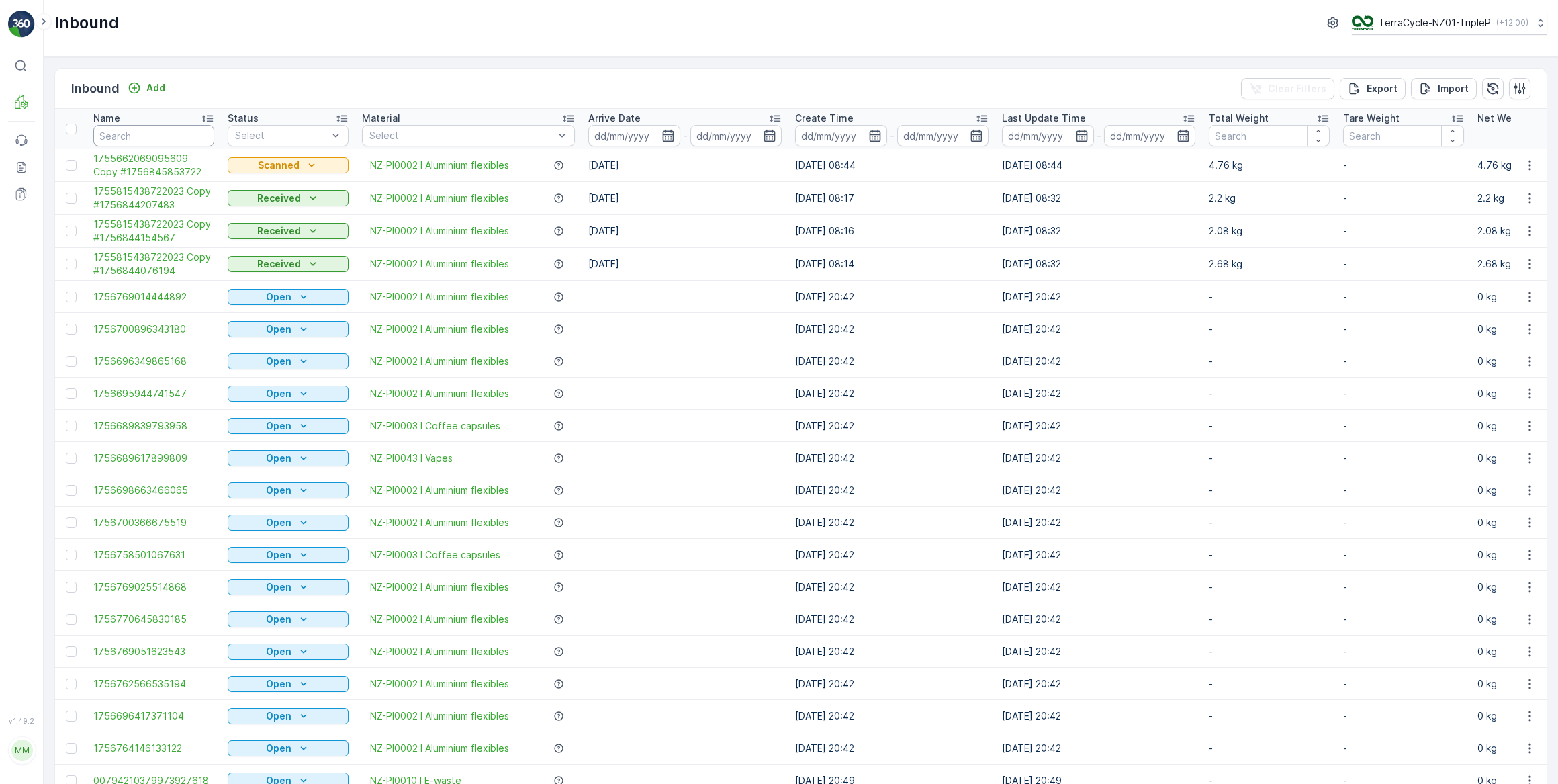
click at [178, 141] on input "text" at bounding box center [153, 136] width 121 height 22
paste input "1756421643290269"
type input "1756421643290269"
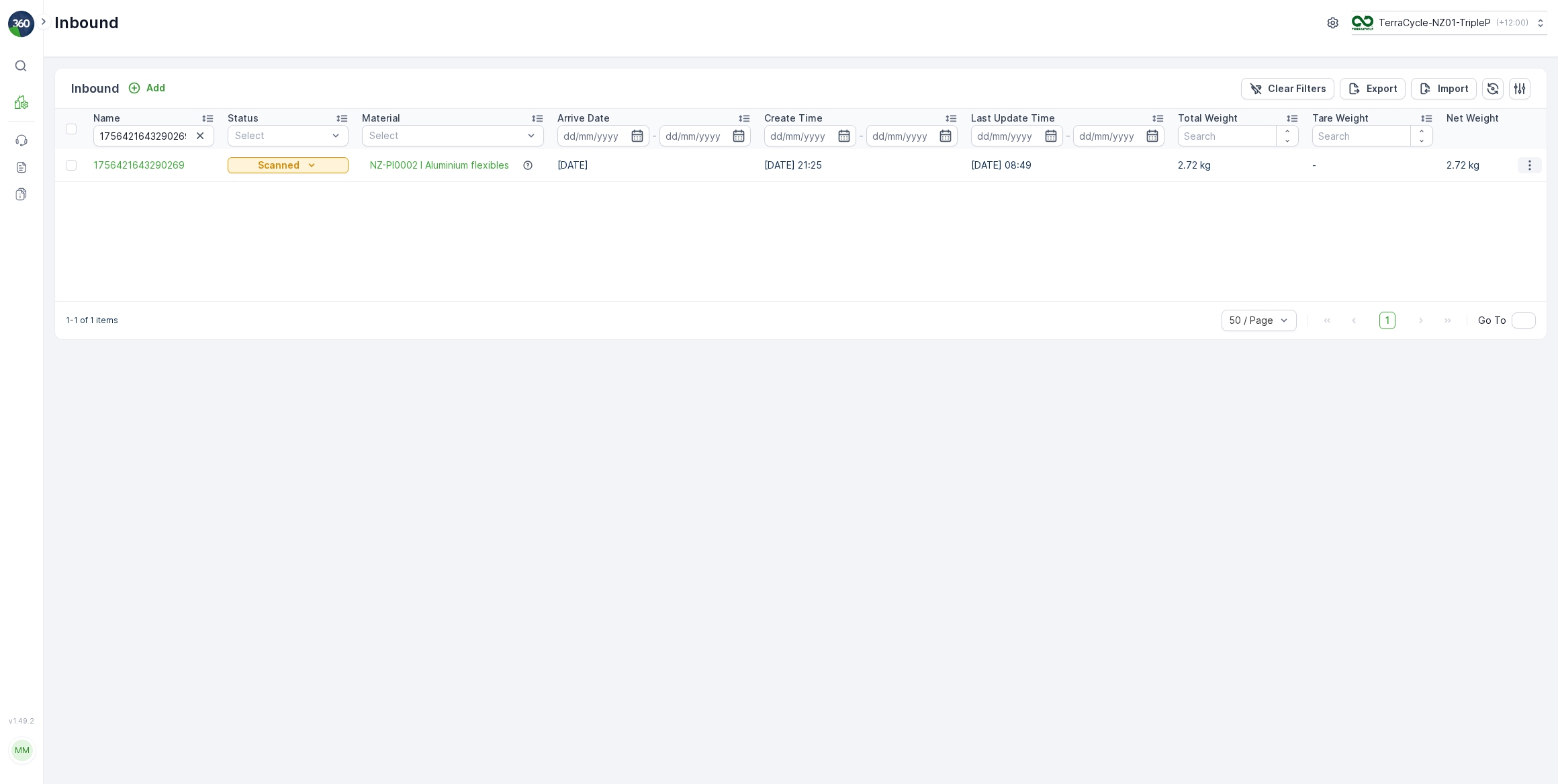
click at [1532, 163] on icon "button" at bounding box center [1530, 166] width 14 height 14
click at [1478, 220] on span "Duplicate Inbound" at bounding box center [1498, 222] width 82 height 14
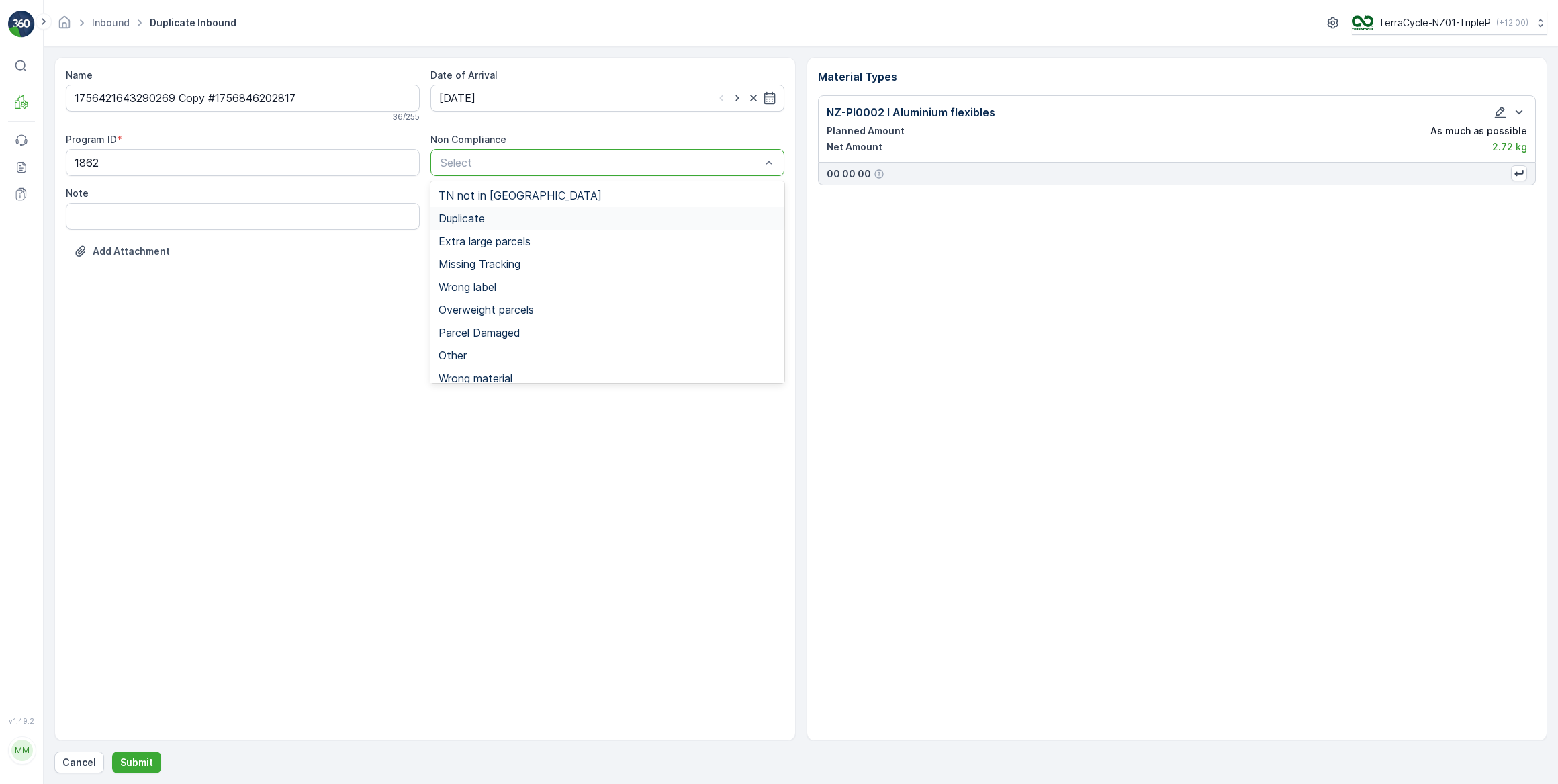
click at [492, 226] on div "Duplicate" at bounding box center [608, 218] width 354 height 23
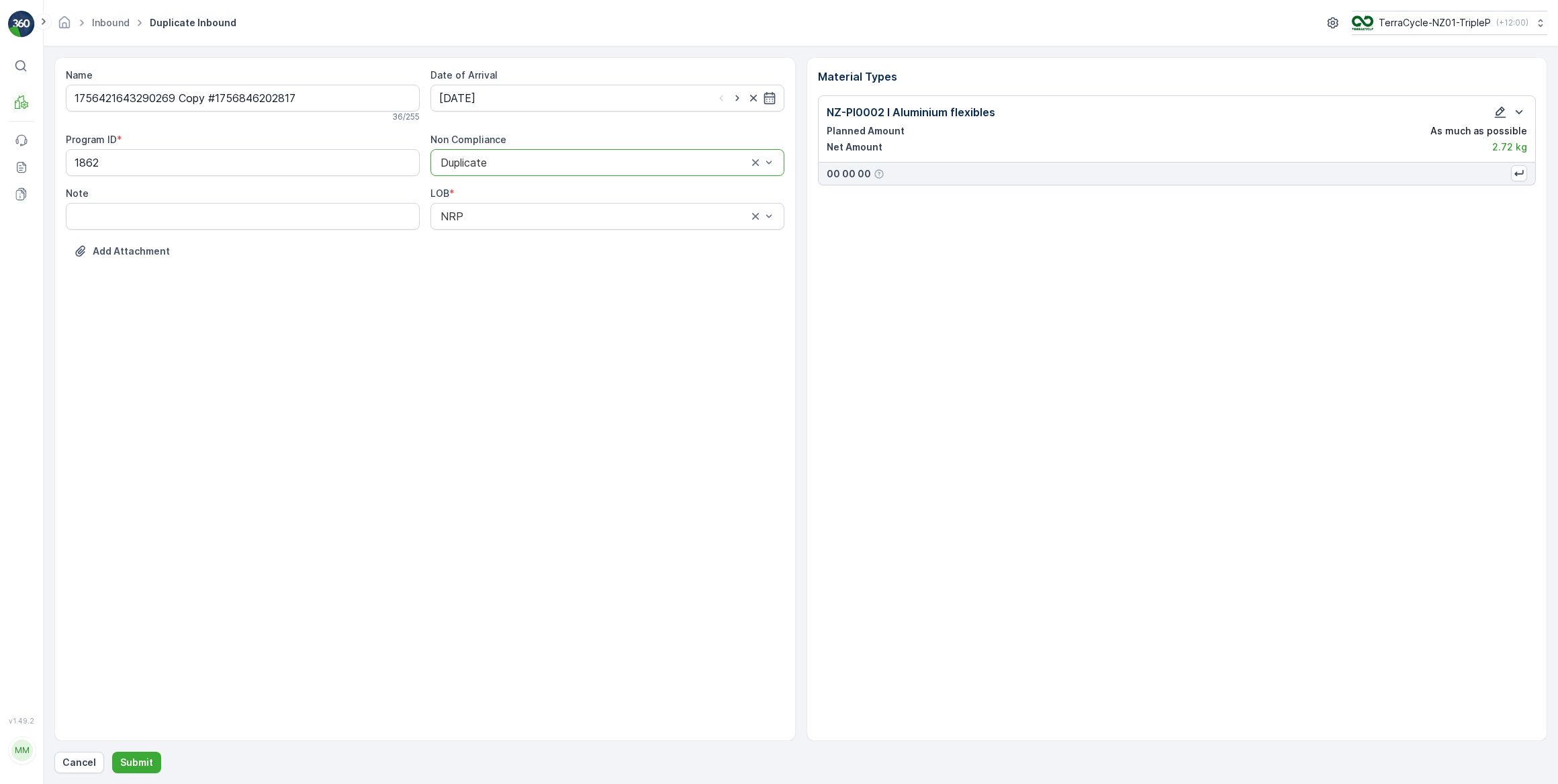
click at [1496, 116] on icon "button" at bounding box center [1501, 112] width 11 height 11
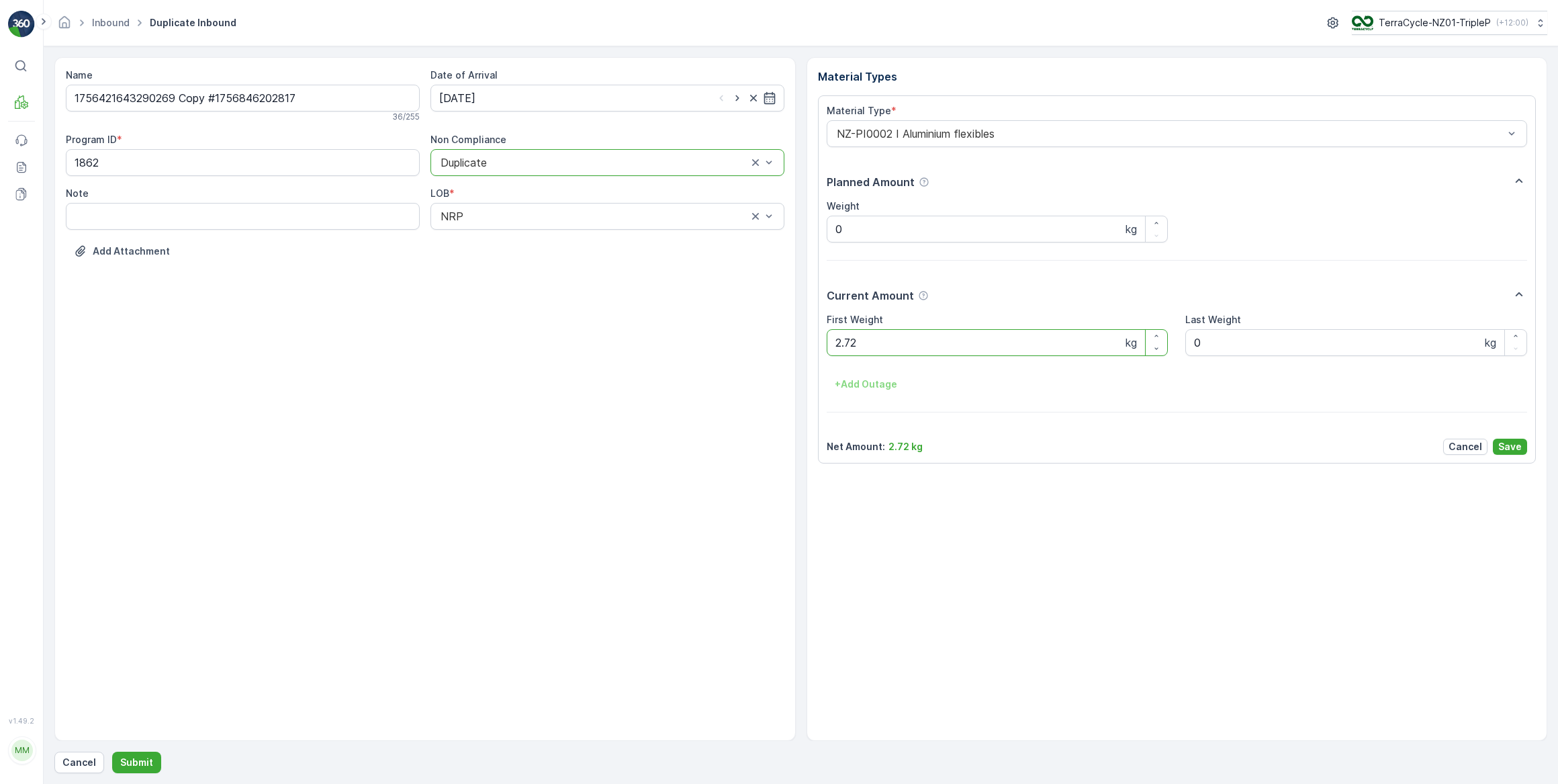
drag, startPoint x: 884, startPoint y: 342, endPoint x: 827, endPoint y: 349, distance: 57.4
click at [827, 349] on Weight "2.72" at bounding box center [998, 343] width 342 height 27
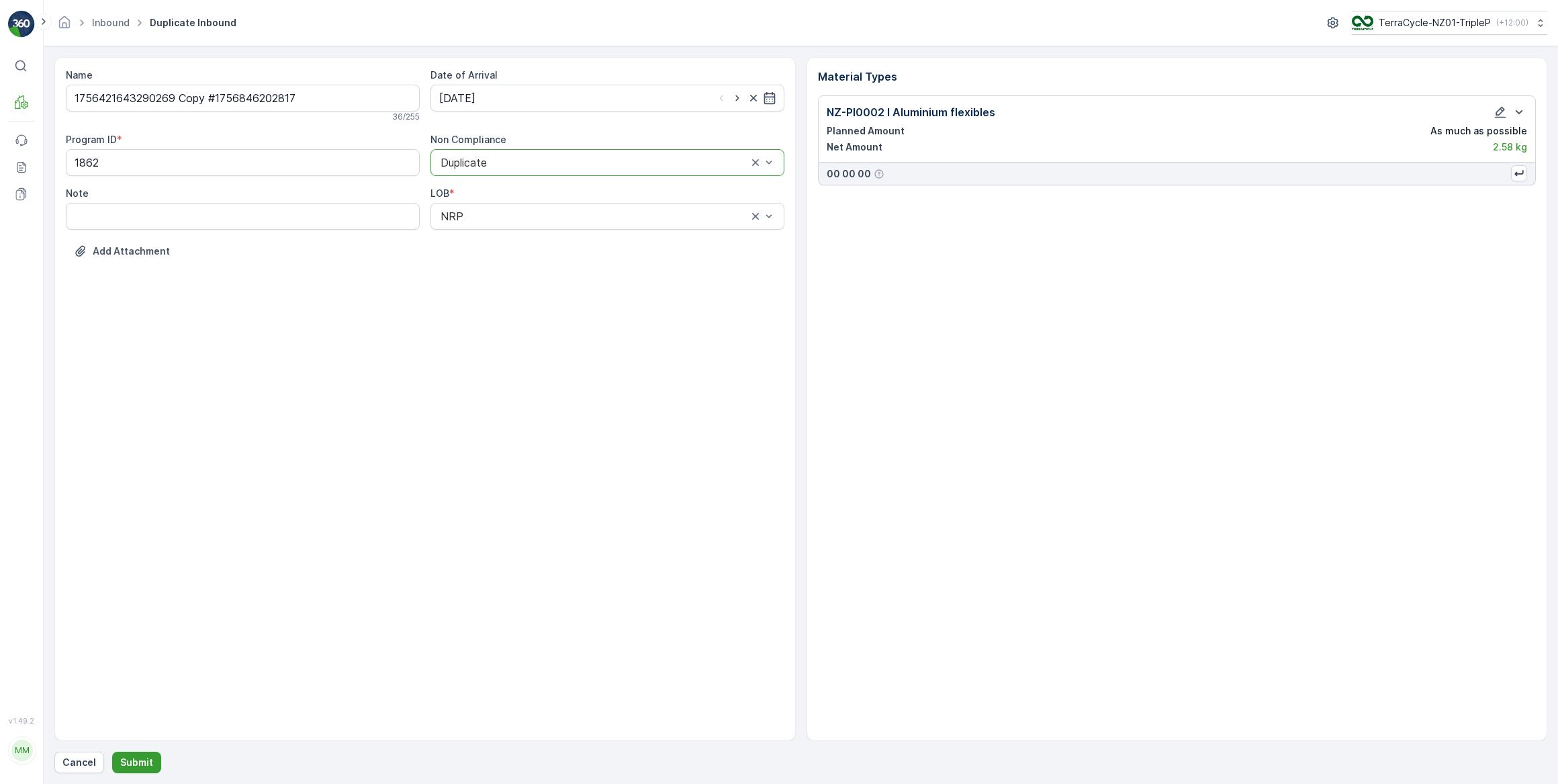
click at [138, 756] on p "Submit" at bounding box center [137, 762] width 33 height 14
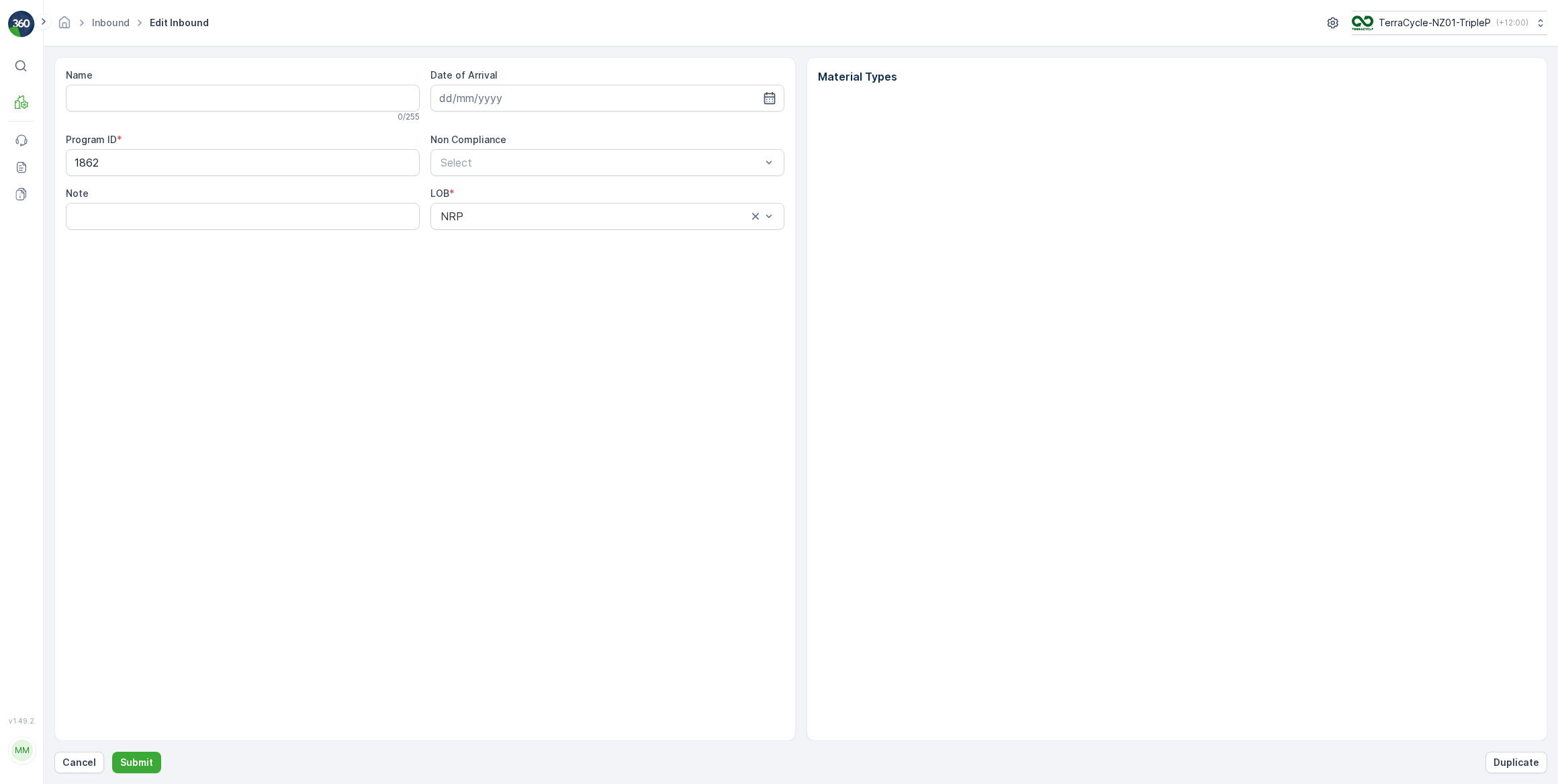
type input "1756421643290269"
type input "03.09.2025"
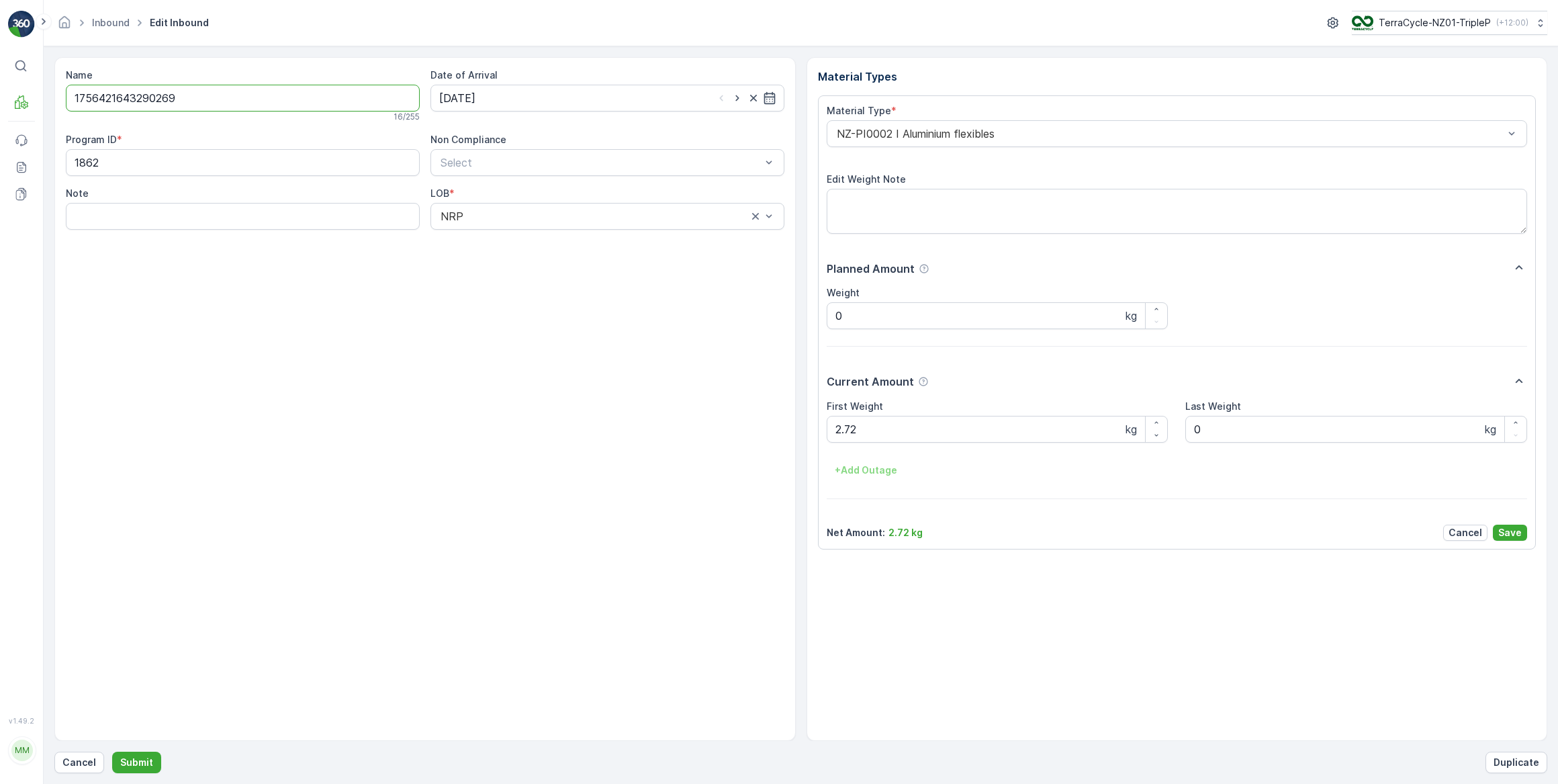
click at [181, 94] on input "1756421643290269" at bounding box center [243, 98] width 354 height 27
click at [83, 764] on p "Cancel" at bounding box center [79, 762] width 34 height 14
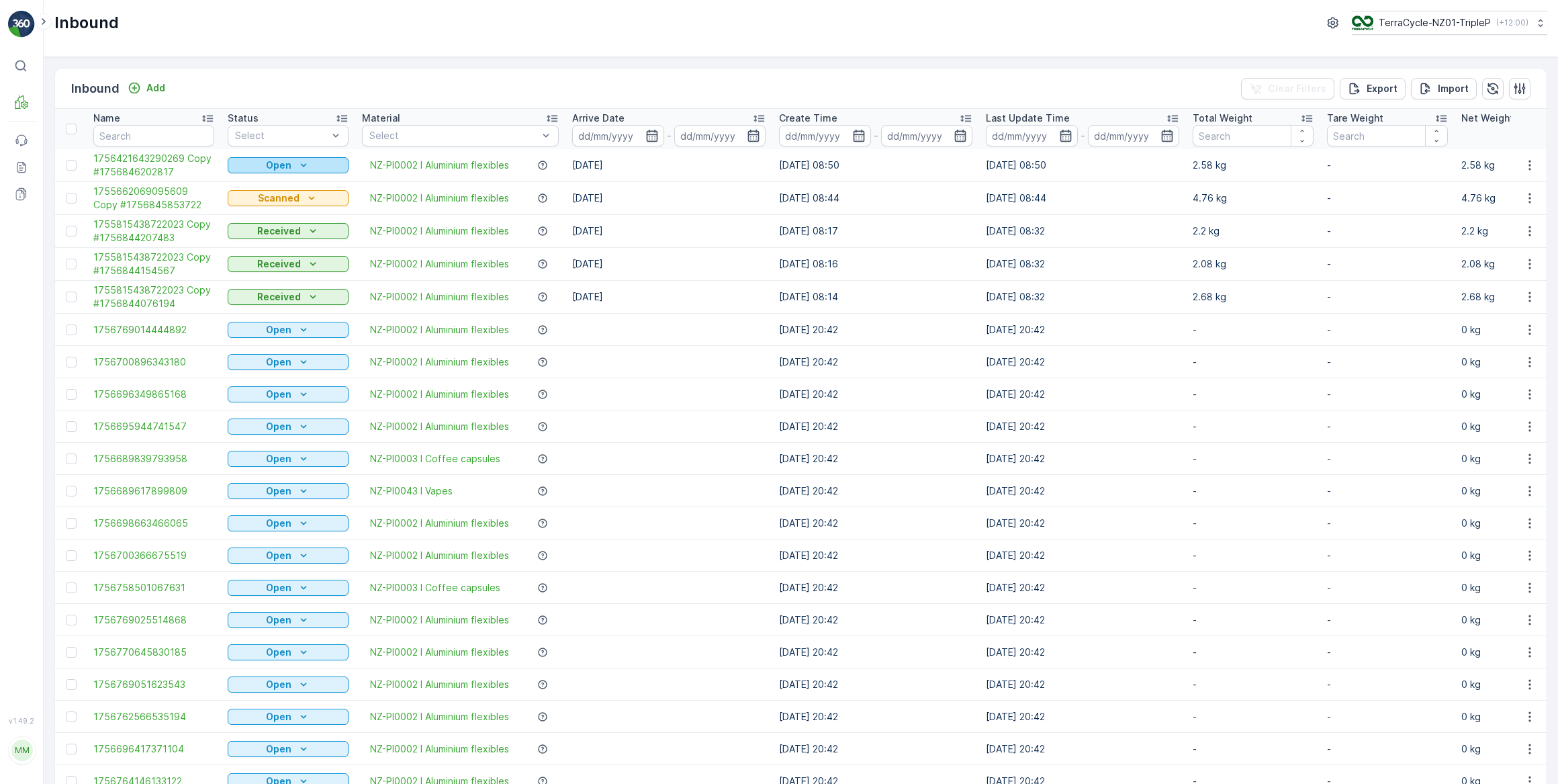
drag, startPoint x: 308, startPoint y: 160, endPoint x: 306, endPoint y: 169, distance: 9.2
click at [308, 160] on icon "Open" at bounding box center [303, 166] width 14 height 14
click at [269, 201] on span "Scanned" at bounding box center [255, 203] width 40 height 14
click at [176, 139] on input "text" at bounding box center [153, 136] width 121 height 22
click at [187, 139] on input "text" at bounding box center [153, 136] width 121 height 22
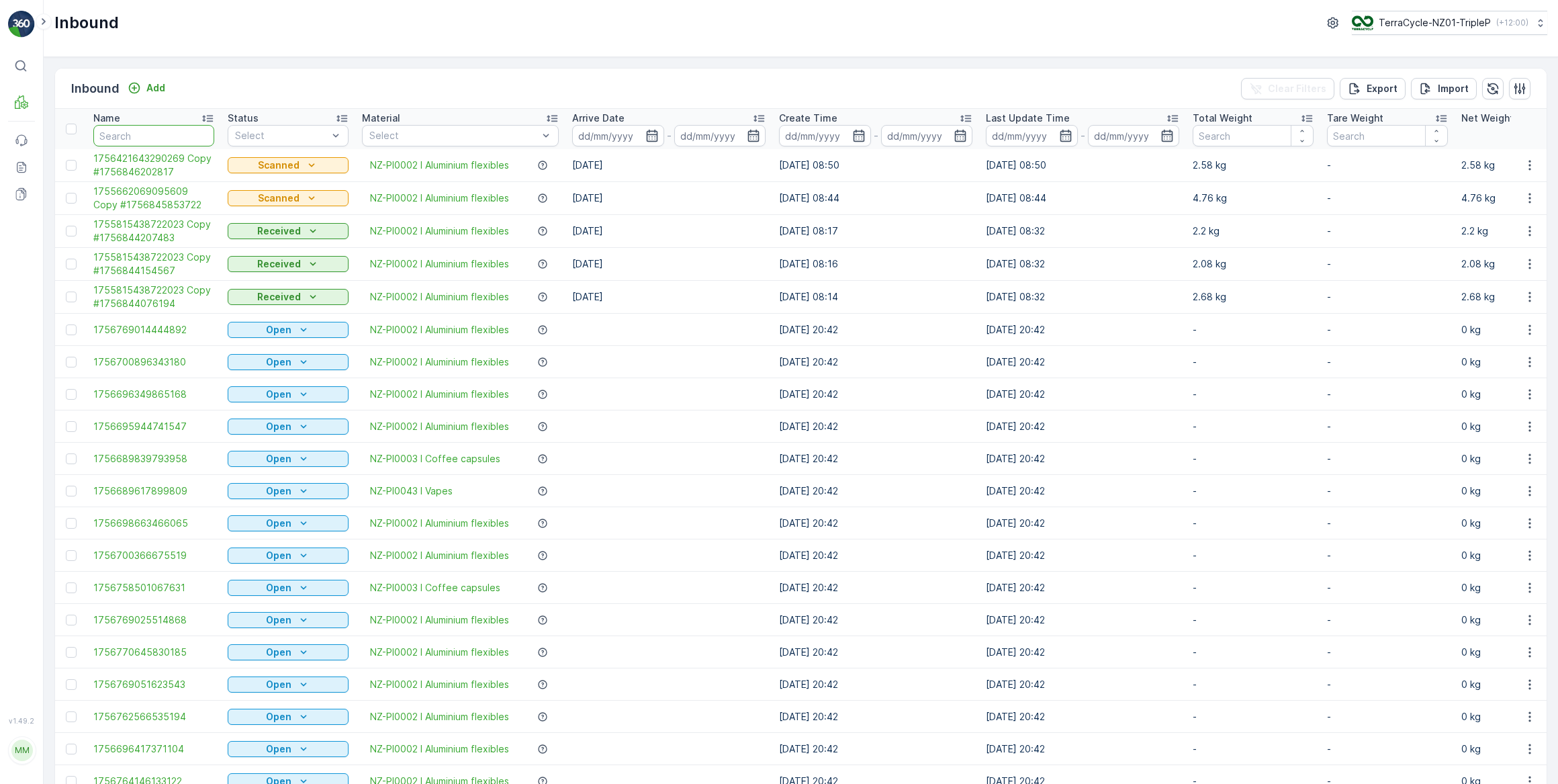
paste input "1756421643290269"
type input "1756421643290269"
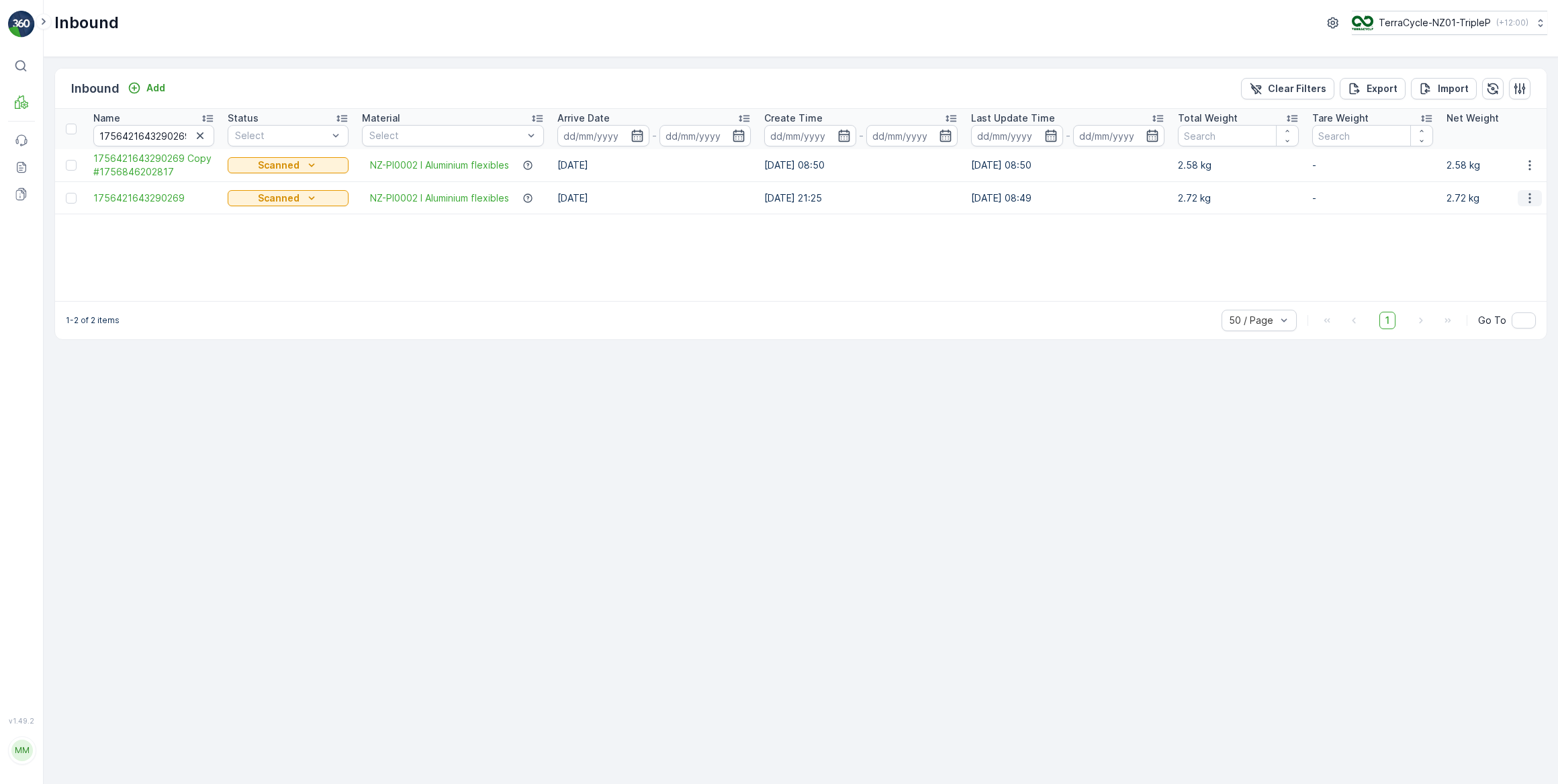
click at [1526, 196] on icon "button" at bounding box center [1530, 198] width 14 height 14
click at [1499, 257] on span "Duplicate Inbound" at bounding box center [1498, 255] width 82 height 14
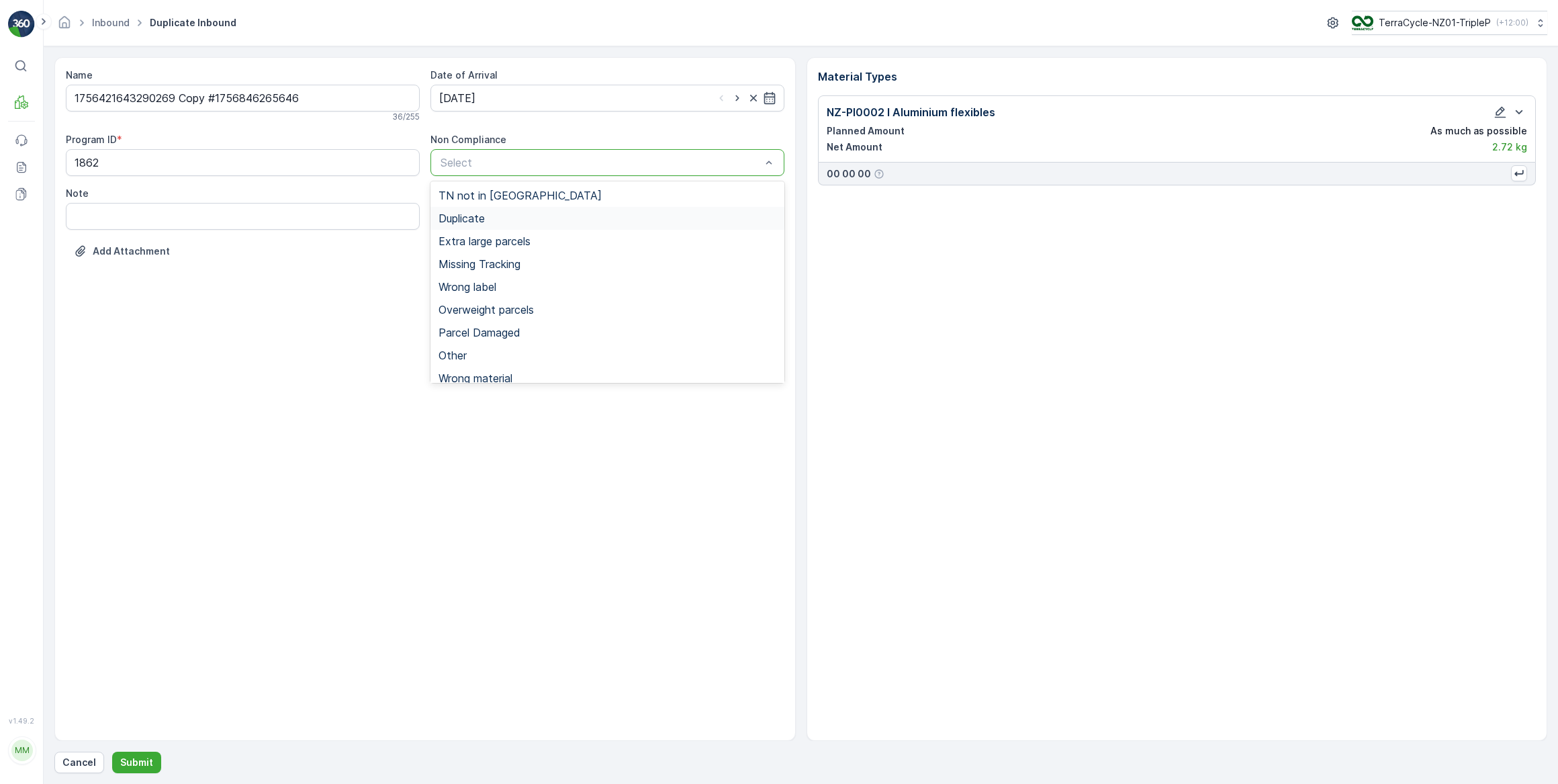
click at [500, 216] on div "Duplicate" at bounding box center [608, 218] width 338 height 12
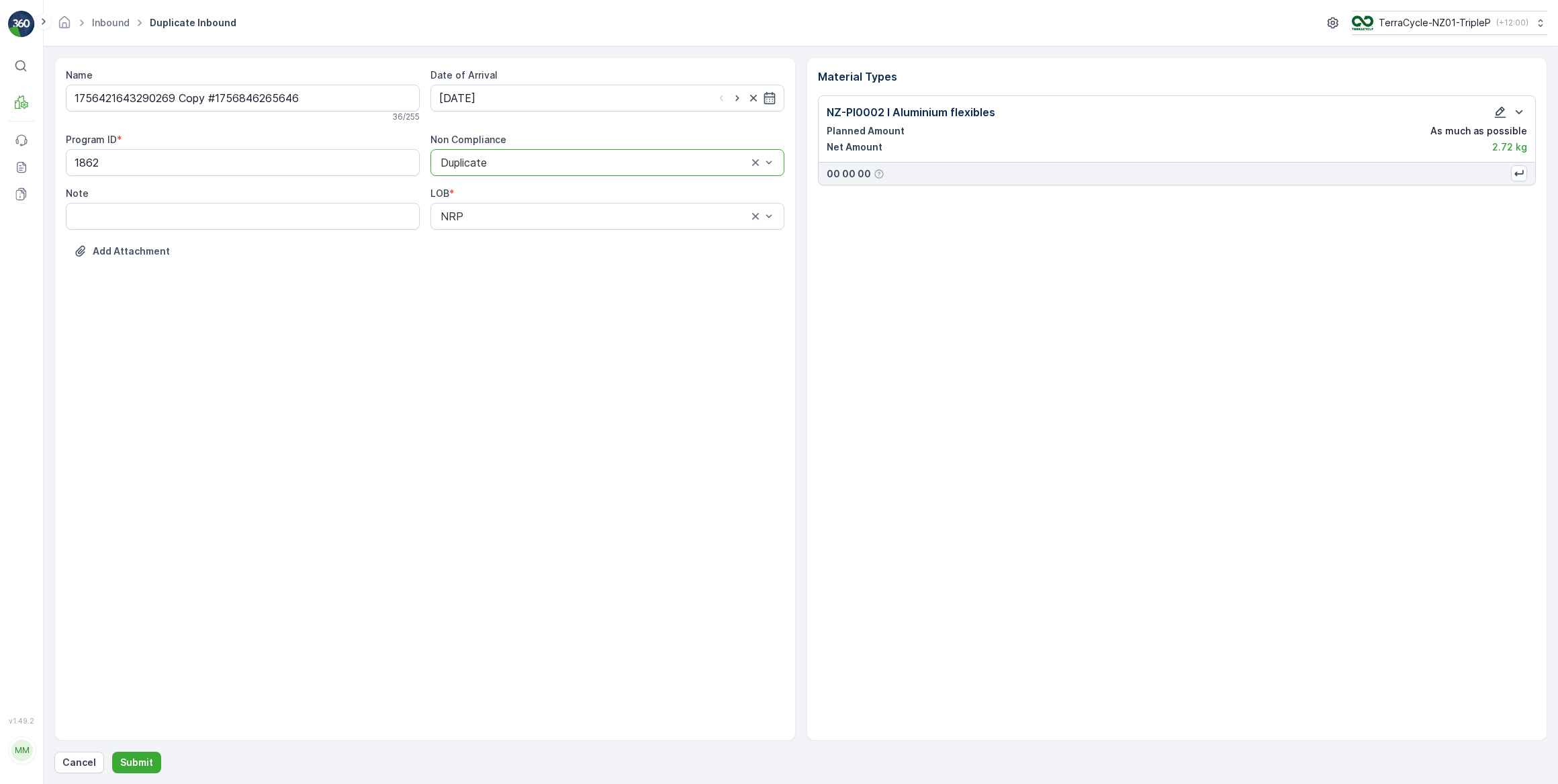
click at [1495, 112] on icon "button" at bounding box center [1501, 112] width 14 height 14
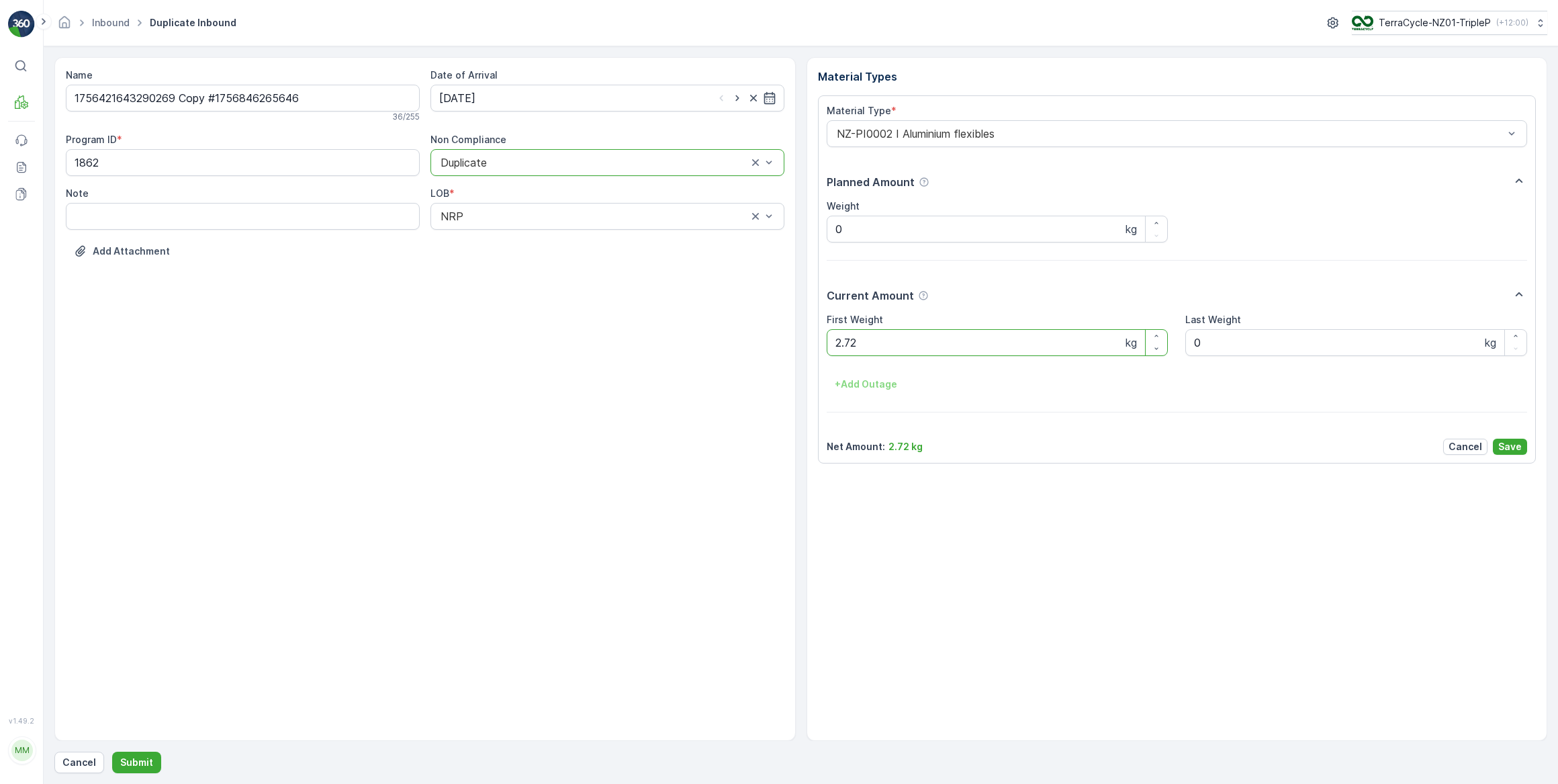
drag, startPoint x: 891, startPoint y: 342, endPoint x: 785, endPoint y: 364, distance: 108.3
click at [790, 362] on div "Name 1756421643290269 Copy #1756846265646 36 / 255 Date of Arrival 03.09.2025 P…" at bounding box center [800, 399] width 1493 height 684
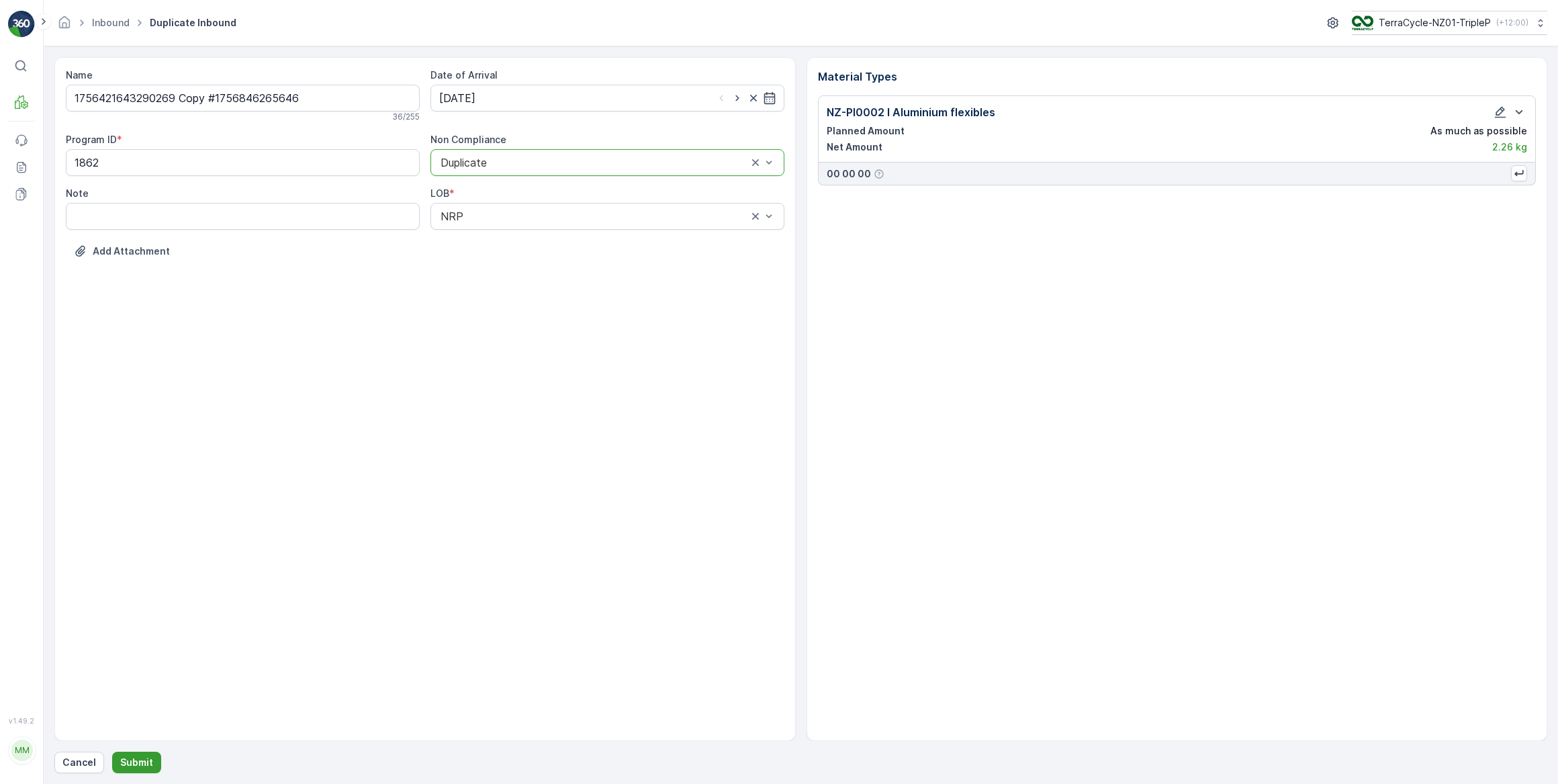
click at [132, 758] on p "Submit" at bounding box center [137, 762] width 33 height 14
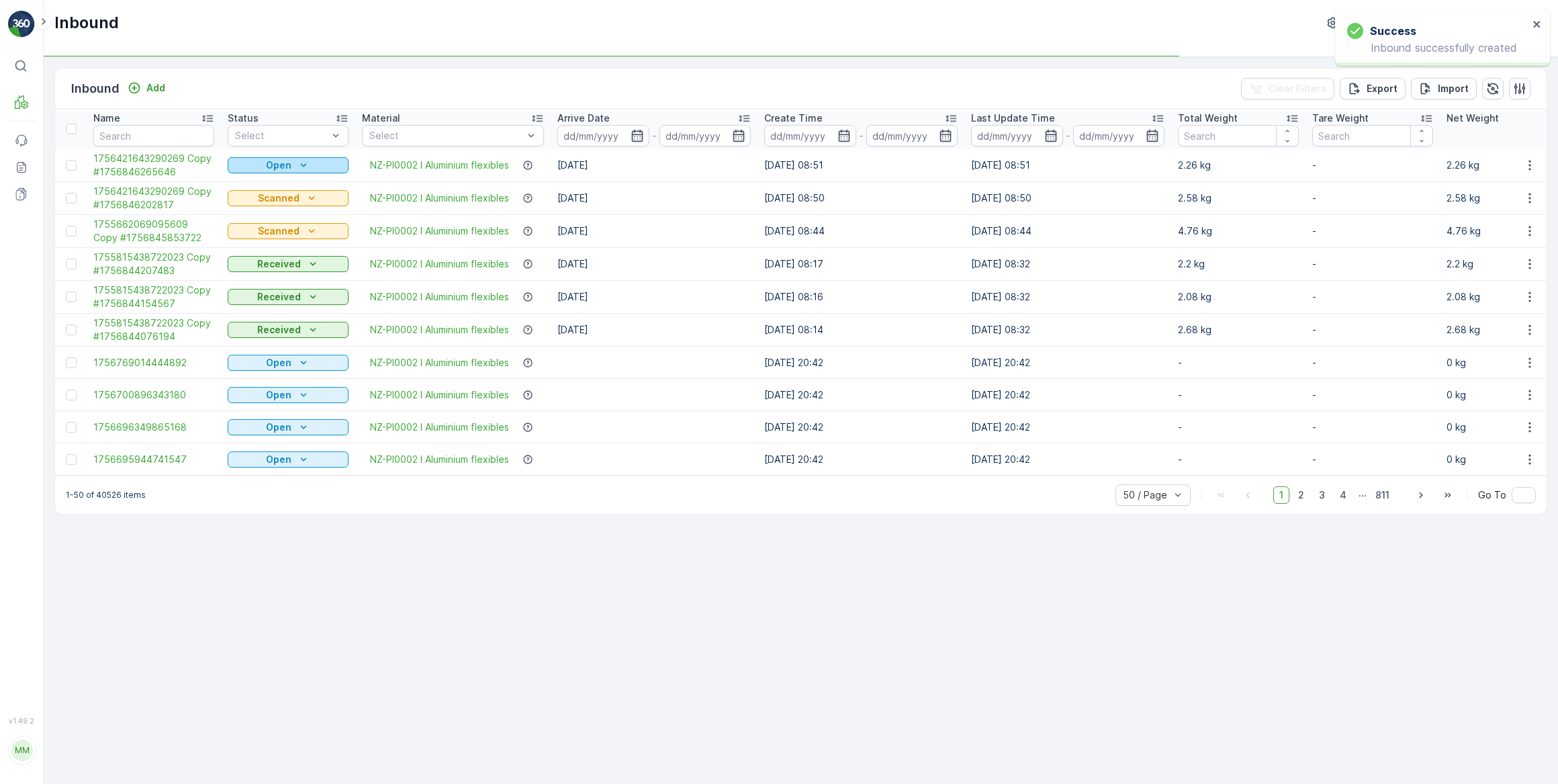
click at [288, 167] on p "Open" at bounding box center [278, 166] width 26 height 14
click at [268, 202] on span "Scanned" at bounding box center [255, 203] width 40 height 14
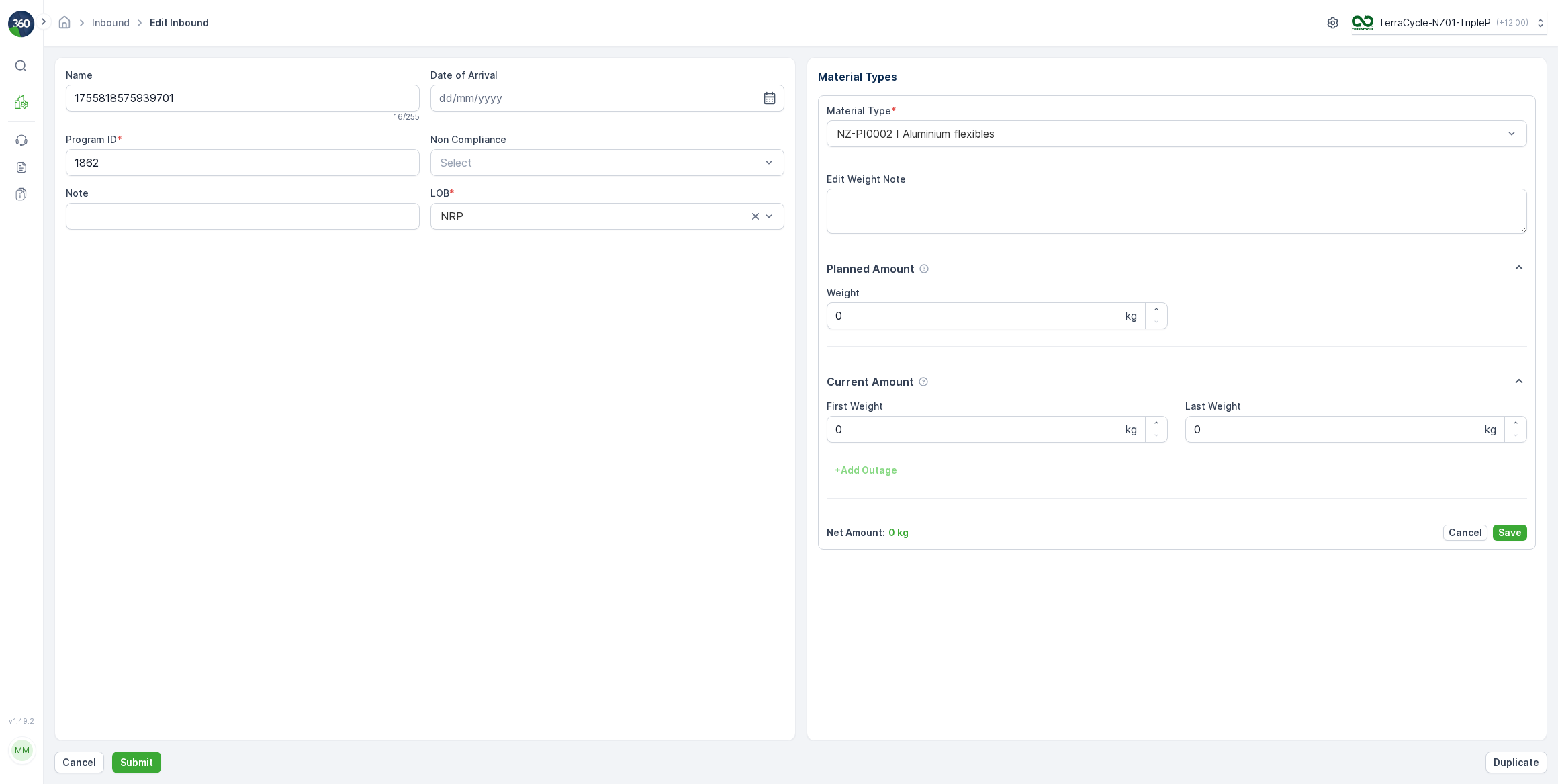
click at [481, 112] on div "Date of Arrival" at bounding box center [608, 95] width 354 height 53
click at [483, 91] on input at bounding box center [608, 98] width 354 height 27
drag, startPoint x: 526, startPoint y: 182, endPoint x: 518, endPoint y: 185, distance: 8.5
click at [526, 181] on div "3" at bounding box center [526, 182] width 22 height 22
type input "03.09.2025"
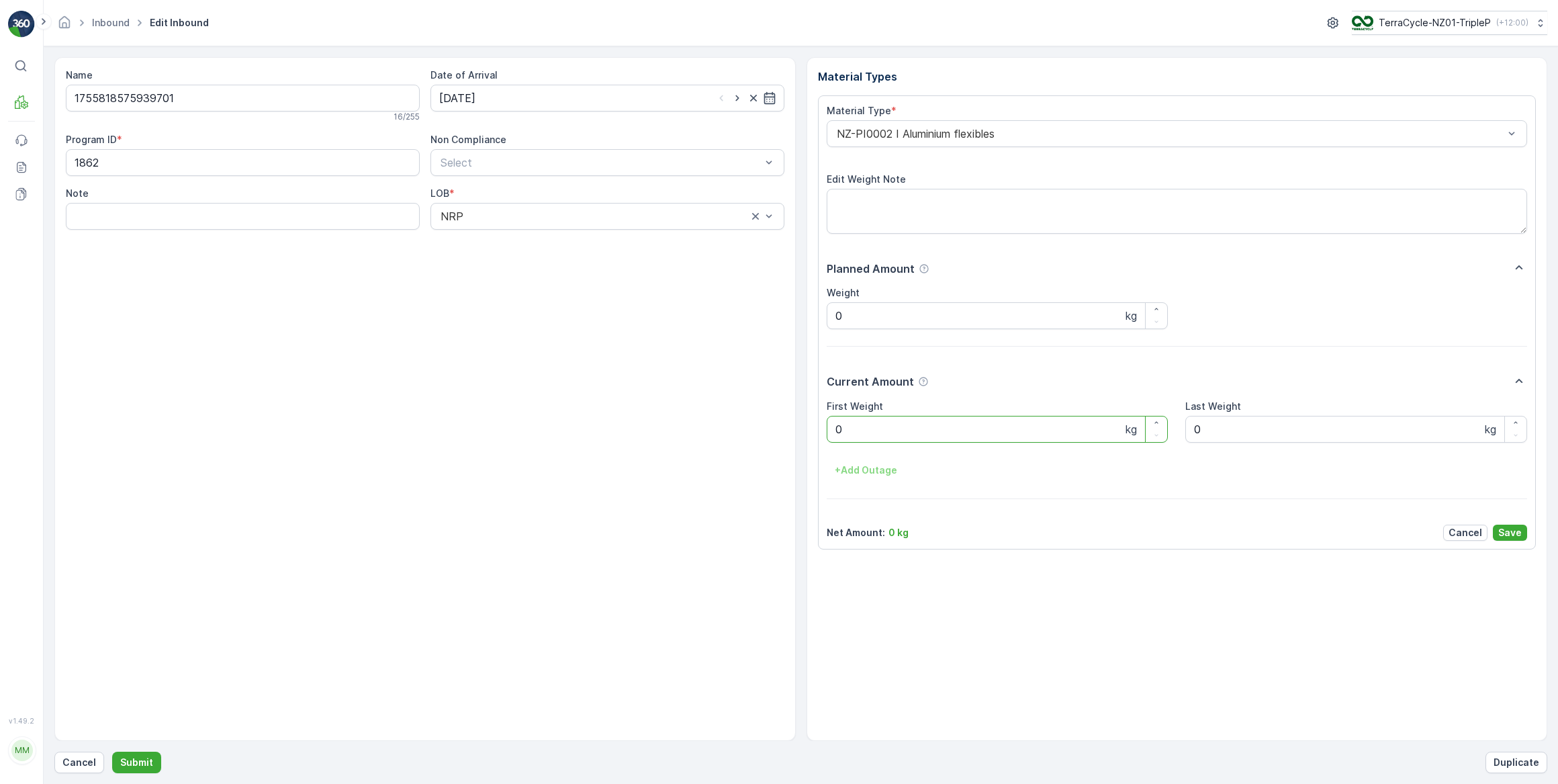
drag, startPoint x: 854, startPoint y: 422, endPoint x: 833, endPoint y: 427, distance: 21.6
click at [835, 424] on Weight "0" at bounding box center [998, 429] width 342 height 27
click at [112, 752] on button "Submit" at bounding box center [137, 762] width 49 height 22
click at [491, 105] on input at bounding box center [608, 98] width 354 height 27
drag, startPoint x: 519, startPoint y: 184, endPoint x: 649, endPoint y: 238, distance: 140.8
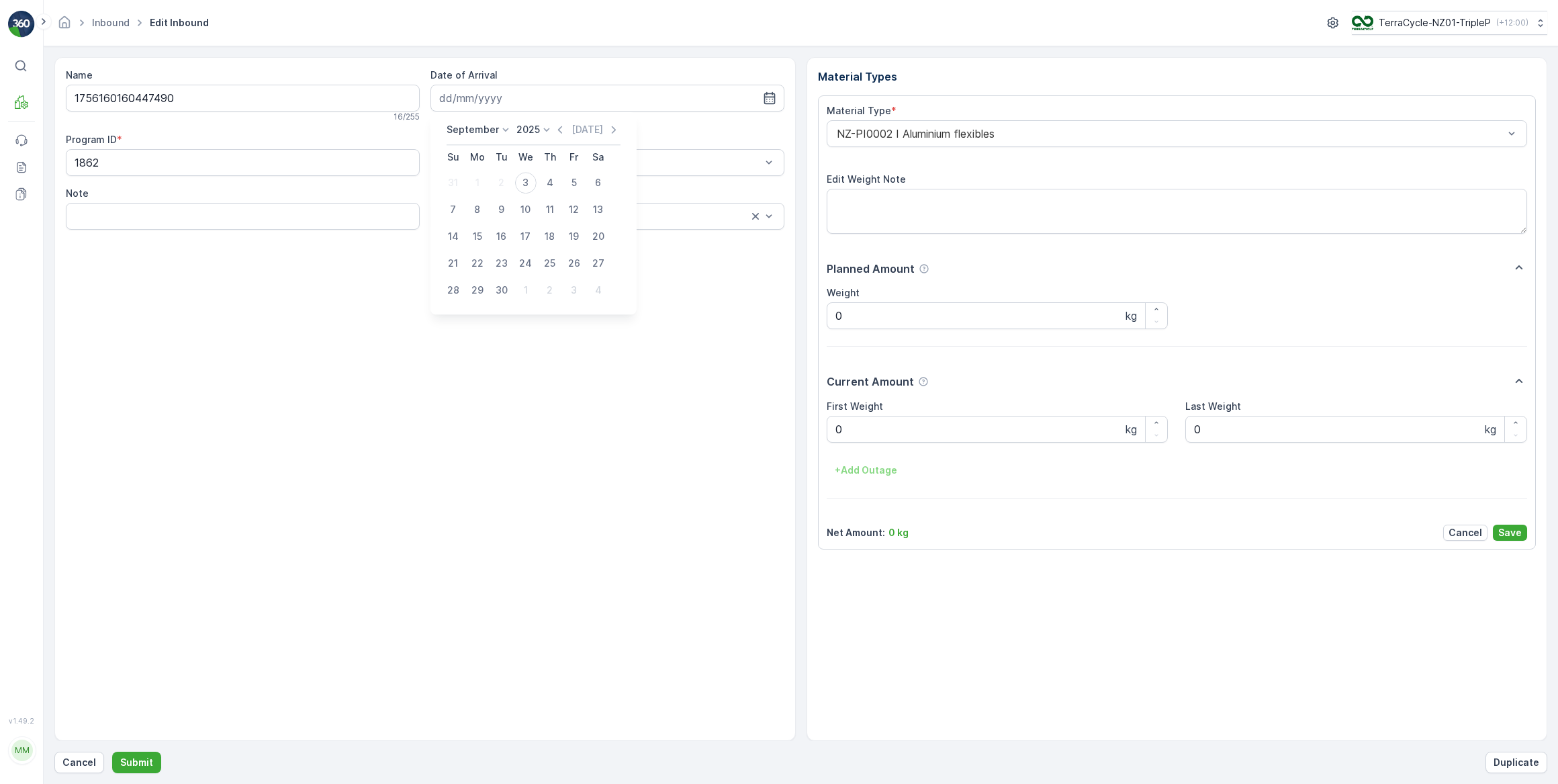
click at [520, 184] on div "3" at bounding box center [526, 182] width 22 height 22
type input "03.09.2025"
click at [806, 417] on div "Material Types Material Type * NZ-PI0002 I Aluminium flexibles Edit Weight Note…" at bounding box center [1177, 399] width 741 height 684
click at [112, 752] on button "Submit" at bounding box center [137, 762] width 49 height 22
click at [589, 88] on input at bounding box center [608, 98] width 354 height 27
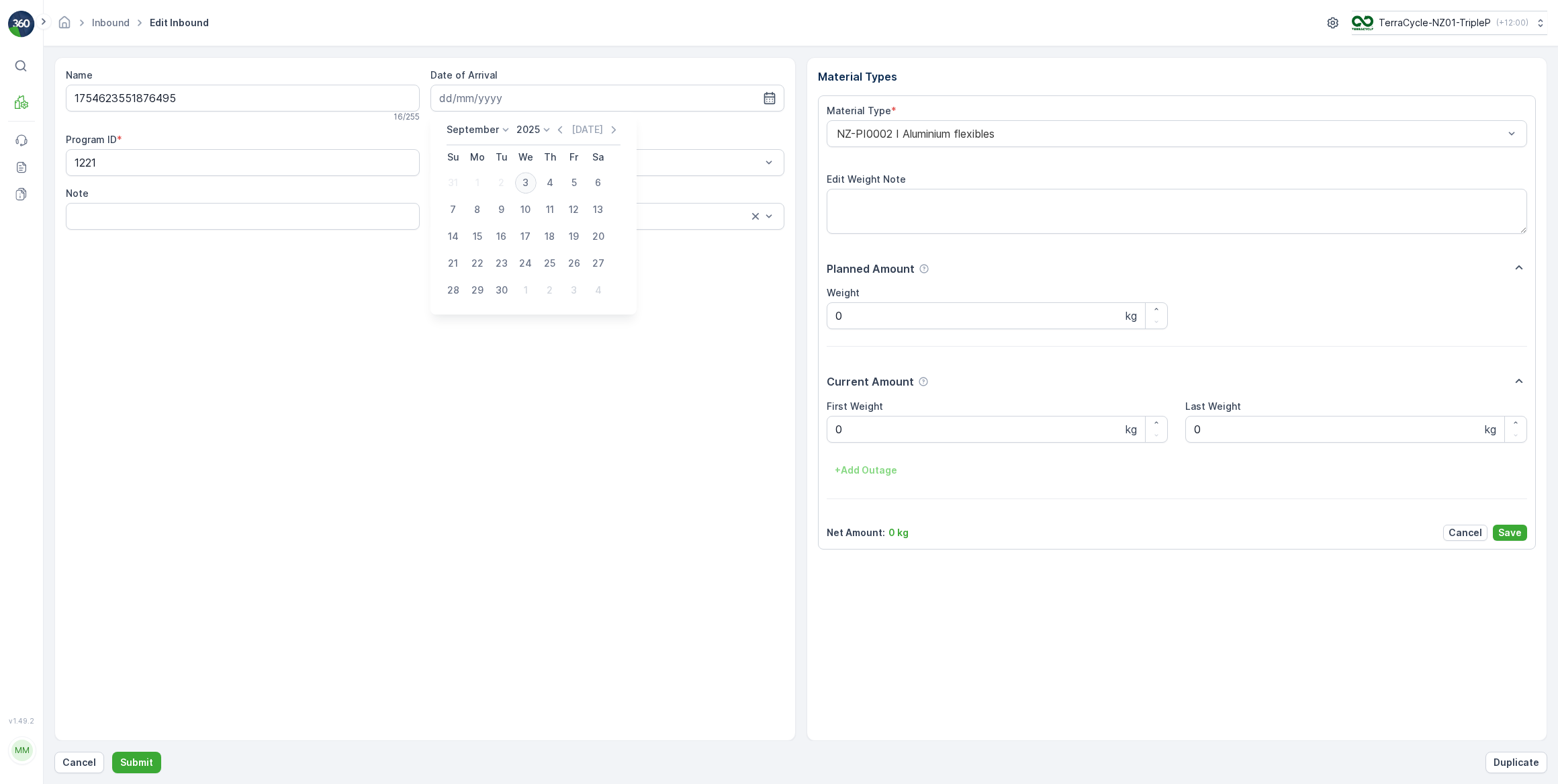
click at [528, 174] on div "3" at bounding box center [526, 182] width 22 height 22
type input "03.09.2025"
drag, startPoint x: 856, startPoint y: 430, endPoint x: 832, endPoint y: 434, distance: 24.3
click at [832, 434] on Weight "0" at bounding box center [998, 429] width 342 height 27
click at [112, 752] on button "Submit" at bounding box center [137, 762] width 49 height 22
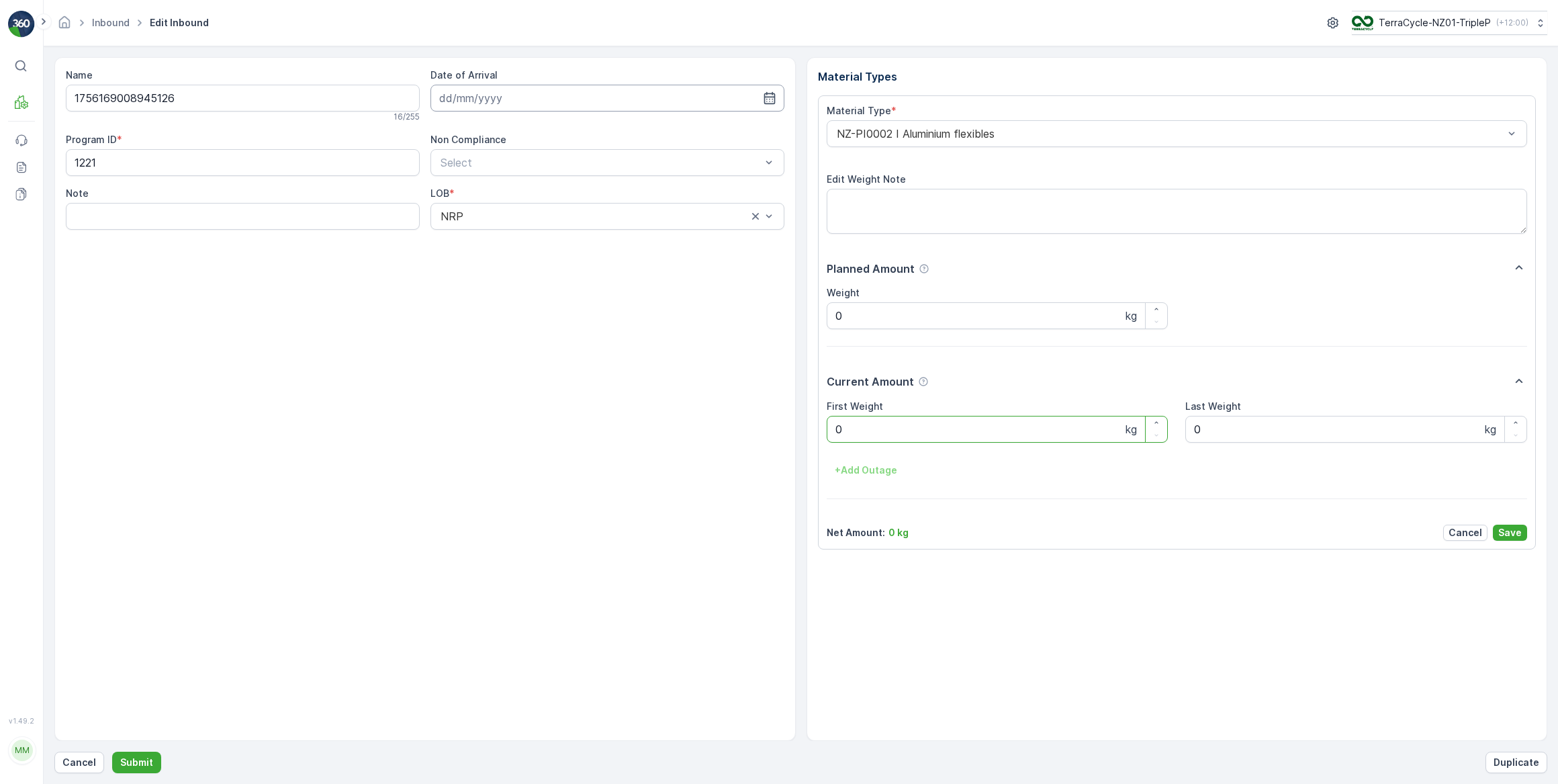
click at [579, 97] on input at bounding box center [608, 98] width 354 height 27
click at [524, 169] on td "3" at bounding box center [526, 182] width 24 height 27
click at [524, 174] on div "3" at bounding box center [526, 182] width 22 height 22
type input "03.09.2025"
drag, startPoint x: 853, startPoint y: 434, endPoint x: 775, endPoint y: 438, distance: 78.1
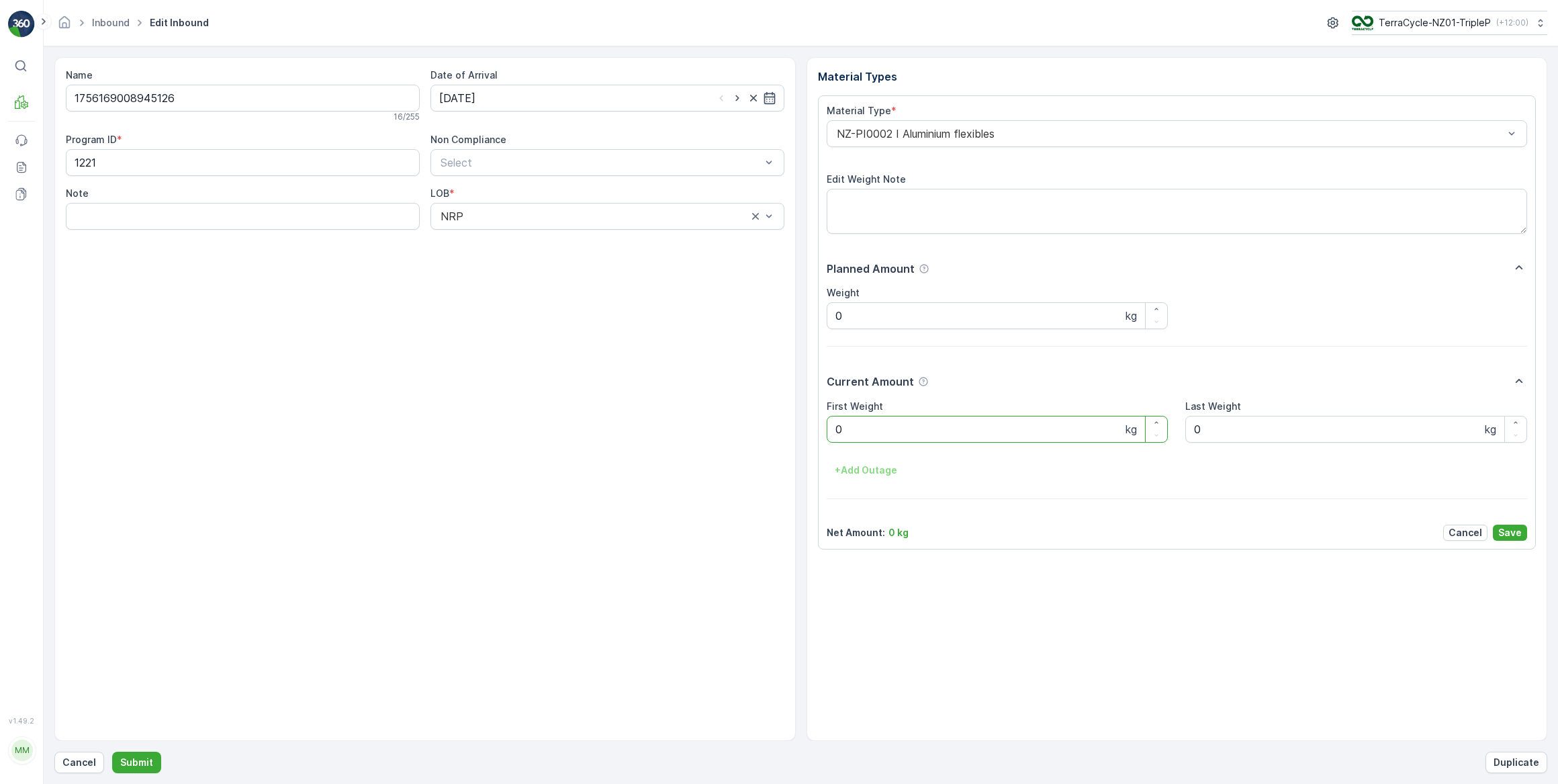
click at [773, 437] on div "Name 1756169008945126 16 / 255 Date of Arrival 03.09.2025 Program ID * 1221 Non…" at bounding box center [800, 399] width 1493 height 684
click at [112, 752] on button "Submit" at bounding box center [137, 762] width 49 height 22
click at [525, 100] on input at bounding box center [608, 98] width 354 height 27
click at [527, 176] on div "3" at bounding box center [526, 182] width 22 height 22
type input "03.09.2025"
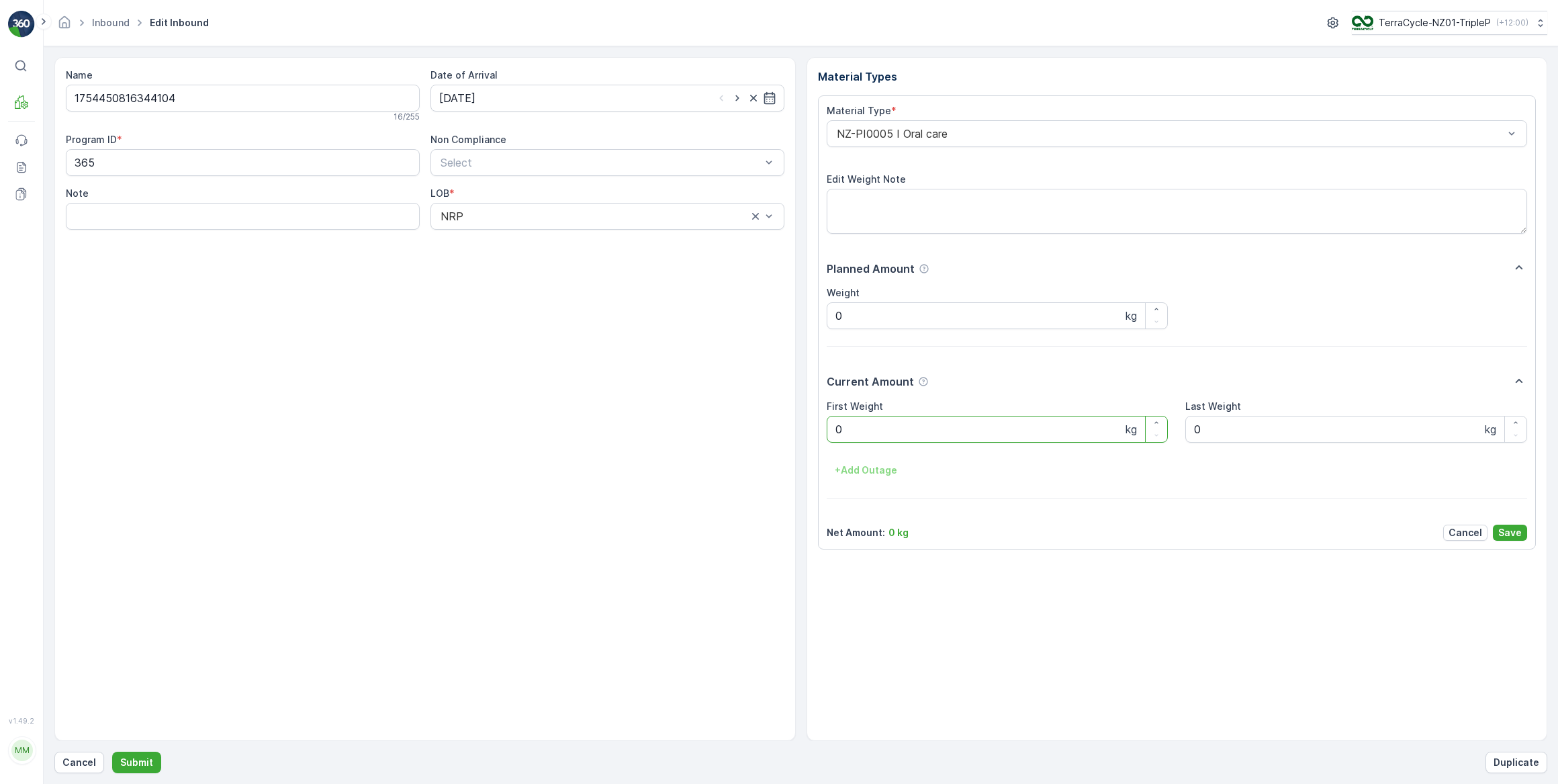
drag, startPoint x: 859, startPoint y: 422, endPoint x: 836, endPoint y: 428, distance: 23.8
click at [836, 428] on Weight "0" at bounding box center [998, 429] width 342 height 27
click at [112, 752] on button "Submit" at bounding box center [137, 762] width 49 height 22
click at [550, 102] on input at bounding box center [608, 98] width 354 height 27
click at [526, 178] on div "3" at bounding box center [526, 182] width 22 height 22
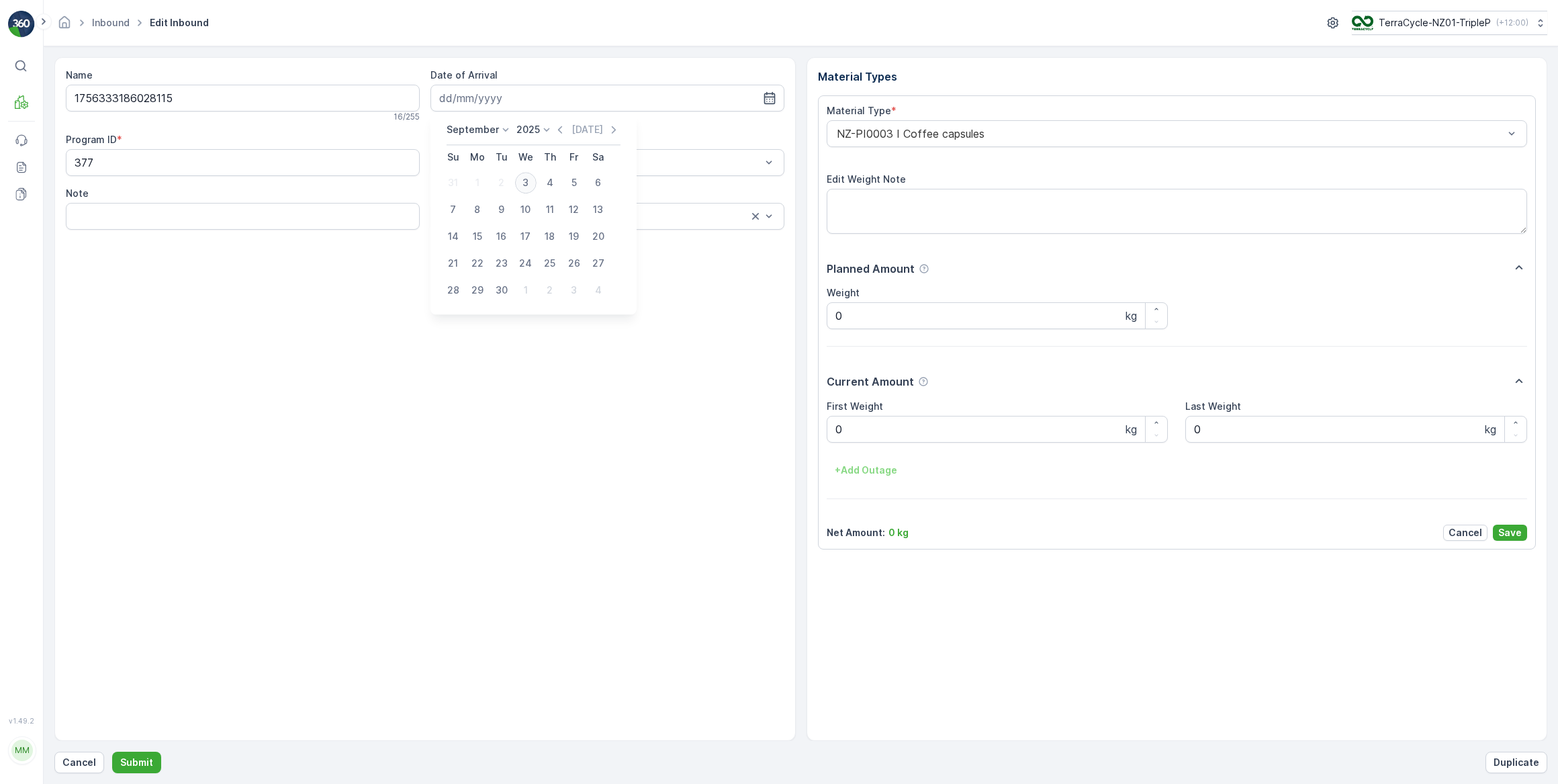
type input "03.09.2025"
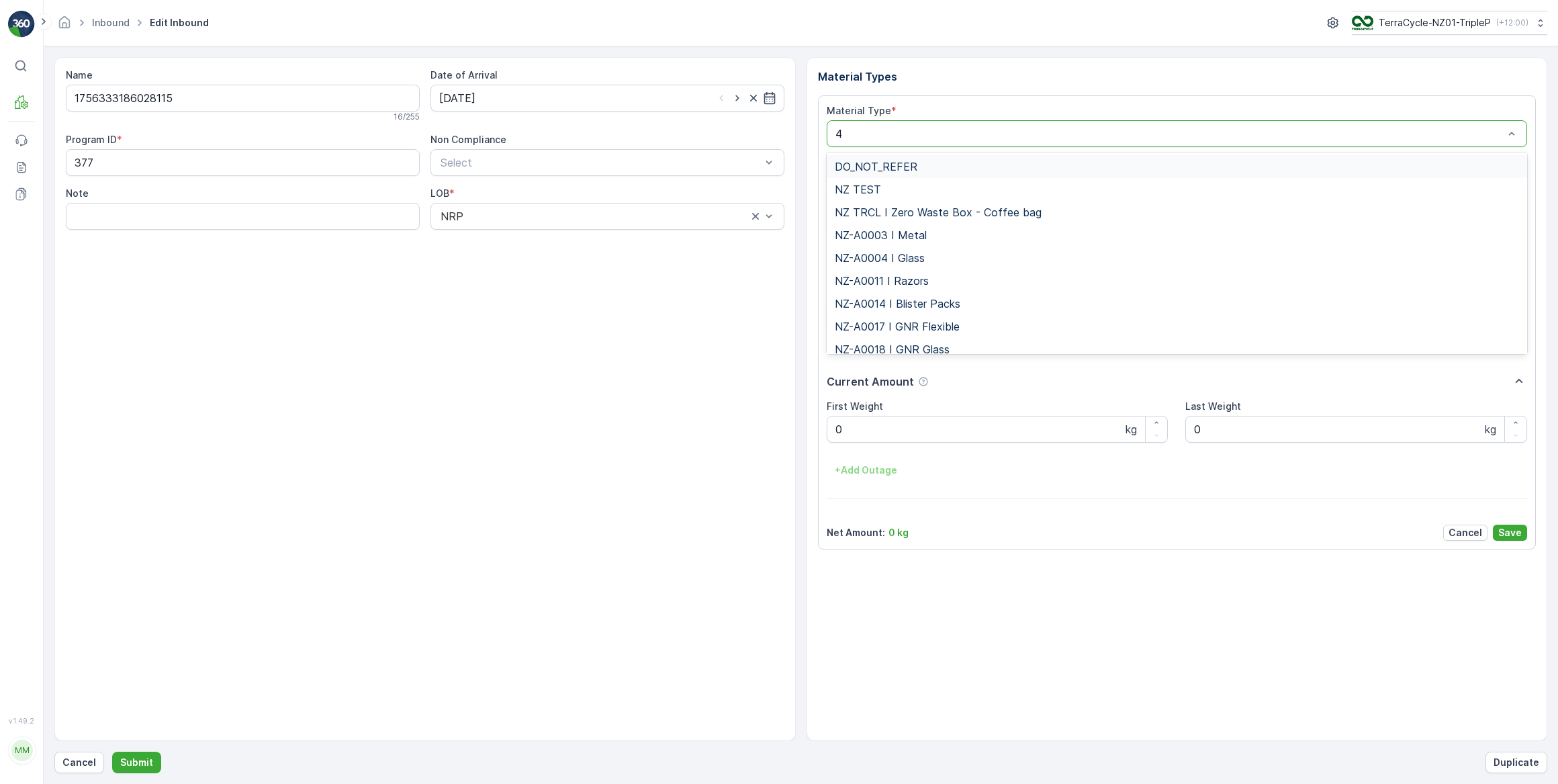
type input "47"
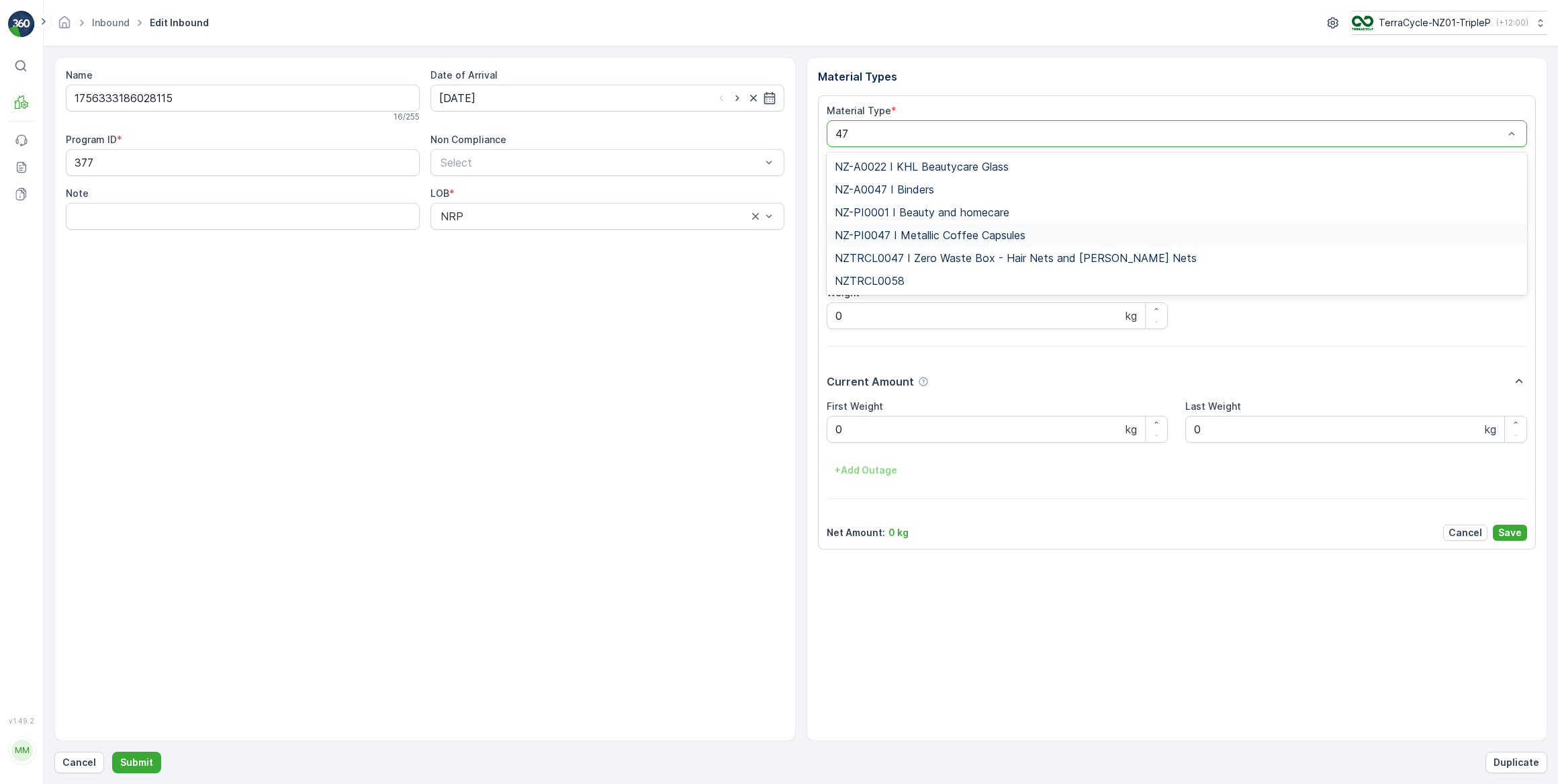
click at [962, 232] on span "NZ-PI0047 I Metallic Coffee Capsules" at bounding box center [930, 235] width 191 height 12
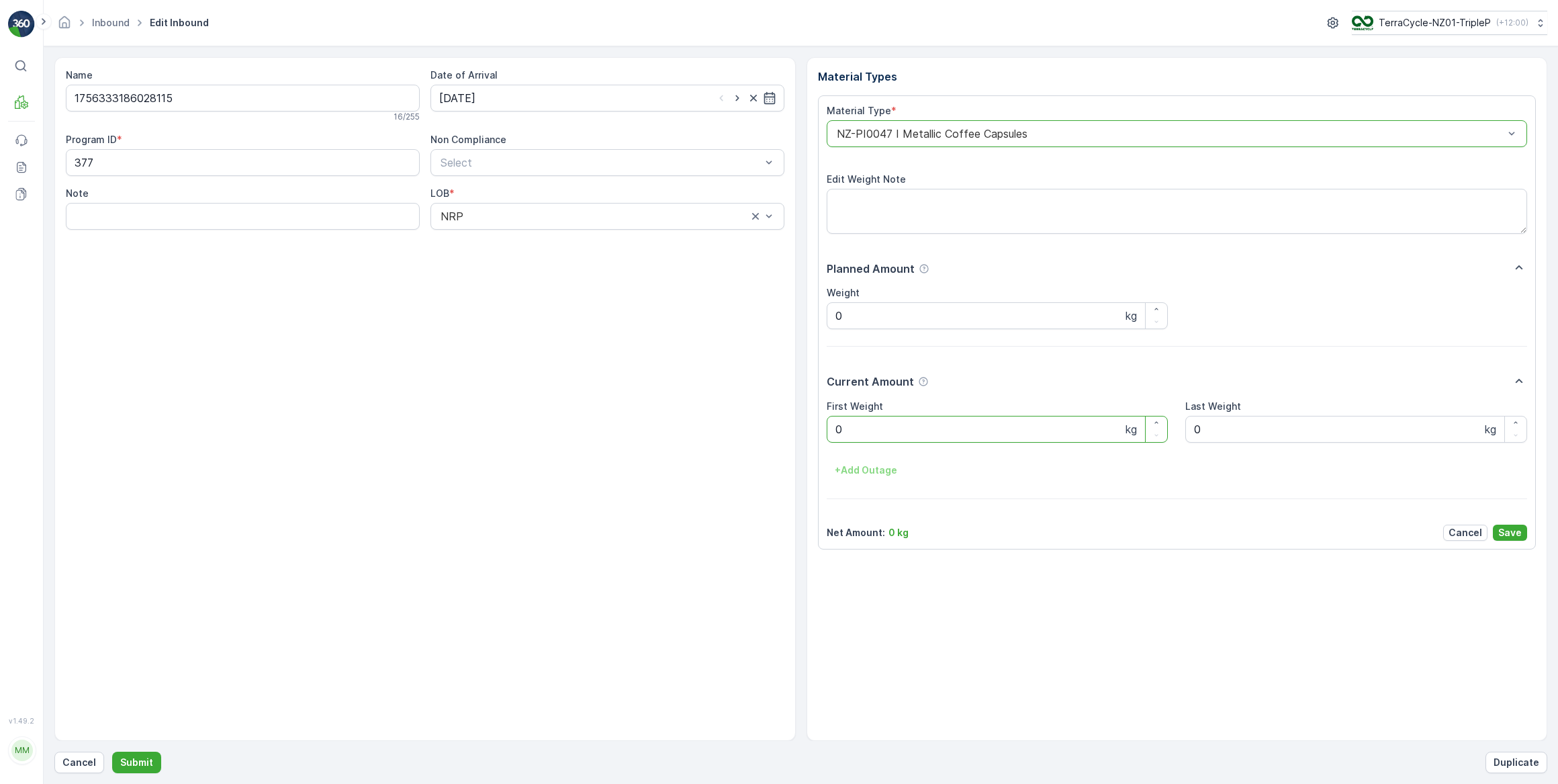
click at [824, 431] on div "Material Type * option NZ-PI0047 I Metallic Coffee Capsules, selected. NZ-PI004…" at bounding box center [1177, 322] width 719 height 454
click at [112, 752] on button "Submit" at bounding box center [137, 762] width 49 height 22
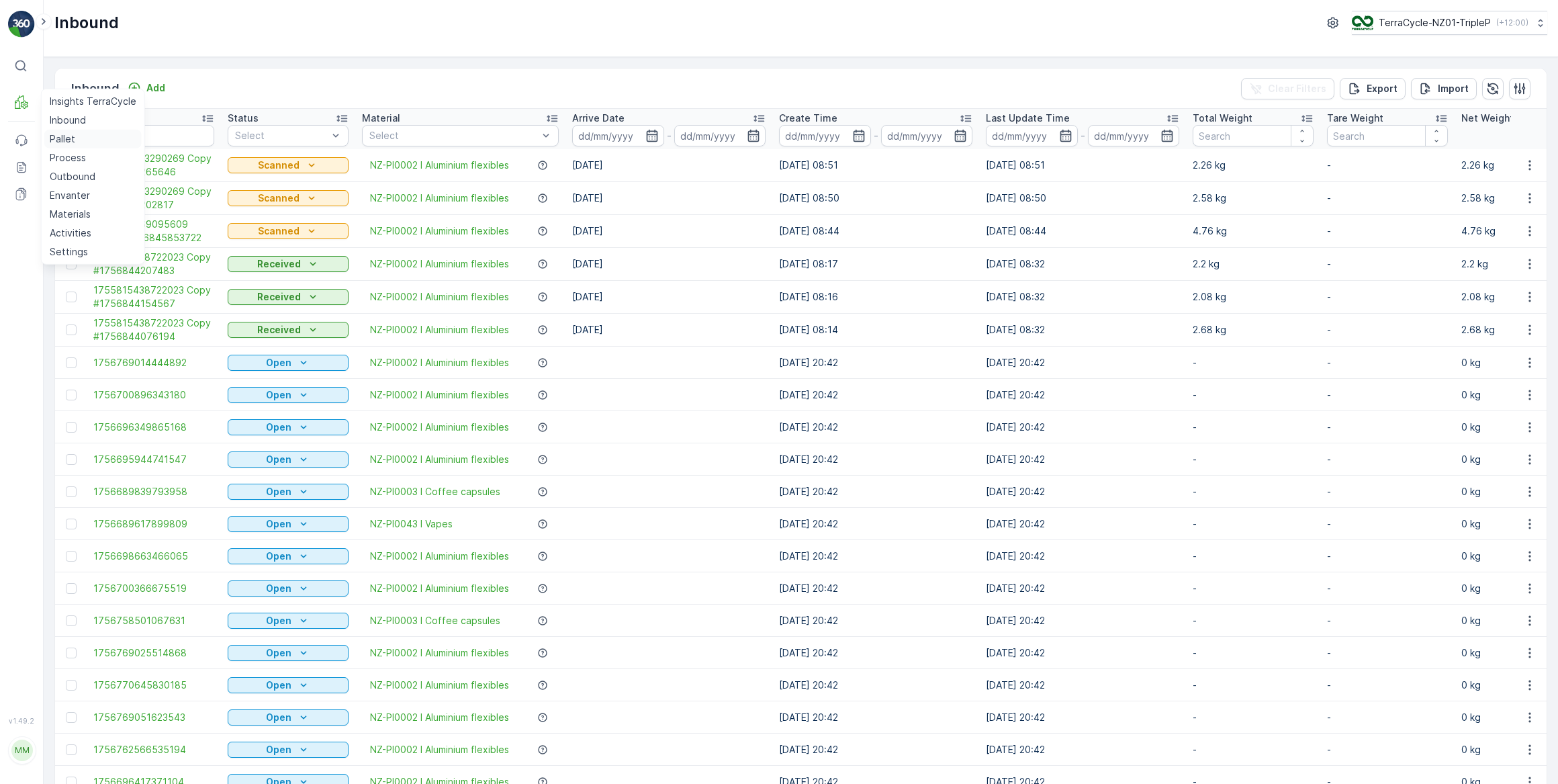
click at [57, 139] on p "Pallet" at bounding box center [63, 139] width 26 height 14
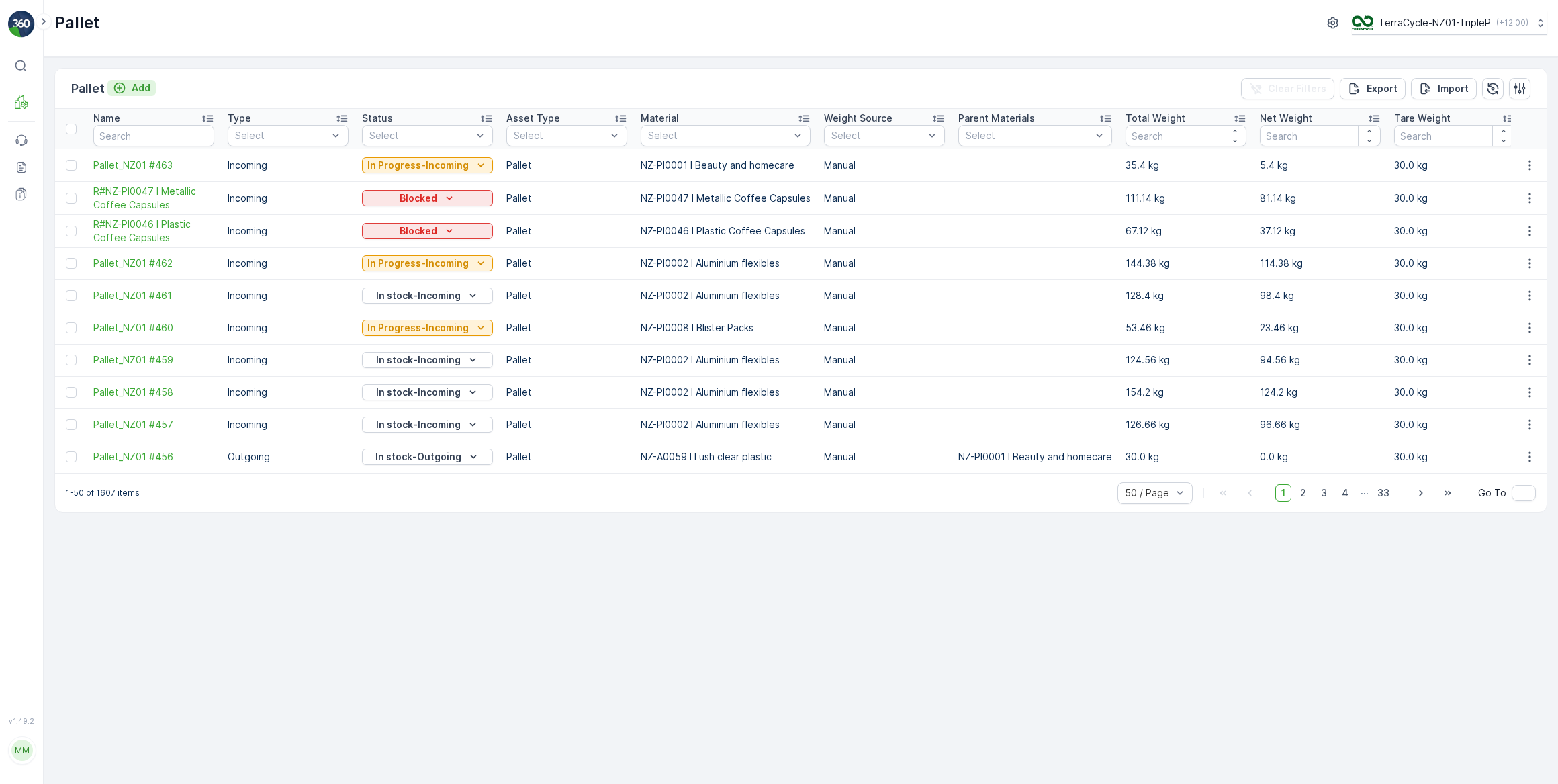
click at [122, 91] on icon "Add" at bounding box center [120, 88] width 11 height 11
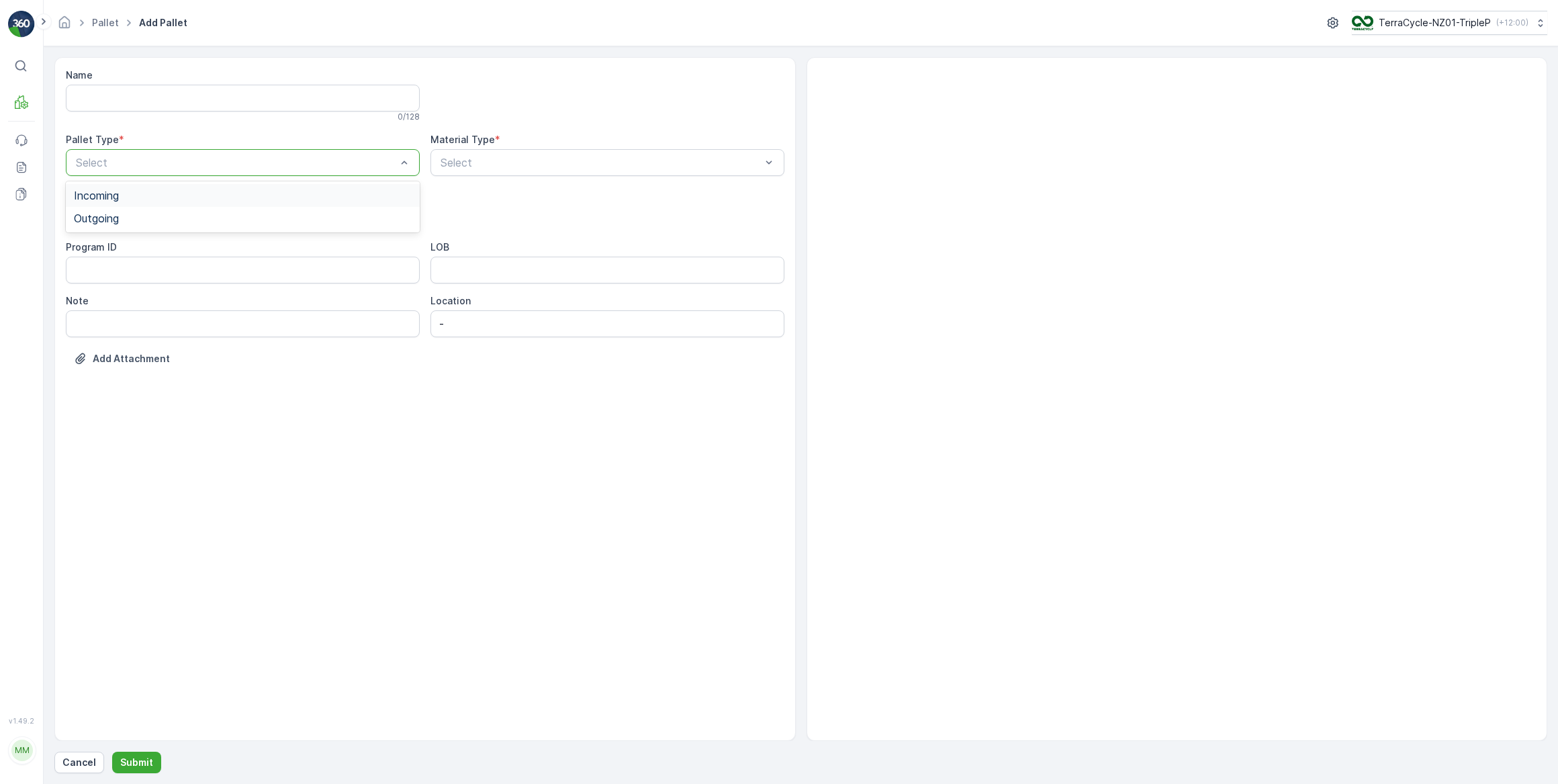
click at [112, 193] on span "Incoming" at bounding box center [96, 195] width 45 height 12
click at [99, 318] on span "Pallet" at bounding box center [88, 318] width 28 height 12
click at [470, 151] on div "Select" at bounding box center [608, 163] width 354 height 27
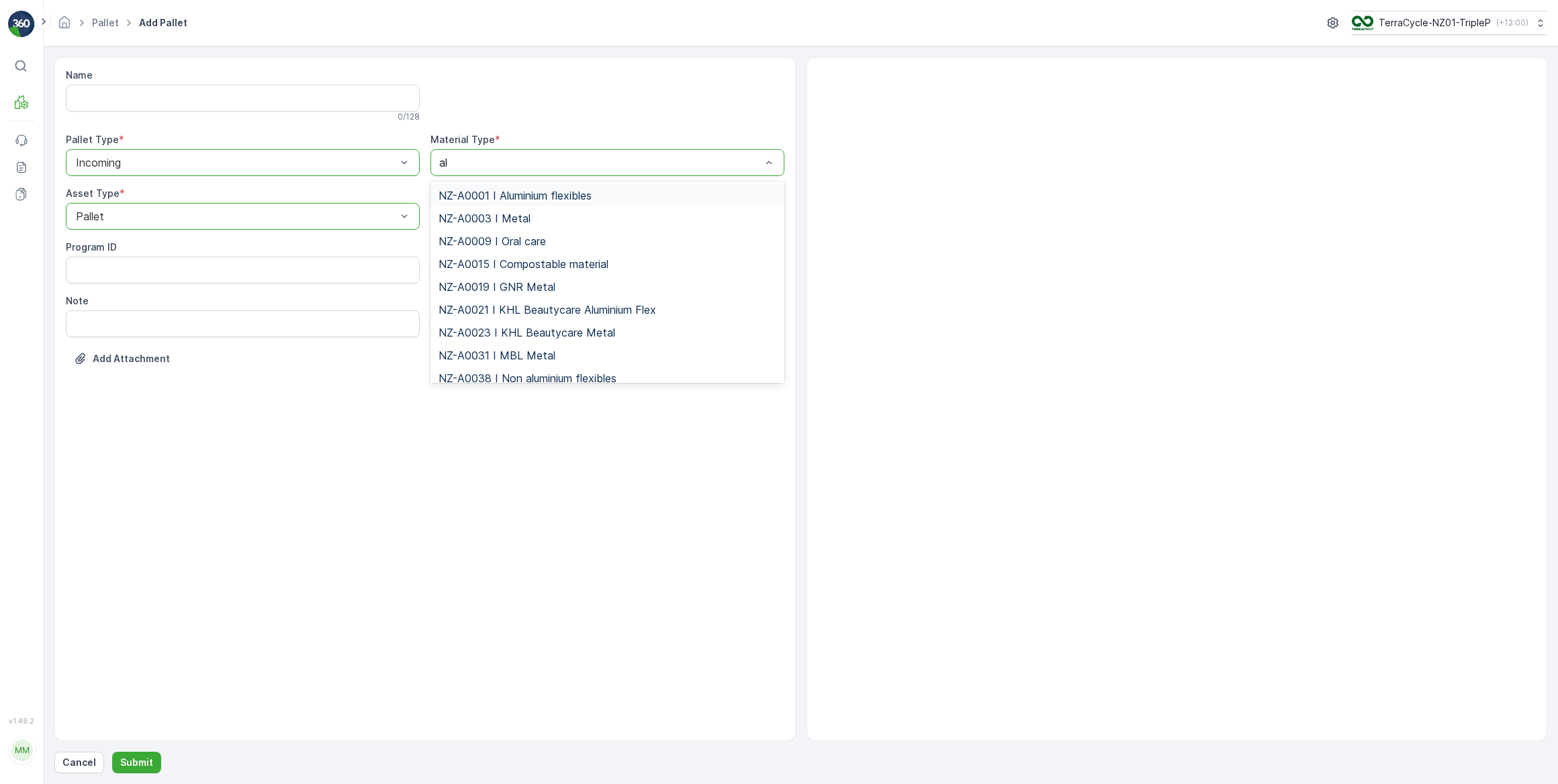
type input "alu"
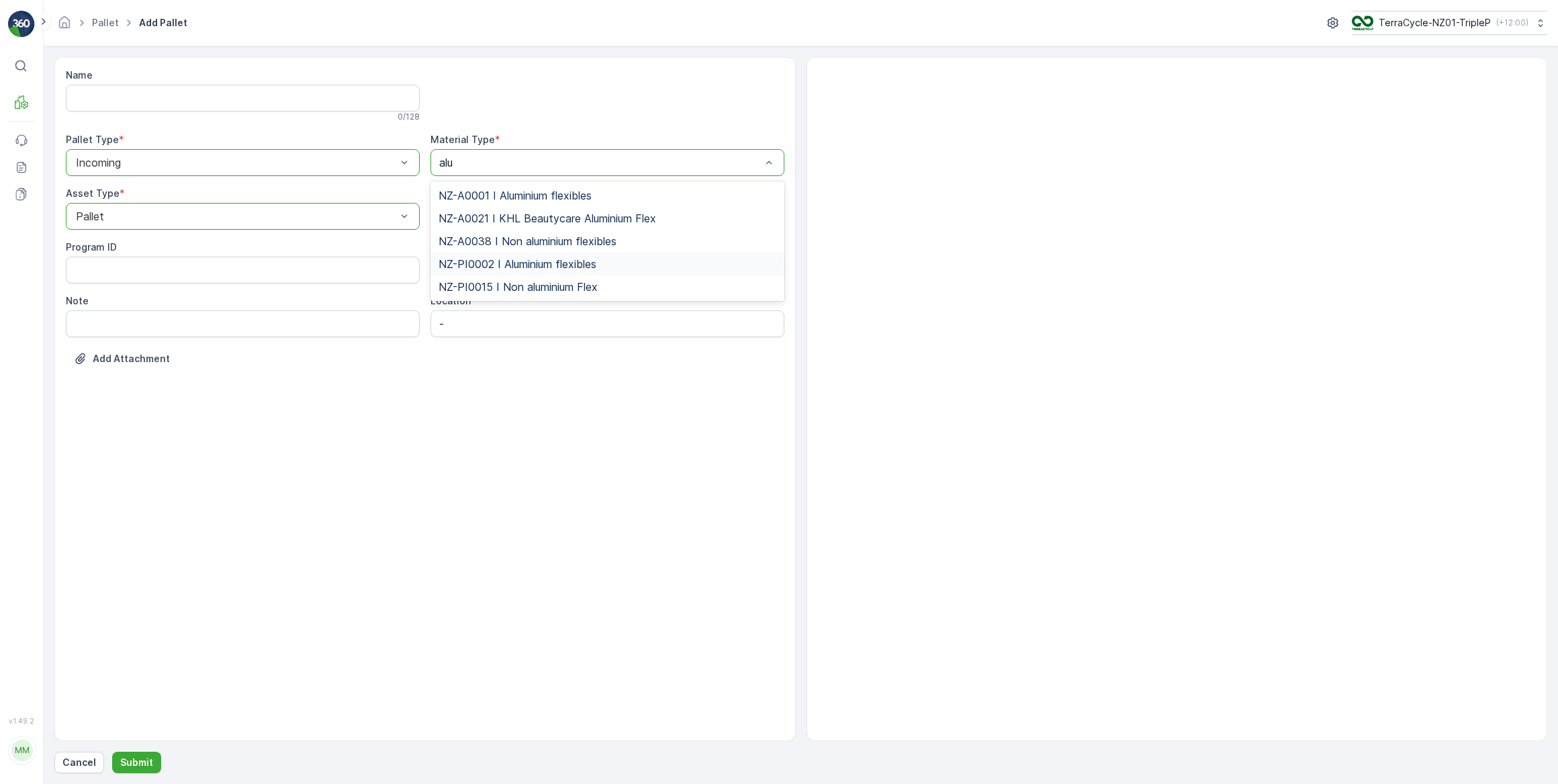
click at [537, 268] on span "NZ-PI0002 I Aluminium flexibles" at bounding box center [518, 264] width 158 height 12
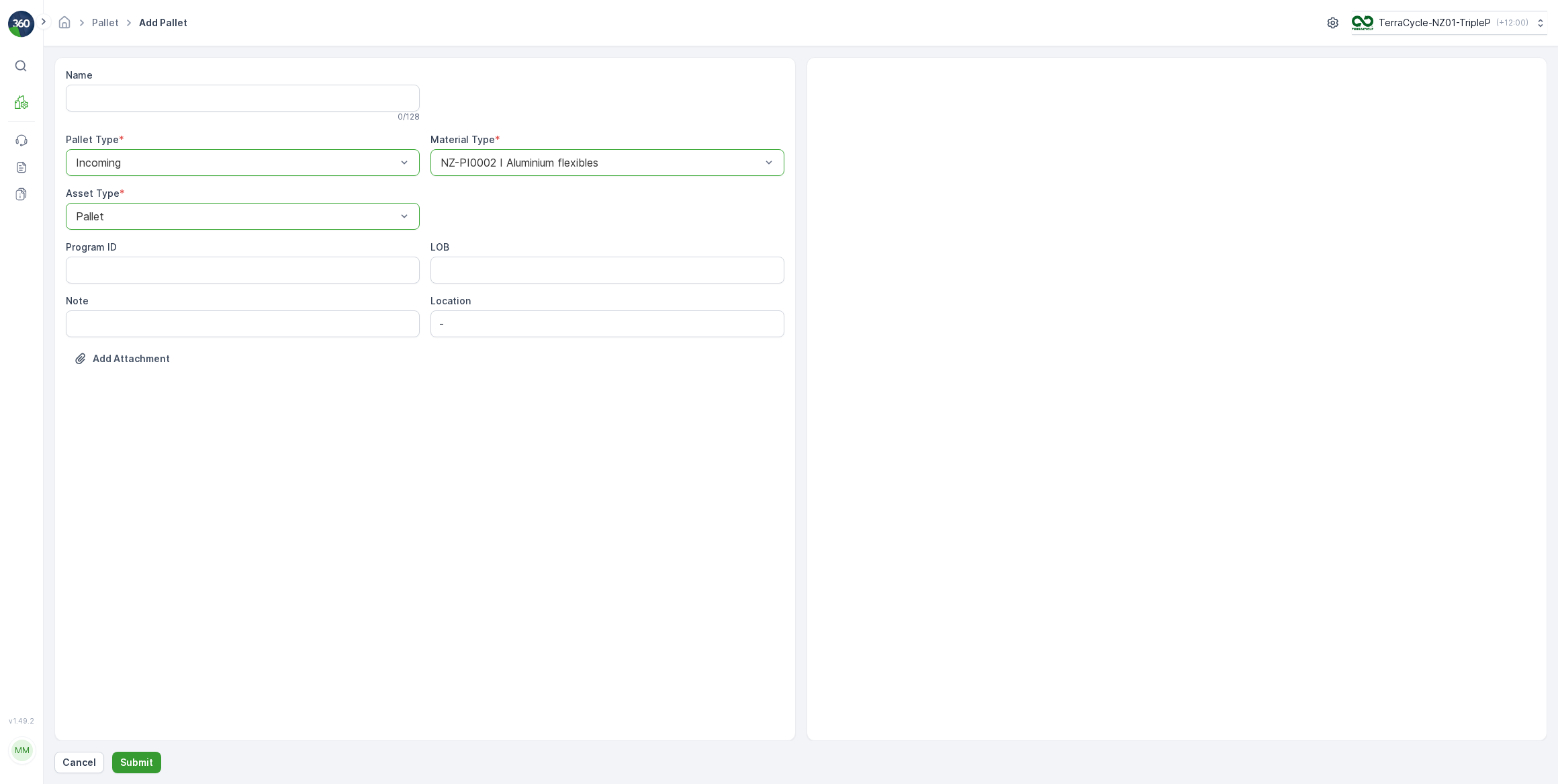
click at [131, 762] on p "Submit" at bounding box center [137, 762] width 33 height 14
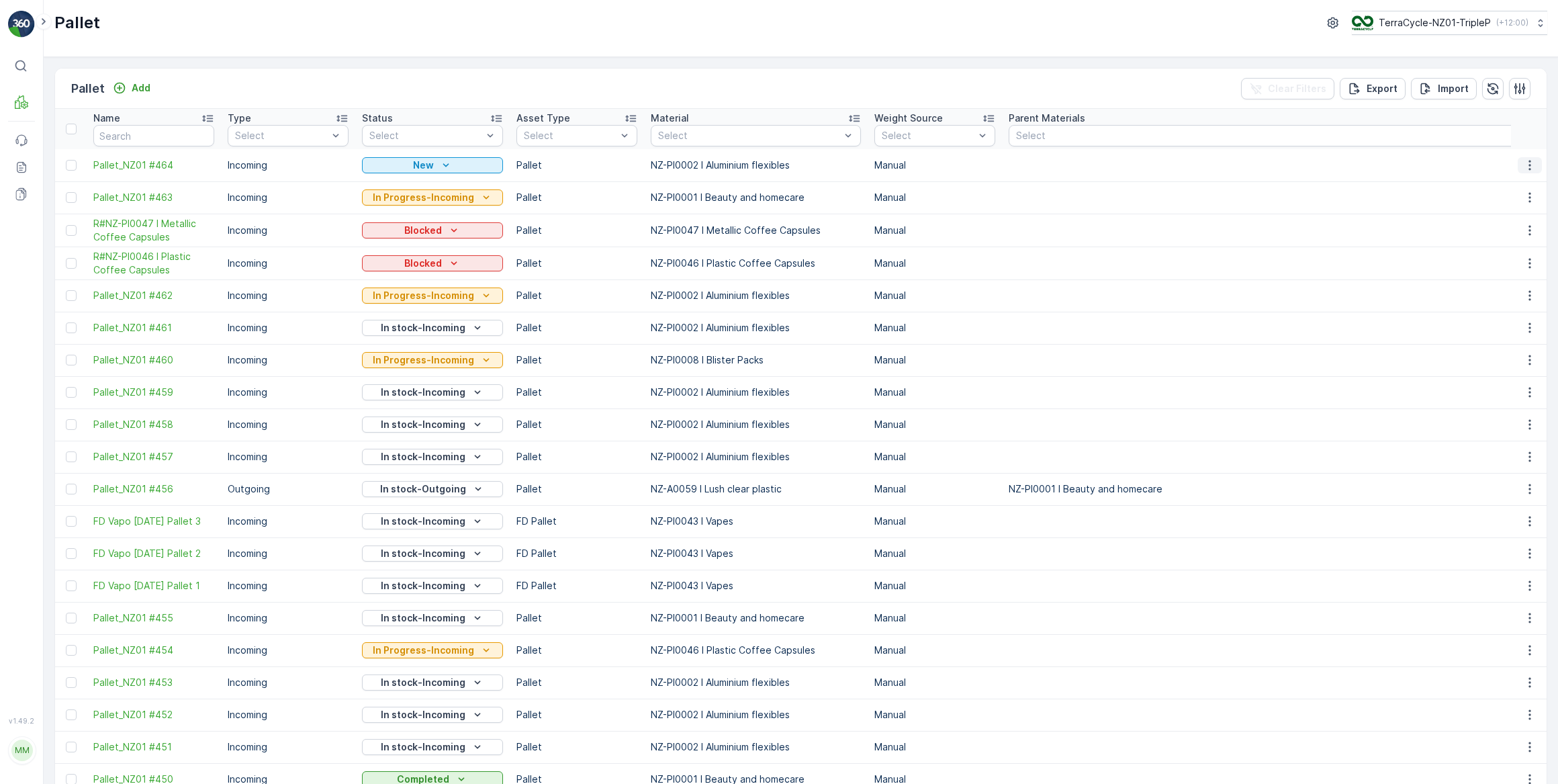
click at [1526, 166] on icon "button" at bounding box center [1530, 166] width 14 height 14
click at [1510, 255] on span "Print QR" at bounding box center [1493, 260] width 37 height 14
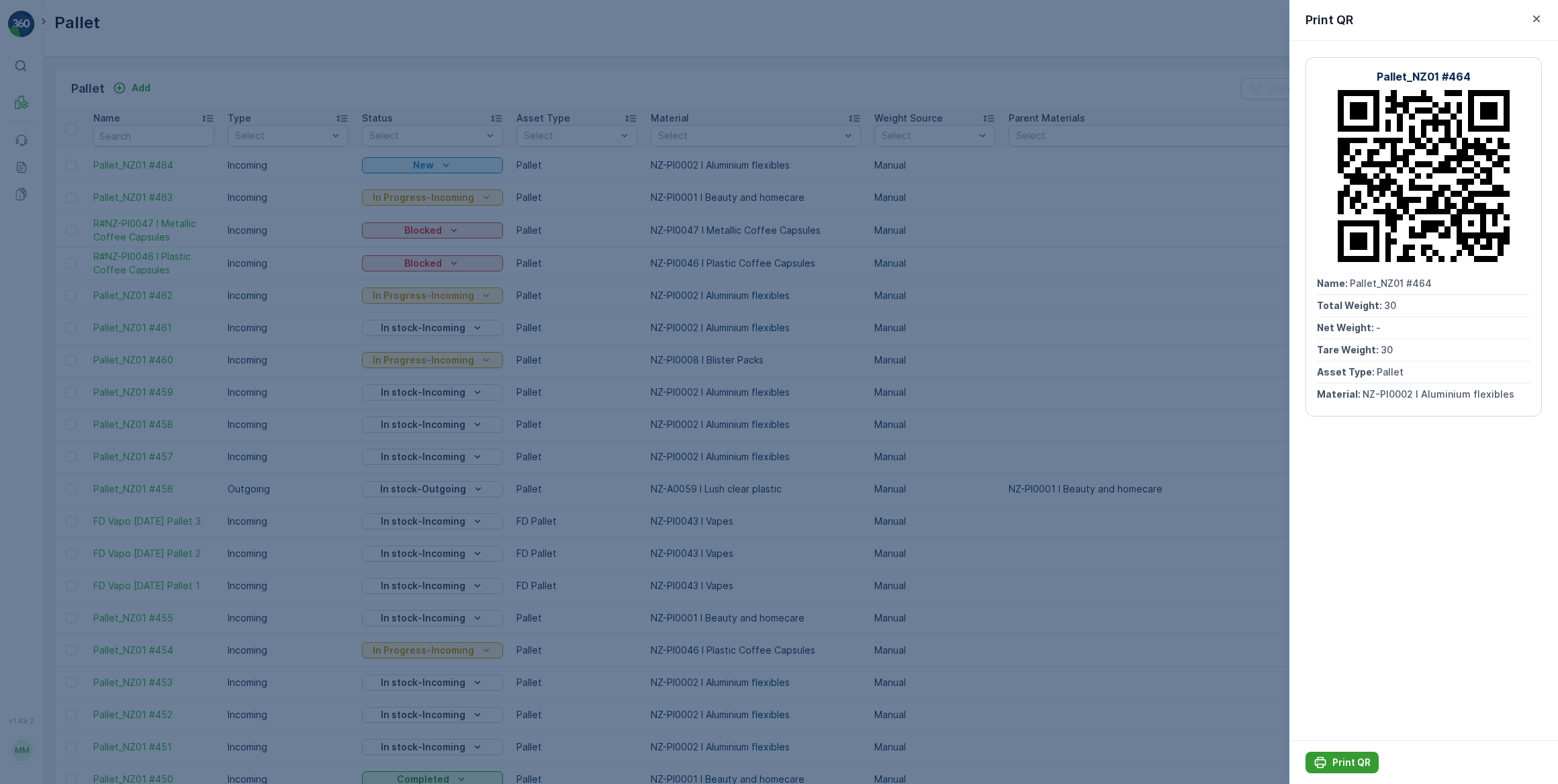
click at [1349, 757] on p "Print QR" at bounding box center [1351, 762] width 39 height 14
click at [26, 99] on div at bounding box center [779, 392] width 1558 height 784
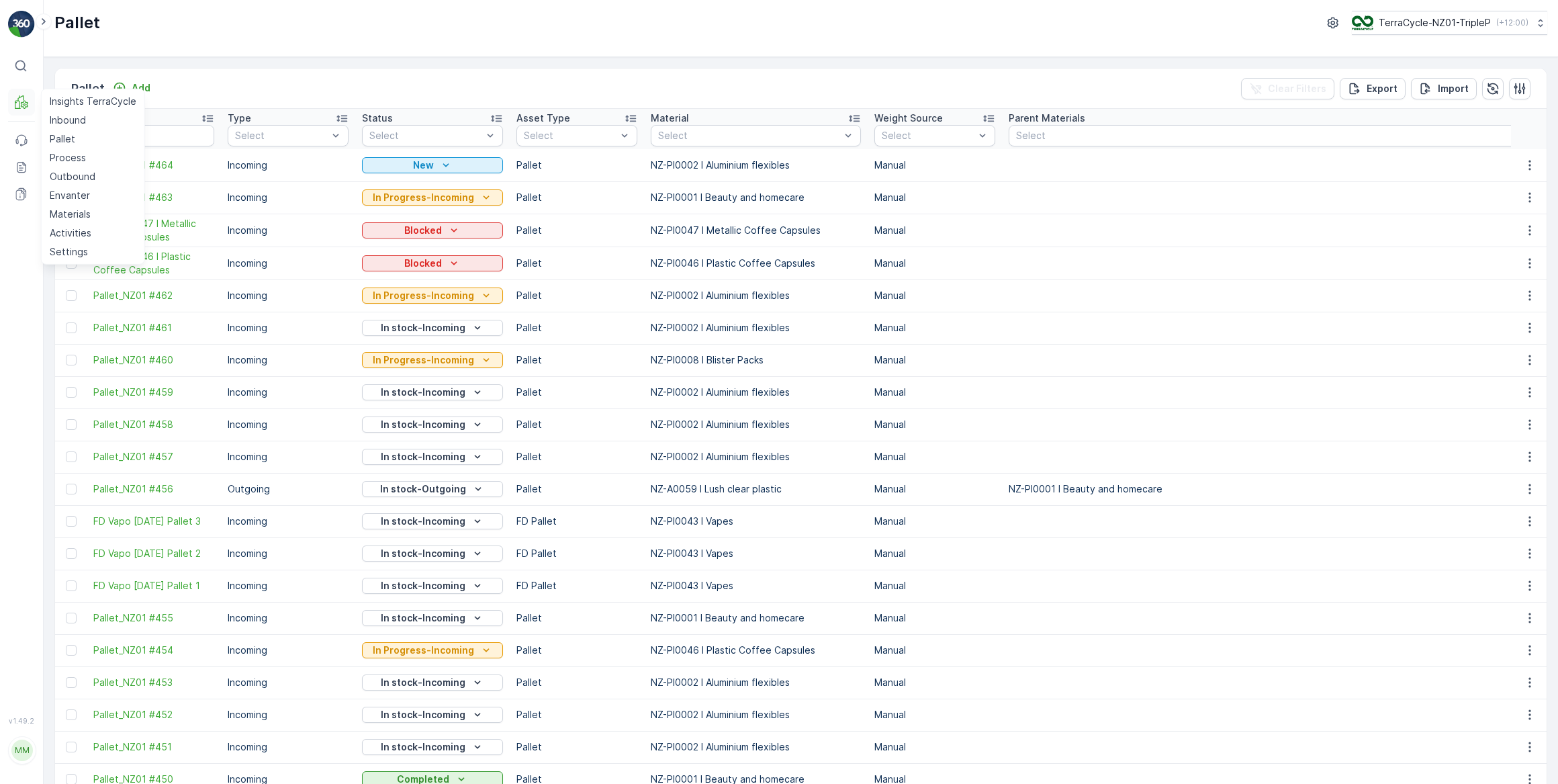
click at [23, 99] on icon at bounding box center [20, 98] width 6 height 6
click at [53, 118] on p "Inbound" at bounding box center [68, 120] width 36 height 14
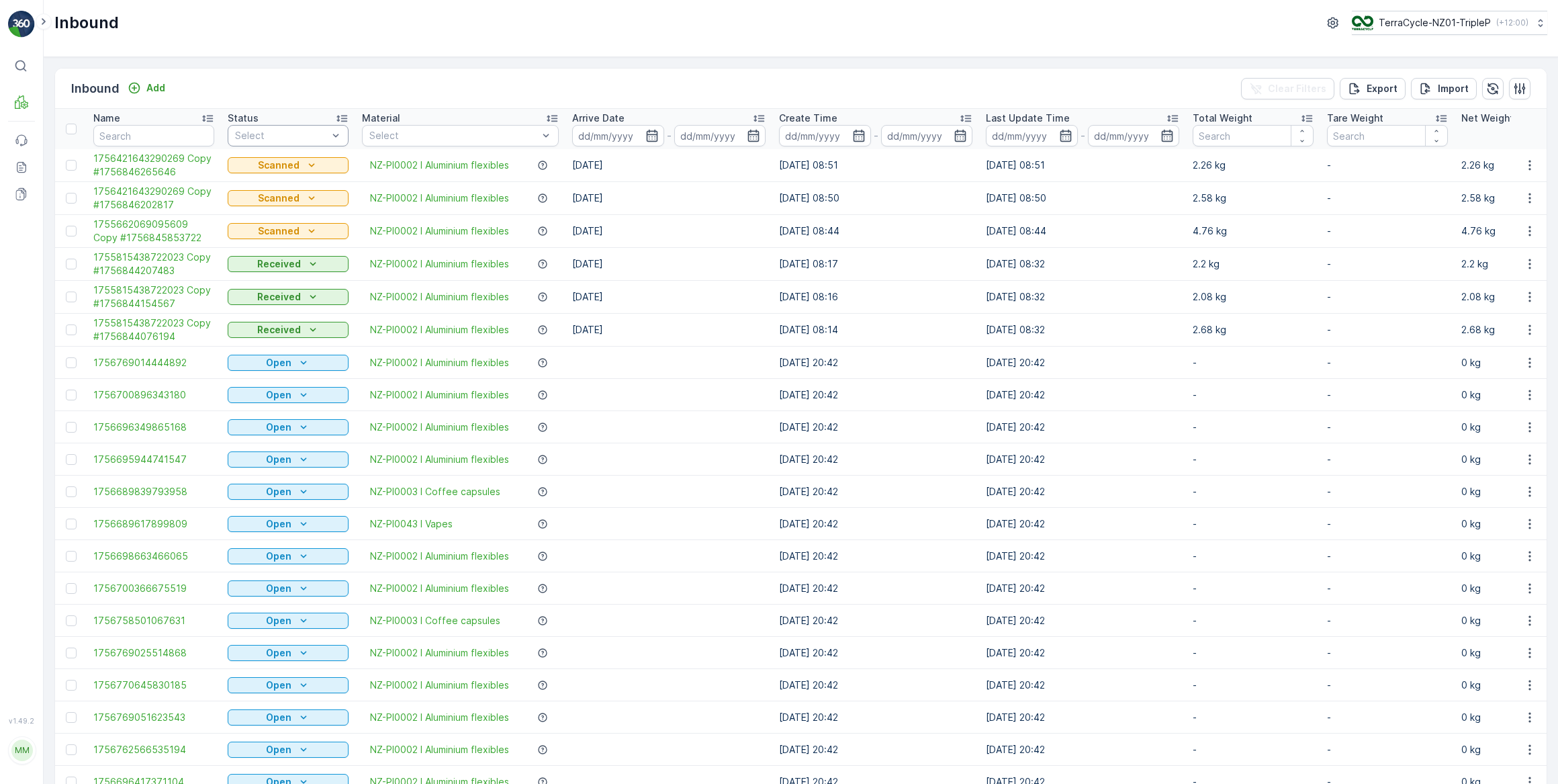
click at [253, 126] on div "Select" at bounding box center [288, 136] width 121 height 22
click at [281, 189] on div "Scanned" at bounding box center [288, 187] width 105 height 11
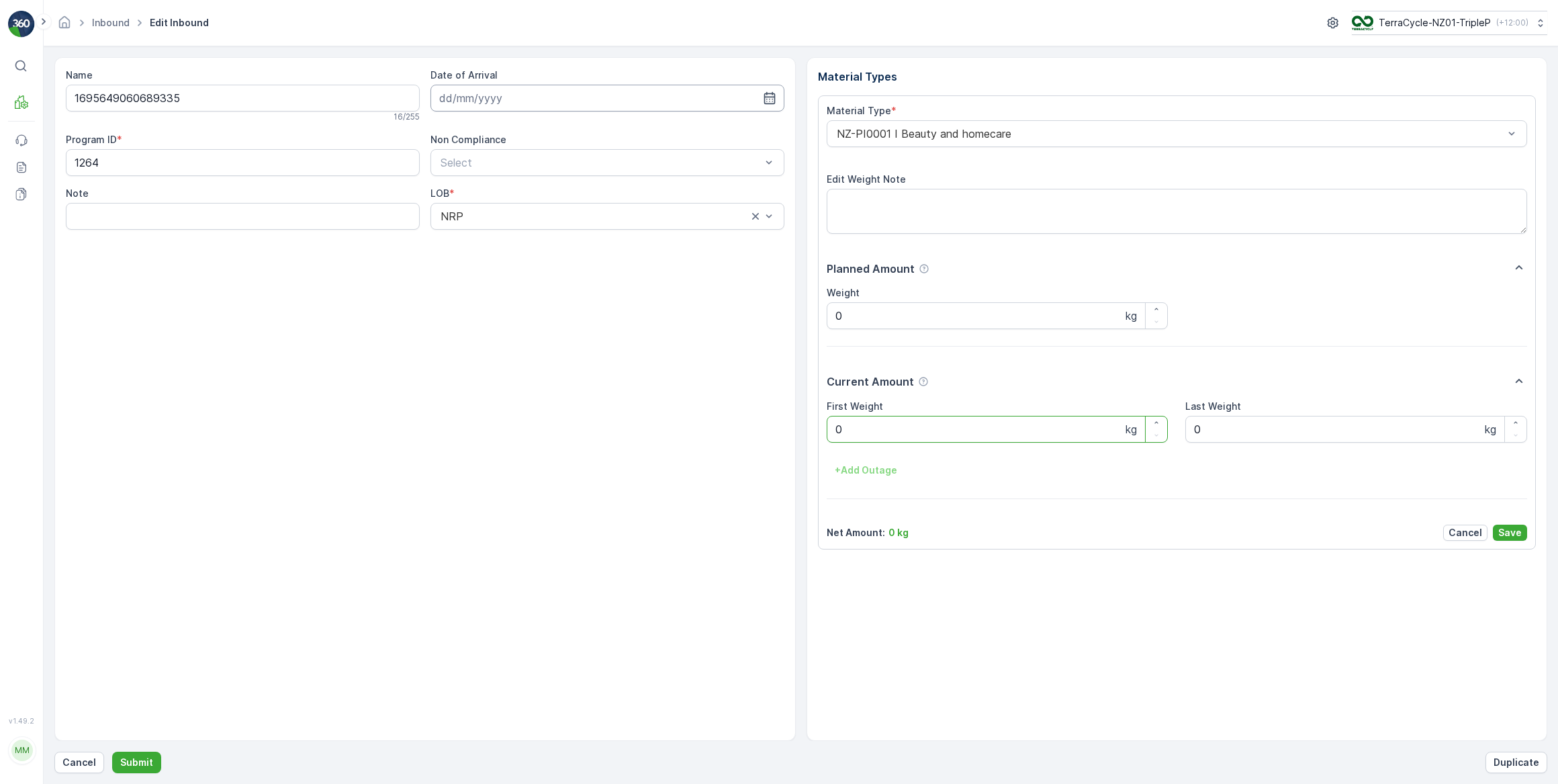
click at [537, 102] on input at bounding box center [608, 98] width 354 height 27
click at [527, 178] on div "3" at bounding box center [526, 182] width 22 height 22
type input "03.09.2025"
drag, startPoint x: 855, startPoint y: 426, endPoint x: 833, endPoint y: 426, distance: 22.0
click at [834, 426] on Weight "0" at bounding box center [998, 429] width 342 height 27
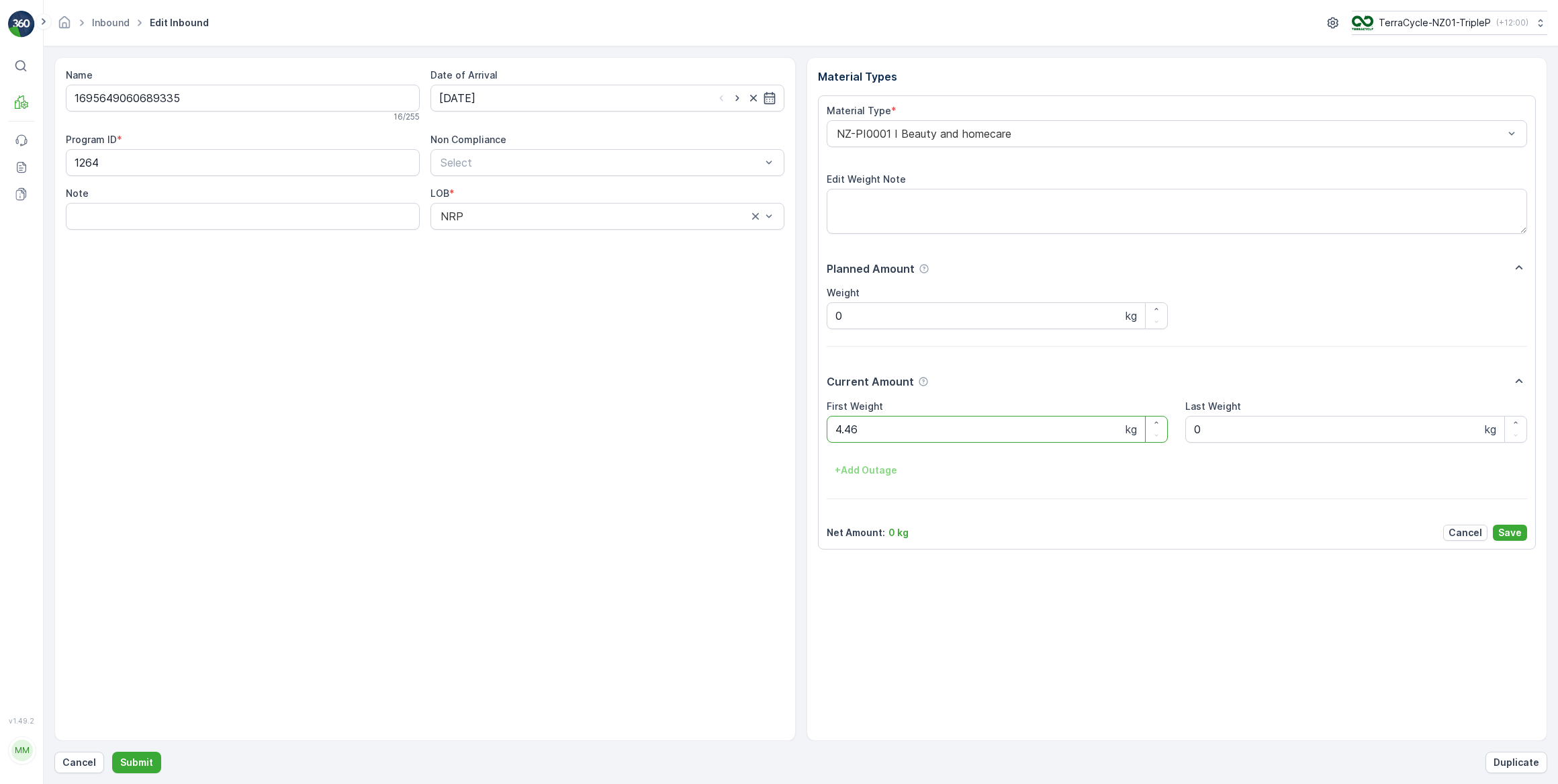
click at [112, 752] on button "Submit" at bounding box center [137, 762] width 49 height 22
click at [625, 92] on input at bounding box center [608, 98] width 354 height 27
click at [531, 182] on div "3" at bounding box center [526, 182] width 22 height 22
type input "03.09.2025"
drag, startPoint x: 846, startPoint y: 431, endPoint x: 817, endPoint y: 430, distance: 29.0
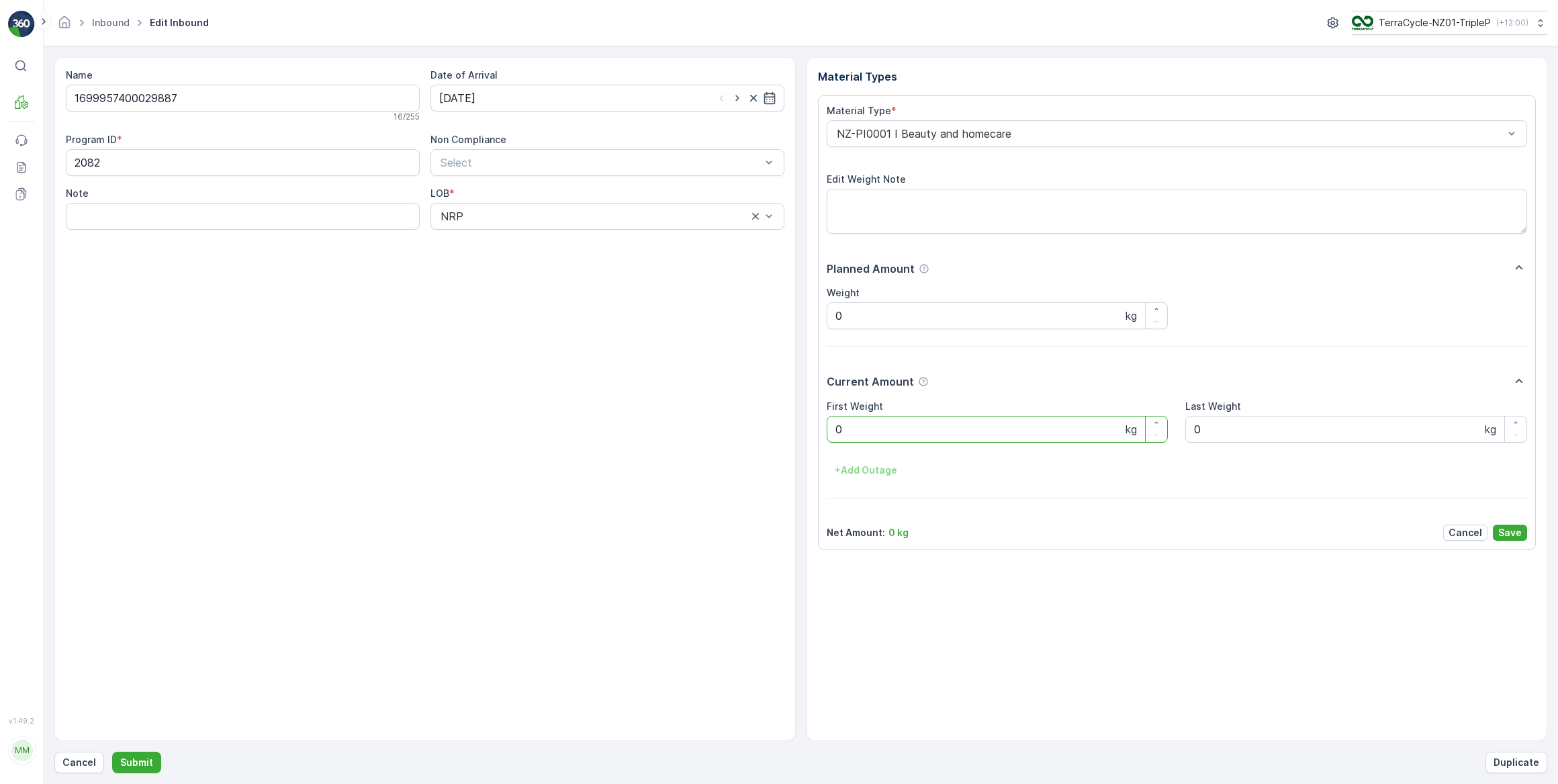
click at [818, 430] on div "Material Type * NZ-PI0001 I Beauty and homecare Edit Weight Note Planned Amount…" at bounding box center [1177, 322] width 719 height 454
click at [112, 752] on button "Submit" at bounding box center [137, 762] width 49 height 22
click at [605, 87] on input at bounding box center [608, 98] width 354 height 27
drag, startPoint x: 523, startPoint y: 177, endPoint x: 626, endPoint y: 285, distance: 149.2
click at [523, 178] on div "3" at bounding box center [526, 182] width 22 height 22
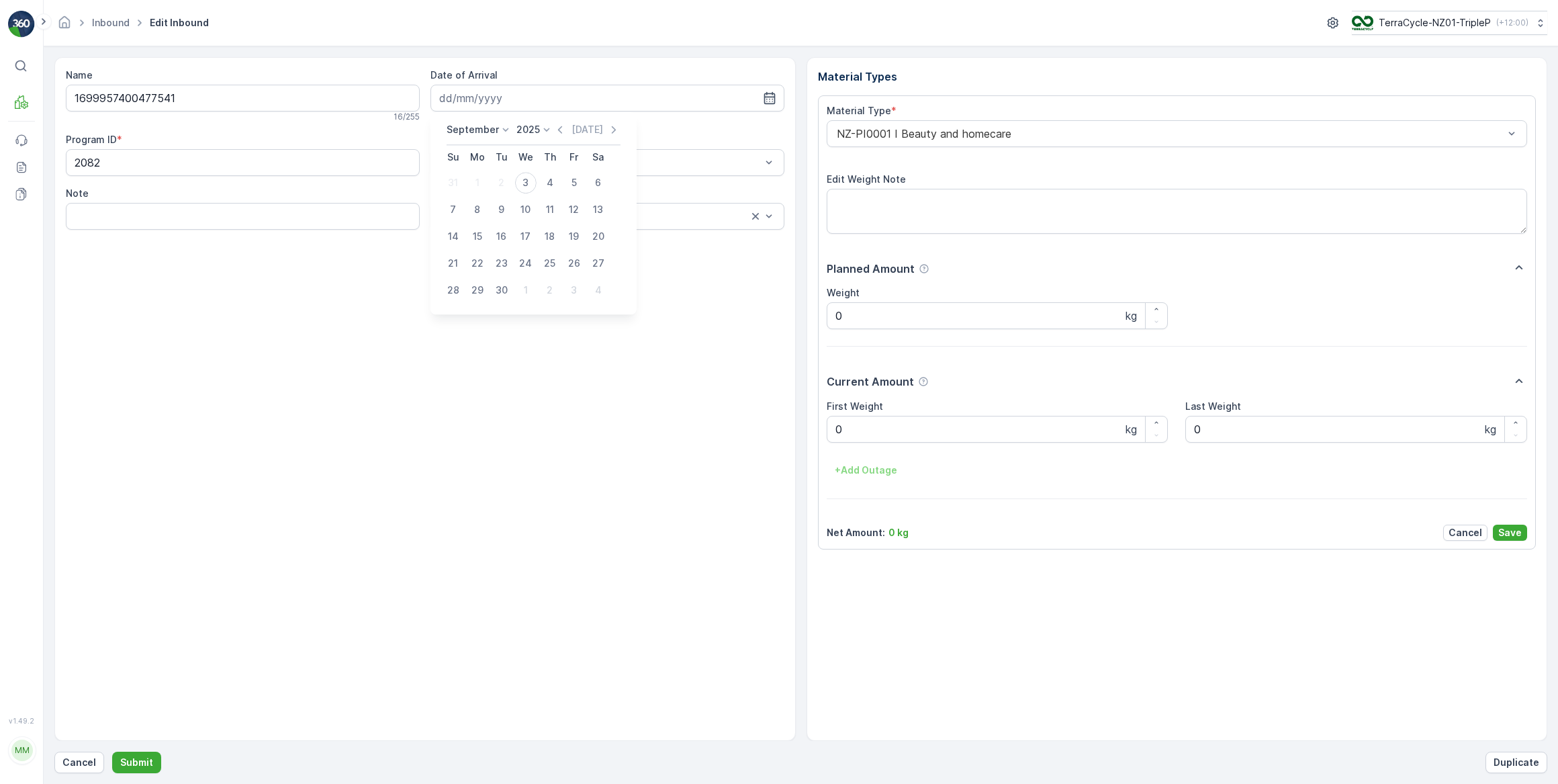
type input "03.09.2025"
drag, startPoint x: 844, startPoint y: 436, endPoint x: 820, endPoint y: 435, distance: 24.0
click at [820, 435] on div "Material Type * NZ-PI0001 I Beauty and homecare Edit Weight Note Planned Amount…" at bounding box center [1177, 322] width 719 height 454
click at [112, 752] on button "Submit" at bounding box center [137, 762] width 49 height 22
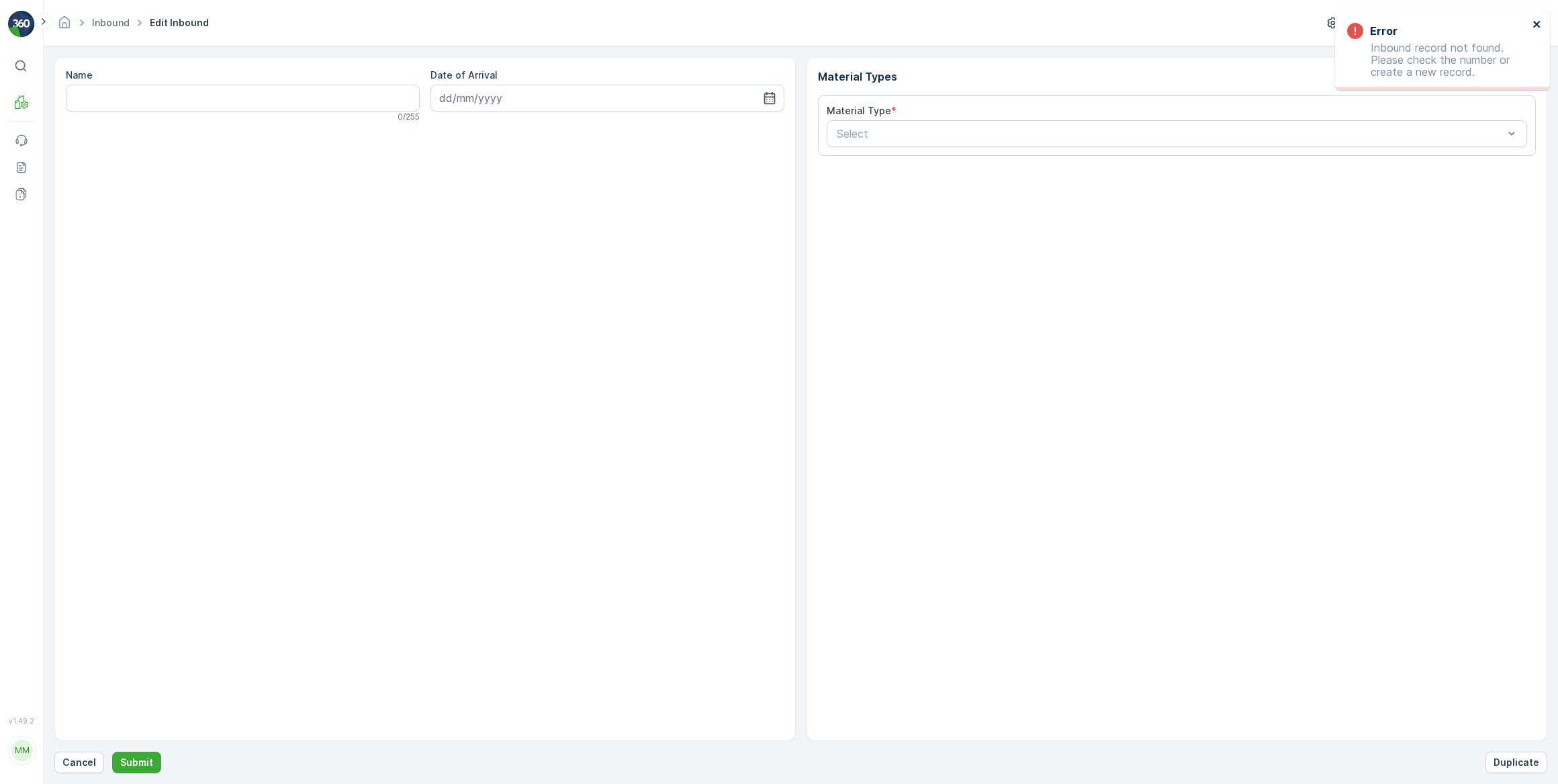
click at [1534, 26] on icon "close" at bounding box center [1538, 24] width 9 height 11
click at [72, 763] on p "Cancel" at bounding box center [79, 762] width 34 height 14
click at [79, 764] on p "Cancel" at bounding box center [79, 762] width 34 height 14
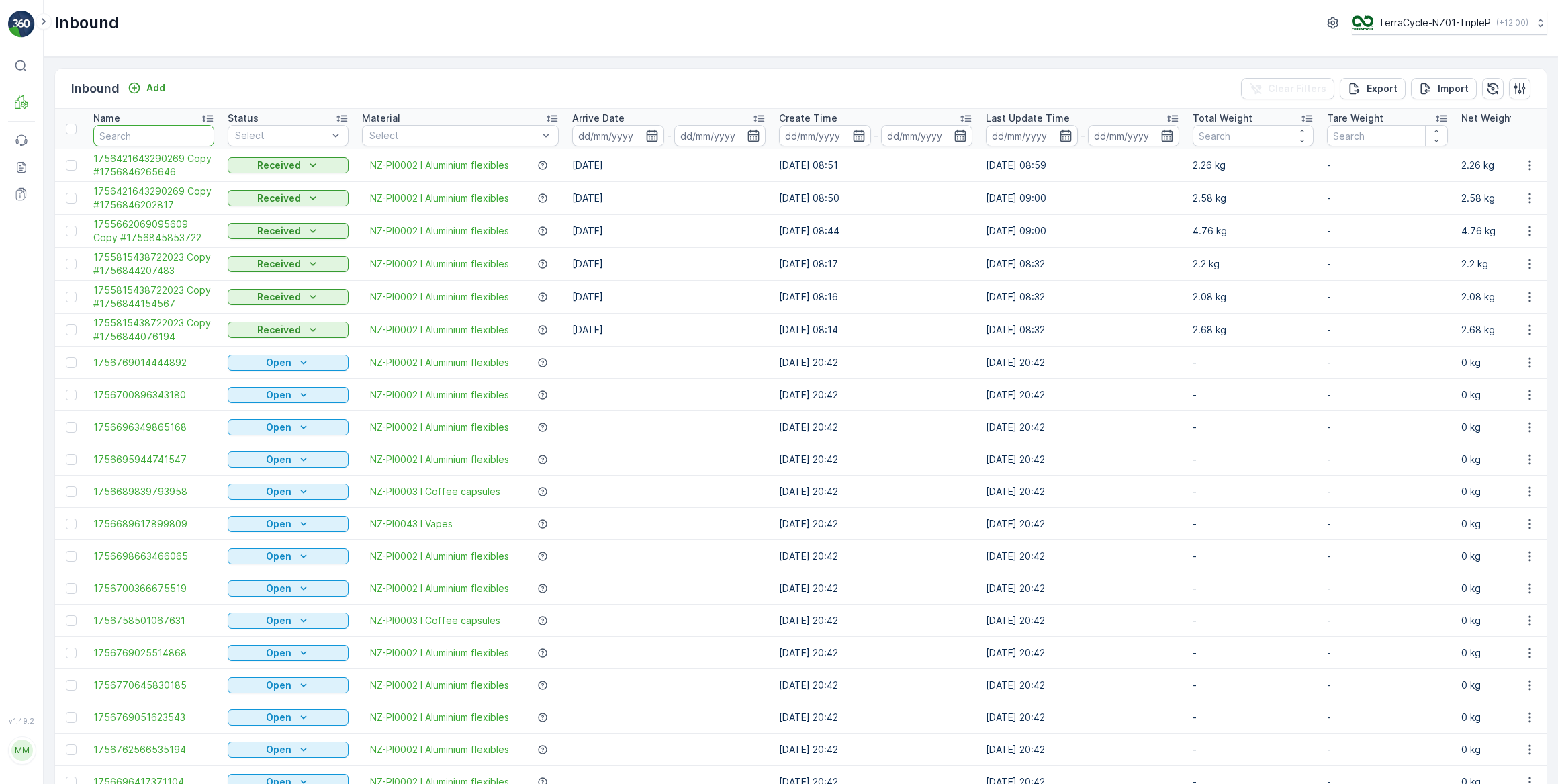
click at [141, 139] on input "text" at bounding box center [153, 136] width 121 height 22
type input "70446"
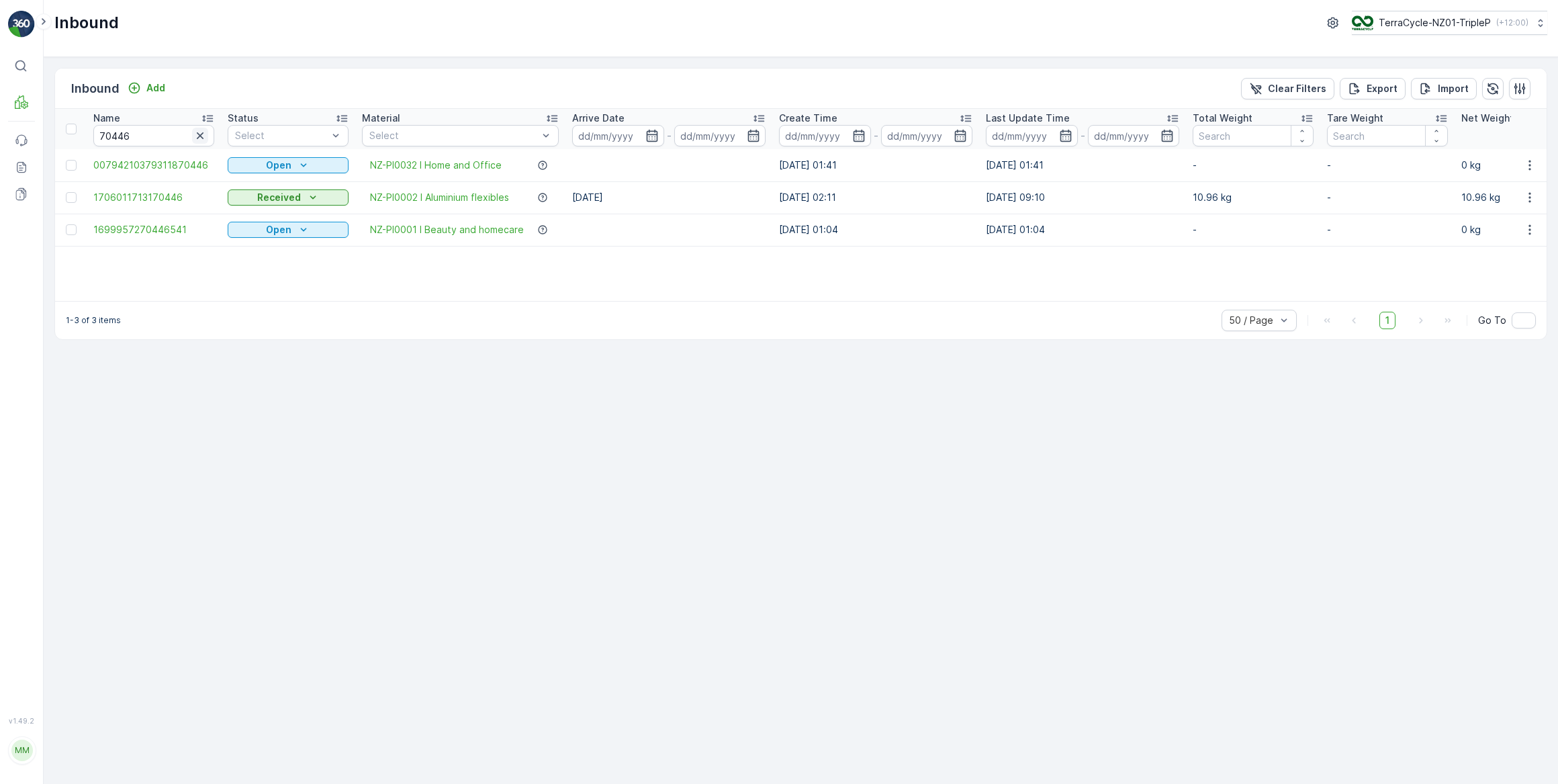
click at [204, 132] on icon "button" at bounding box center [200, 136] width 14 height 14
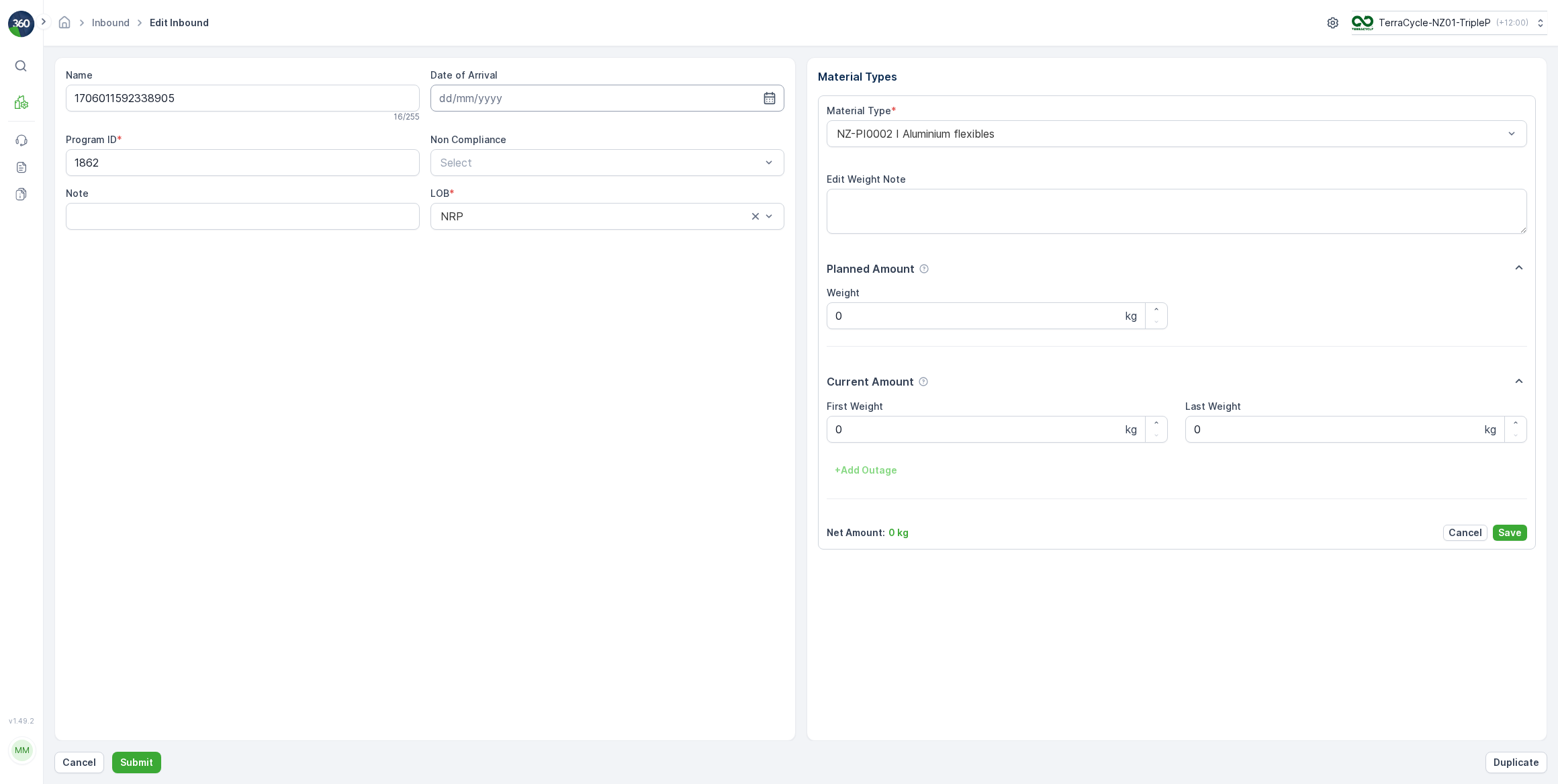
click at [460, 101] on input at bounding box center [608, 98] width 354 height 27
click at [524, 184] on div "3" at bounding box center [526, 182] width 22 height 22
type input "03.09.2025"
drag, startPoint x: 835, startPoint y: 429, endPoint x: 804, endPoint y: 428, distance: 31.0
click at [804, 428] on div "Name 1706011592338905 16 / 255 Date of Arrival 03.09.2025 Program ID * 1862 Non…" at bounding box center [800, 399] width 1493 height 684
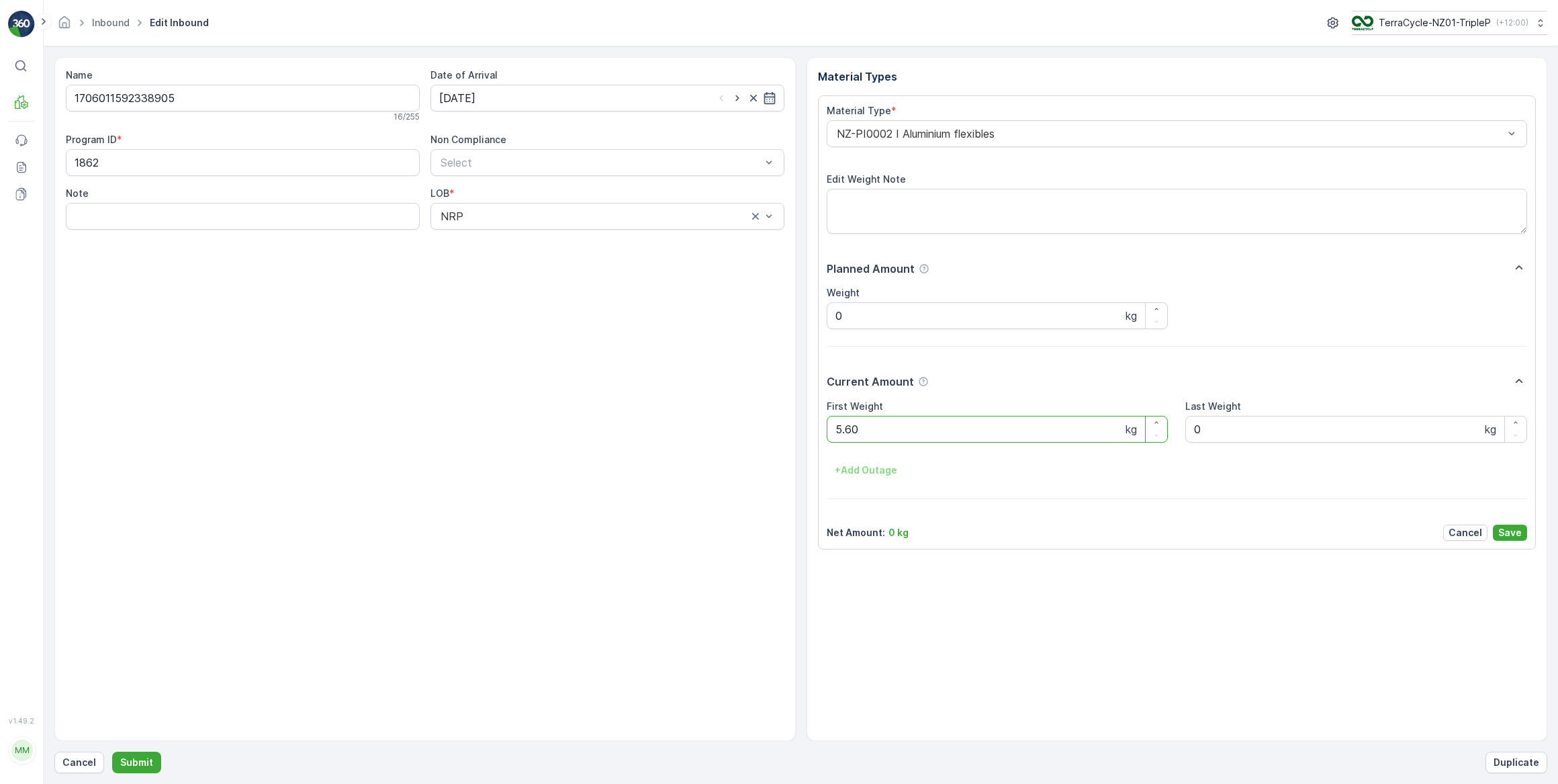
click at [112, 752] on button "Submit" at bounding box center [137, 762] width 49 height 22
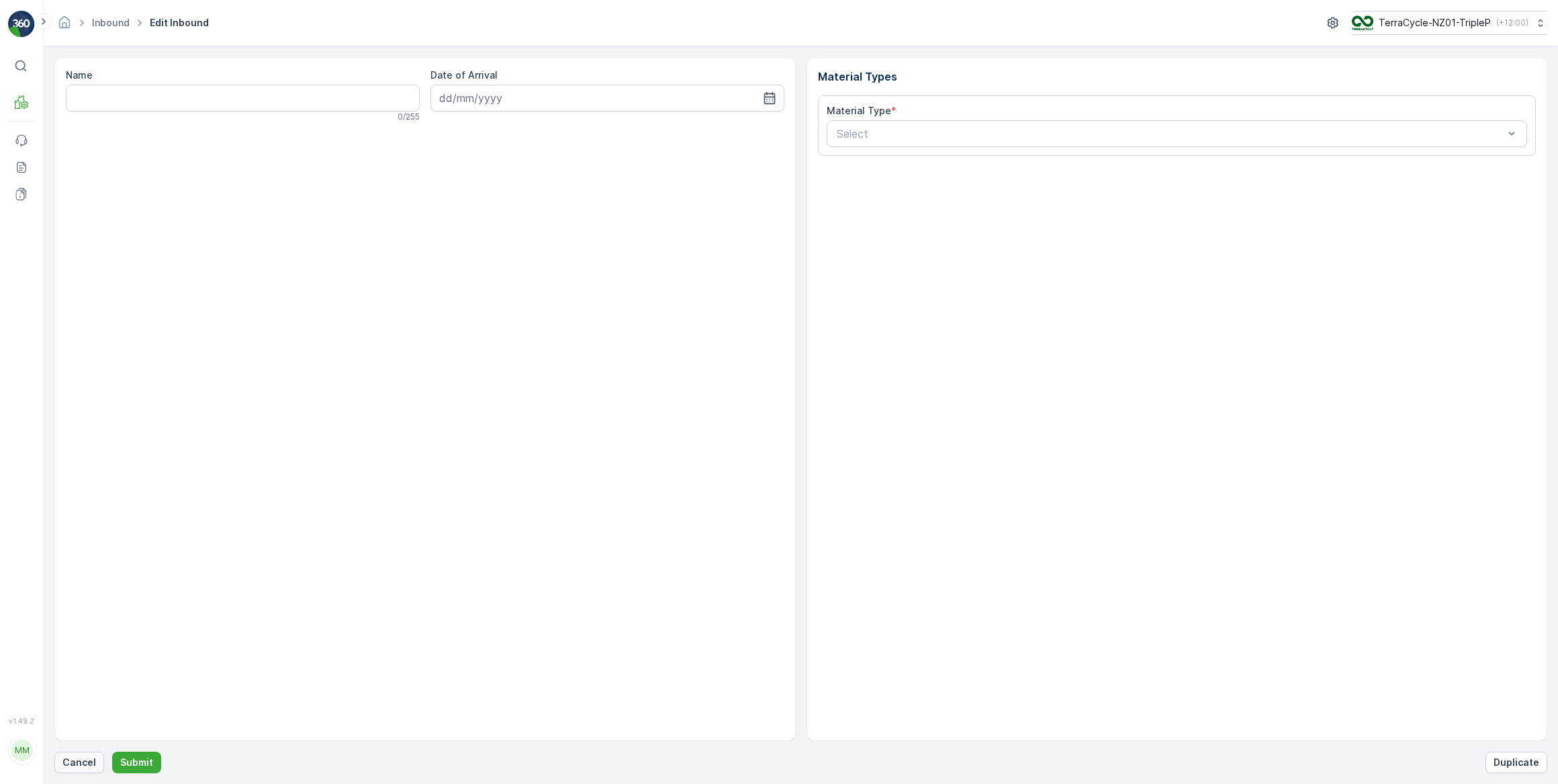
click at [93, 768] on p "Cancel" at bounding box center [79, 762] width 34 height 14
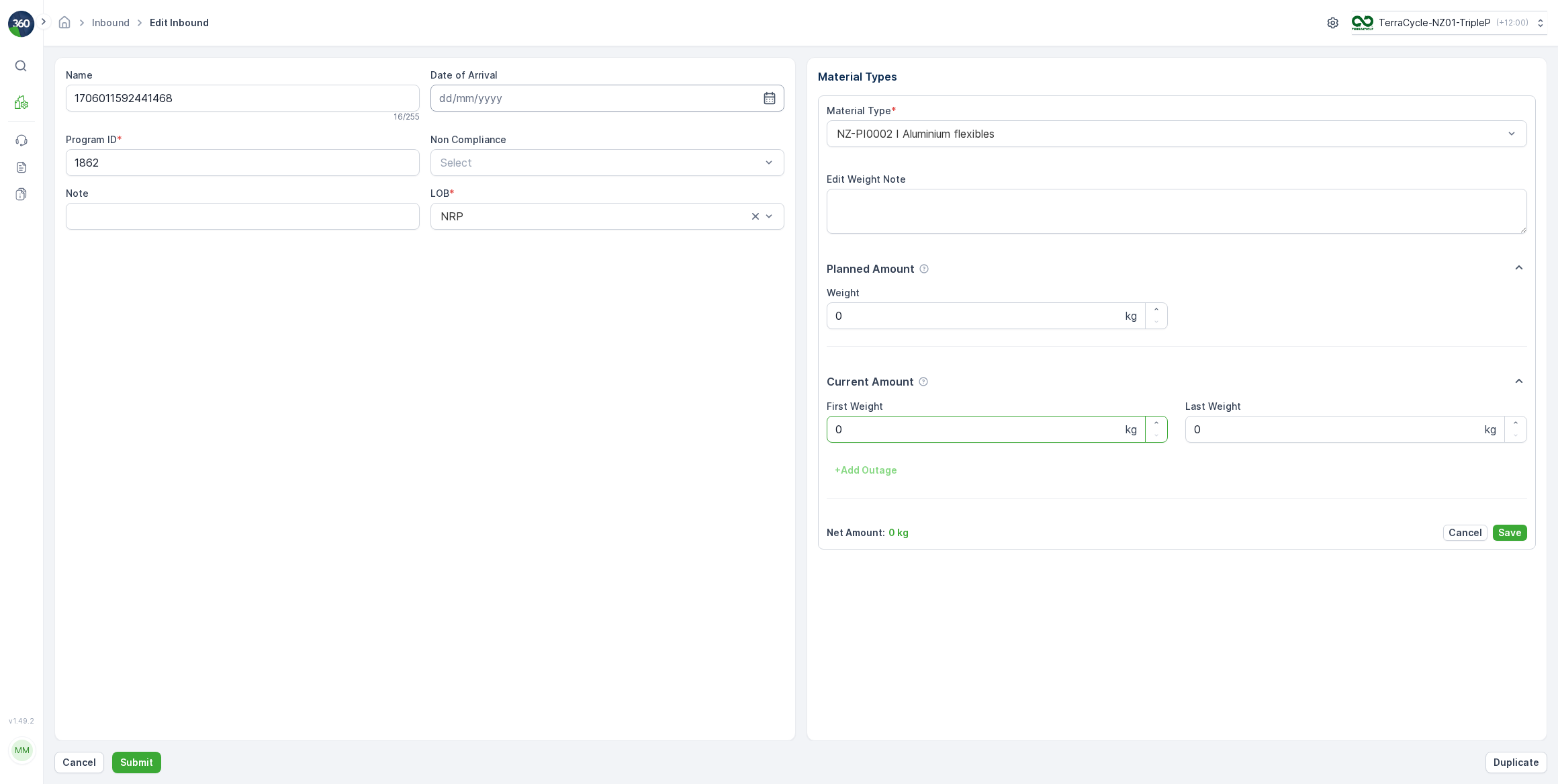
click at [478, 93] on input at bounding box center [608, 98] width 354 height 27
click at [518, 182] on div "3" at bounding box center [526, 182] width 22 height 22
type input "03.09.2025"
drag, startPoint x: 851, startPoint y: 429, endPoint x: 832, endPoint y: 431, distance: 19.1
click at [832, 431] on Weight "0" at bounding box center [998, 429] width 342 height 27
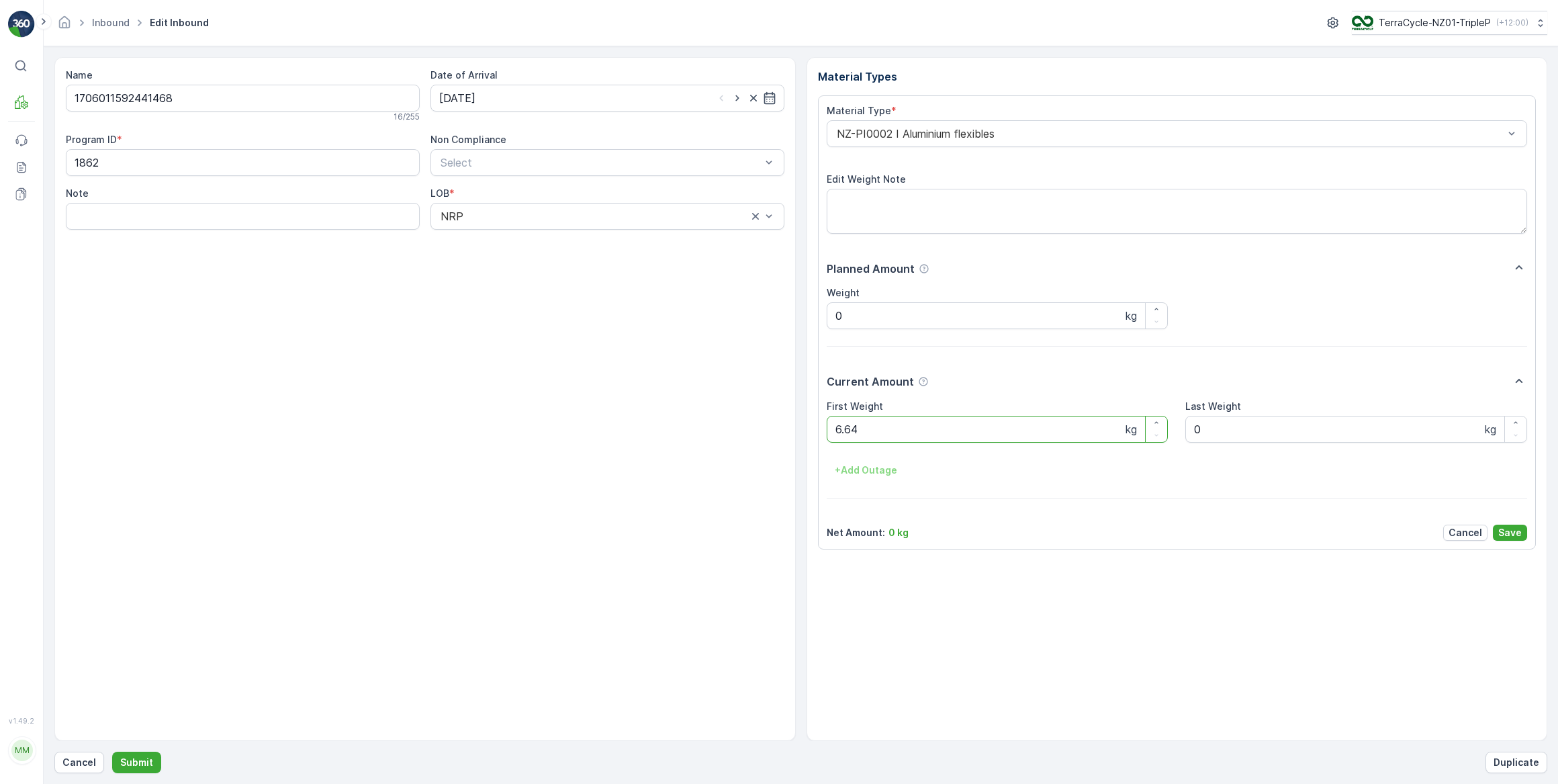
click at [112, 752] on button "Submit" at bounding box center [137, 762] width 49 height 22
click at [479, 93] on input at bounding box center [608, 98] width 354 height 27
drag, startPoint x: 517, startPoint y: 182, endPoint x: 604, endPoint y: 225, distance: 97.0
click at [518, 182] on div "3" at bounding box center [526, 182] width 22 height 22
type input "03.09.2025"
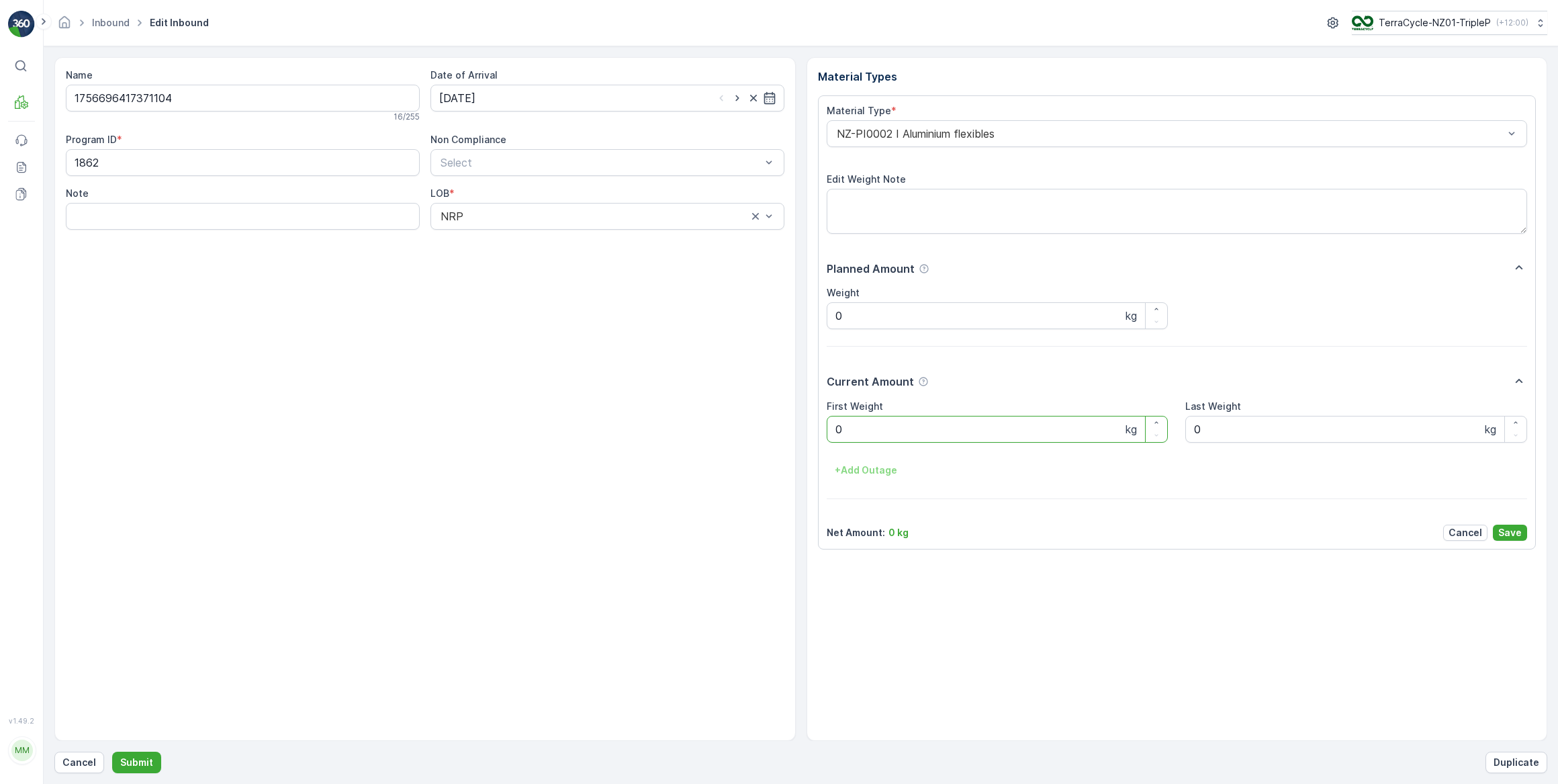
drag, startPoint x: 862, startPoint y: 437, endPoint x: 802, endPoint y: 432, distance: 60.2
click at [803, 432] on div "Name 1756696417371104 16 / 255 Date of Arrival 03.09.2025 Program ID * 1862 Non…" at bounding box center [800, 399] width 1493 height 684
click at [112, 752] on button "Submit" at bounding box center [137, 762] width 49 height 22
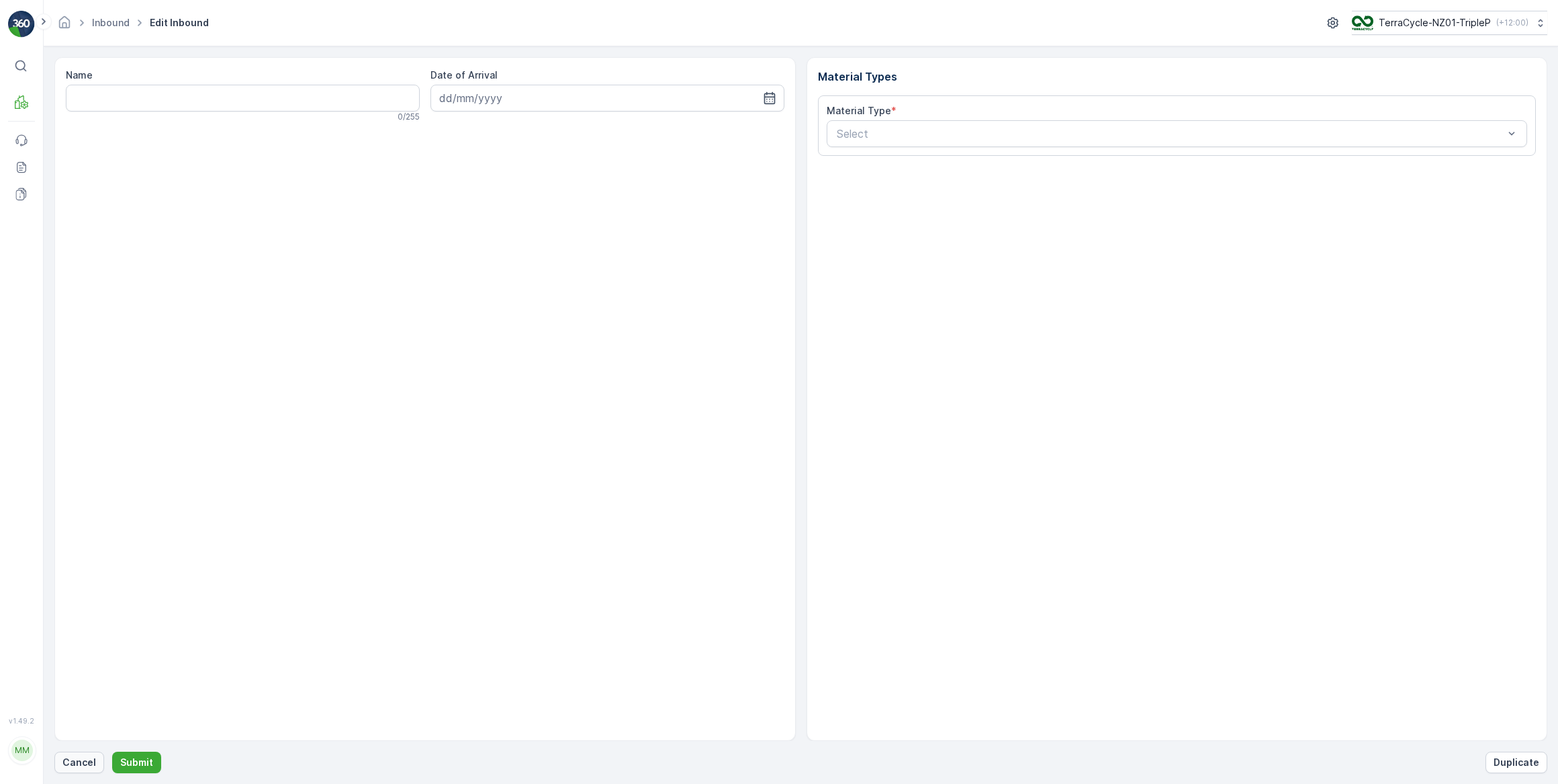
click at [77, 759] on p "Cancel" at bounding box center [79, 762] width 34 height 14
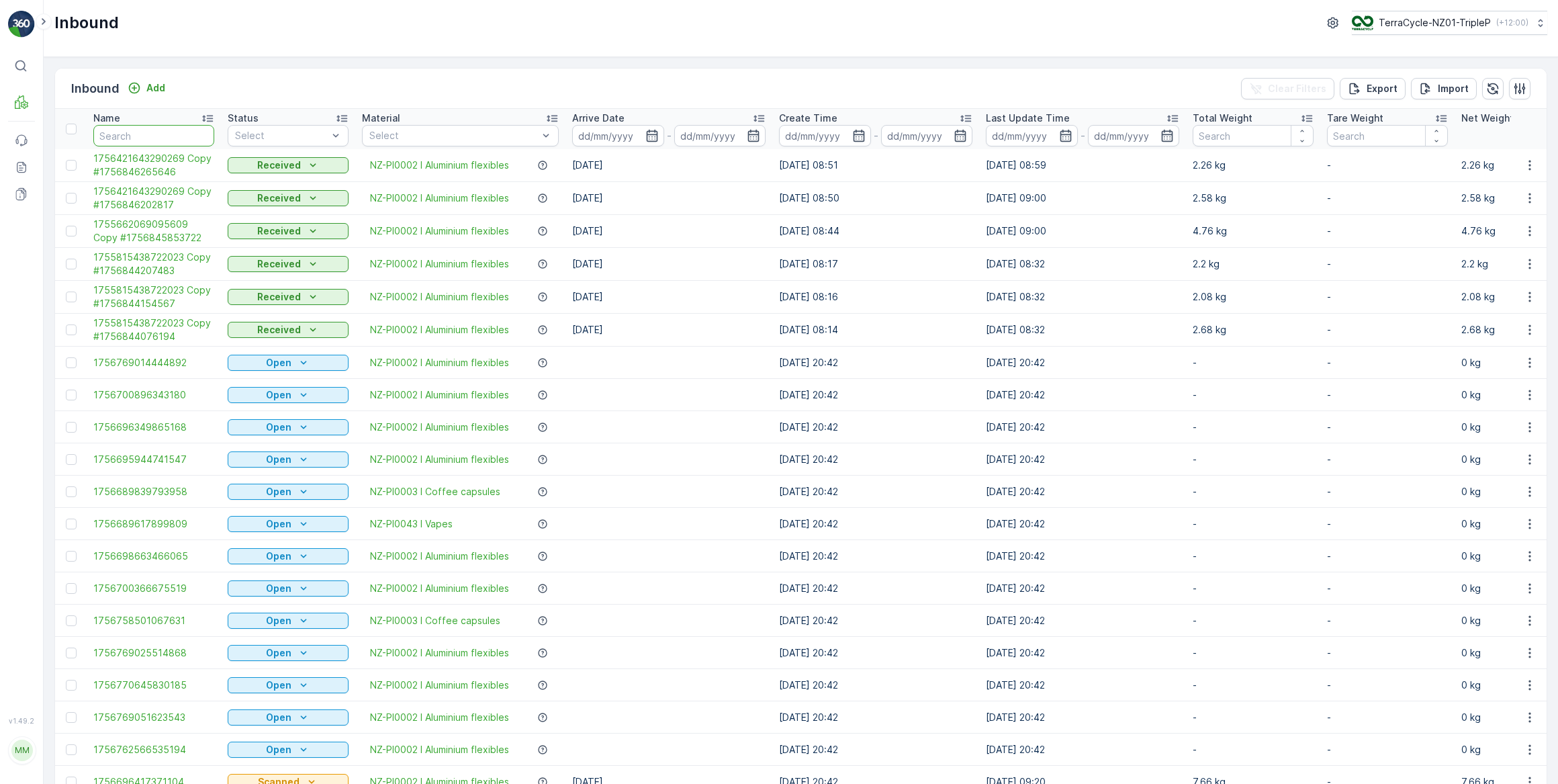
click at [141, 136] on input "text" at bounding box center [153, 136] width 121 height 22
type input "70446"
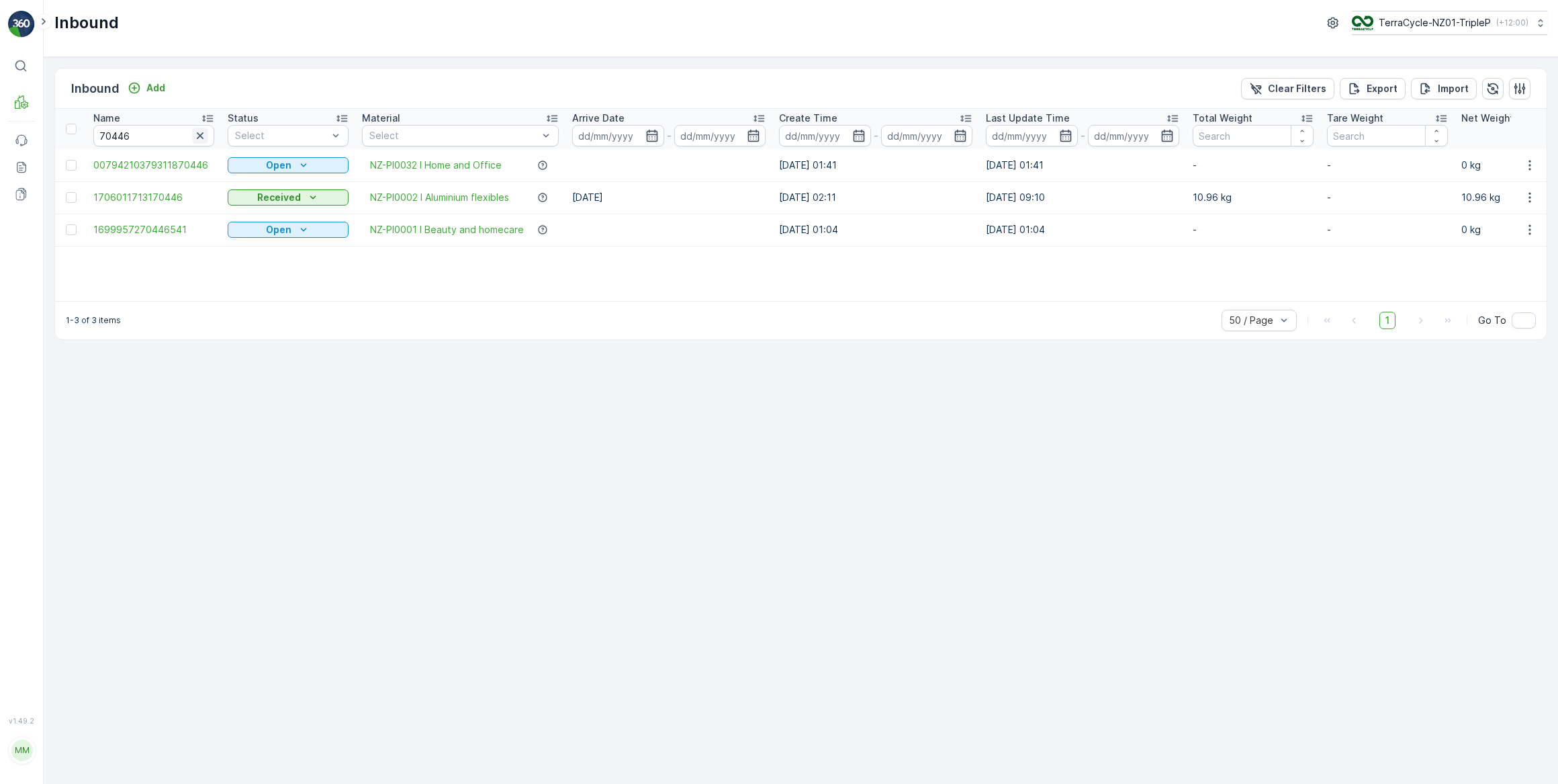
click at [199, 139] on icon "button" at bounding box center [200, 136] width 14 height 14
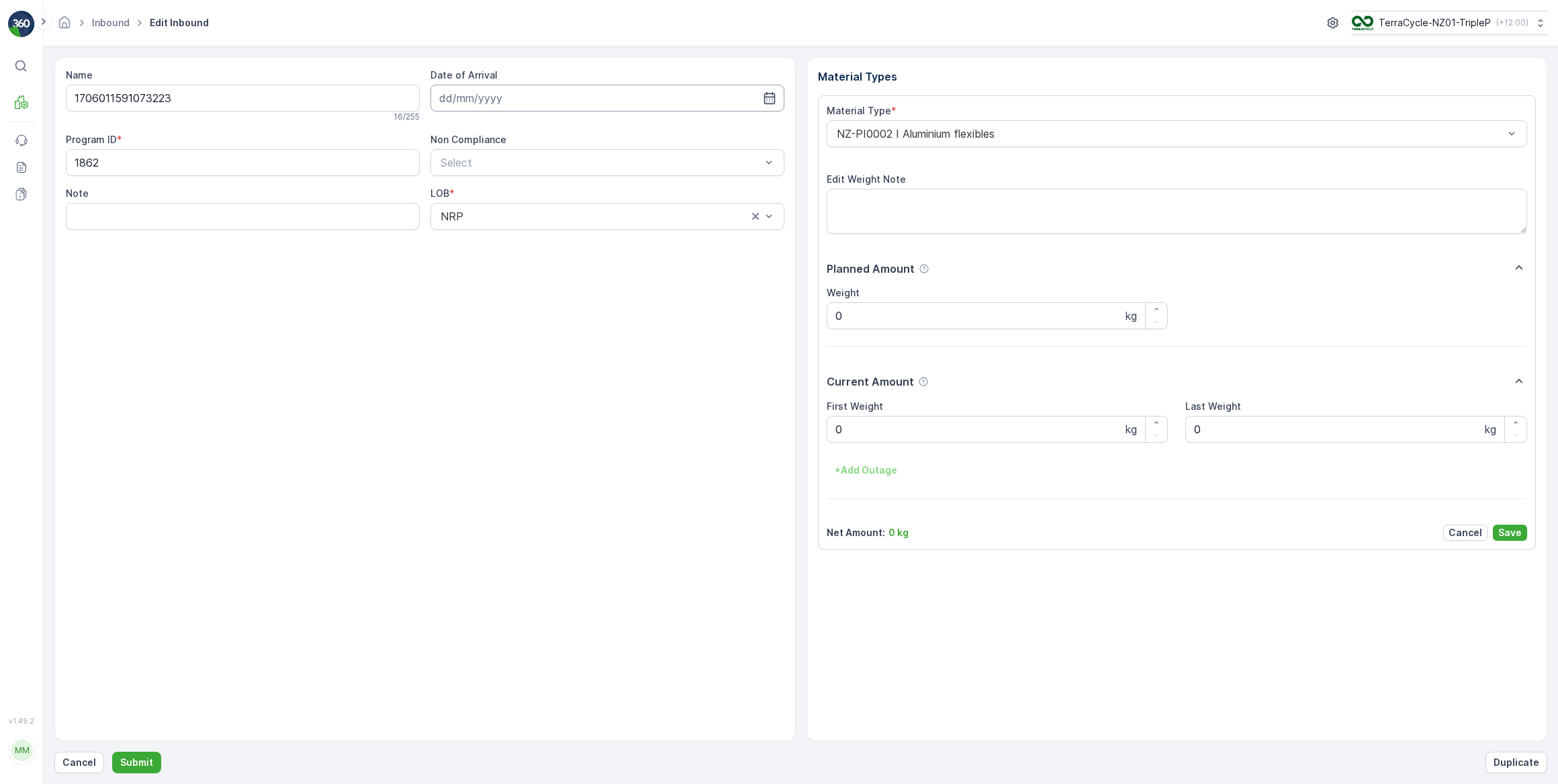
click at [512, 105] on input at bounding box center [608, 98] width 354 height 27
click at [526, 187] on div "3" at bounding box center [526, 182] width 22 height 22
type input "03.09.2025"
drag, startPoint x: 849, startPoint y: 406, endPoint x: 867, endPoint y: 422, distance: 24.1
click at [867, 421] on div "First Weight 0 kg" at bounding box center [998, 421] width 342 height 43
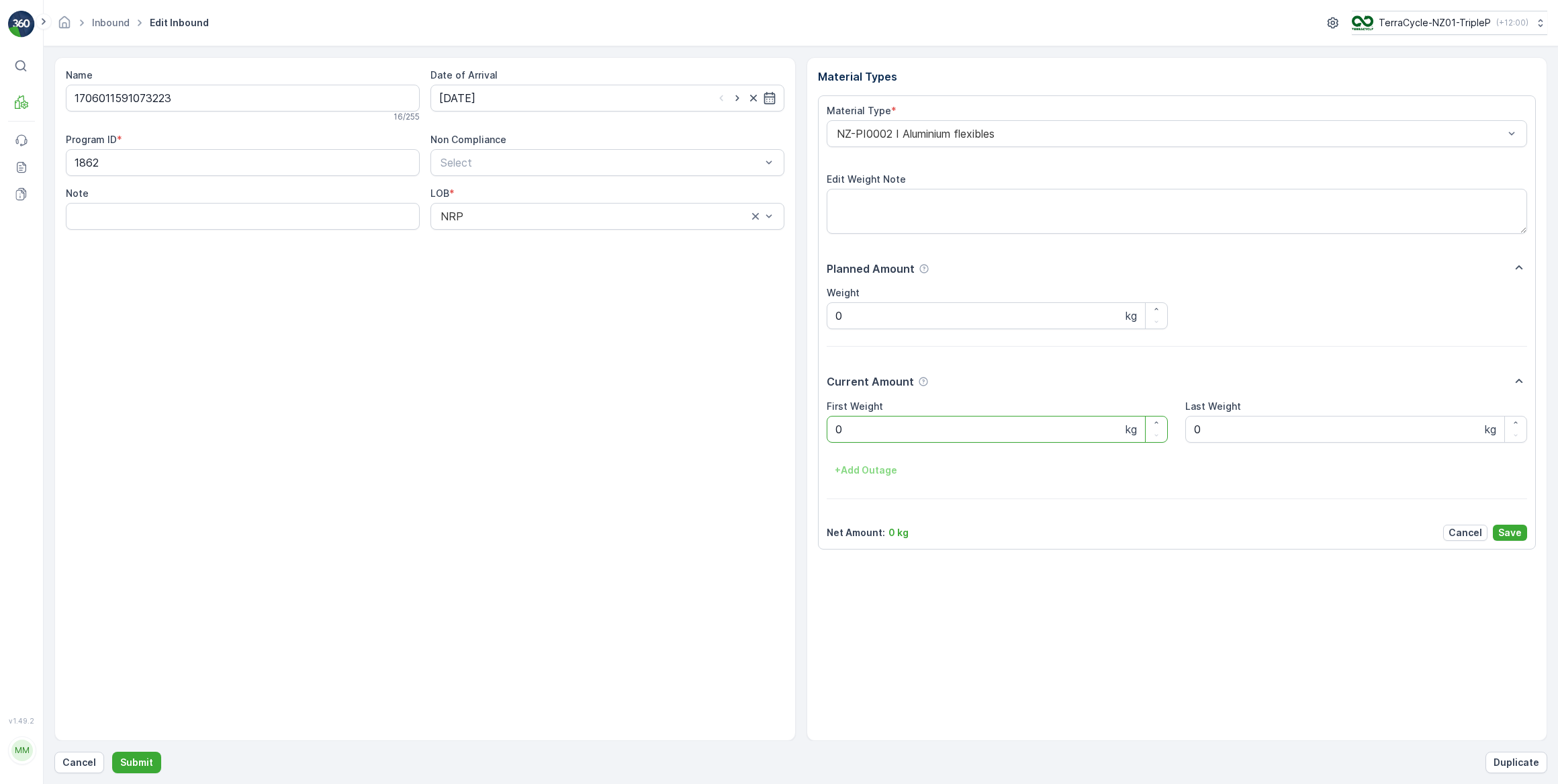
drag, startPoint x: 857, startPoint y: 425, endPoint x: 819, endPoint y: 431, distance: 38.5
click at [821, 431] on div "Material Type * NZ-PI0002 I Aluminium flexibles Edit Weight Note Planned Amount…" at bounding box center [1177, 322] width 719 height 454
click at [112, 752] on button "Submit" at bounding box center [137, 762] width 49 height 22
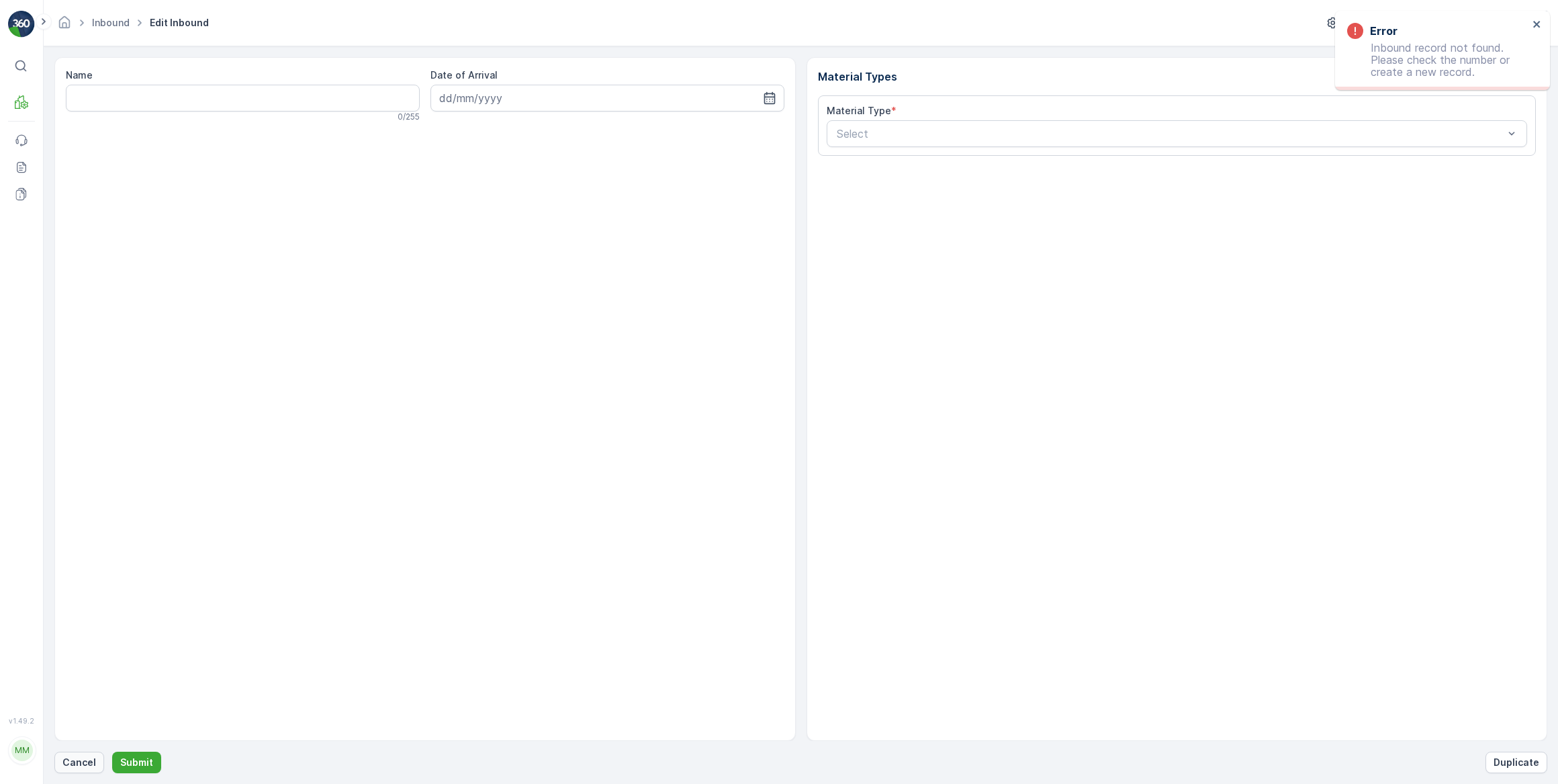
click at [87, 768] on p "Cancel" at bounding box center [79, 762] width 34 height 14
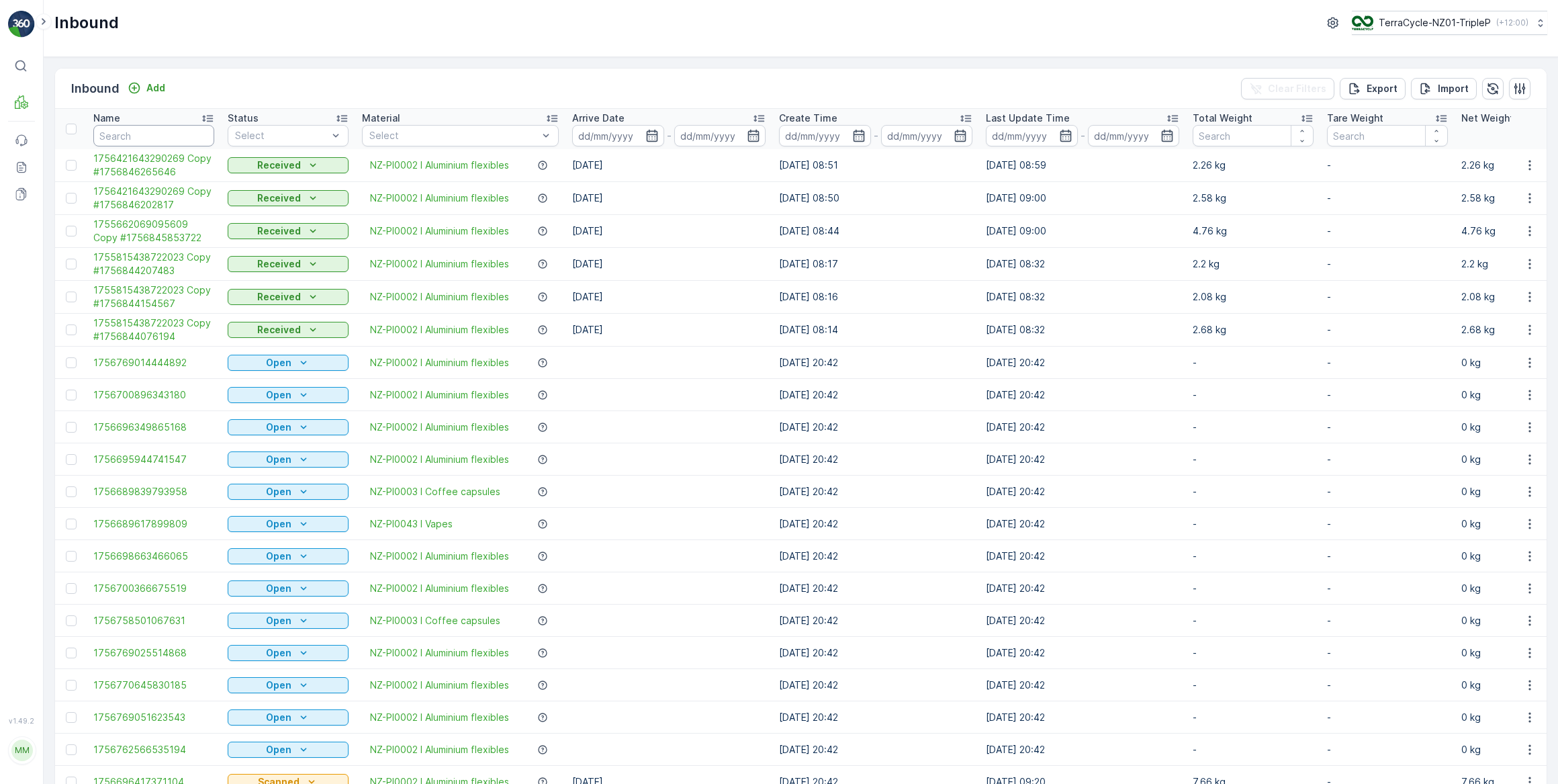
click at [160, 134] on input "text" at bounding box center [153, 136] width 121 height 22
type input "070446"
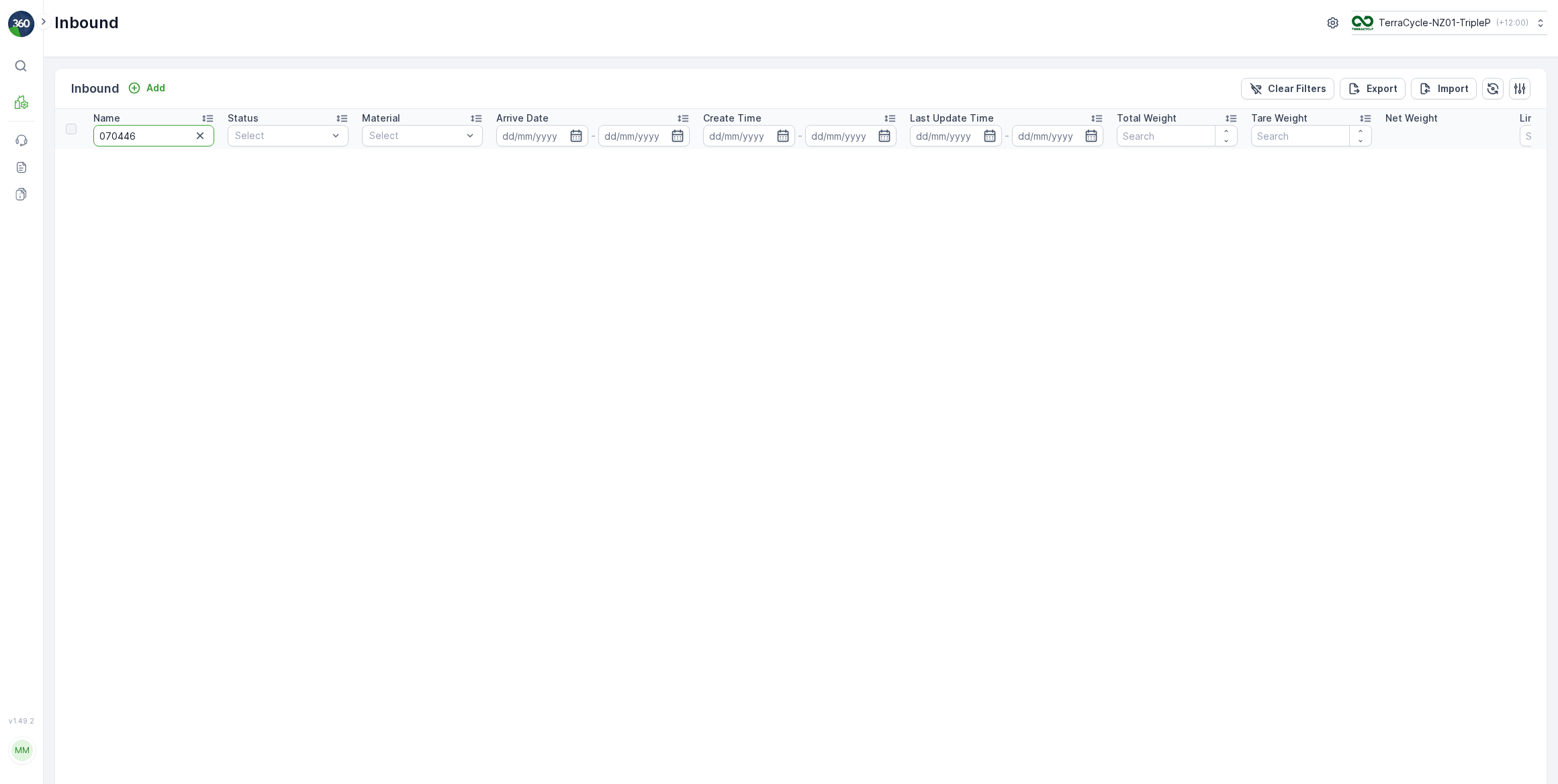
click at [103, 134] on input "070446" at bounding box center [153, 136] width 121 height 22
type input "70446"
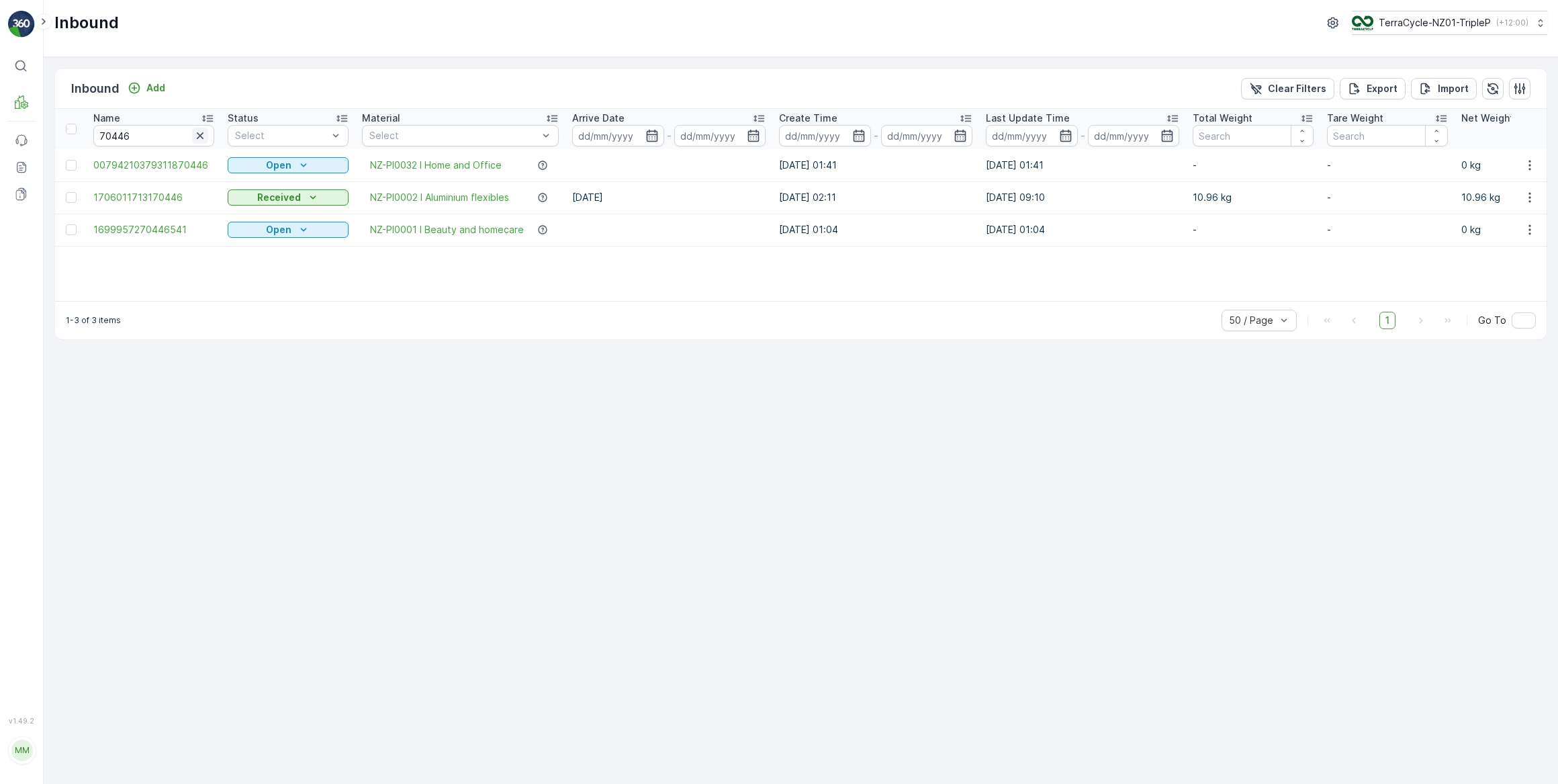
click at [199, 136] on icon "button" at bounding box center [200, 136] width 7 height 7
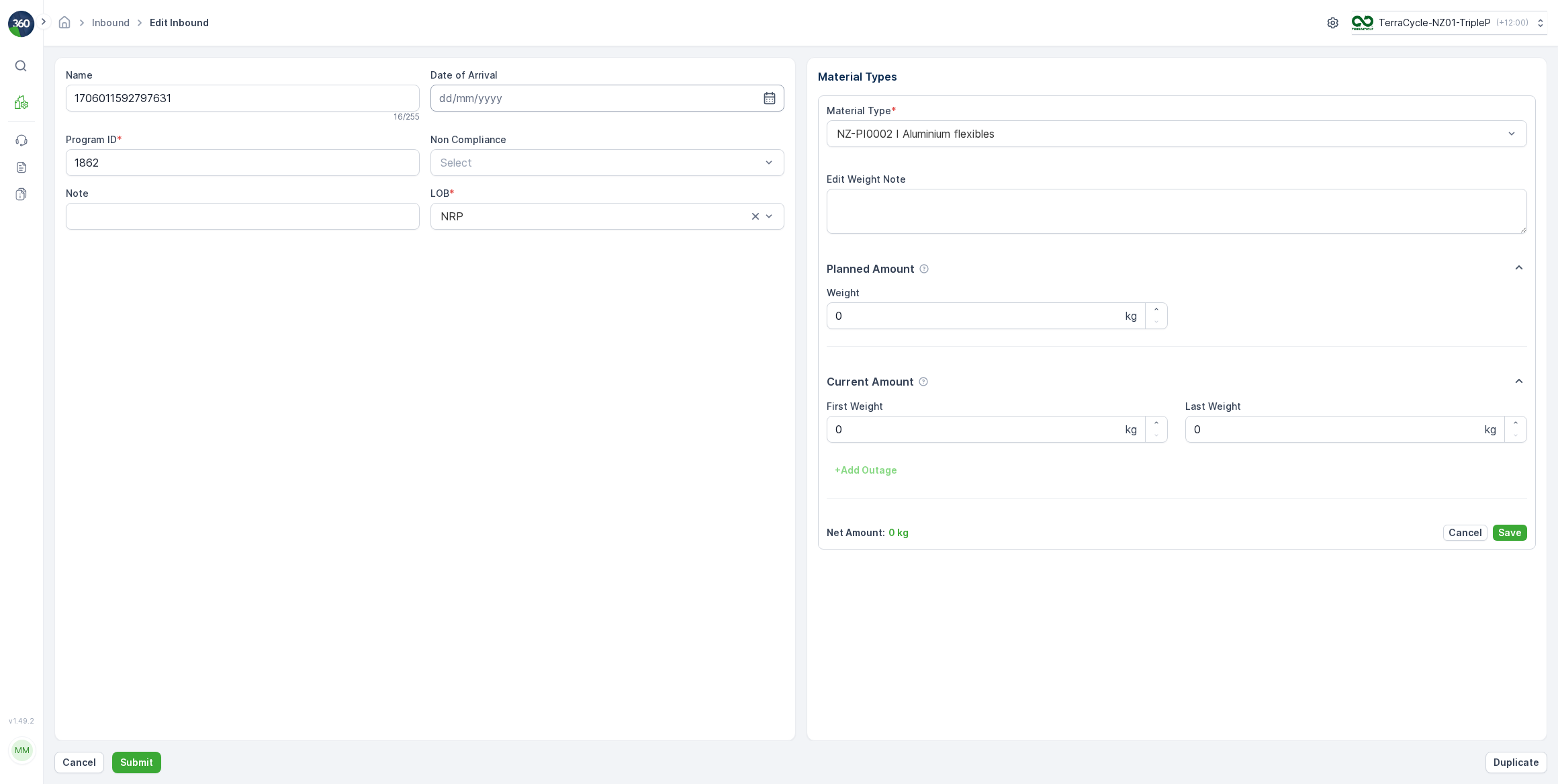
click at [479, 92] on input at bounding box center [608, 98] width 354 height 27
click at [533, 182] on div "3" at bounding box center [526, 182] width 22 height 22
type input "03.09.2025"
drag, startPoint x: 851, startPoint y: 429, endPoint x: 833, endPoint y: 430, distance: 18.0
click at [833, 430] on Weight "0" at bounding box center [998, 429] width 342 height 27
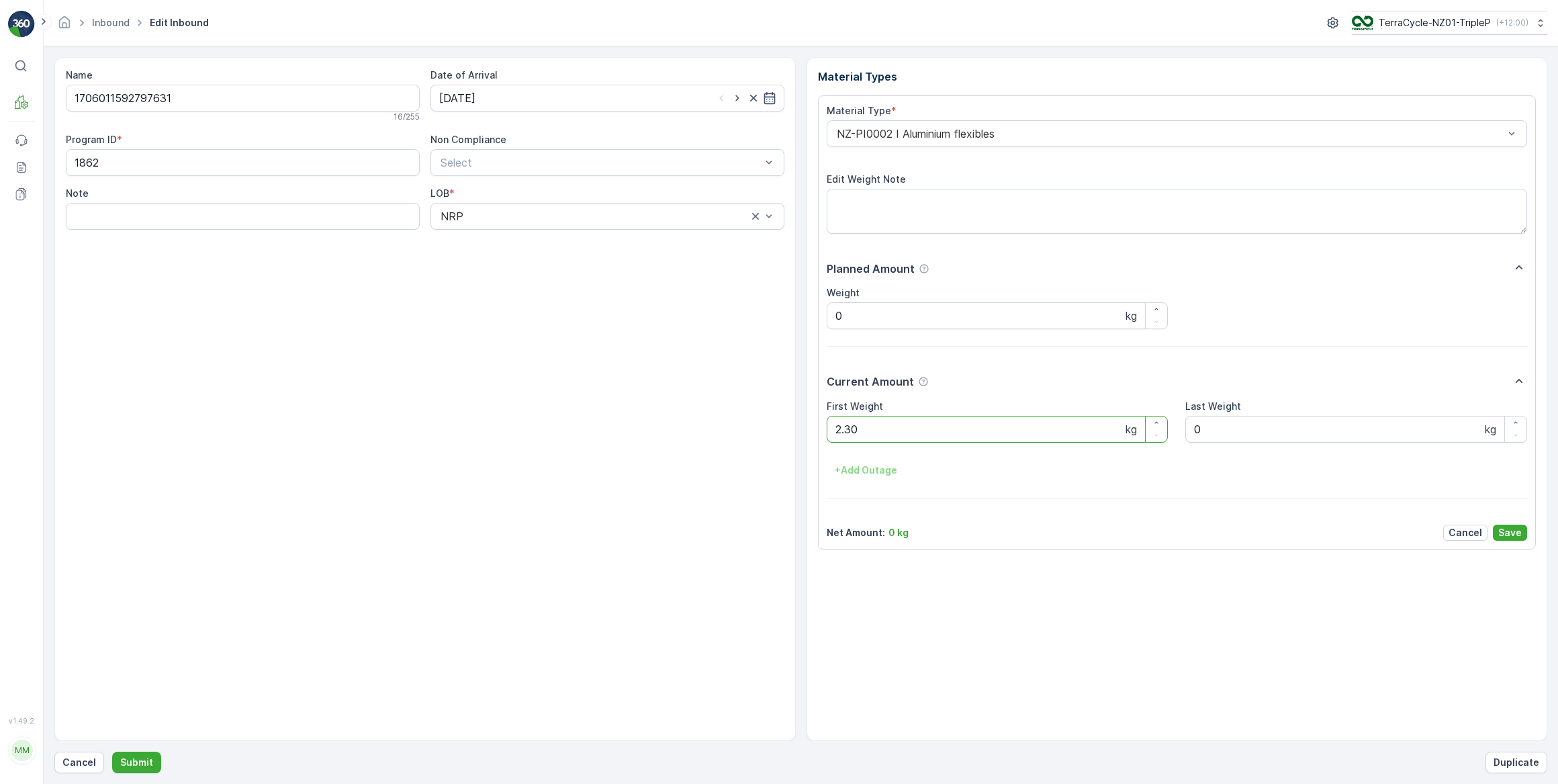
click at [112, 752] on button "Submit" at bounding box center [137, 762] width 49 height 22
click at [562, 110] on input at bounding box center [608, 98] width 354 height 27
drag, startPoint x: 525, startPoint y: 182, endPoint x: 600, endPoint y: 224, distance: 86.0
click at [526, 182] on div "3" at bounding box center [526, 182] width 22 height 22
type input "03.09.2025"
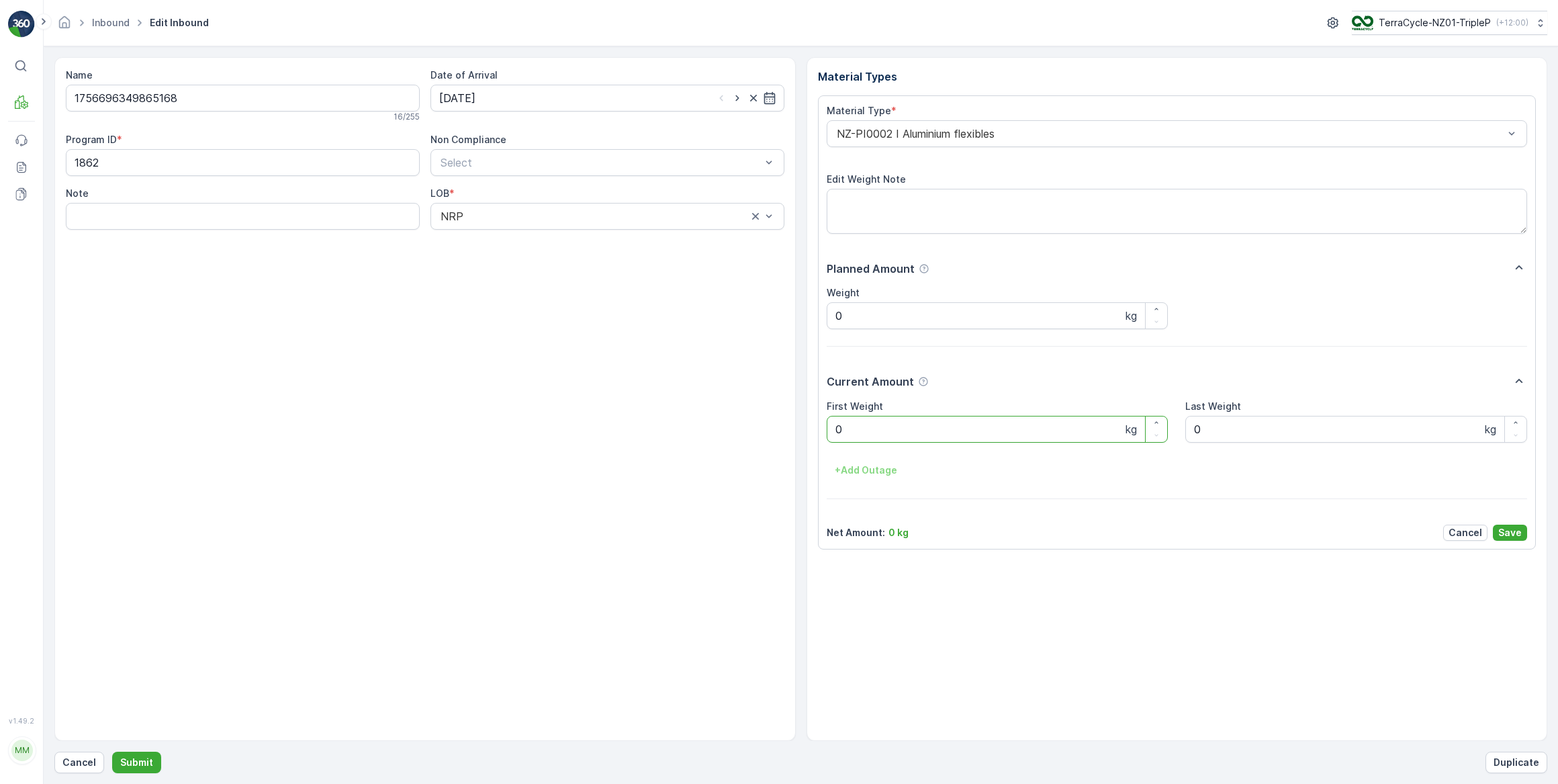
drag, startPoint x: 873, startPoint y: 444, endPoint x: 814, endPoint y: 443, distance: 59.0
click at [814, 443] on div "Material Types Material Type * NZ-PI0002 I Aluminium flexibles Edit Weight Note…" at bounding box center [1177, 399] width 741 height 684
click at [112, 752] on button "Submit" at bounding box center [137, 762] width 49 height 22
click at [515, 98] on input at bounding box center [608, 98] width 354 height 27
click at [527, 181] on div "3" at bounding box center [526, 182] width 22 height 22
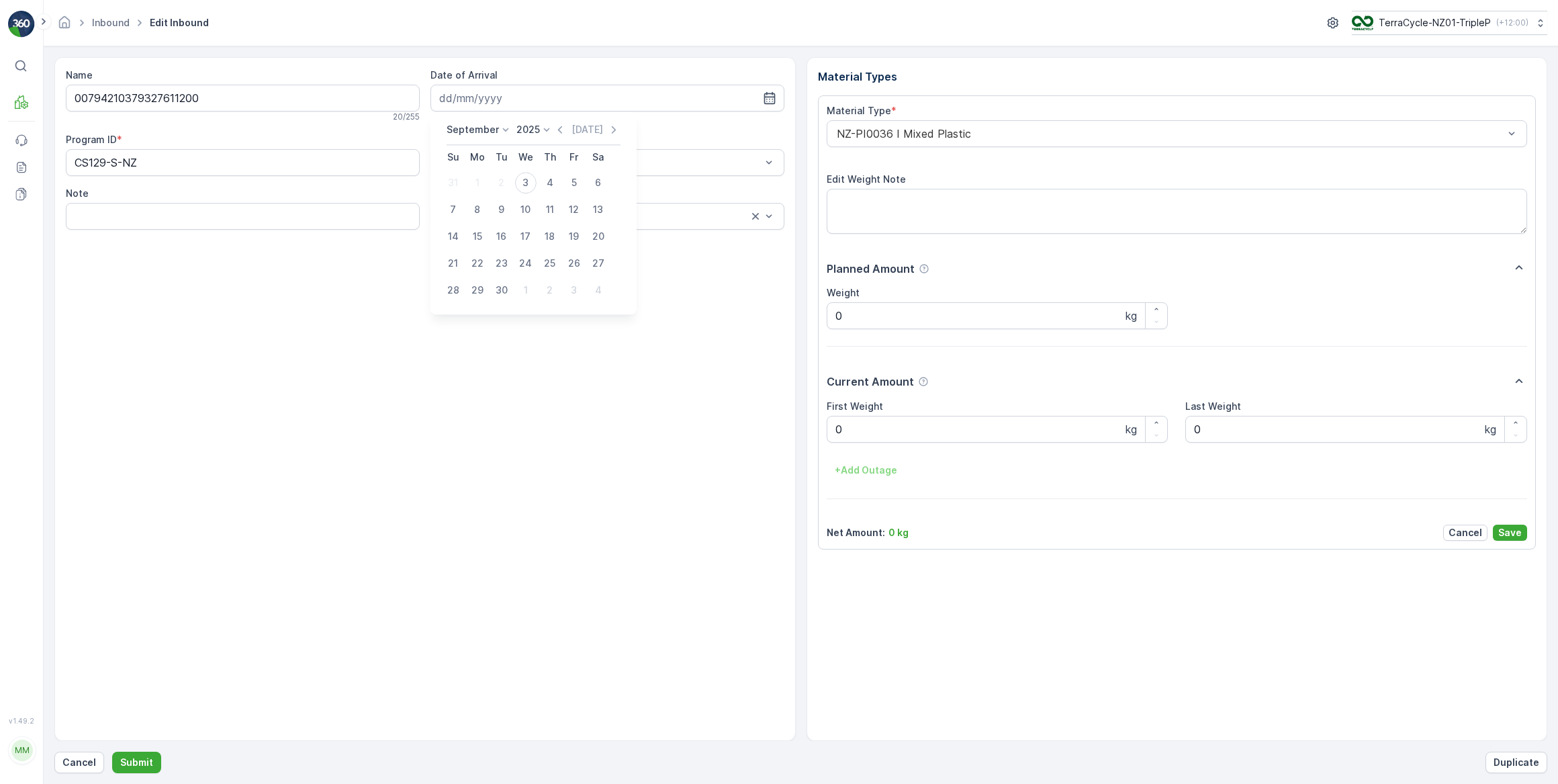
type input "03.09.2025"
drag, startPoint x: 852, startPoint y: 424, endPoint x: 825, endPoint y: 428, distance: 27.3
click at [825, 428] on div "Material Type * NZ-PI0036 I Mixed Plastic Edit Weight Note Planned Amount Weigh…" at bounding box center [1177, 322] width 719 height 454
click at [112, 752] on button "Submit" at bounding box center [137, 762] width 49 height 22
click at [522, 99] on input at bounding box center [608, 98] width 354 height 27
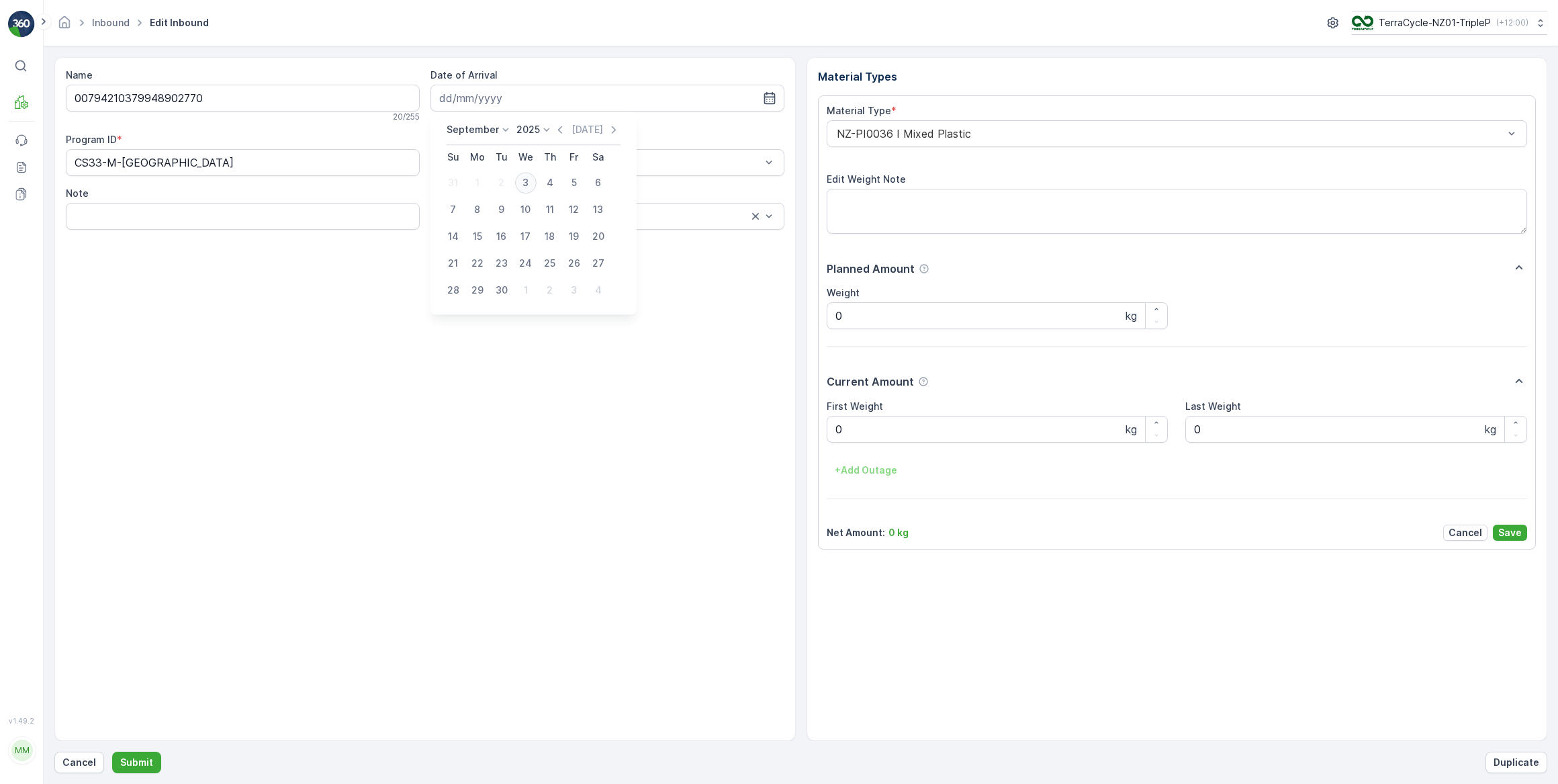
click at [526, 177] on div "3" at bounding box center [526, 182] width 22 height 22
type input "03.09.2025"
drag, startPoint x: 912, startPoint y: 428, endPoint x: 807, endPoint y: 441, distance: 105.8
click at [807, 441] on div "Material Types Material Type * NZ-PI0036 I Mixed Plastic Edit Weight Note Plann…" at bounding box center [1177, 399] width 741 height 684
click at [112, 752] on button "Submit" at bounding box center [137, 762] width 49 height 22
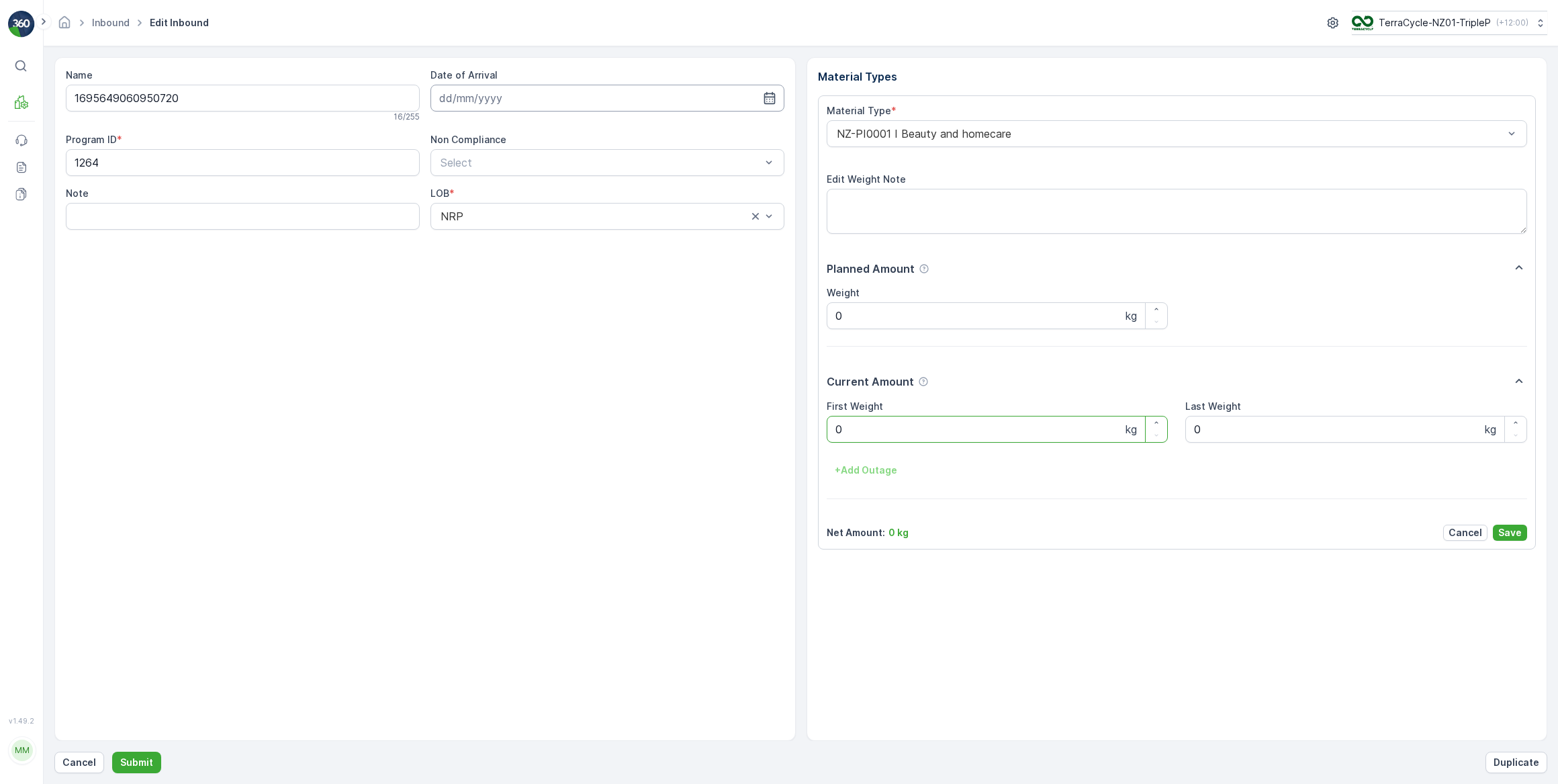
click at [604, 102] on input at bounding box center [608, 98] width 354 height 27
click at [532, 185] on div "3" at bounding box center [526, 182] width 22 height 22
type input "03.09.2025"
drag, startPoint x: 854, startPoint y: 423, endPoint x: 823, endPoint y: 425, distance: 31.1
click at [823, 425] on div "Material Type * NZ-PI0001 I Beauty and homecare Edit Weight Note Planned Amount…" at bounding box center [1177, 322] width 719 height 454
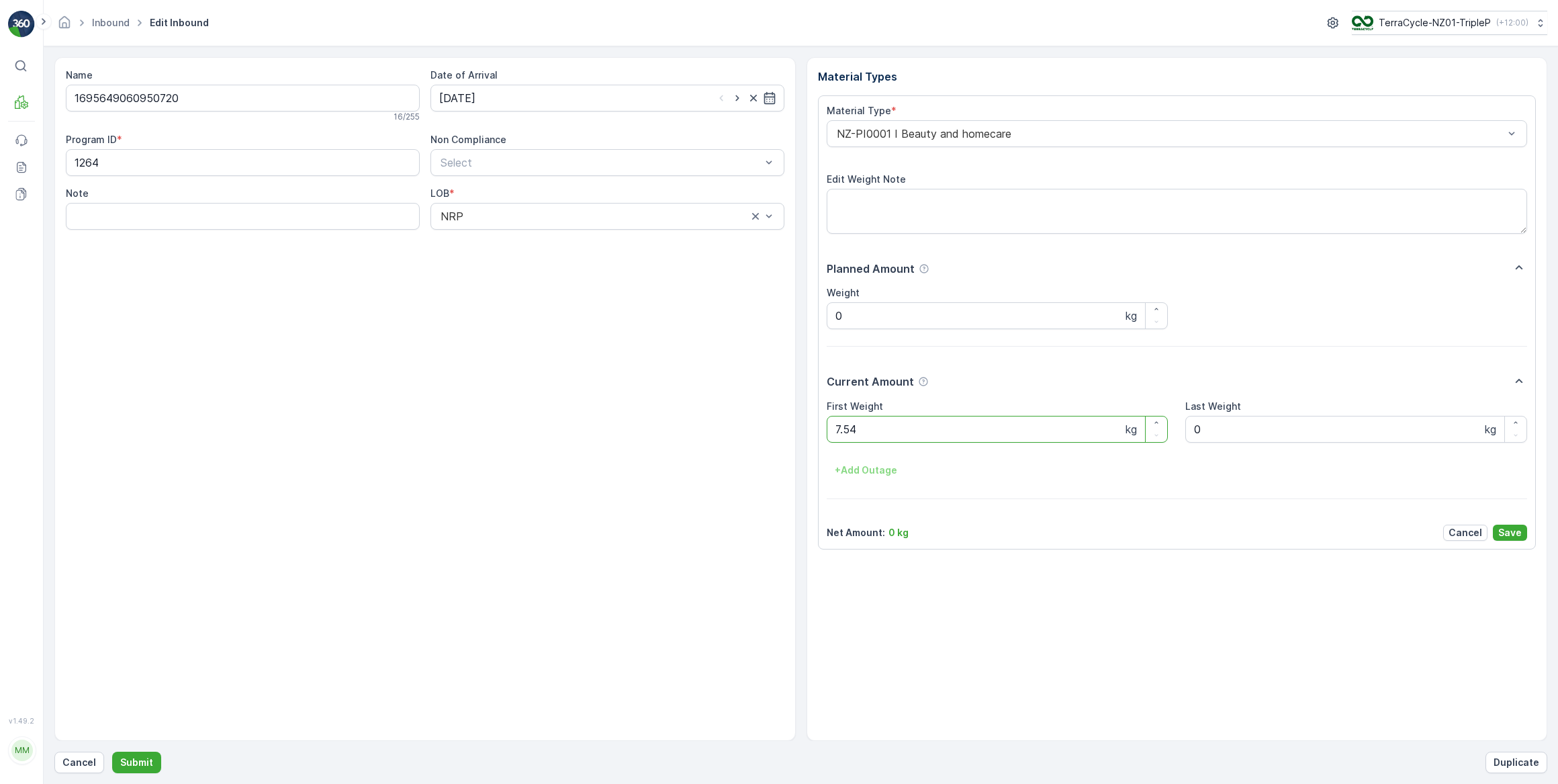
click at [112, 752] on button "Submit" at bounding box center [137, 762] width 49 height 22
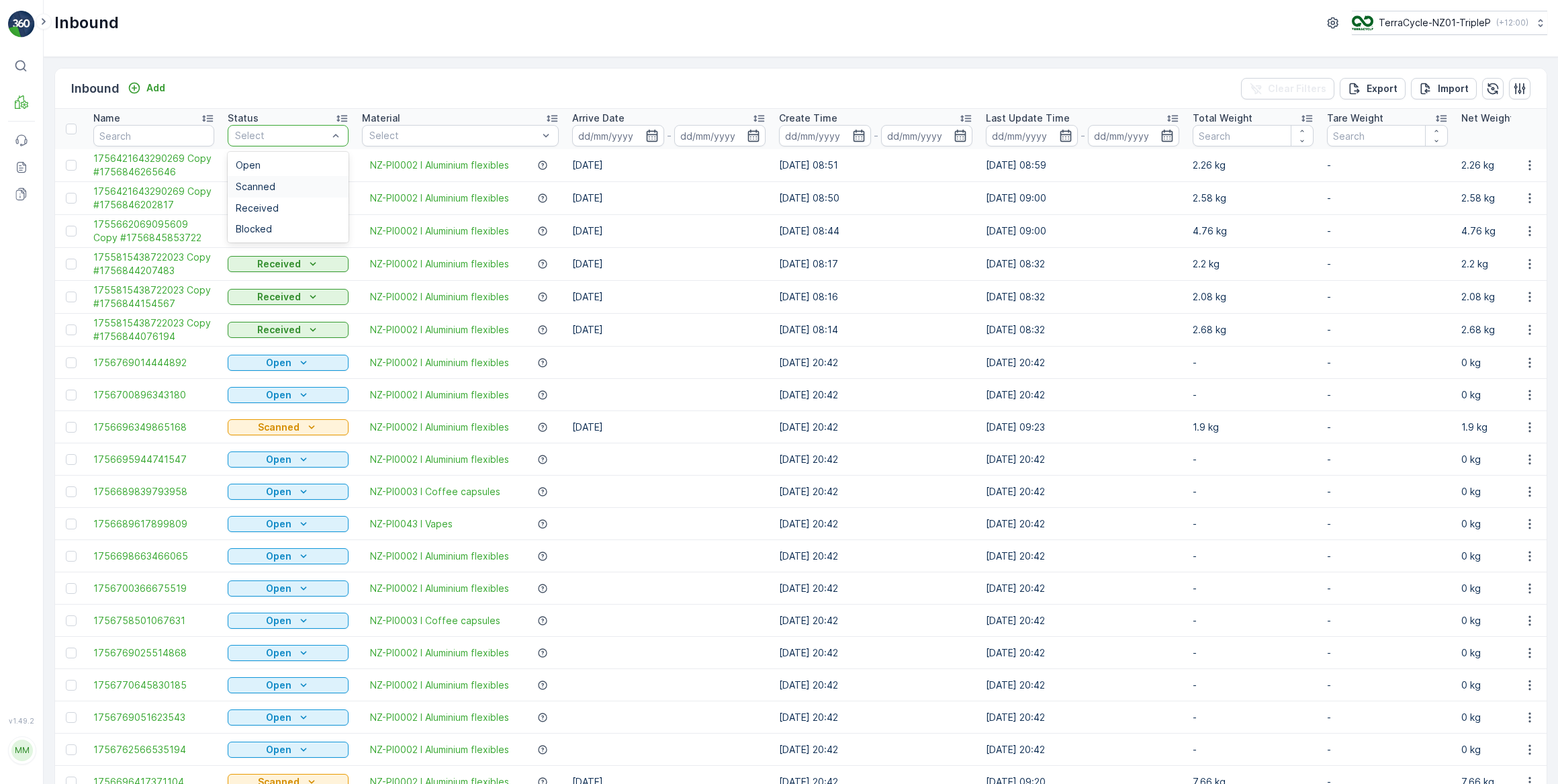
click at [276, 185] on div "Scanned" at bounding box center [288, 187] width 105 height 11
click at [318, 126] on div "Select" at bounding box center [288, 136] width 121 height 22
click at [266, 181] on span "Scanned" at bounding box center [255, 187] width 40 height 11
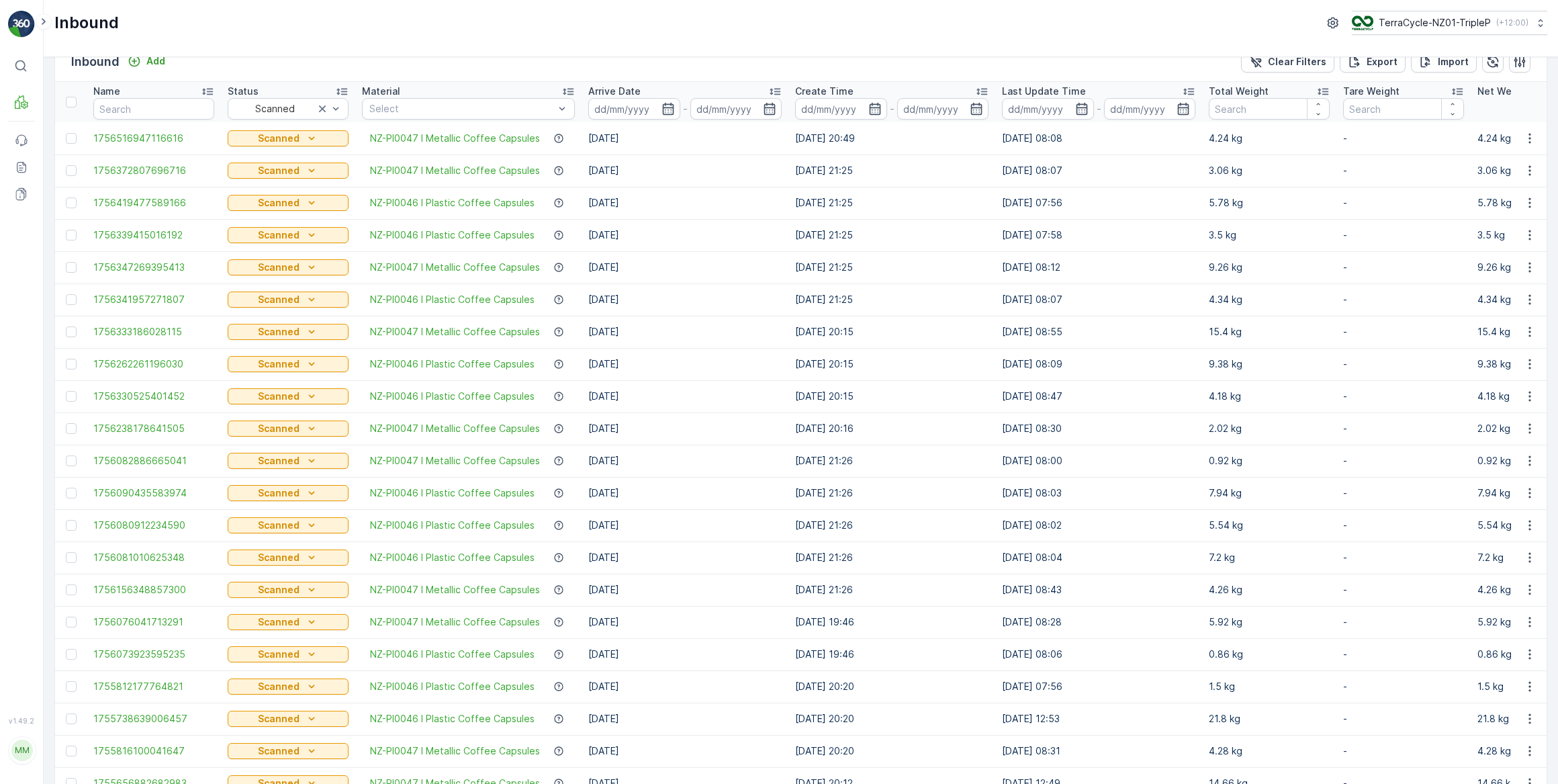
scroll to position [14, 0]
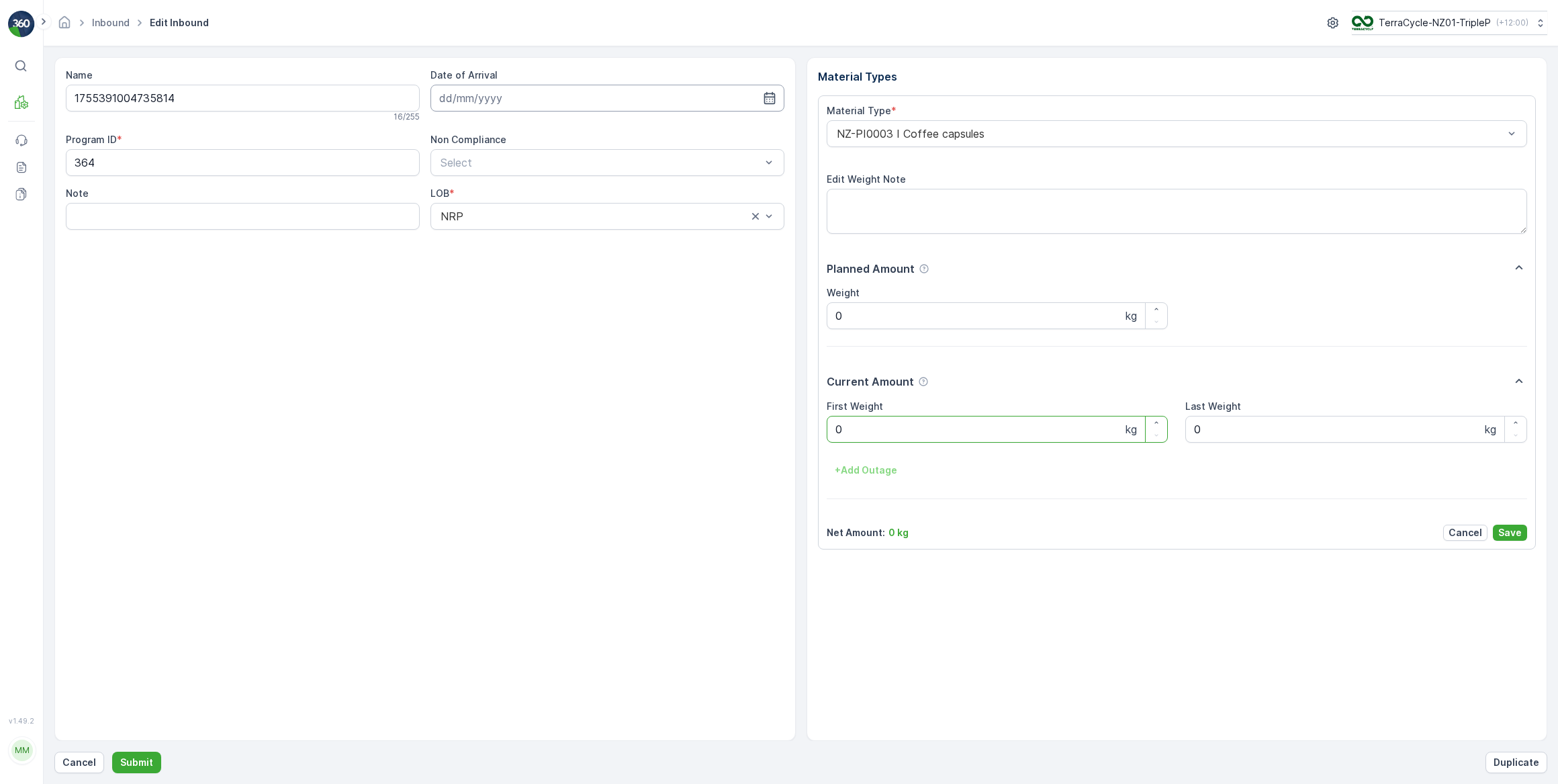
click at [535, 94] on input at bounding box center [608, 98] width 354 height 27
click at [527, 178] on div "3" at bounding box center [526, 182] width 22 height 22
type input "[DATE]"
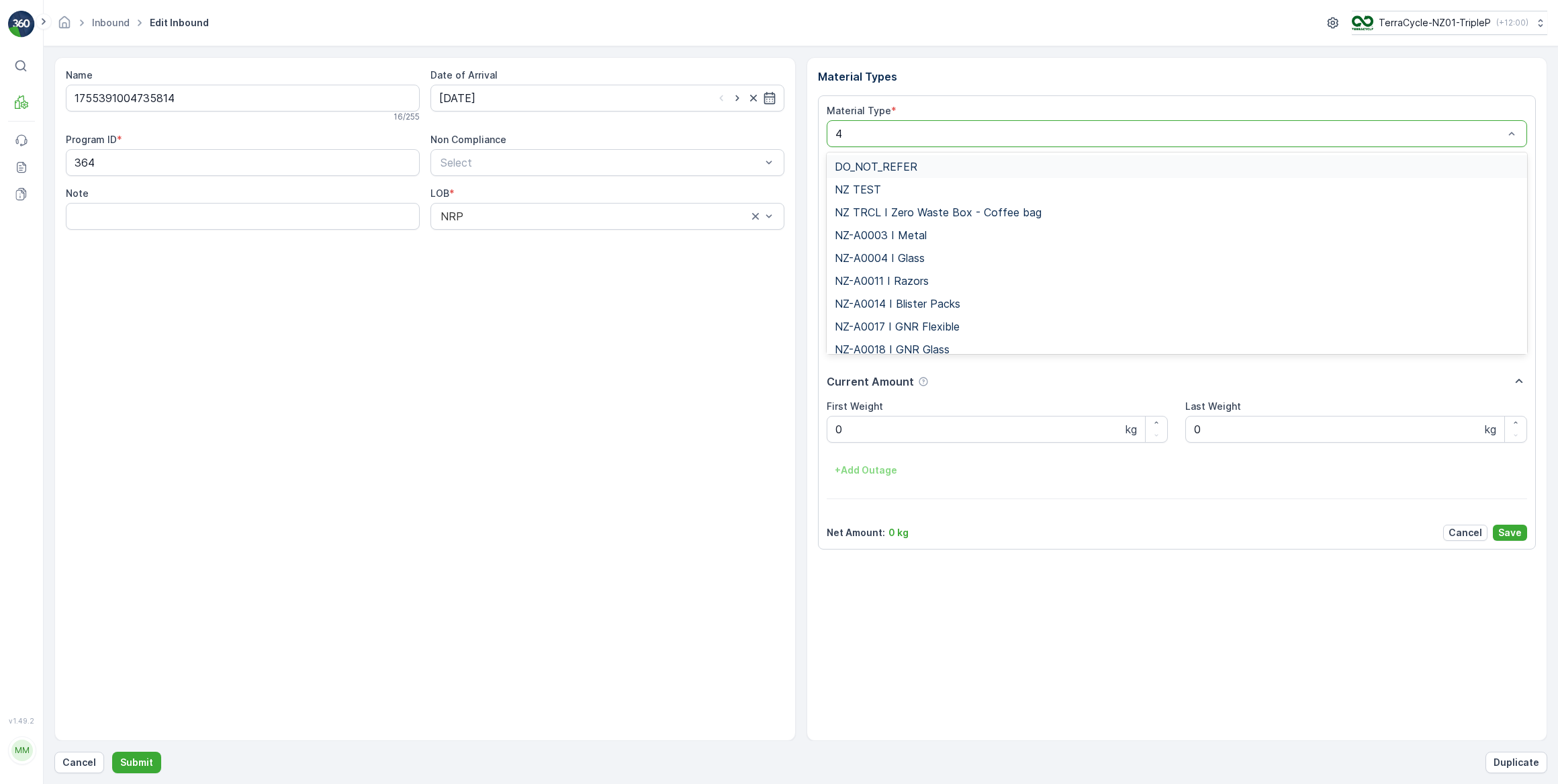
type input "46"
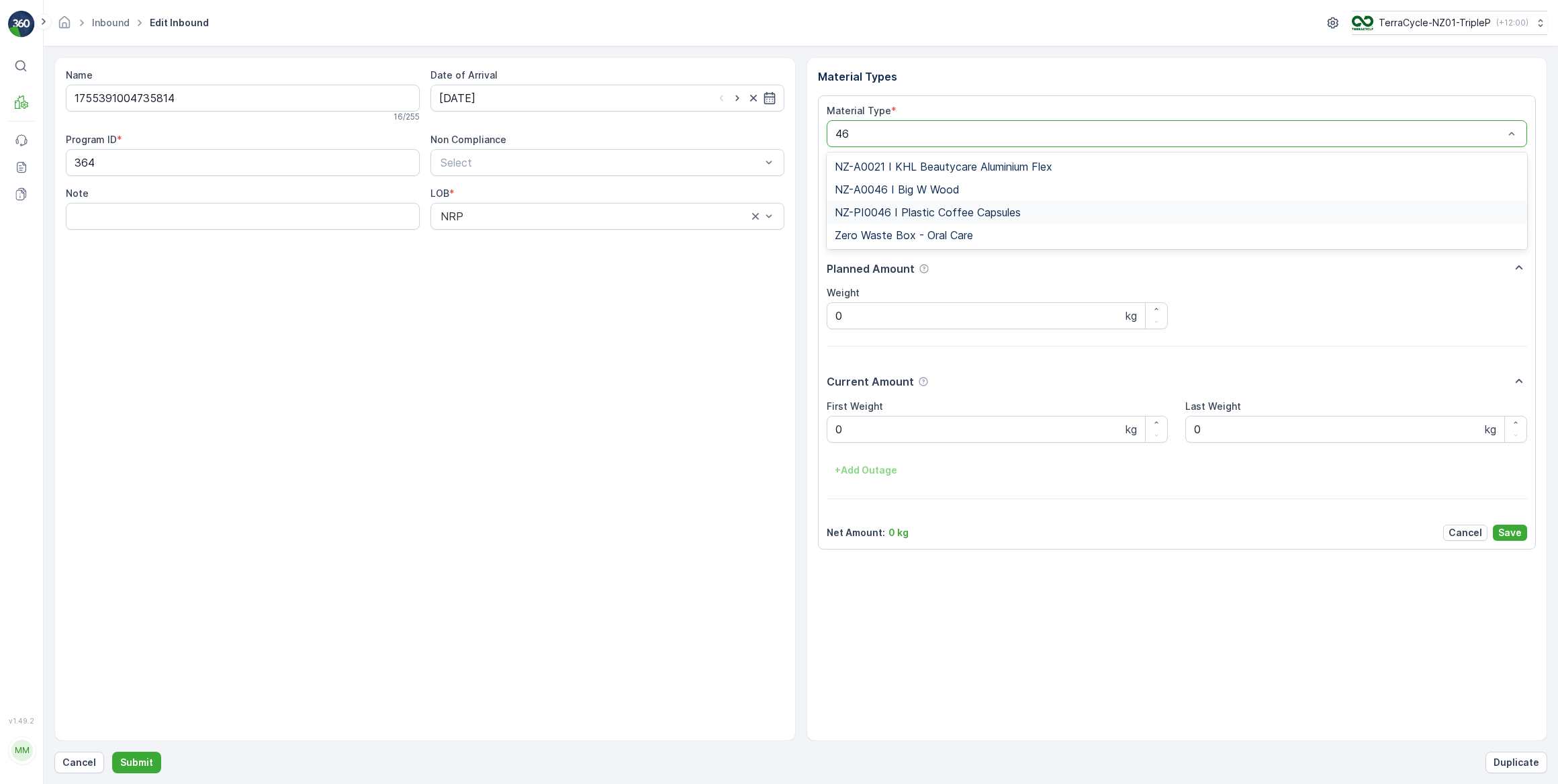
click at [912, 214] on span "NZ-PI0046 I Plastic Coffee Capsules" at bounding box center [927, 212] width 186 height 12
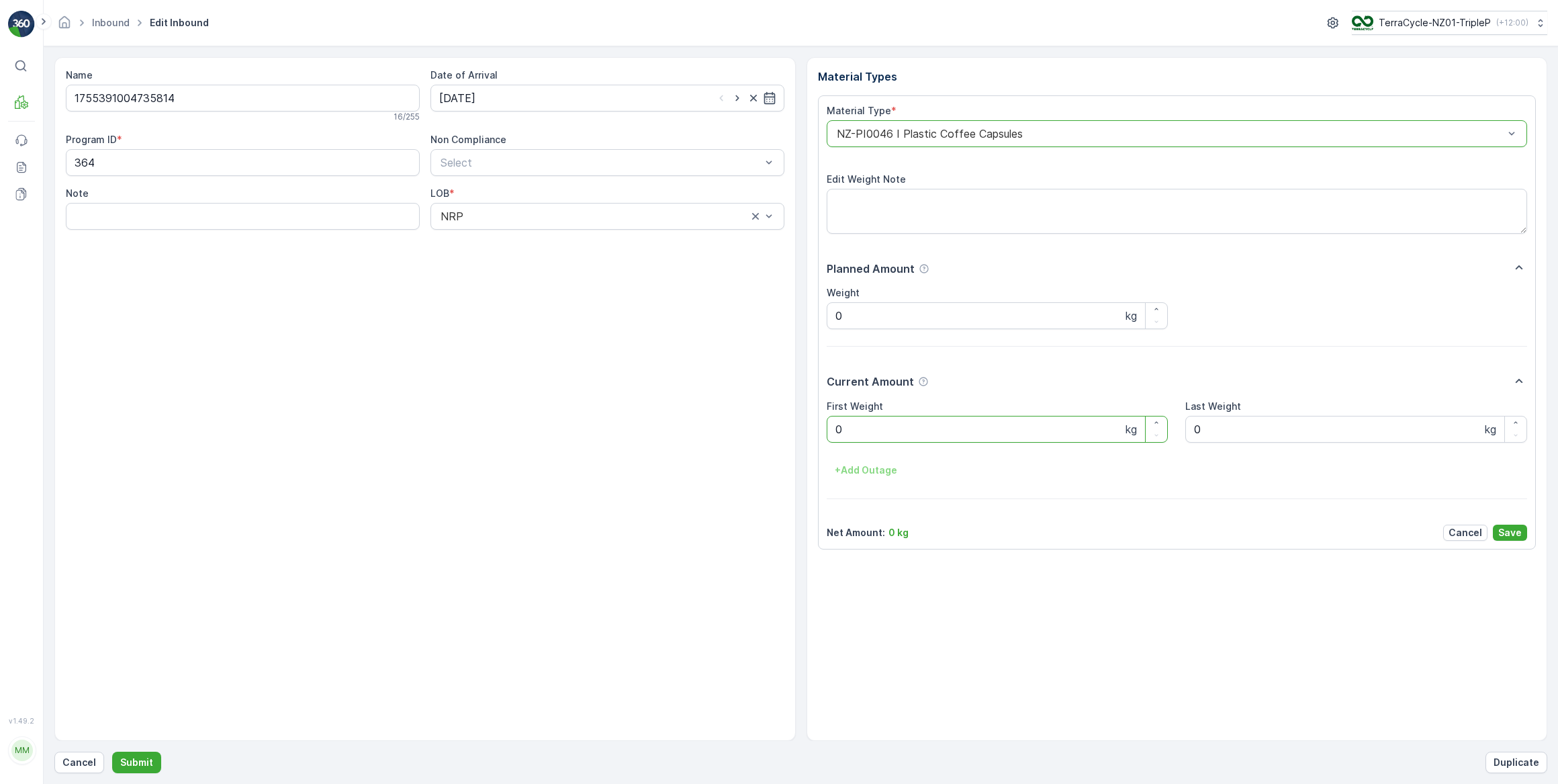
drag, startPoint x: 858, startPoint y: 432, endPoint x: 824, endPoint y: 439, distance: 34.7
click at [825, 437] on div "Material Type * option NZ-PI0046 I Plastic Coffee Capsules, selected. NZ-PI0046…" at bounding box center [1177, 322] width 719 height 454
click at [112, 752] on button "Submit" at bounding box center [137, 762] width 49 height 22
click at [510, 91] on input at bounding box center [608, 98] width 354 height 27
click at [519, 178] on div "3" at bounding box center [526, 182] width 22 height 22
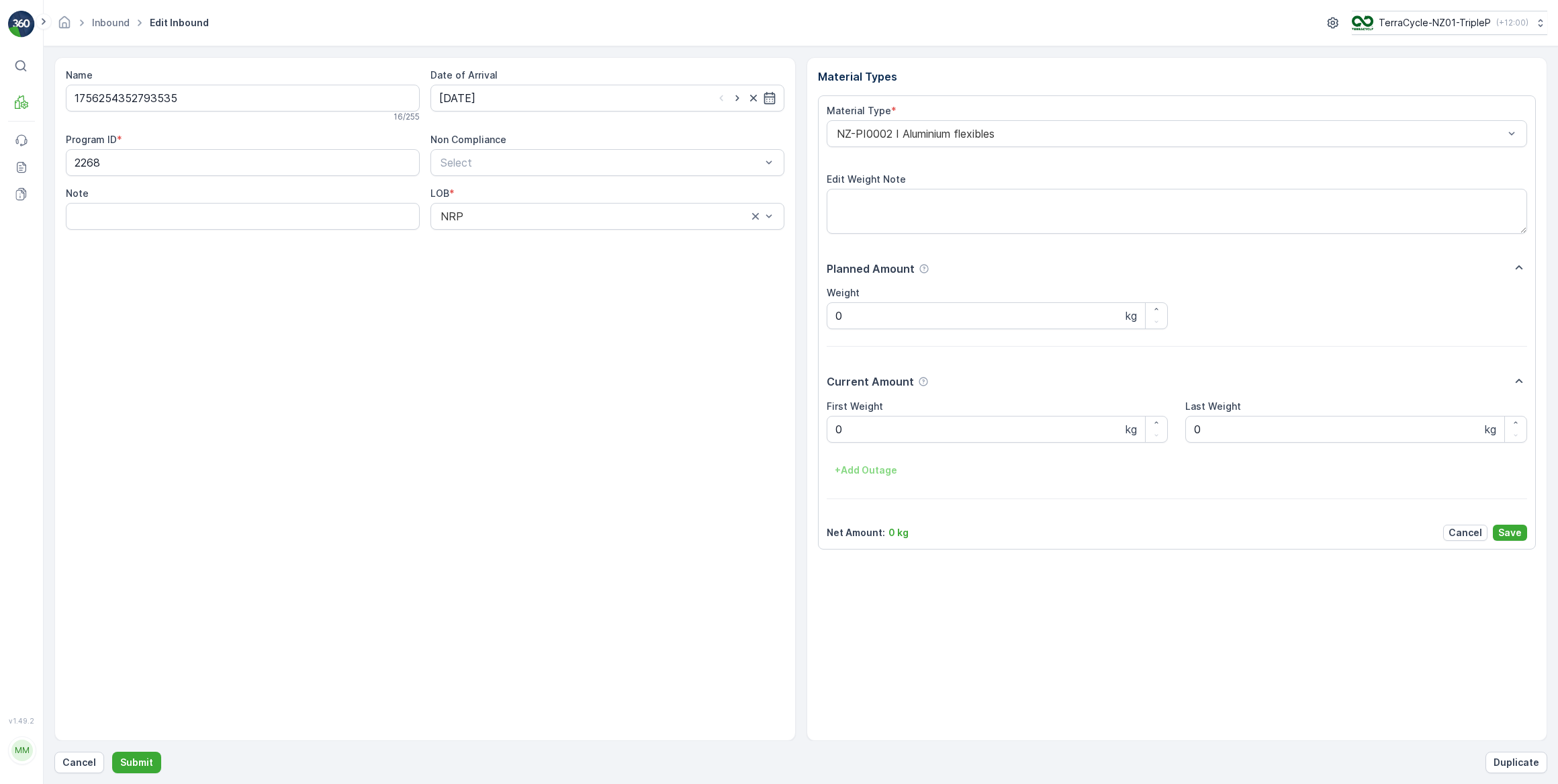
type input "[DATE]"
drag, startPoint x: 853, startPoint y: 430, endPoint x: 782, endPoint y: 443, distance: 72.2
click at [781, 440] on div "Name 1756254352793535 16 / 255 Date of Arrival 03.09.2025 Program ID * 2268 Non…" at bounding box center [800, 399] width 1493 height 684
click at [112, 752] on button "Submit" at bounding box center [137, 762] width 49 height 22
click at [509, 105] on input at bounding box center [608, 98] width 354 height 27
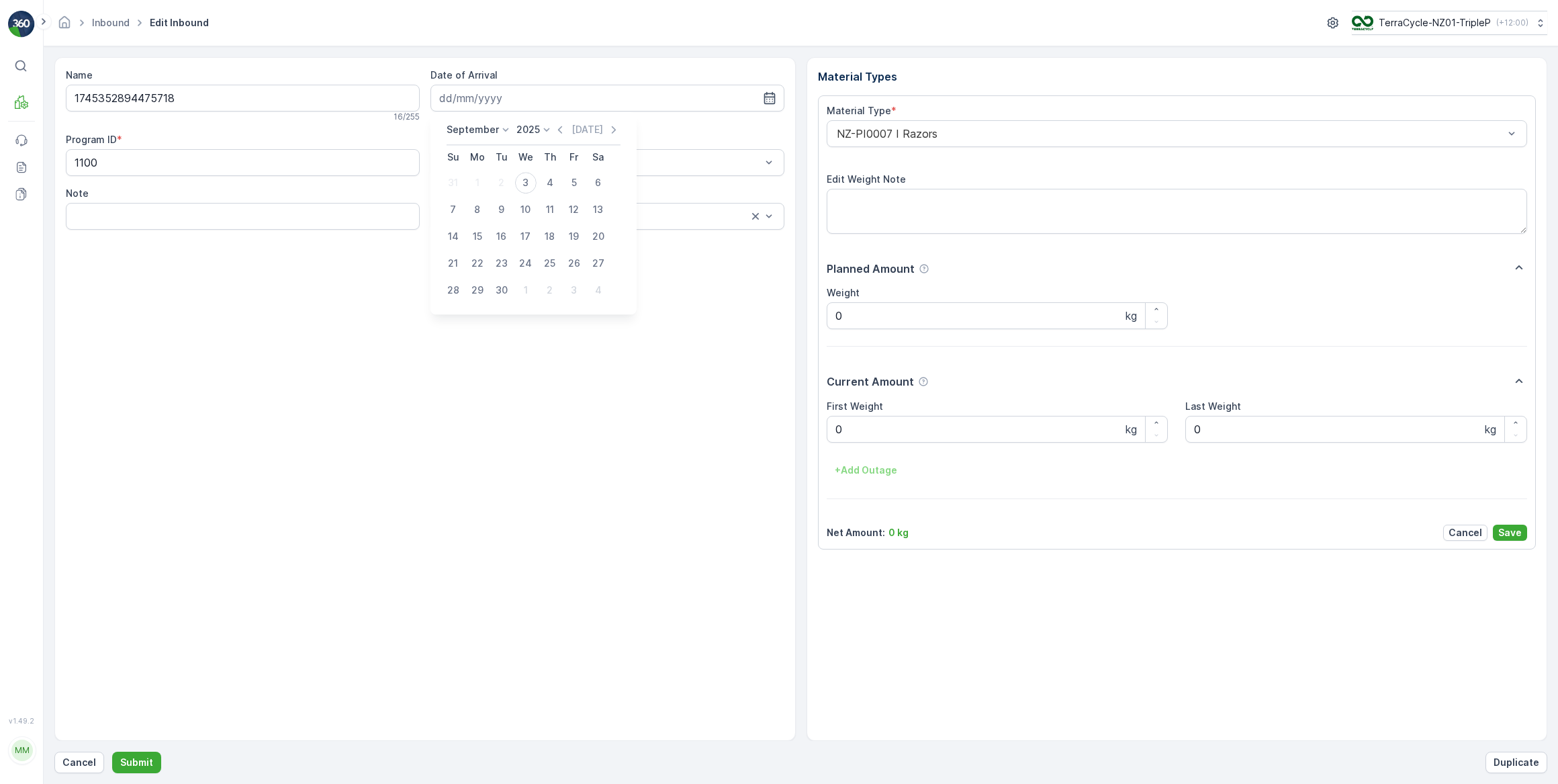
click at [520, 185] on div "3" at bounding box center [526, 182] width 22 height 22
type input "[DATE]"
drag, startPoint x: 835, startPoint y: 431, endPoint x: 809, endPoint y: 437, distance: 26.7
click at [812, 437] on div "Material Types Material Type * NZ-PI0007 I Razors Edit Weight Note Planned Amou…" at bounding box center [1177, 399] width 741 height 684
drag, startPoint x: 856, startPoint y: 435, endPoint x: 827, endPoint y: 435, distance: 29.0
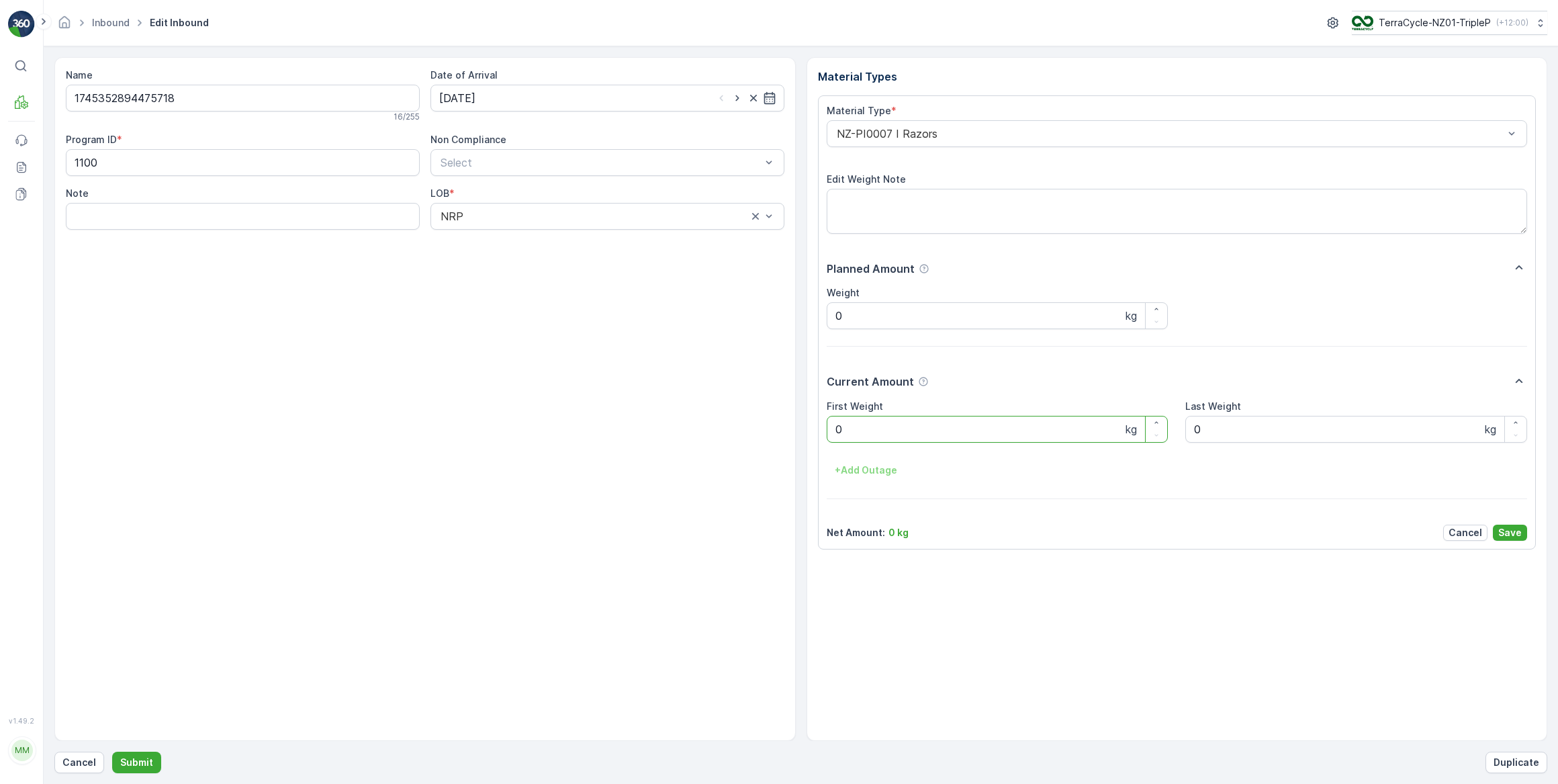
click at [827, 435] on Weight "0" at bounding box center [998, 429] width 342 height 27
click at [112, 752] on button "Submit" at bounding box center [137, 762] width 49 height 22
click at [545, 89] on input at bounding box center [608, 98] width 354 height 27
click at [529, 181] on div "3" at bounding box center [526, 182] width 22 height 22
type input "[DATE]"
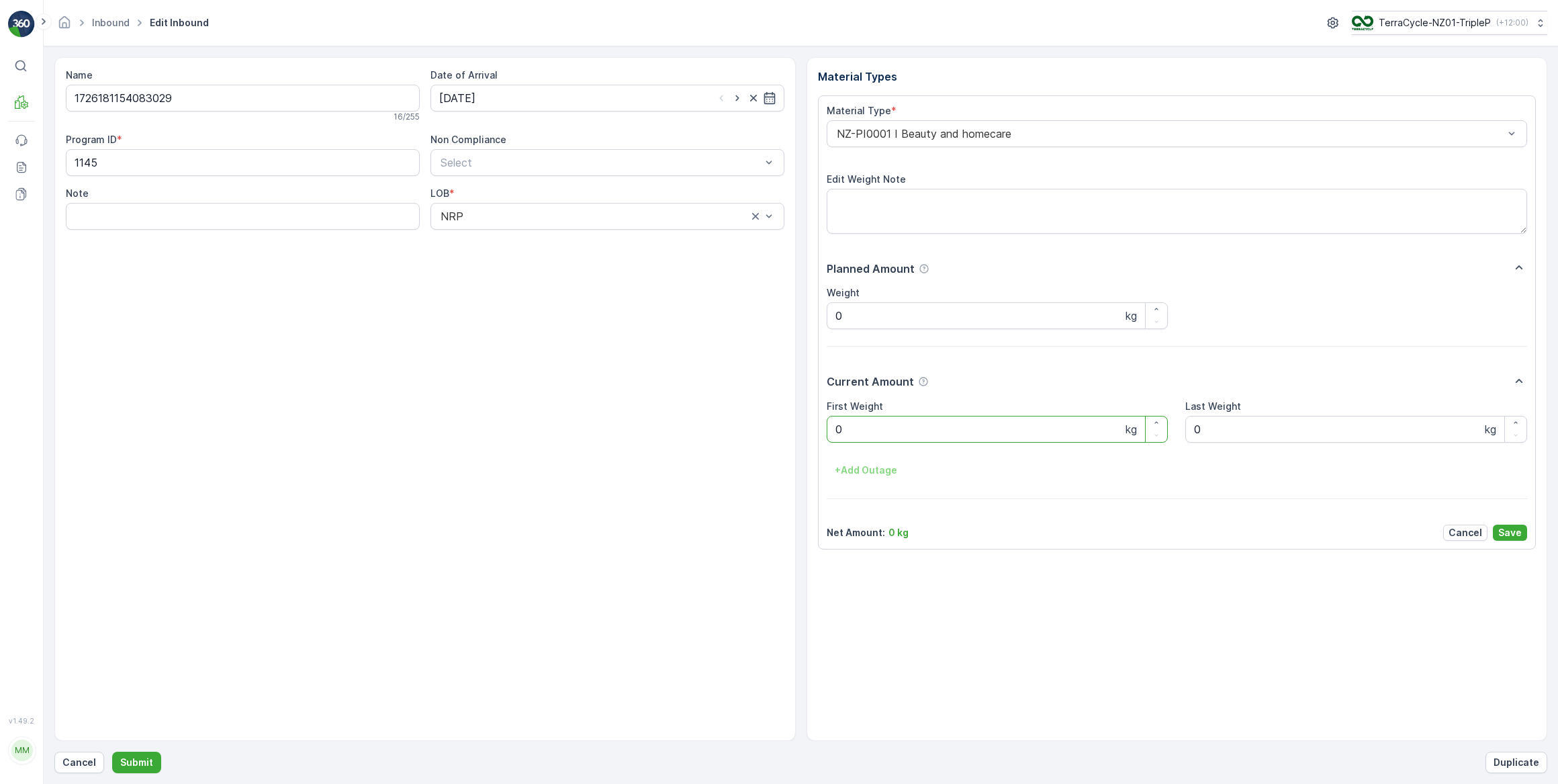
drag, startPoint x: 842, startPoint y: 428, endPoint x: 835, endPoint y: 437, distance: 11.4
click at [832, 437] on Weight "0" at bounding box center [998, 429] width 342 height 27
click at [112, 752] on button "Submit" at bounding box center [137, 762] width 49 height 22
click at [583, 101] on input at bounding box center [608, 98] width 354 height 27
click at [531, 180] on div "3" at bounding box center [526, 182] width 22 height 22
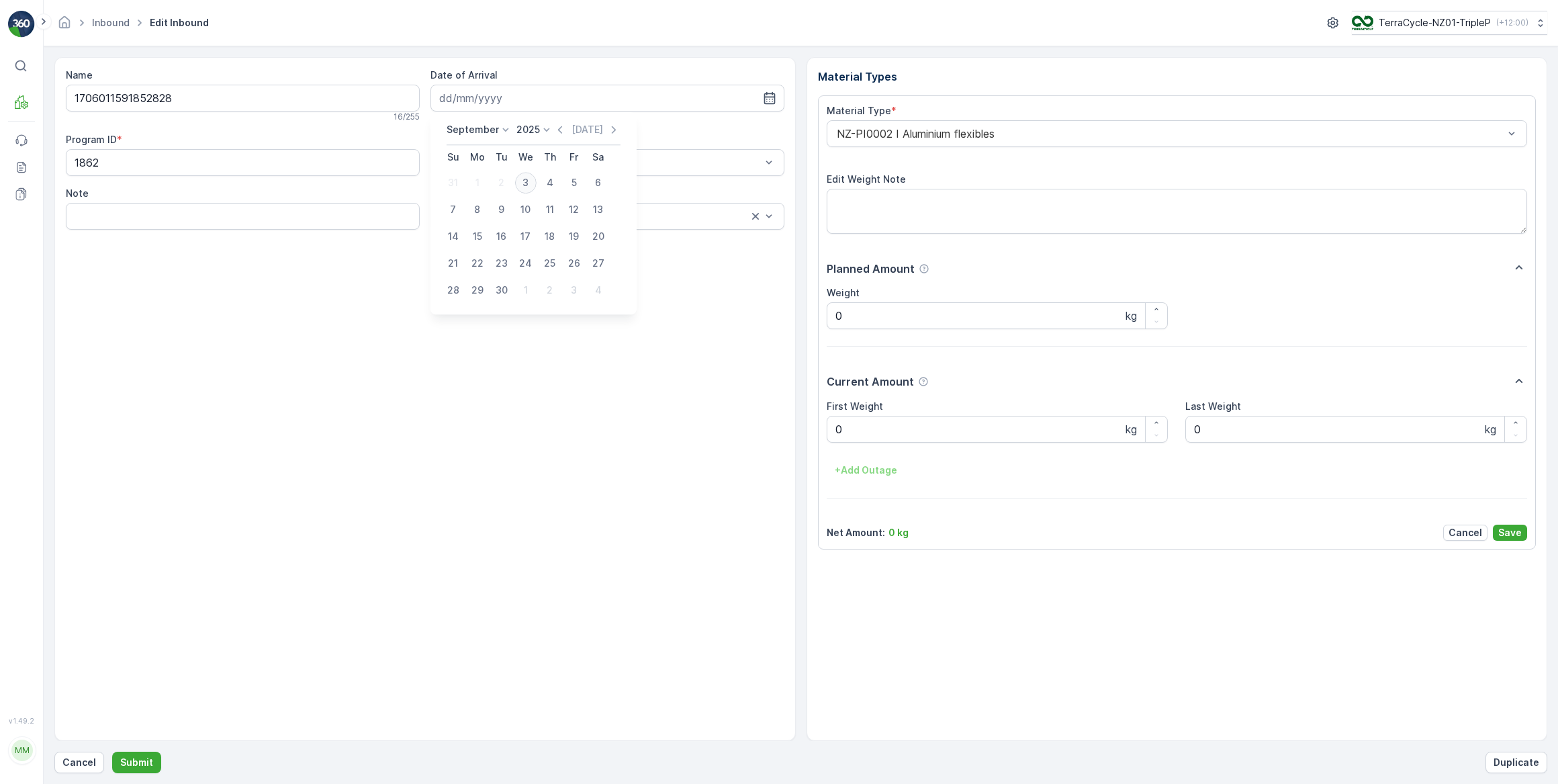
type input "[DATE]"
click at [837, 432] on Weight "0" at bounding box center [998, 429] width 342 height 27
click at [112, 752] on button "Submit" at bounding box center [137, 762] width 49 height 22
click at [219, 101] on input "1755138811306219" at bounding box center [243, 98] width 354 height 27
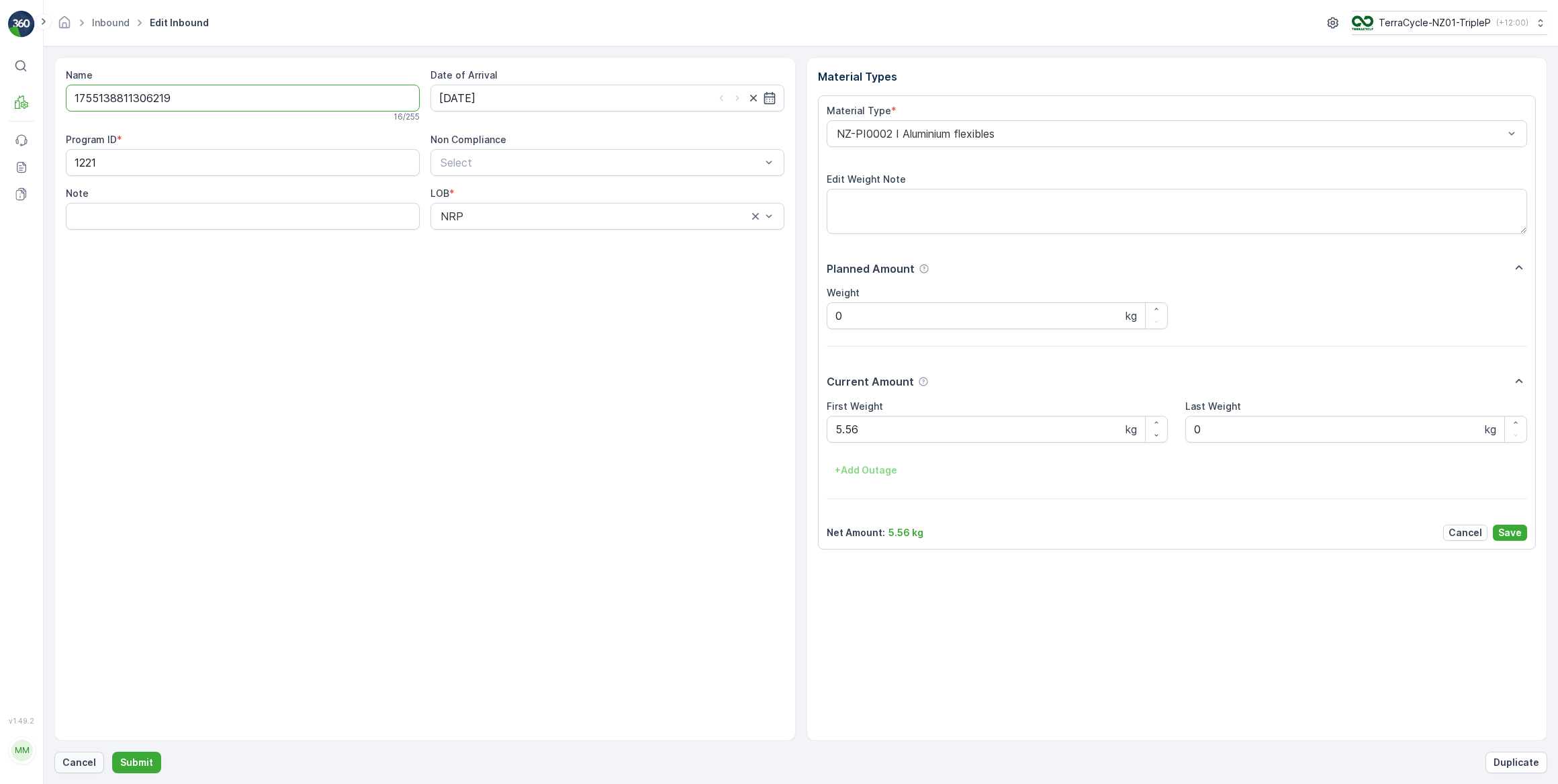
click at [72, 758] on p "Cancel" at bounding box center [79, 762] width 34 height 14
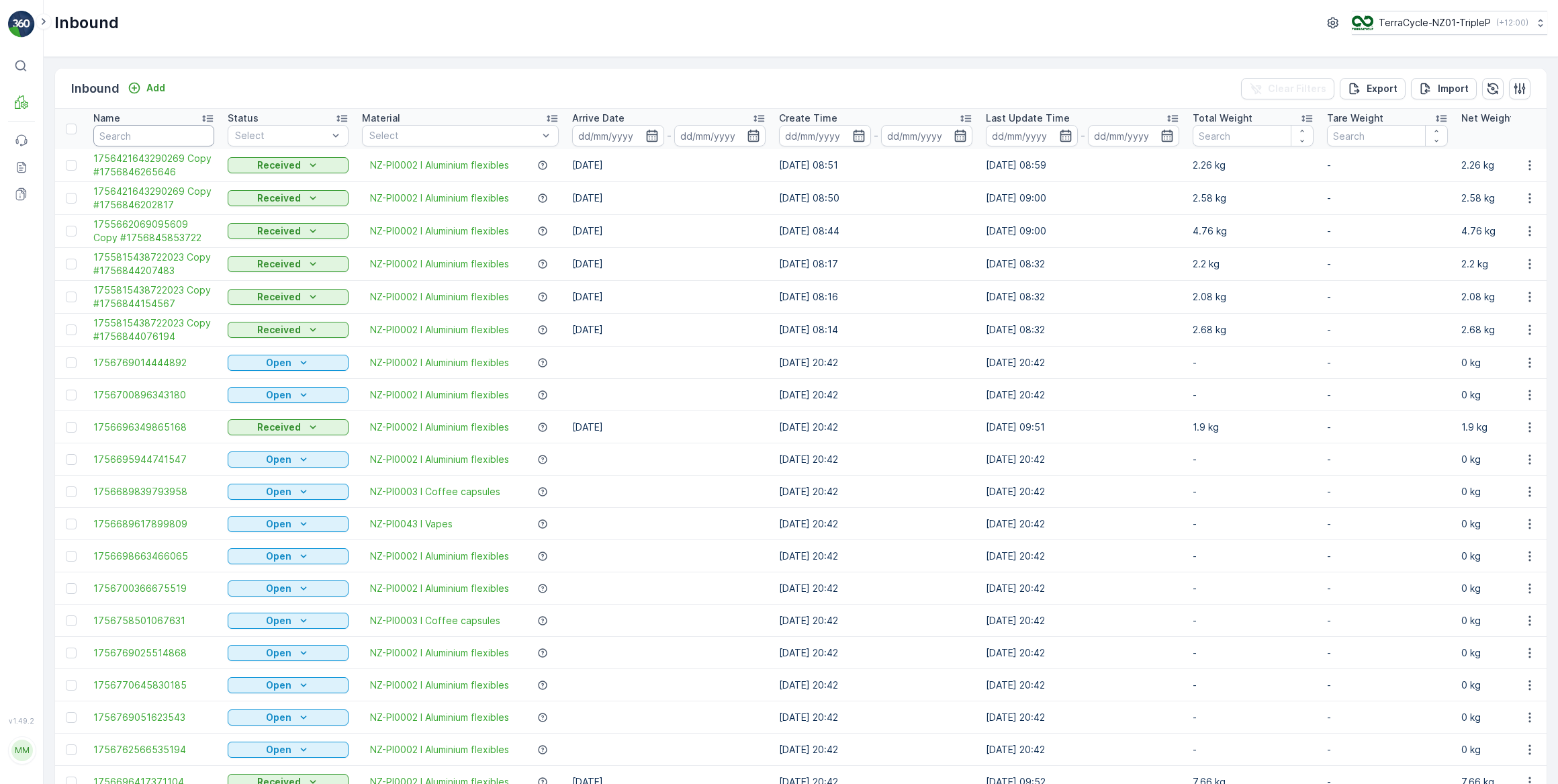
click at [147, 137] on input "text" at bounding box center [153, 136] width 121 height 22
paste input "1755138811306219"
type input "1755138811306219"
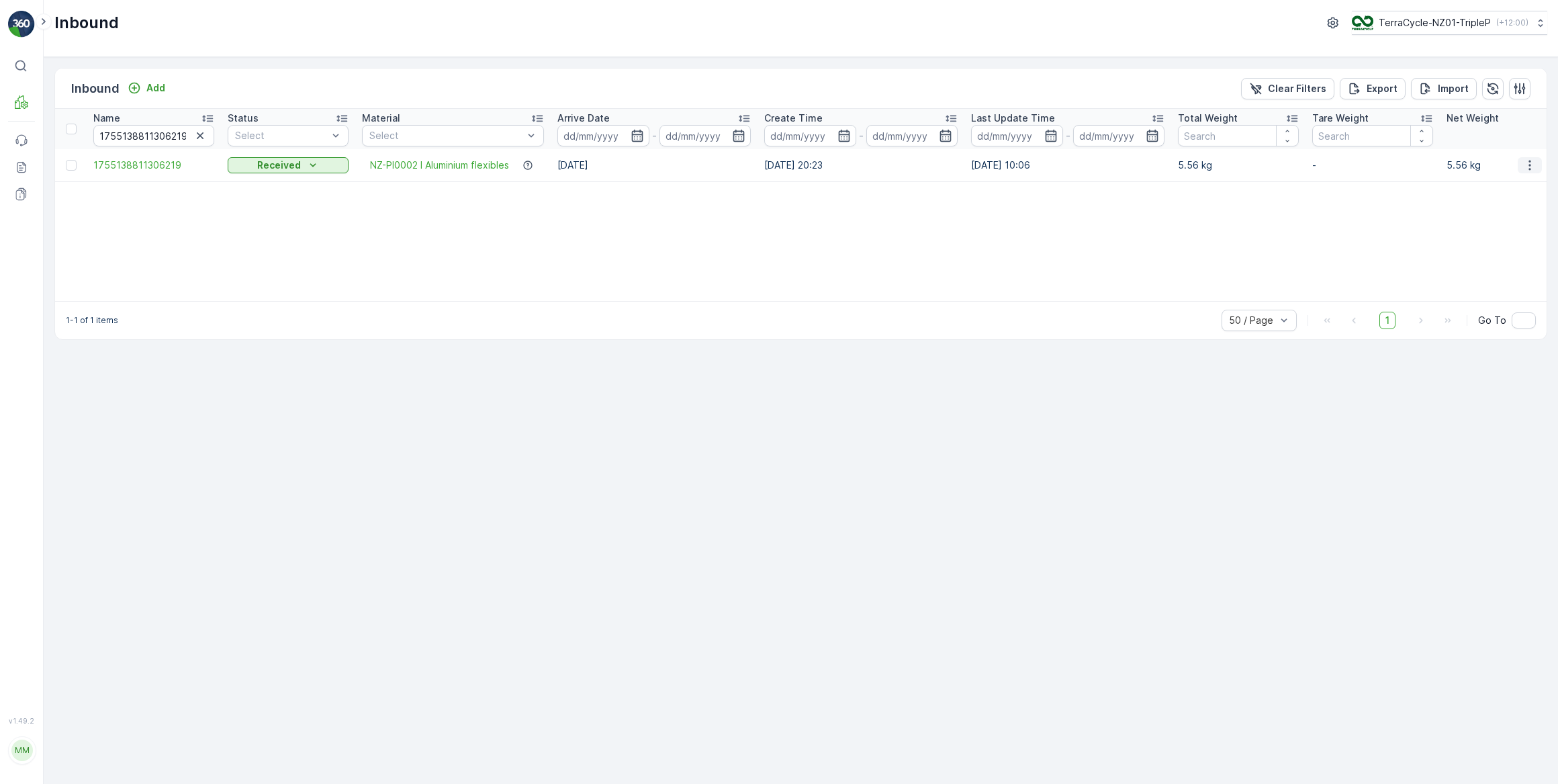
click at [1530, 166] on icon "button" at bounding box center [1530, 166] width 14 height 14
click at [1509, 221] on span "Duplicate Inbound" at bounding box center [1498, 222] width 82 height 14
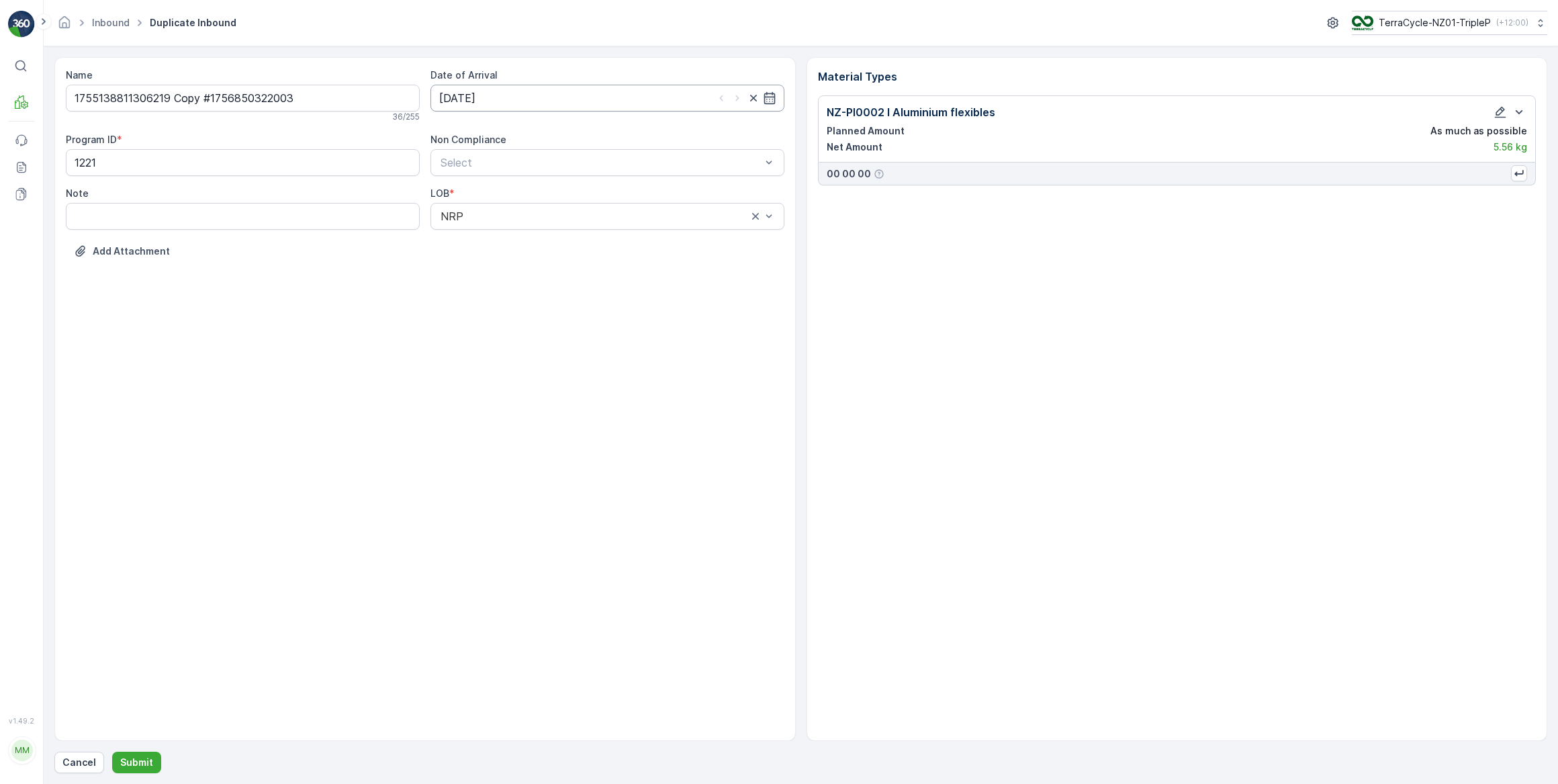
click at [504, 95] on input "23.08.2025" at bounding box center [608, 98] width 354 height 27
click at [565, 131] on p "Today" at bounding box center [572, 130] width 32 height 14
click at [529, 182] on div "3" at bounding box center [526, 182] width 22 height 22
type input "03.09.2025"
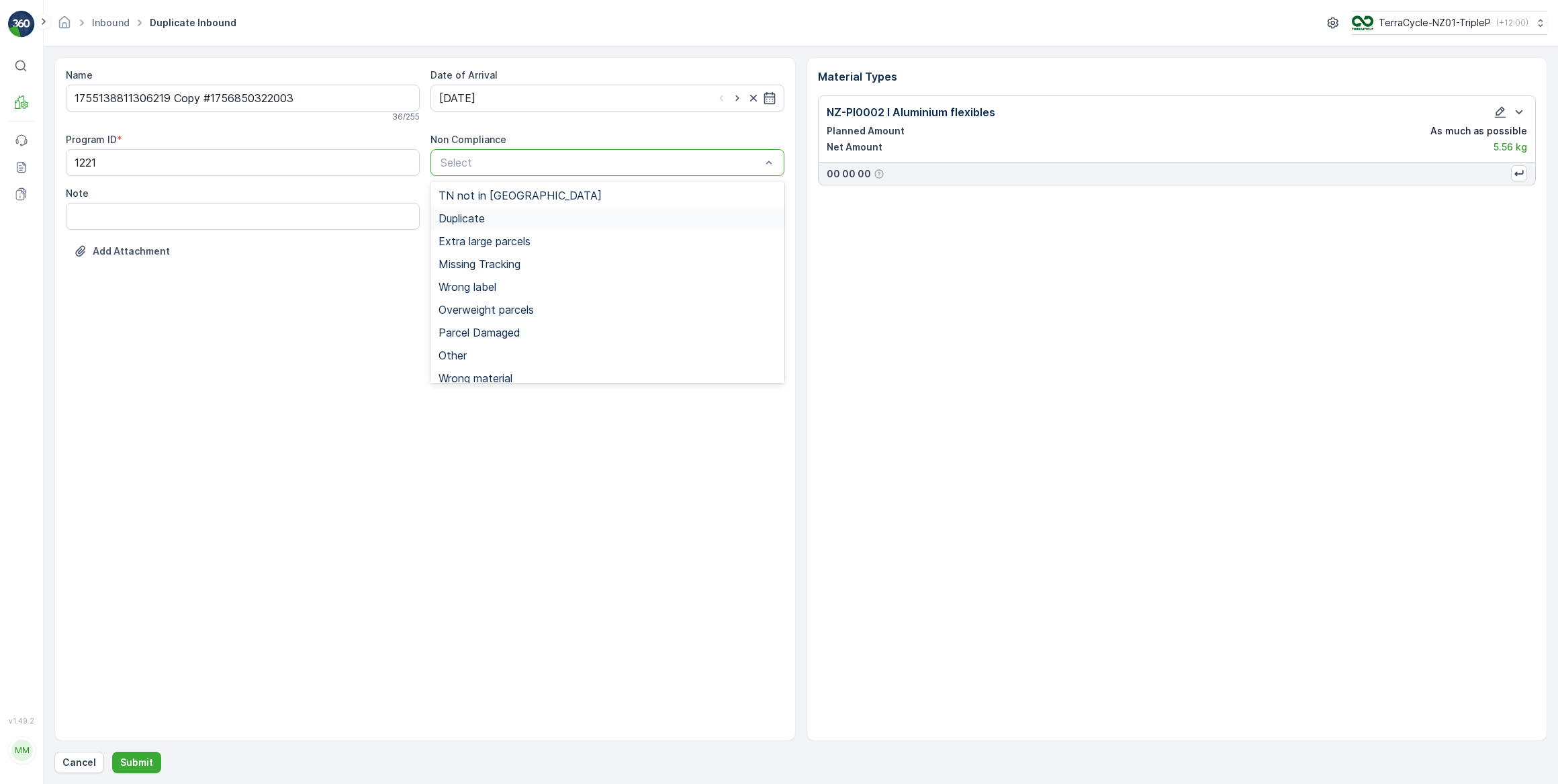
click at [471, 219] on span "Duplicate" at bounding box center [462, 218] width 47 height 12
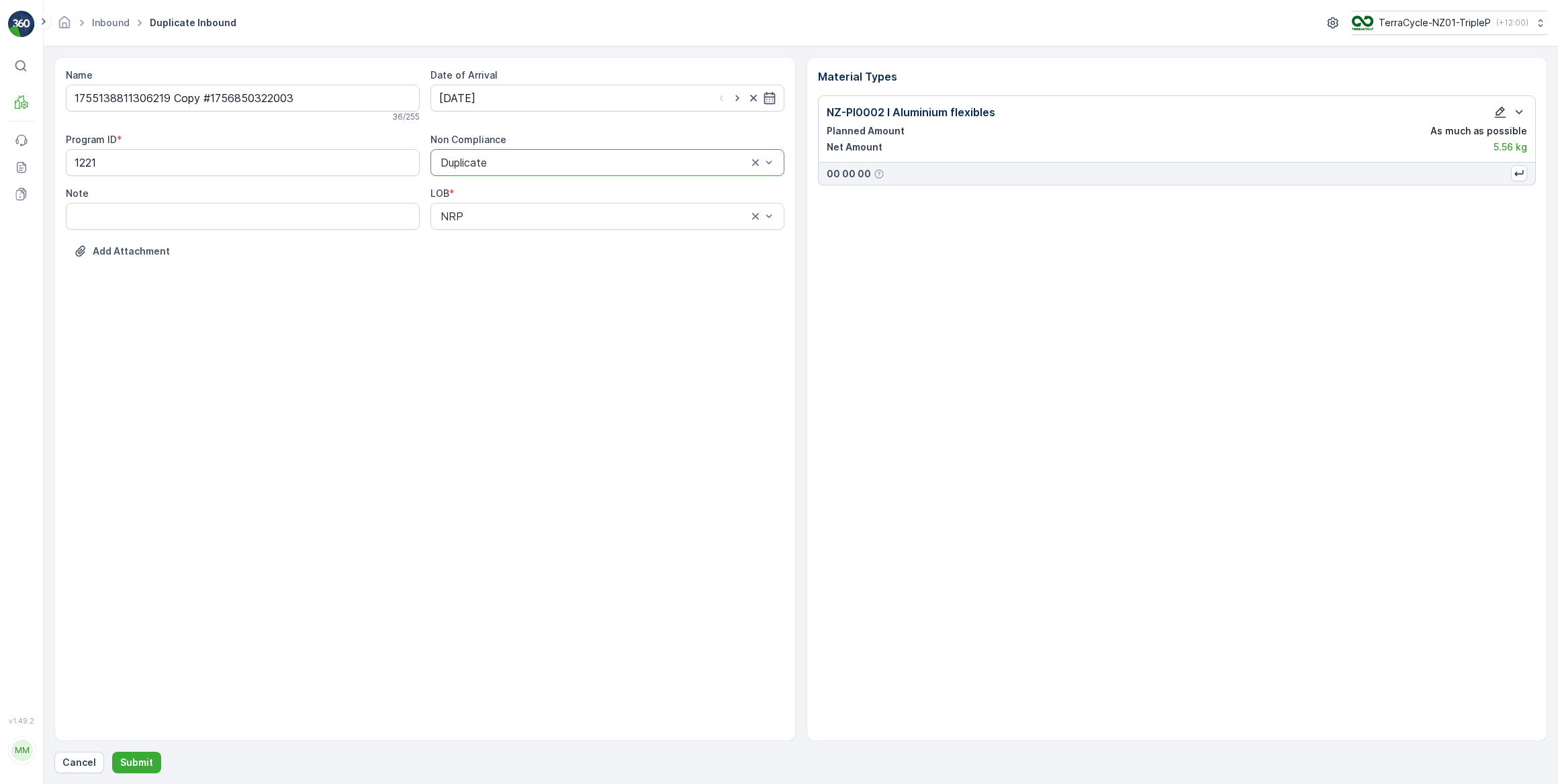
click at [1505, 115] on icon "button" at bounding box center [1501, 112] width 14 height 14
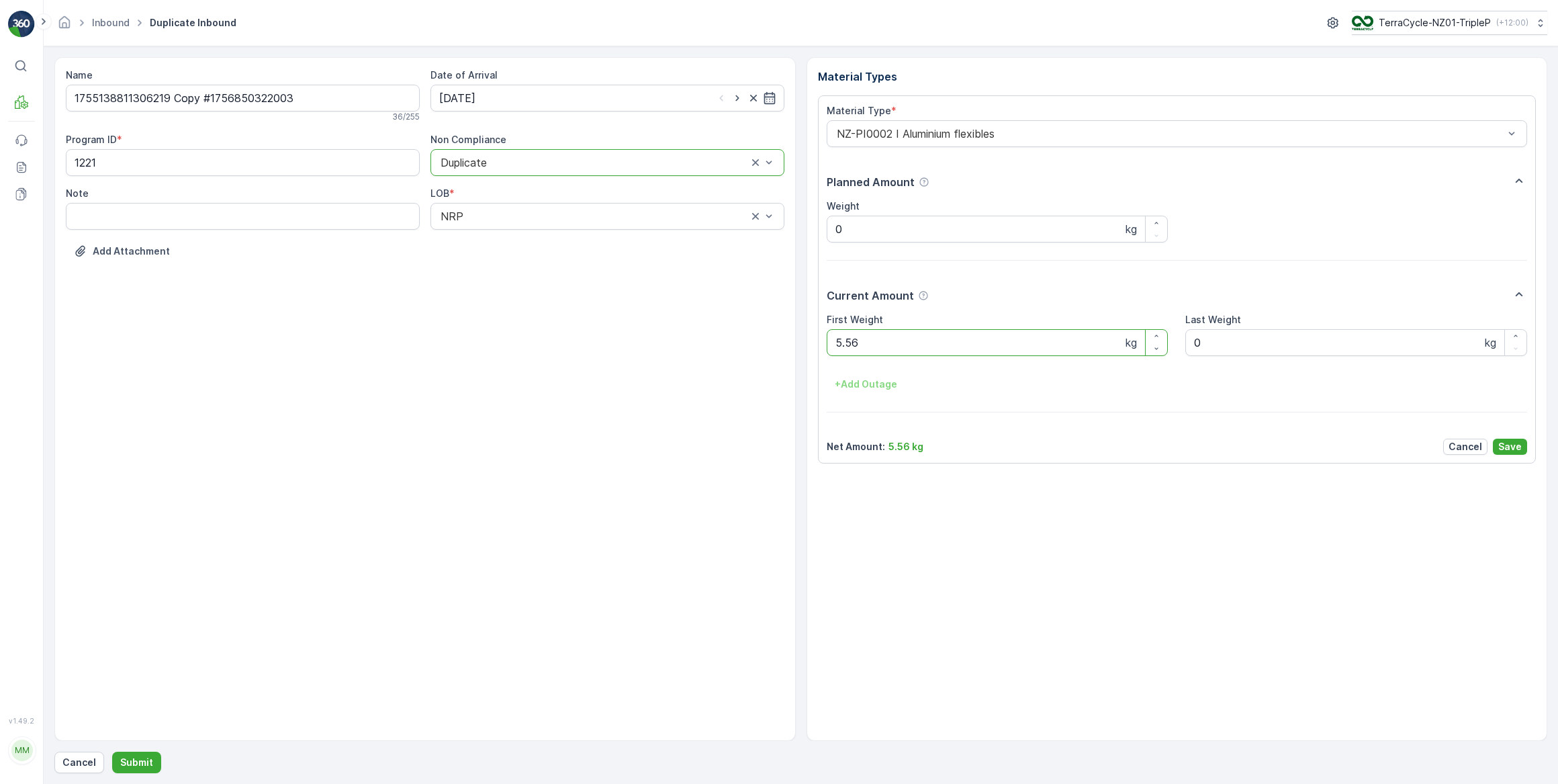
drag, startPoint x: 798, startPoint y: 343, endPoint x: 714, endPoint y: 357, distance: 85.2
click at [714, 356] on div "Name 1755138811306219 Copy #1756850322003 36 / 255 Date of Arrival 03.09.2025 P…" at bounding box center [800, 399] width 1493 height 684
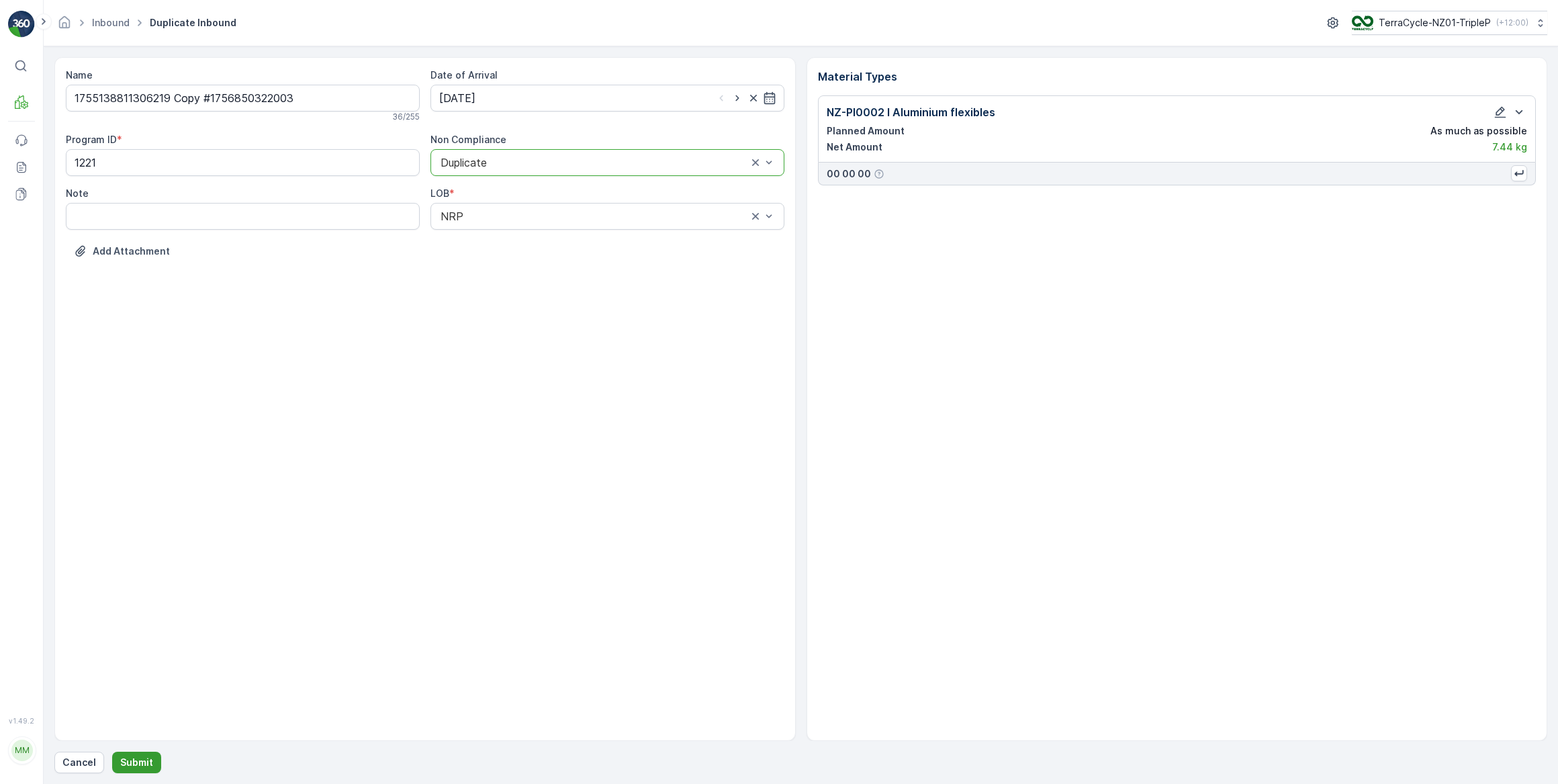
click at [132, 759] on p "Submit" at bounding box center [137, 762] width 33 height 14
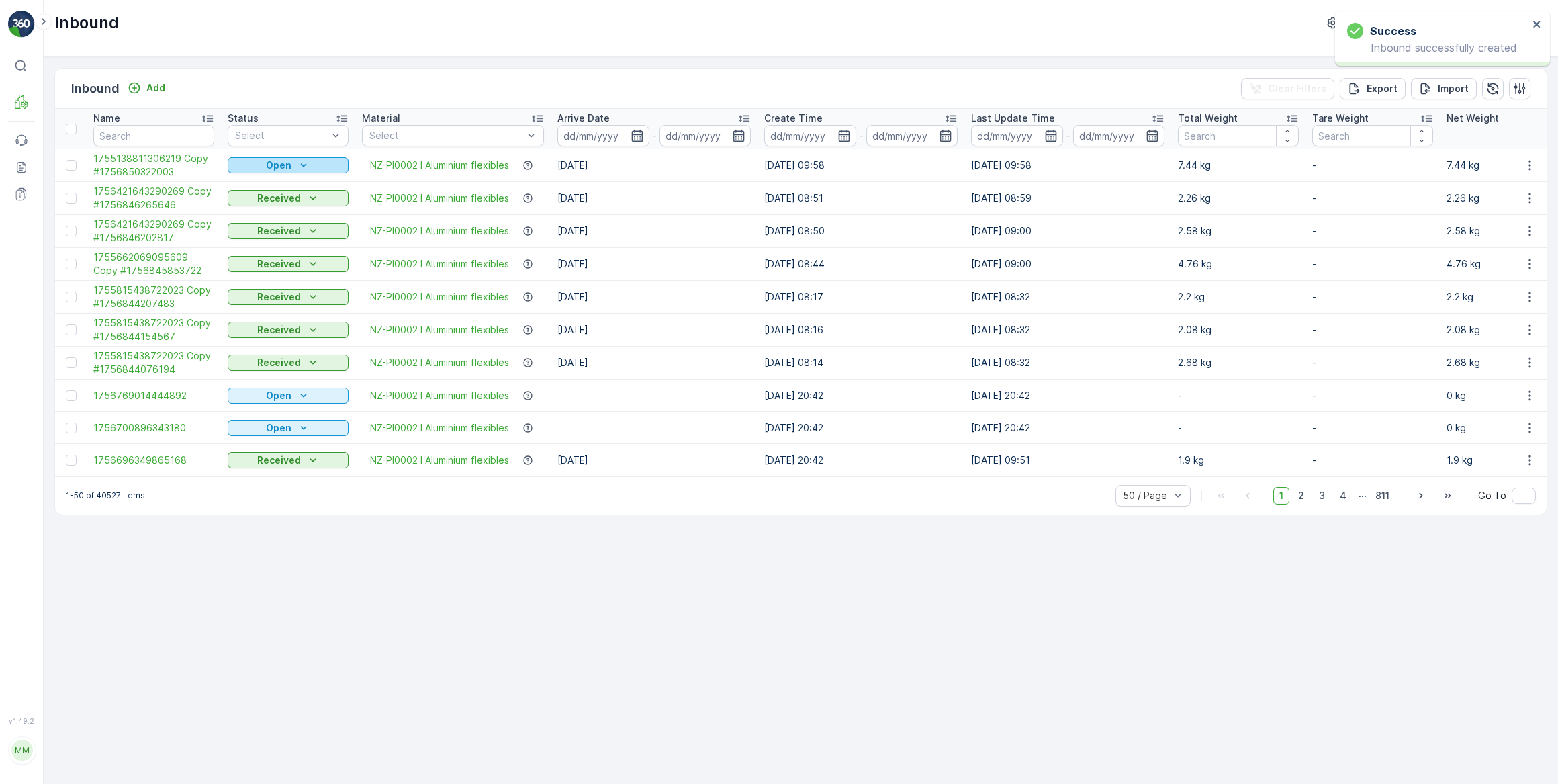
click at [266, 166] on p "Open" at bounding box center [278, 166] width 26 height 14
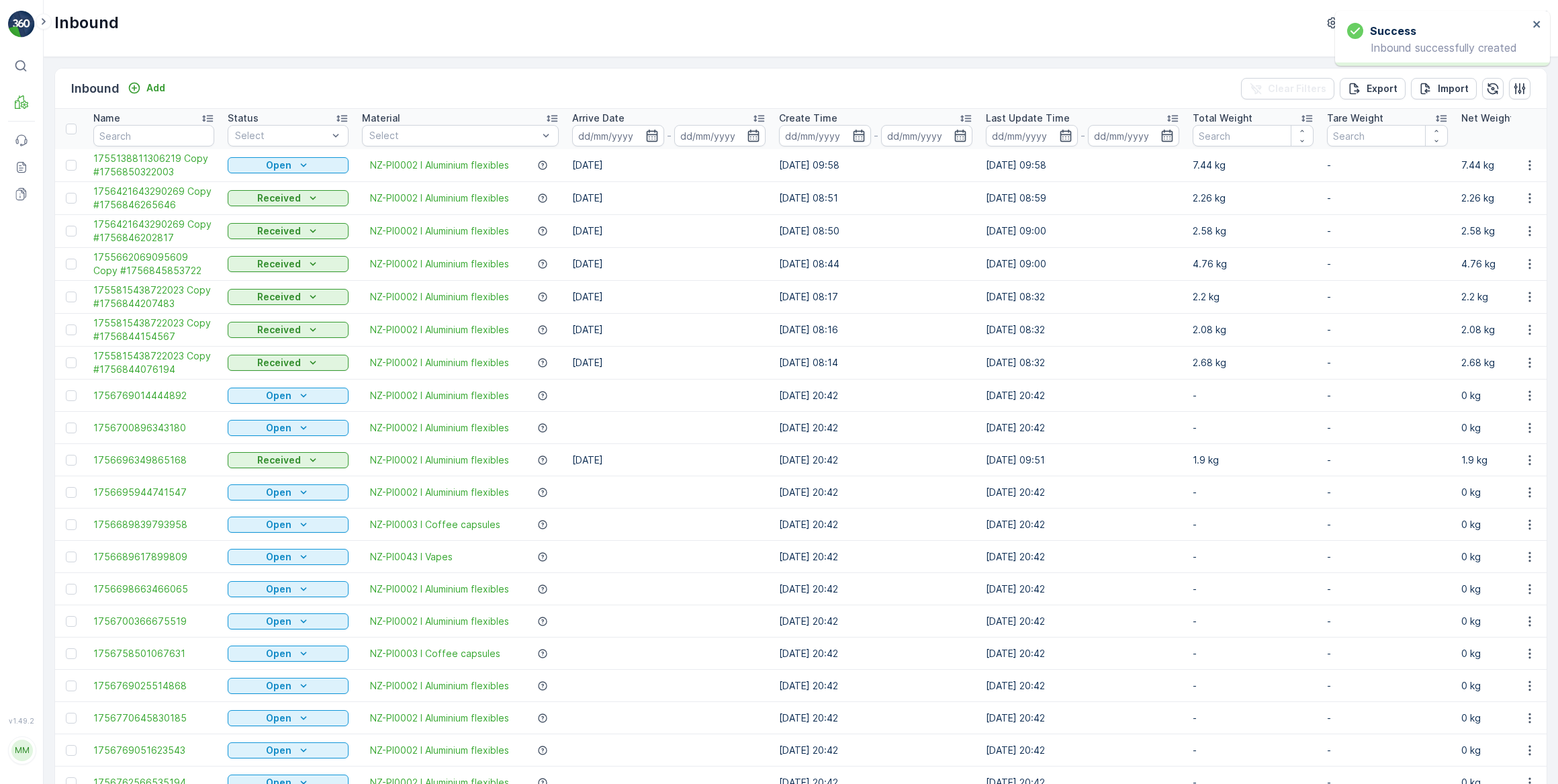
click at [262, 203] on p "Received" at bounding box center [279, 198] width 44 height 14
click at [283, 109] on th "Status Select" at bounding box center [288, 129] width 135 height 41
click at [306, 160] on icon "Open" at bounding box center [303, 166] width 14 height 14
click at [266, 201] on span "Scanned" at bounding box center [255, 203] width 40 height 14
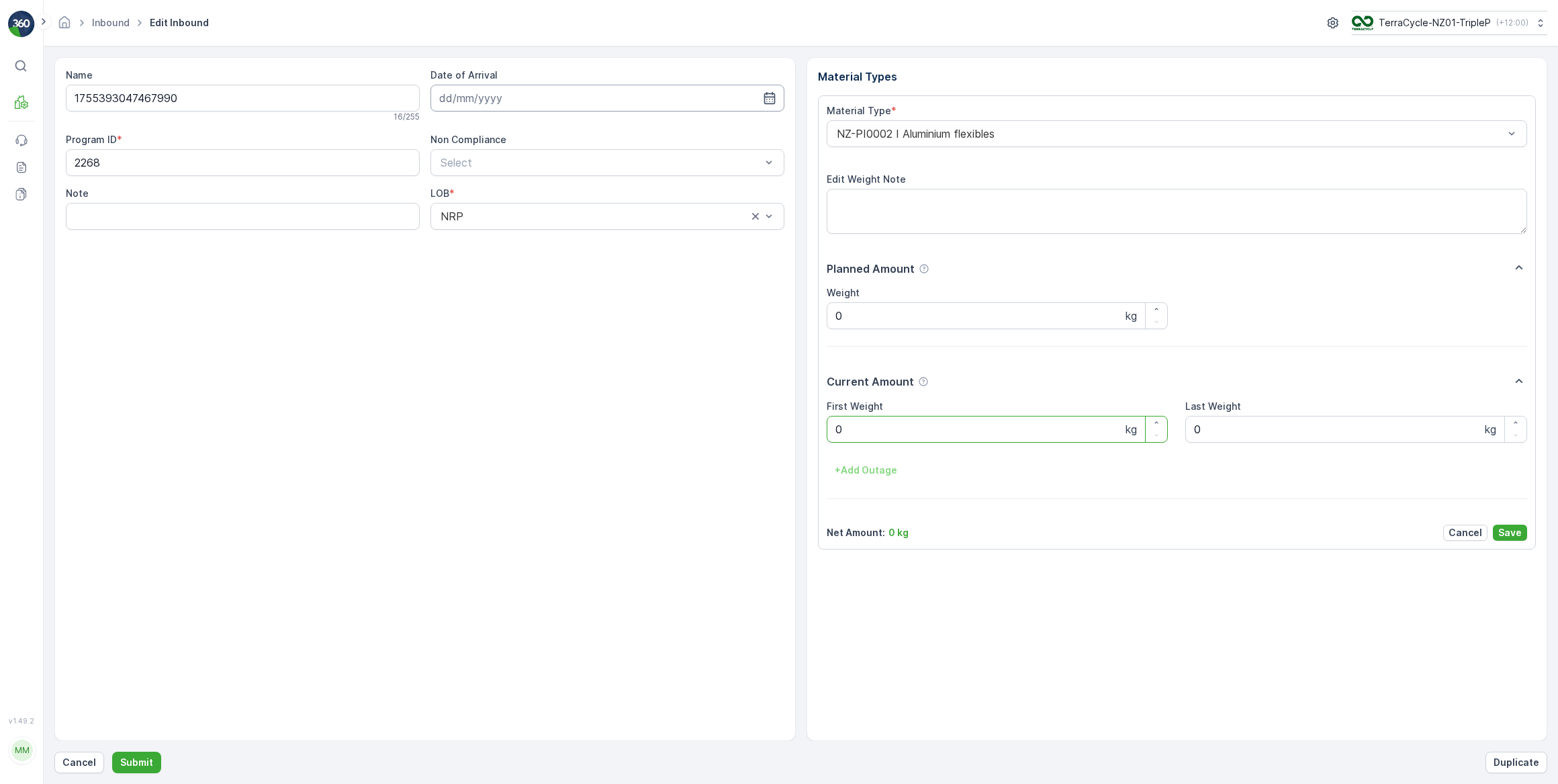
click at [524, 93] on input at bounding box center [608, 98] width 354 height 27
click at [527, 185] on div "3" at bounding box center [526, 182] width 22 height 22
type input "03.09.2025"
drag, startPoint x: 862, startPoint y: 429, endPoint x: 833, endPoint y: 428, distance: 29.0
click at [833, 428] on Weight "0" at bounding box center [998, 429] width 342 height 27
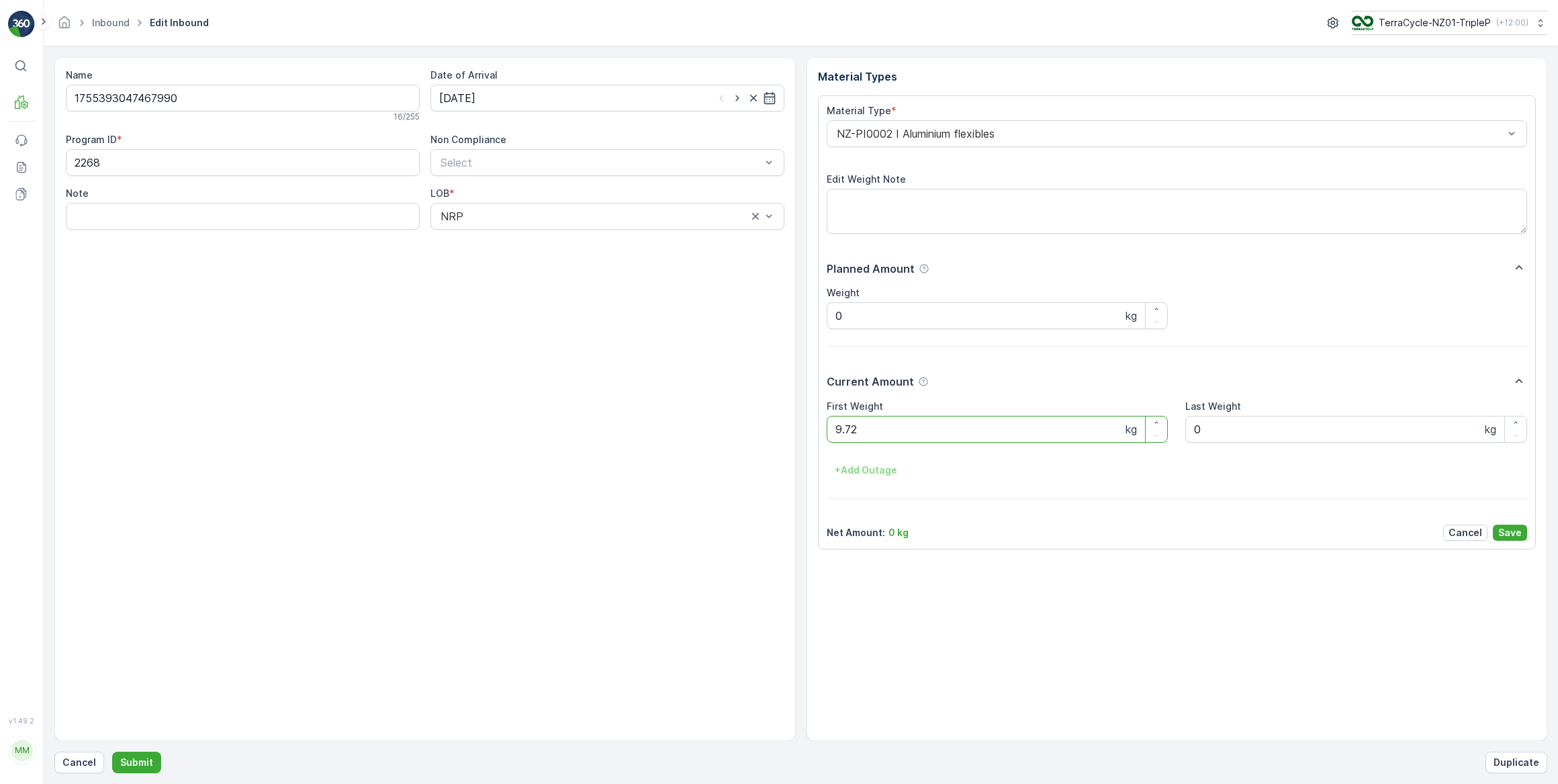
click at [112, 752] on button "Submit" at bounding box center [137, 762] width 49 height 22
click at [454, 101] on input at bounding box center [608, 98] width 354 height 27
click at [530, 186] on div "3" at bounding box center [526, 182] width 22 height 22
type input "03.09.2025"
drag, startPoint x: 874, startPoint y: 421, endPoint x: 829, endPoint y: 431, distance: 46.1
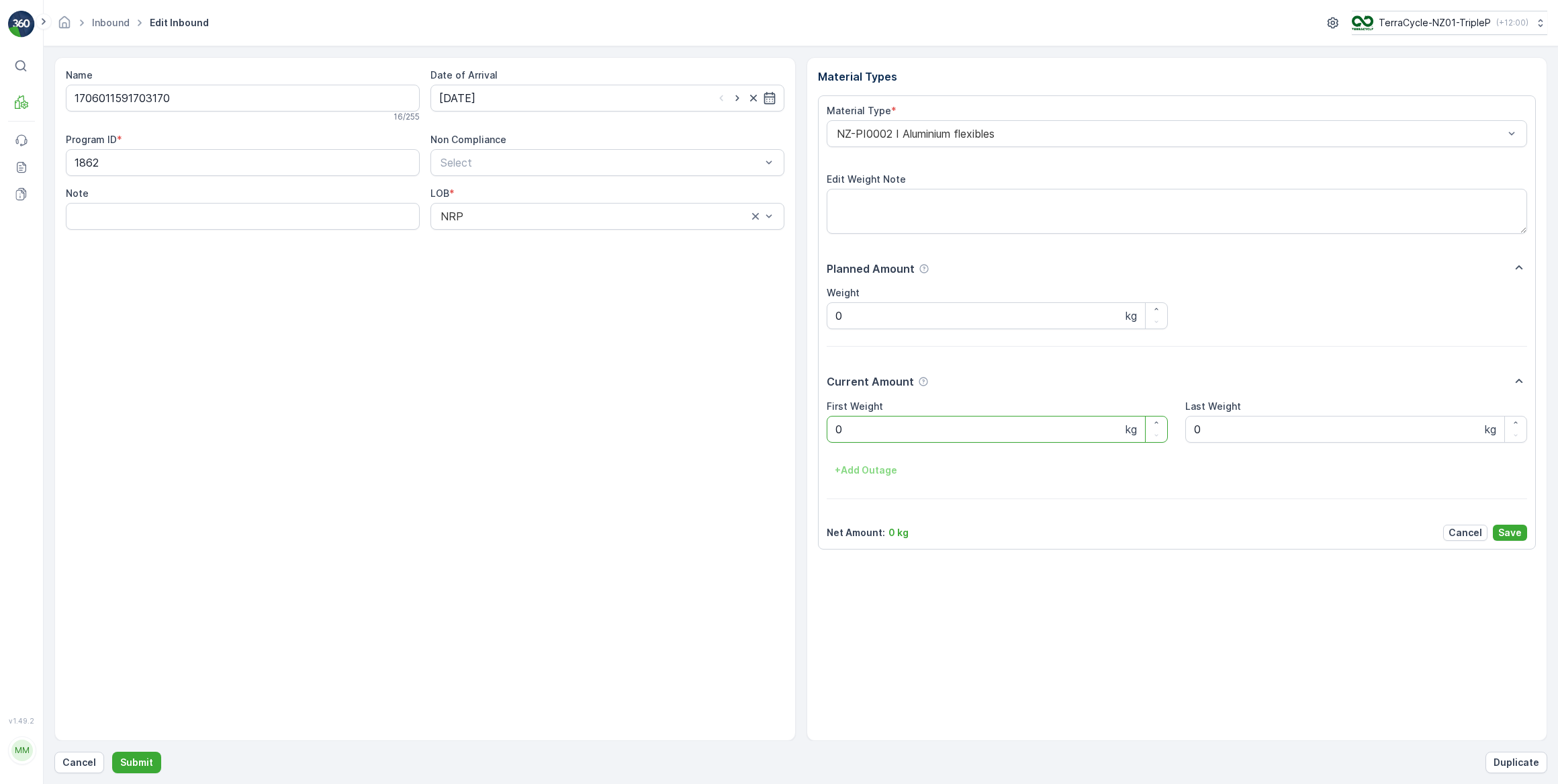
click at [830, 431] on Weight "0" at bounding box center [998, 429] width 342 height 27
click at [112, 752] on button "Submit" at bounding box center [137, 762] width 49 height 22
click at [517, 102] on input at bounding box center [608, 98] width 354 height 27
click at [523, 187] on div "3" at bounding box center [526, 182] width 22 height 22
type input "03.09.2025"
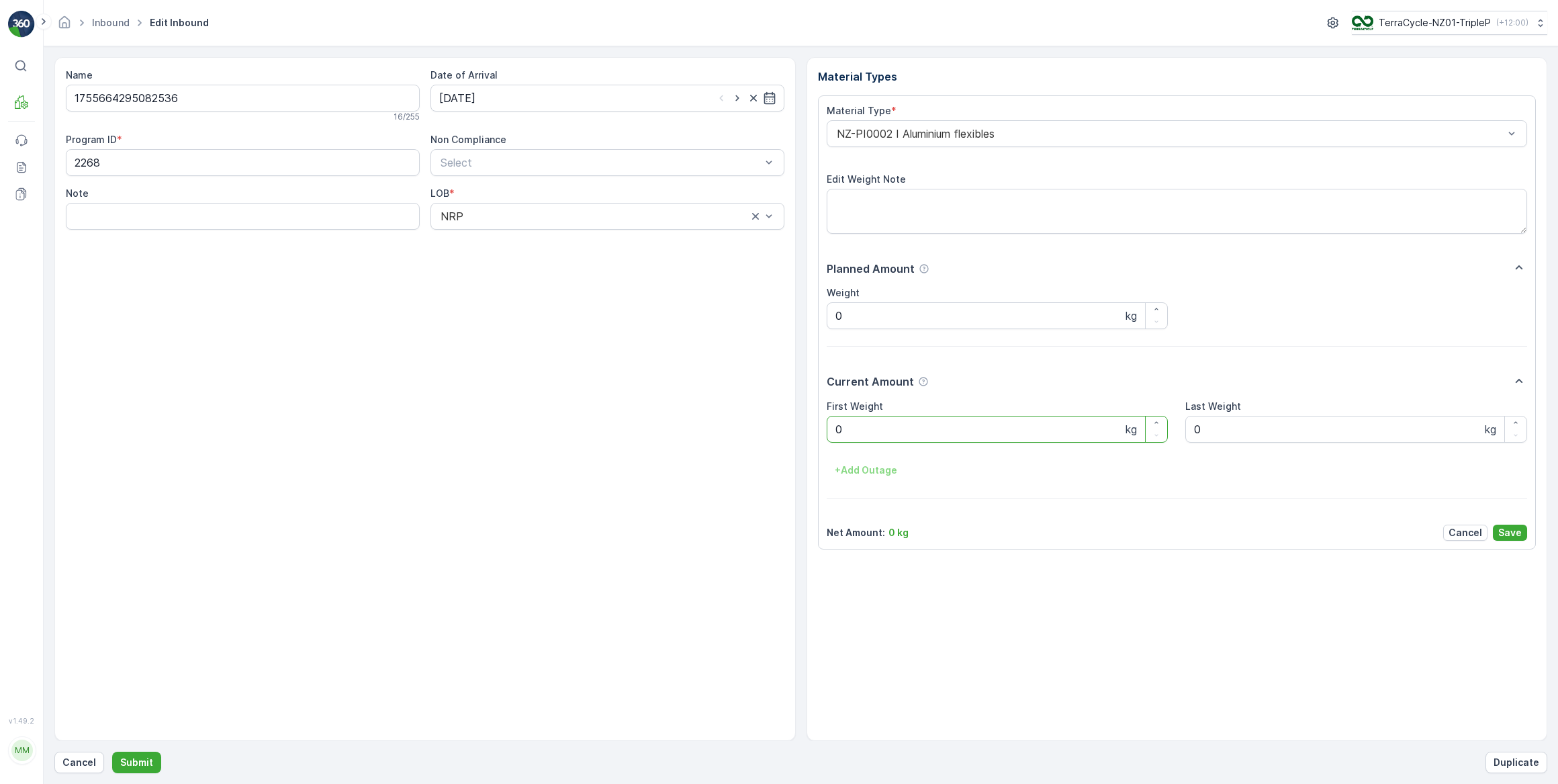
drag, startPoint x: 850, startPoint y: 427, endPoint x: 822, endPoint y: 431, distance: 28.3
click at [822, 431] on div "Material Type * NZ-PI0002 I Aluminium flexibles Edit Weight Note Planned Amount…" at bounding box center [1177, 322] width 719 height 454
click at [112, 752] on button "Submit" at bounding box center [137, 762] width 49 height 22
click at [525, 103] on input at bounding box center [608, 98] width 354 height 27
click at [525, 185] on div "3" at bounding box center [526, 182] width 22 height 22
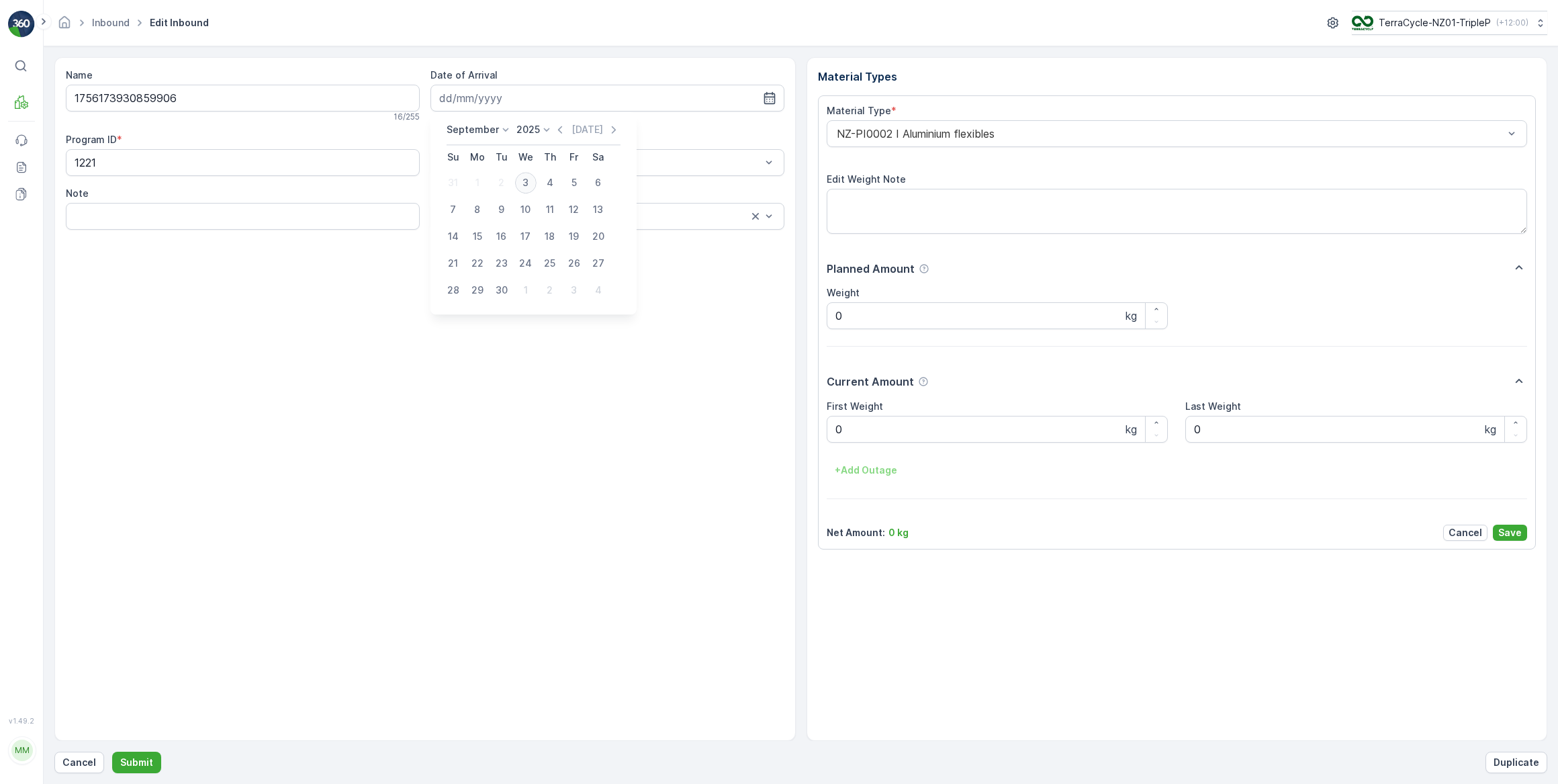
type input "03.09.2025"
drag, startPoint x: 858, startPoint y: 424, endPoint x: 783, endPoint y: 436, distance: 76.0
click at [783, 436] on div "Name 1756173930859906 16 / 255 Date of Arrival 03.09.2025 Program ID * 1221 Non…" at bounding box center [800, 399] width 1493 height 684
click at [112, 752] on button "Submit" at bounding box center [137, 762] width 49 height 22
click at [634, 87] on input at bounding box center [608, 98] width 354 height 27
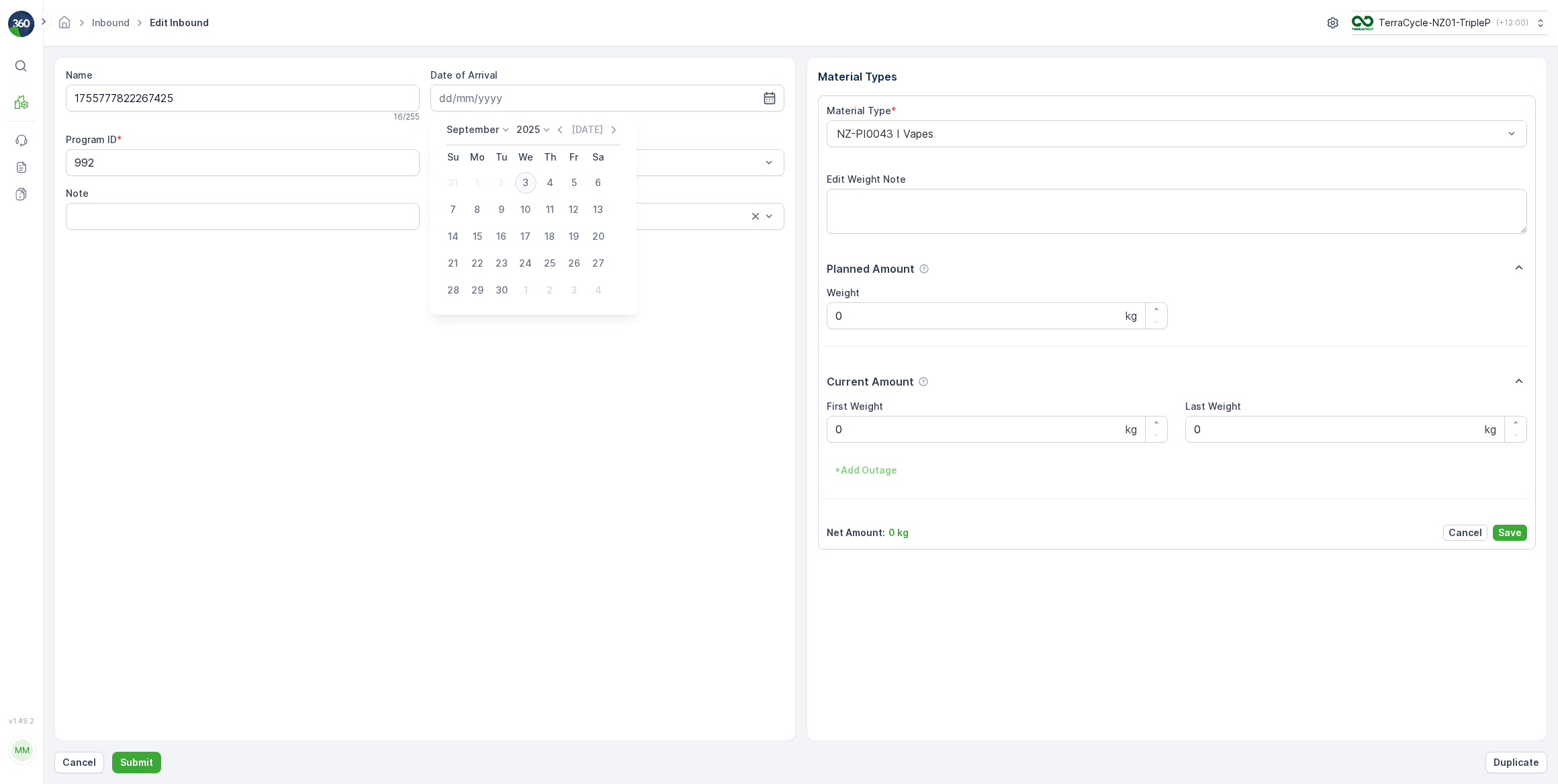
click at [527, 178] on div "3" at bounding box center [526, 182] width 22 height 22
type input "03.09.2025"
drag, startPoint x: 885, startPoint y: 429, endPoint x: 842, endPoint y: 435, distance: 43.4
click at [842, 435] on Weight "0" at bounding box center [998, 429] width 342 height 27
drag, startPoint x: 842, startPoint y: 435, endPoint x: 830, endPoint y: 433, distance: 12.2
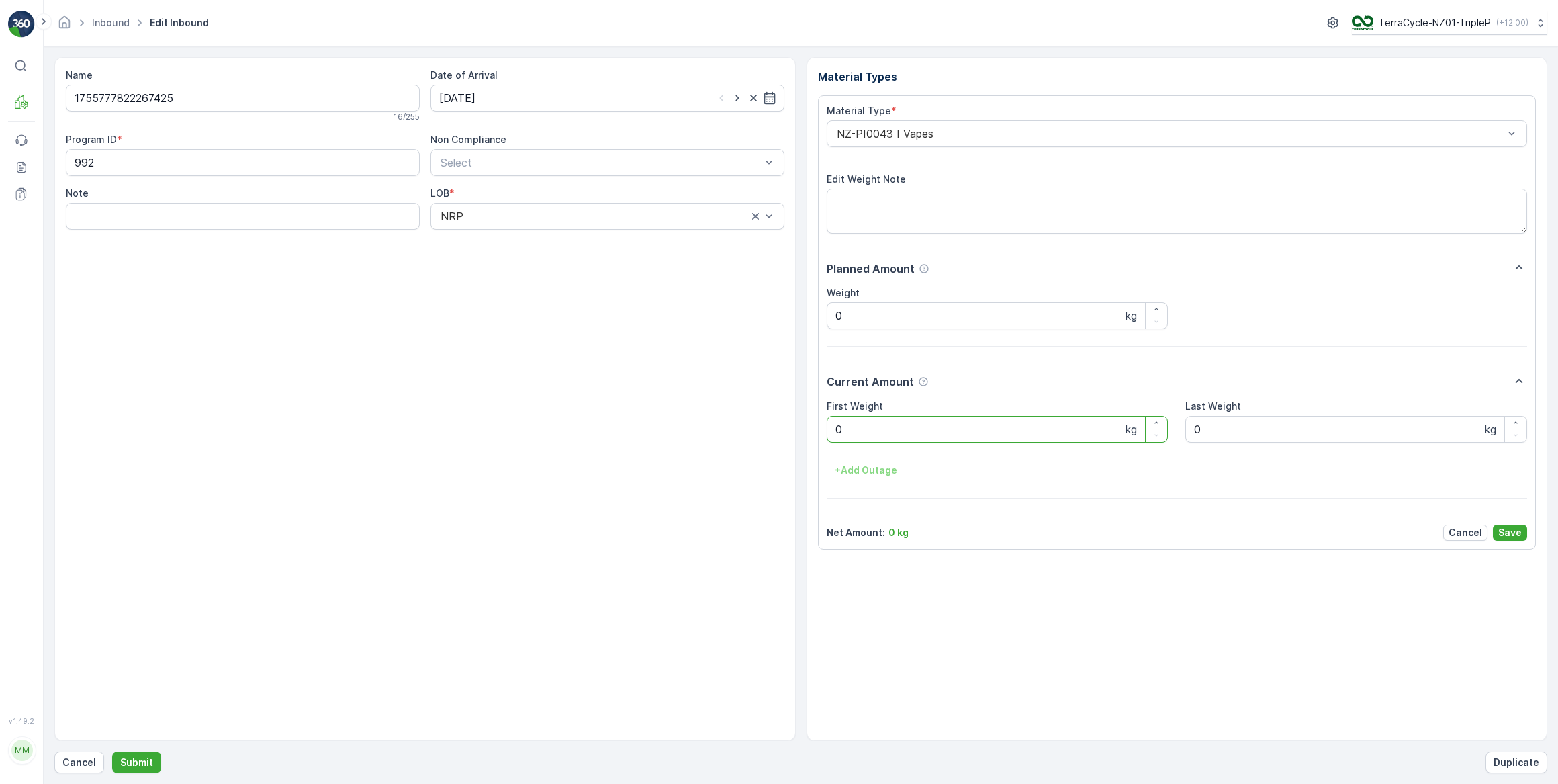
click at [830, 433] on Weight "0" at bounding box center [998, 429] width 342 height 27
click at [112, 752] on button "Submit" at bounding box center [137, 762] width 49 height 22
click at [494, 89] on input at bounding box center [608, 98] width 354 height 27
drag, startPoint x: 523, startPoint y: 179, endPoint x: 574, endPoint y: 186, distance: 51.5
click at [527, 180] on div "3" at bounding box center [526, 182] width 22 height 22
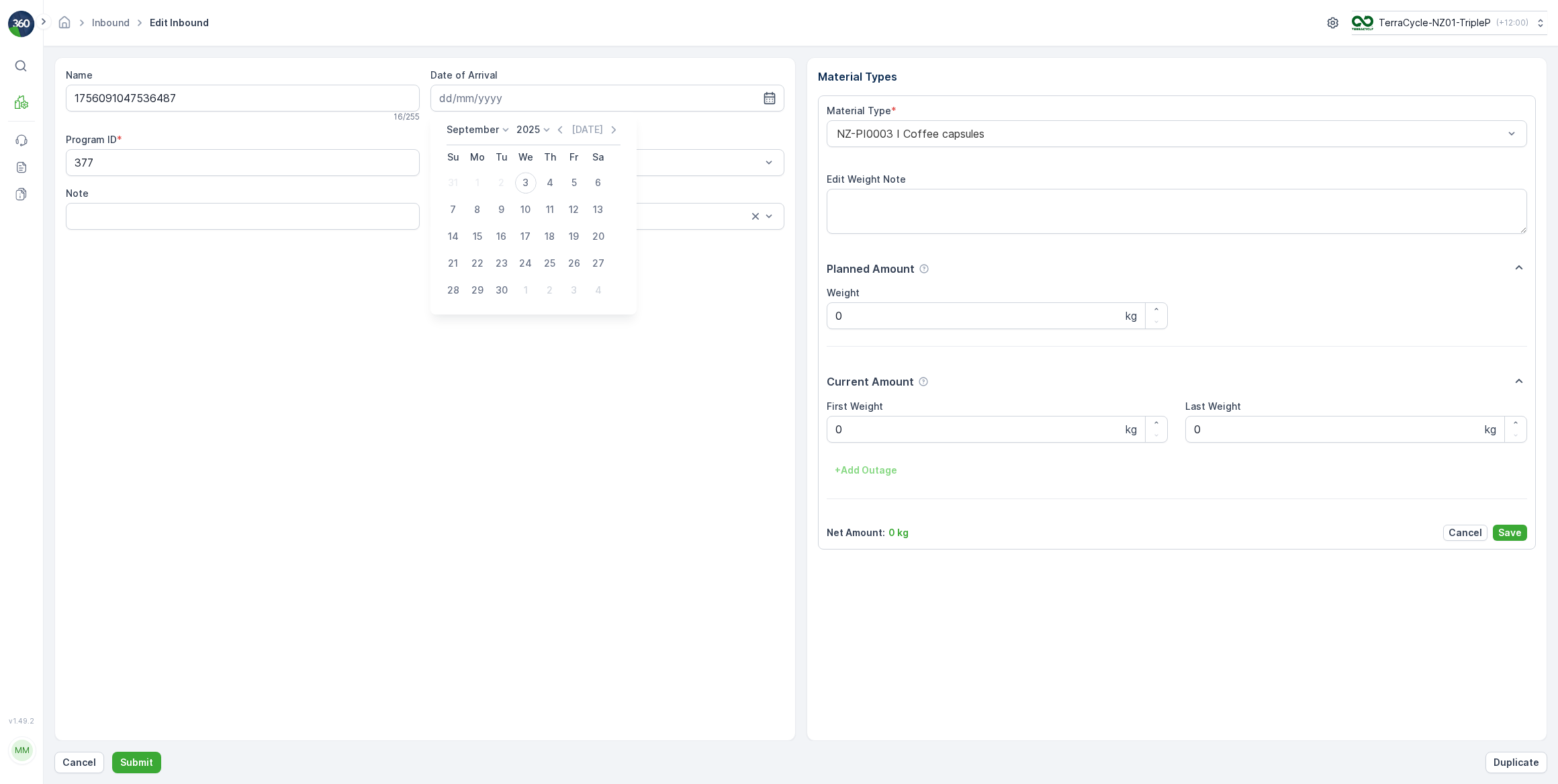
type input "03.09.2025"
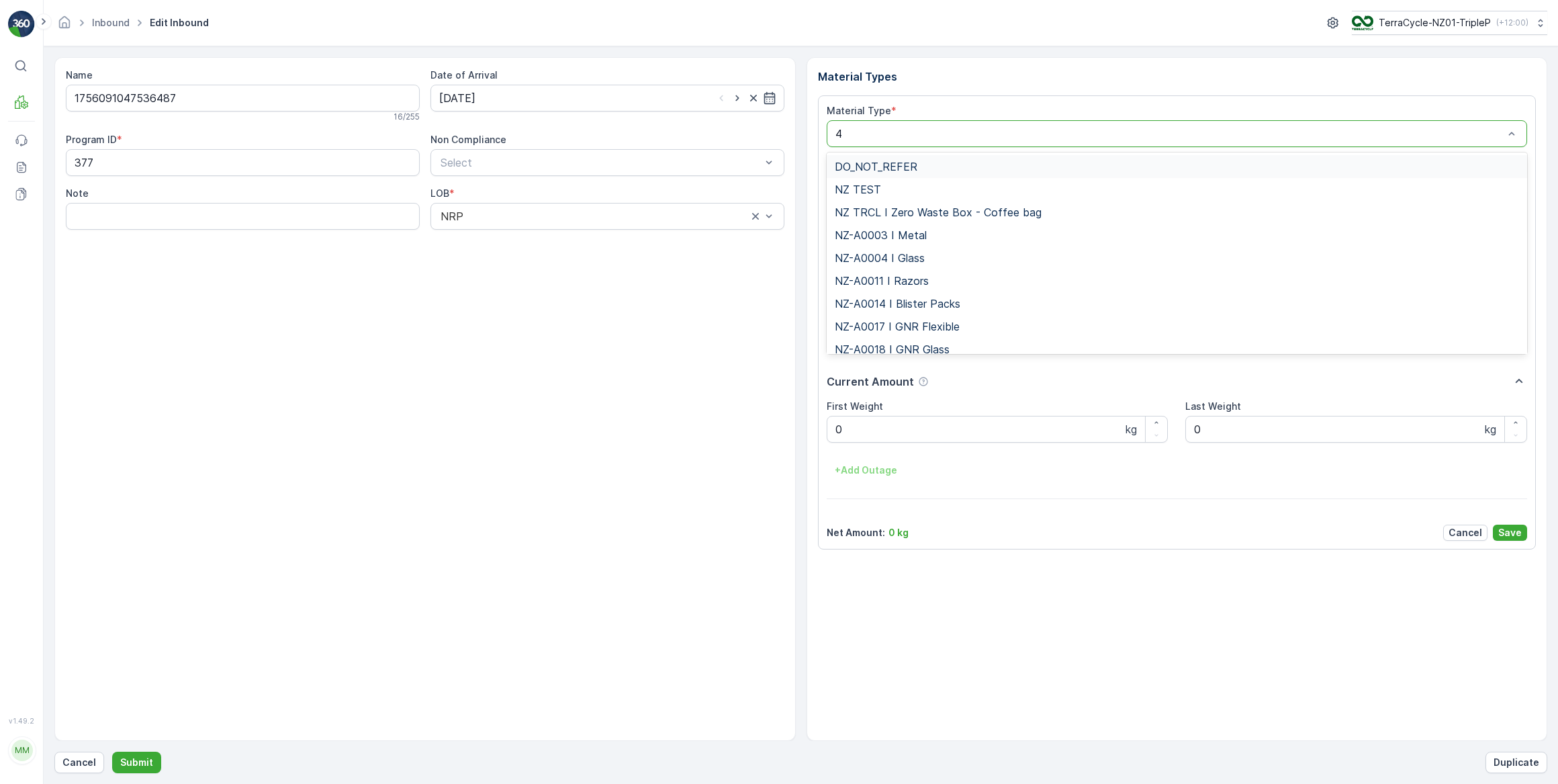
type input "47"
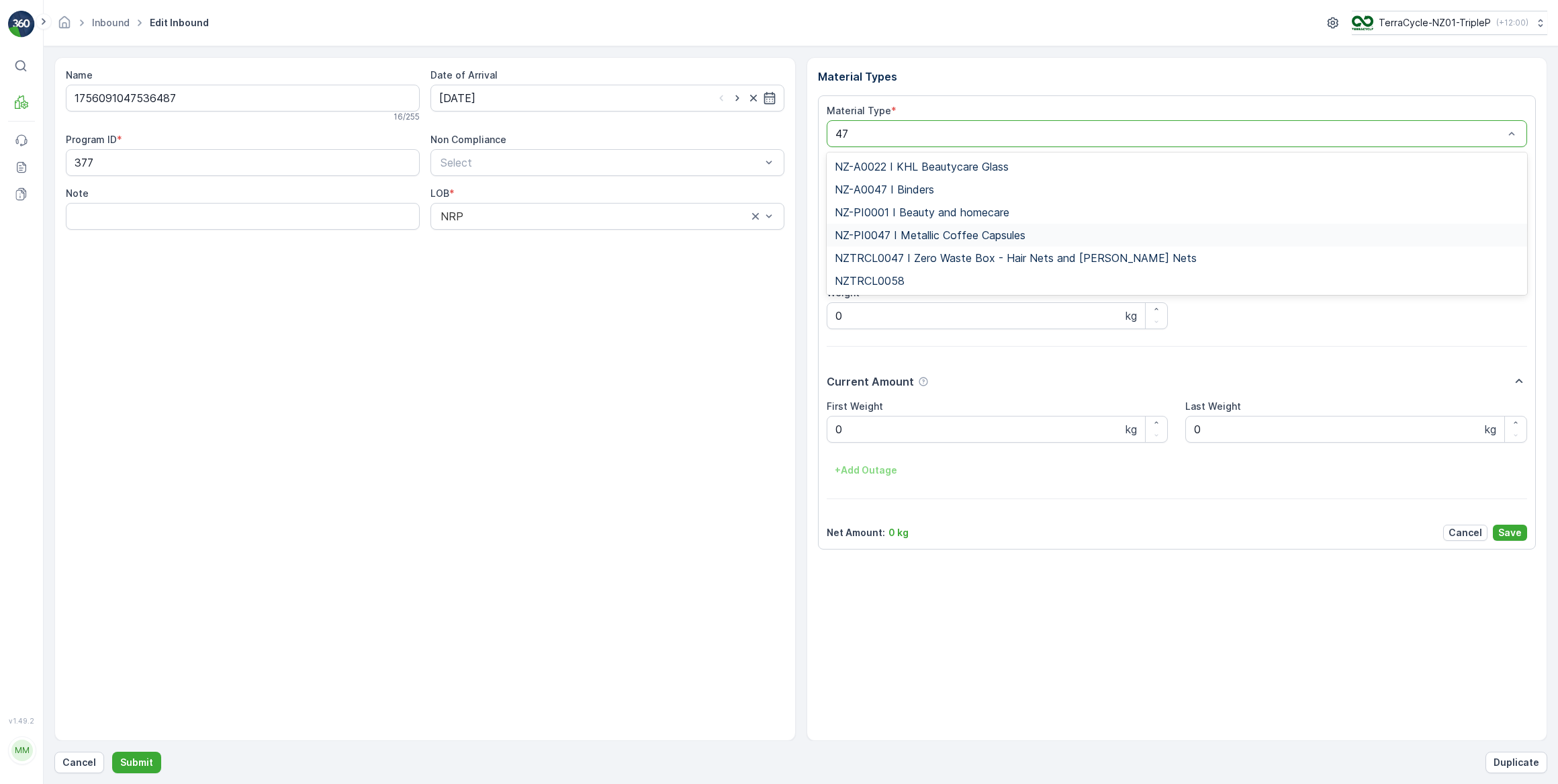
click at [966, 237] on span "NZ-PI0047 I Metallic Coffee Capsules" at bounding box center [930, 235] width 191 height 12
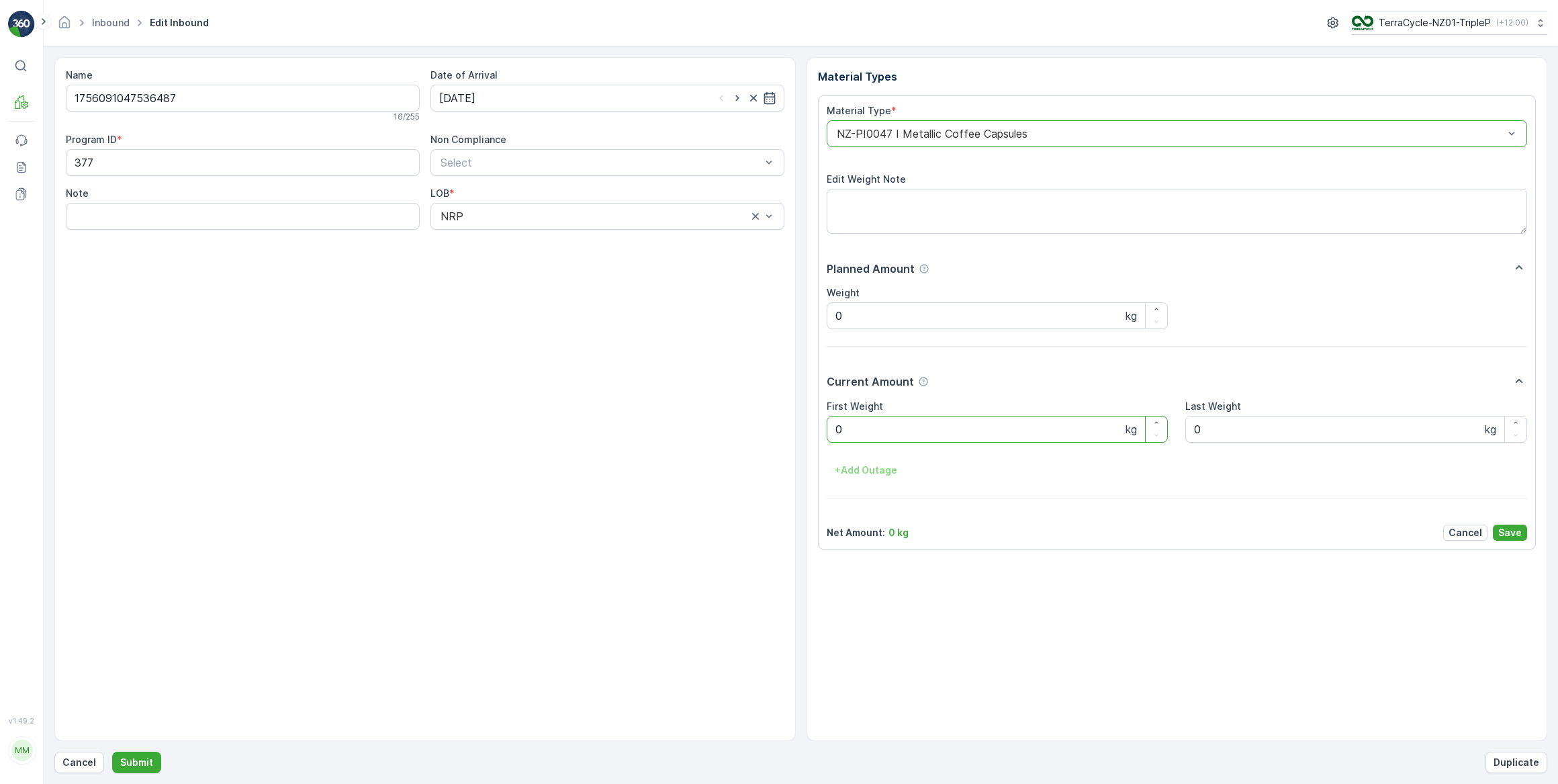
drag, startPoint x: 855, startPoint y: 431, endPoint x: 829, endPoint y: 429, distance: 26.1
click at [829, 429] on Weight "0" at bounding box center [998, 429] width 342 height 27
click at [112, 752] on button "Submit" at bounding box center [137, 762] width 49 height 22
drag, startPoint x: 533, startPoint y: 93, endPoint x: 531, endPoint y: 112, distance: 19.1
click at [533, 93] on input at bounding box center [608, 98] width 354 height 27
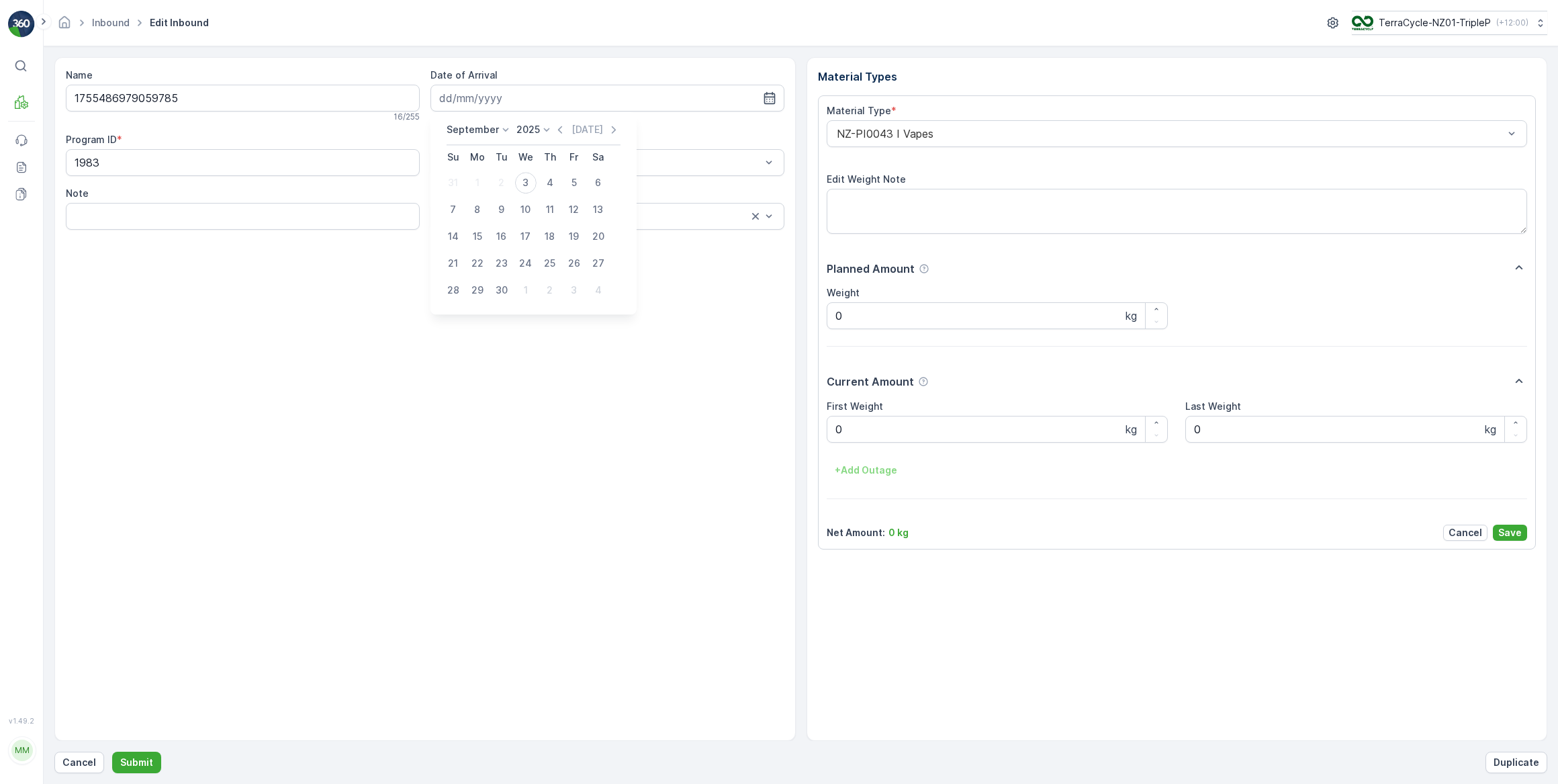
drag, startPoint x: 525, startPoint y: 182, endPoint x: 554, endPoint y: 198, distance: 33.1
click at [525, 182] on div "3" at bounding box center [526, 182] width 22 height 22
type input "03.09.2025"
drag, startPoint x: 854, startPoint y: 430, endPoint x: 830, endPoint y: 429, distance: 24.0
click at [830, 429] on Weight "0" at bounding box center [998, 429] width 342 height 27
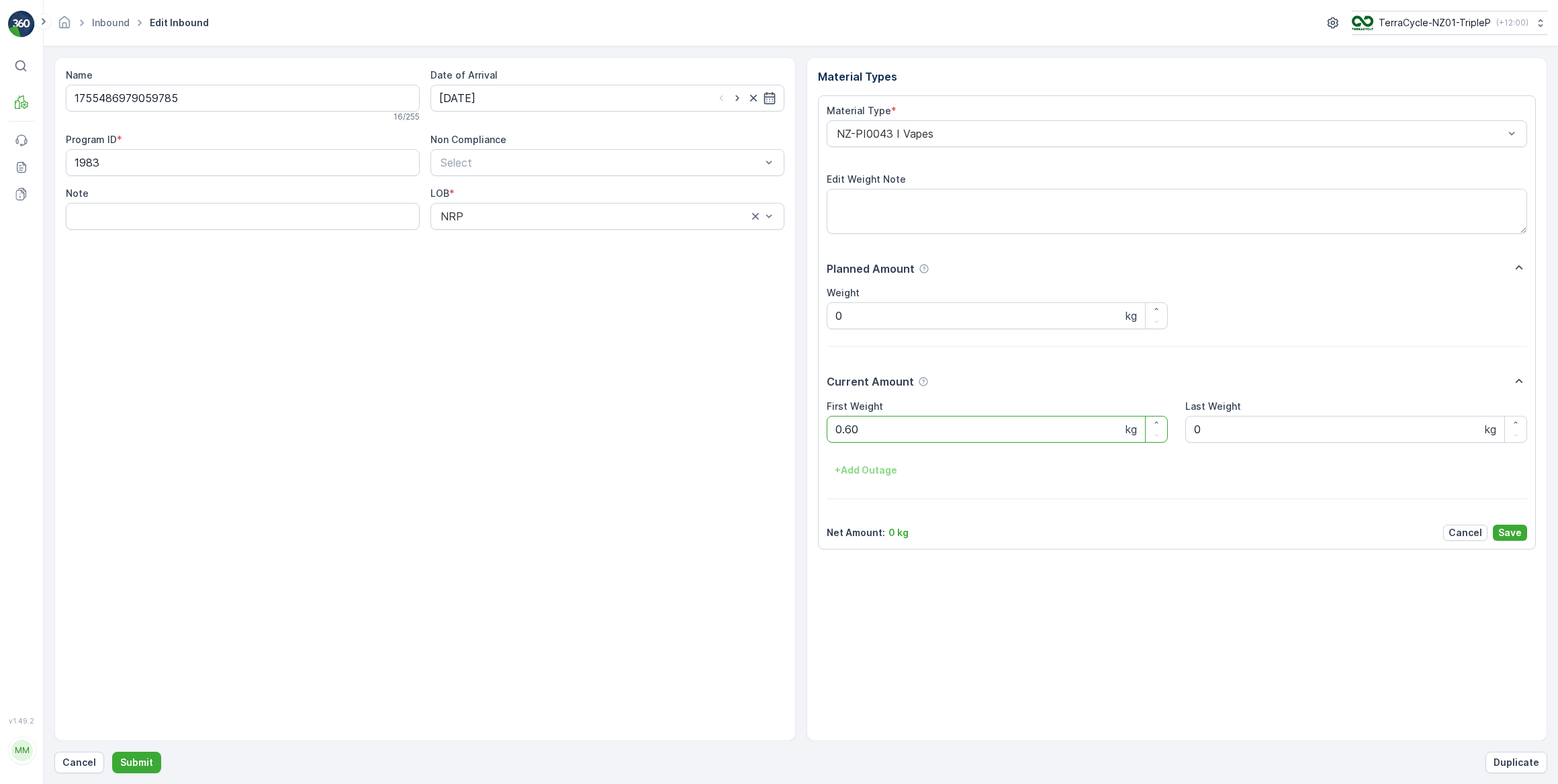
click at [112, 752] on button "Submit" at bounding box center [137, 762] width 49 height 22
click at [585, 108] on input at bounding box center [608, 98] width 354 height 27
click at [531, 181] on div "3" at bounding box center [526, 182] width 22 height 22
type input "03.09.2025"
drag, startPoint x: 858, startPoint y: 428, endPoint x: 819, endPoint y: 438, distance: 40.3
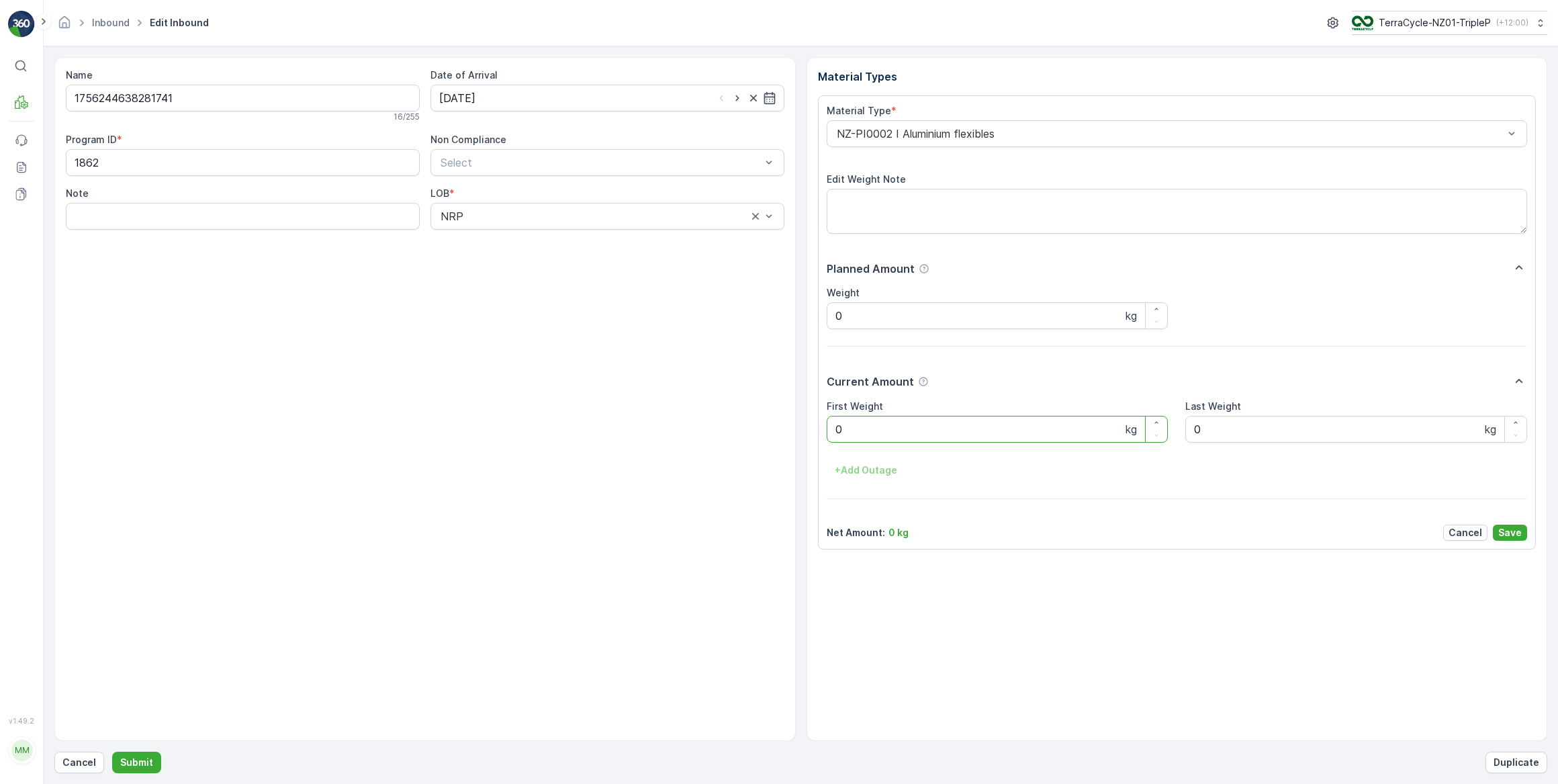
click at [819, 438] on div "Material Type * NZ-PI0002 I Aluminium flexibles Edit Weight Note Planned Amount…" at bounding box center [1177, 322] width 719 height 454
click at [112, 752] on button "Submit" at bounding box center [137, 762] width 49 height 22
click at [612, 92] on input at bounding box center [608, 98] width 354 height 27
click at [531, 179] on div "3" at bounding box center [526, 182] width 22 height 22
type input "03.09.2025"
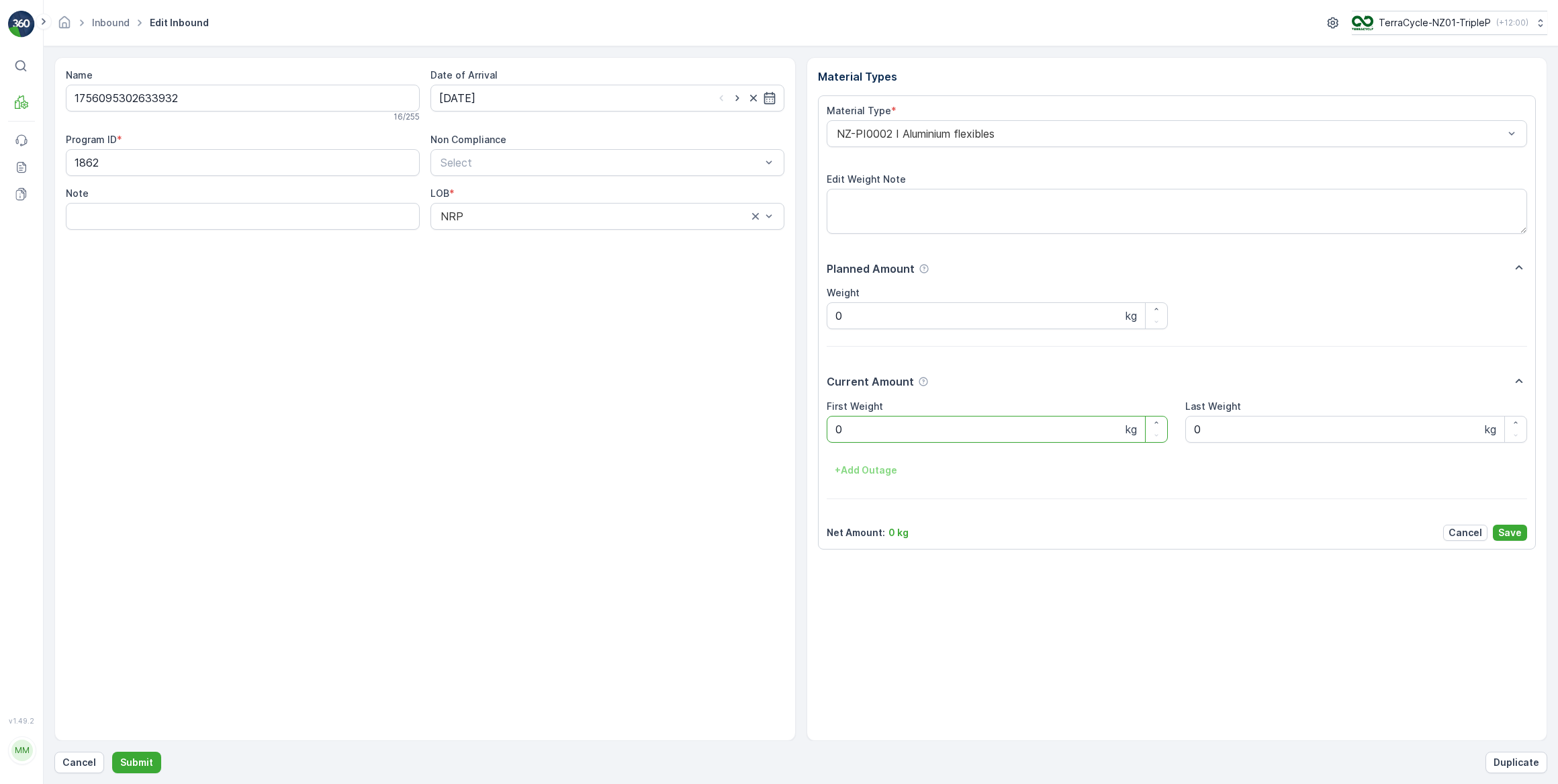
drag, startPoint x: 846, startPoint y: 428, endPoint x: 801, endPoint y: 419, distance: 45.9
click at [801, 419] on div "Name 1756095302633932 16 / 255 Date of Arrival 03.09.2025 Program ID * 1862 Non…" at bounding box center [800, 399] width 1493 height 684
click at [112, 752] on button "Submit" at bounding box center [137, 762] width 49 height 22
click at [590, 93] on input at bounding box center [608, 98] width 354 height 27
click at [529, 178] on div "3" at bounding box center [526, 182] width 22 height 22
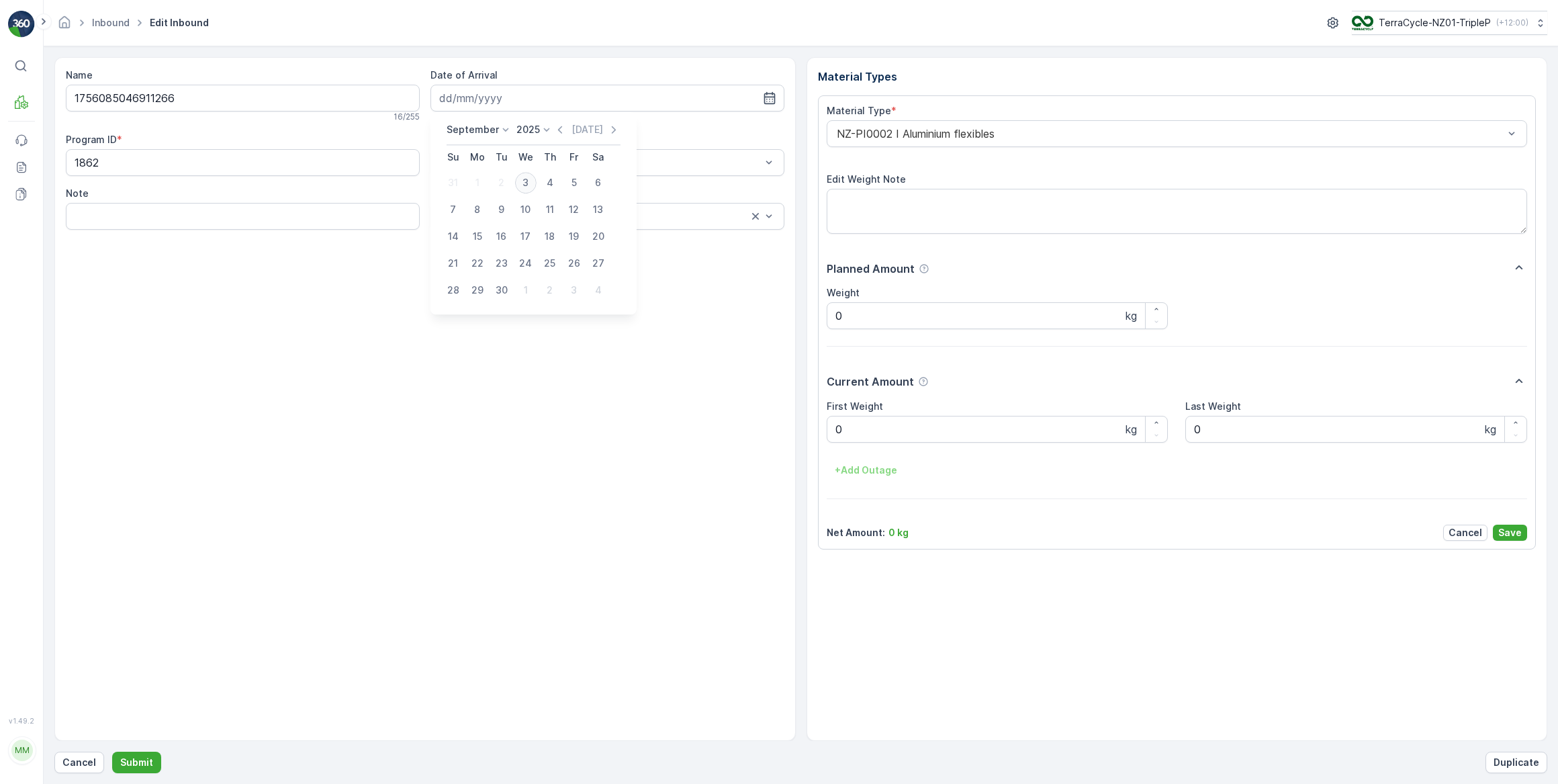
type input "03.09.2025"
drag, startPoint x: 856, startPoint y: 420, endPoint x: 831, endPoint y: 426, distance: 25.7
click at [831, 426] on Weight "0" at bounding box center [998, 429] width 342 height 27
click at [112, 752] on button "Submit" at bounding box center [137, 762] width 49 height 22
click at [581, 91] on input at bounding box center [608, 98] width 354 height 27
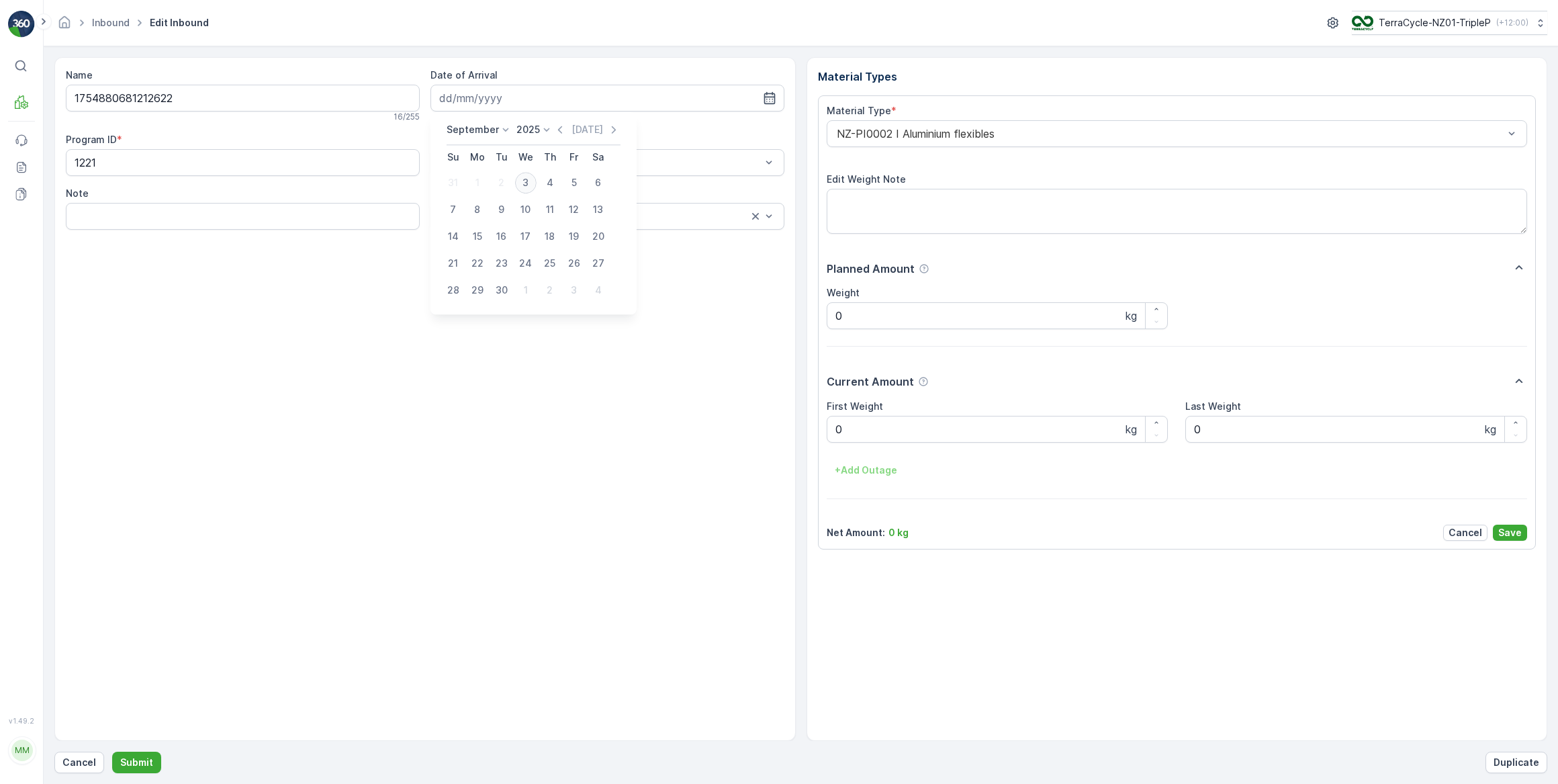
click at [524, 178] on div "3" at bounding box center [526, 182] width 22 height 22
type input "03.09.2025"
drag, startPoint x: 875, startPoint y: 422, endPoint x: 835, endPoint y: 428, distance: 40.4
click at [835, 428] on Weight "0" at bounding box center [998, 429] width 342 height 27
click at [112, 752] on button "Submit" at bounding box center [137, 762] width 49 height 22
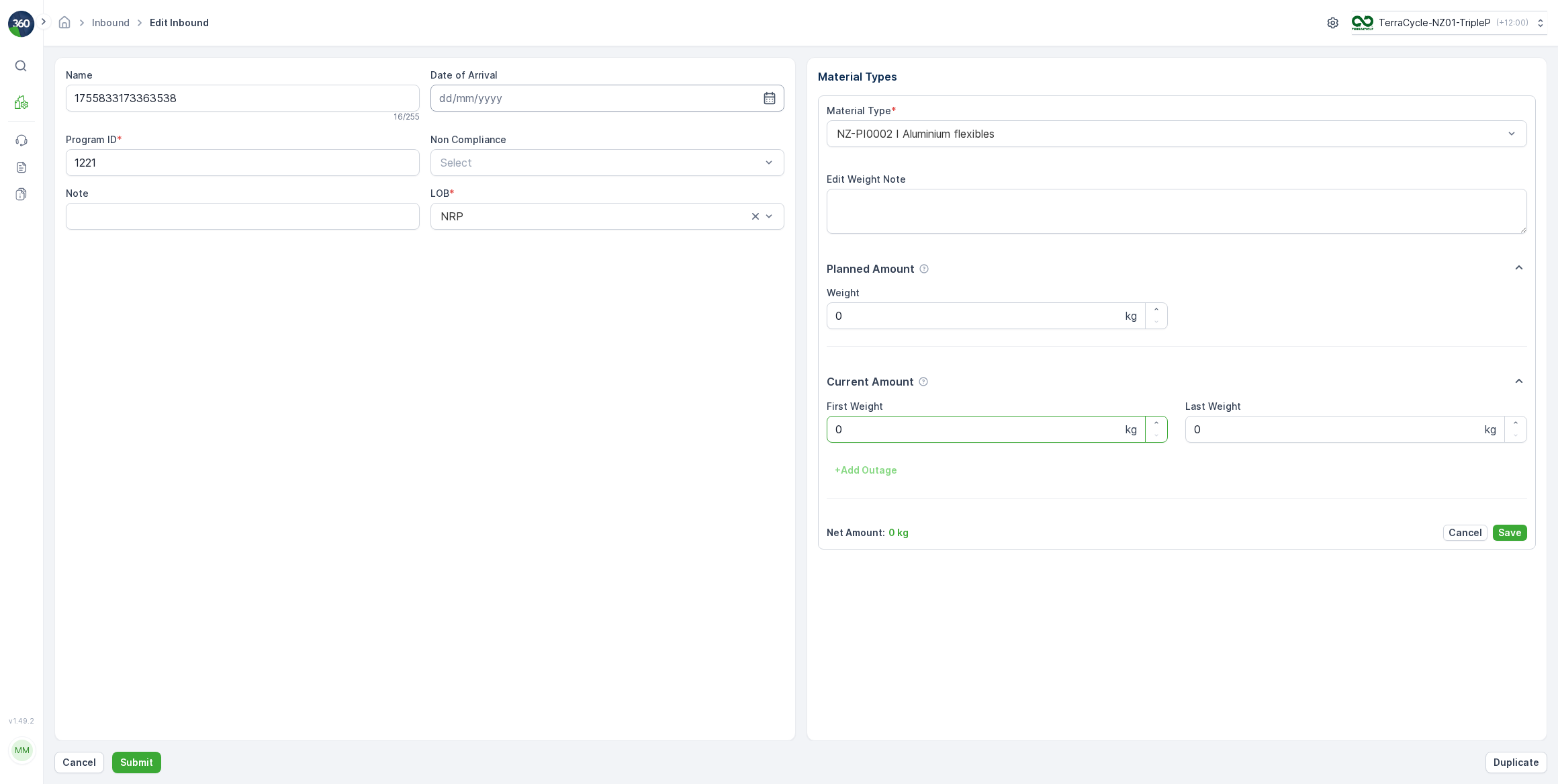
click at [528, 101] on input at bounding box center [608, 98] width 354 height 27
click at [530, 178] on div "3" at bounding box center [526, 182] width 22 height 22
type input "03.09.2025"
drag, startPoint x: 849, startPoint y: 437, endPoint x: 824, endPoint y: 435, distance: 25.1
click at [824, 435] on div "Material Type * NZ-PI0002 I Aluminium flexibles Edit Weight Note Planned Amount…" at bounding box center [1177, 322] width 719 height 454
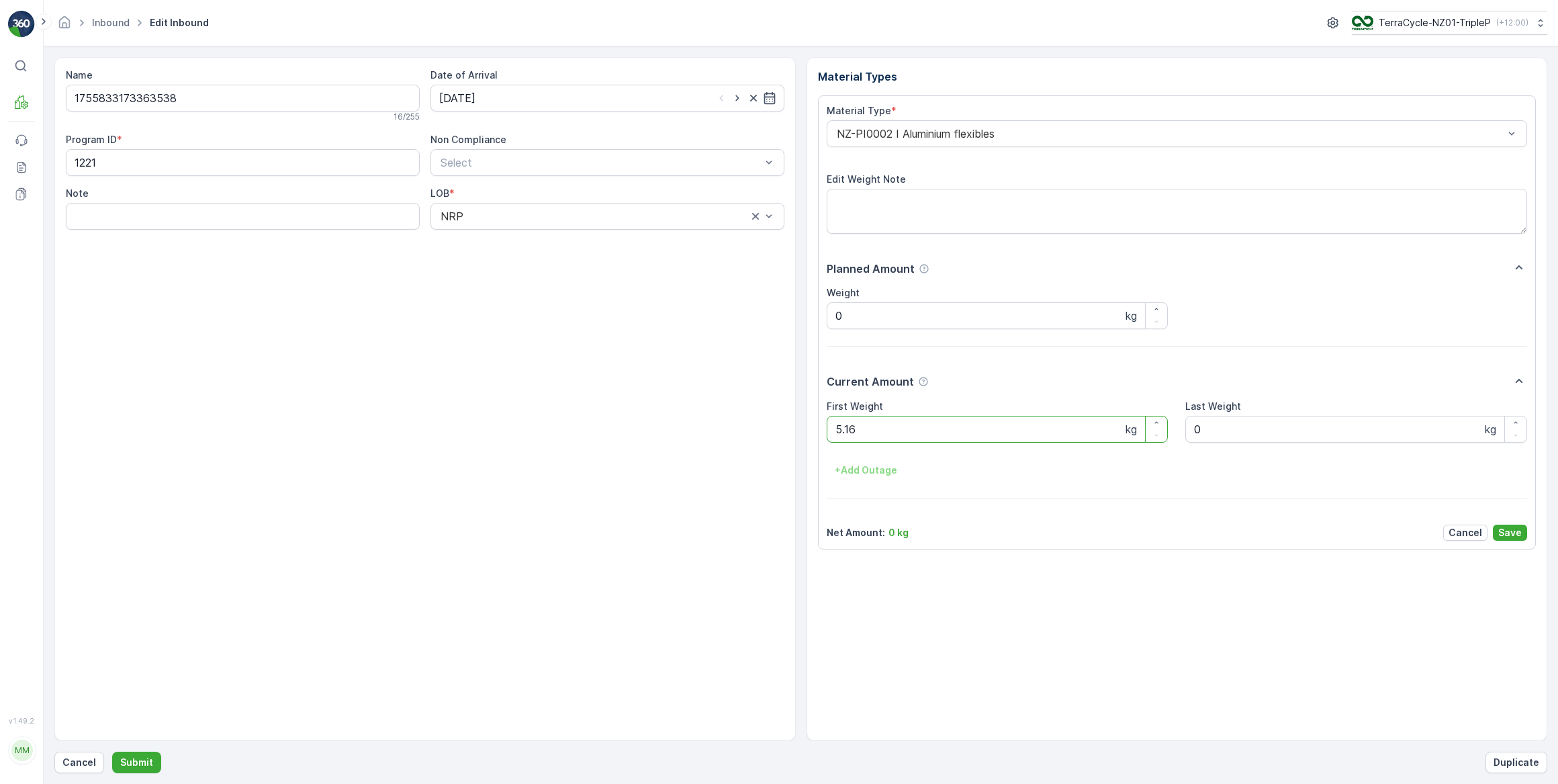
click at [112, 752] on button "Submit" at bounding box center [137, 762] width 49 height 22
click at [479, 84] on input at bounding box center [608, 98] width 354 height 27
click at [520, 180] on div "3" at bounding box center [526, 182] width 22 height 22
type input "03.09.2025"
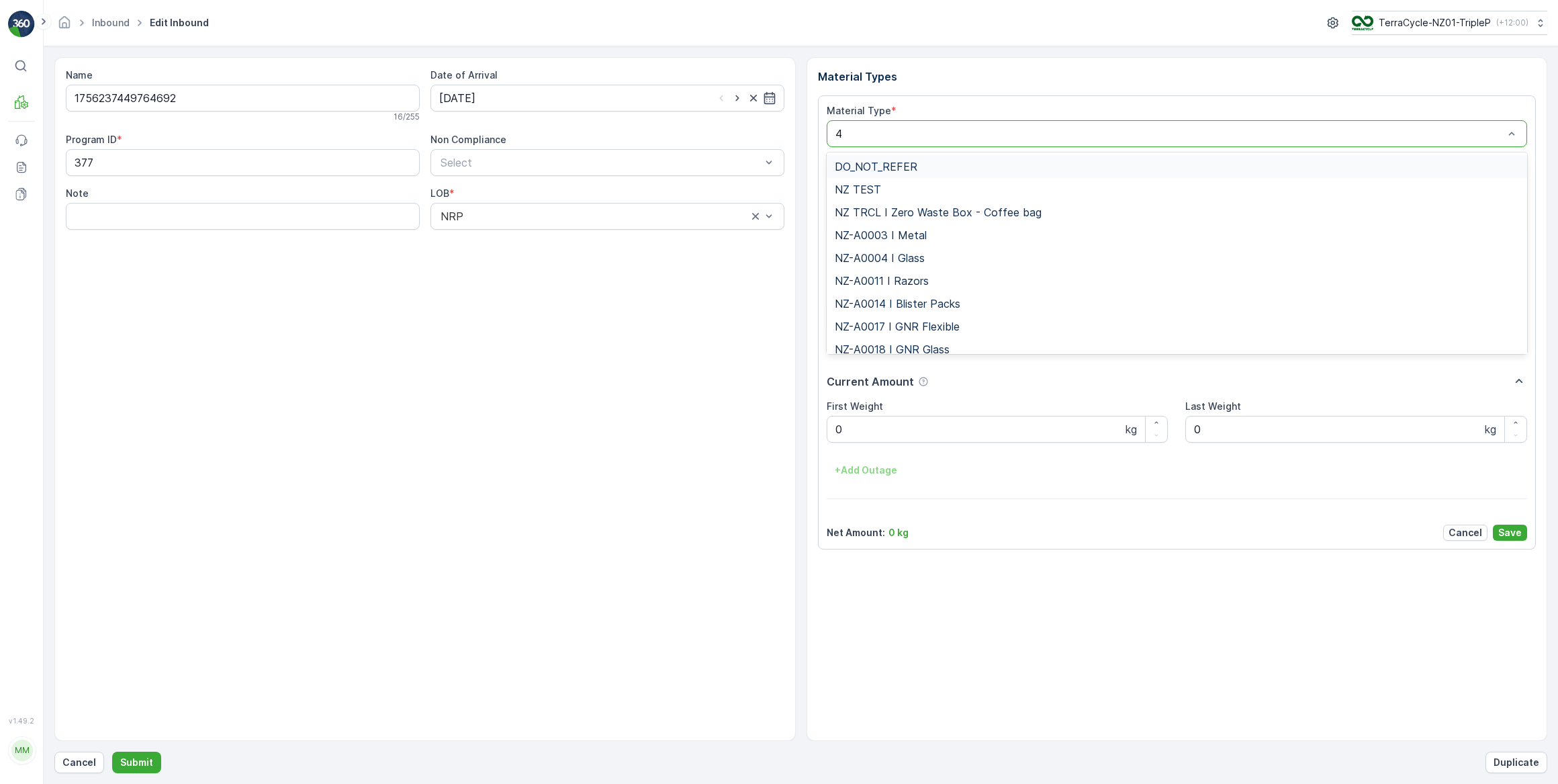
type input "47"
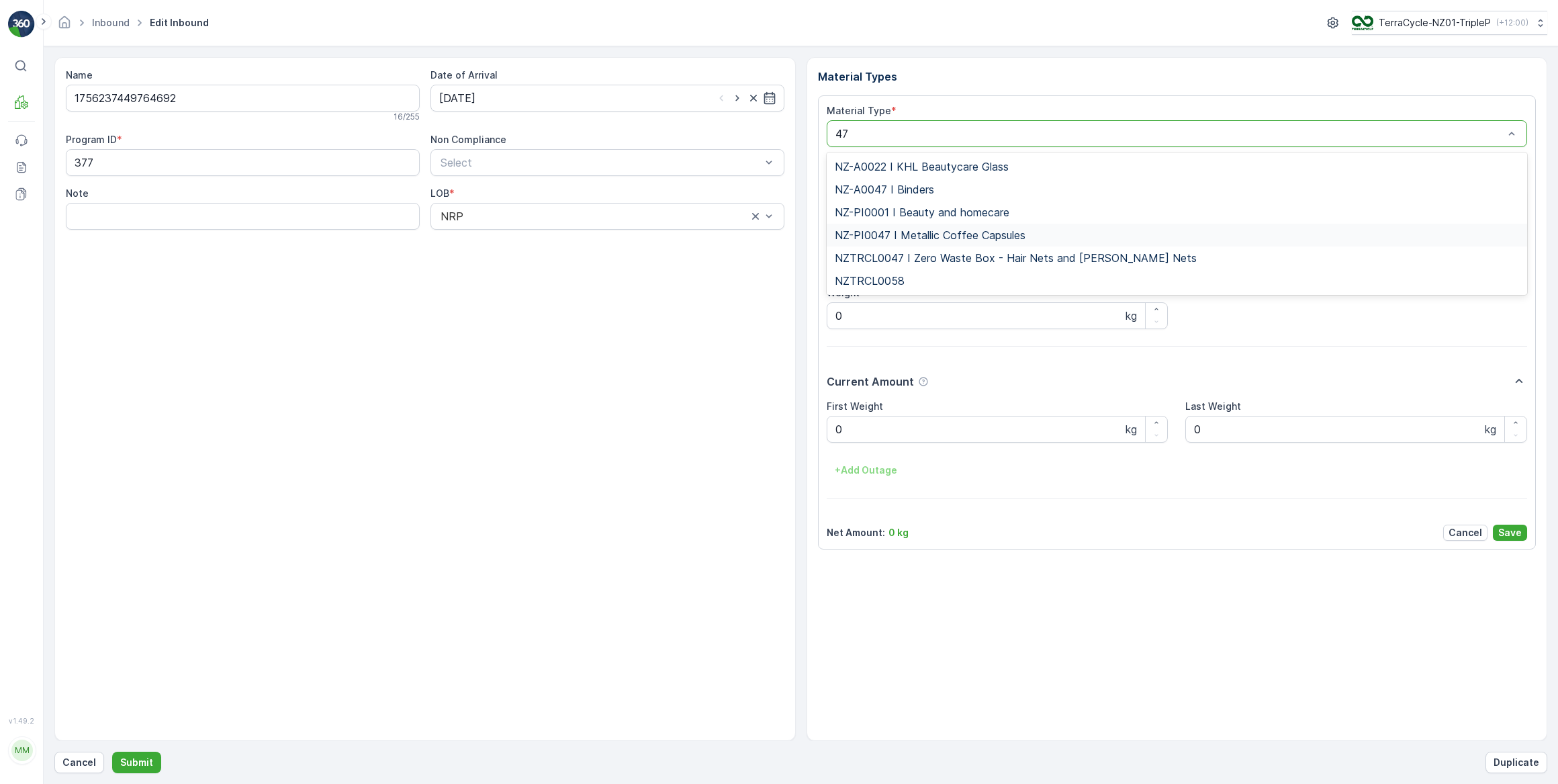
click at [920, 238] on span "NZ-PI0047 I Metallic Coffee Capsules" at bounding box center [930, 235] width 191 height 12
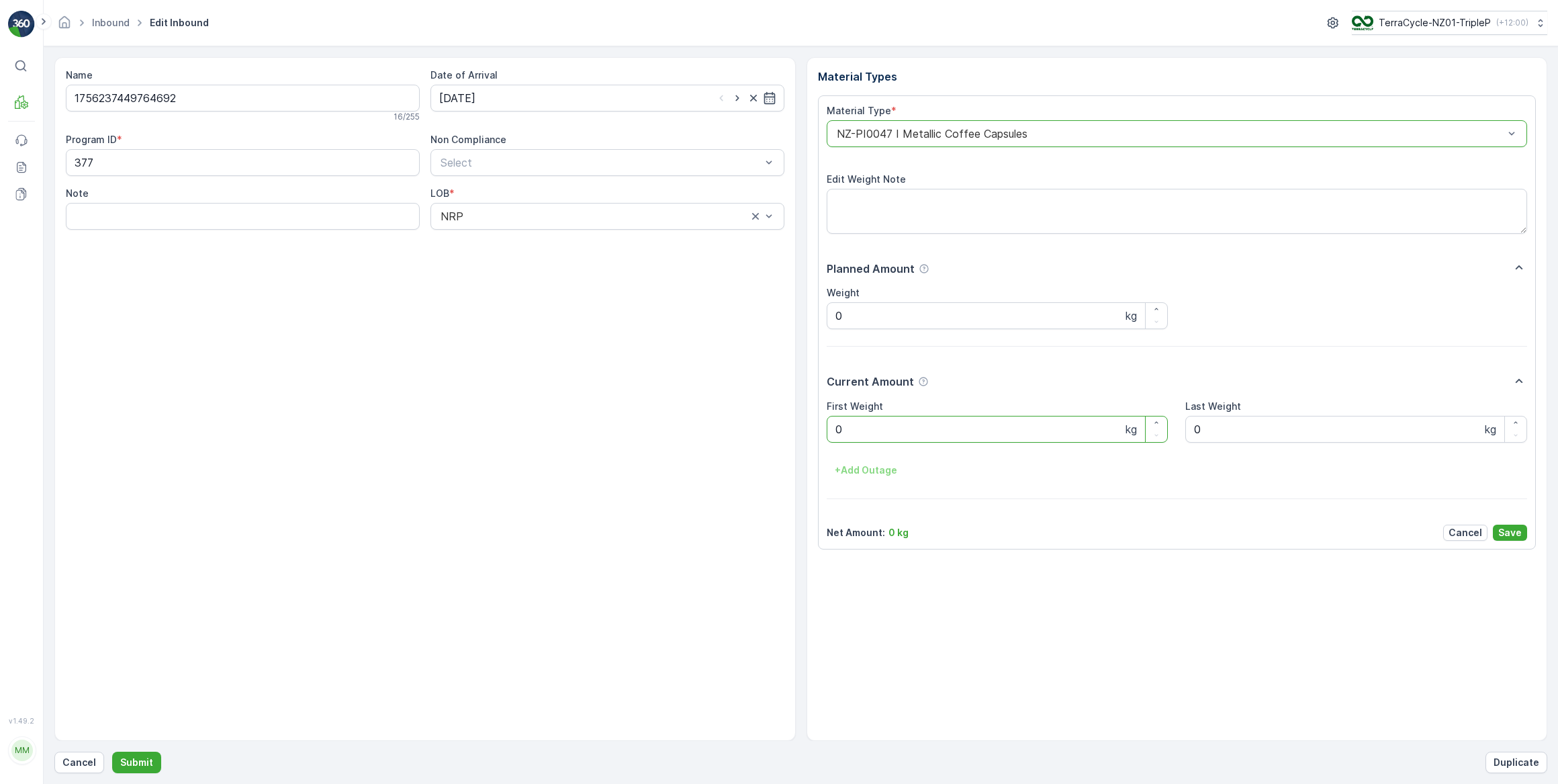
drag, startPoint x: 880, startPoint y: 434, endPoint x: 827, endPoint y: 430, distance: 53.2
click at [827, 430] on Weight "0" at bounding box center [998, 429] width 342 height 27
click at [112, 752] on button "Submit" at bounding box center [137, 762] width 49 height 22
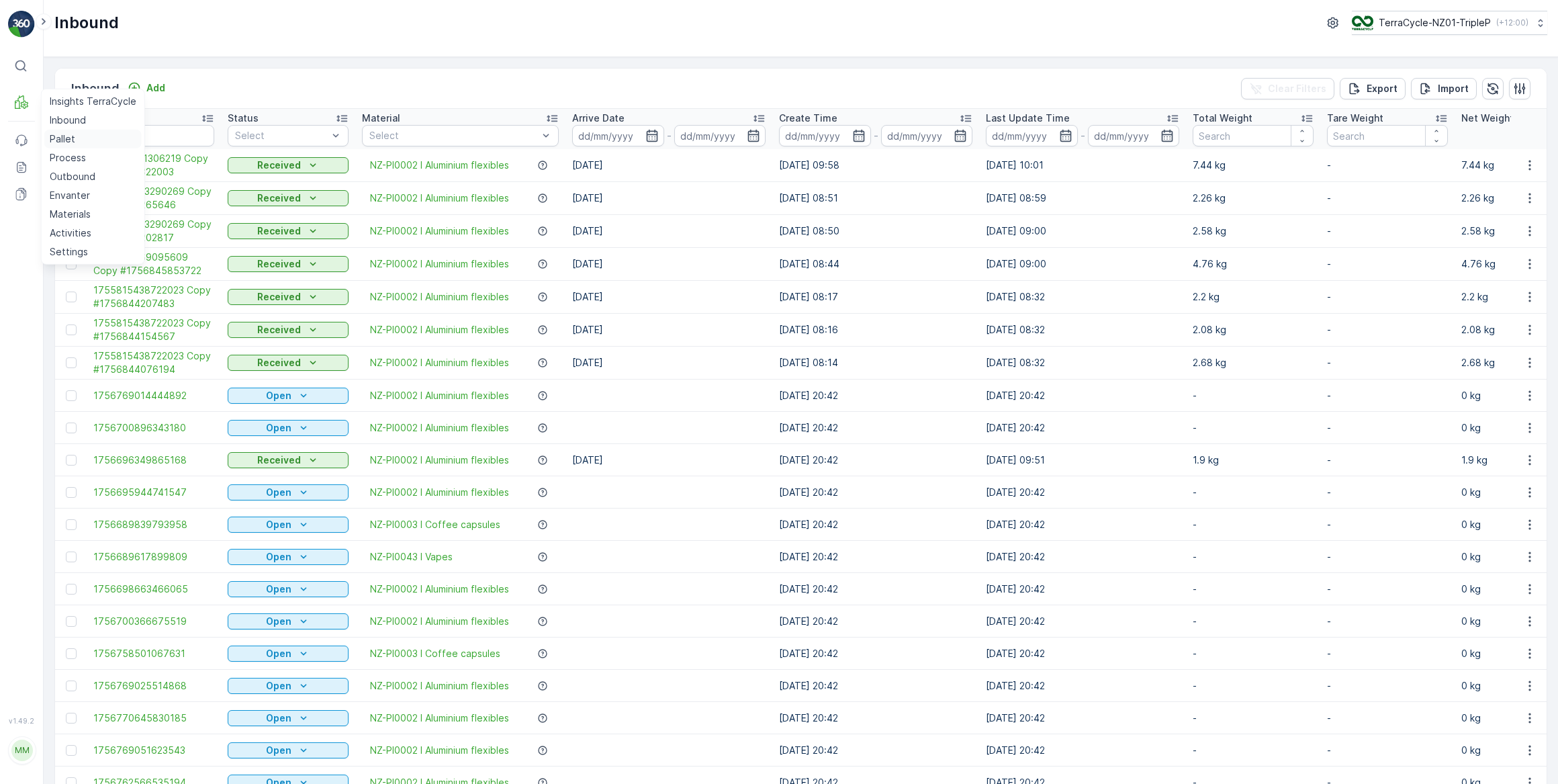
click at [72, 134] on p "Pallet" at bounding box center [63, 139] width 26 height 14
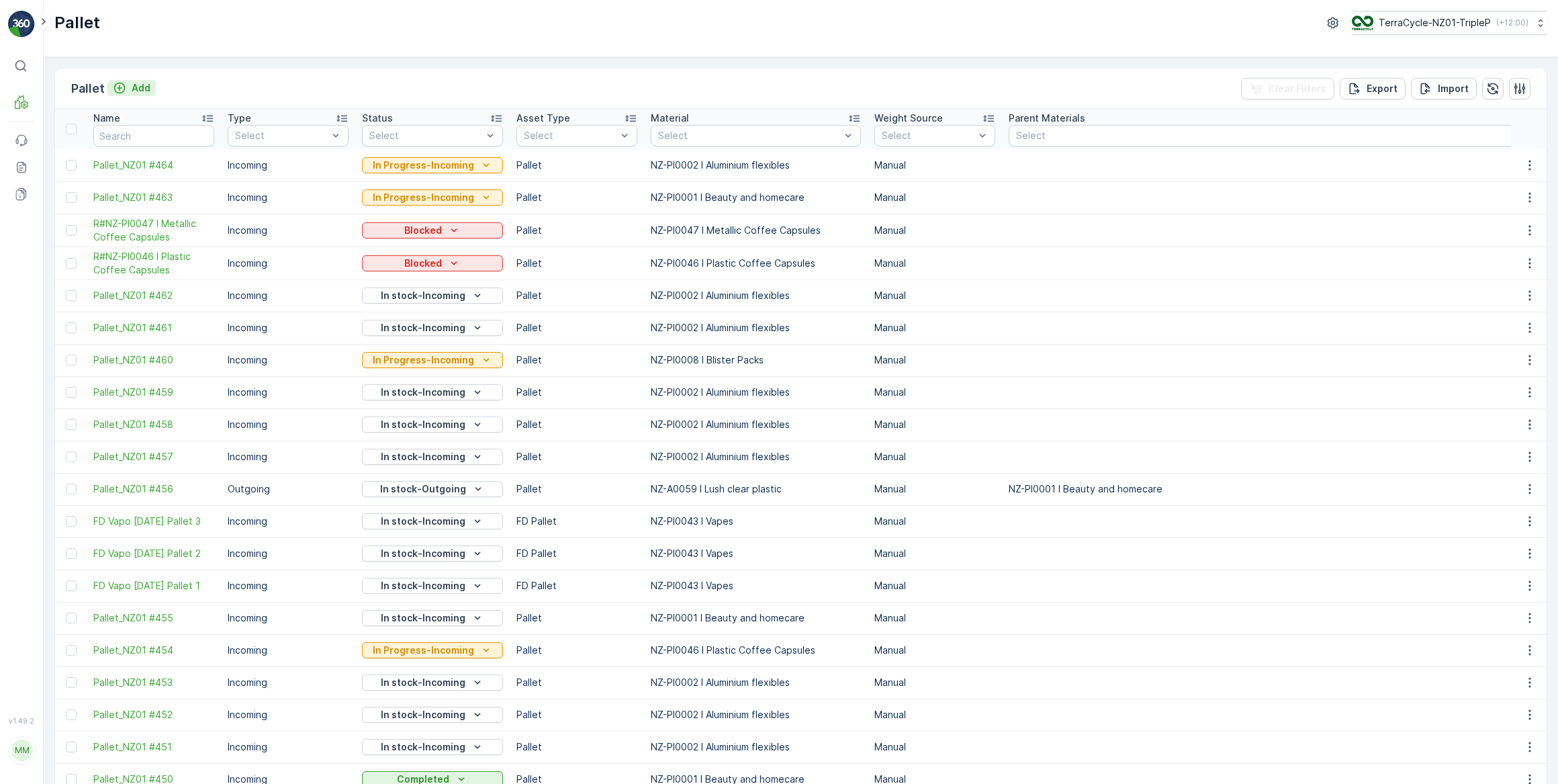
click at [121, 89] on icon "Add" at bounding box center [120, 88] width 14 height 14
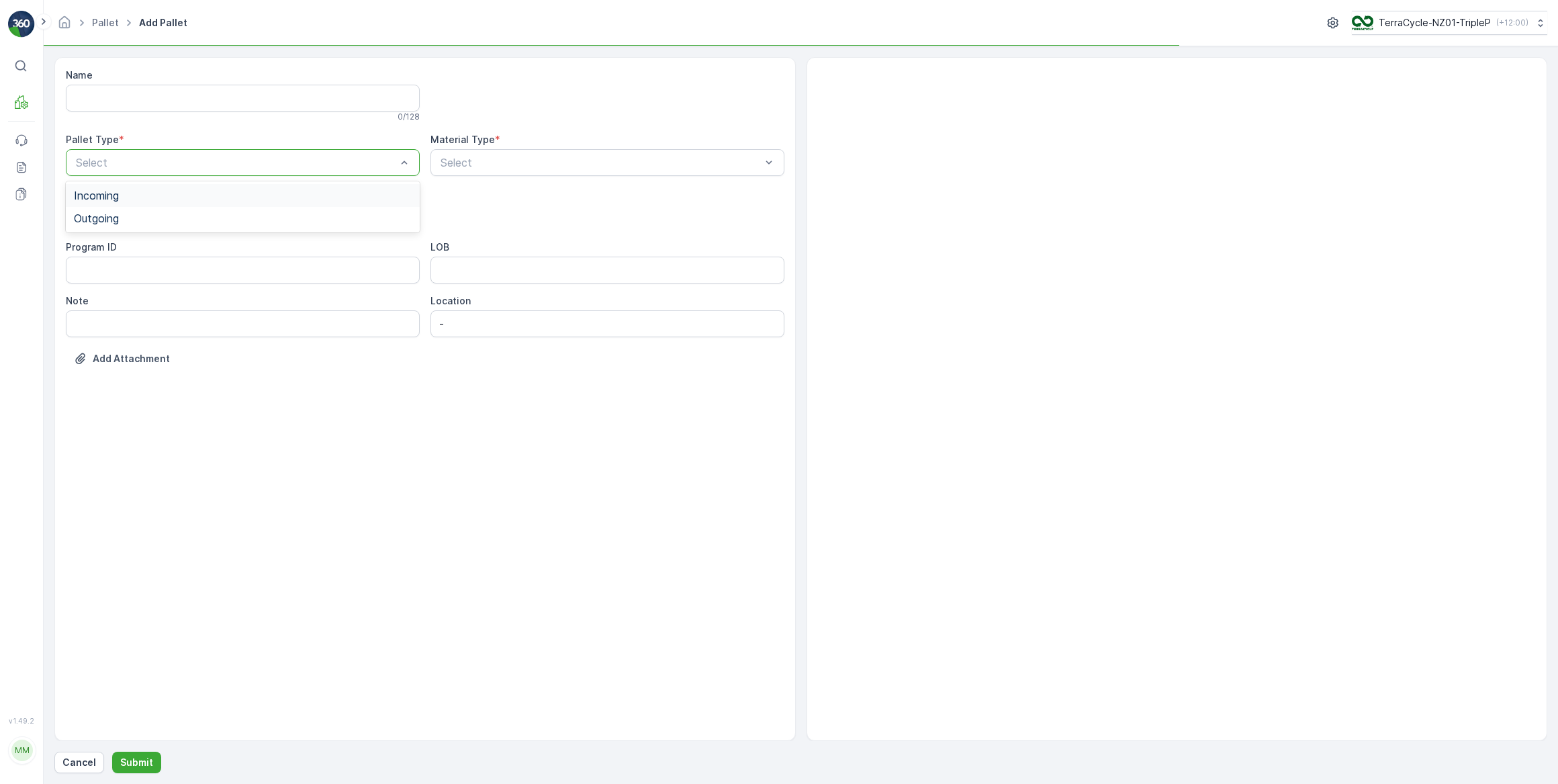
click at [118, 201] on div "Incoming" at bounding box center [243, 195] width 354 height 23
click at [97, 314] on span "Pallet" at bounding box center [88, 318] width 28 height 12
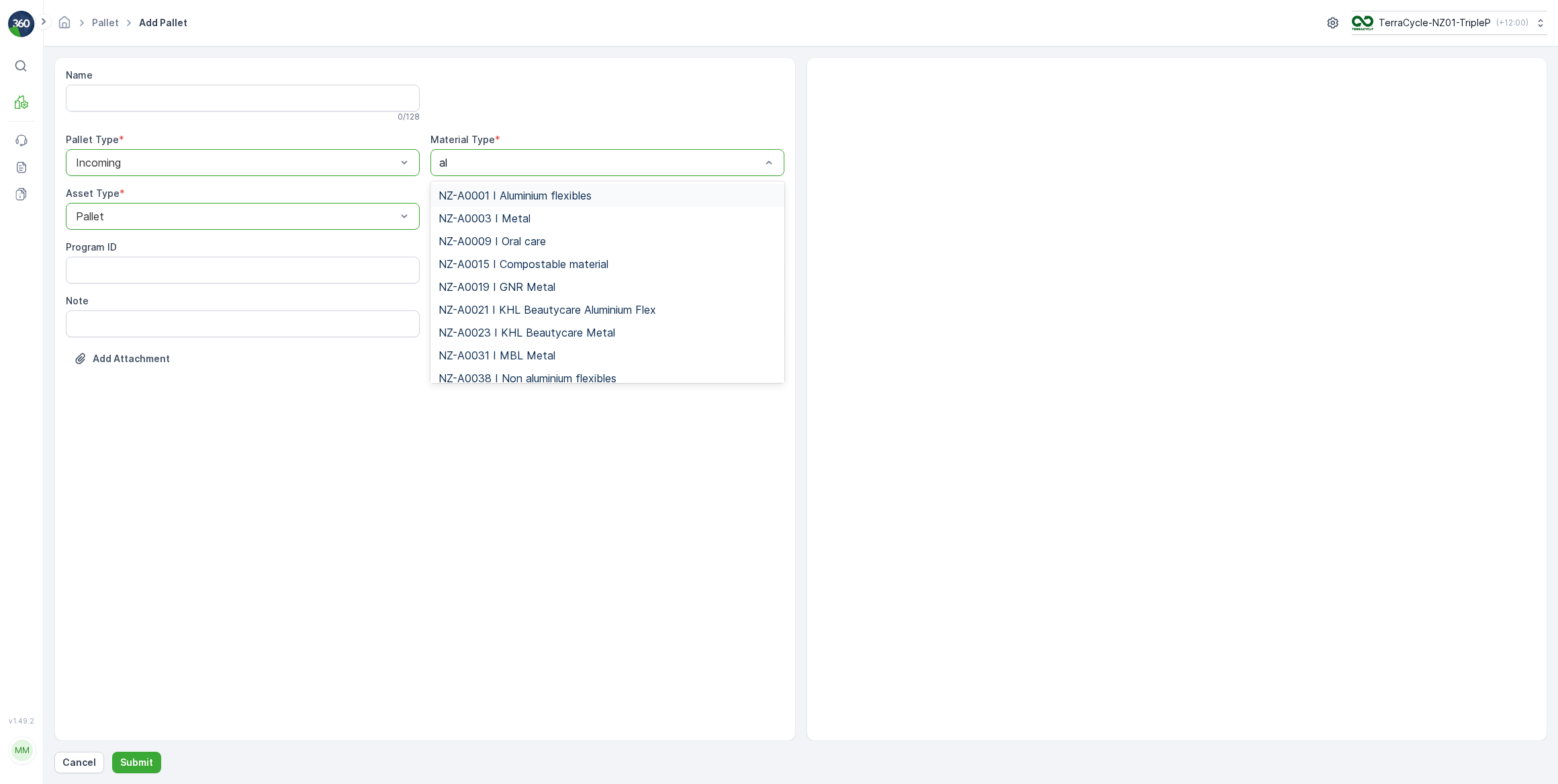
type input "alu"
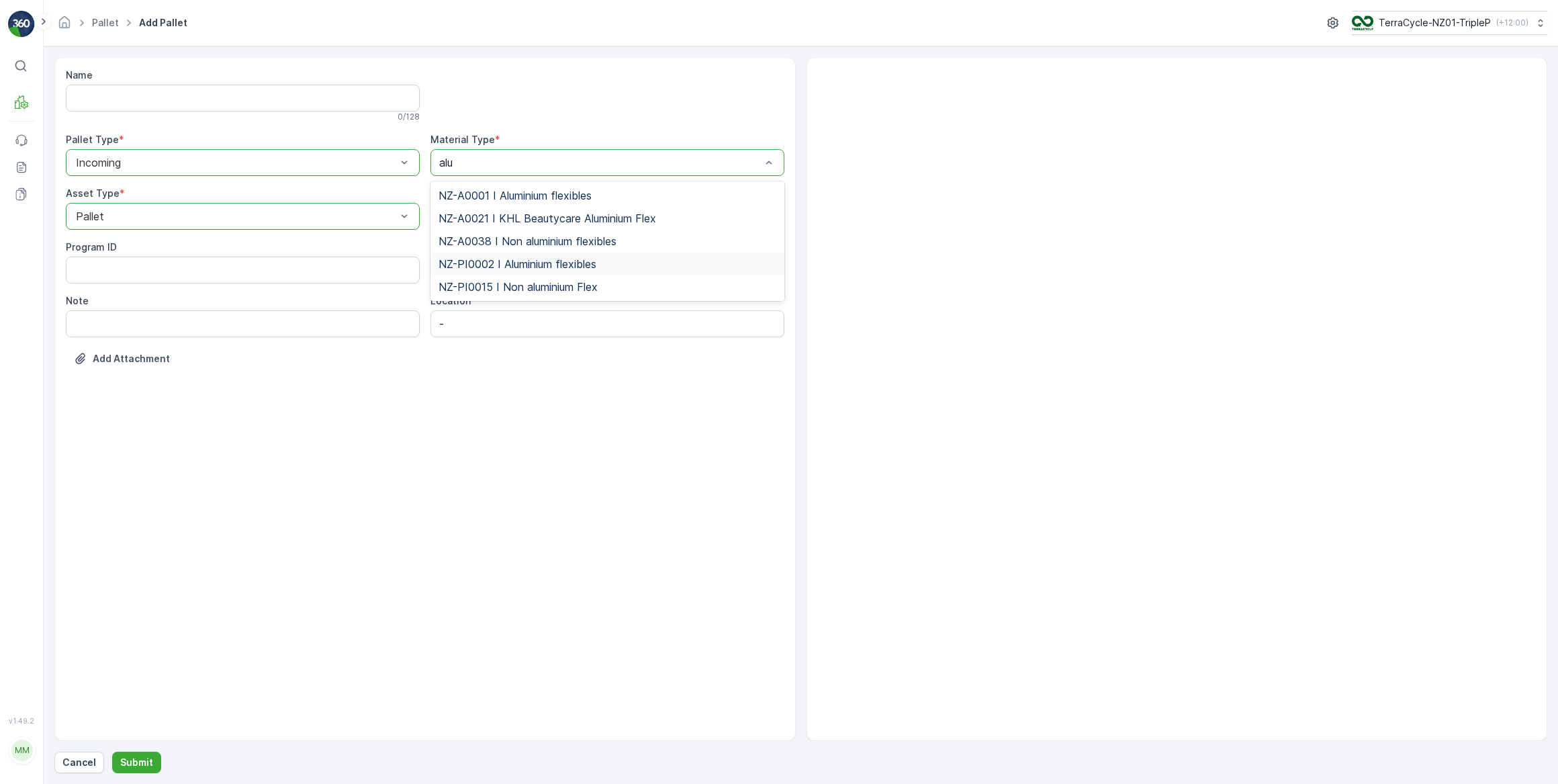
click at [504, 264] on span "NZ-PI0002 I Aluminium flexibles" at bounding box center [518, 264] width 158 height 12
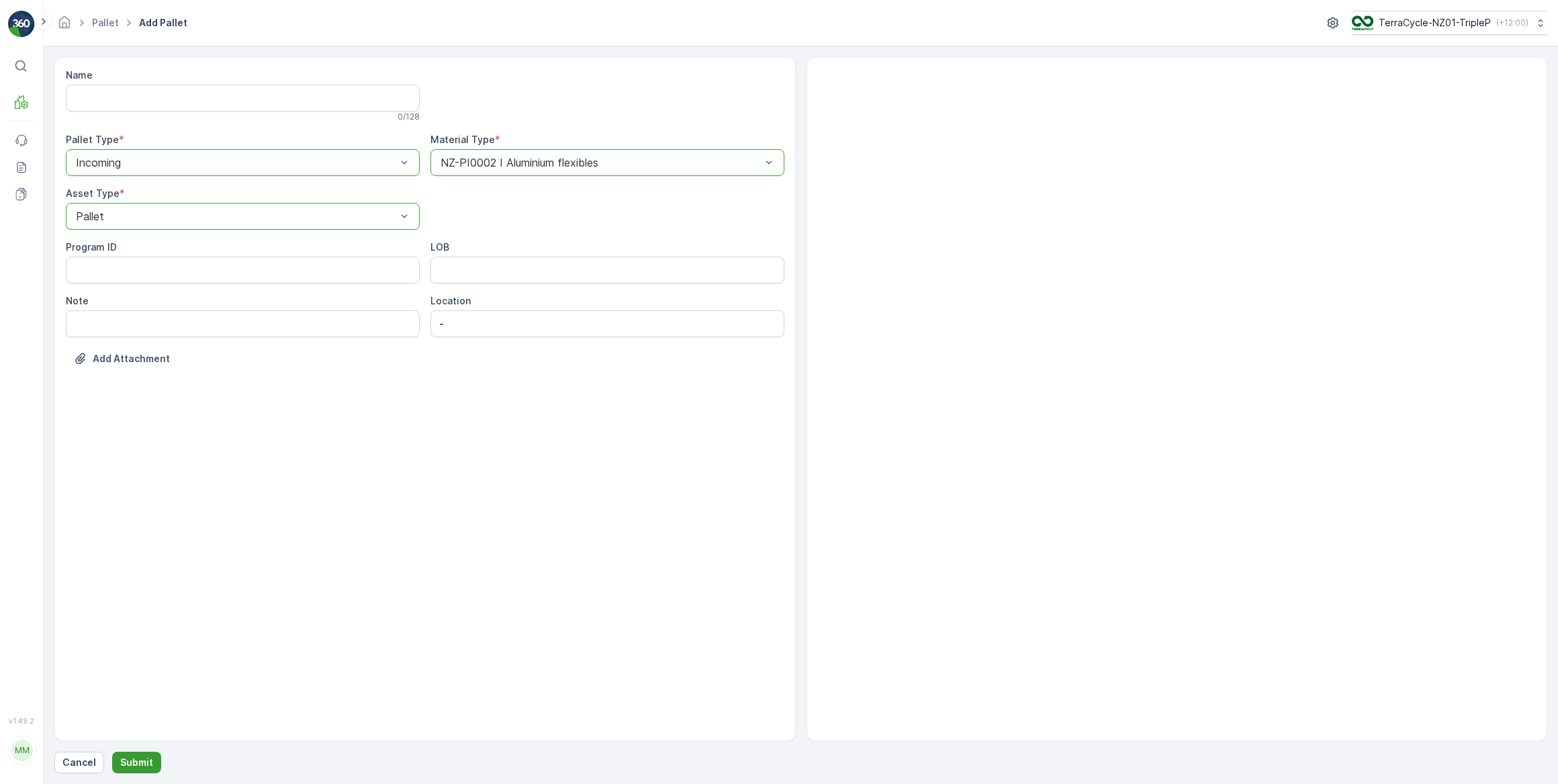
click at [143, 763] on p "Submit" at bounding box center [137, 762] width 33 height 14
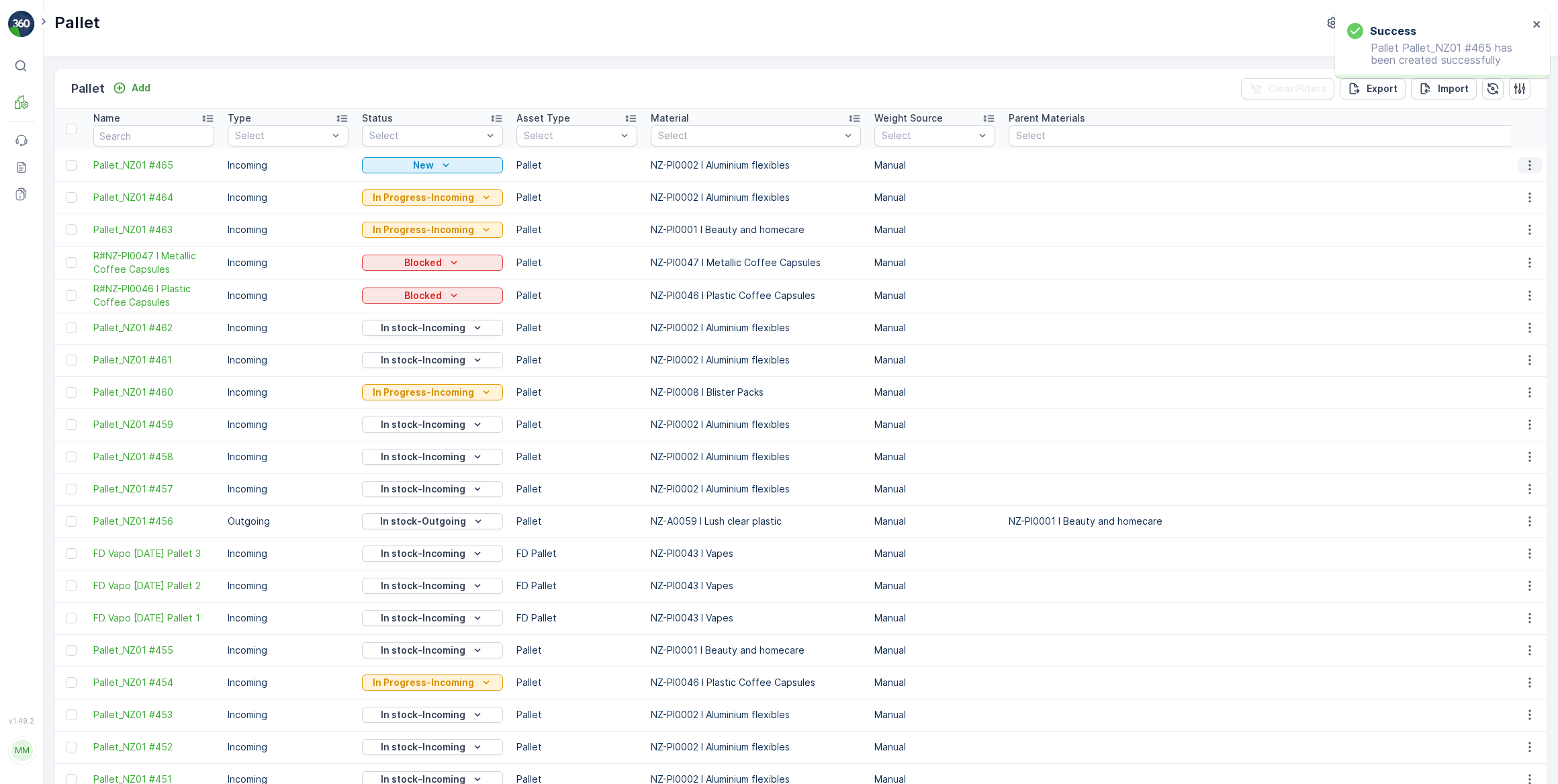
click at [1526, 162] on icon "button" at bounding box center [1530, 166] width 14 height 14
click at [1508, 259] on span "Print QR" at bounding box center [1493, 260] width 37 height 14
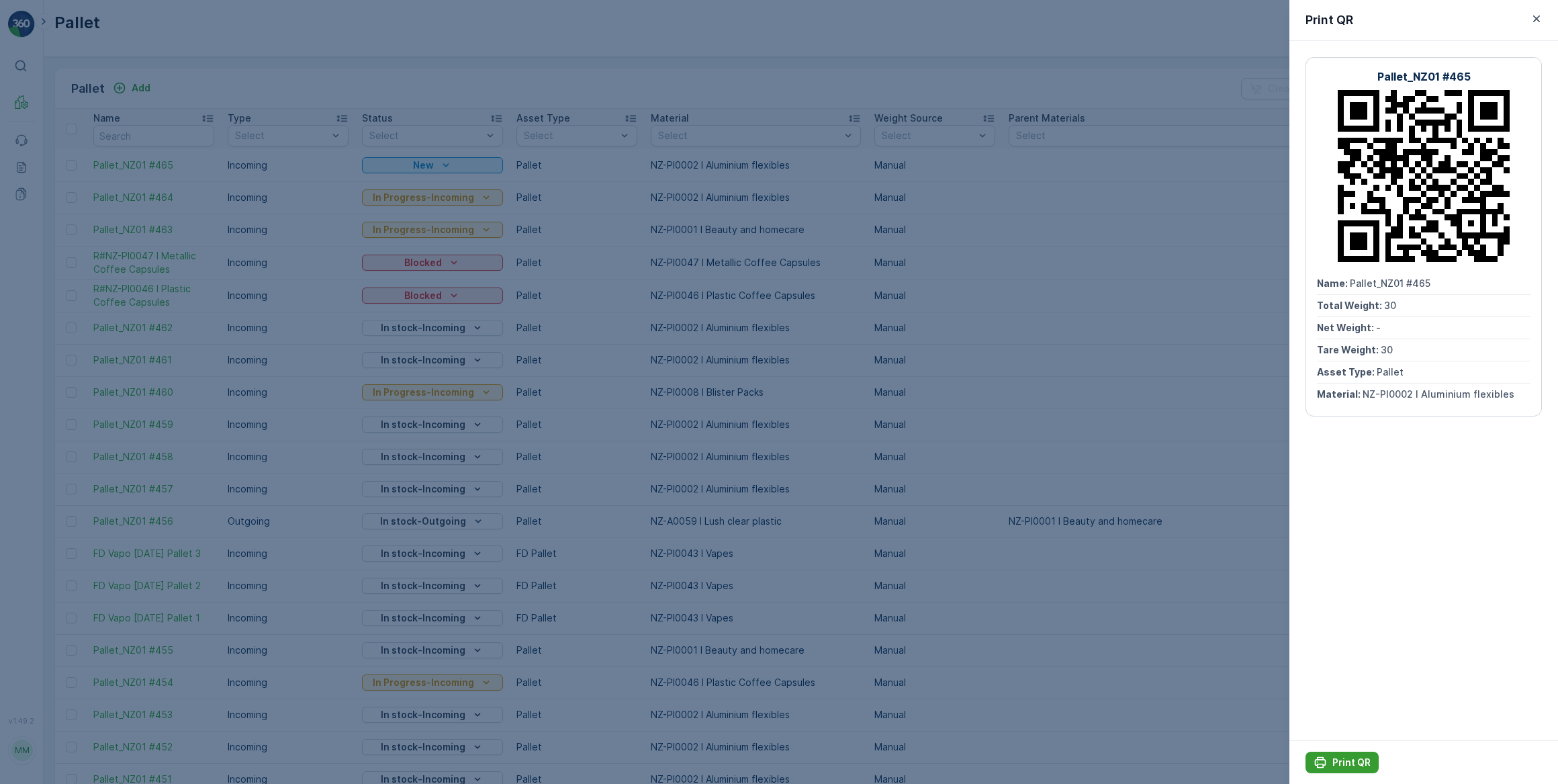
click at [1359, 764] on p "Print QR" at bounding box center [1351, 762] width 39 height 14
click at [826, 80] on div at bounding box center [779, 392] width 1558 height 784
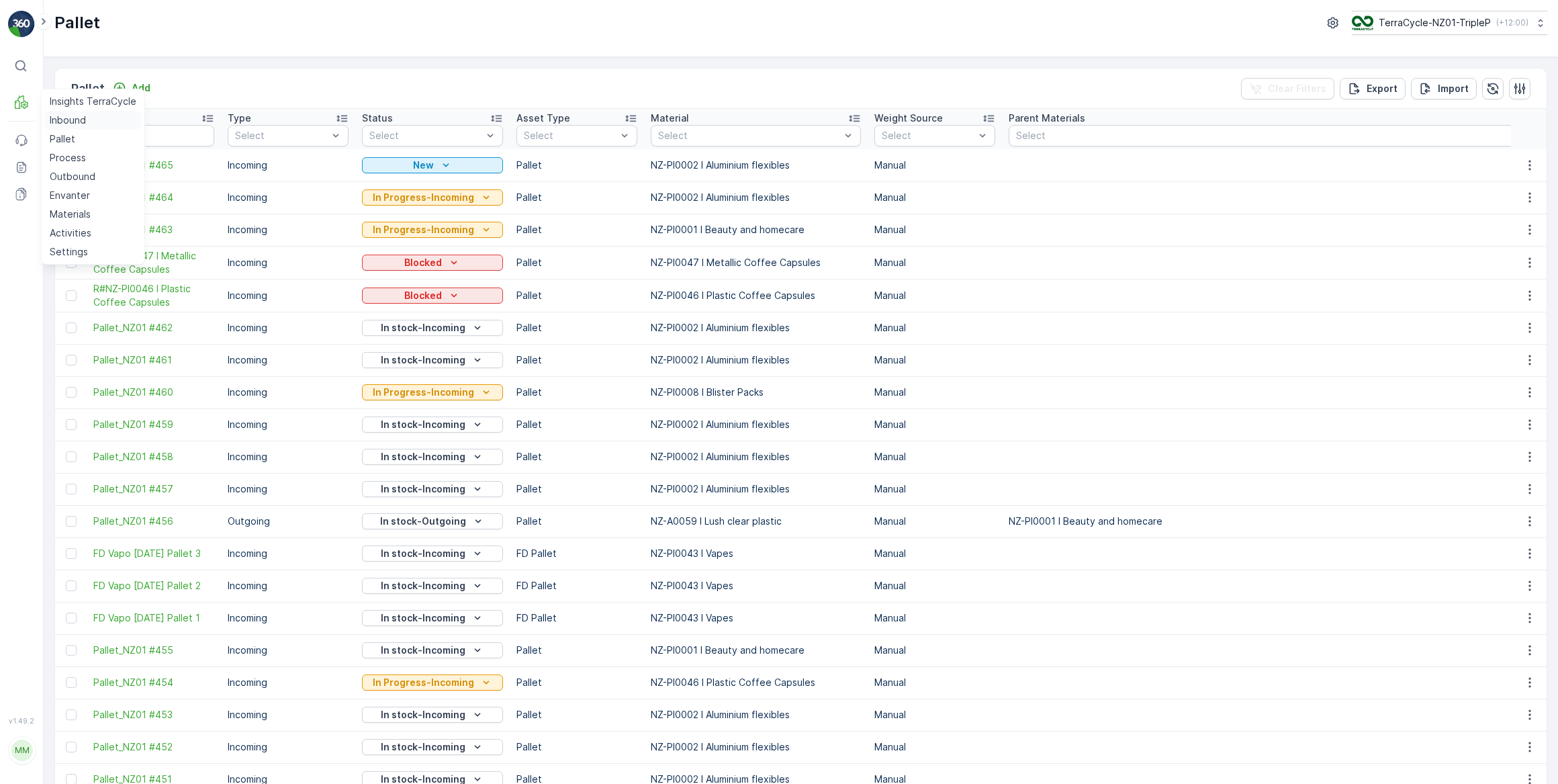
click at [56, 116] on p "Inbound" at bounding box center [68, 120] width 36 height 14
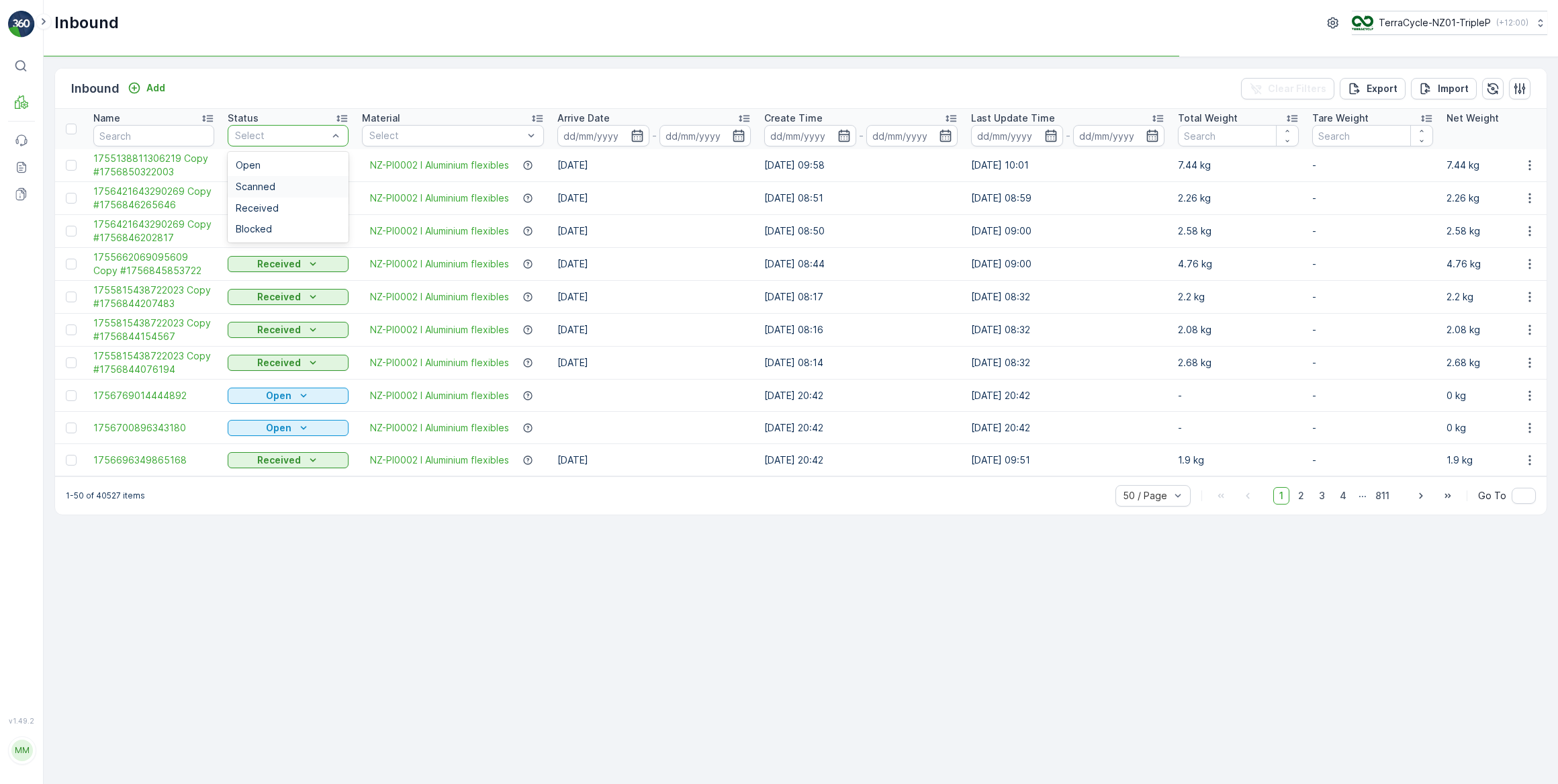
click at [276, 179] on div "Scanned" at bounding box center [288, 187] width 121 height 22
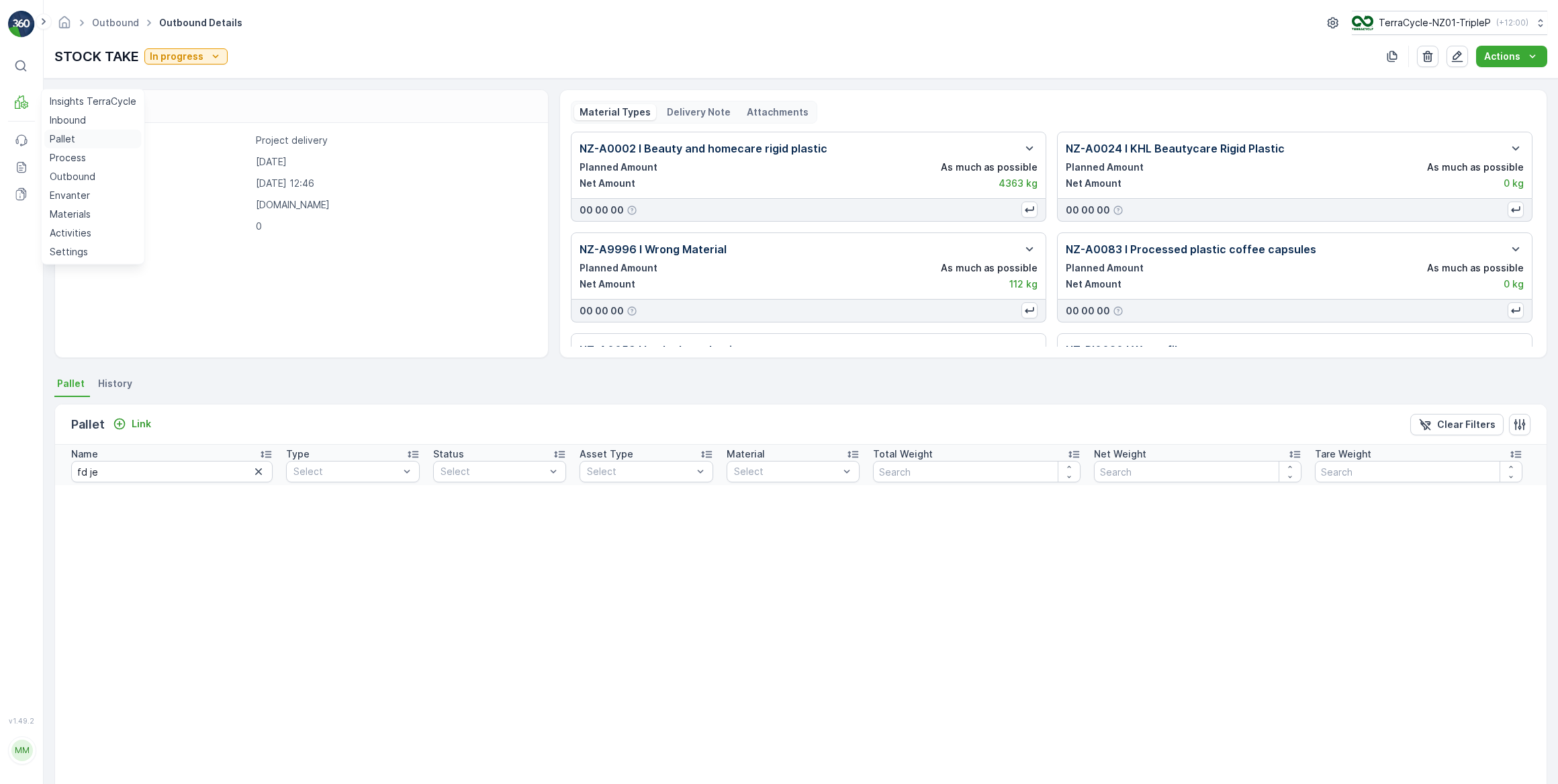
click at [67, 132] on p "Pallet" at bounding box center [63, 139] width 26 height 14
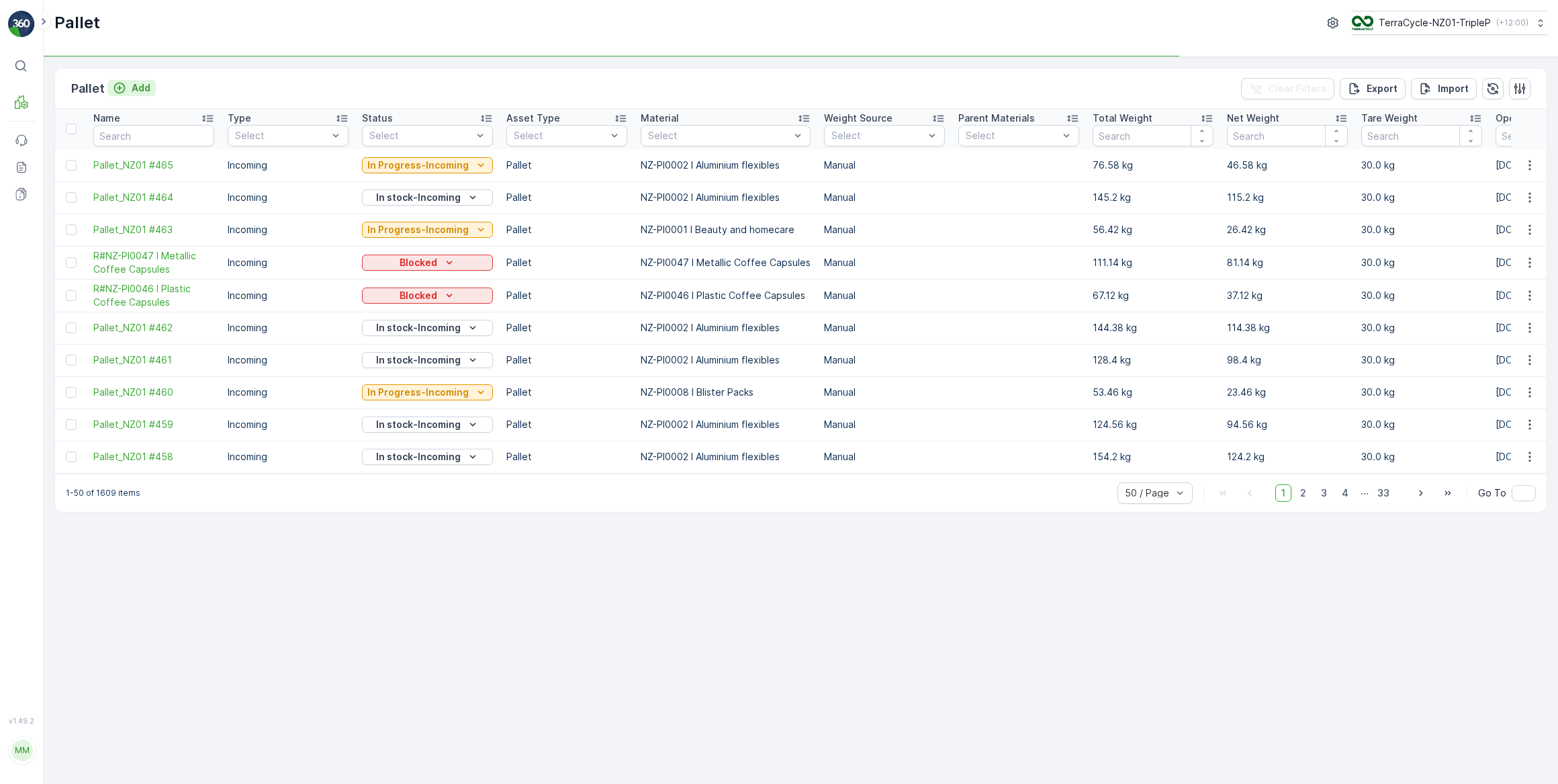
click at [122, 87] on icon "Add" at bounding box center [120, 88] width 14 height 14
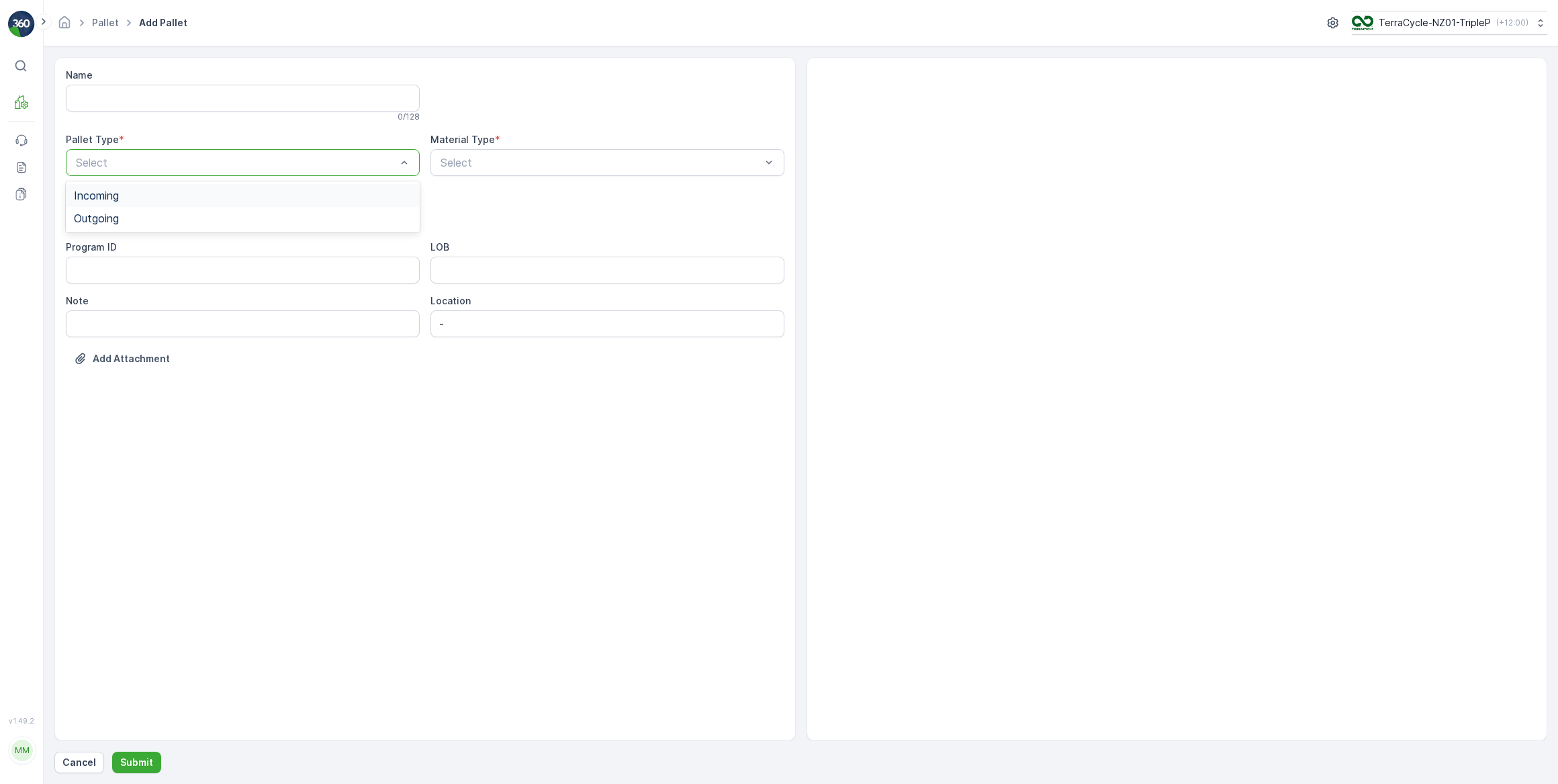
click at [121, 195] on div "Incoming" at bounding box center [243, 195] width 338 height 12
click at [128, 205] on div "Select" at bounding box center [243, 216] width 354 height 27
drag, startPoint x: 101, startPoint y: 317, endPoint x: 109, endPoint y: 315, distance: 8.2
click at [101, 317] on div "Pallet" at bounding box center [243, 318] width 338 height 12
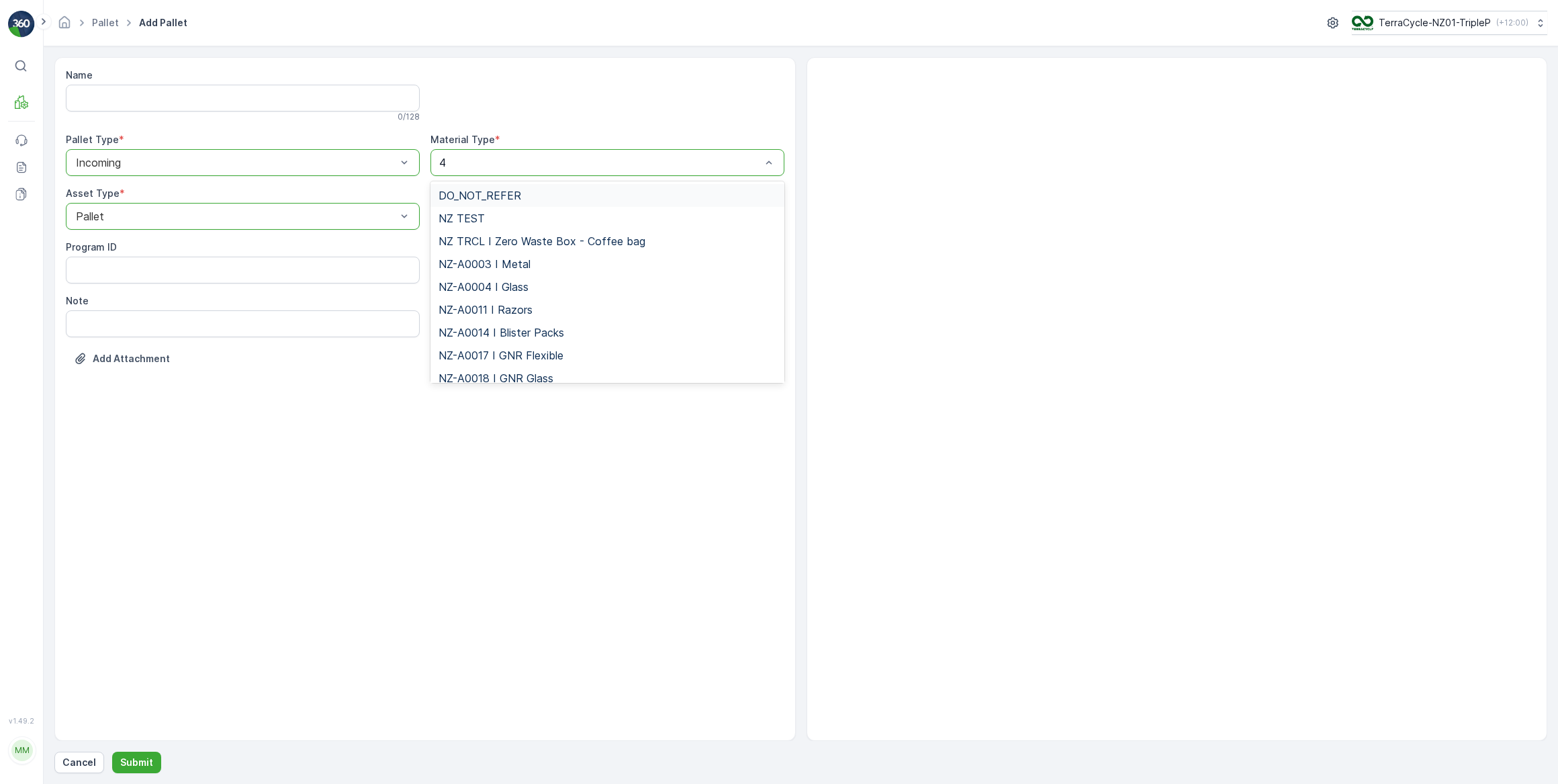
type input "47"
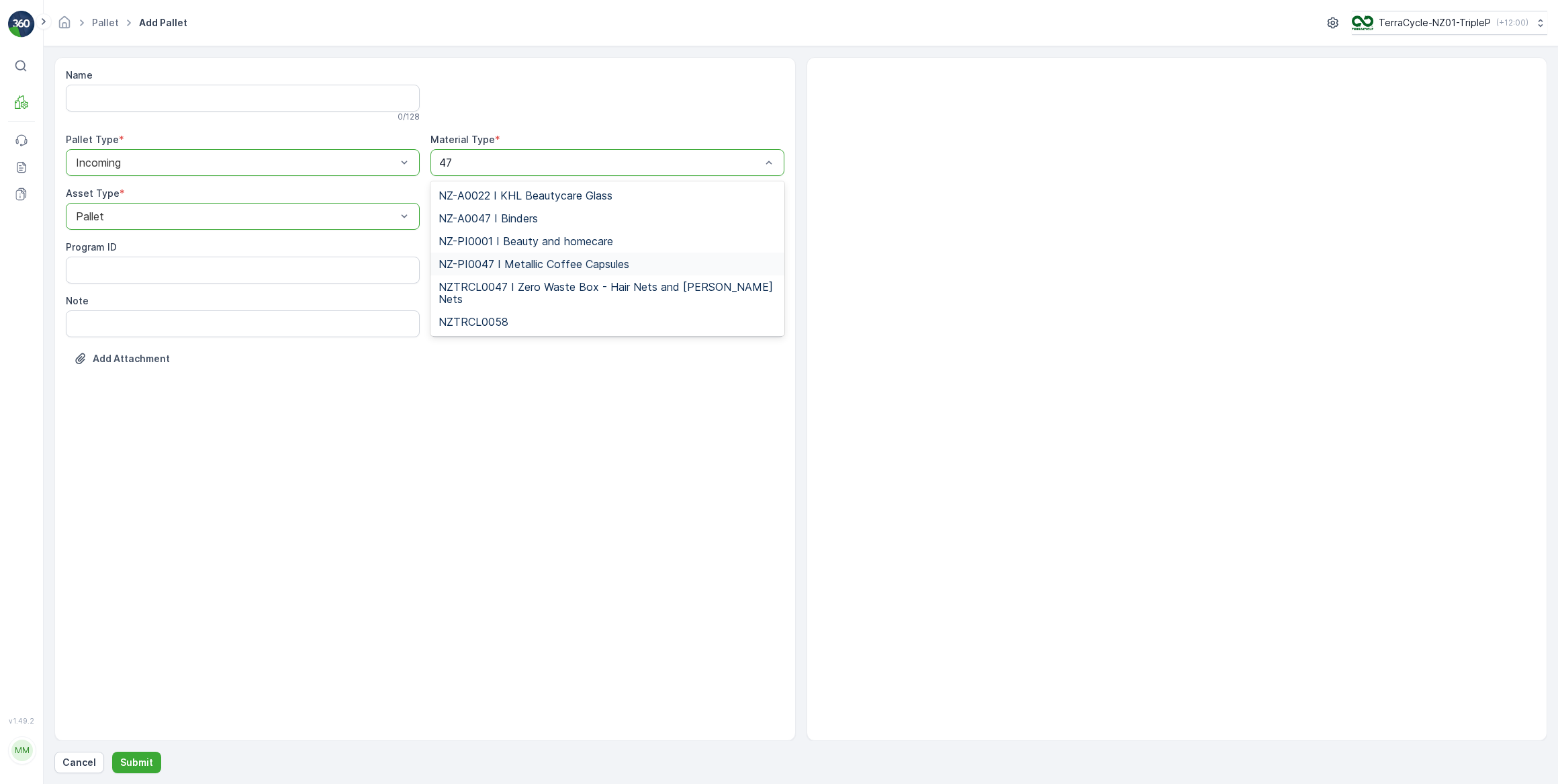
click at [537, 262] on span "NZ-PI0047 I Metallic Coffee Capsules" at bounding box center [534, 264] width 191 height 12
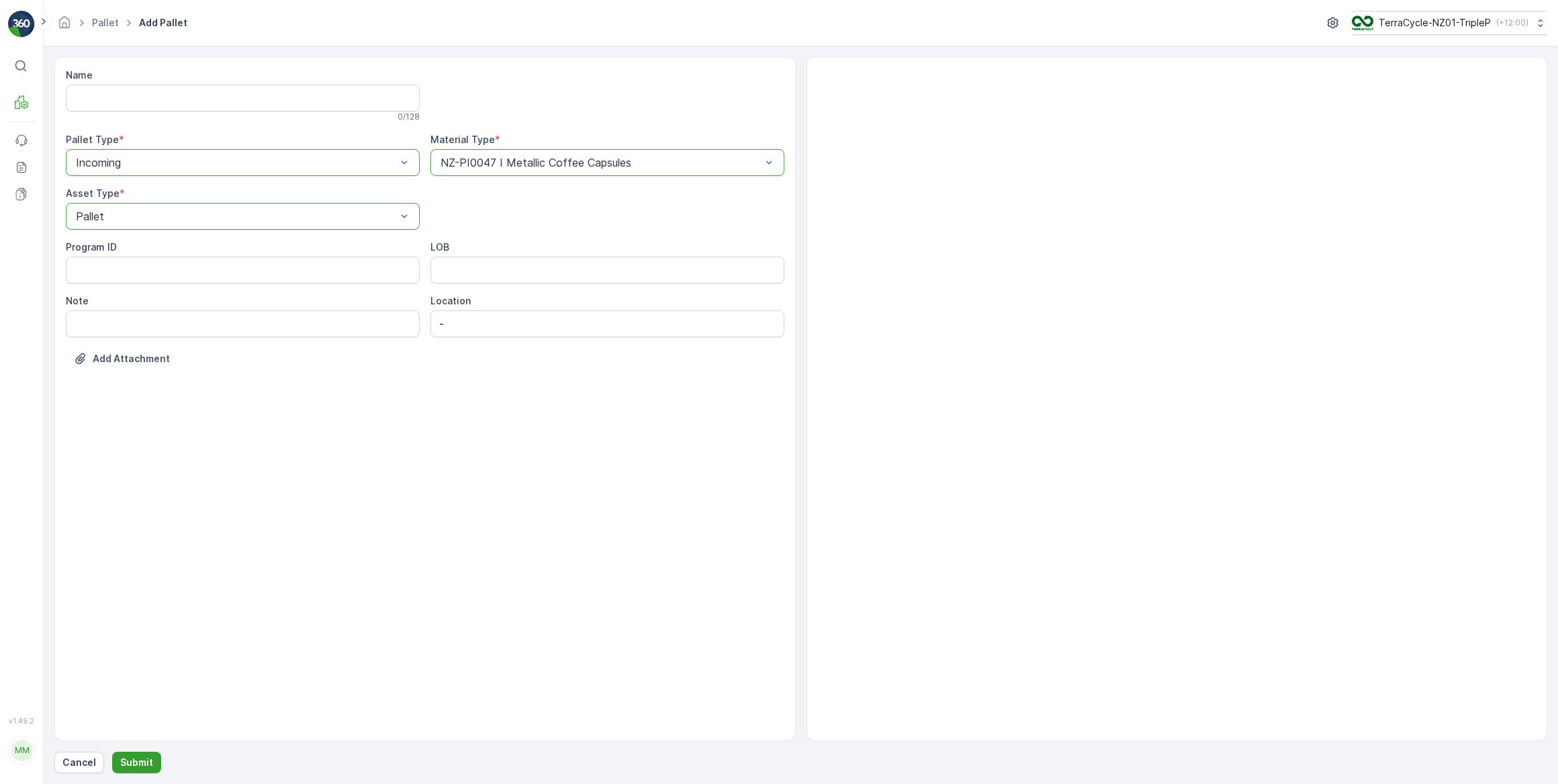
click at [124, 760] on p "Submit" at bounding box center [137, 762] width 33 height 14
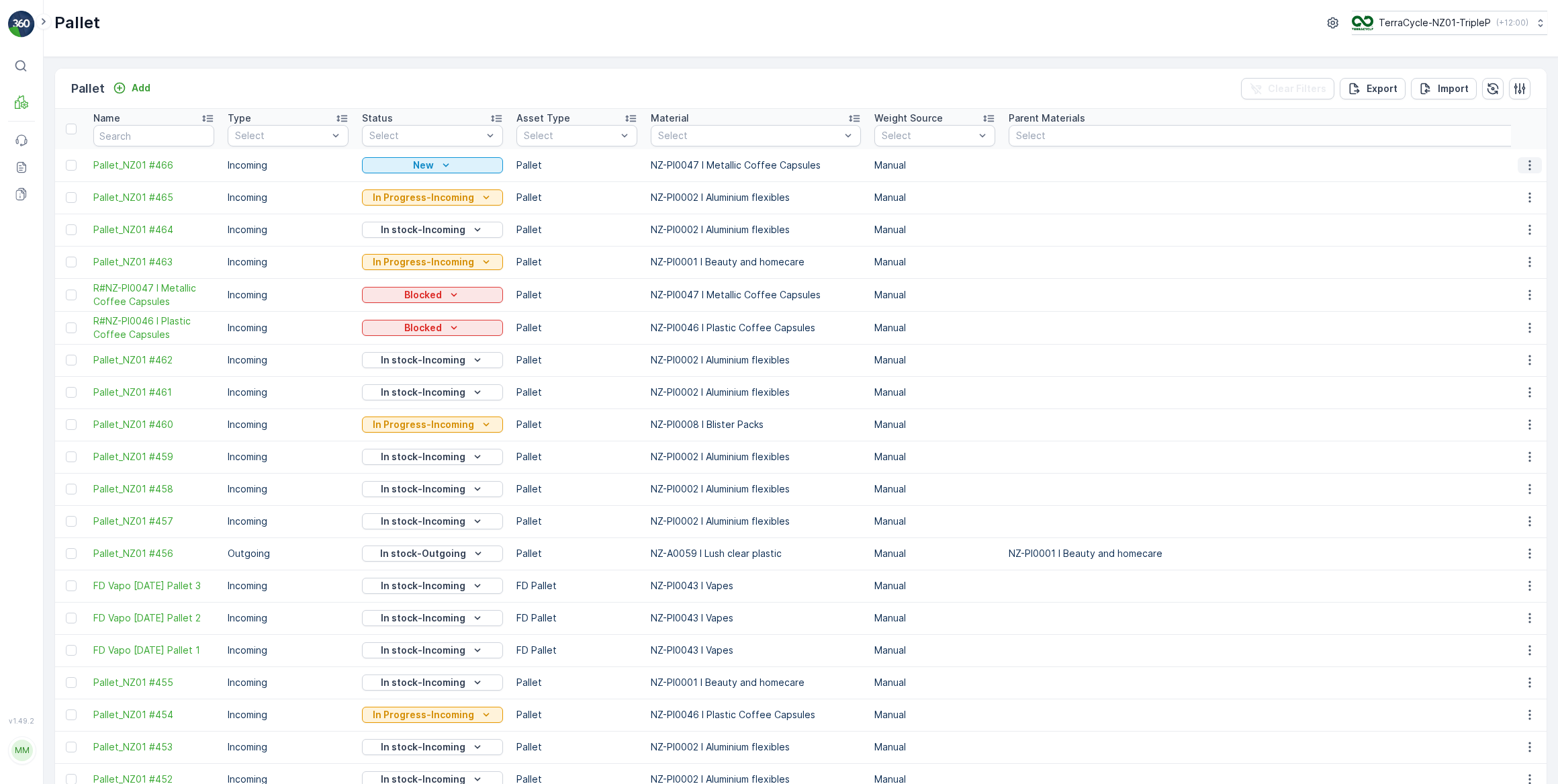
click at [1528, 169] on icon "button" at bounding box center [1530, 166] width 14 height 14
click at [1513, 256] on div "Print QR" at bounding box center [1513, 260] width 89 height 19
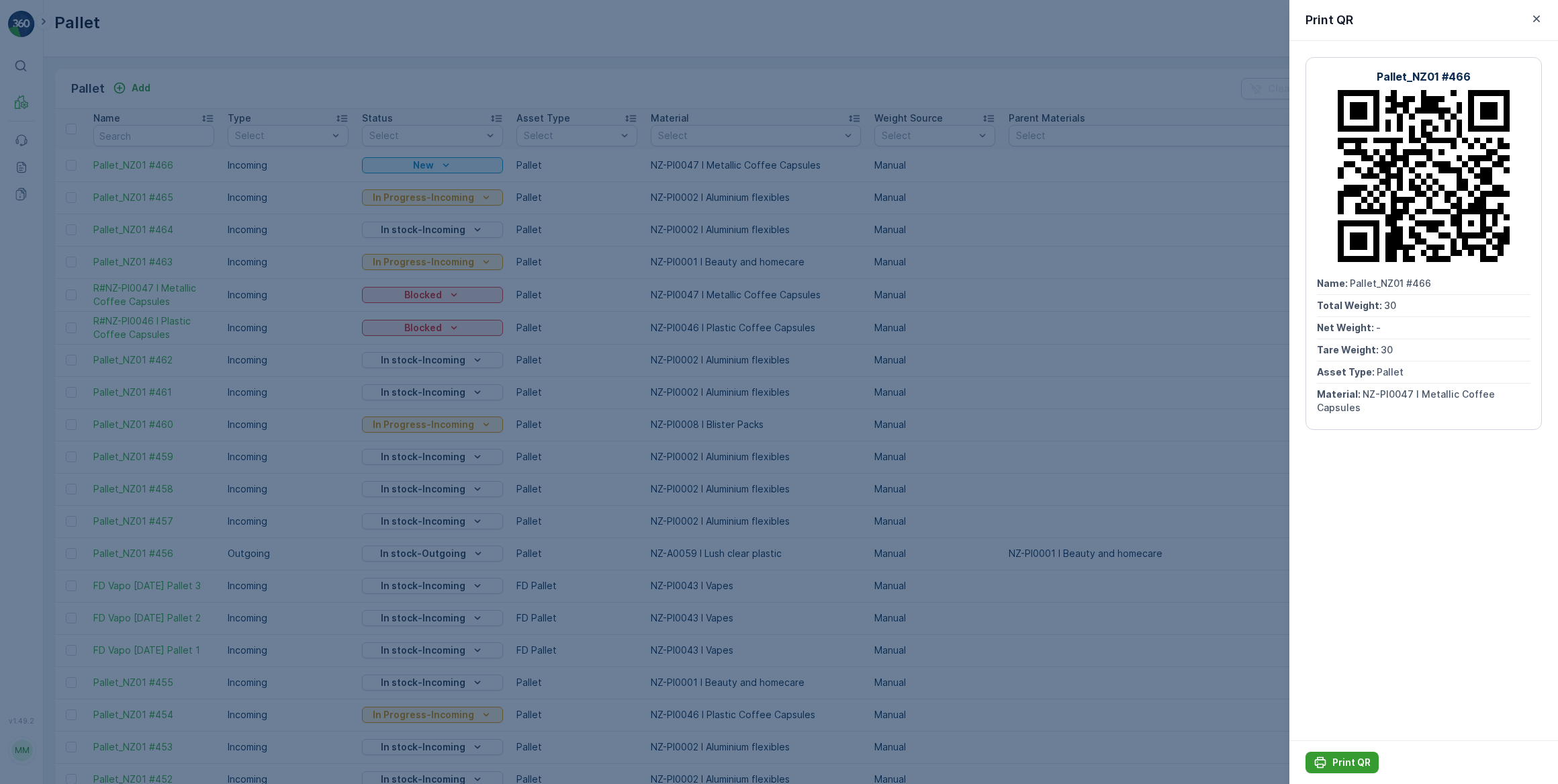
click at [1356, 766] on p "Print QR" at bounding box center [1351, 762] width 39 height 14
click at [810, 79] on div at bounding box center [779, 392] width 1558 height 784
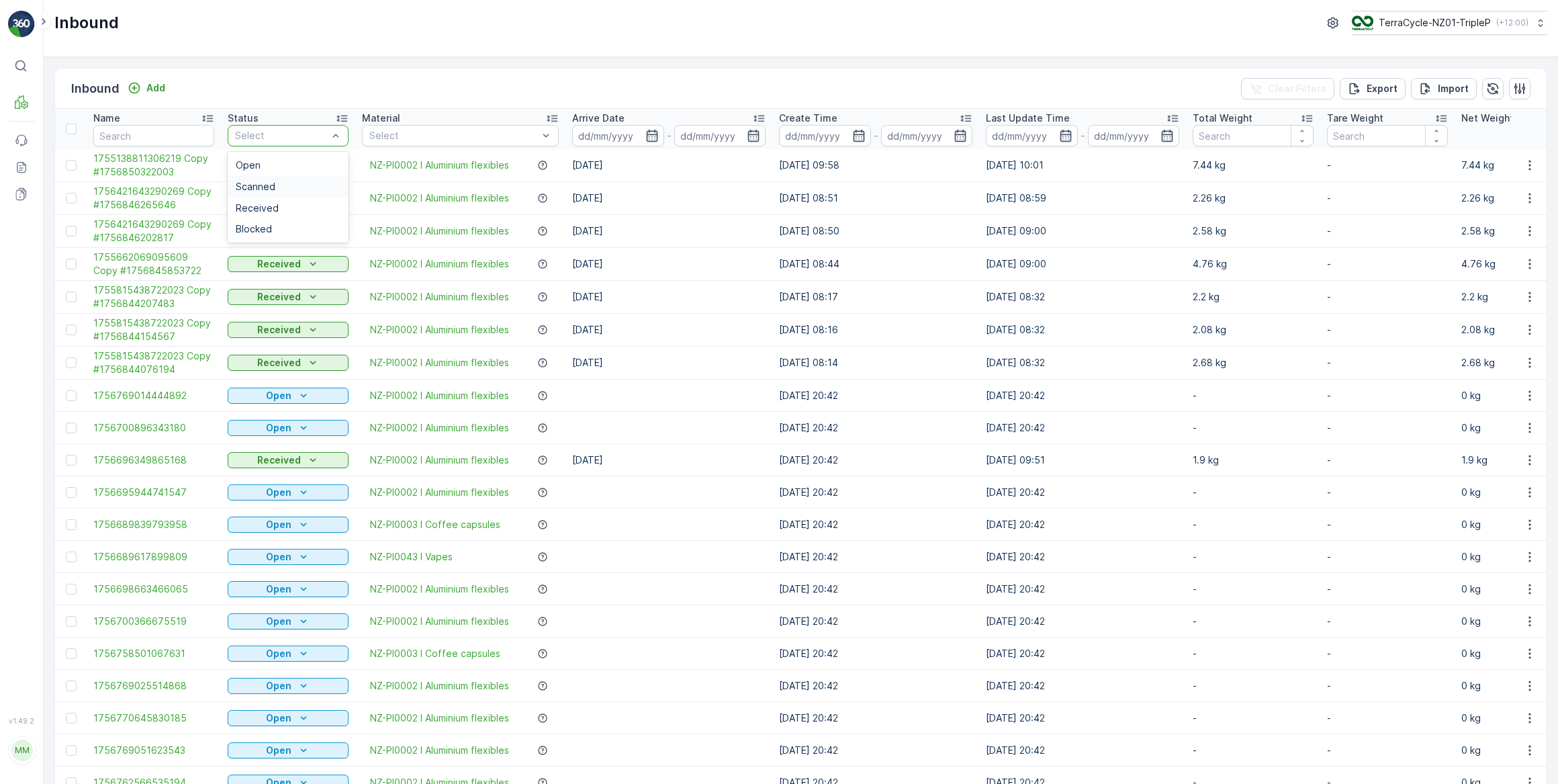
click at [278, 181] on div "Scanned" at bounding box center [288, 187] width 105 height 11
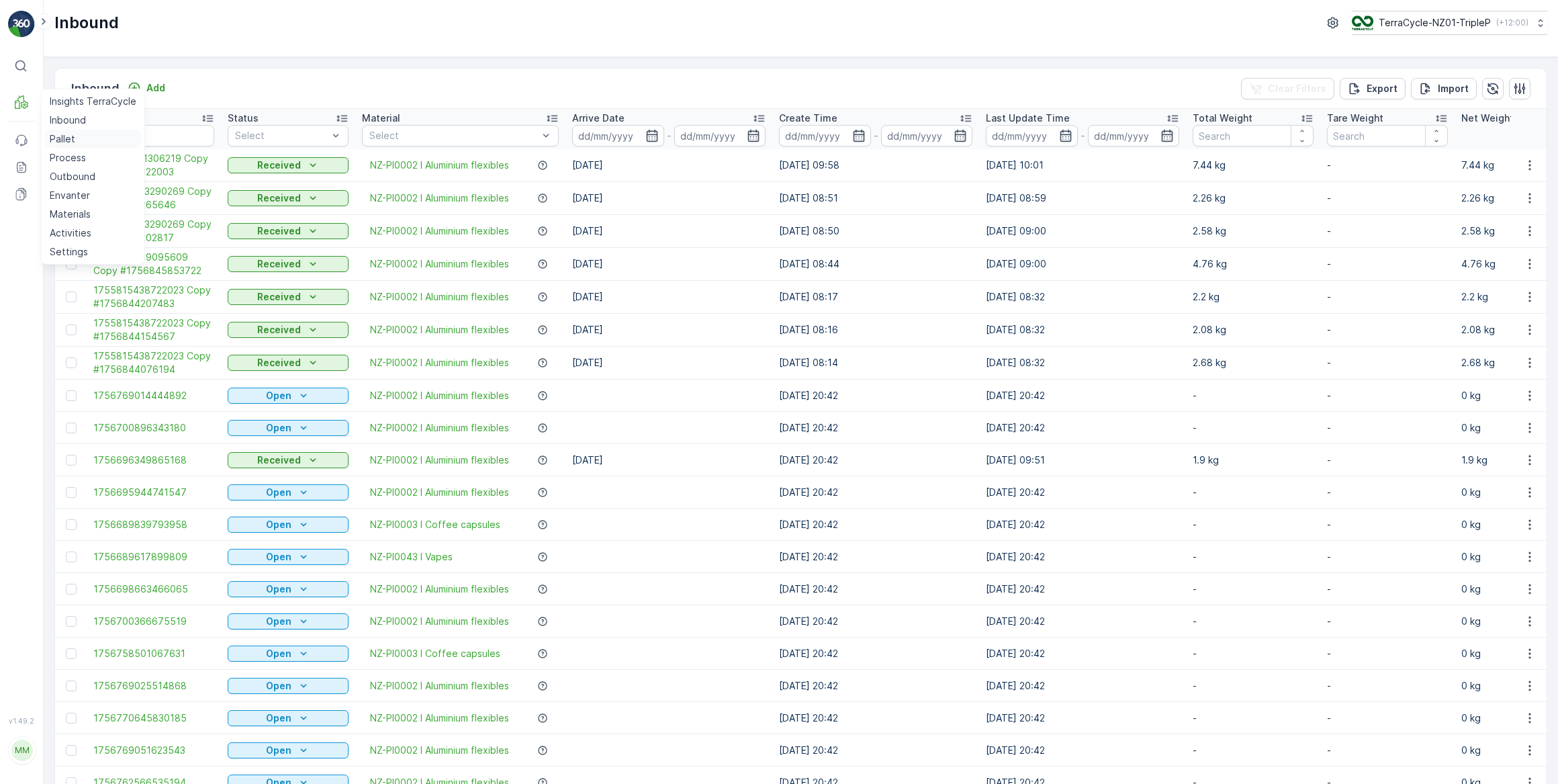
click at [77, 132] on link "Pallet" at bounding box center [93, 139] width 97 height 19
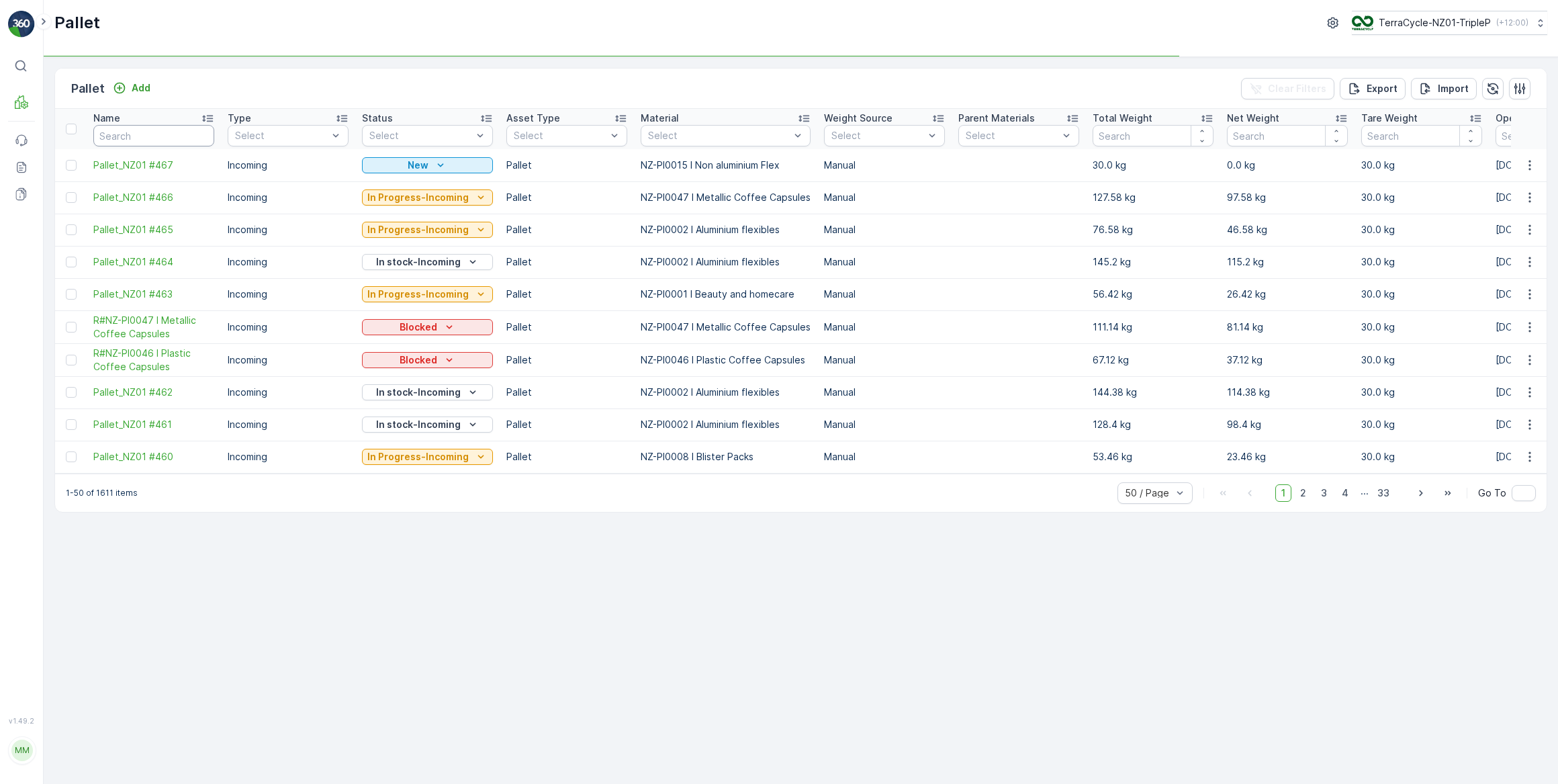
click at [134, 125] on input "text" at bounding box center [153, 136] width 121 height 22
type input "#357"
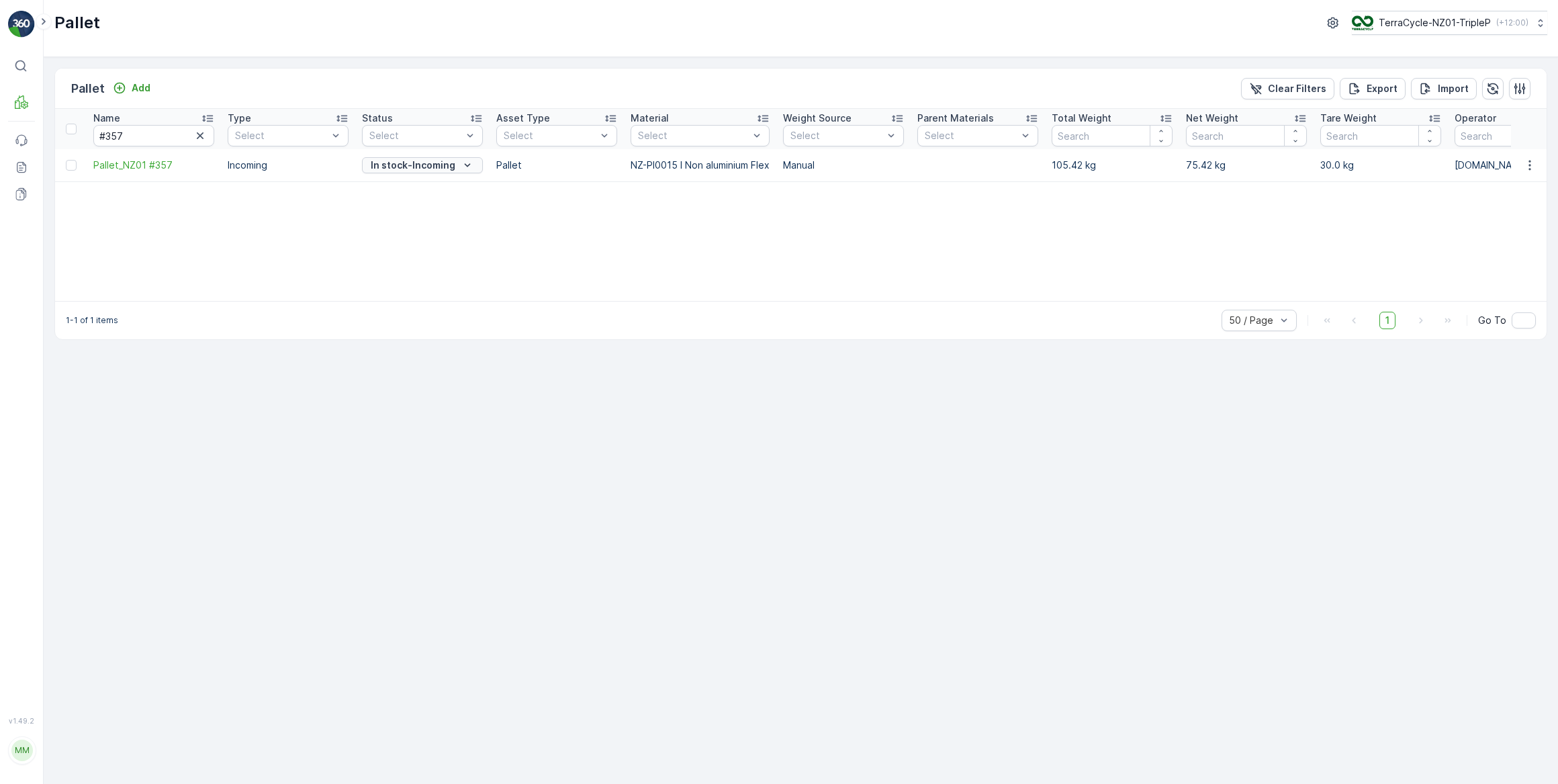
click at [470, 160] on icon "In stock-Incoming" at bounding box center [468, 166] width 14 height 14
click at [408, 337] on span "Ready to Allocation" at bounding box center [414, 335] width 89 height 14
click at [80, 116] on p "Inbound" at bounding box center [68, 120] width 36 height 14
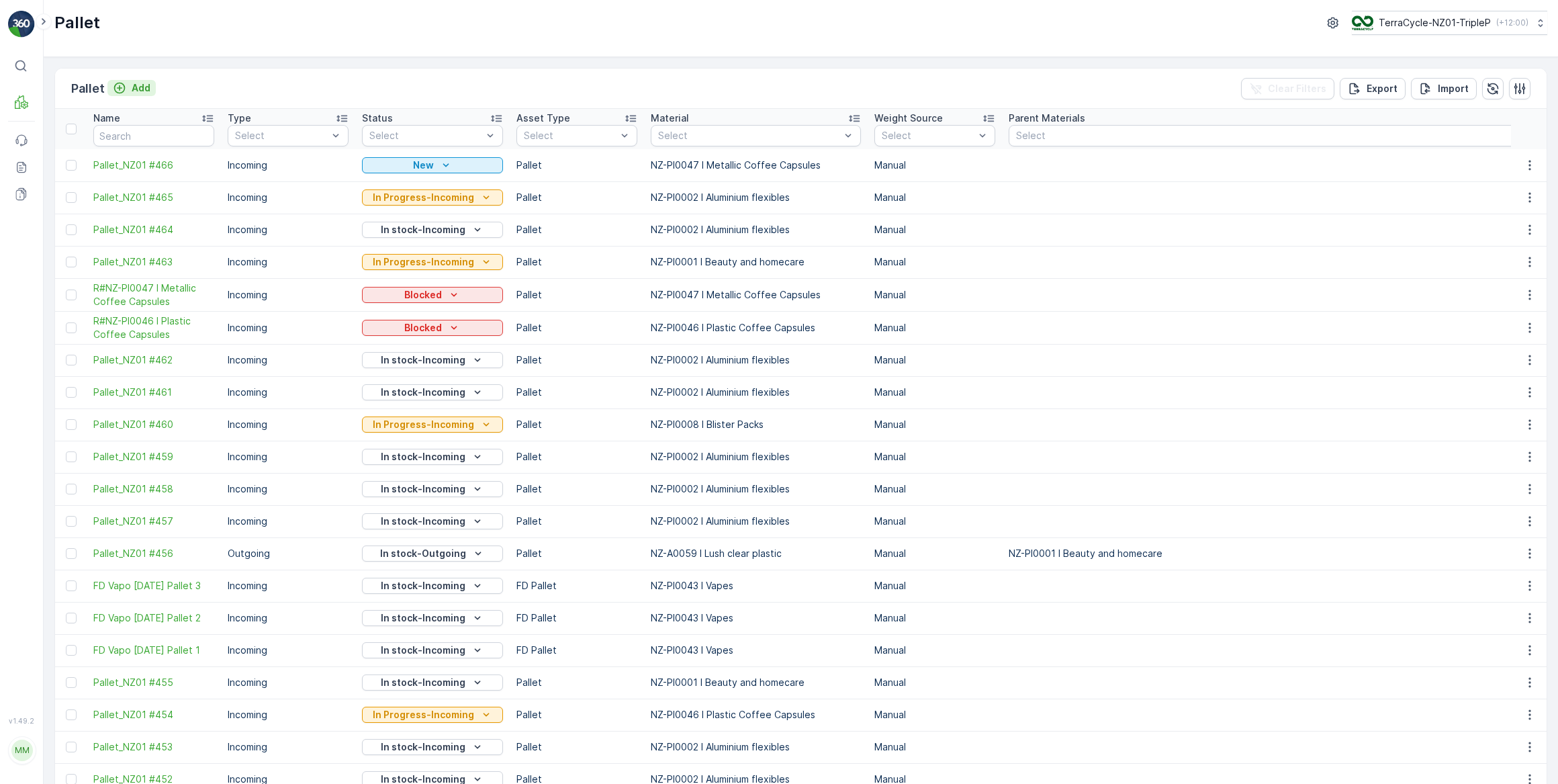
click at [127, 90] on div "Add" at bounding box center [132, 88] width 38 height 14
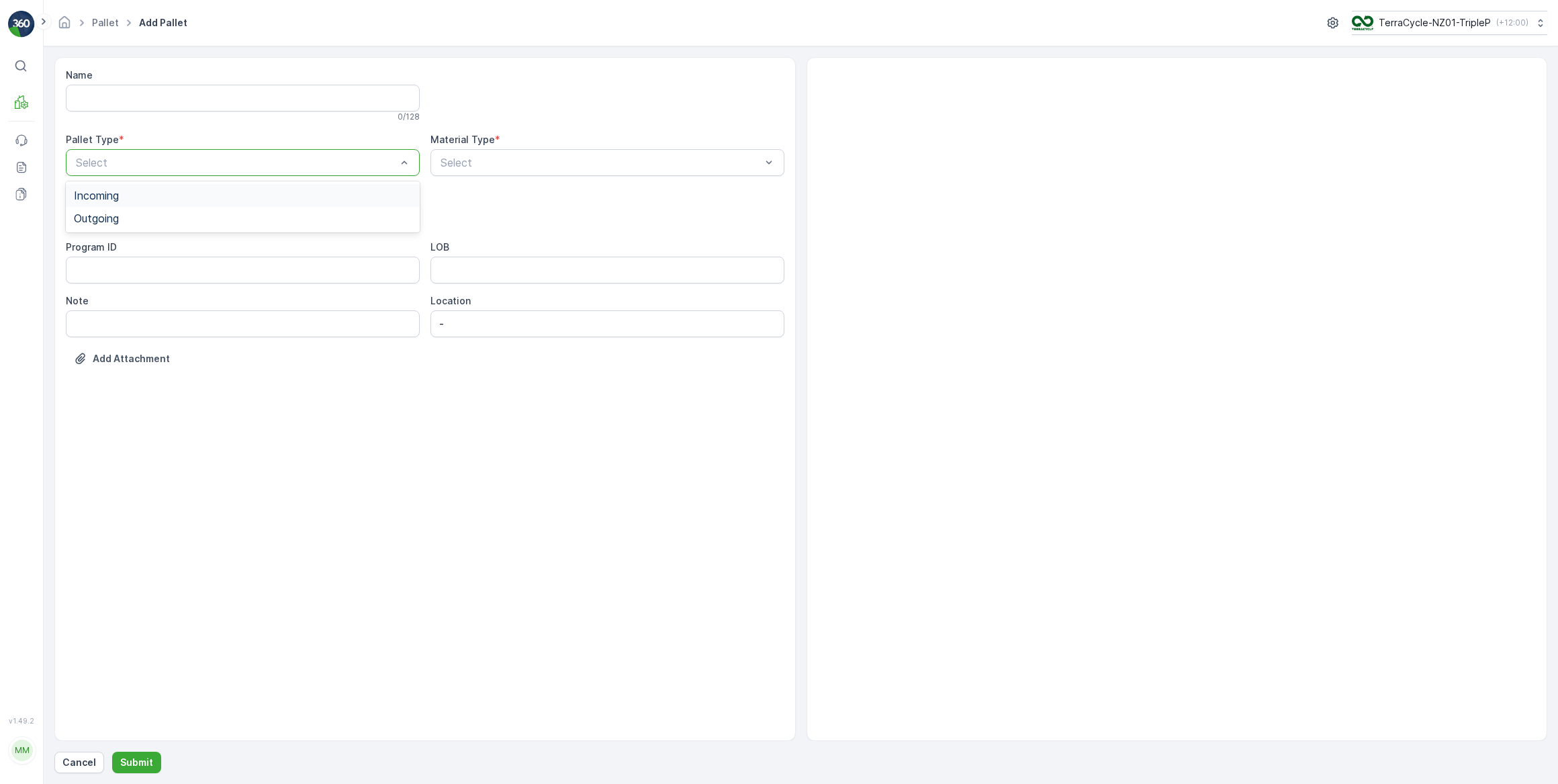
click at [109, 199] on span "Incoming" at bounding box center [96, 195] width 45 height 12
drag, startPoint x: 99, startPoint y: 319, endPoint x: 216, endPoint y: 258, distance: 131.9
click at [100, 318] on span "Pallet" at bounding box center [88, 318] width 28 height 12
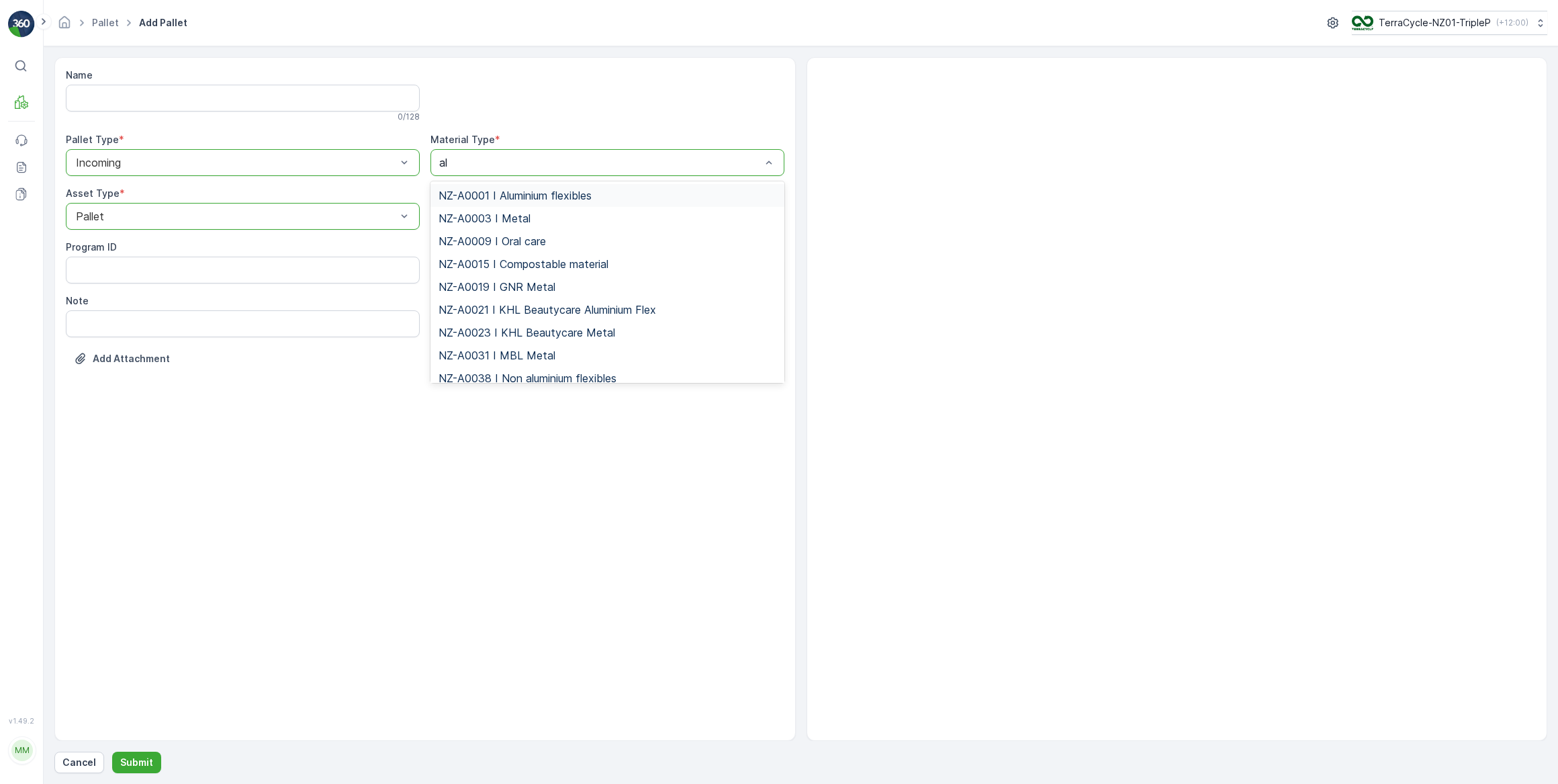
type input "alu"
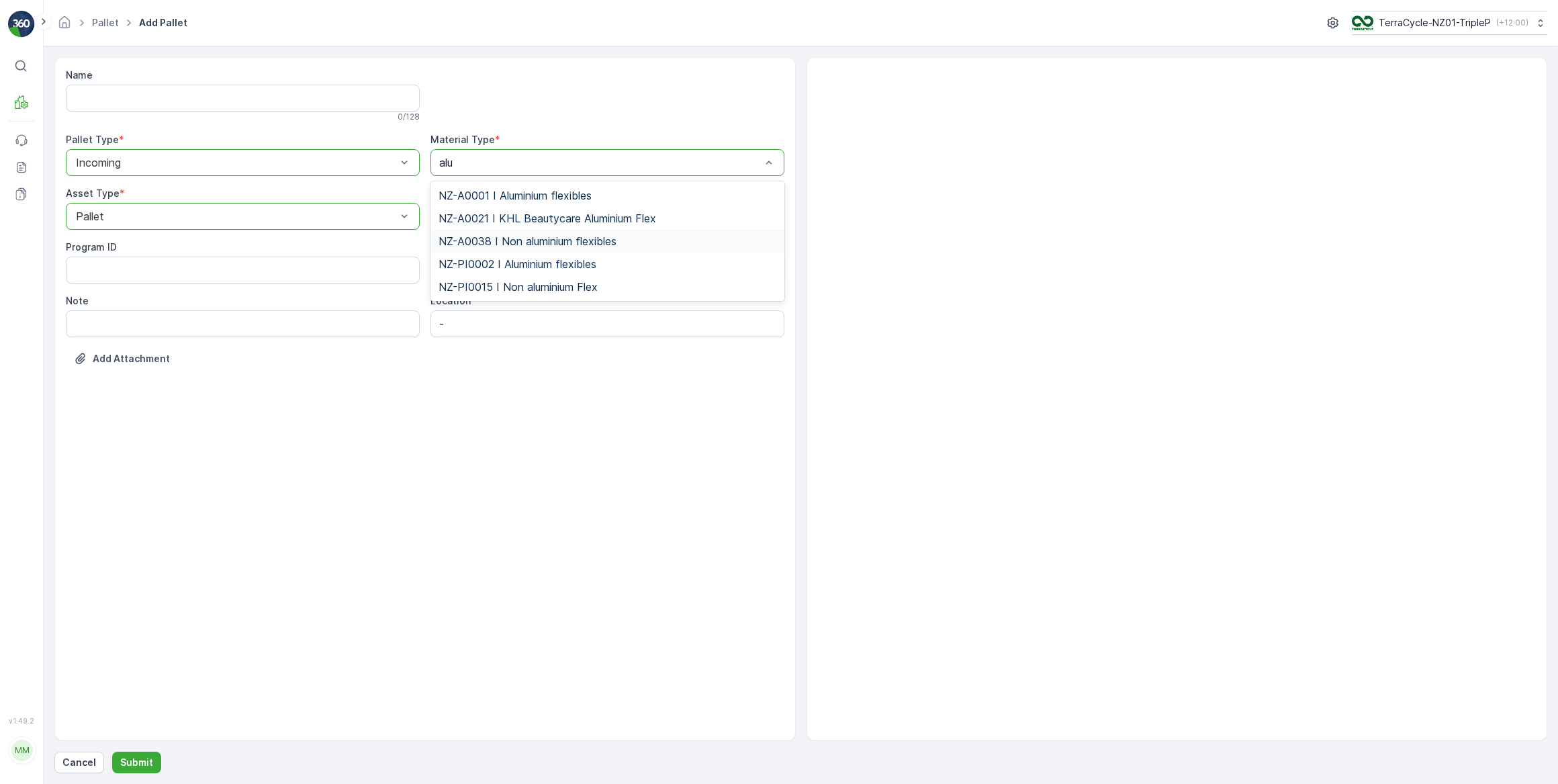
click at [532, 242] on span "NZ-A0038 I Non aluminium flexibles" at bounding box center [527, 241] width 178 height 12
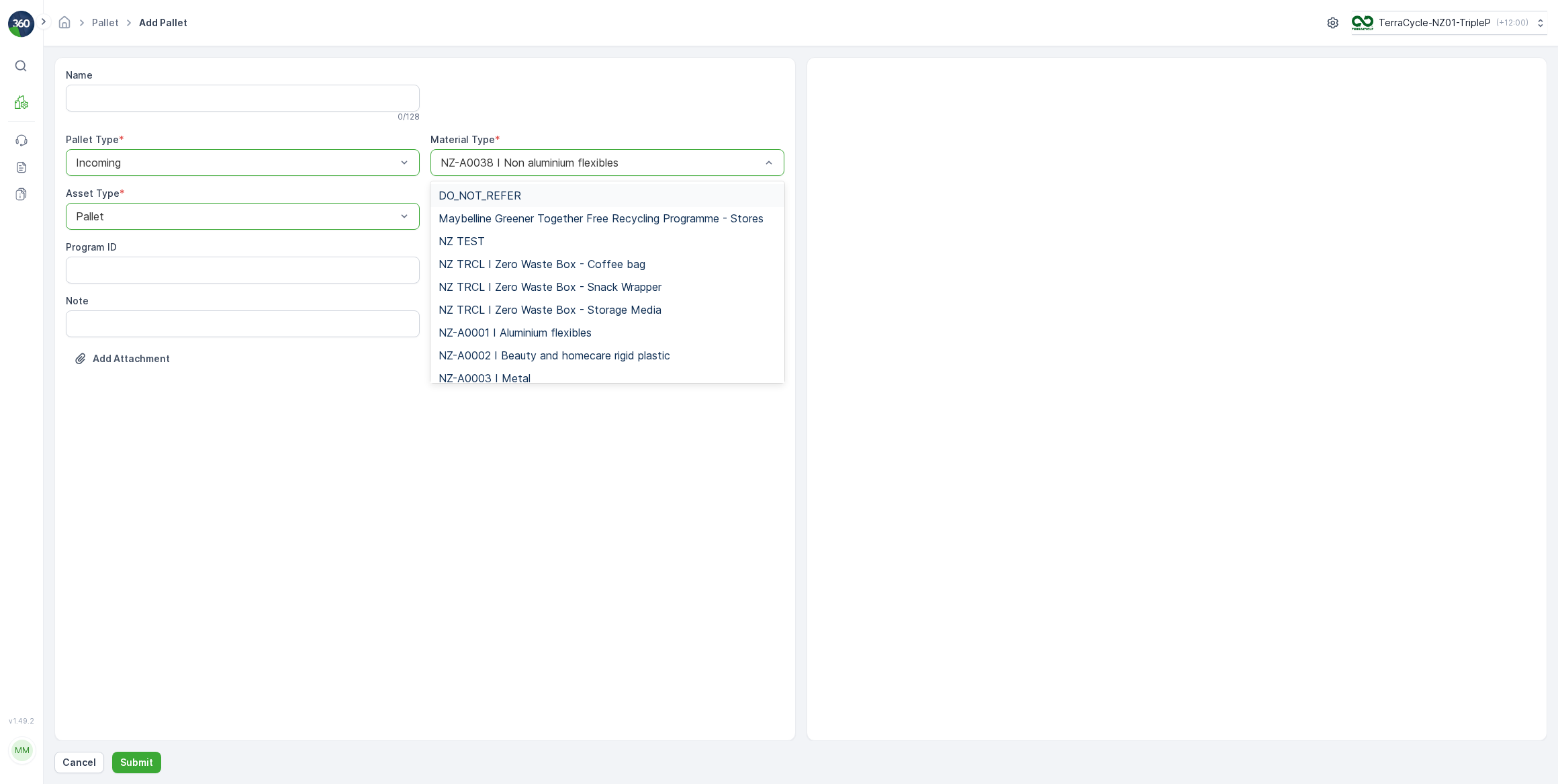
click at [500, 160] on div at bounding box center [601, 163] width 323 height 12
click at [739, 163] on div at bounding box center [601, 163] width 323 height 12
click at [736, 162] on div at bounding box center [601, 163] width 323 height 12
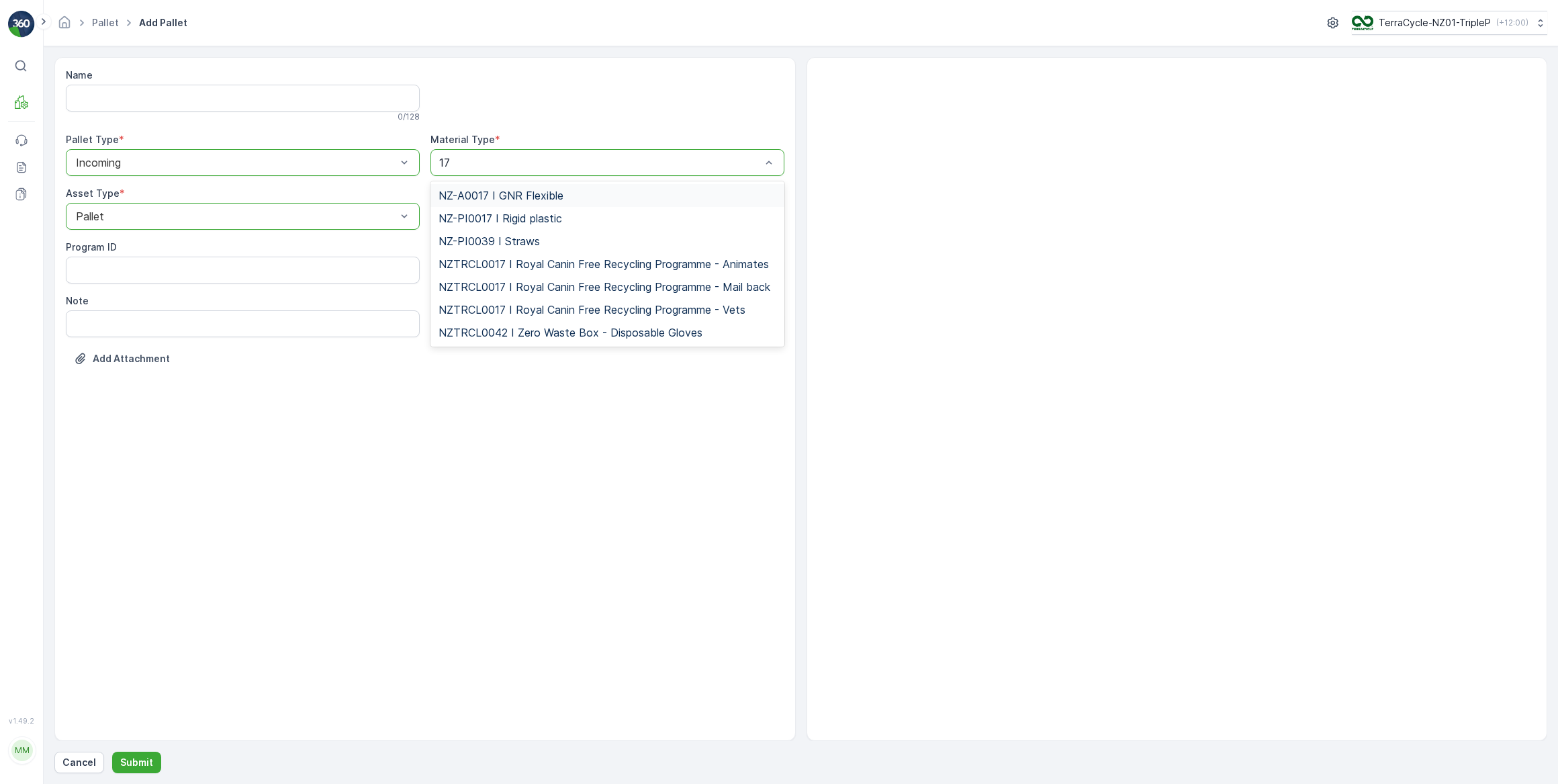
drag, startPoint x: 451, startPoint y: 157, endPoint x: 436, endPoint y: 160, distance: 15.3
click at [436, 160] on div "17" at bounding box center [608, 163] width 354 height 27
type input "15"
click at [587, 218] on span "NZ-PI0015 I Non aluminium Flex" at bounding box center [518, 218] width 160 height 12
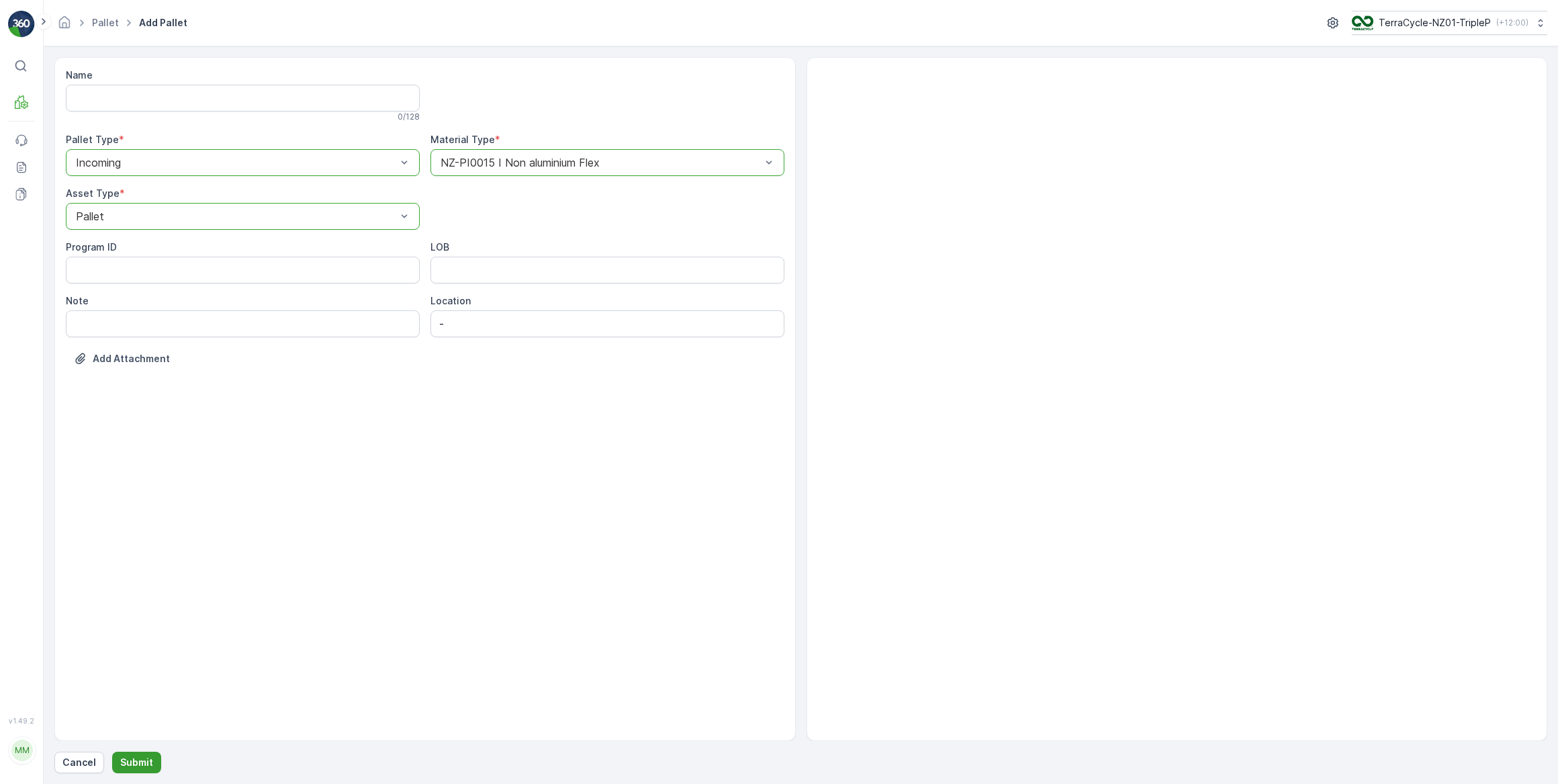
click at [124, 767] on p "Submit" at bounding box center [137, 762] width 33 height 14
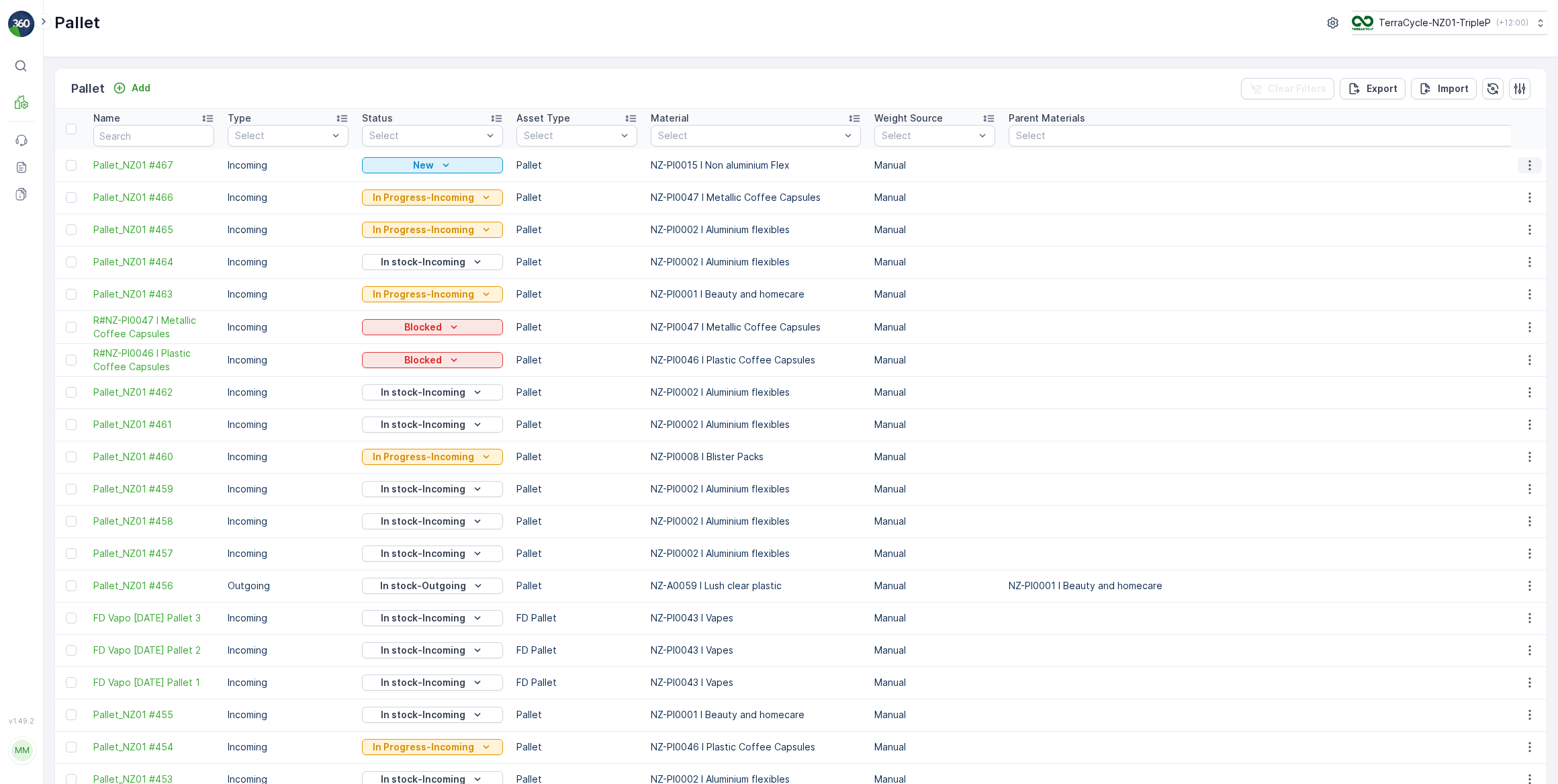
click at [1532, 168] on icon "button" at bounding box center [1530, 166] width 14 height 14
click at [1499, 262] on span "Print QR" at bounding box center [1493, 260] width 37 height 14
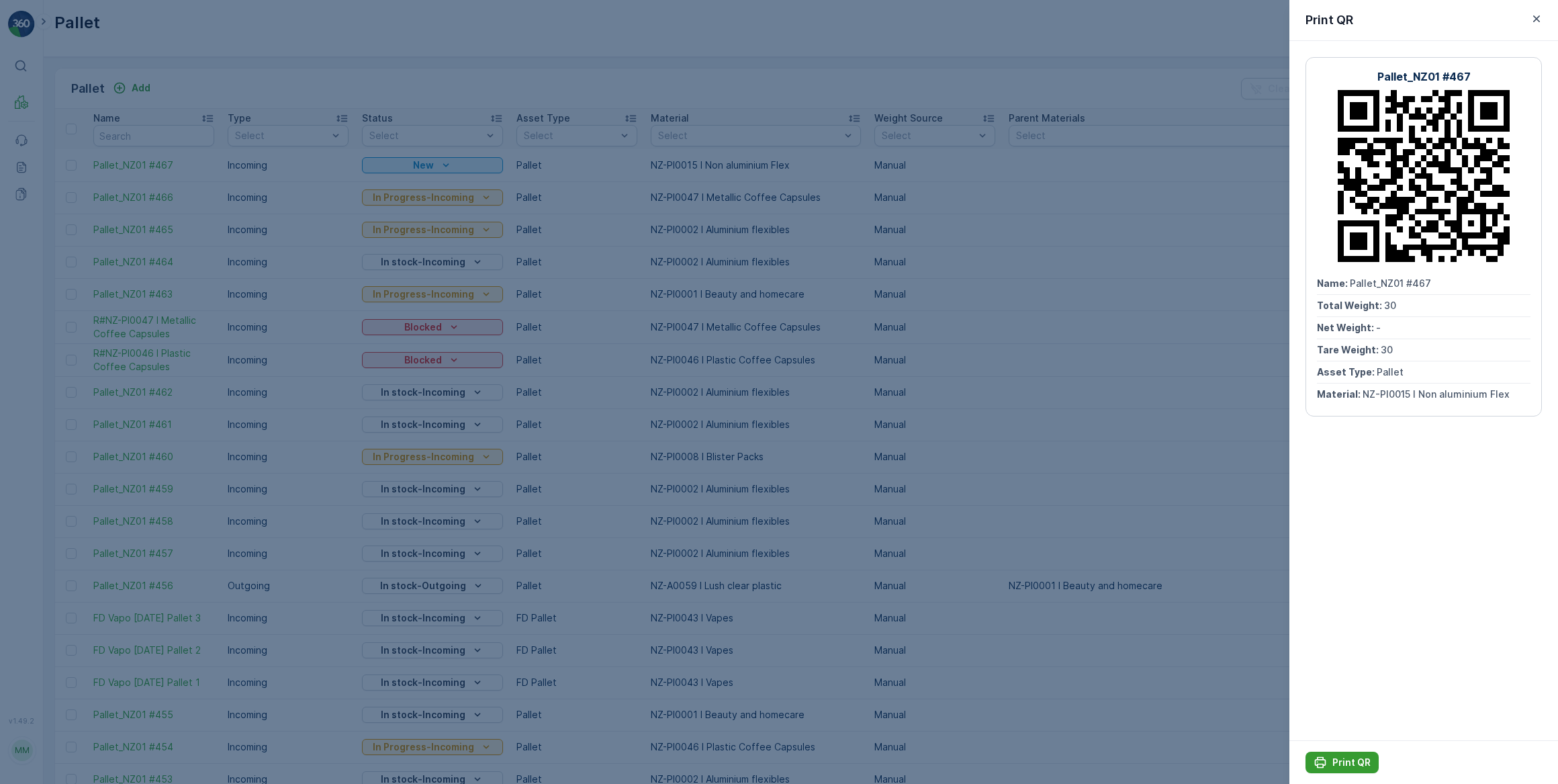
click at [1344, 760] on p "Print QR" at bounding box center [1351, 762] width 39 height 14
click at [685, 28] on div at bounding box center [779, 392] width 1558 height 784
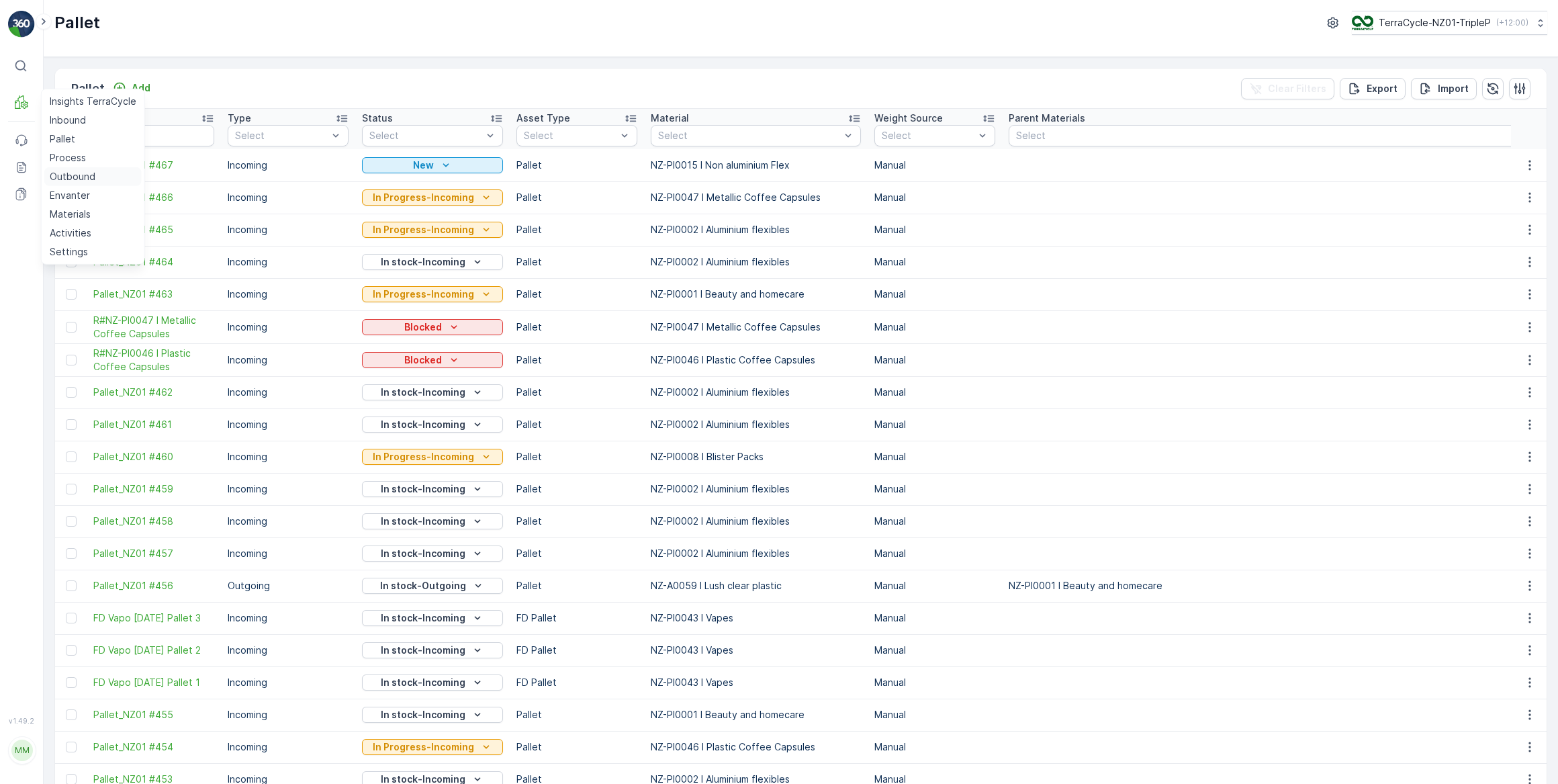
click at [69, 174] on p "Outbound" at bounding box center [73, 176] width 46 height 14
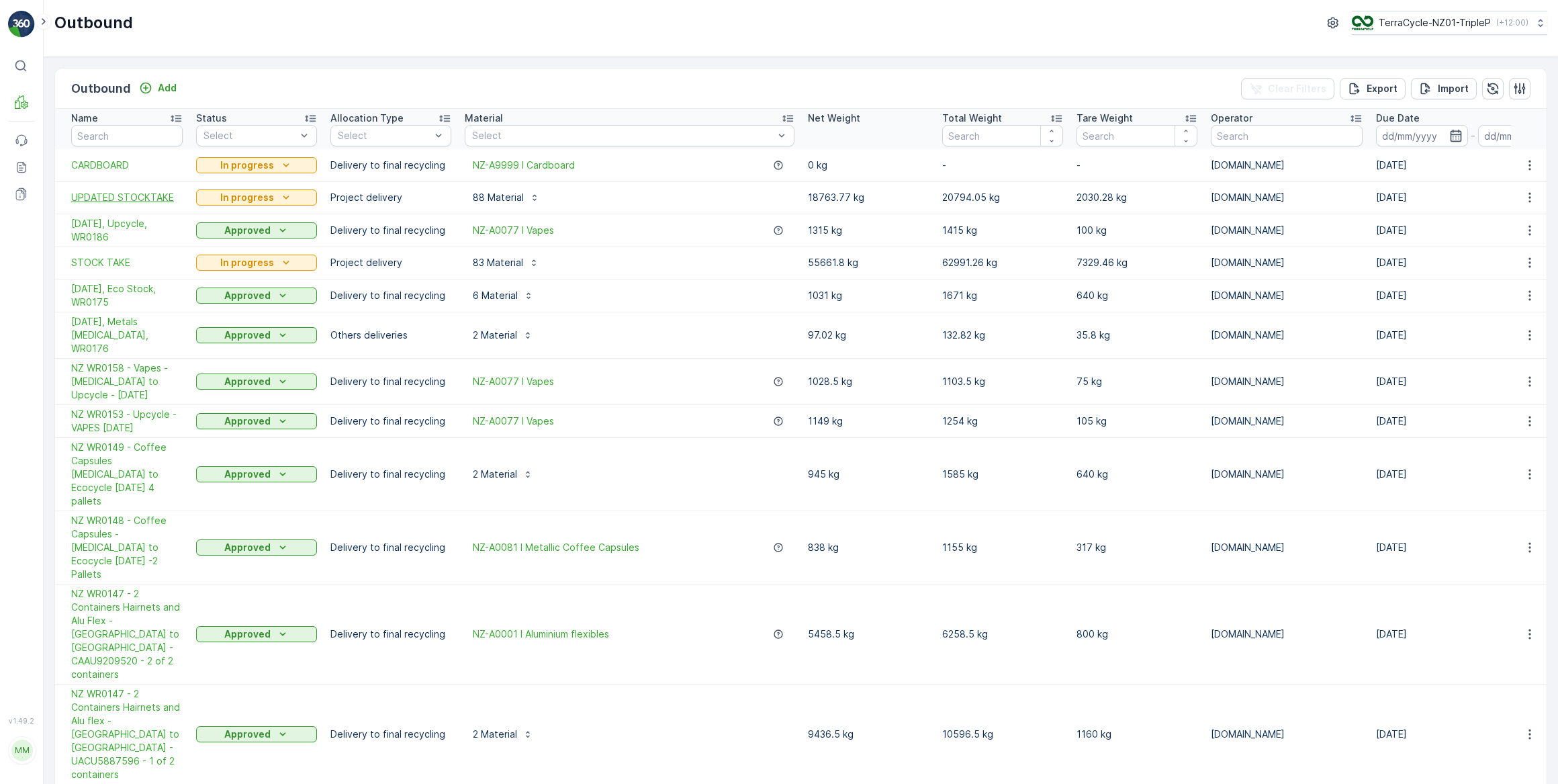
click at [125, 200] on span "UPDATED STOCKTAKE" at bounding box center [126, 197] width 112 height 14
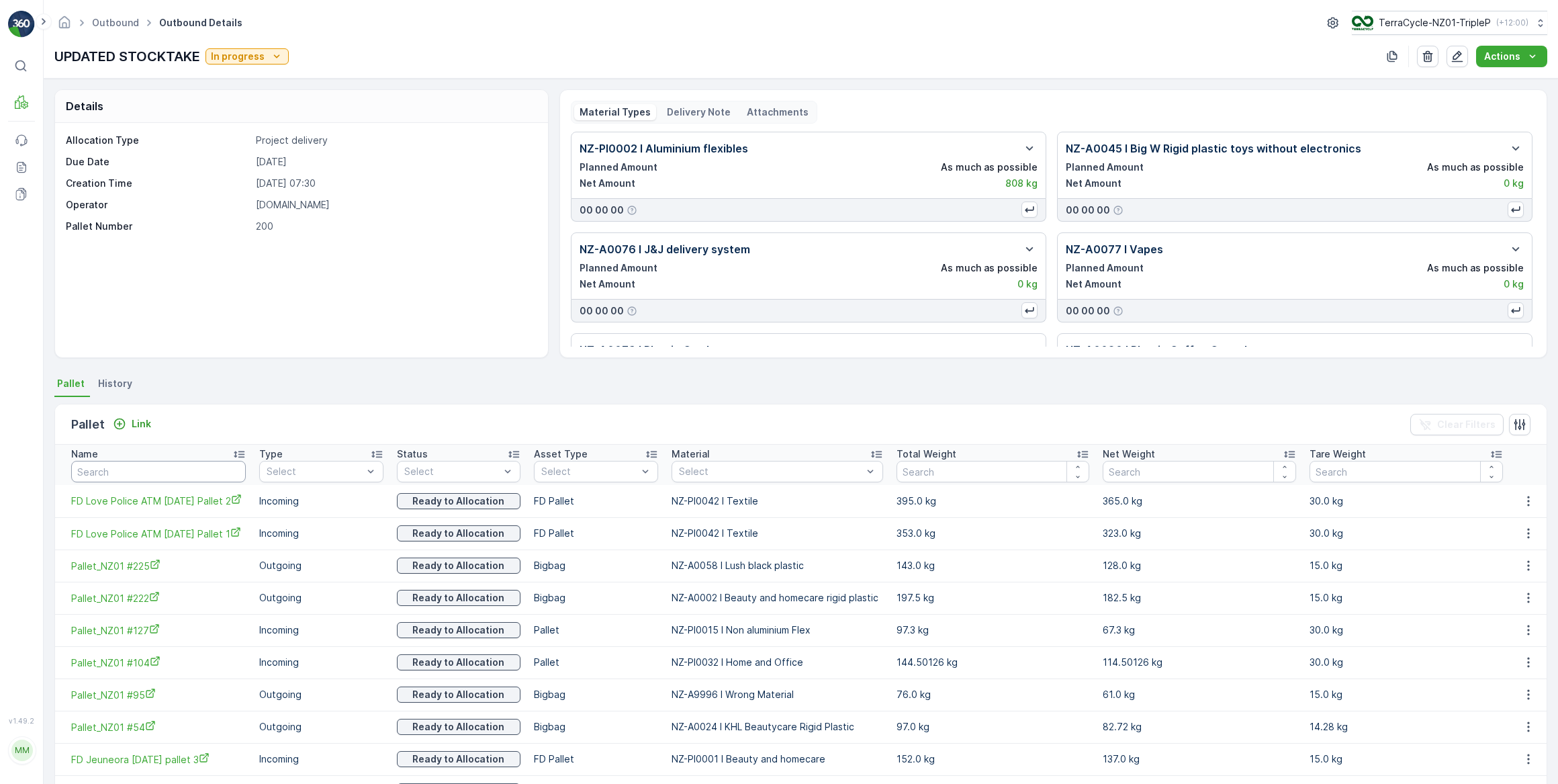
click at [110, 470] on input "text" at bounding box center [158, 472] width 174 height 22
type input "#"
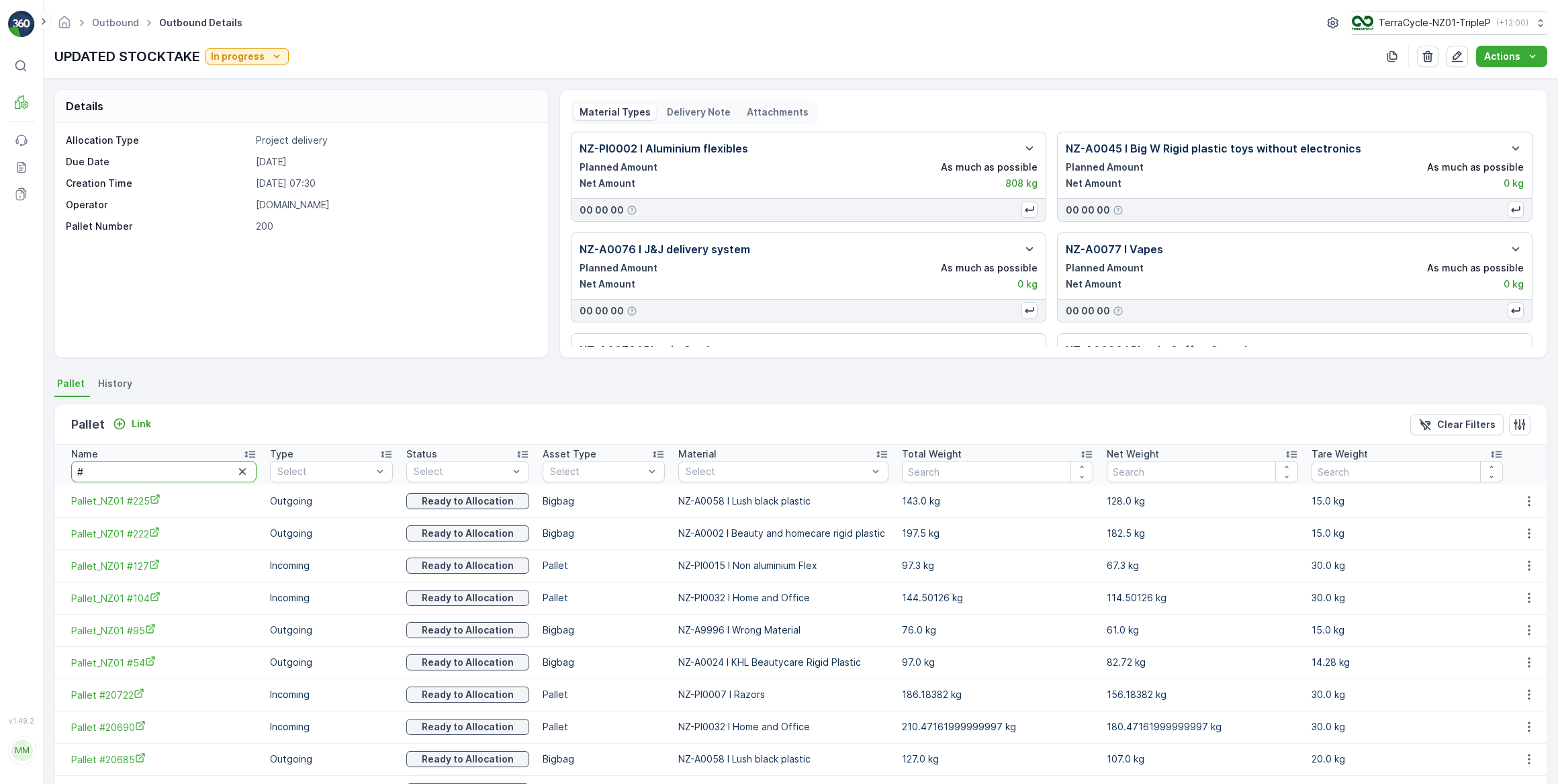
click at [116, 471] on input "#" at bounding box center [164, 472] width 185 height 22
type input "#357"
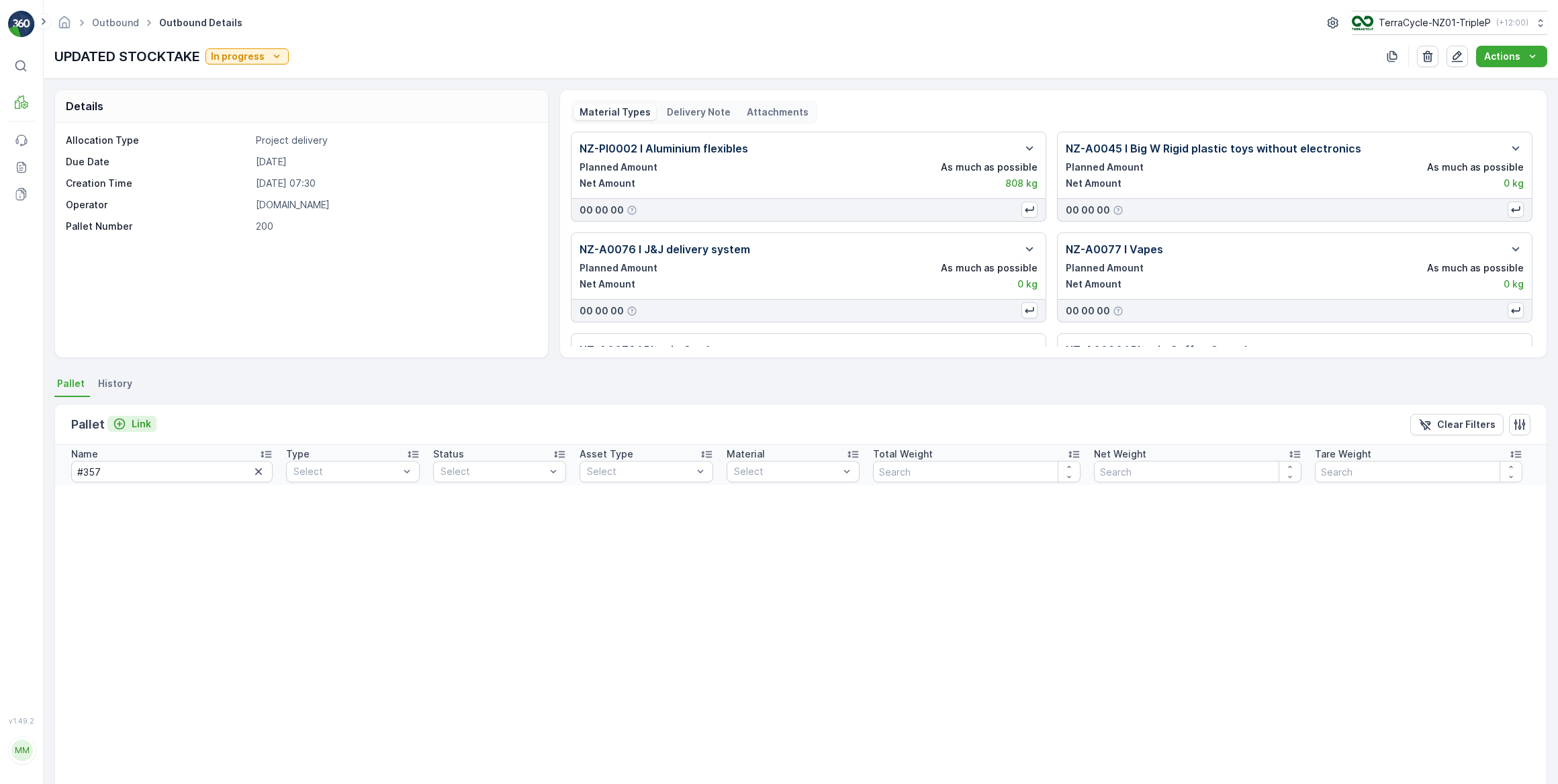
click at [135, 422] on p "Link" at bounding box center [141, 424] width 20 height 14
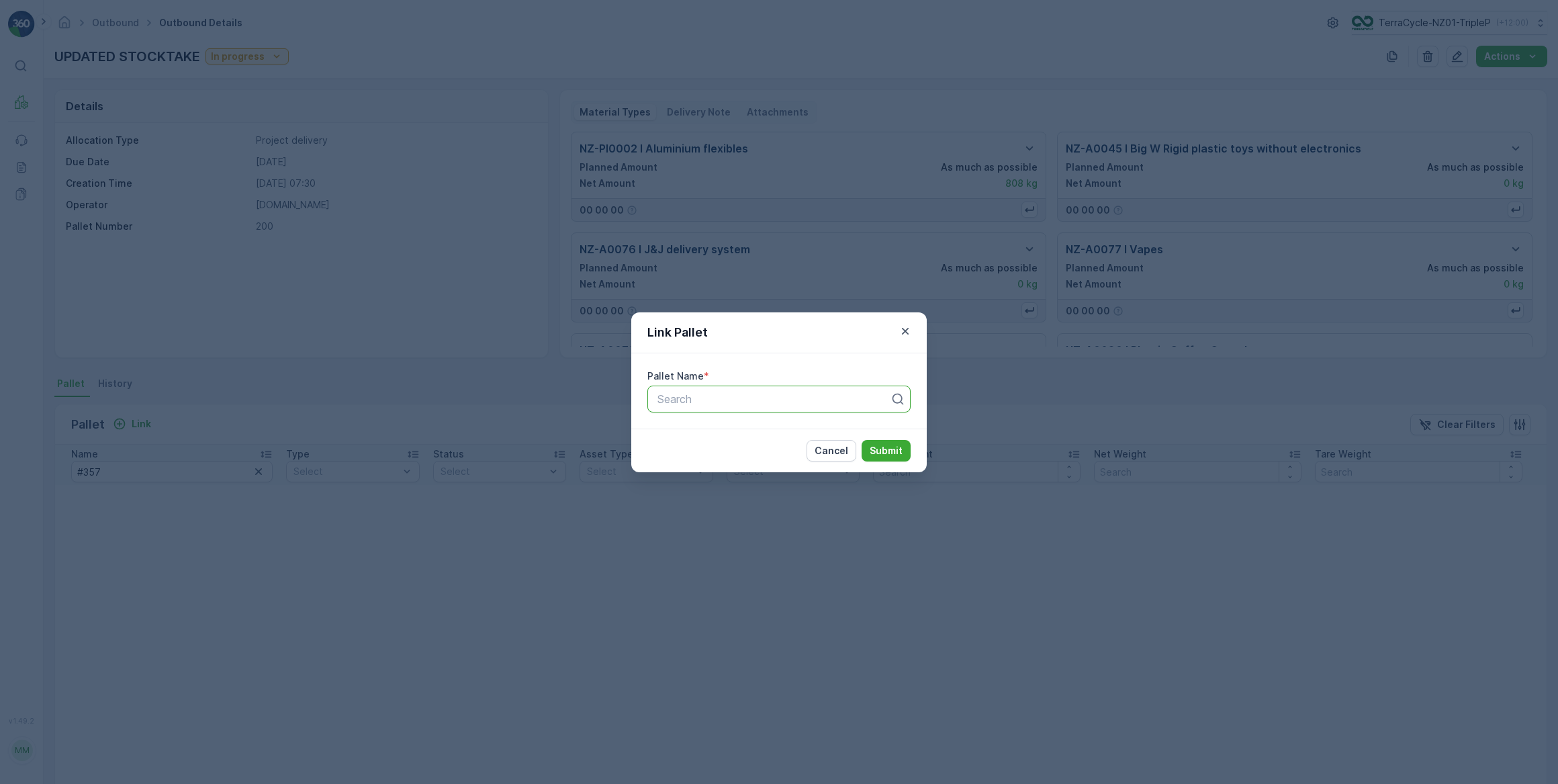
click at [663, 395] on div at bounding box center [774, 399] width 235 height 12
type input "357"
click at [723, 433] on span "Pallet_NZ01 #357" at bounding box center [700, 432] width 89 height 12
click at [881, 449] on p "Submit" at bounding box center [886, 451] width 33 height 14
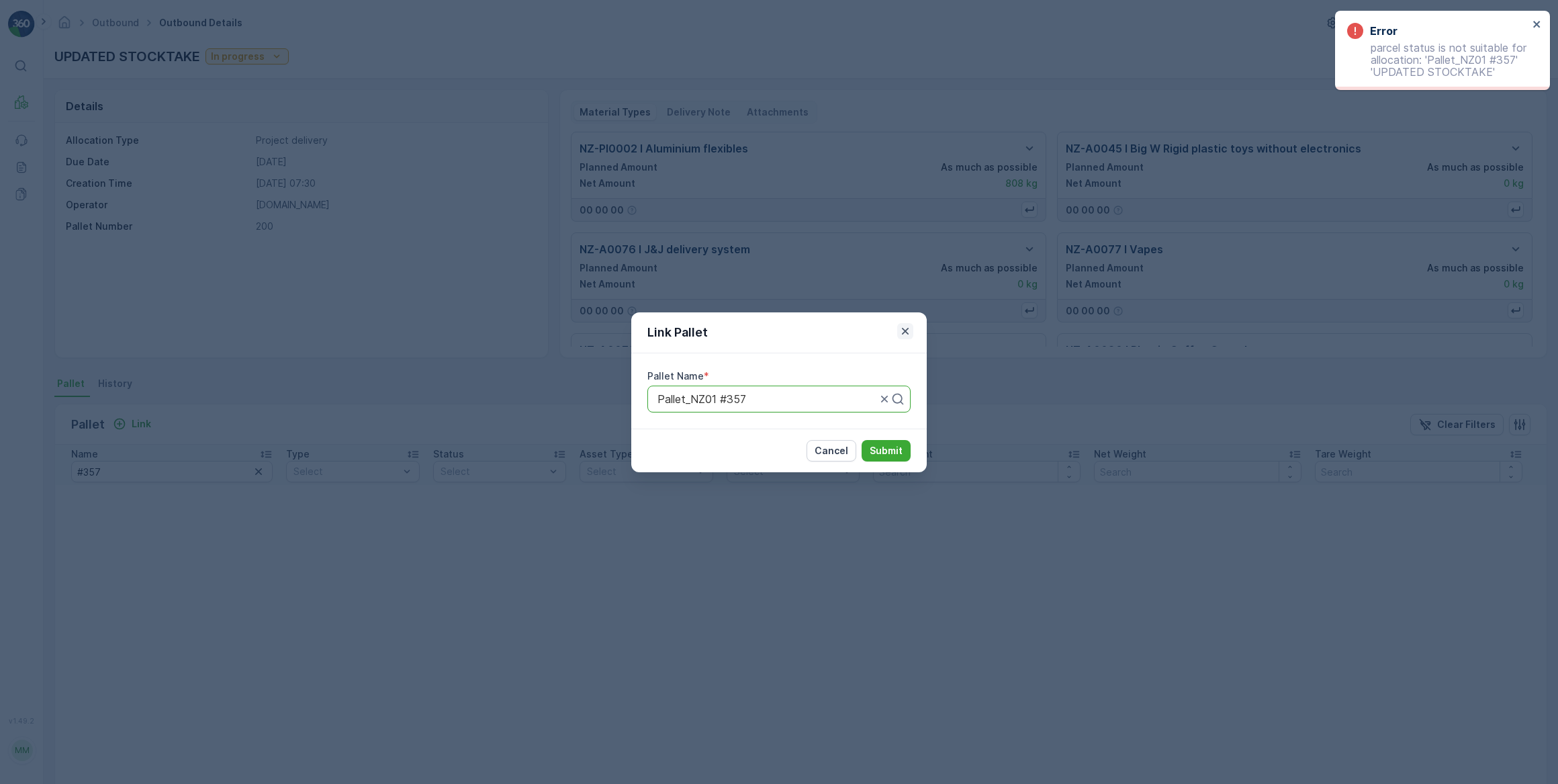
click at [902, 334] on icon "button" at bounding box center [906, 331] width 14 height 14
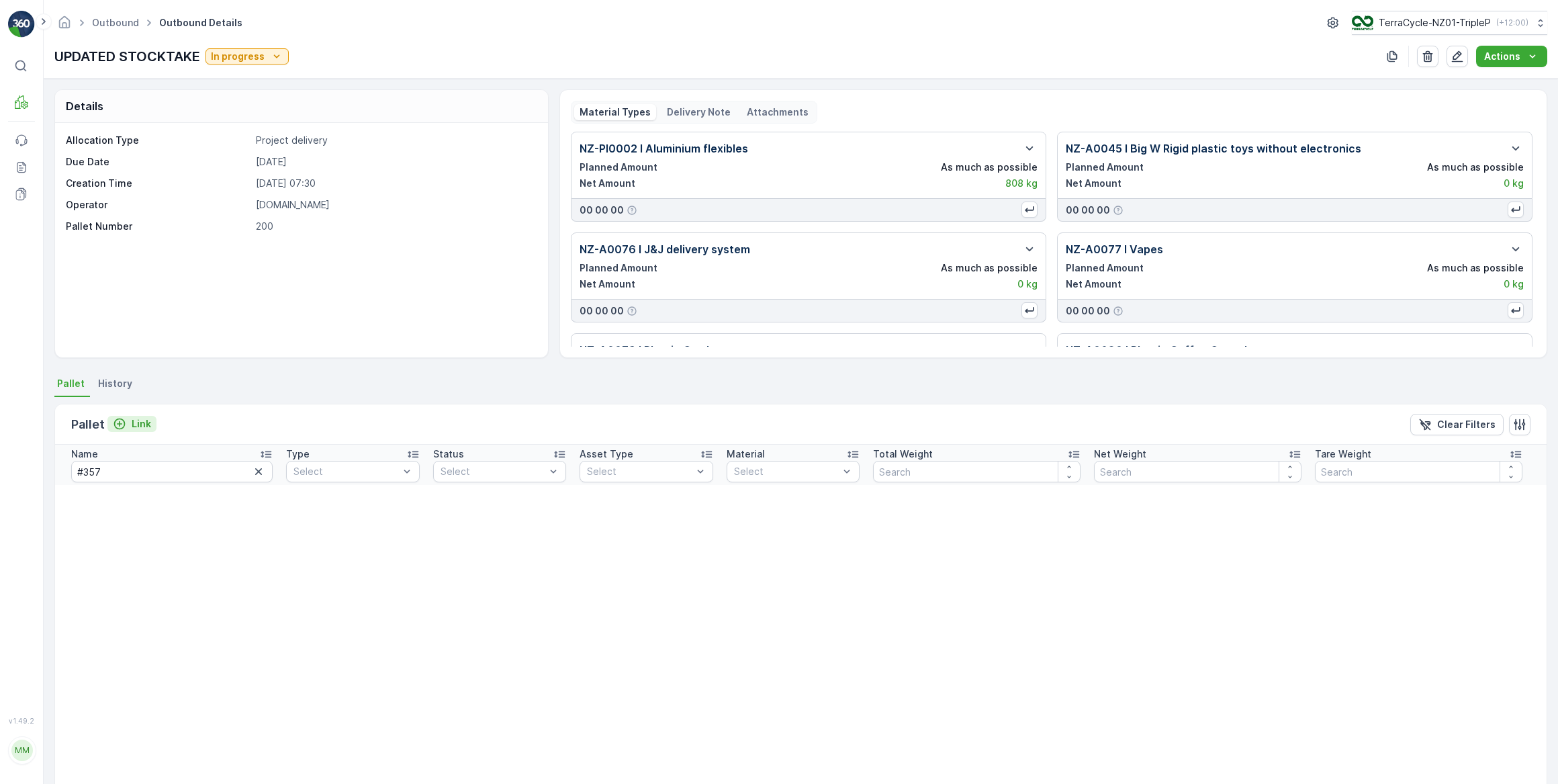
click at [136, 424] on p "Link" at bounding box center [141, 424] width 20 height 14
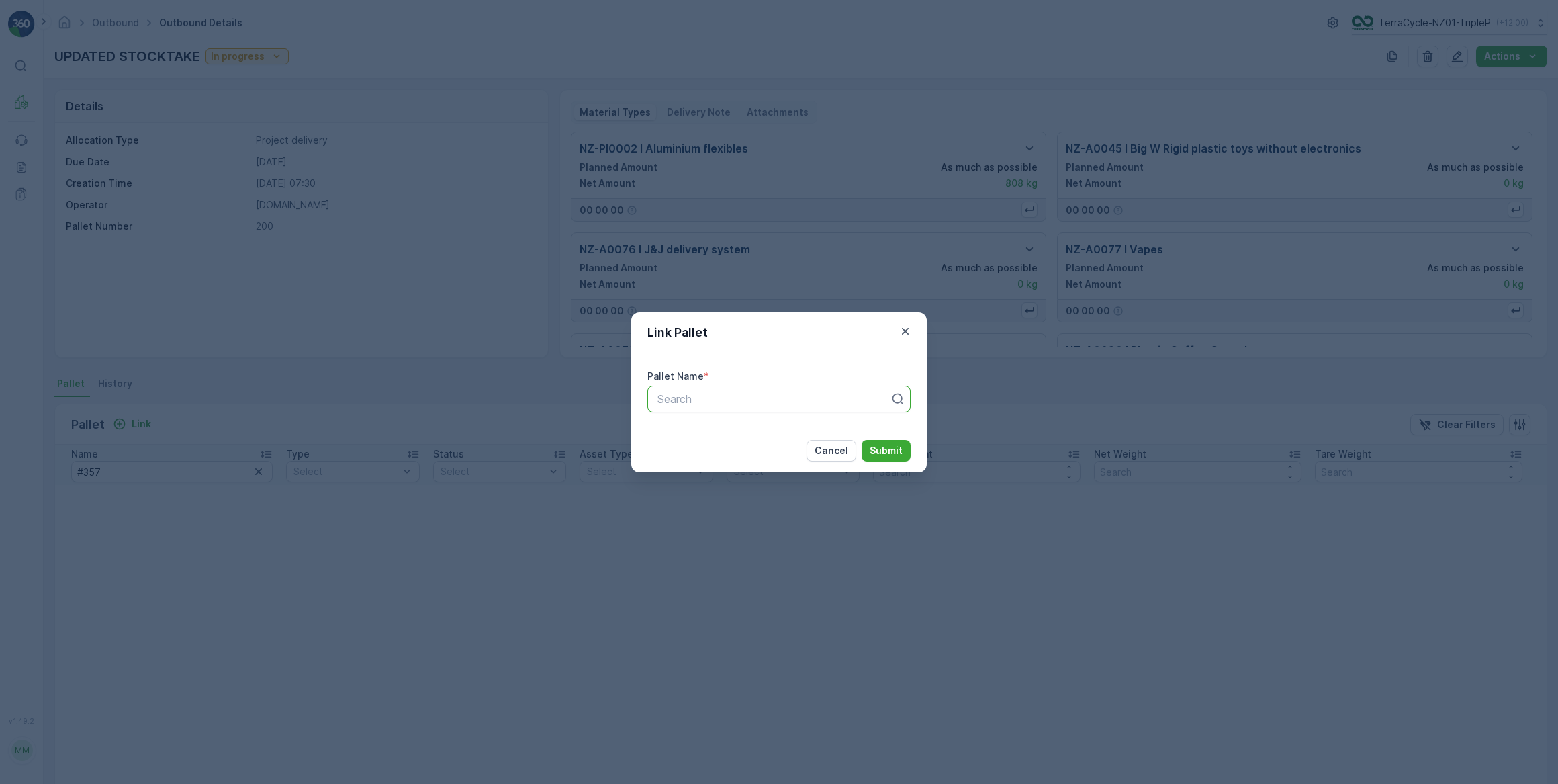
click at [654, 389] on div "Search" at bounding box center [779, 399] width 264 height 27
type input "357"
click at [723, 431] on span "Pallet_NZ01 #357" at bounding box center [700, 432] width 89 height 12
click at [881, 450] on p "Submit" at bounding box center [886, 451] width 33 height 14
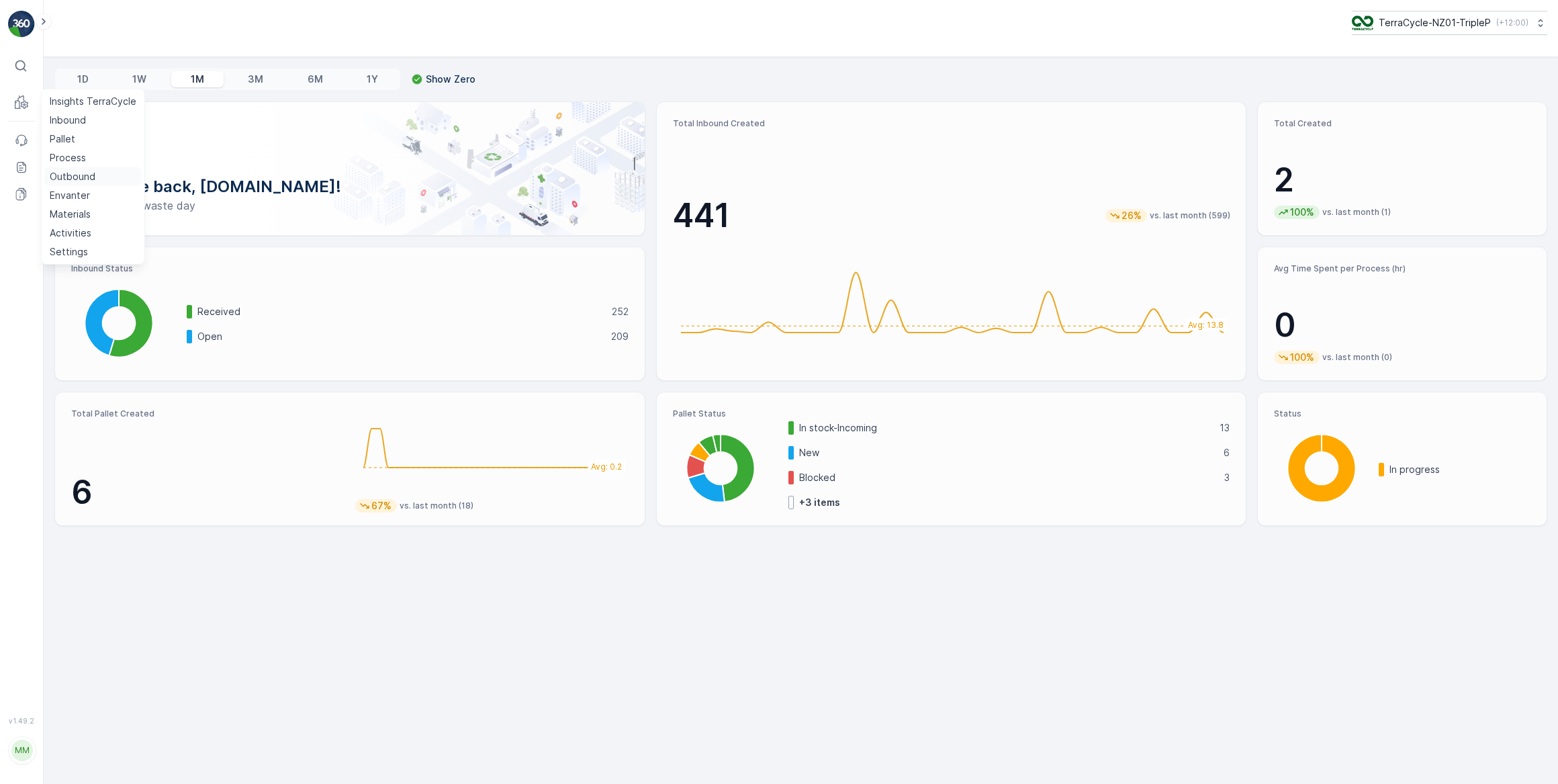
click at [76, 178] on p "Outbound" at bounding box center [73, 176] width 46 height 14
